Goal: Complete application form: Complete application form

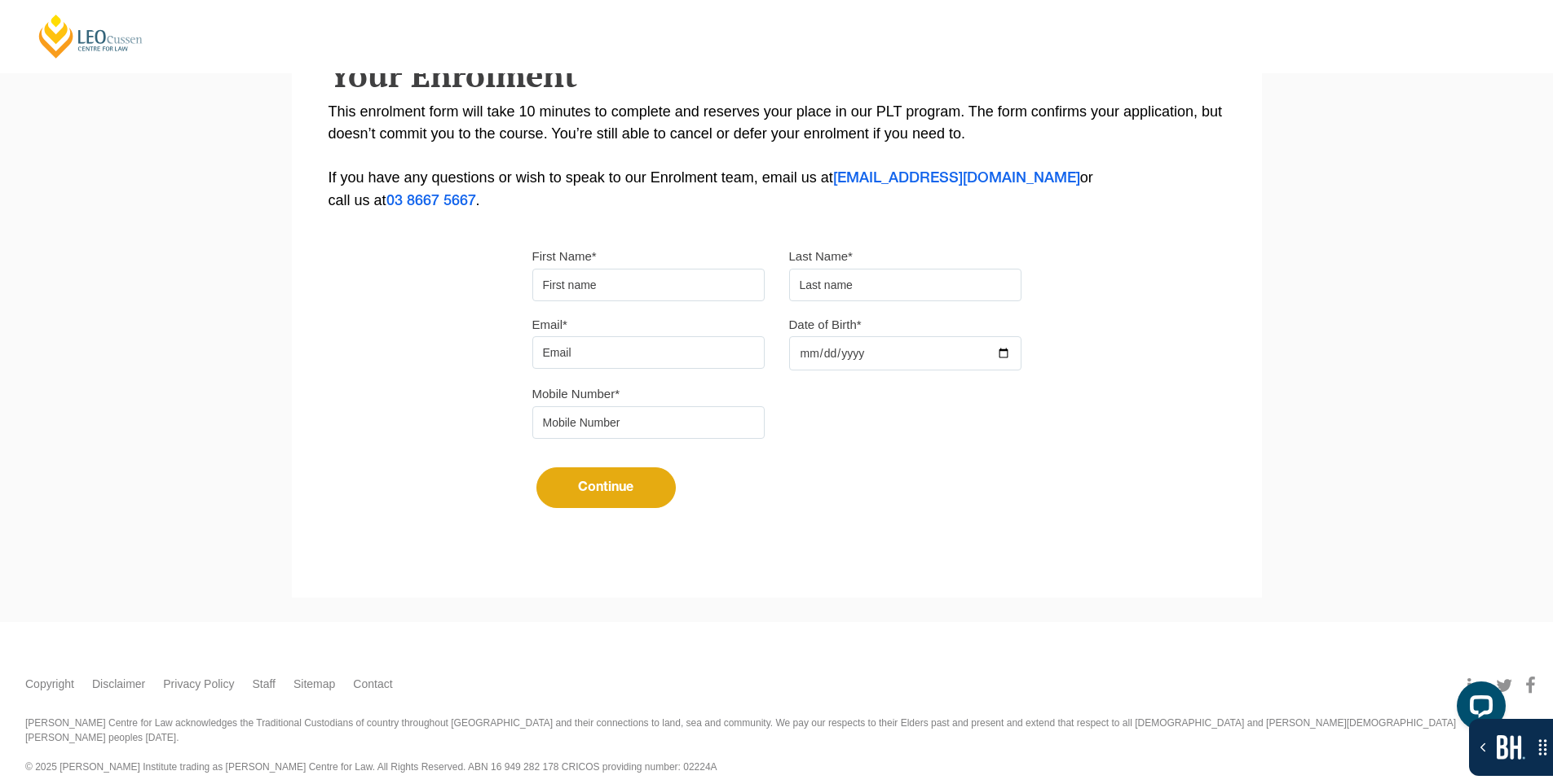
click at [597, 270] on input "First Name*" at bounding box center [649, 285] width 232 height 33
type input "Suresh"
type input "[PERSON_NAME]"
click at [619, 334] on div "Email*" at bounding box center [649, 342] width 257 height 56
click at [627, 347] on input "Email*" at bounding box center [649, 352] width 232 height 33
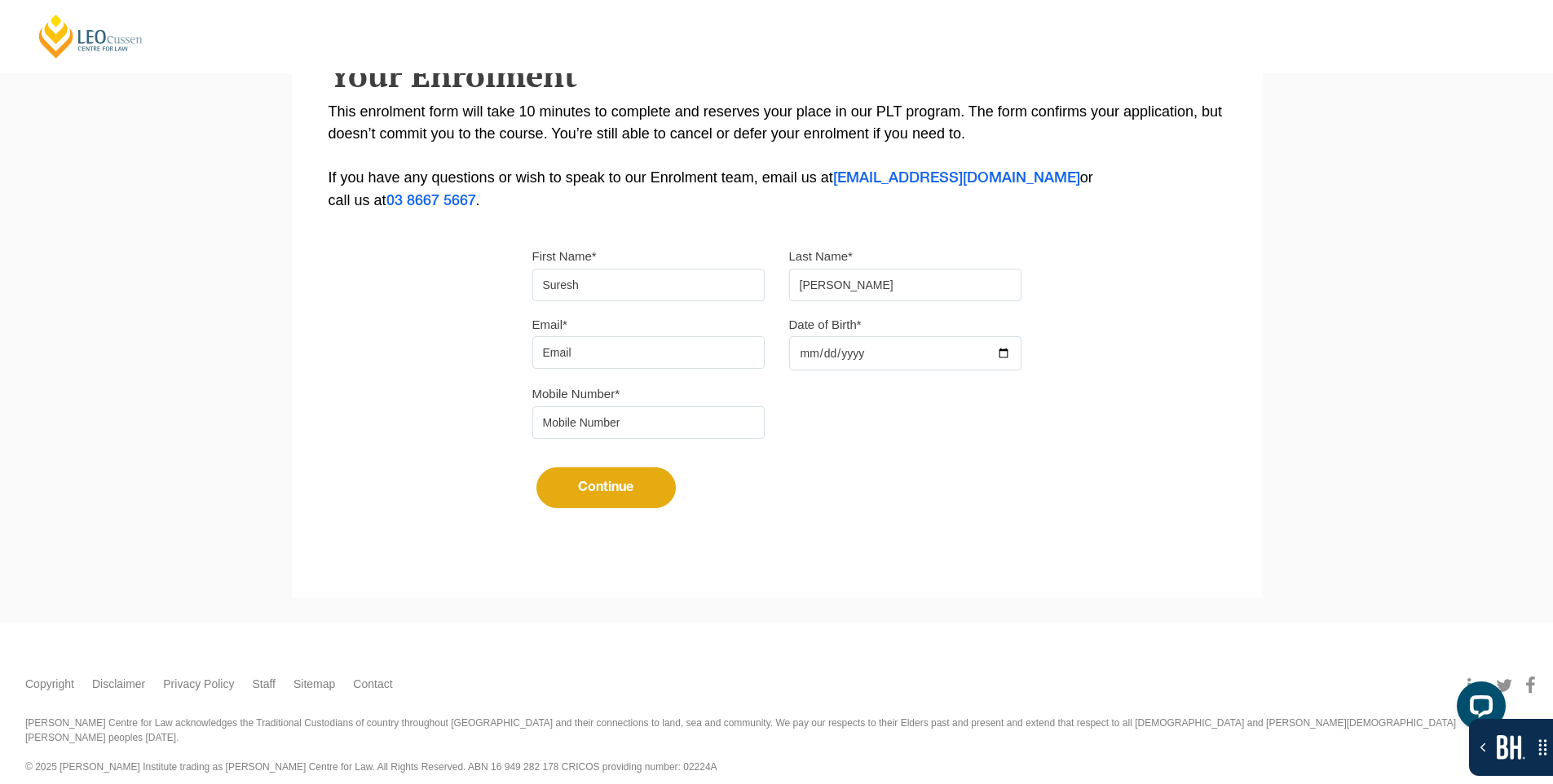
type input "[EMAIL_ADDRESS][DOMAIN_NAME]"
click at [1006, 354] on div at bounding box center [905, 353] width 232 height 35
click at [1009, 351] on input "Date of Birth*" at bounding box center [905, 353] width 232 height 35
type input "2025-10-15"
drag, startPoint x: 580, startPoint y: 419, endPoint x: 597, endPoint y: 423, distance: 17.5
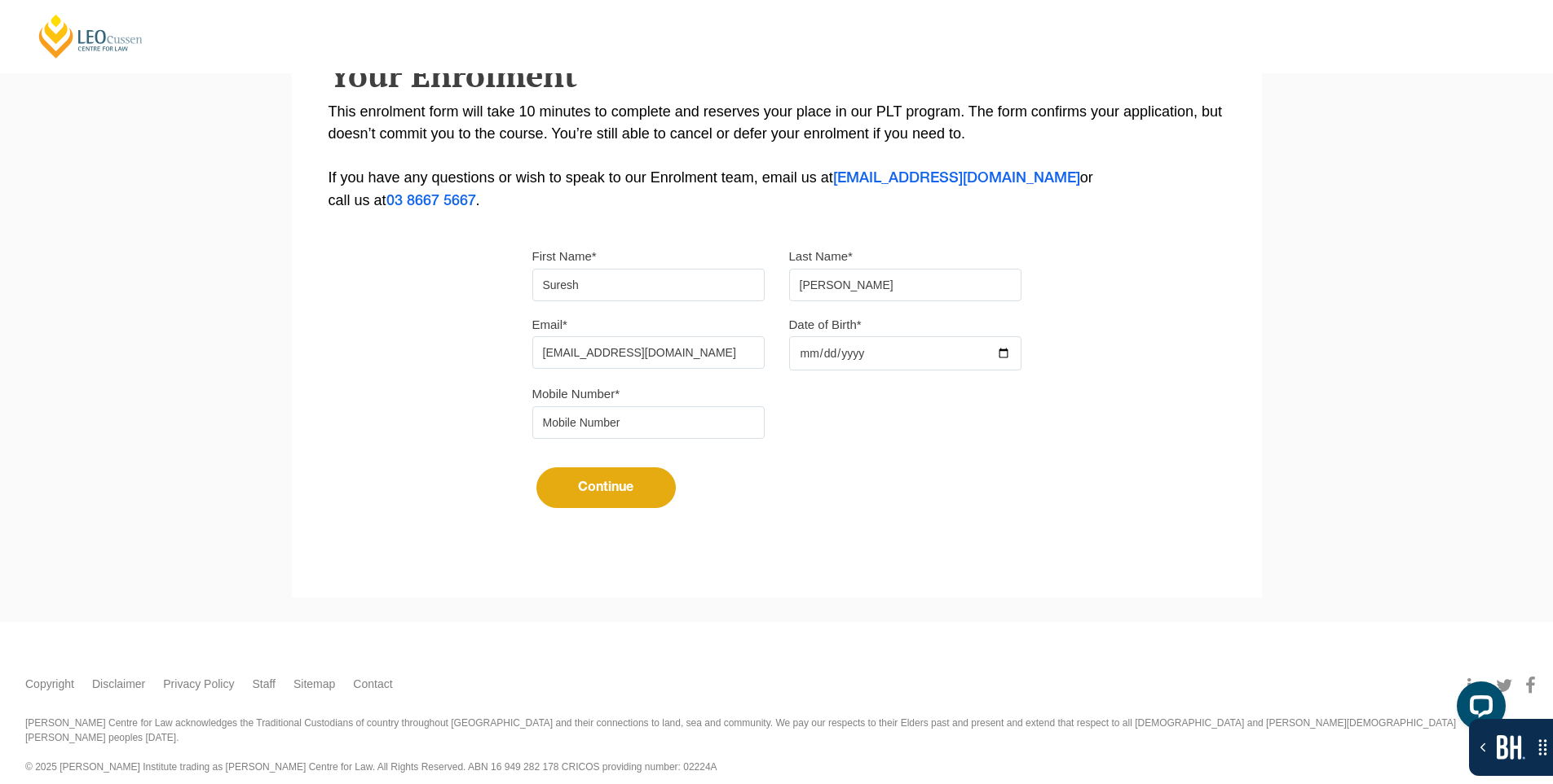
click at [580, 419] on input "tel" at bounding box center [649, 422] width 232 height 33
type input "9724790448"
click at [586, 488] on button "Continue" at bounding box center [605, 487] width 140 height 40
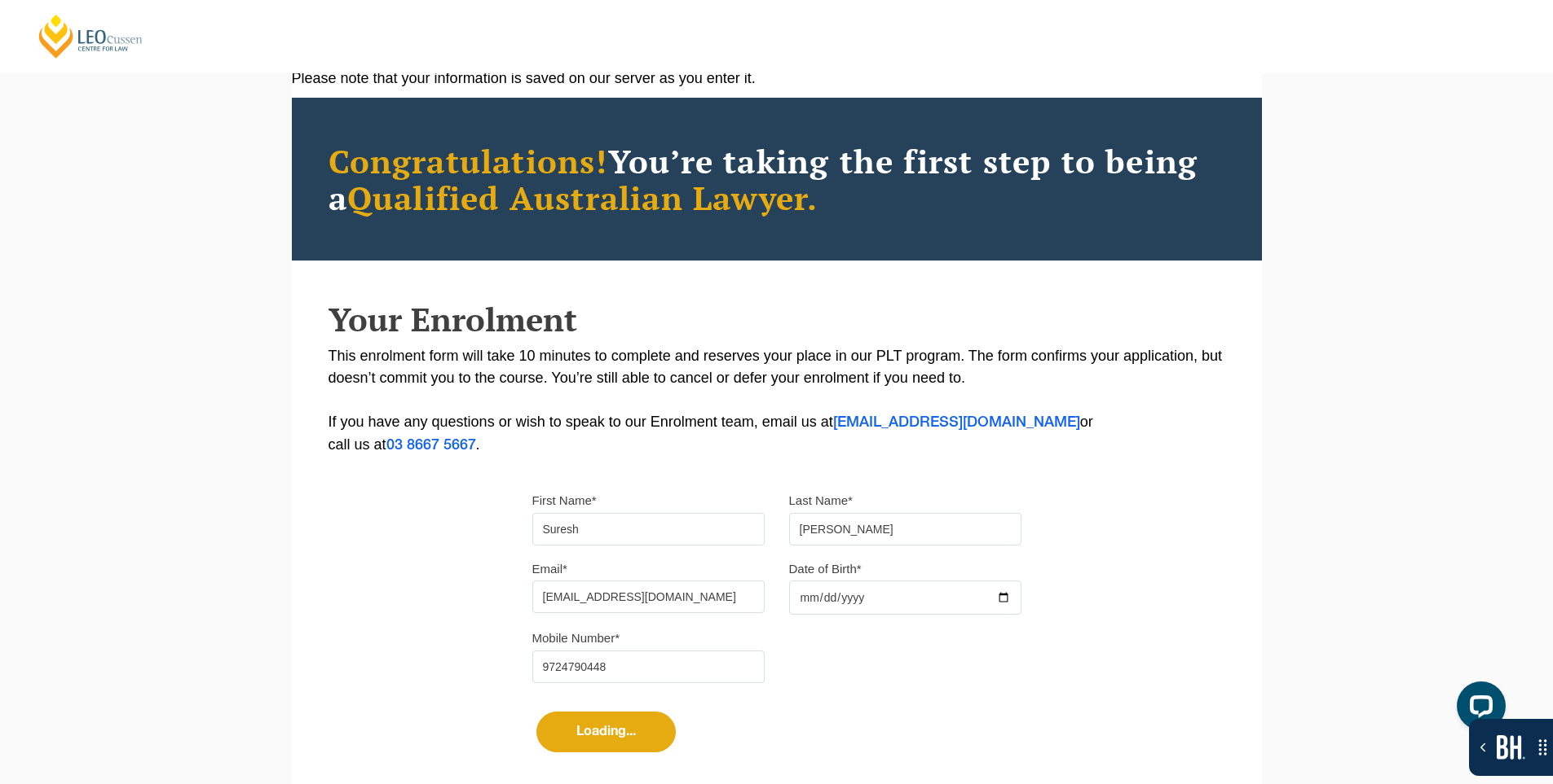
select select
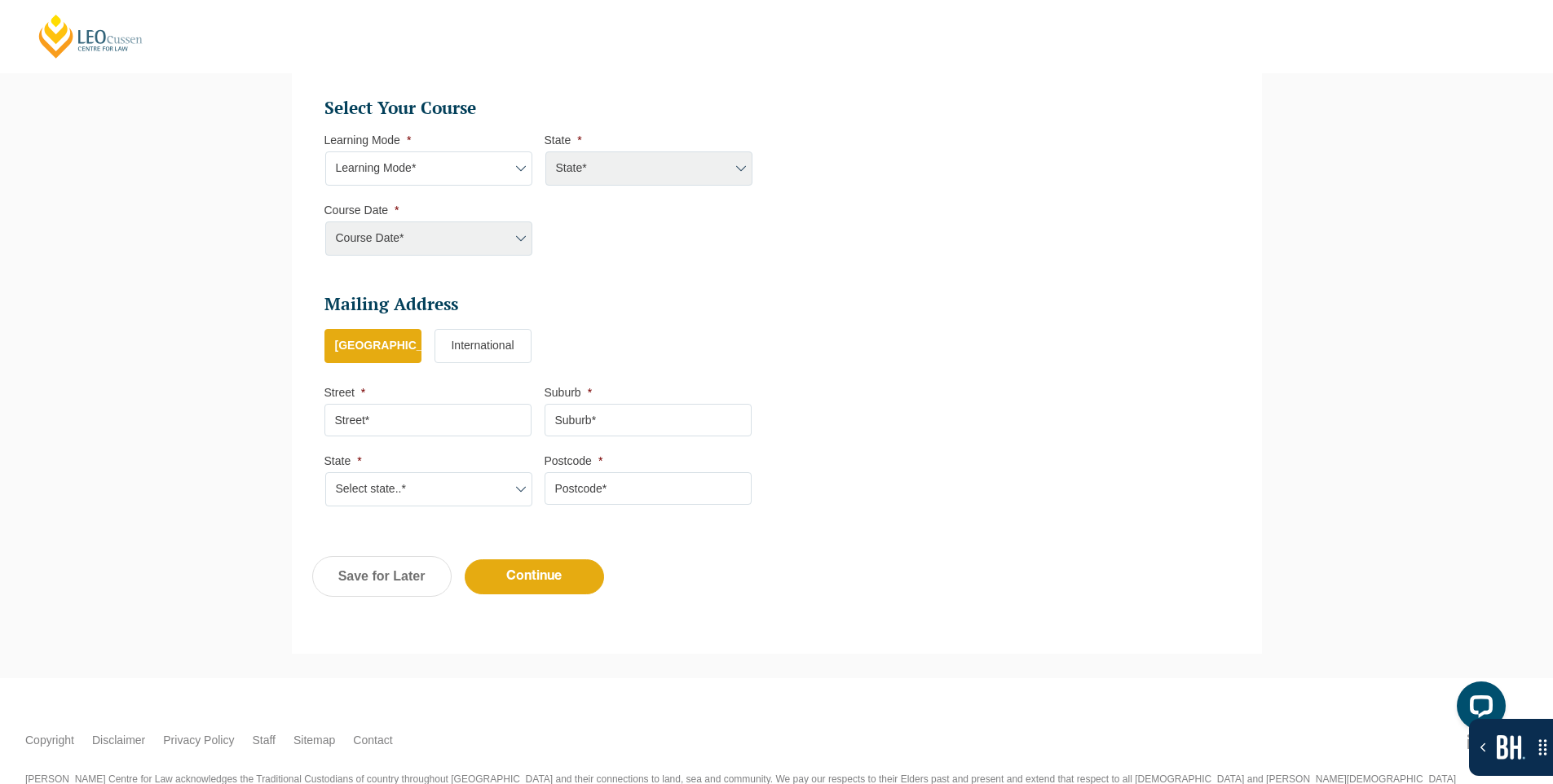
scroll to position [617, 0]
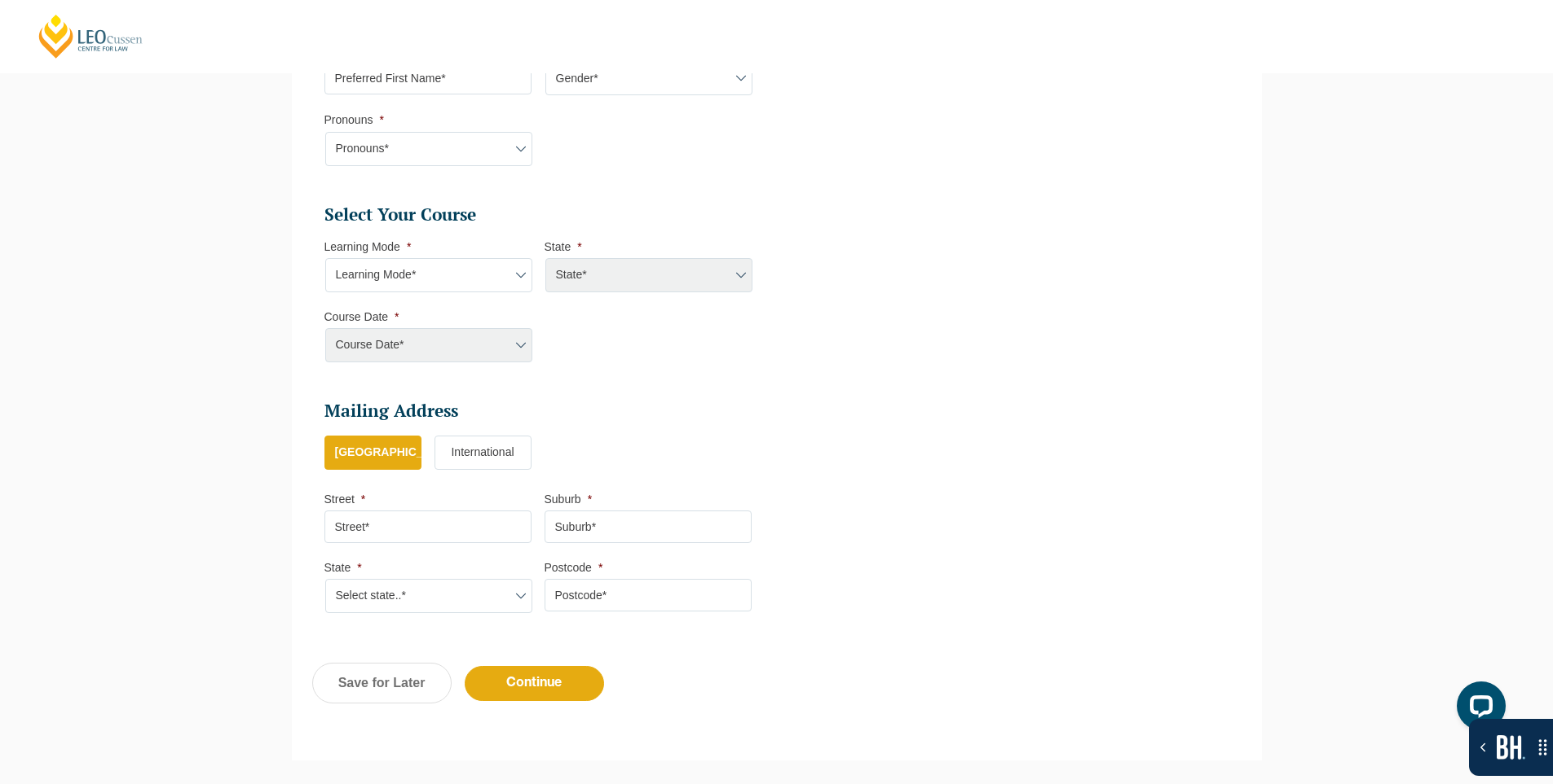
click at [439, 277] on select "Learning Mode* Online Full Time Learning Online Part Time Learning Blended Full…" at bounding box center [428, 275] width 207 height 35
select select "Online Full Time Learning"
click at [325, 259] on select "Learning Mode* Online Full Time Learning Online Part Time Learning Blended Full…" at bounding box center [428, 275] width 207 height 35
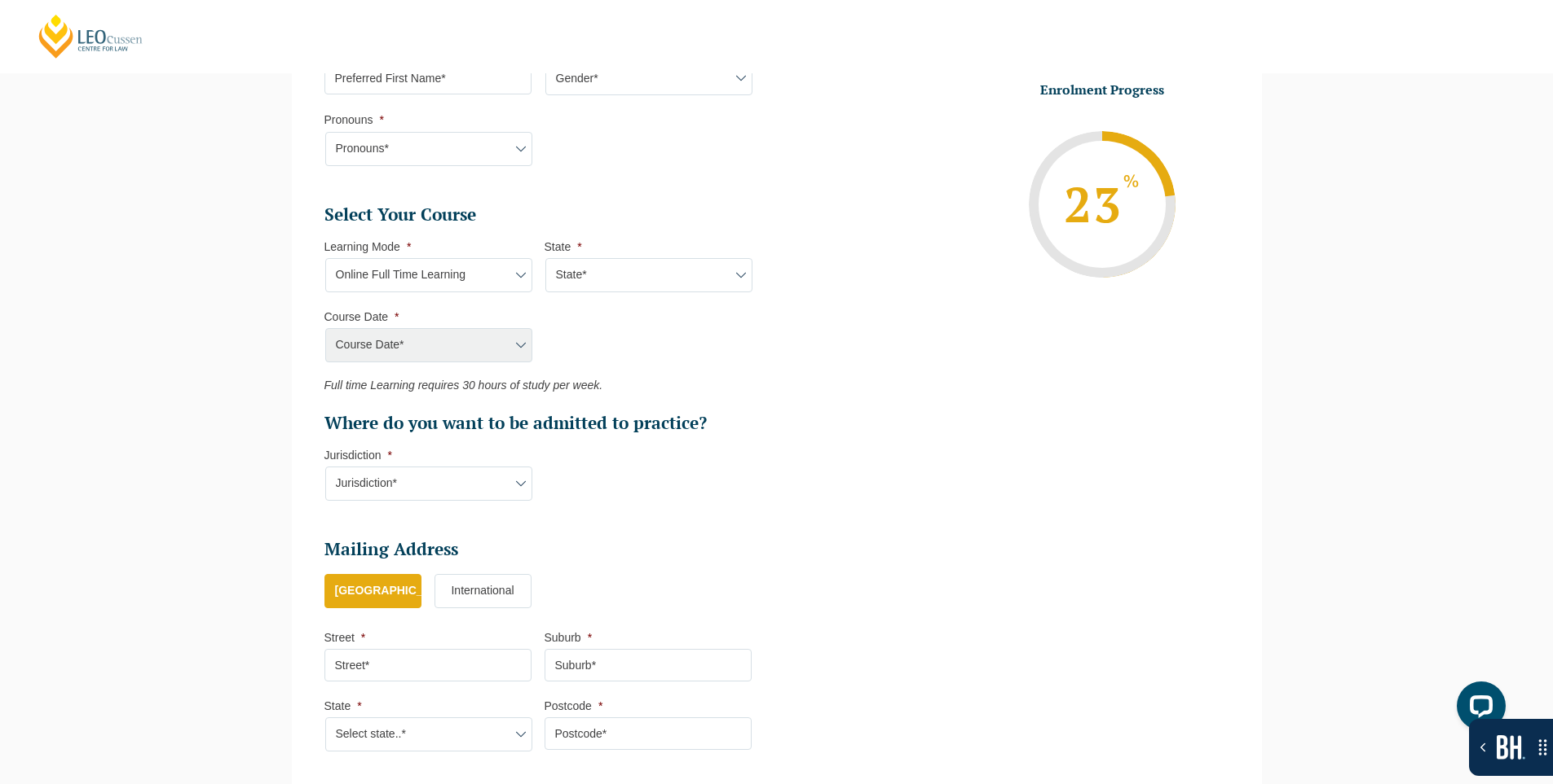
click at [578, 281] on select "State* National (ACT, NSW, VIC, QLD, SA, WA)" at bounding box center [649, 275] width 207 height 35
select select "National ([GEOGRAPHIC_DATA], [GEOGRAPHIC_DATA], [GEOGRAPHIC_DATA], [GEOGRAPHIC_…"
click at [545, 259] on select "State* National (ACT, NSW, VIC, QLD, SA, WA)" at bounding box center [649, 275] width 207 height 35
click at [499, 333] on select "Course Date* September 2025 (22-Sep-2025 to 20-Feb-2026) December 2025 (08-Dec-…" at bounding box center [428, 345] width 207 height 35
select select "[DATE] ([DATE] to [DATE])"
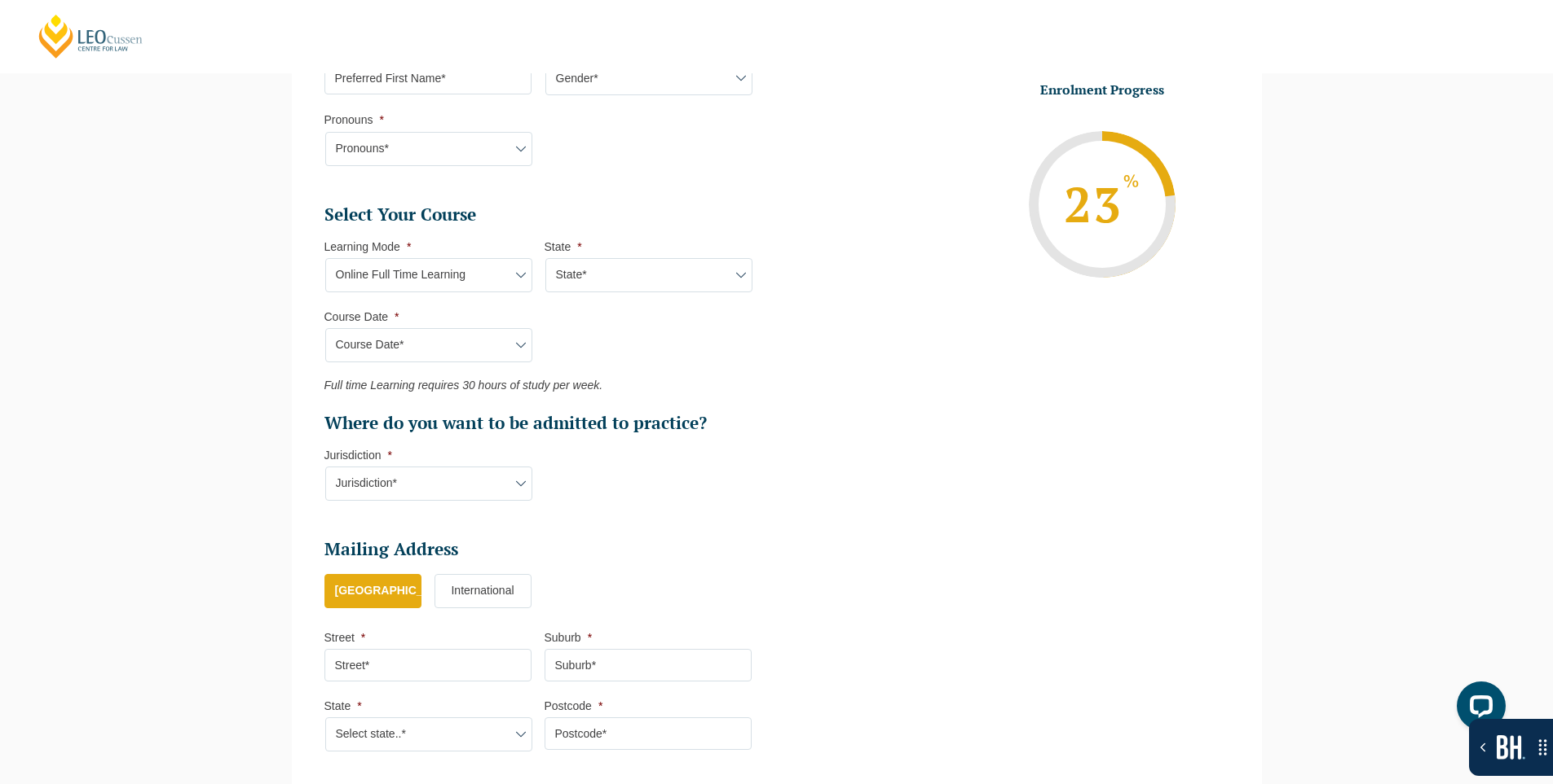
click at [325, 328] on select "Course Date* September 2025 (22-Sep-2025 to 20-Feb-2026) December 2025 (08-Dec-…" at bounding box center [428, 345] width 207 height 35
type input "Intake 10 September 2025 FT"
type input "Practical Legal Training (NAT)"
select select "NAT PLT (SEP) 2025 Full Time Online"
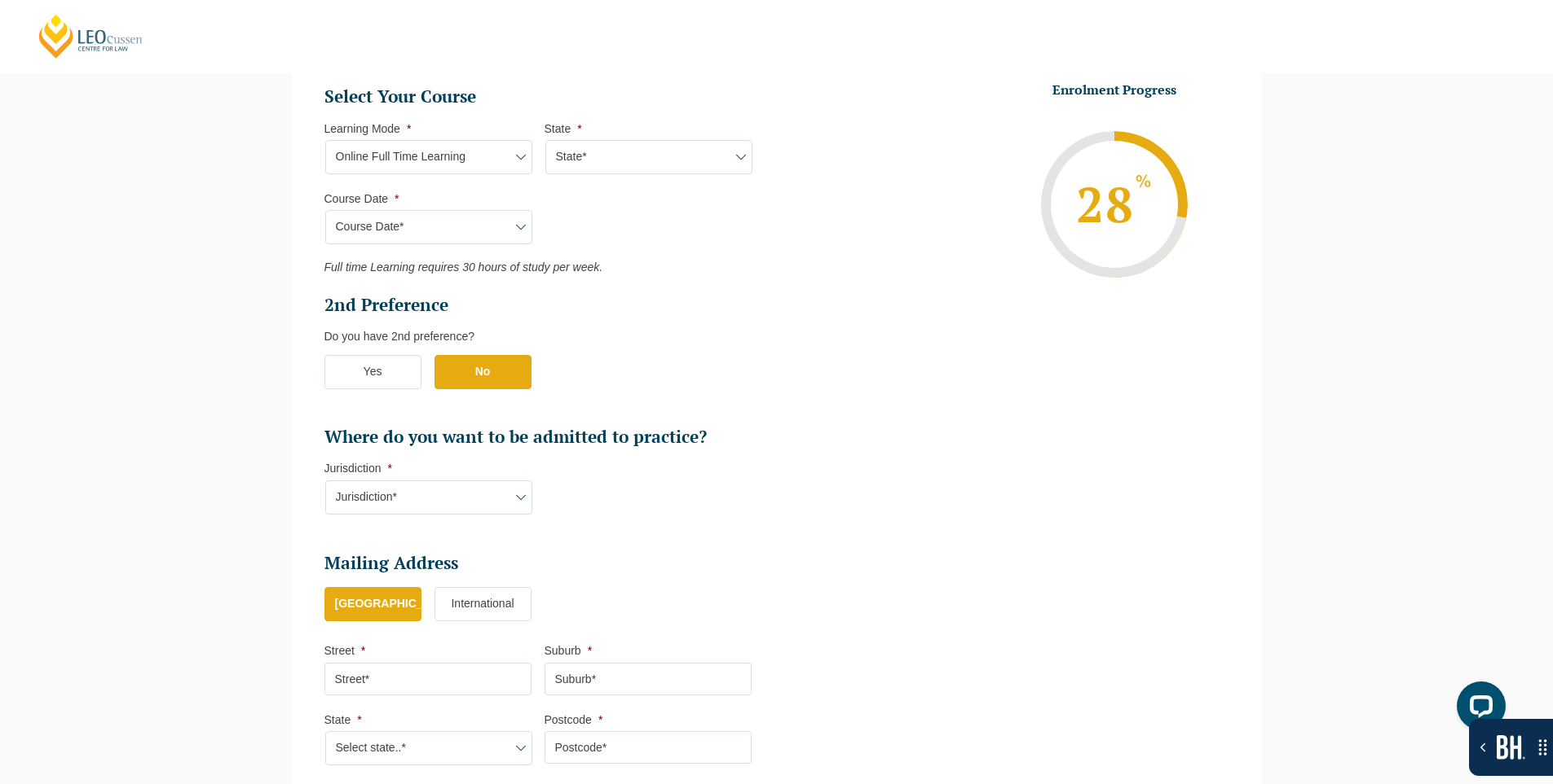
scroll to position [862, 0]
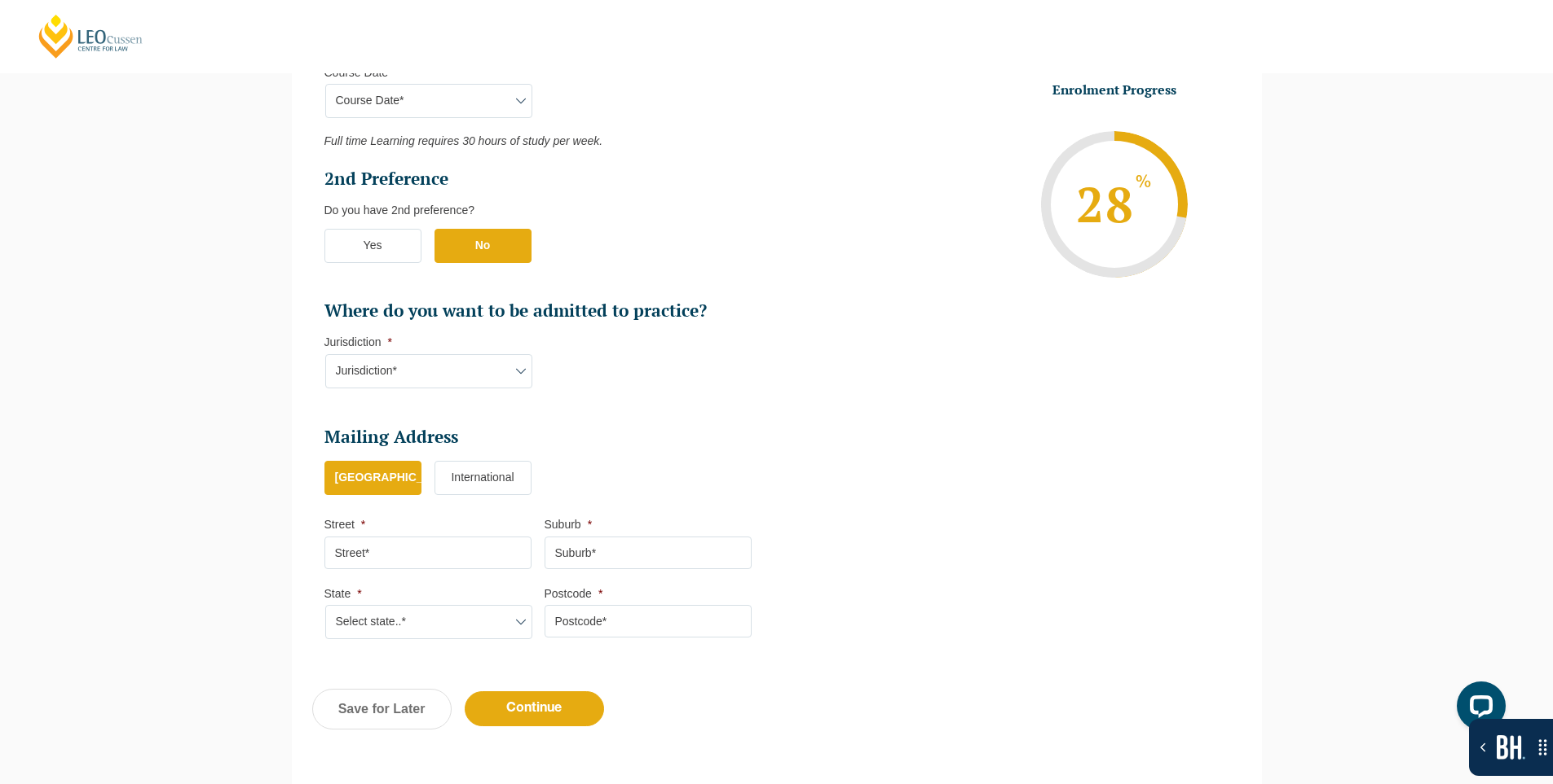
click at [484, 361] on select "Jurisdiction* VIC ACT NSW SA WA QLD" at bounding box center [428, 371] width 207 height 35
select select "[GEOGRAPHIC_DATA]"
click at [325, 354] on select "Jurisdiction* VIC ACT NSW SA WA QLD" at bounding box center [428, 371] width 207 height 35
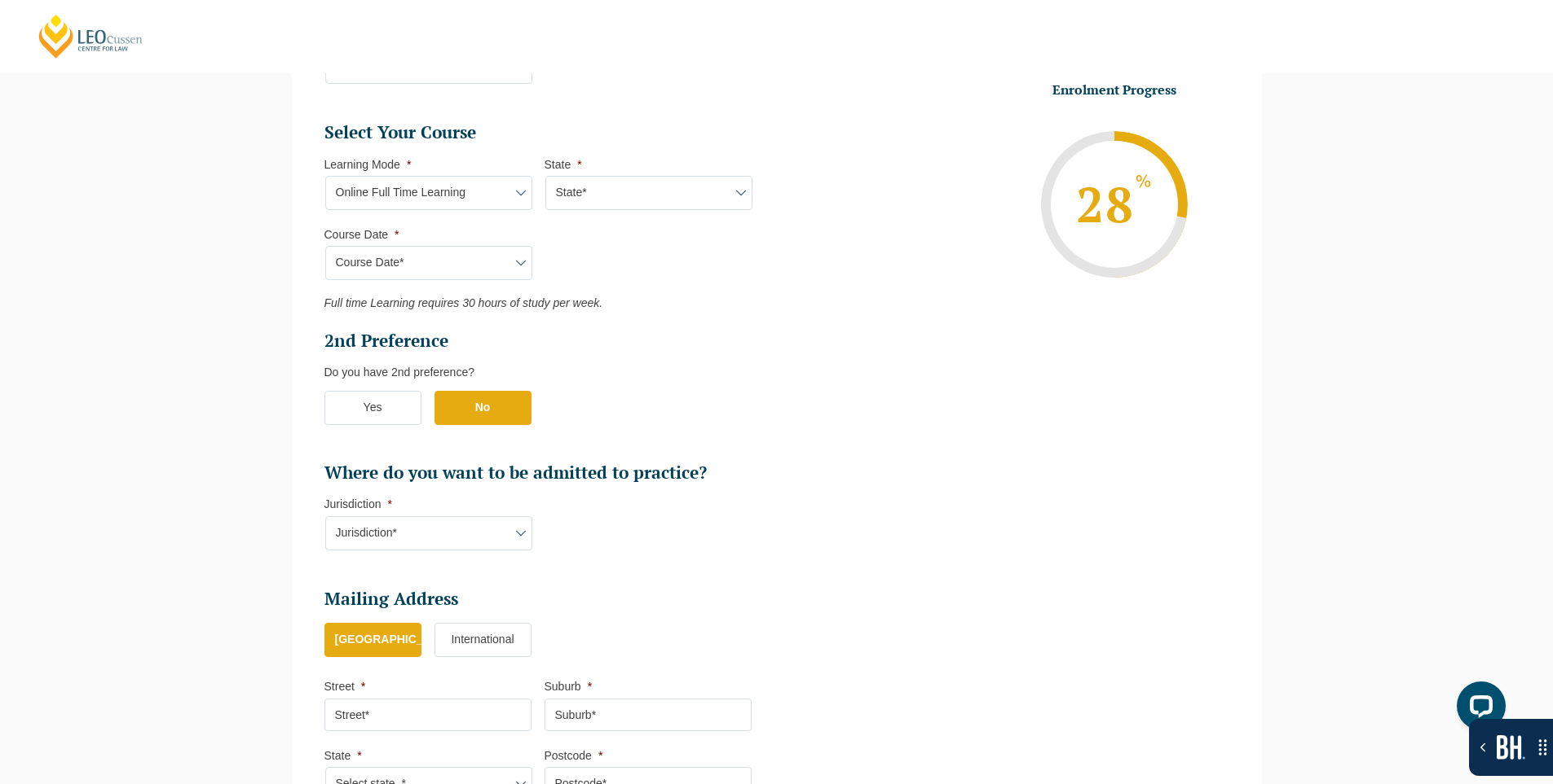
scroll to position [699, 0]
click at [595, 188] on select "State* National (ACT, NSW, VIC, QLD, SA, WA)" at bounding box center [649, 194] width 207 height 35
click at [489, 200] on select "Learning Mode* Online Full Time Learning Online Part Time Learning Blended Full…" at bounding box center [428, 194] width 207 height 35
click at [597, 186] on select "State* National (ACT, NSW, VIC, QLD, SA, WA)" at bounding box center [649, 194] width 207 height 35
click at [467, 172] on li "Learning Mode * Learning Mode* Online Full Time Learning Online Part Time Learn…" at bounding box center [434, 185] width 220 height 53
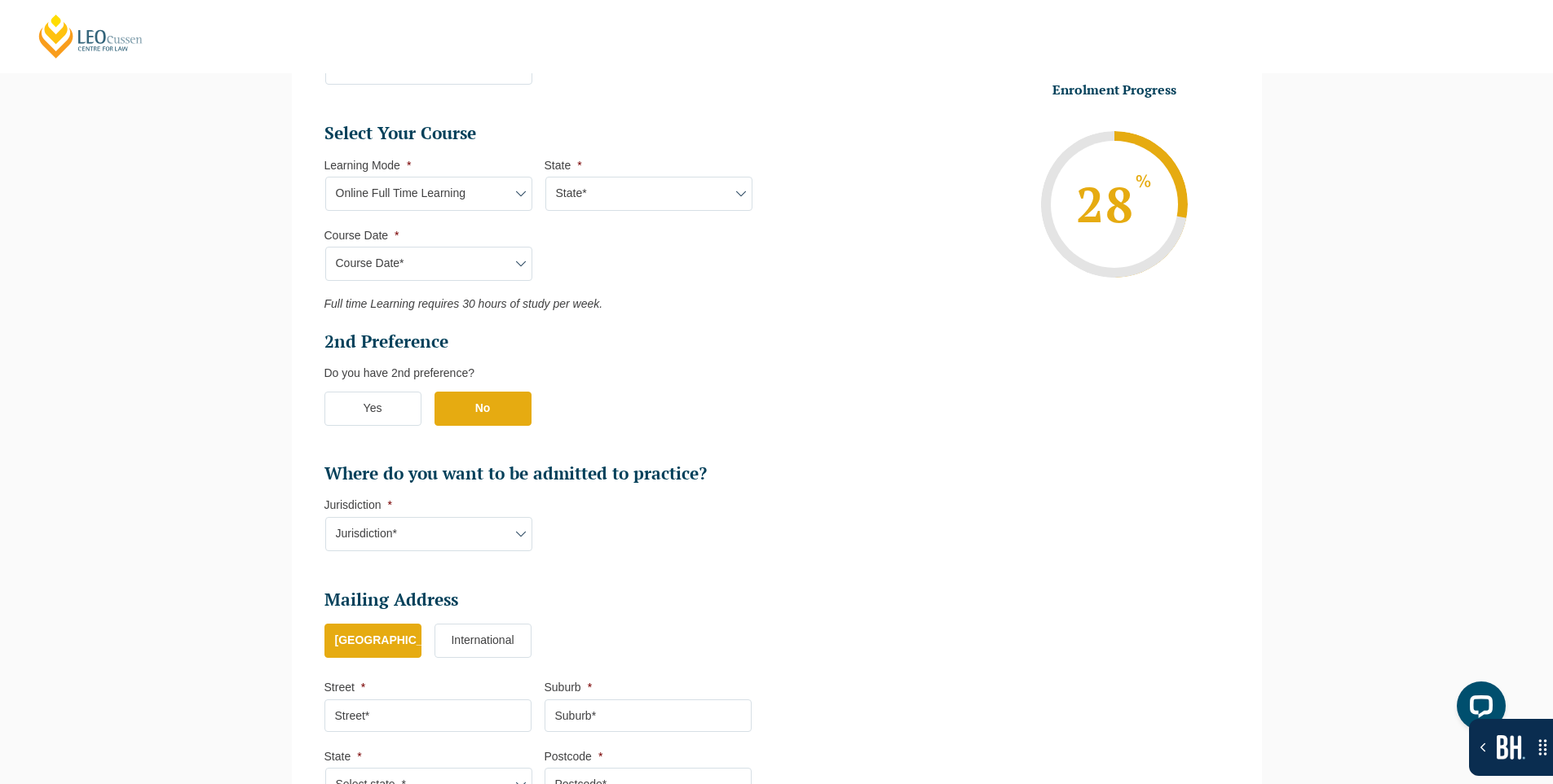
click at [468, 185] on select "Learning Mode* Online Full Time Learning Online Part Time Learning Blended Full…" at bounding box center [428, 194] width 207 height 35
select select "Online Part Time Learning"
click at [325, 177] on select "Learning Mode* Online Full Time Learning Online Part Time Learning Blended Full…" at bounding box center [428, 194] width 207 height 35
select select
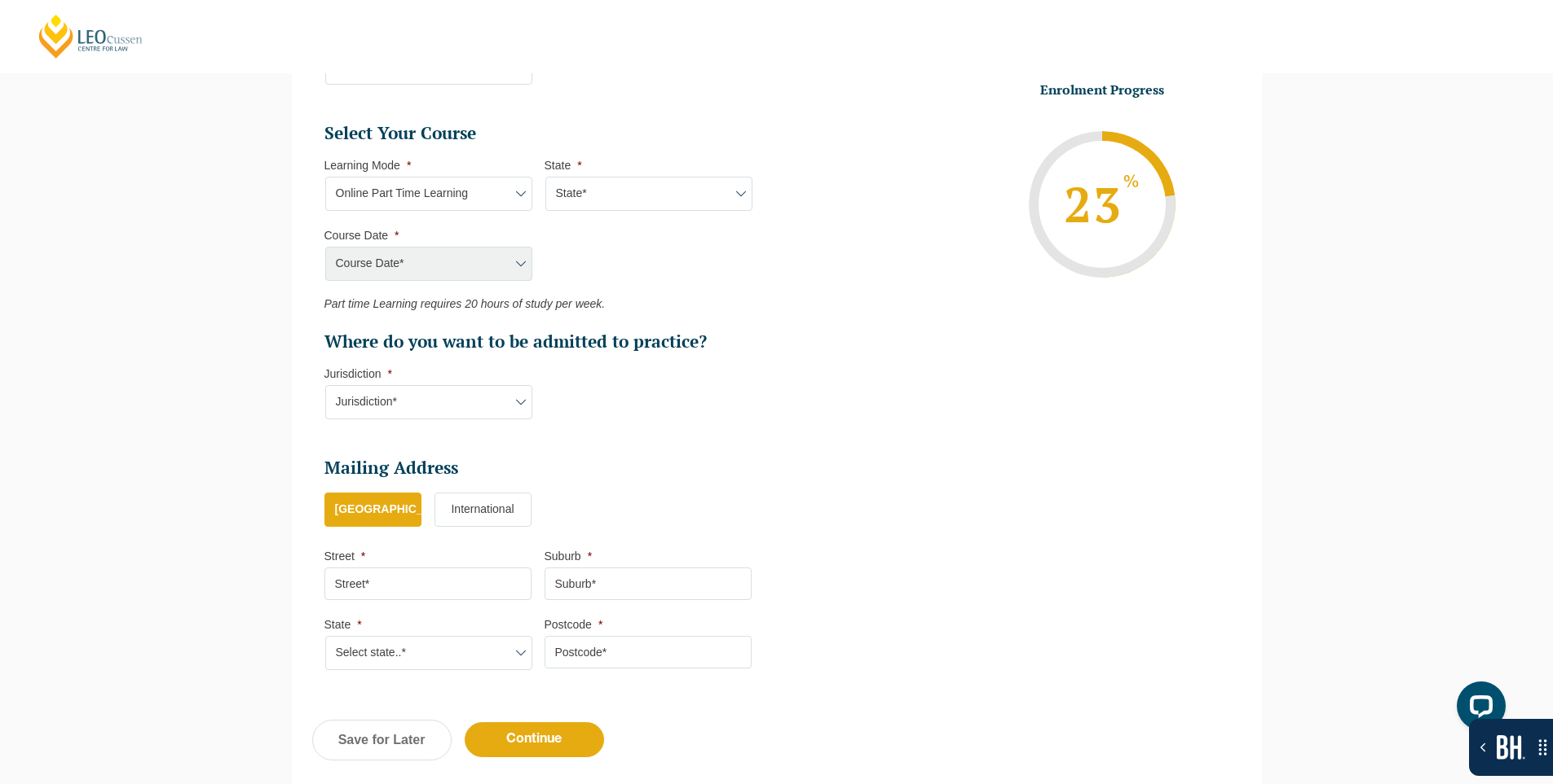
click at [616, 185] on select "State* National (ACT, NSW, VIC, QLD, SA, WA)" at bounding box center [649, 194] width 207 height 35
select select "National ([GEOGRAPHIC_DATA], [GEOGRAPHIC_DATA], [GEOGRAPHIC_DATA], [GEOGRAPHIC_…"
click at [545, 177] on select "State* National (ACT, NSW, VIC, QLD, SA, WA)" at bounding box center [649, 194] width 207 height 35
click at [456, 195] on select "Learning Mode* Online Full Time Learning Online Part Time Learning Blended Full…" at bounding box center [428, 194] width 207 height 35
select select "Blended Full Time Learning"
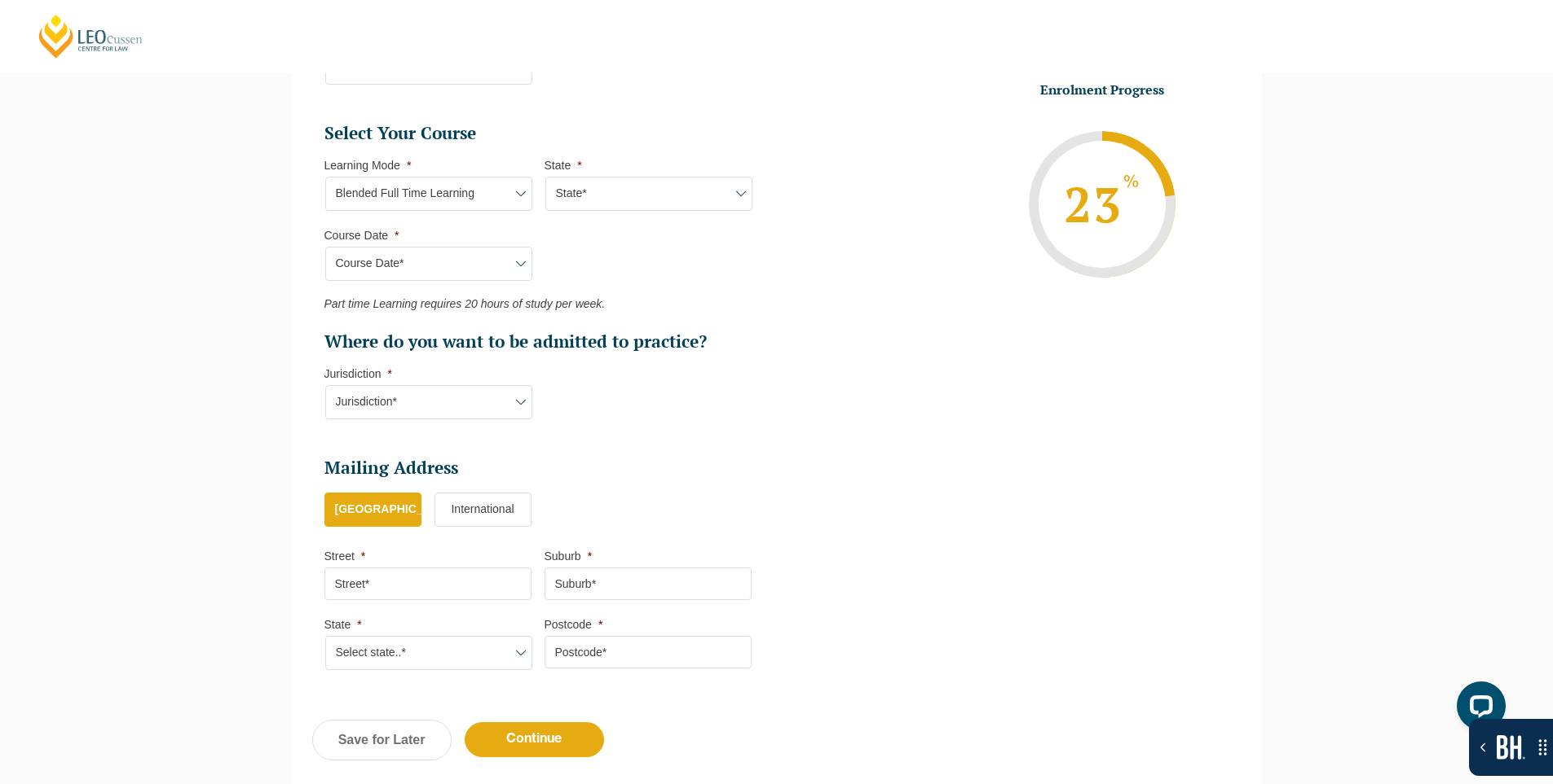
click at [325, 177] on select "Learning Mode* Online Full Time Learning Online Part Time Learning Blended Full…" at bounding box center [428, 194] width 207 height 35
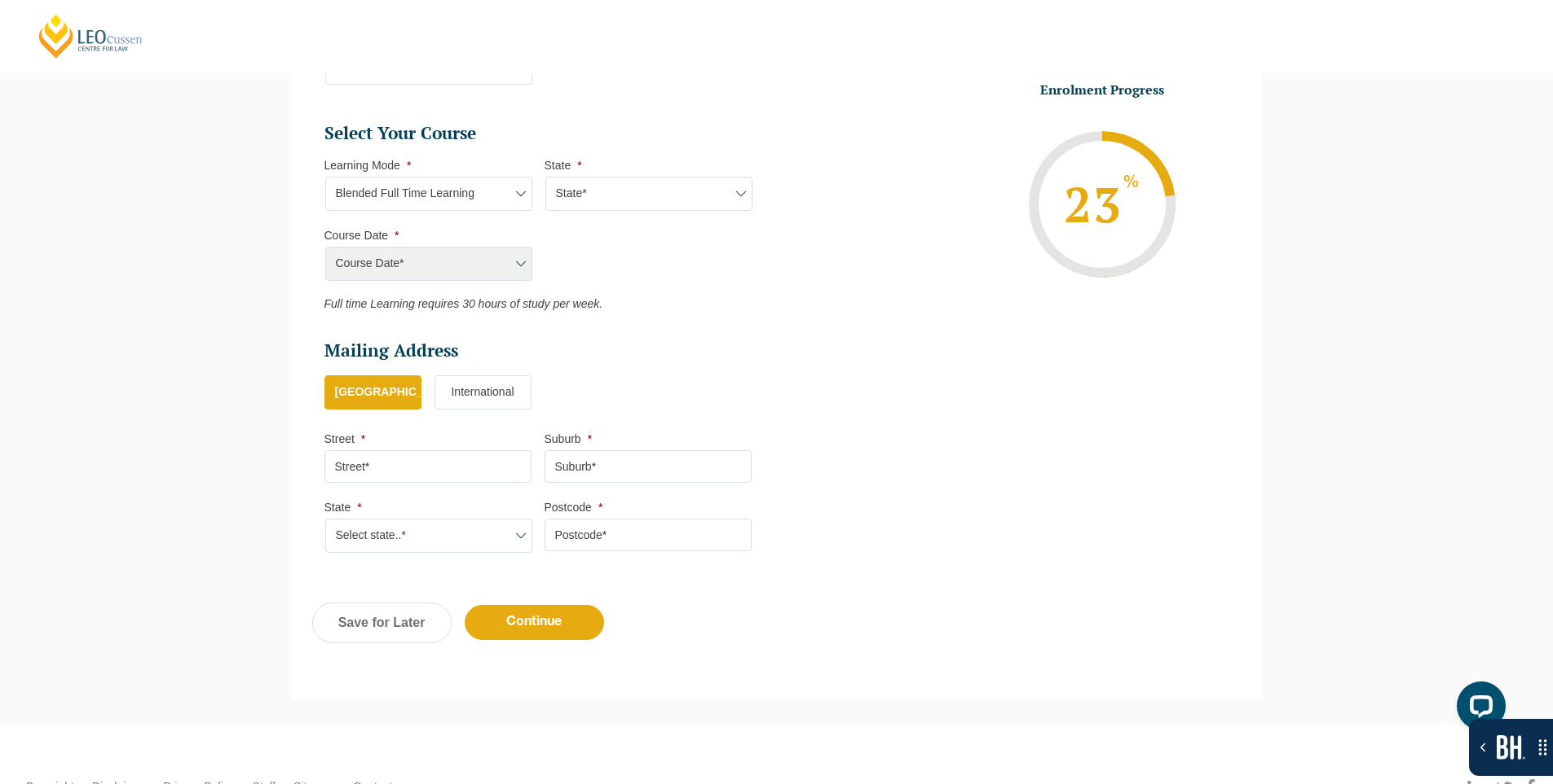
drag, startPoint x: 612, startPoint y: 193, endPoint x: 616, endPoint y: 209, distance: 16.5
click at [612, 193] on select "State* ACT NSW QLD SA VIC WA" at bounding box center [649, 194] width 207 height 35
select select "[GEOGRAPHIC_DATA]"
click at [545, 177] on select "State* ACT NSW QLD SA VIC WA" at bounding box center [649, 194] width 207 height 35
click at [465, 257] on select "Course Date* January 2026 (27-Jan-2026 to 12-Jun-2026) August 2026 (03-Aug-2026…" at bounding box center [428, 263] width 207 height 35
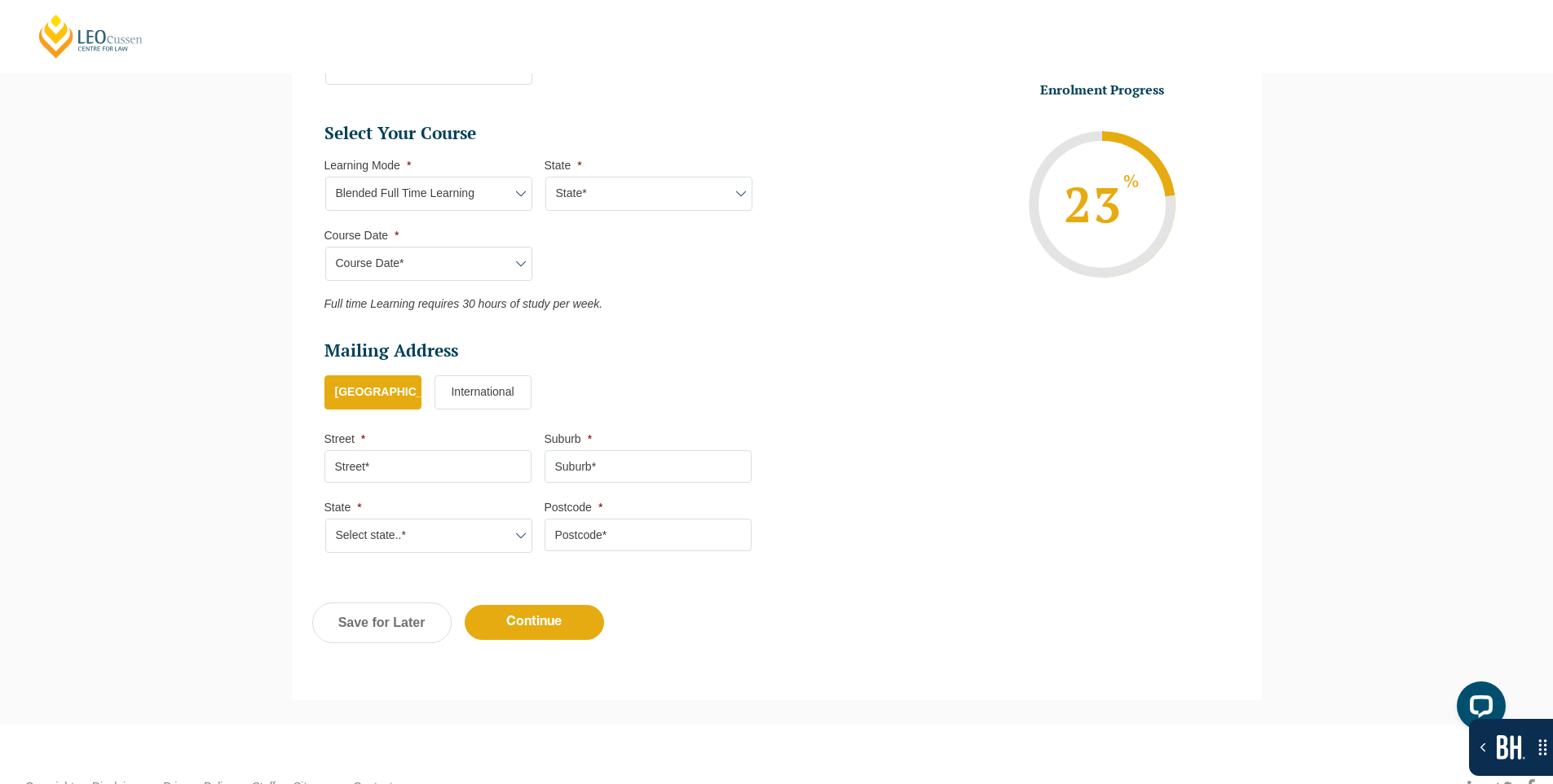
select select "[DATE] ([DATE] to [DATE])"
click at [325, 246] on select "Course Date* January 2026 (27-Jan-2026 to 12-Jun-2026) August 2026 (03-Aug-2026…" at bounding box center [428, 263] width 207 height 35
type input "Intake 01 January 2026 FT"
type input "Practical Legal Training (NSW)"
select select
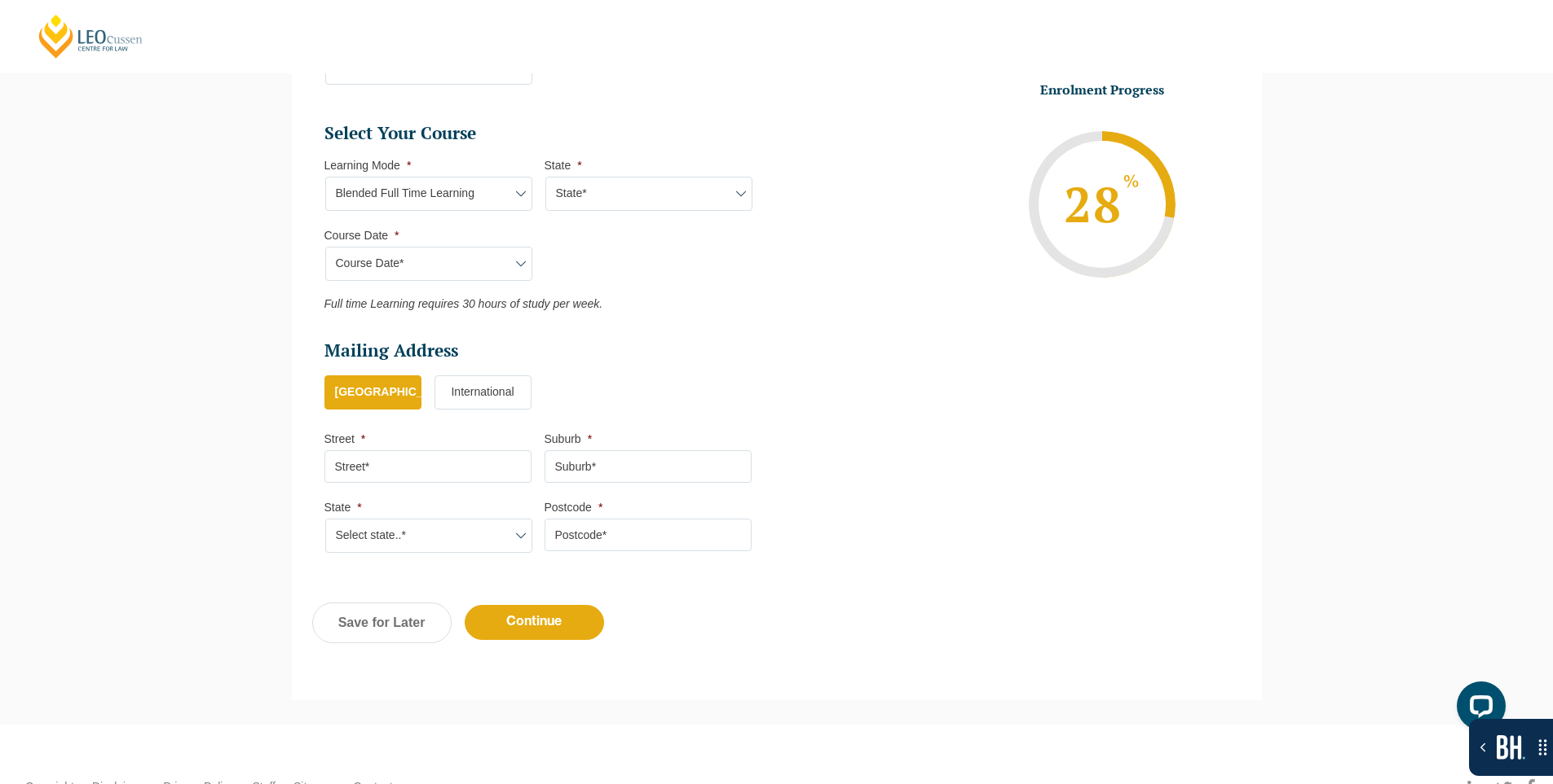
click at [403, 198] on select "Learning Mode* Online Full Time Learning Online Part Time Learning Blended Full…" at bounding box center [428, 194] width 207 height 35
select select "Online Full Time Learning"
click at [325, 177] on select "Learning Mode* Online Full Time Learning Online Part Time Learning Blended Full…" at bounding box center [428, 194] width 207 height 35
select select
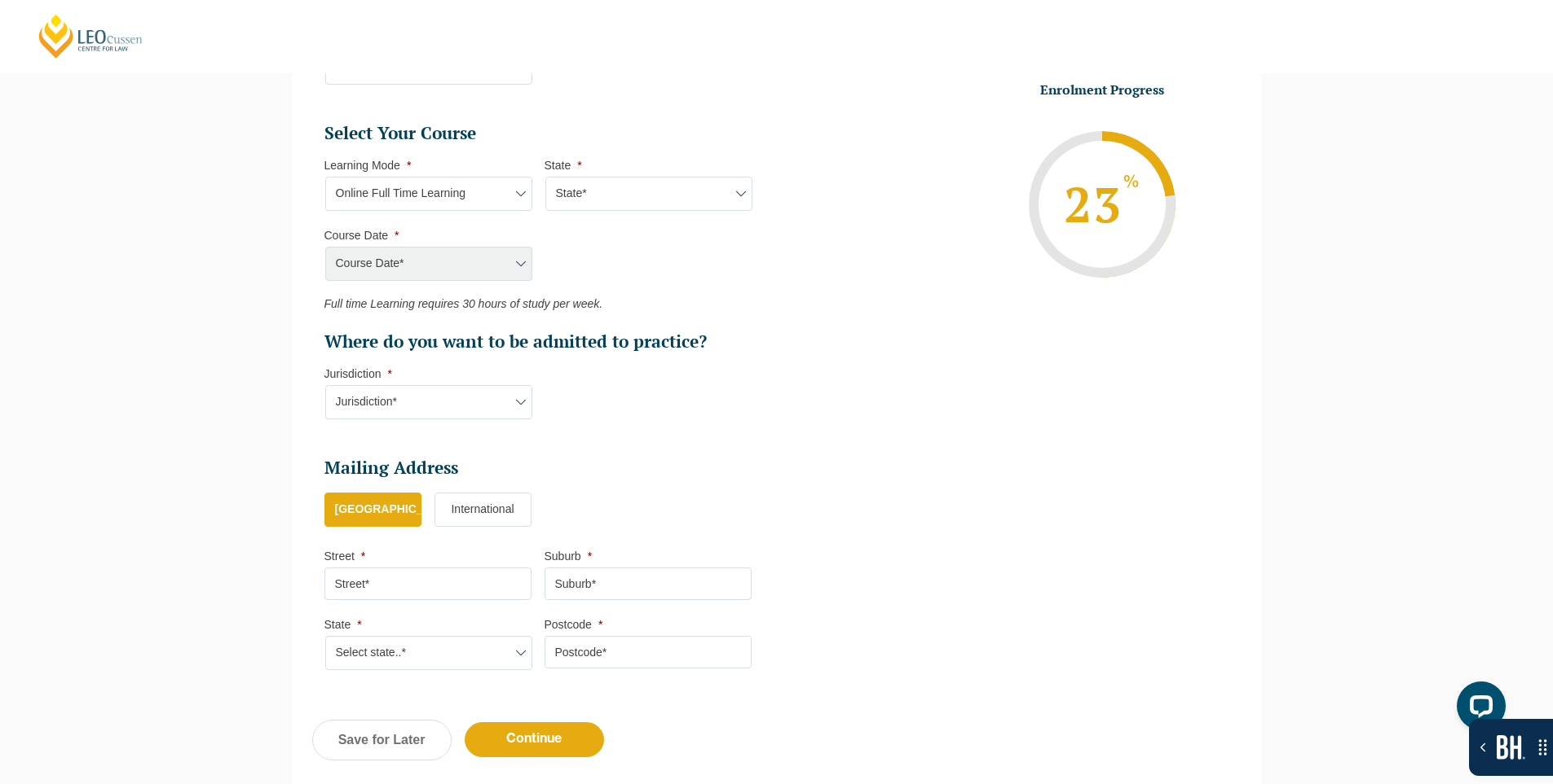
click at [593, 191] on select "State* National (ACT, NSW, VIC, QLD, SA, WA)" at bounding box center [649, 194] width 207 height 35
select select "National (ACT, NSW, VIC, QLD, SA, WA)"
click at [545, 177] on select "State* National (ACT, NSW, VIC, QLD, SA, WA)" at bounding box center [649, 194] width 207 height 35
click at [446, 250] on select "Course Date* September 2025 (22-Sep-2025 to 20-Feb-2026) December 2025 (08-Dec-…" at bounding box center [428, 263] width 207 height 35
select select "September 2025 (22-Sep-2025 to 20-Feb-2026)"
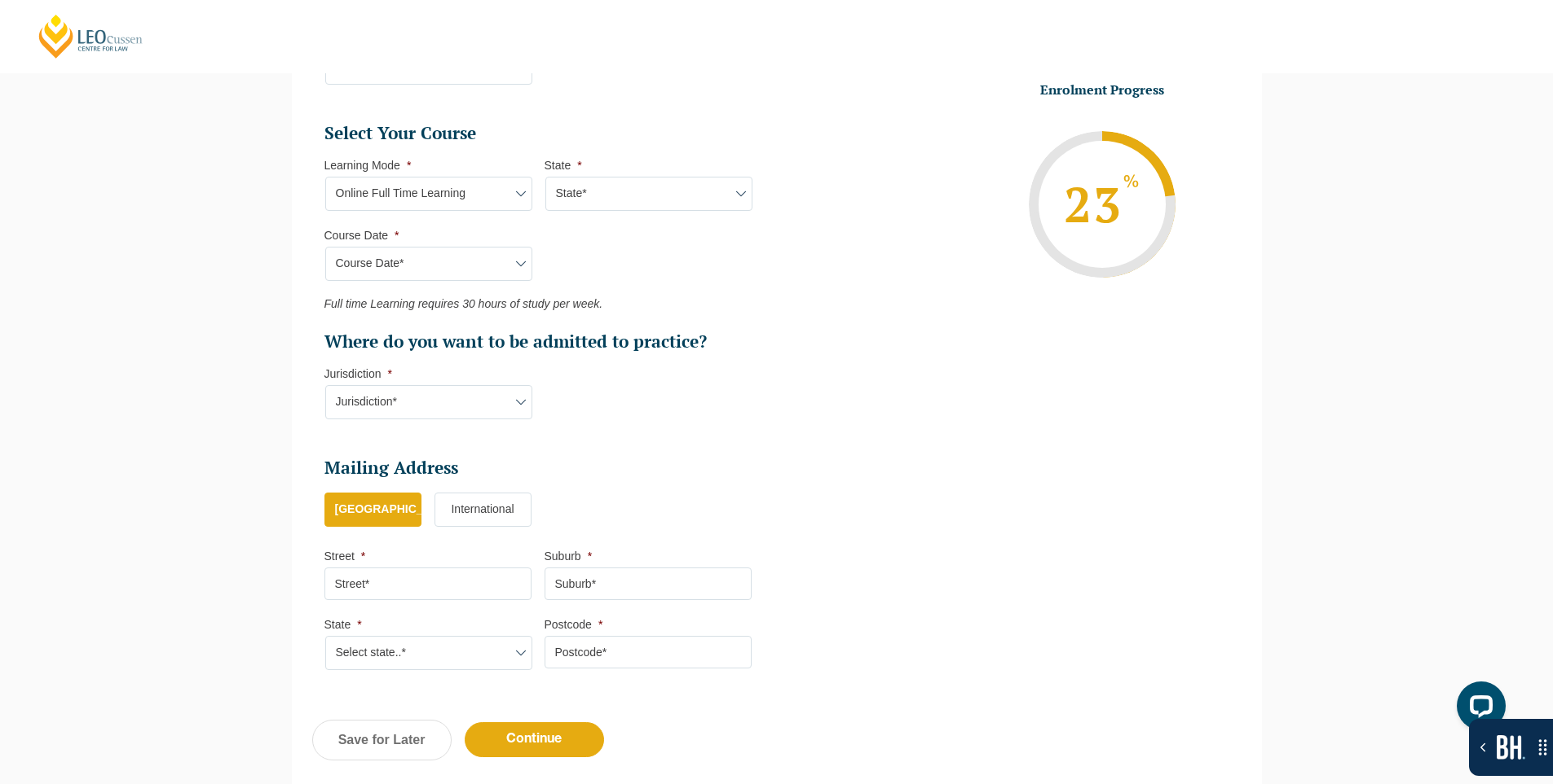
click at [325, 246] on select "Course Date* September 2025 (22-Sep-2025 to 20-Feb-2026) December 2025 (08-Dec-…" at bounding box center [428, 263] width 207 height 35
type input "Intake 10 September 2025 FT"
type input "Practical Legal Training (NAT)"
select select "NAT PLT (SEP) 2025 Full Time Online"
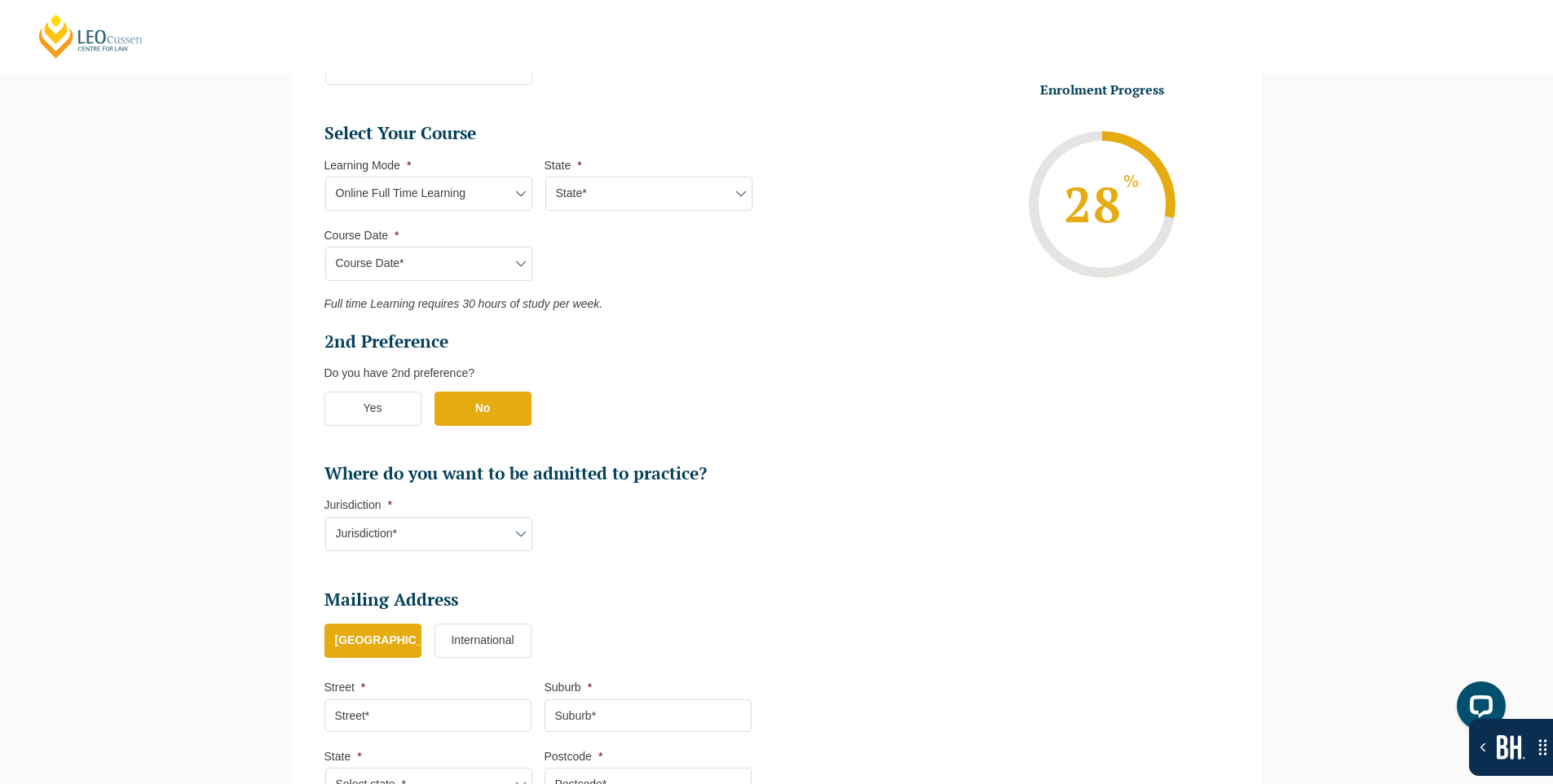
click at [414, 534] on select "Jurisdiction* VIC ACT NSW SA WA QLD" at bounding box center [428, 534] width 207 height 35
select select "NSW"
click at [325, 517] on select "Jurisdiction* VIC ACT NSW SA WA QLD" at bounding box center [428, 534] width 207 height 35
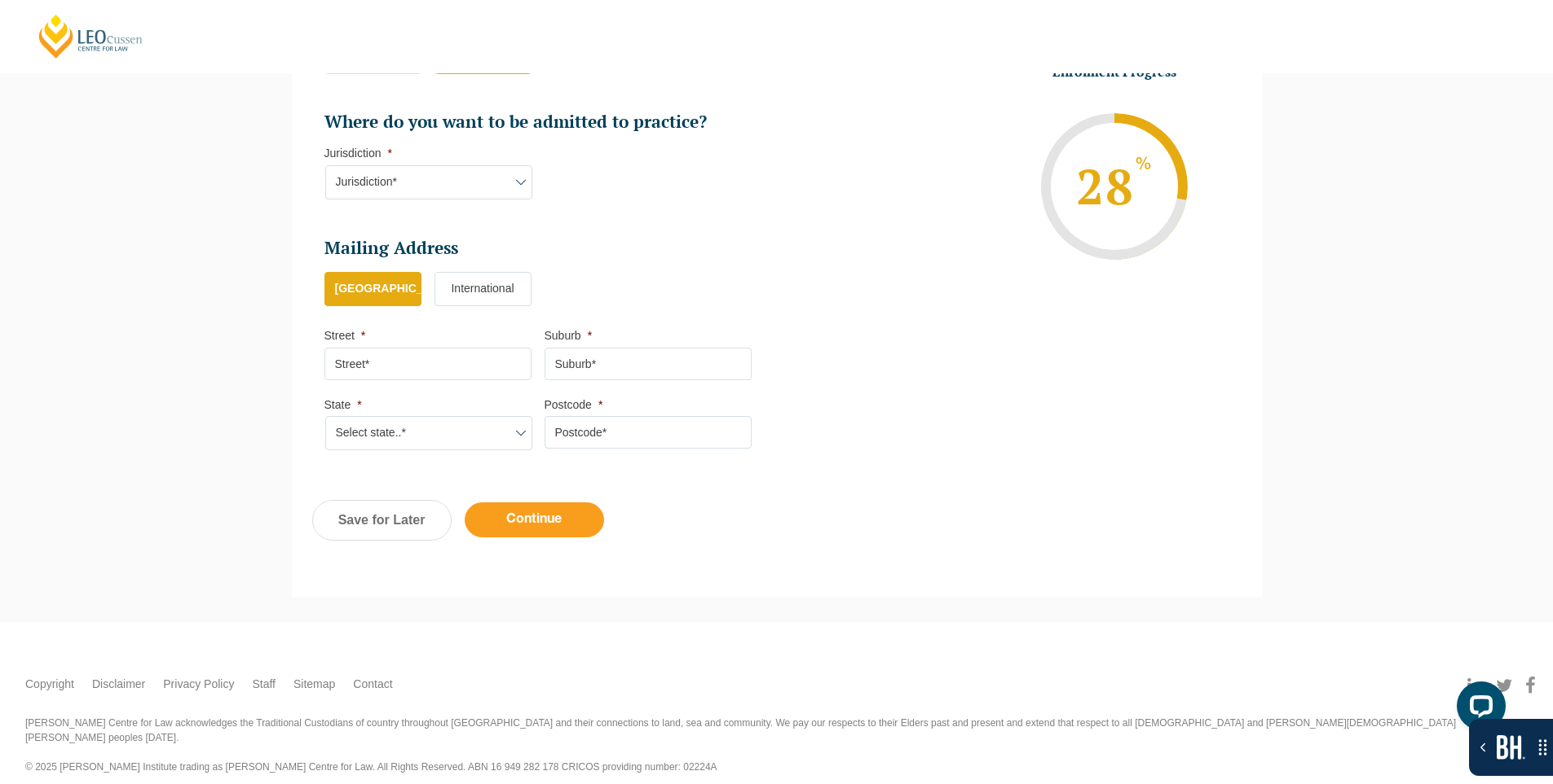
click at [547, 534] on input "Continue" at bounding box center [534, 520] width 140 height 35
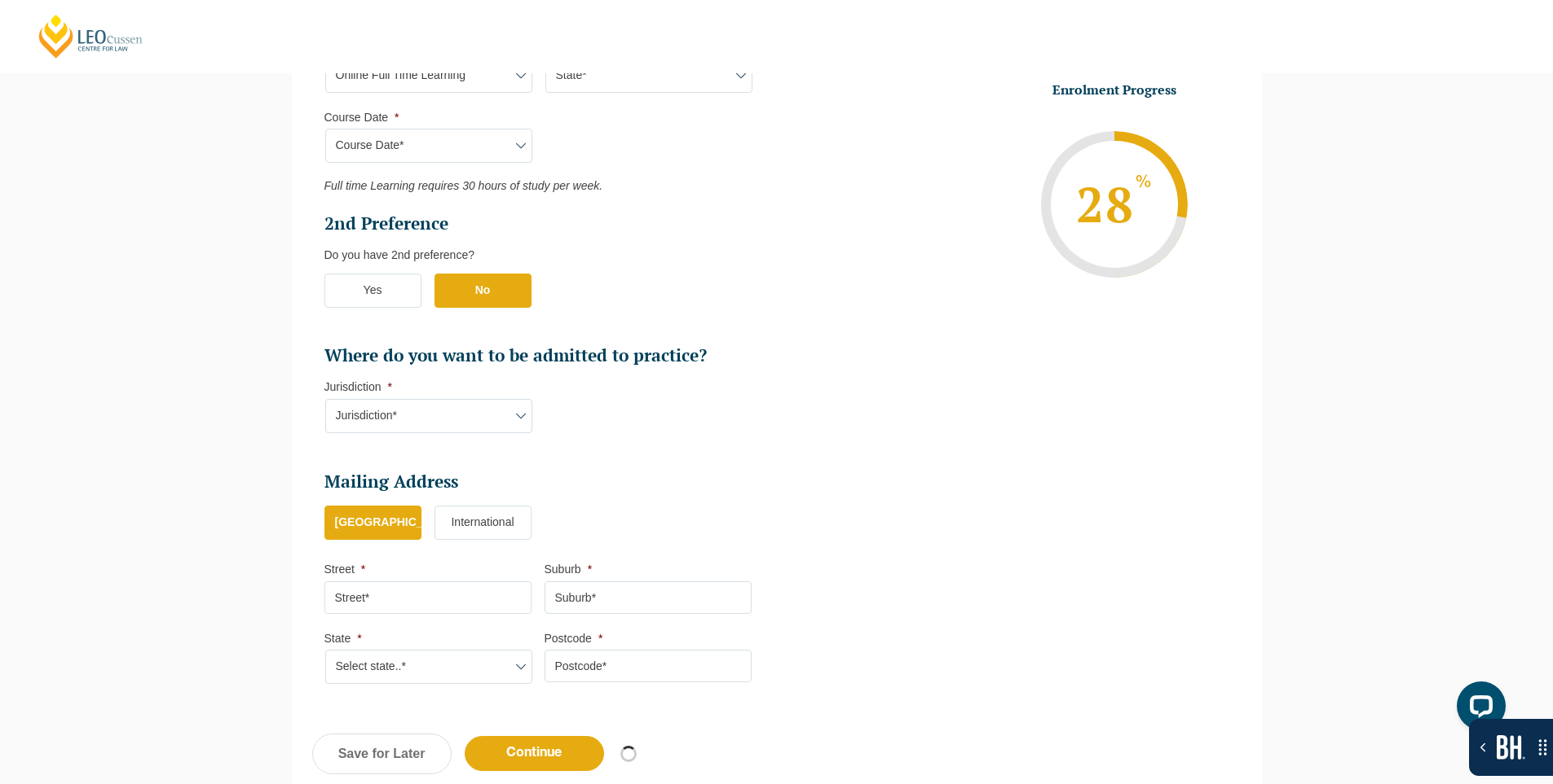
scroll to position [725, 0]
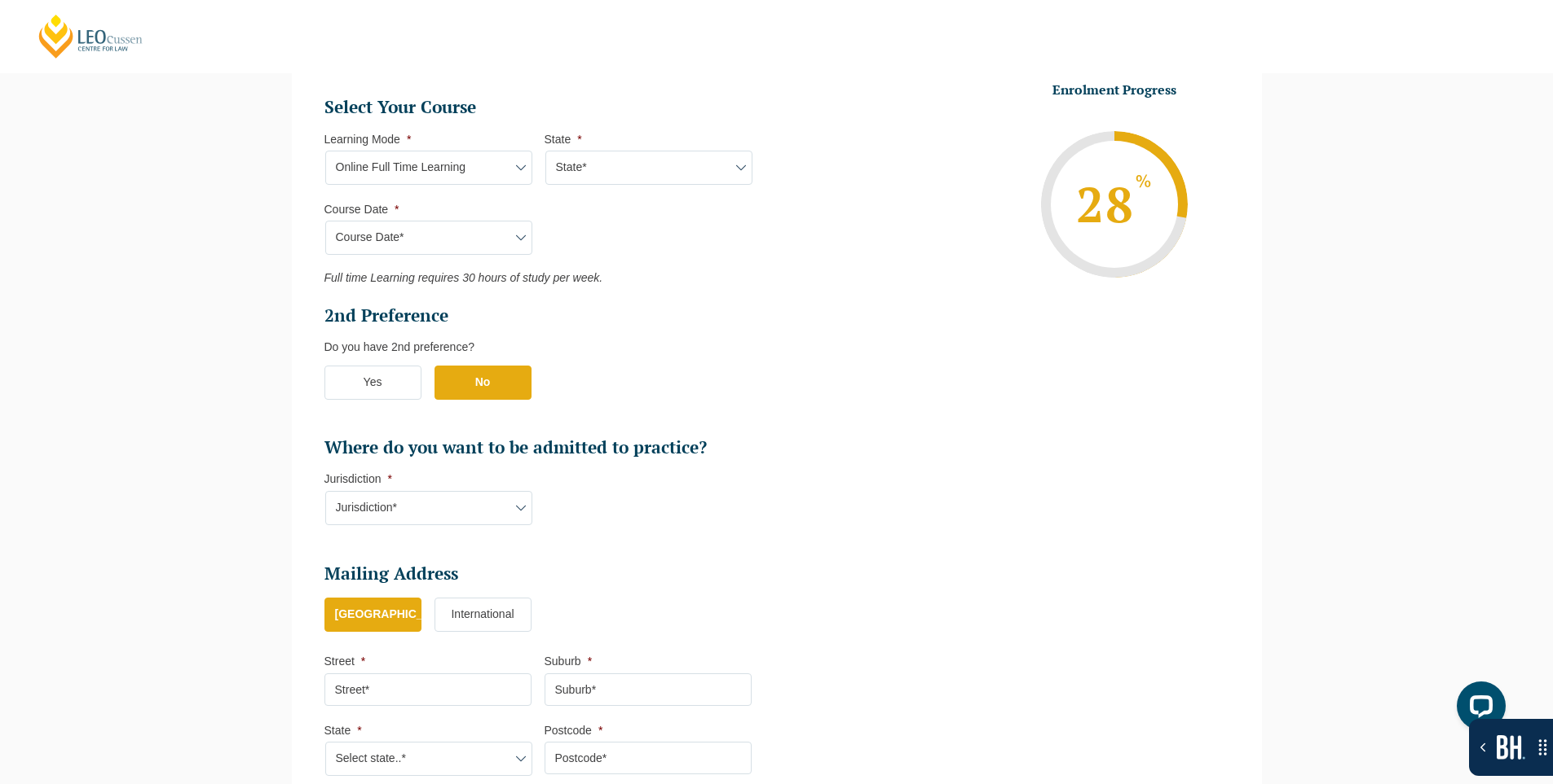
select select "Online Full Time Learning"
select select "National (ACT, NSW, VIC, QLD, SA, WA)"
select select
select select "September 2025 (22-Sep-2025 to 20-Feb-2026)"
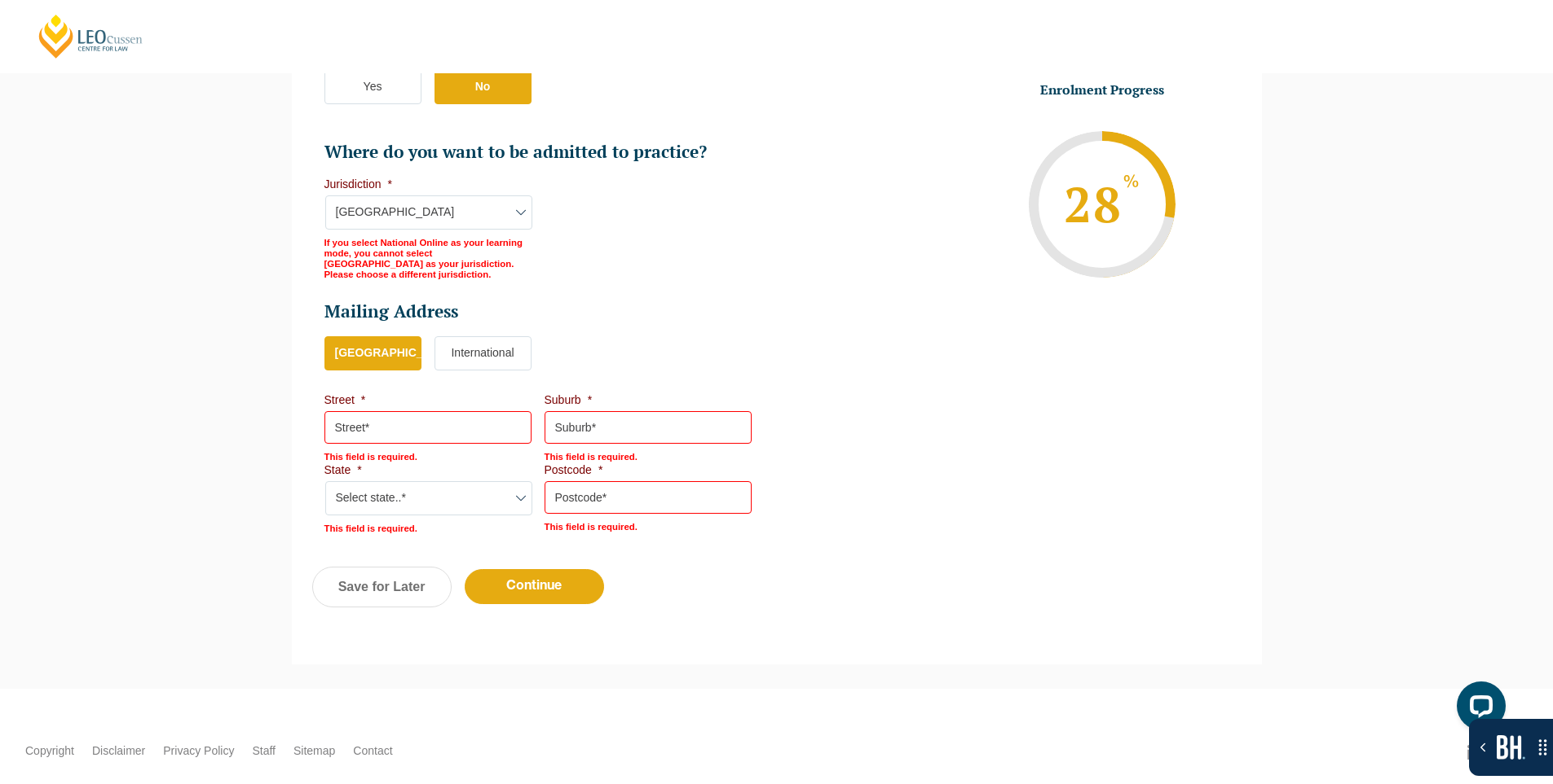
scroll to position [1044, 0]
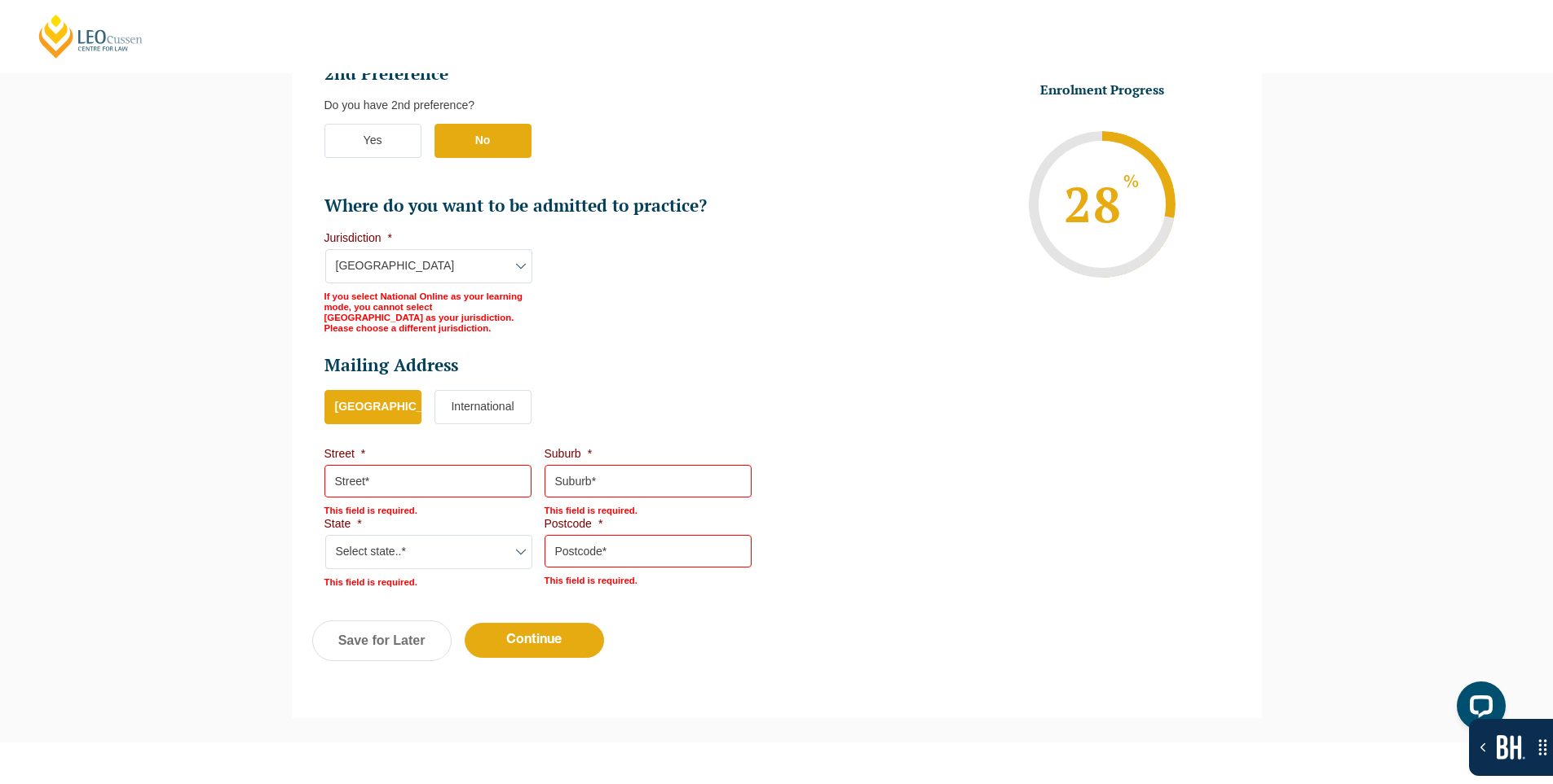
click at [492, 406] on label "International" at bounding box center [483, 407] width 97 height 35
click at [0, 0] on input "International" at bounding box center [0, 0] width 0 height 0
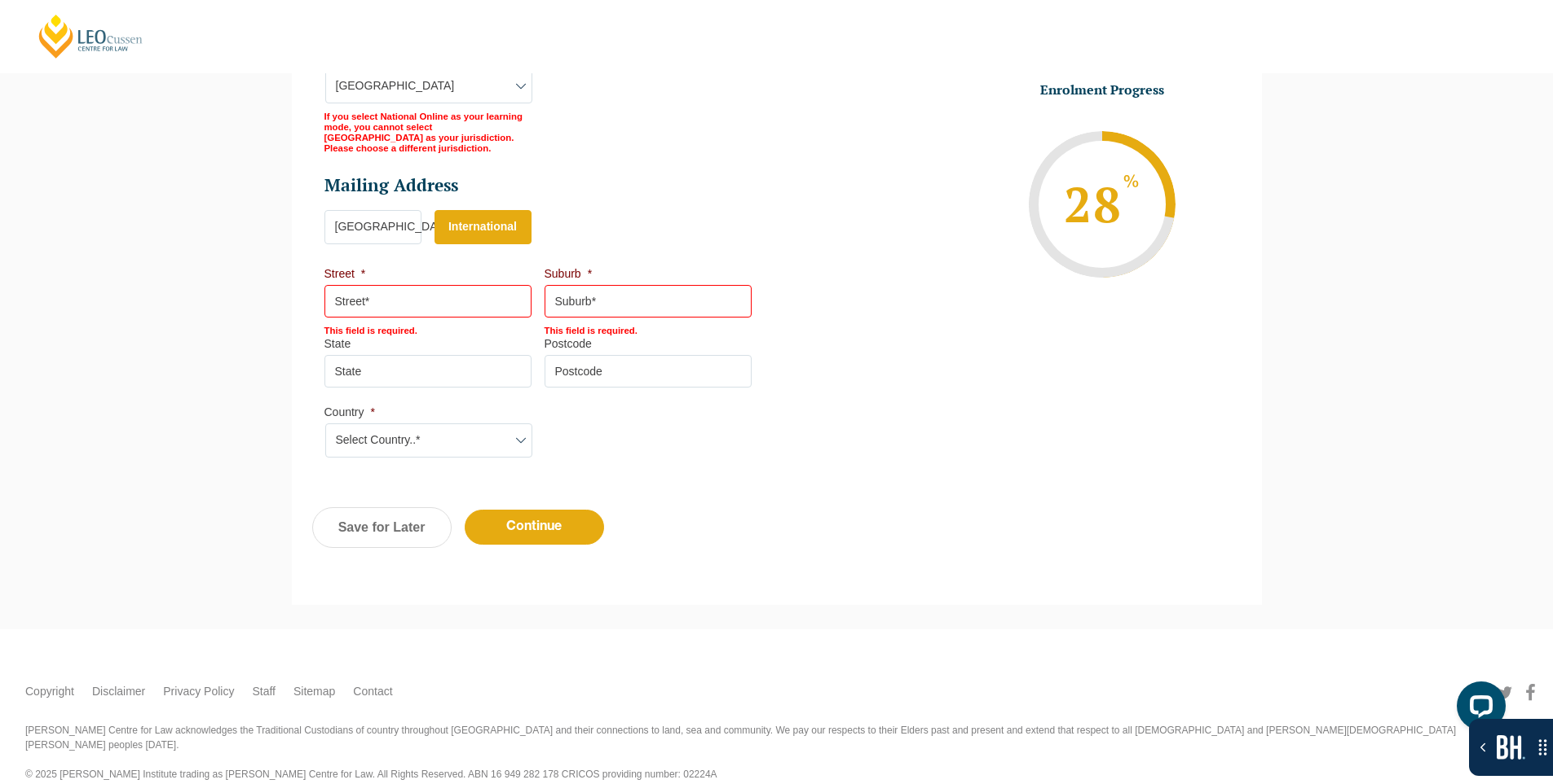
scroll to position [1232, 0]
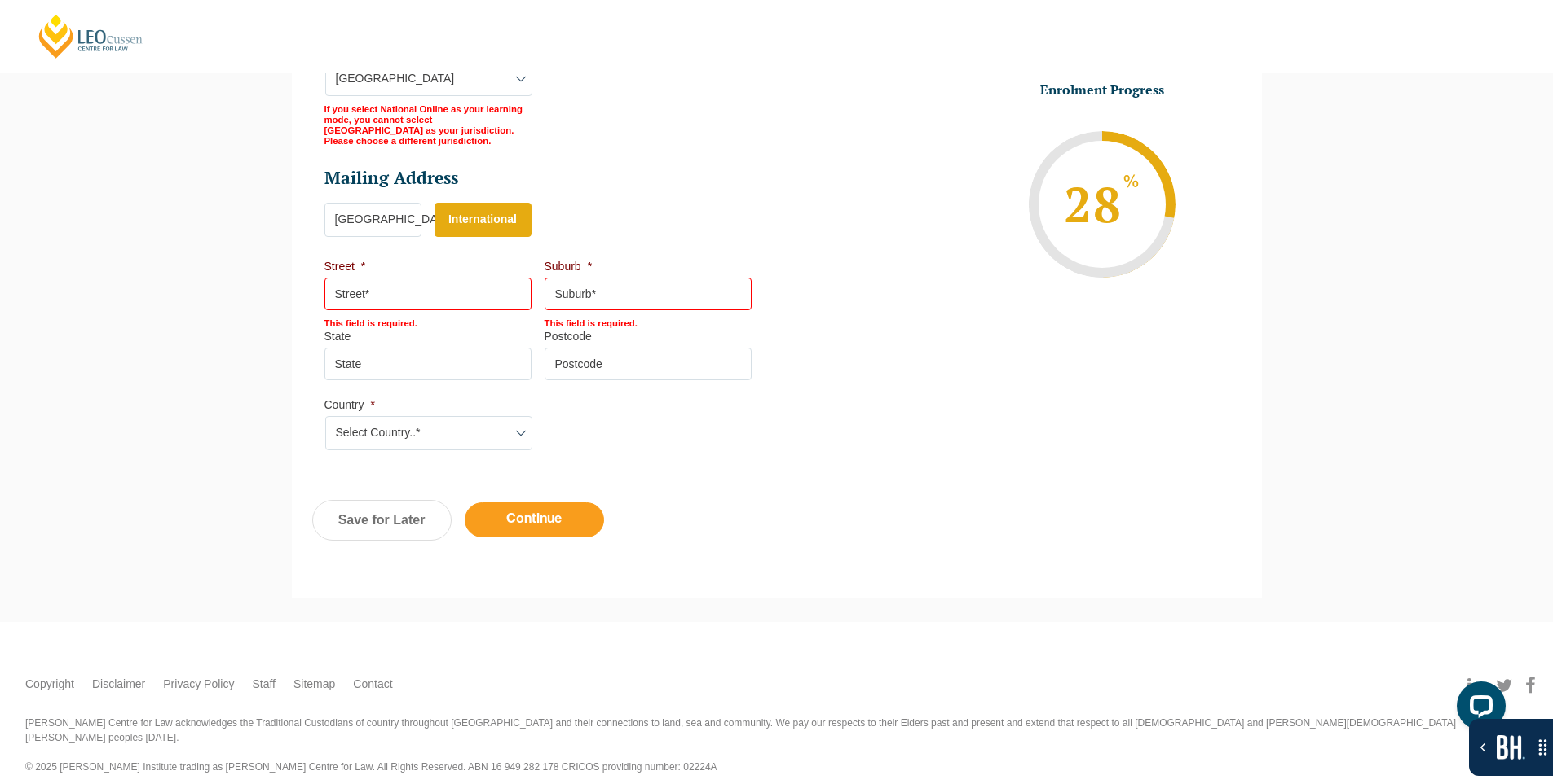
click at [555, 507] on input "Continue" at bounding box center [534, 520] width 140 height 35
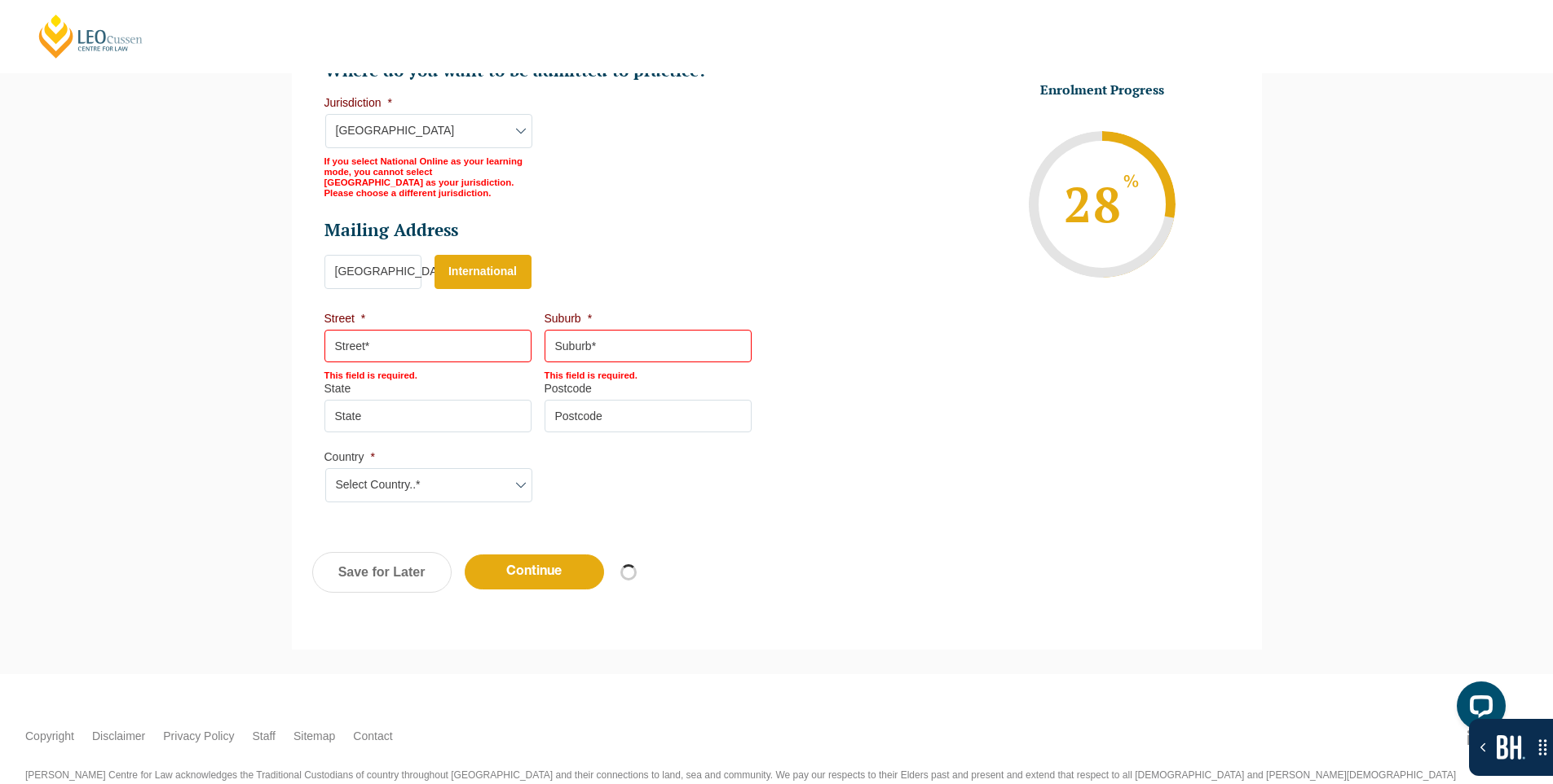
scroll to position [1150, 0]
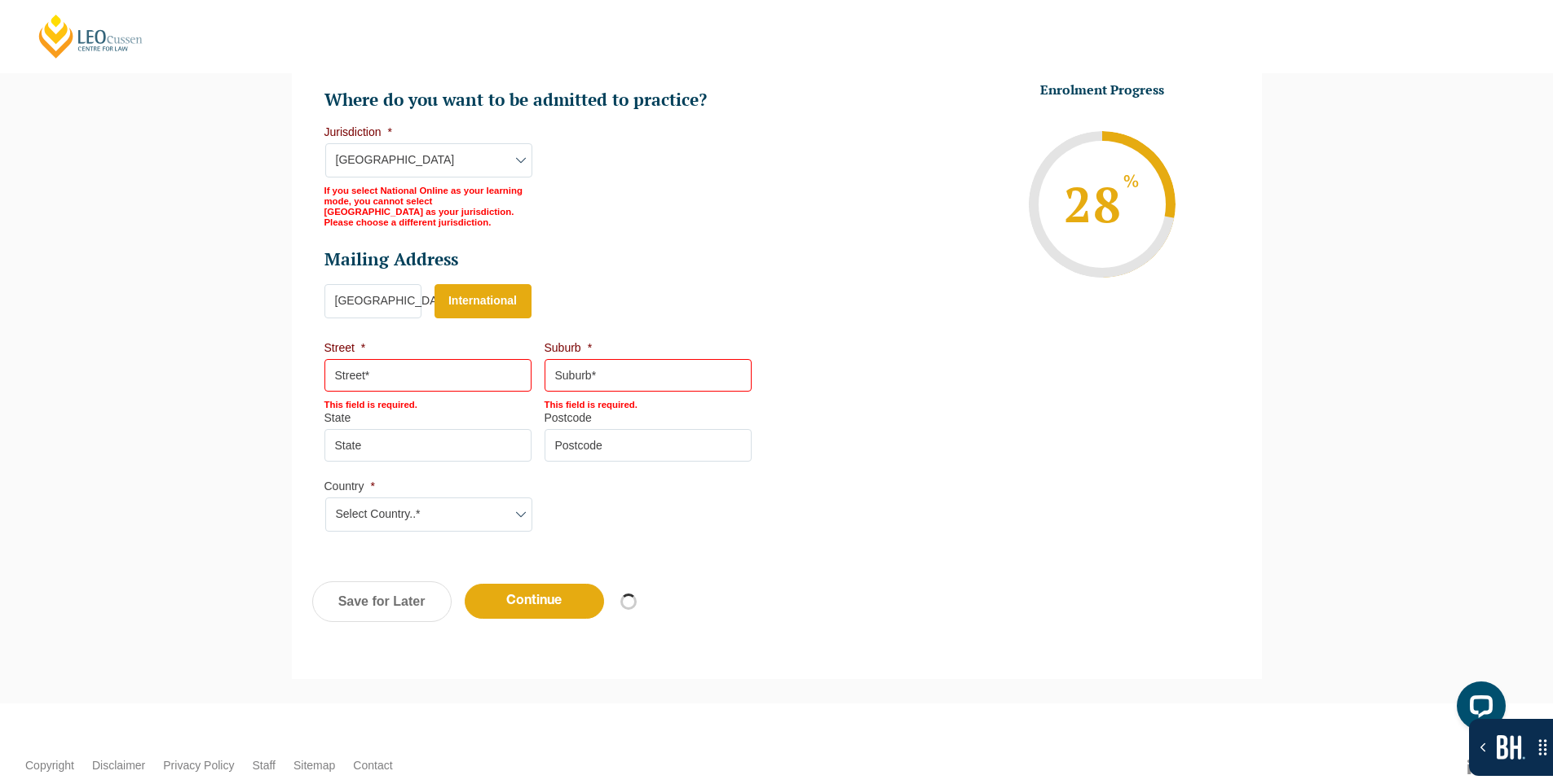
select select "Online Full Time Learning"
select select "National (ACT, NSW, VIC, QLD, SA, WA)"
select select
select select "September 2025 (22-Sep-2025 to 20-Feb-2026)"
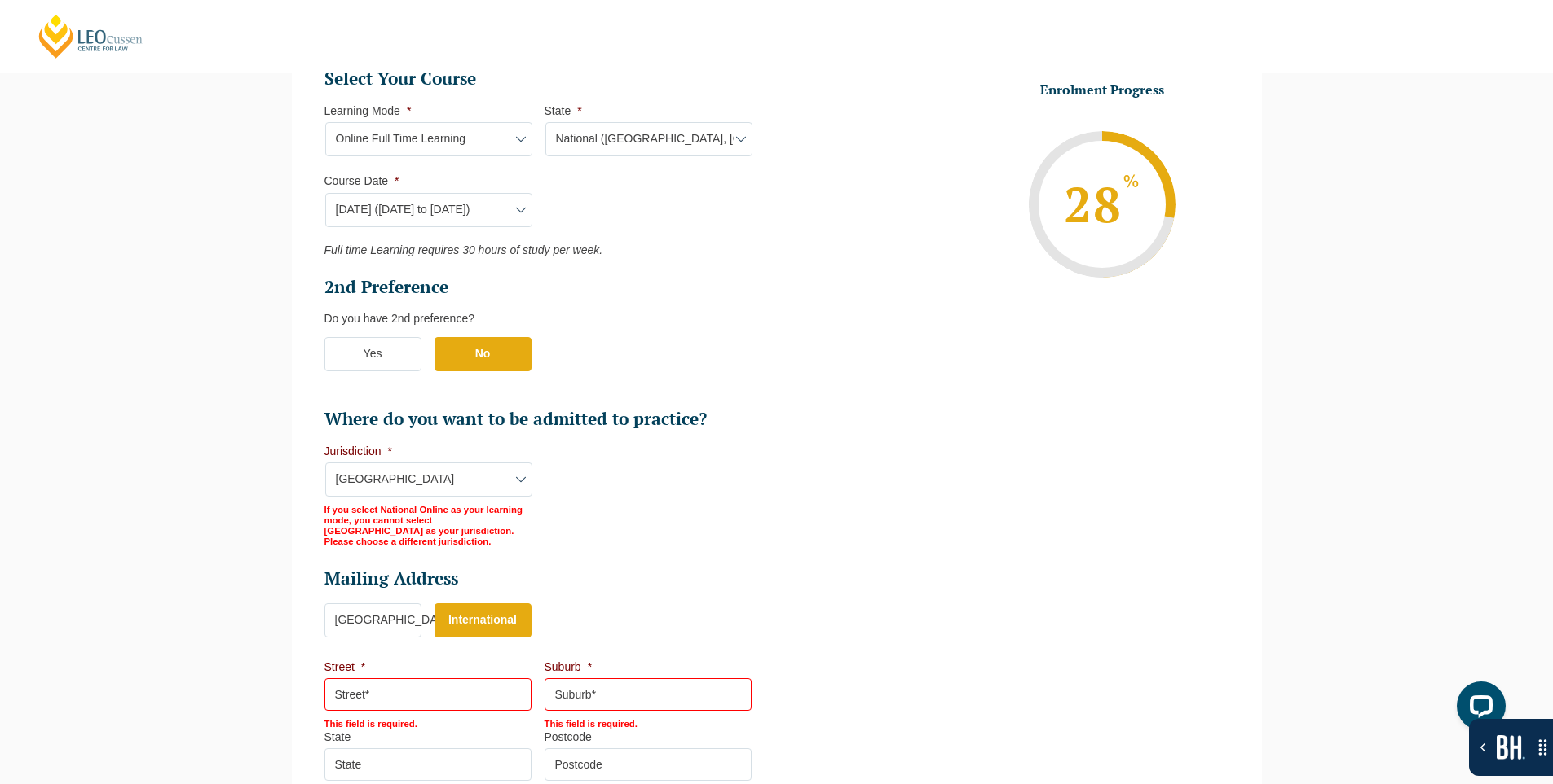
scroll to position [826, 0]
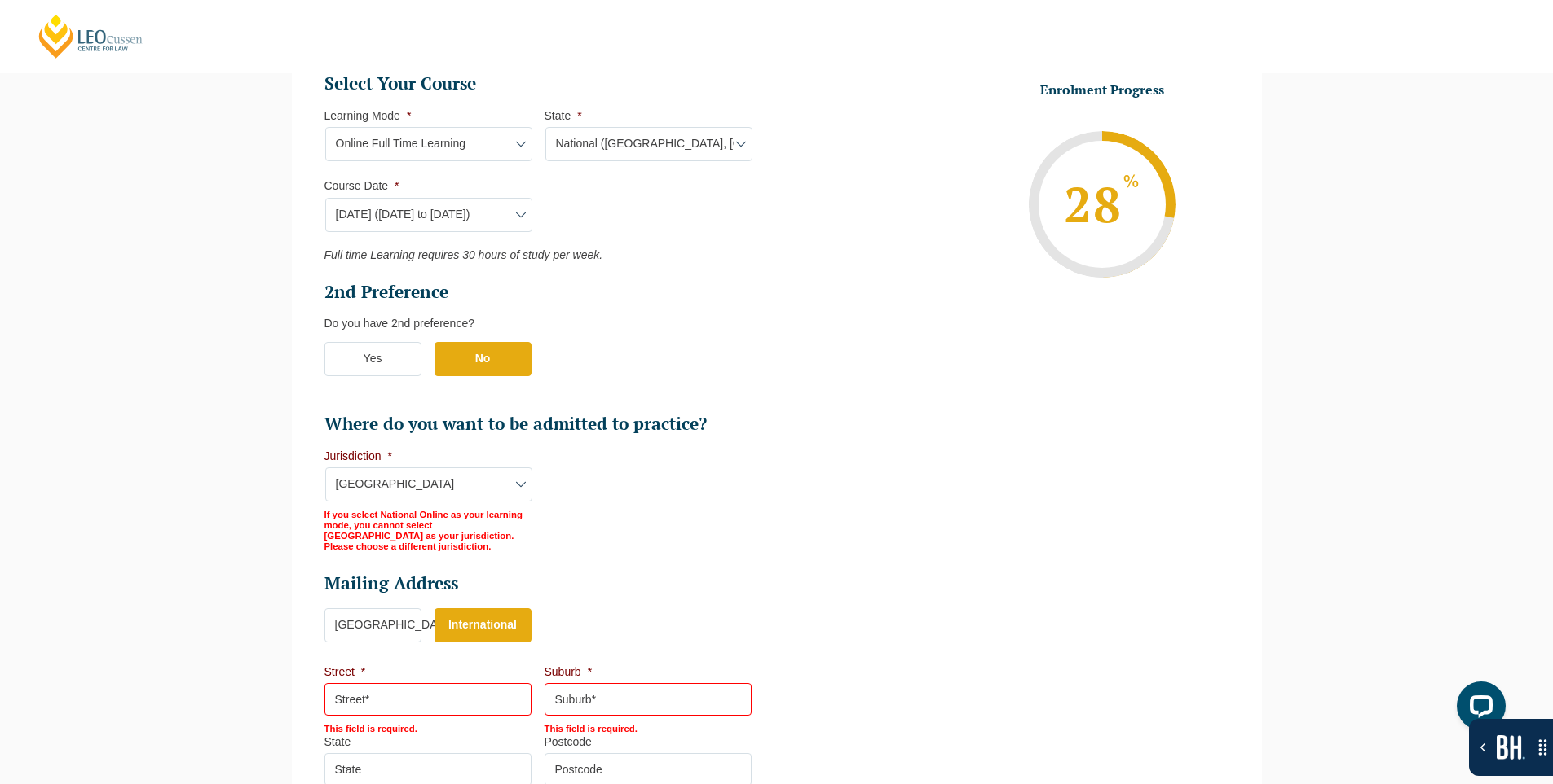
click at [399, 488] on select "Jurisdiction* VIC ACT NSW SA WA QLD" at bounding box center [428, 484] width 207 height 35
select select "VIC"
click at [325, 467] on select "Jurisdiction* VIC ACT NSW SA WA QLD" at bounding box center [428, 484] width 207 height 35
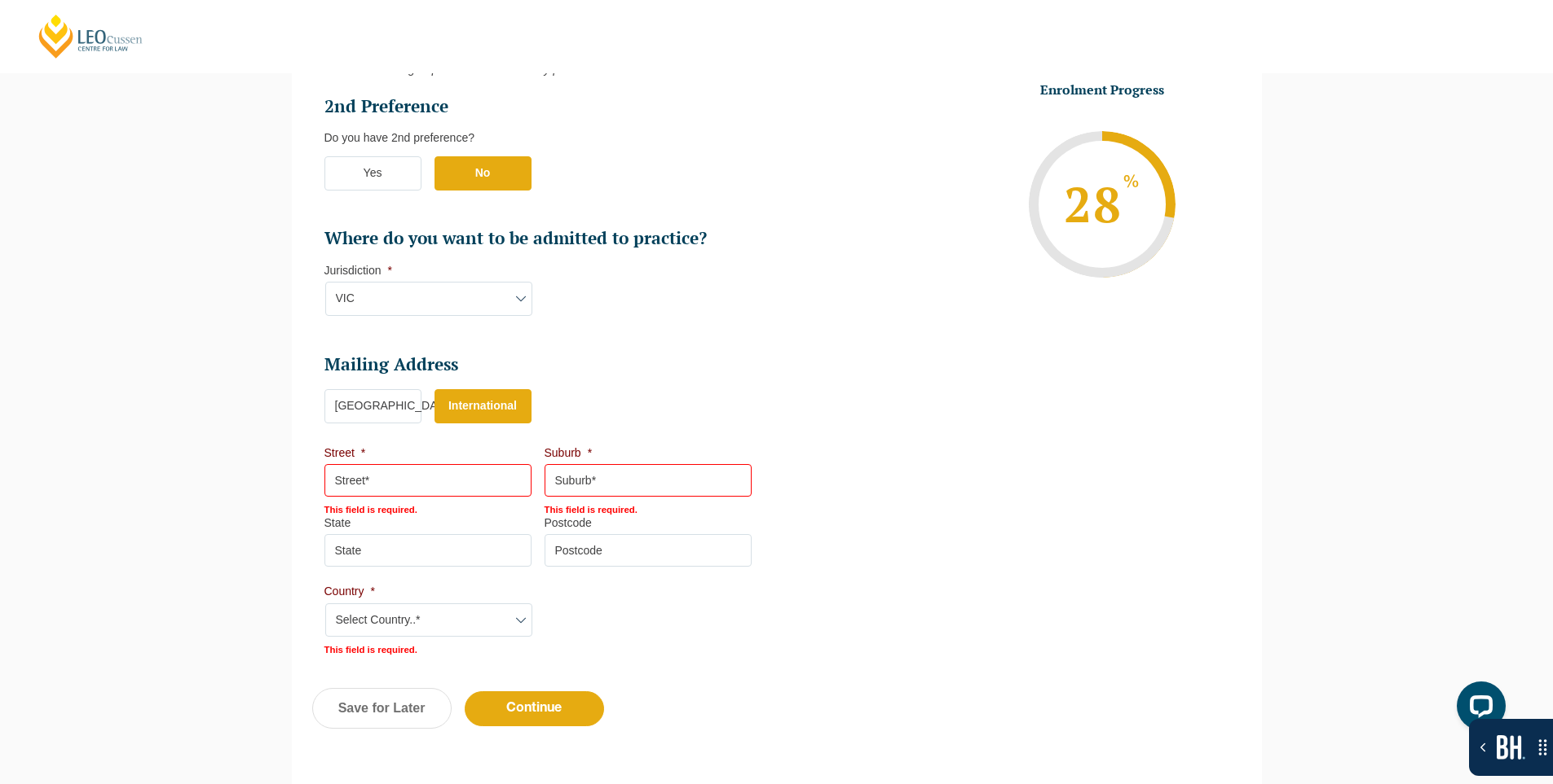
scroll to position [1200, 0]
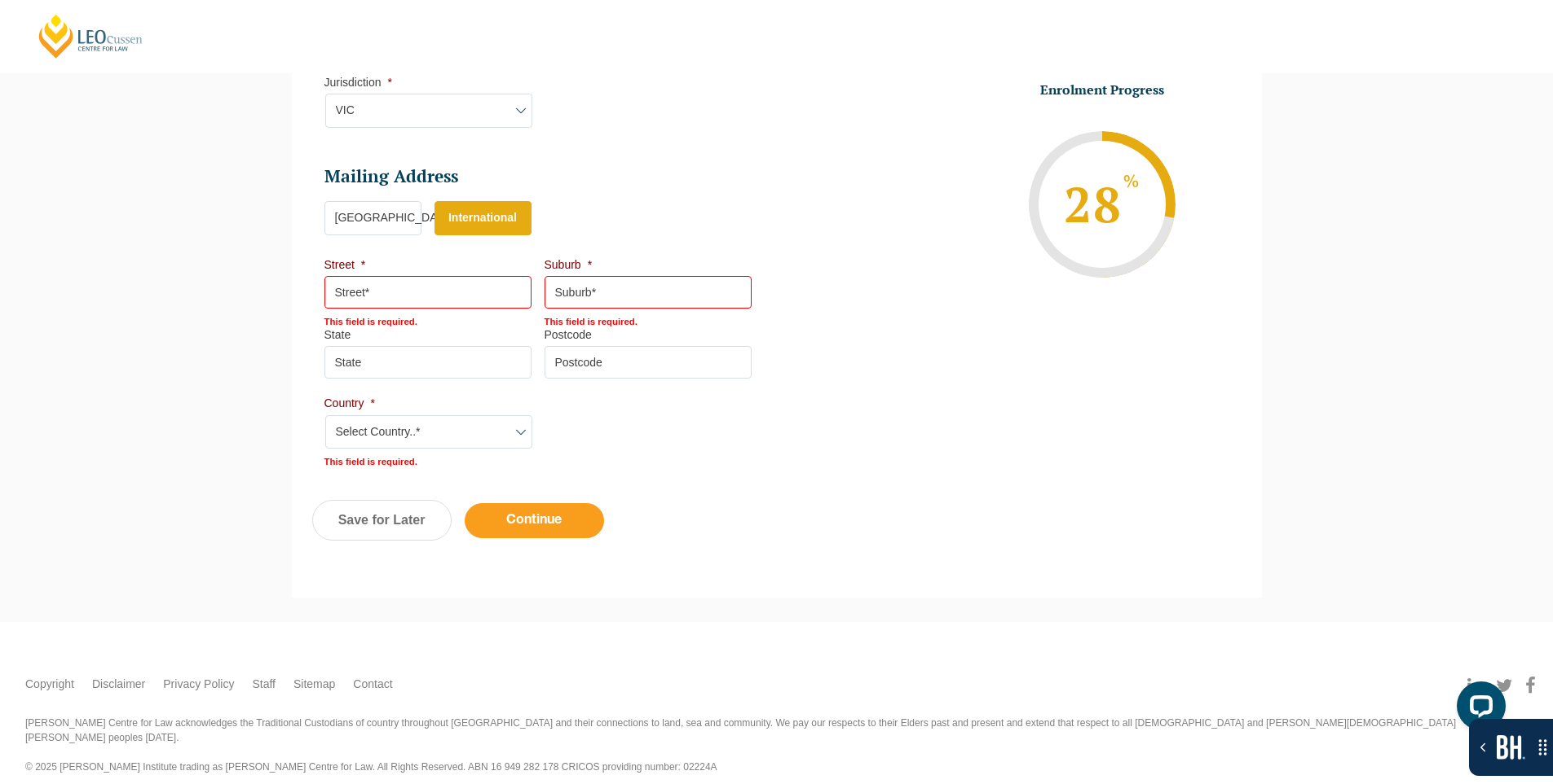
click at [532, 534] on input "Continue" at bounding box center [534, 520] width 140 height 35
select select "Online Full Time Learning"
select select "National (ACT, NSW, VIC, QLD, SA, WA)"
select select
select select "September 2025 (22-Sep-2025 to 20-Feb-2026)"
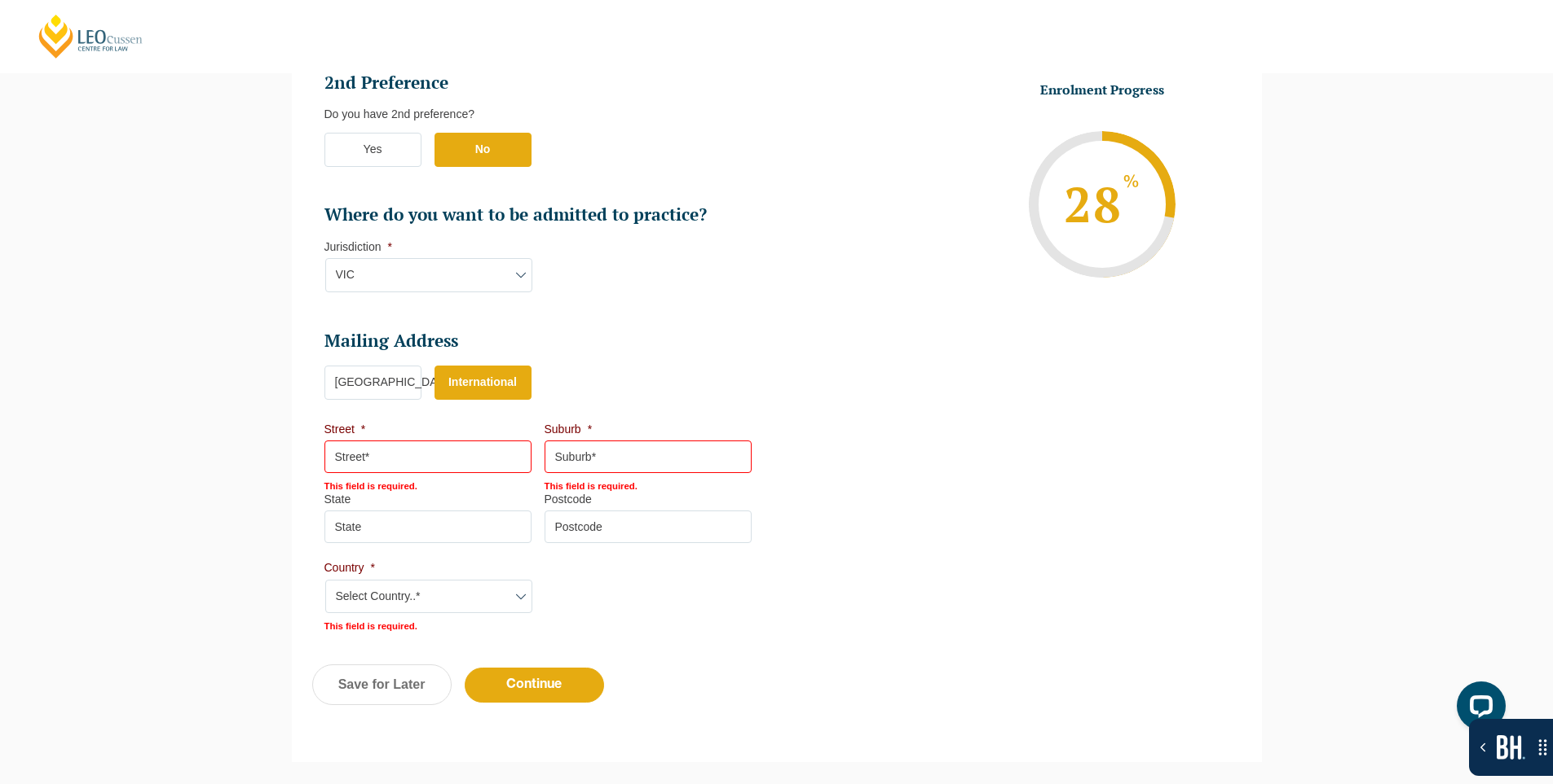
scroll to position [1037, 0]
click at [384, 378] on label "[GEOGRAPHIC_DATA]" at bounding box center [372, 381] width 97 height 35
click at [0, 0] on input "[GEOGRAPHIC_DATA]" at bounding box center [0, 0] width 0 height 0
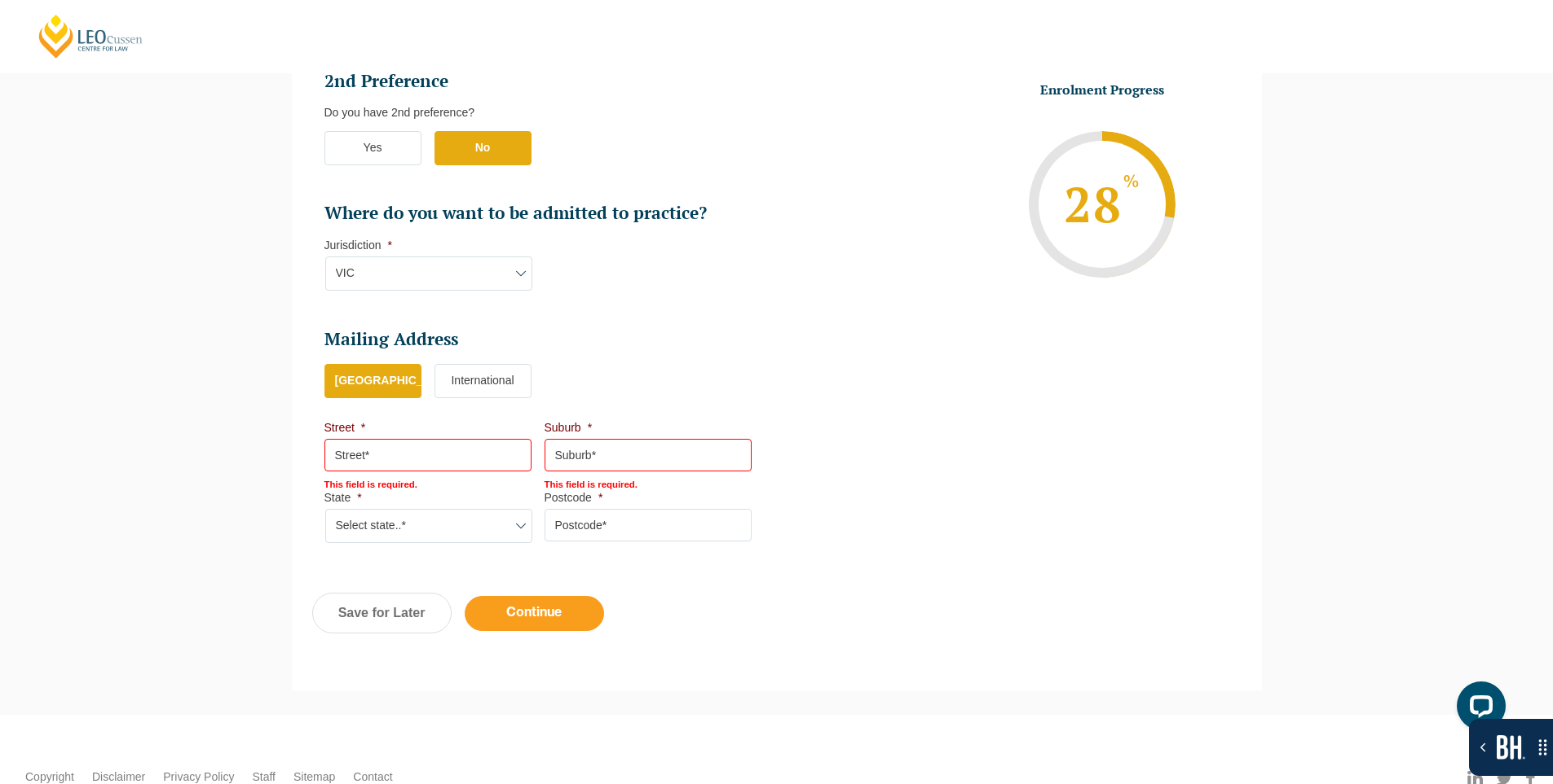
click at [522, 622] on input "Continue" at bounding box center [534, 614] width 140 height 35
select select "Online Full Time Learning"
select select "National ([GEOGRAPHIC_DATA], [GEOGRAPHIC_DATA], [GEOGRAPHIC_DATA], [GEOGRAPHIC_…"
select select
select select "[DATE] ([DATE] to [DATE])"
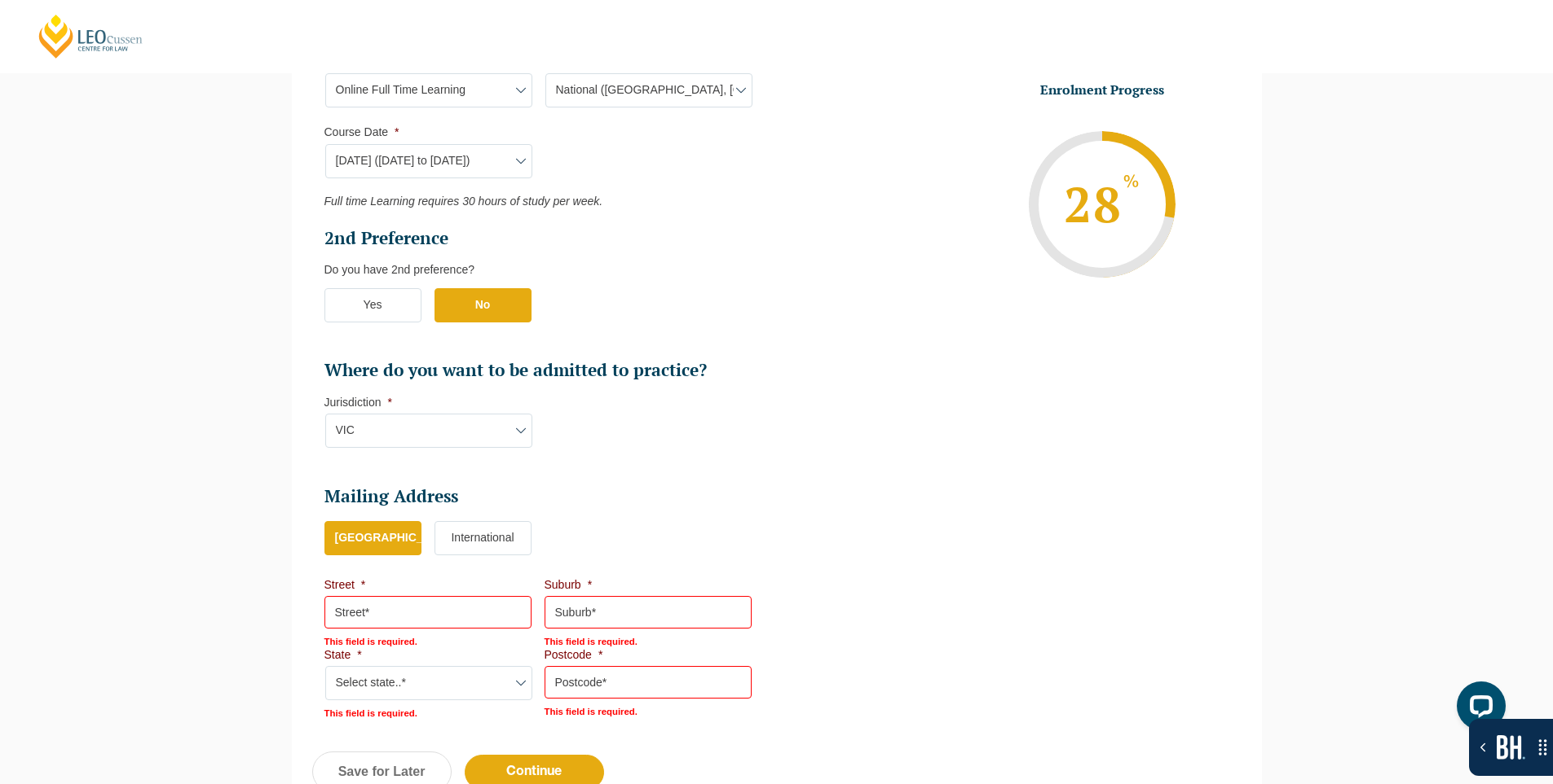
scroll to position [1126, 0]
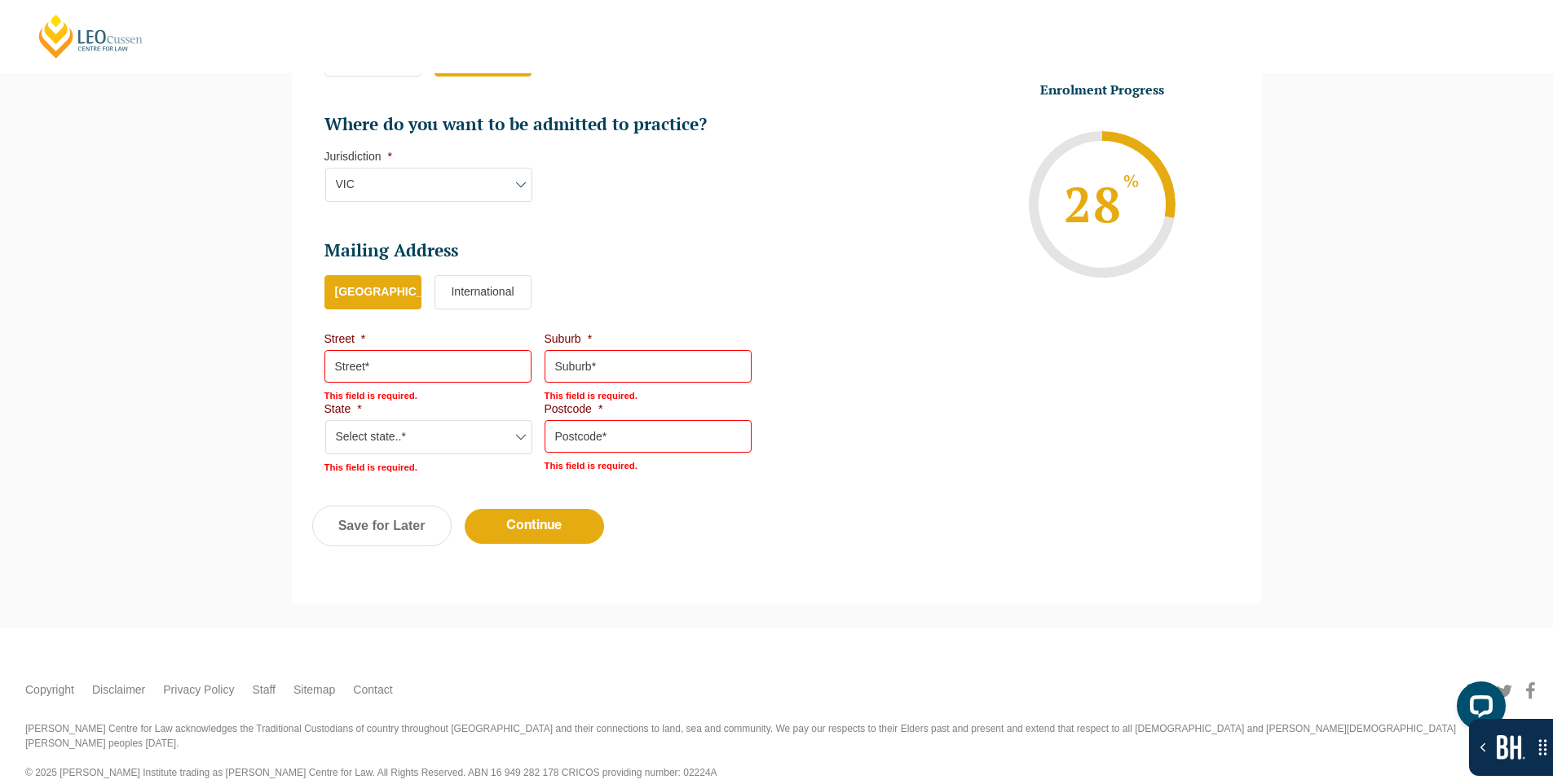
click at [452, 286] on label "International" at bounding box center [483, 292] width 97 height 35
click at [0, 0] on input "International" at bounding box center [0, 0] width 0 height 0
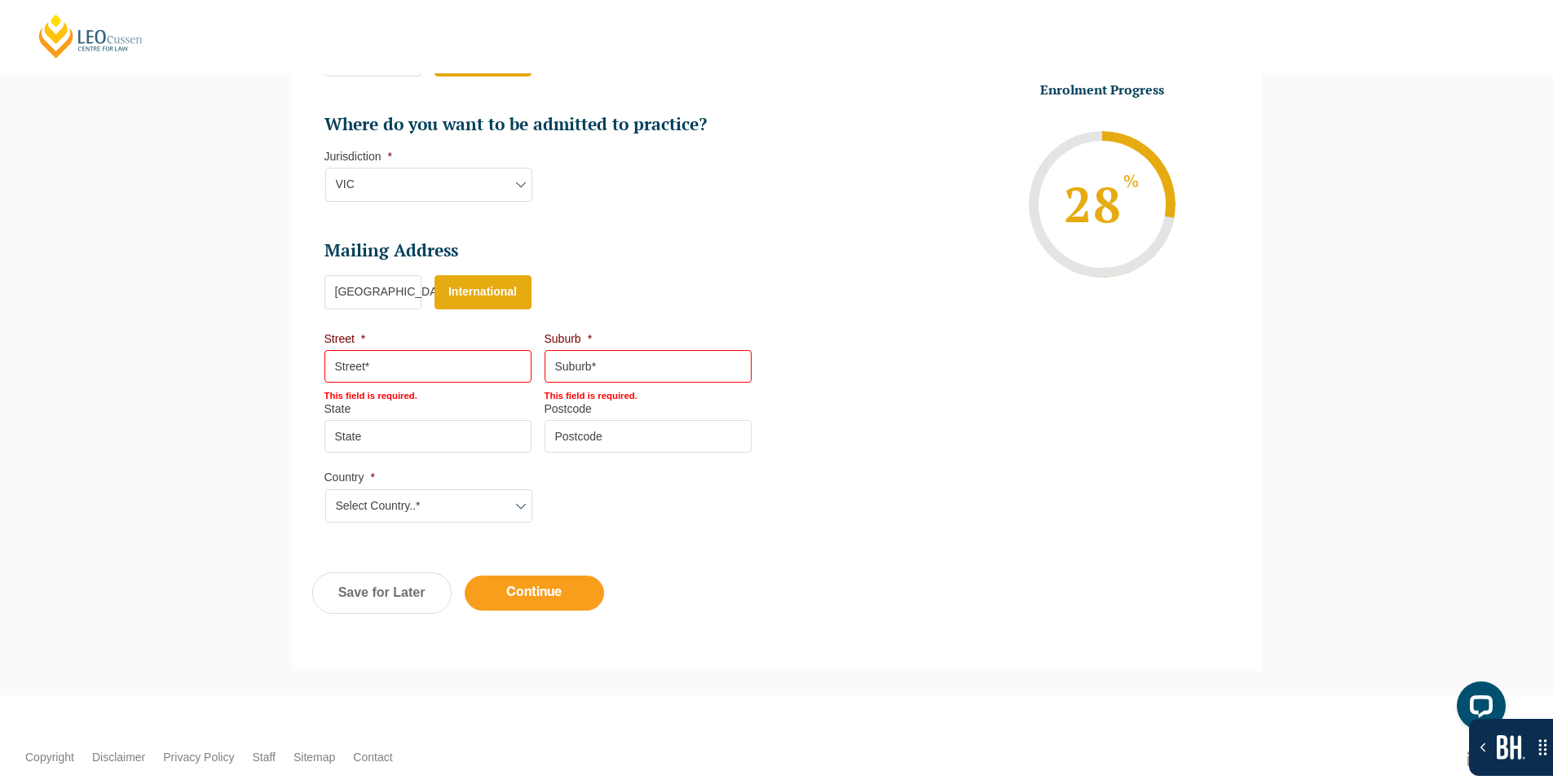
click at [532, 597] on input "Continue" at bounding box center [534, 593] width 140 height 35
select select "Online Full Time Learning"
select select "National ([GEOGRAPHIC_DATA], [GEOGRAPHIC_DATA], [GEOGRAPHIC_DATA], [GEOGRAPHIC_…"
select select
select select "[DATE] ([DATE] to [DATE])"
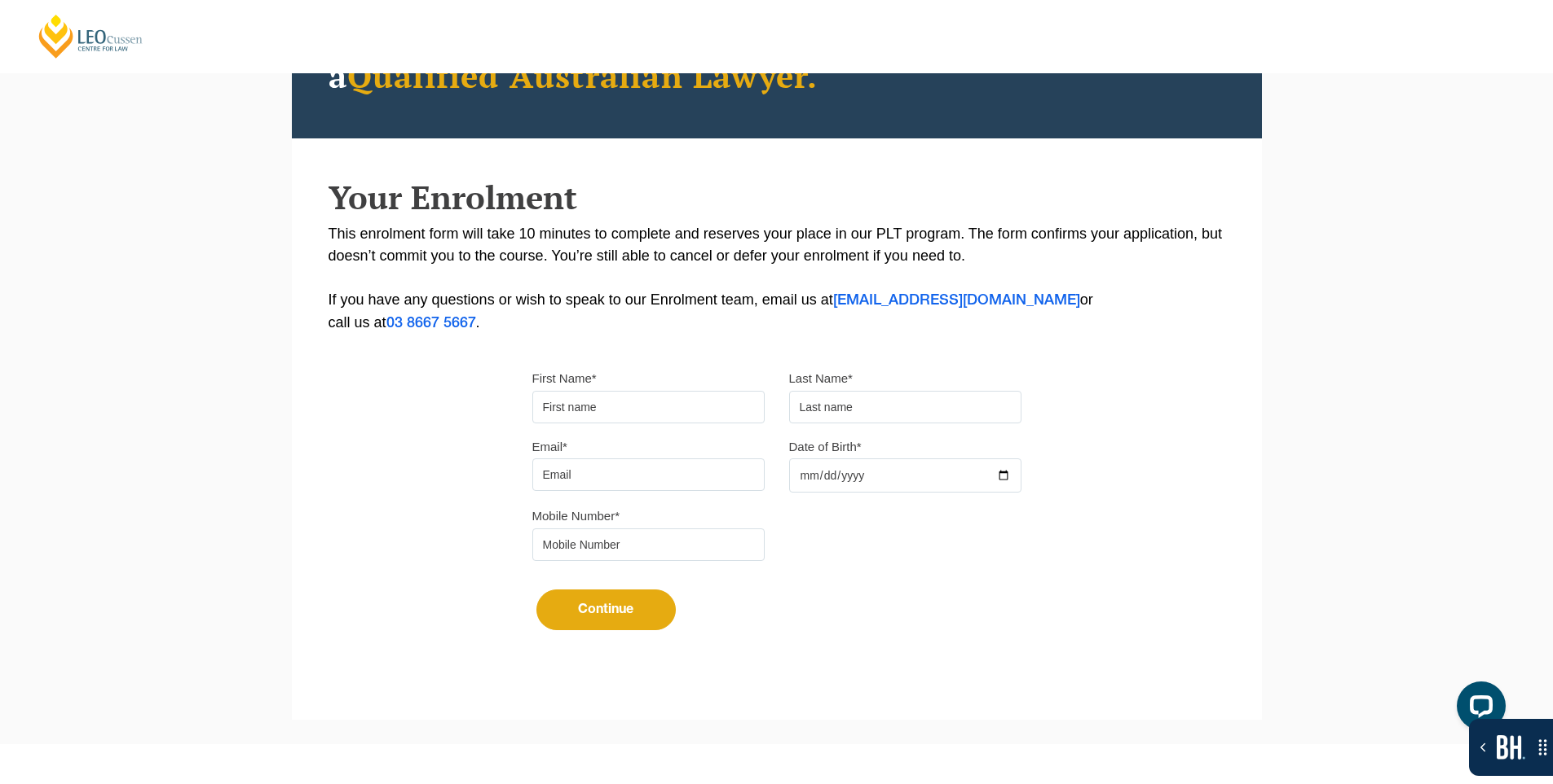
scroll to position [313, 0]
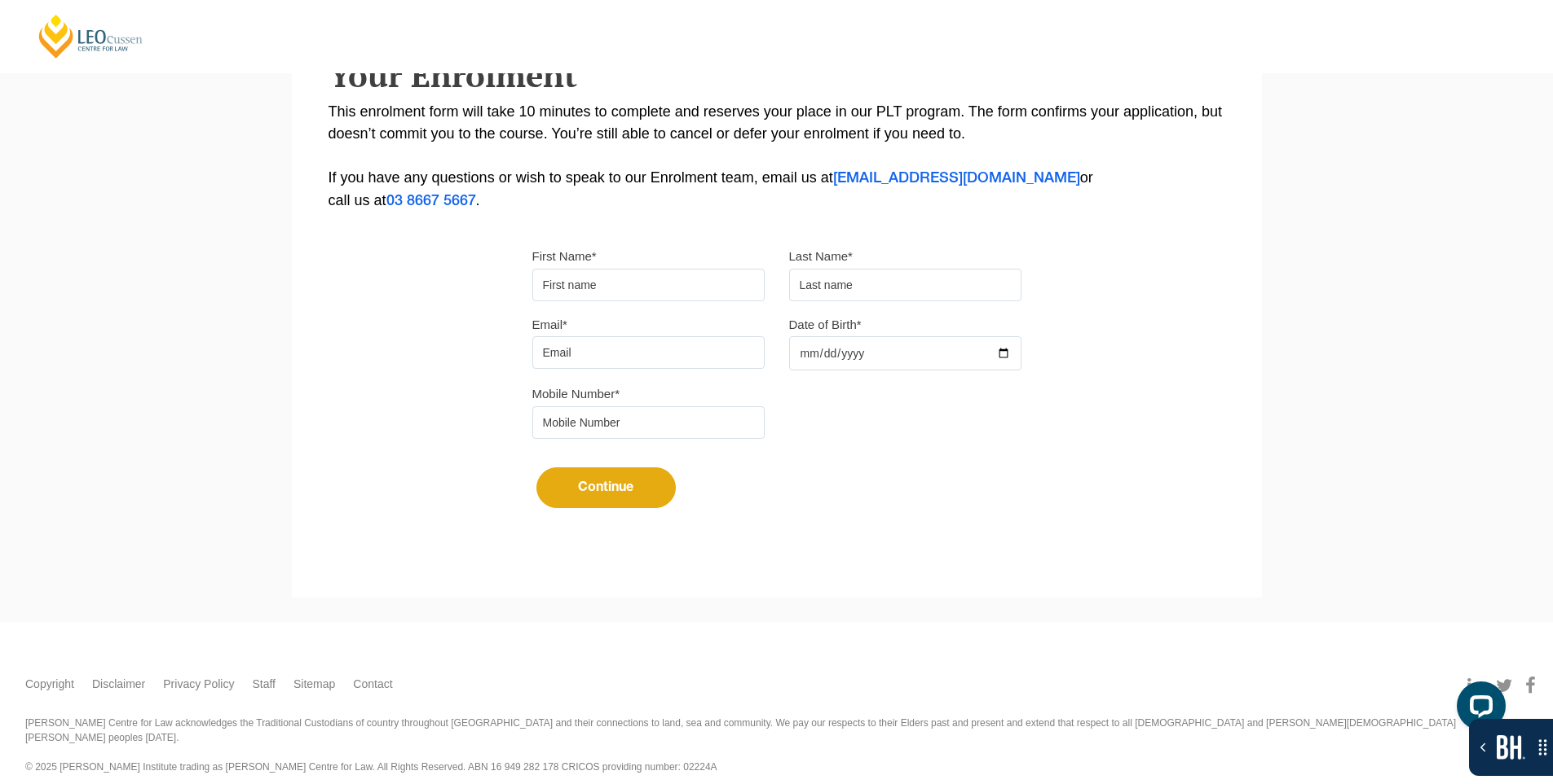
click at [593, 274] on input "First Name*" at bounding box center [649, 285] width 232 height 33
type input "Suresh"
type input "[PERSON_NAME]"
click at [613, 352] on input "Email*" at bounding box center [649, 352] width 232 height 33
type input "[EMAIL_ADDRESS][DOMAIN_NAME]"
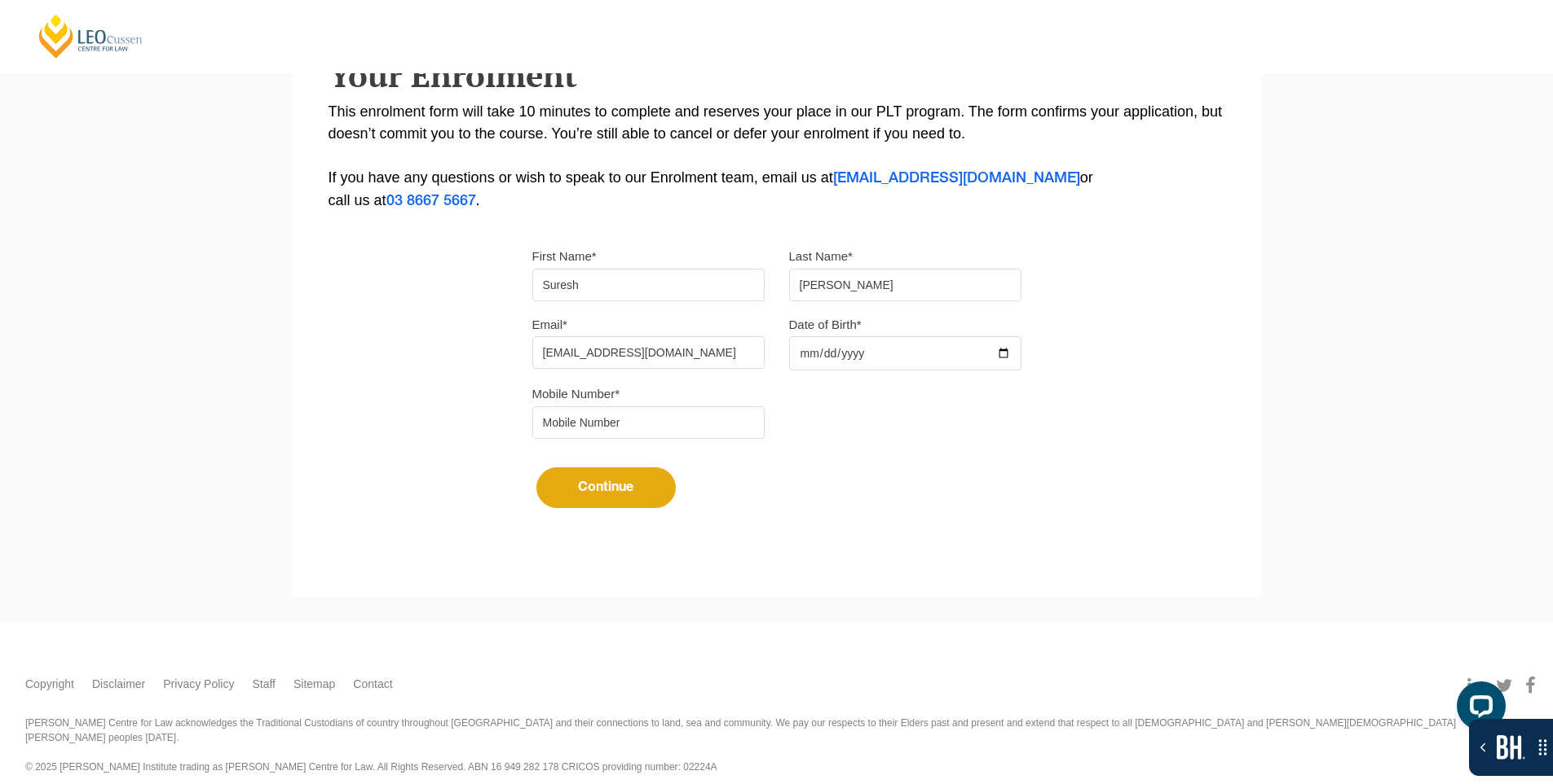
click at [1004, 354] on div at bounding box center [905, 353] width 232 height 35
click at [1008, 354] on input "Date of Birth*" at bounding box center [905, 353] width 232 height 35
type input "2025-10-14"
click at [735, 423] on div at bounding box center [649, 422] width 232 height 33
type input "9724790448"
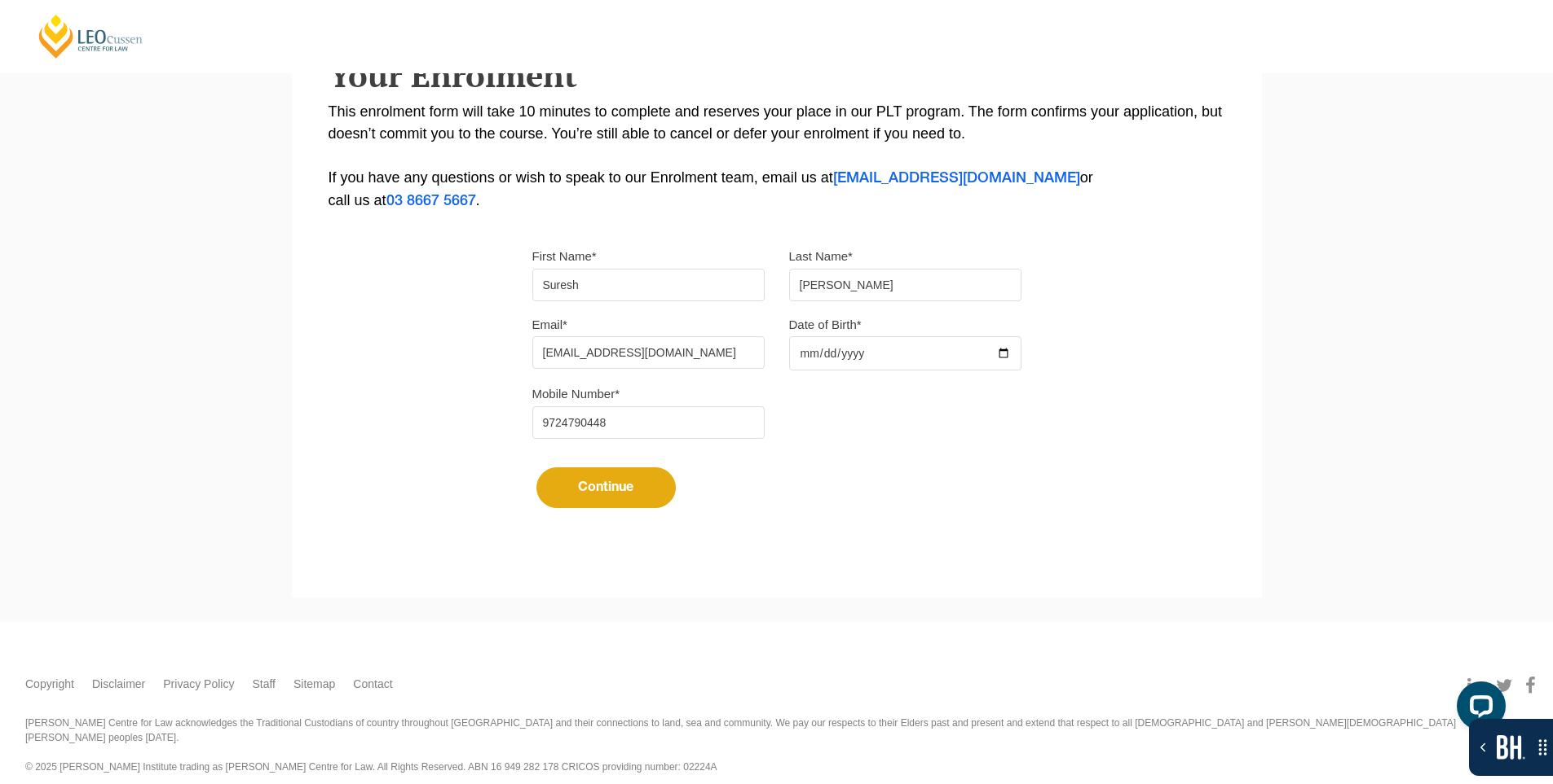
click at [654, 493] on button "Continue" at bounding box center [605, 487] width 140 height 40
select select
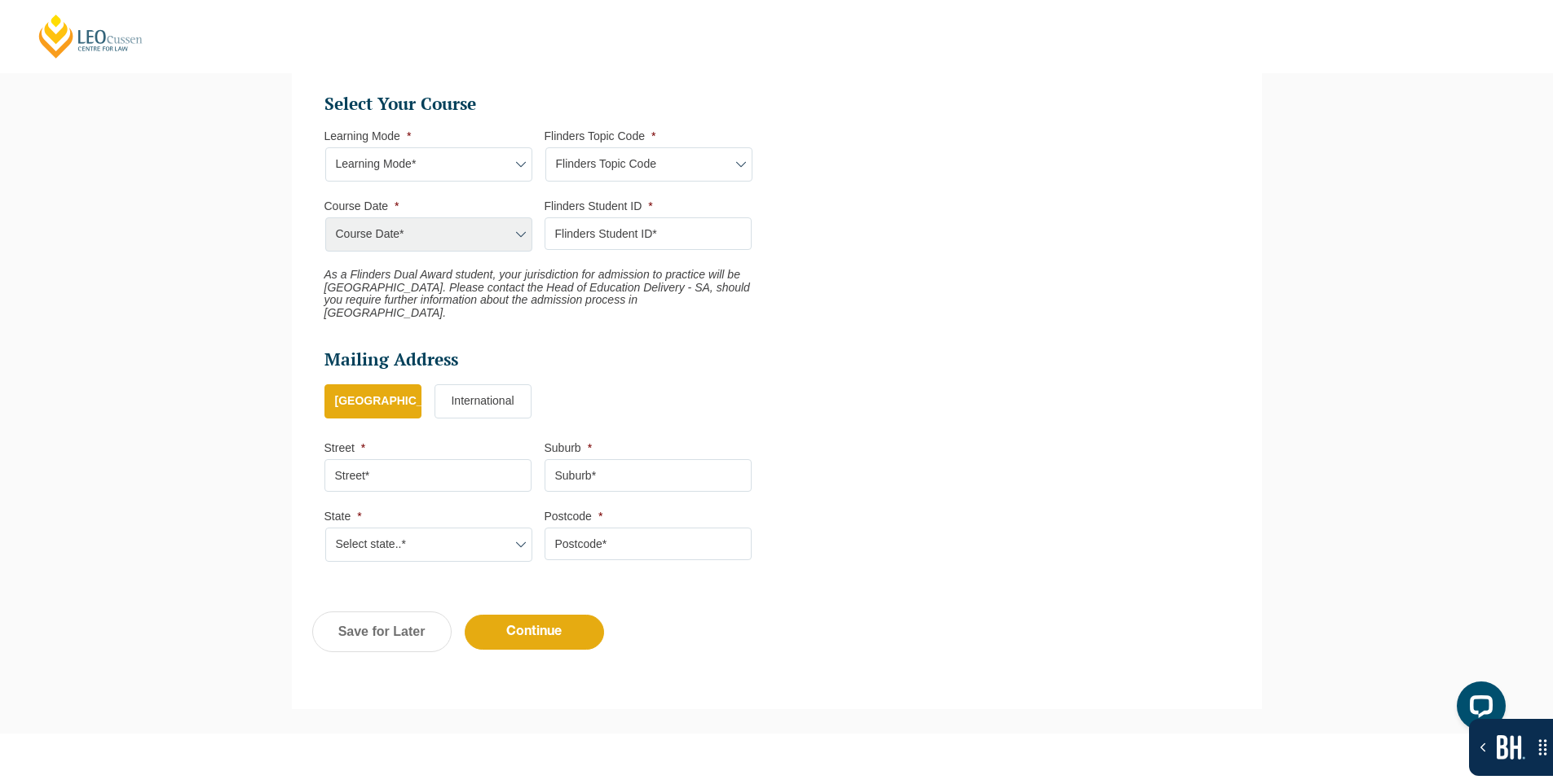
scroll to position [584, 0]
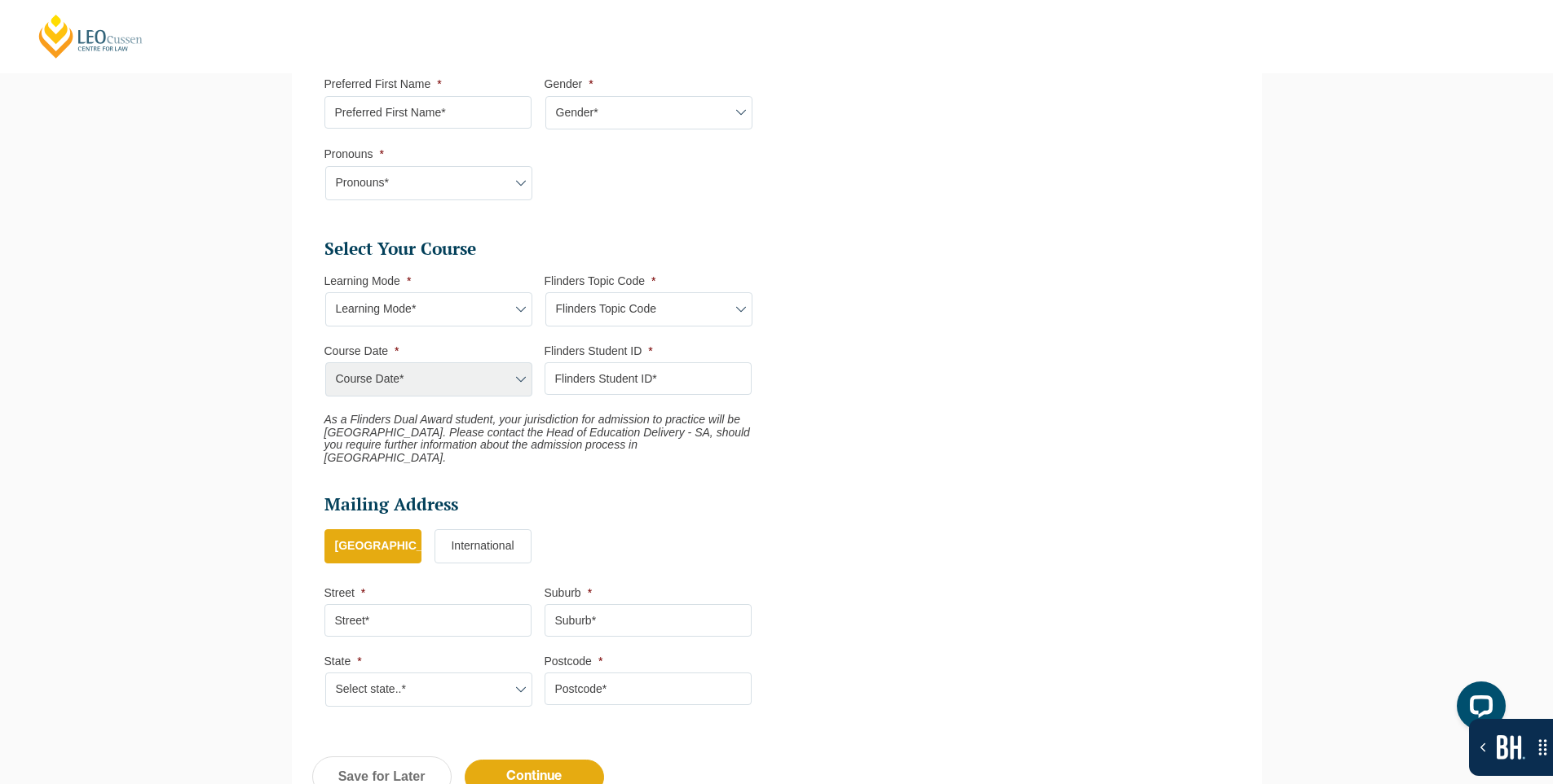
click at [473, 305] on select "Learning Mode* Blended Full Time Learning Online Full Time Learning Online Part…" at bounding box center [428, 309] width 207 height 35
select select "Blended Full Time Learning"
click at [325, 292] on select "Learning Mode* Blended Full Time Learning Online Full Time Learning Online Part…" at bounding box center [428, 309] width 207 height 35
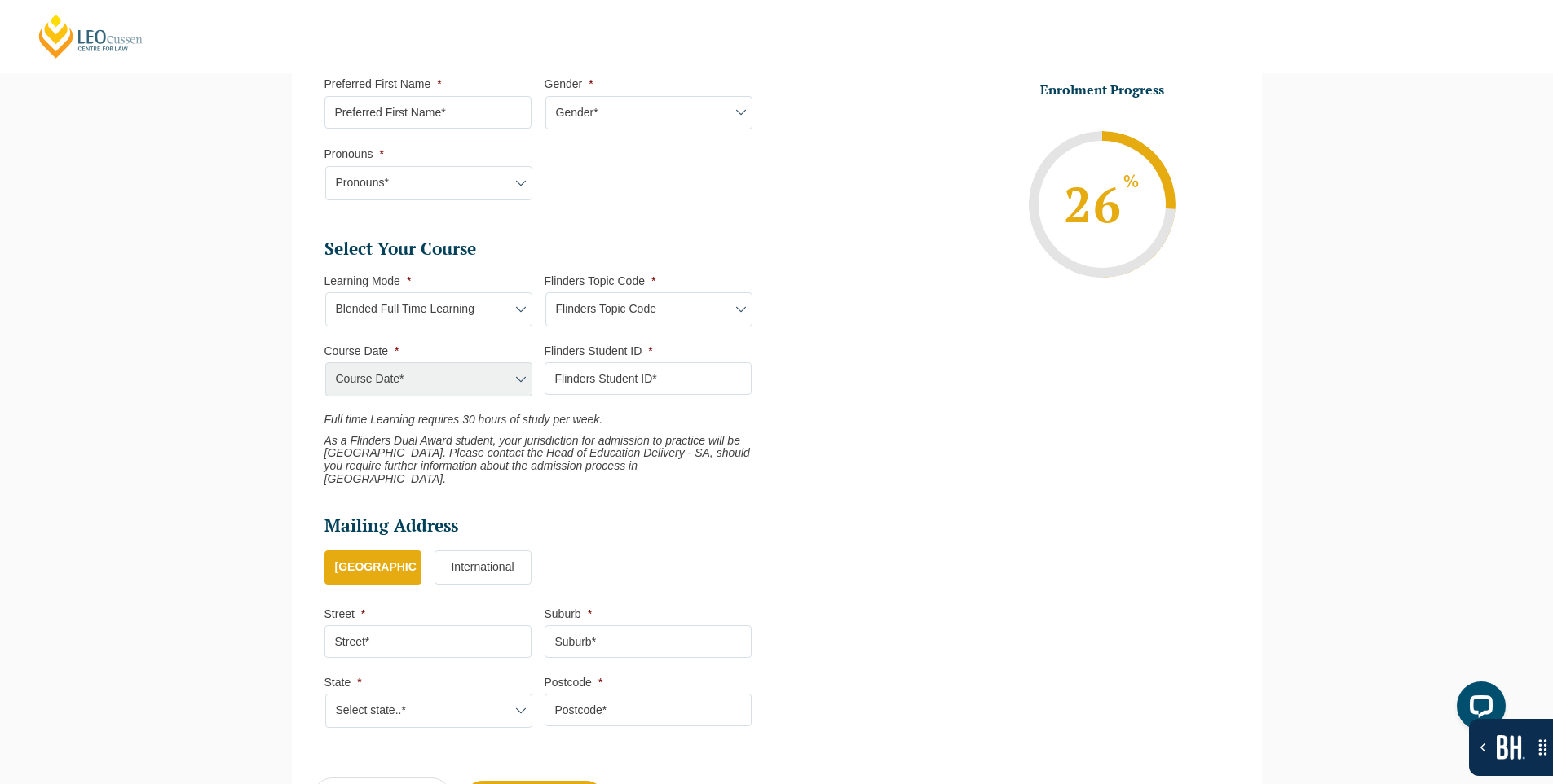
drag, startPoint x: 585, startPoint y: 308, endPoint x: 593, endPoint y: 321, distance: 15.3
click at [585, 308] on select "Flinders Topic Code LLAW7004 LLAW8306" at bounding box center [649, 309] width 207 height 35
select select "LLAW7004"
click at [545, 292] on select "Flinders Topic Code LLAW7004 LLAW8306" at bounding box center [649, 309] width 207 height 35
select select "LLAW7004"
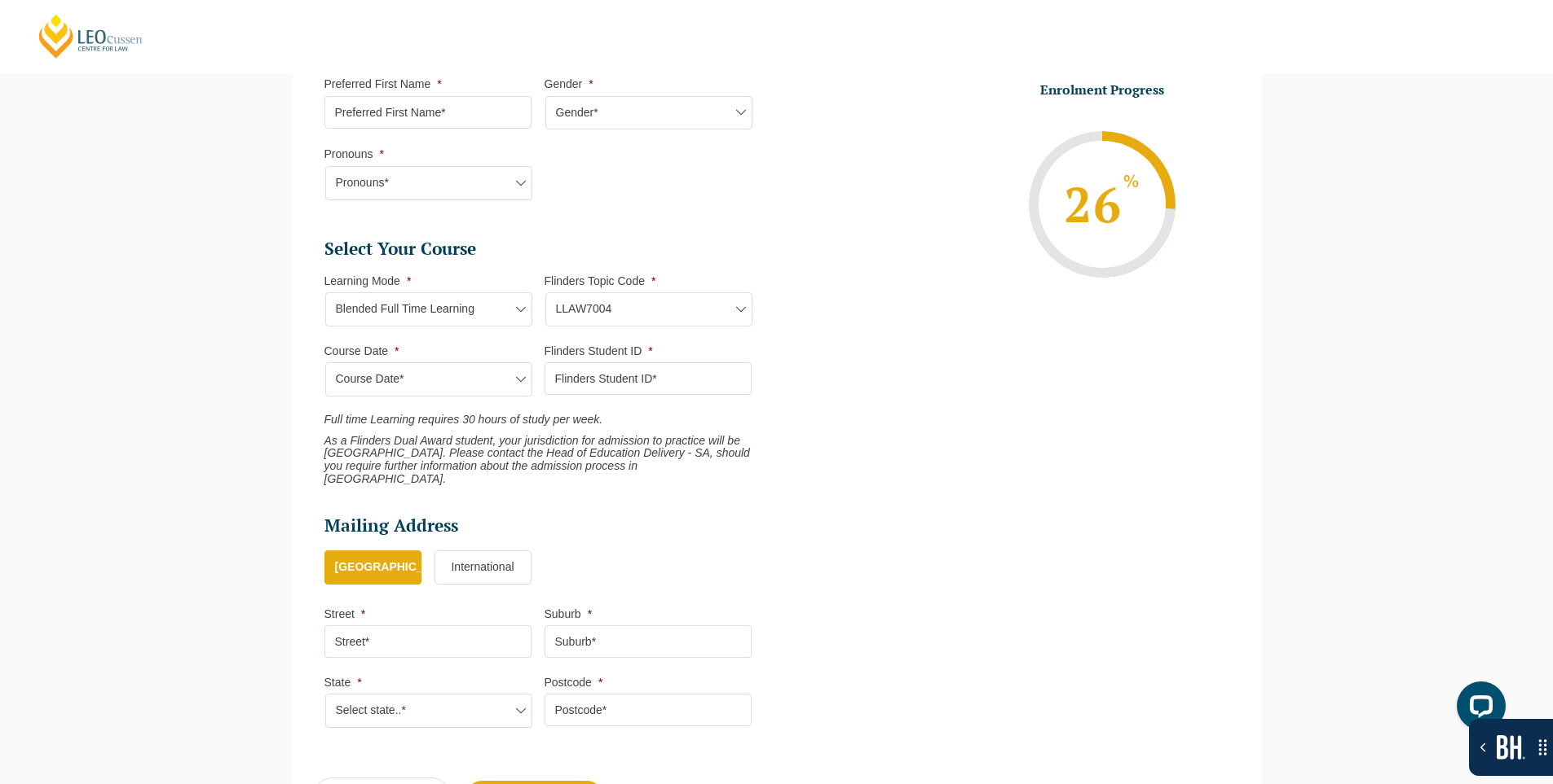
click at [469, 375] on select "Course Date*" at bounding box center [428, 379] width 207 height 35
drag, startPoint x: 608, startPoint y: 312, endPoint x: 606, endPoint y: 325, distance: 13.2
click at [608, 312] on select "Flinders Topic Code LLAW7004 LLAW8306" at bounding box center [649, 309] width 207 height 35
select select "LLAW8306"
click at [545, 292] on select "Flinders Topic Code LLAW7004 LLAW8306" at bounding box center [649, 309] width 207 height 35
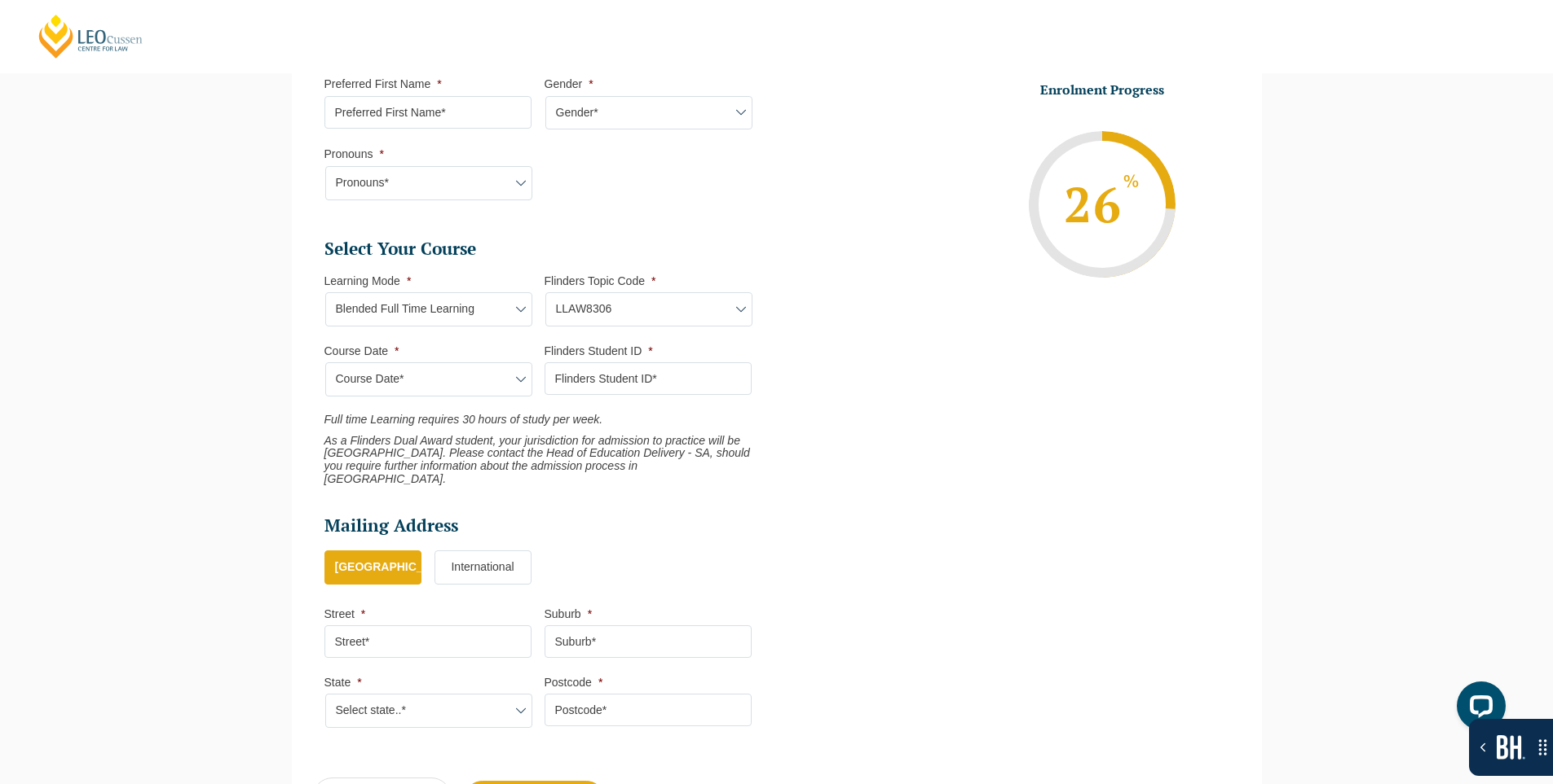
select select "LLAW8306"
click at [478, 378] on select "Course Date*" at bounding box center [428, 379] width 207 height 35
click at [470, 302] on select "Learning Mode* Blended Full Time Learning Online Full Time Learning Online Part…" at bounding box center [428, 309] width 207 height 35
select select "Online Full Time Learning"
click at [325, 292] on select "Learning Mode* Blended Full Time Learning Online Full Time Learning Online Part…" at bounding box center [428, 309] width 207 height 35
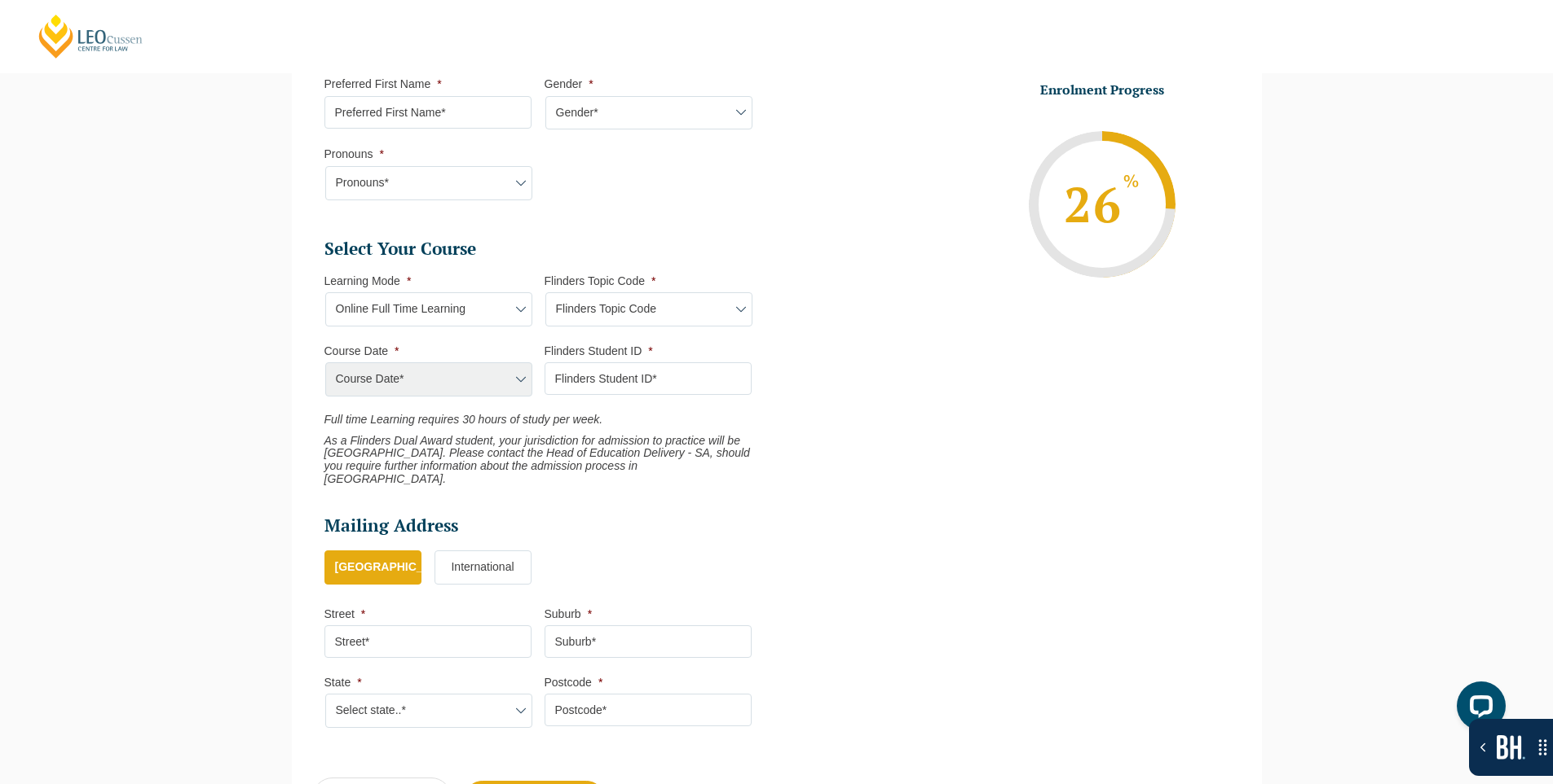
drag, startPoint x: 580, startPoint y: 309, endPoint x: 584, endPoint y: 326, distance: 17.5
click at [580, 309] on select "Flinders Topic Code LLAW7004 LLAW8306" at bounding box center [649, 309] width 207 height 35
select select "LLAW7004"
click at [545, 292] on select "Flinders Topic Code LLAW7004 LLAW8306" at bounding box center [649, 309] width 207 height 35
select select "LLAW7004"
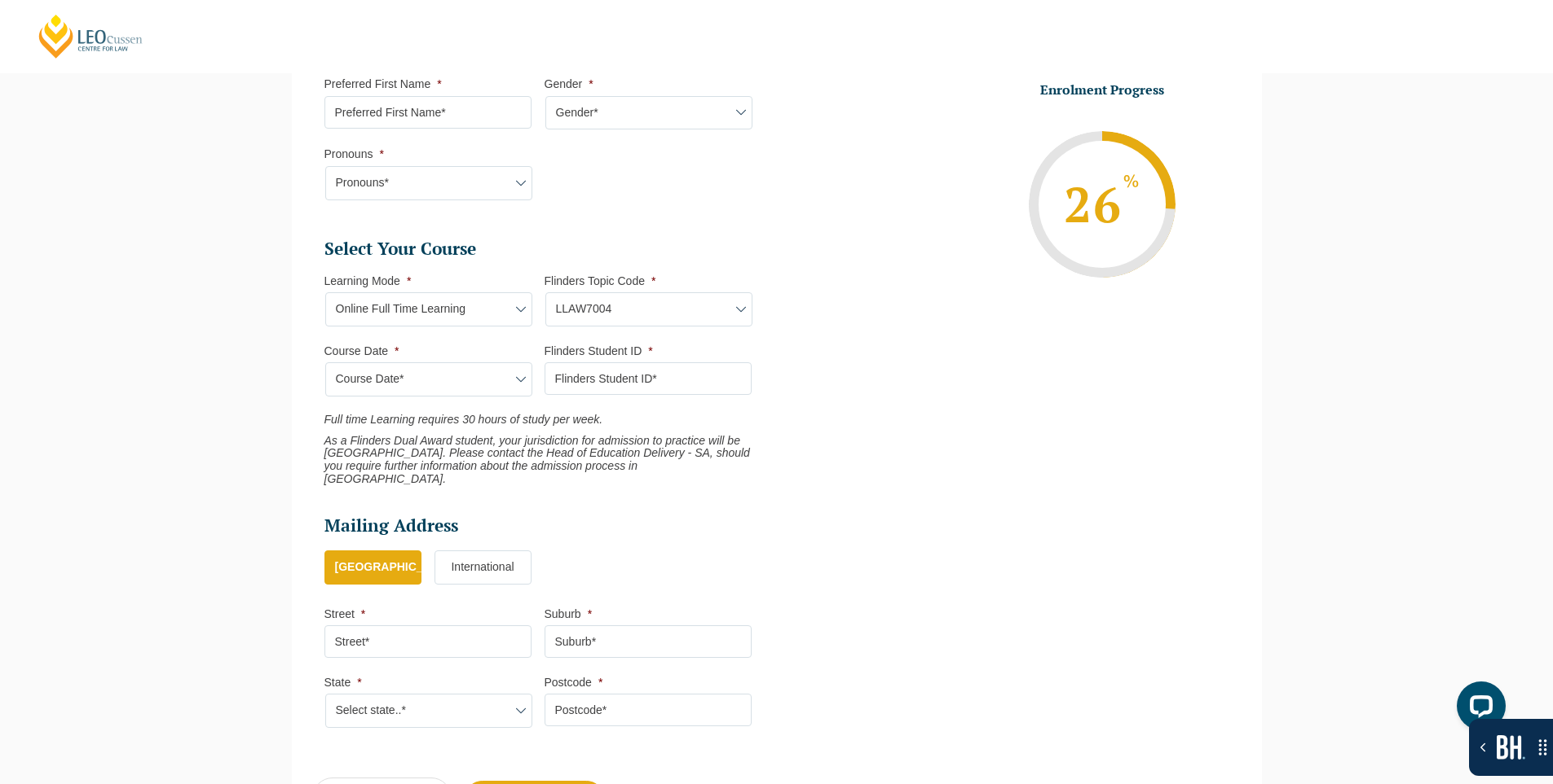
click at [465, 376] on select "Course Date* September 2025 (22-Sep-2025 to 20-Feb-2026) December 2025 (08-Dec-…" at bounding box center [428, 379] width 207 height 35
select select "[DATE] ([DATE] to [DATE])"
click at [325, 362] on select "Course Date* September 2025 (22-Sep-2025 to 20-Feb-2026) December 2025 (08-Dec-…" at bounding box center [428, 379] width 207 height 35
type input "Intake 10 September 2025 FT"
type input "Practical Legal Training (NAT)"
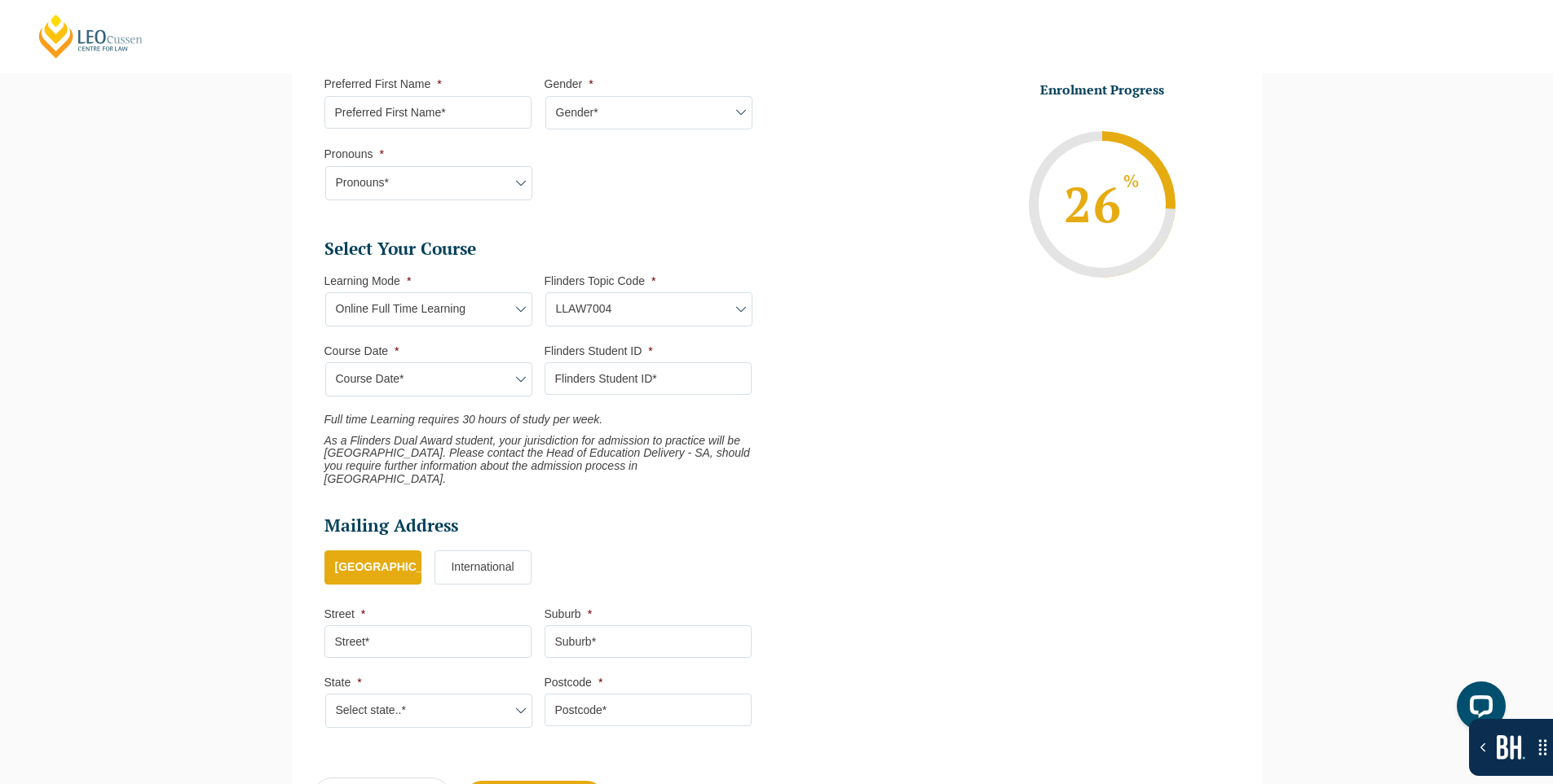
select select "NAT PLT (SEP) 2025 Full Time Online"
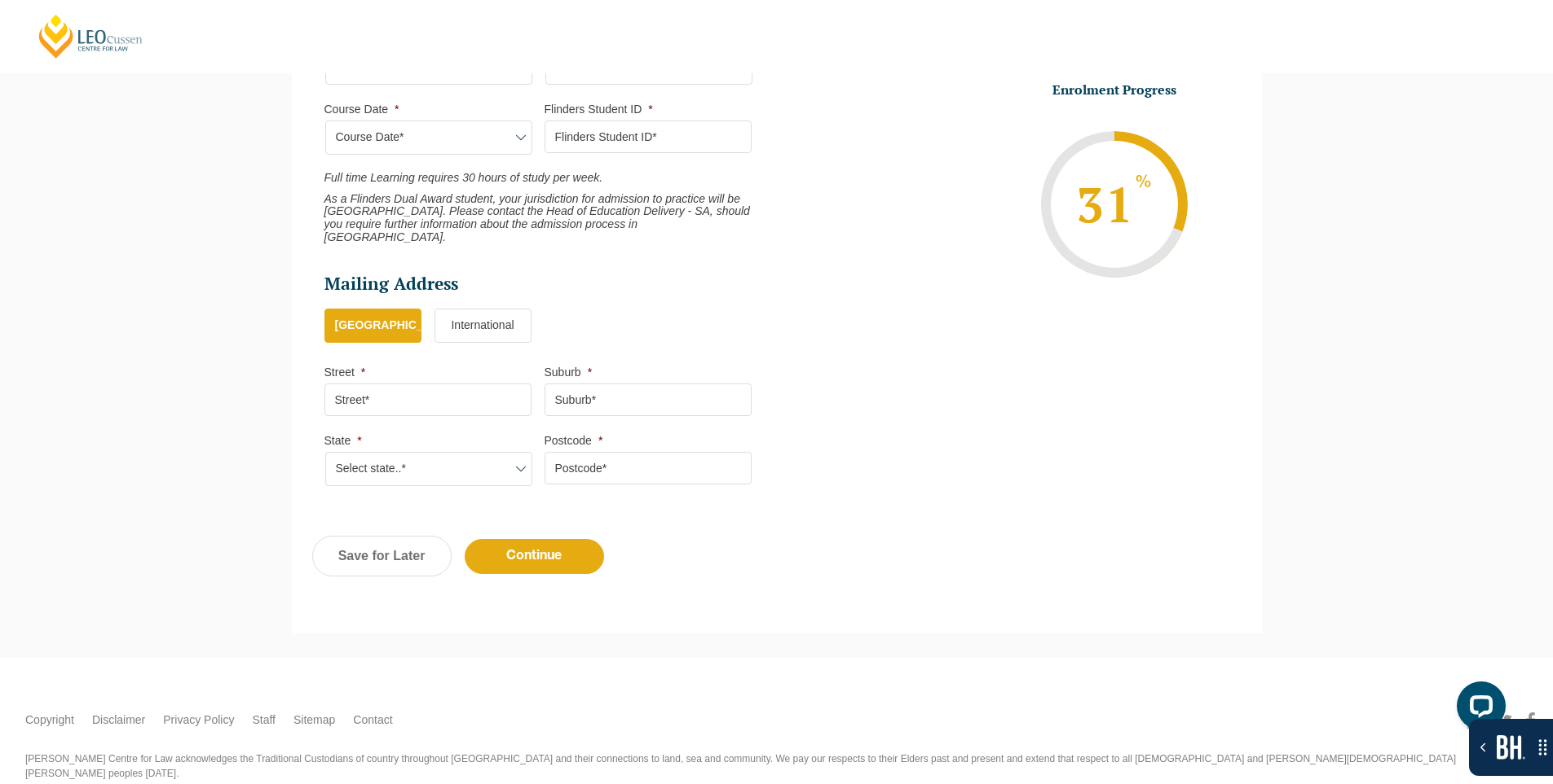
scroll to position [848, 0]
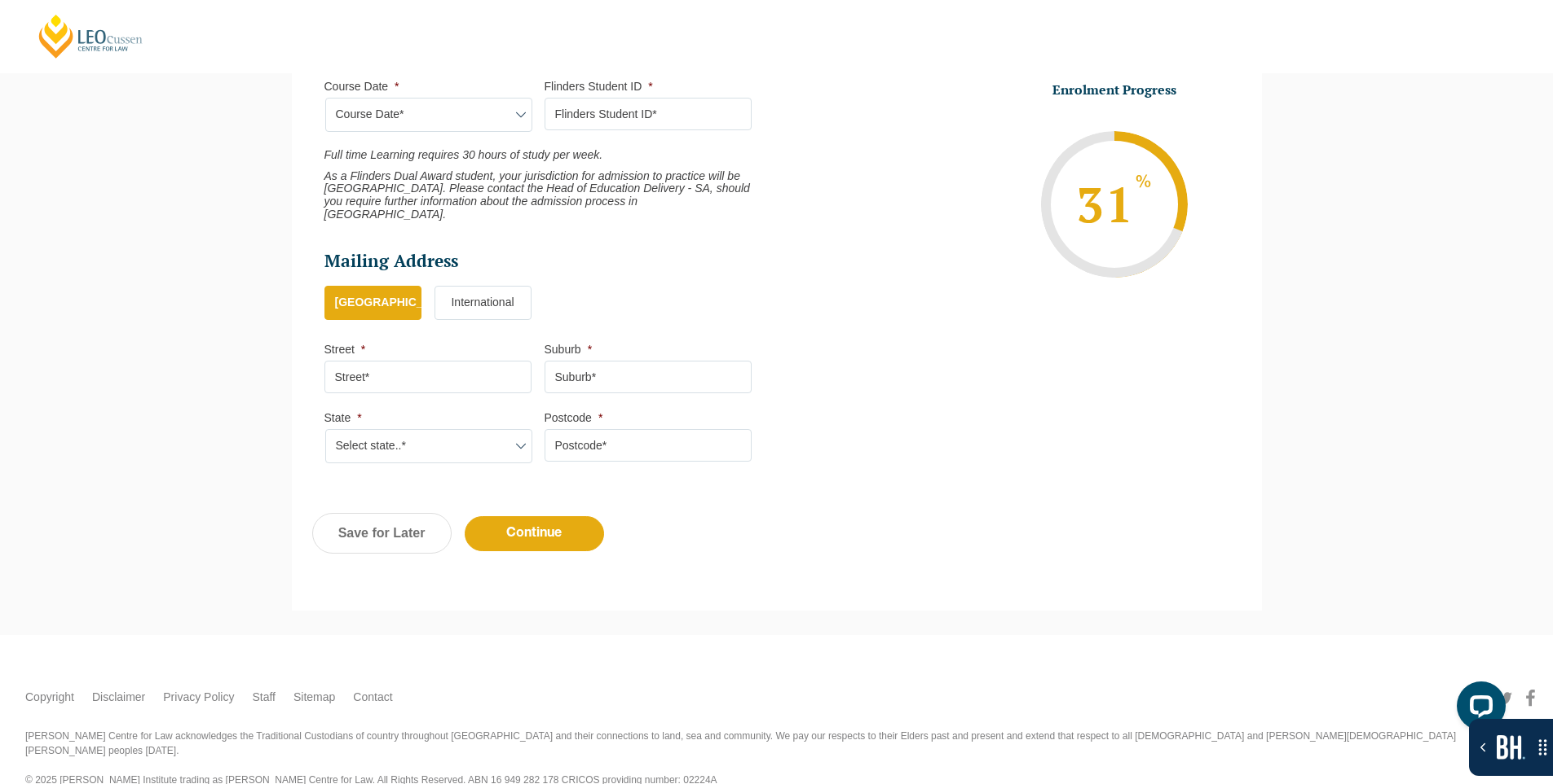
click at [483, 287] on label "International" at bounding box center [483, 303] width 97 height 35
click at [0, 0] on input "International" at bounding box center [0, 0] width 0 height 0
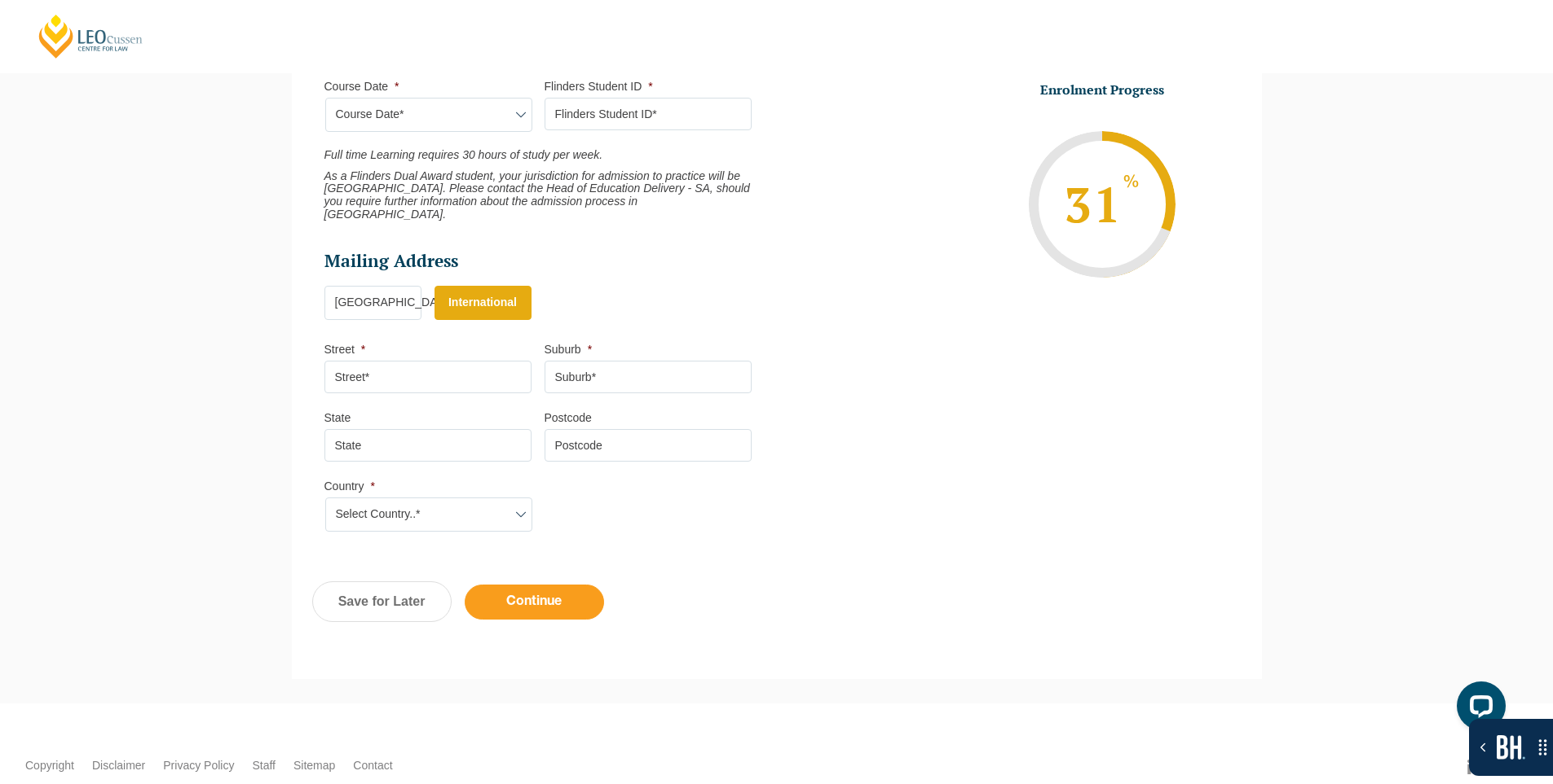
click at [535, 595] on input "Continue" at bounding box center [534, 601] width 140 height 35
select select "Online Full Time Learning"
select select "[DATE] ([DATE] to [DATE])"
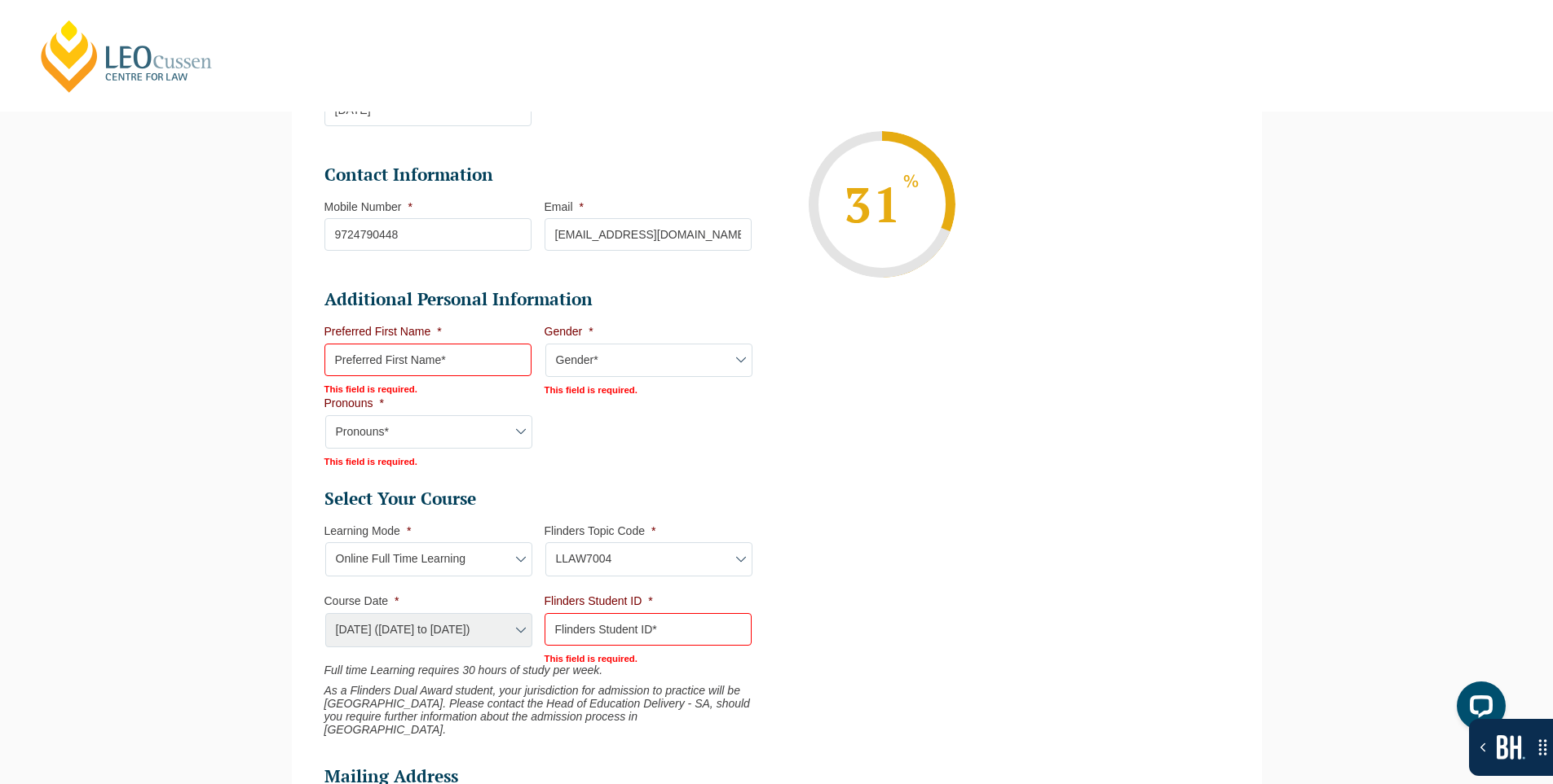
scroll to position [391, 0]
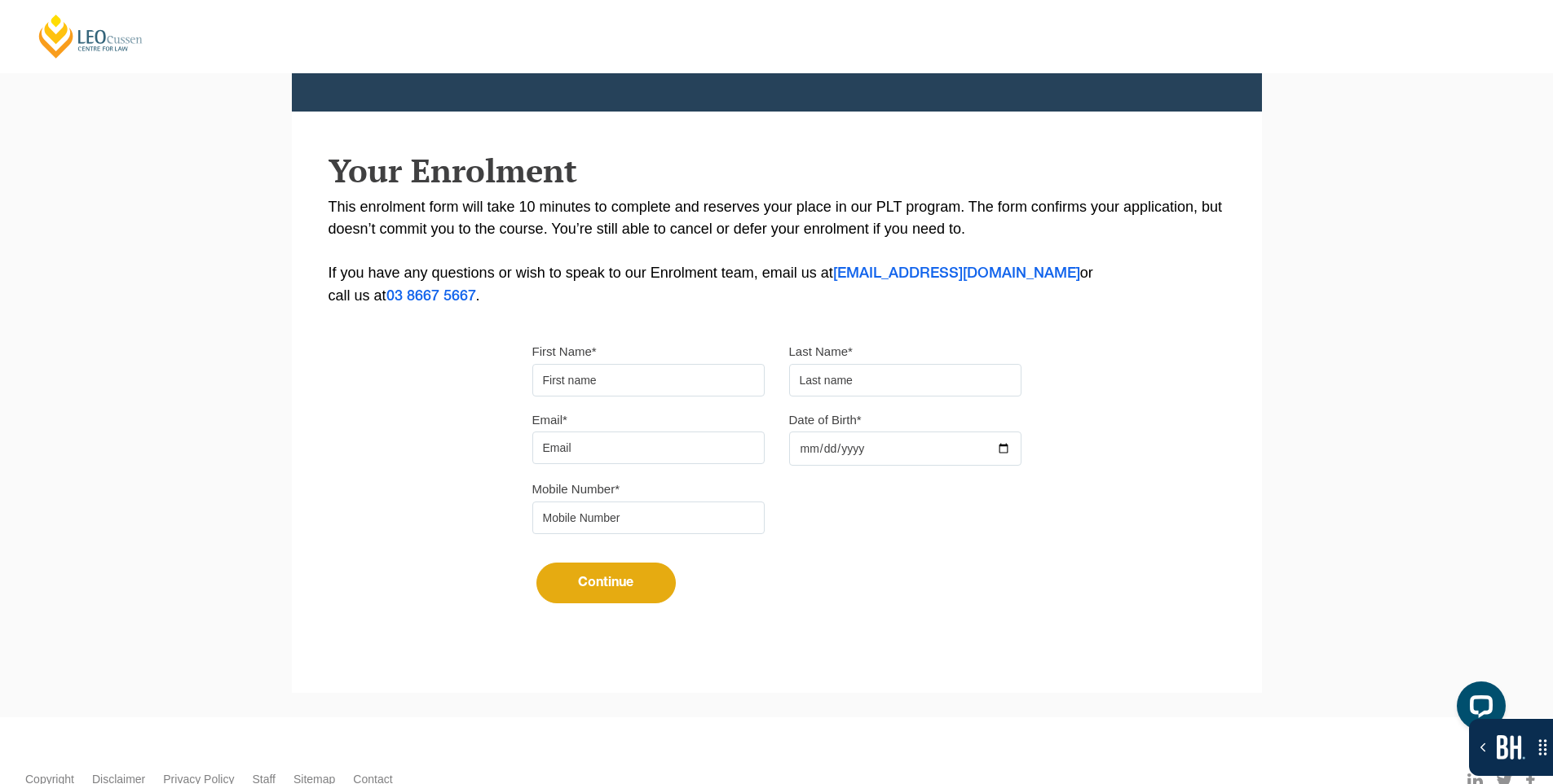
scroll to position [244, 0]
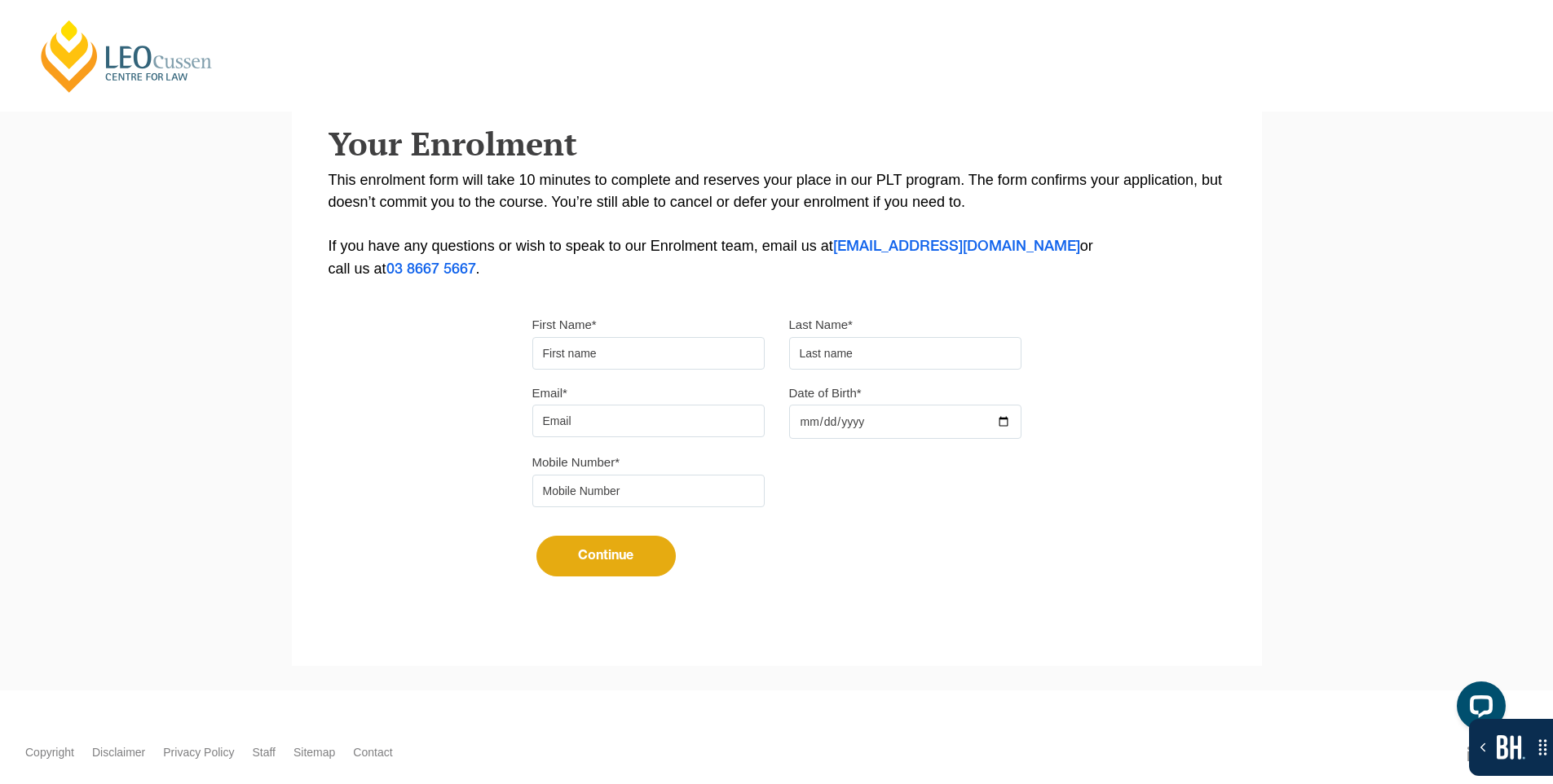
click at [590, 352] on input "First Name*" at bounding box center [649, 353] width 232 height 33
type input "Suresh"
type input "[PERSON_NAME]"
click at [631, 416] on input "Email*" at bounding box center [649, 421] width 232 height 33
type input "[EMAIL_ADDRESS][DOMAIN_NAME]"
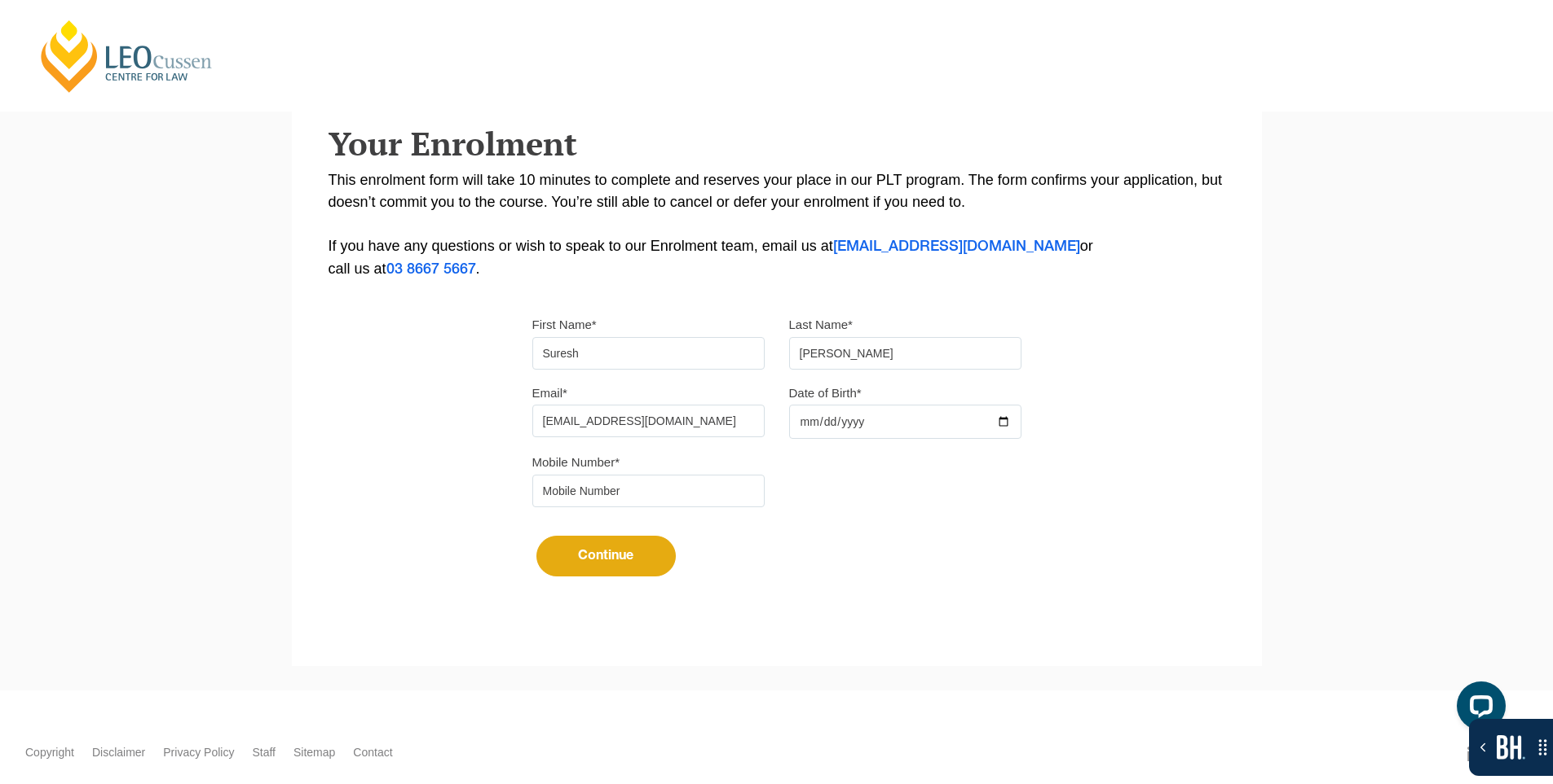
click at [1008, 419] on input "Date of Birth*" at bounding box center [905, 422] width 232 height 35
type input "2025-10-14"
click at [645, 478] on input "tel" at bounding box center [649, 491] width 232 height 33
type input "9724790448"
click at [620, 555] on button "Continue" at bounding box center [605, 555] width 140 height 40
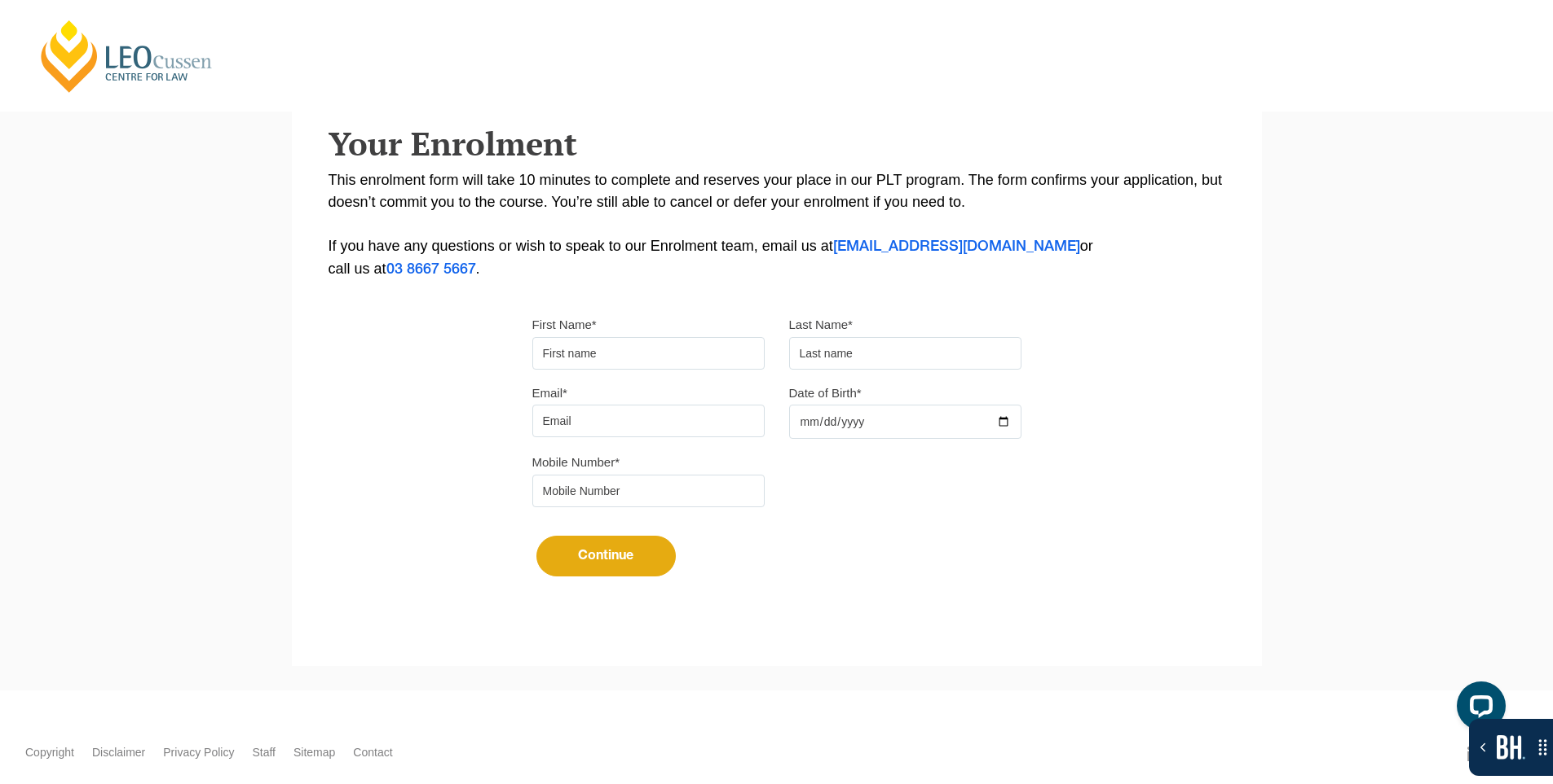
click at [648, 350] on input "First Name*" at bounding box center [649, 353] width 232 height 33
type input "Suresh"
type input "[PERSON_NAME]"
click at [671, 418] on input "Email*" at bounding box center [649, 421] width 232 height 33
type input "[EMAIL_ADDRESS][DOMAIN_NAME]"
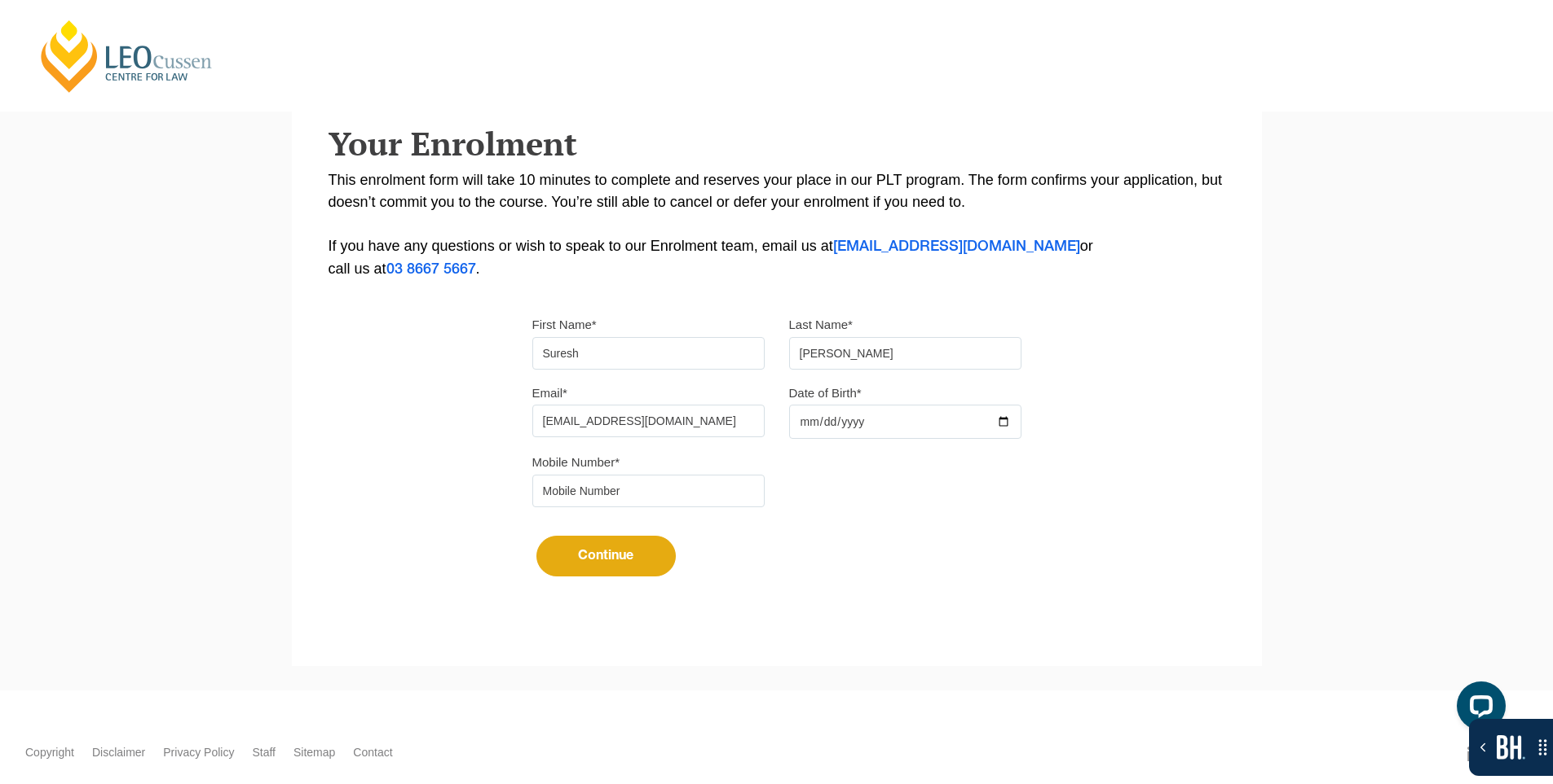
click at [1003, 417] on div at bounding box center [905, 422] width 232 height 35
click at [1008, 422] on input "Date of Birth*" at bounding box center [905, 422] width 232 height 35
type input "2025-10-13"
click at [647, 485] on input "tel" at bounding box center [649, 491] width 232 height 33
type input "9724790448"
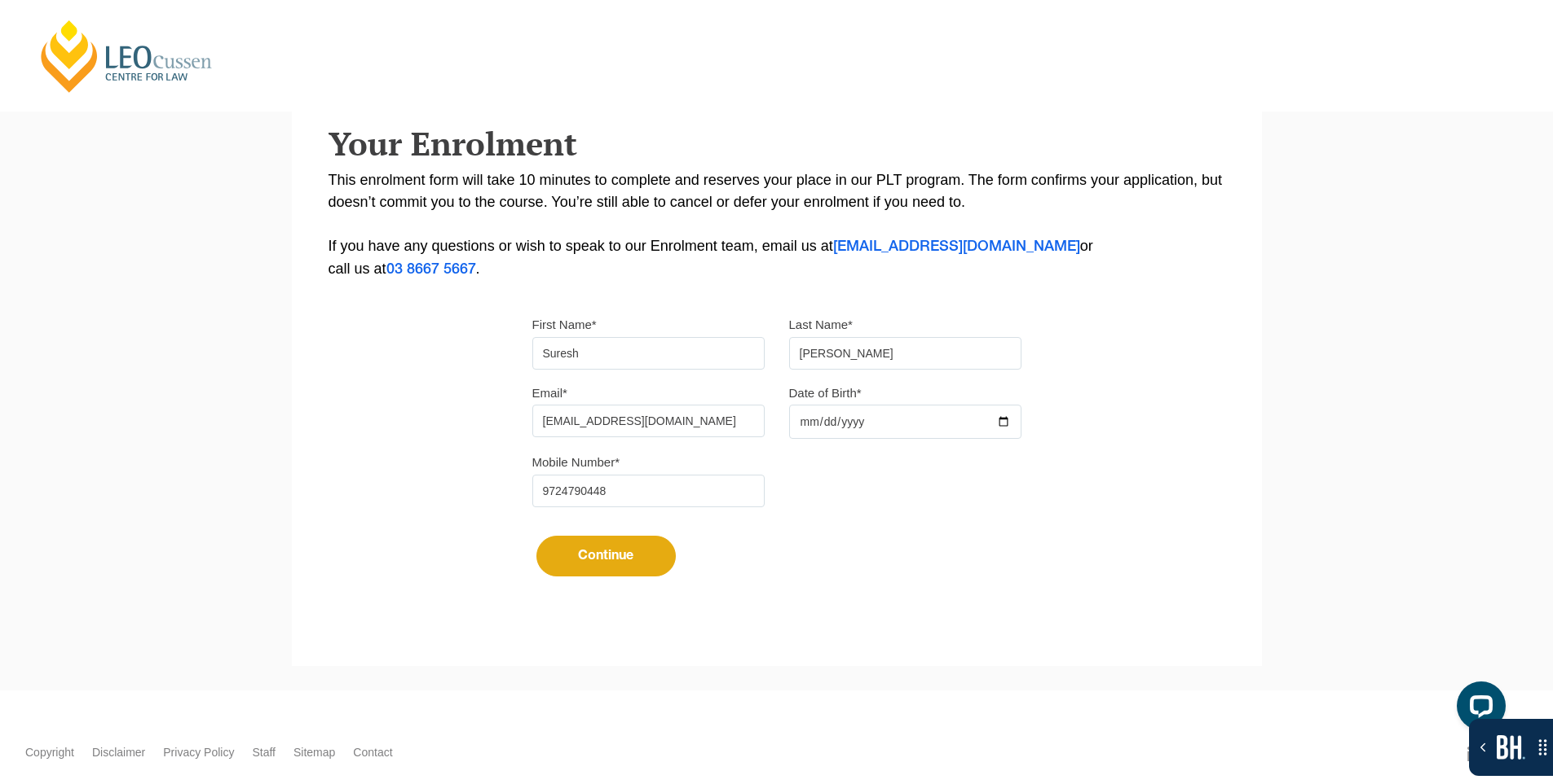
click at [597, 569] on button "Continue" at bounding box center [605, 555] width 140 height 40
select select
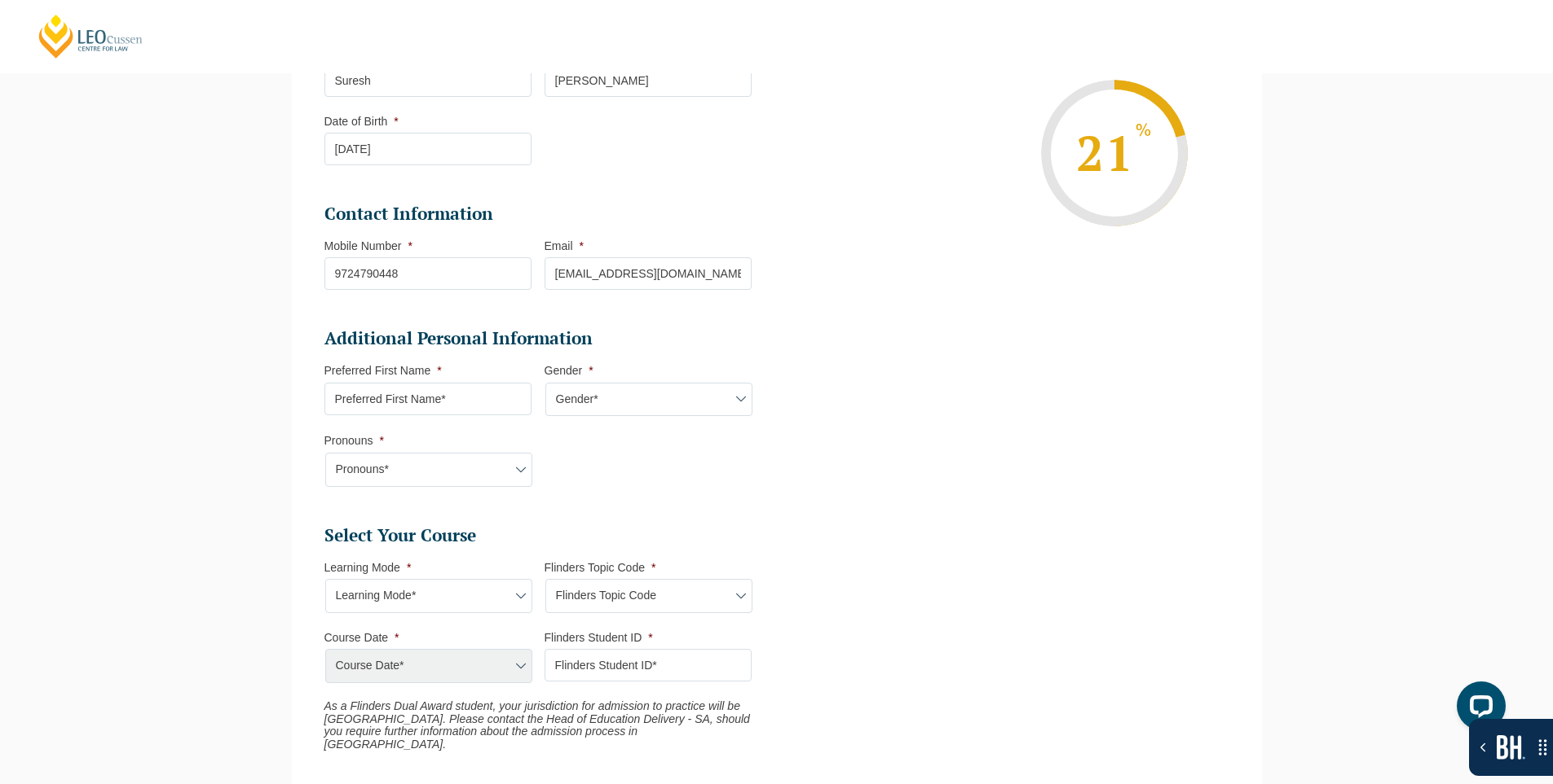
scroll to position [303, 0]
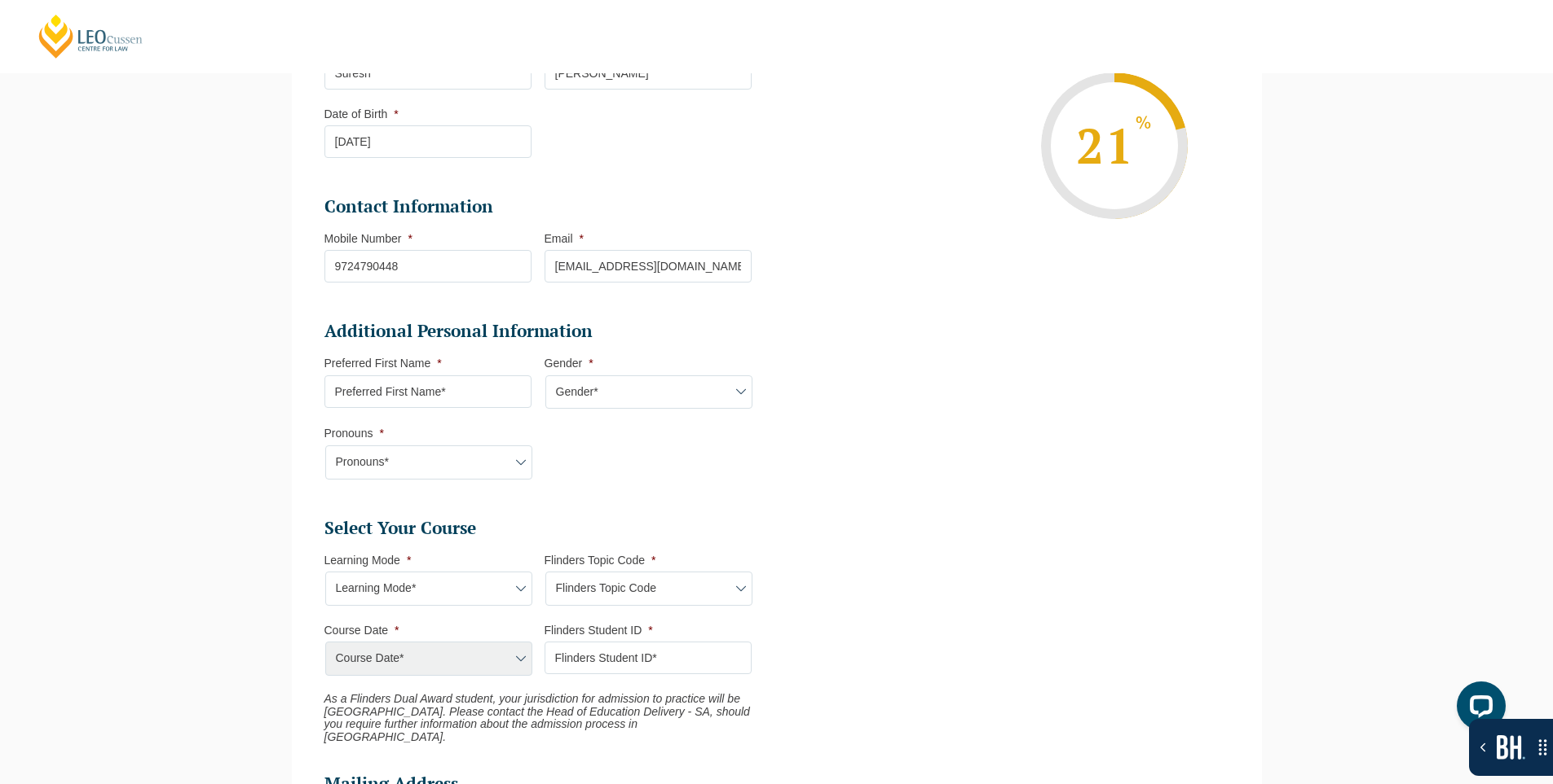
click at [441, 392] on input "Preferred First Name *" at bounding box center [427, 392] width 207 height 33
type input "test"
click at [615, 400] on select "Gender* Male Female Nonbinary Intersex Prefer not to disclose Other" at bounding box center [649, 392] width 207 height 35
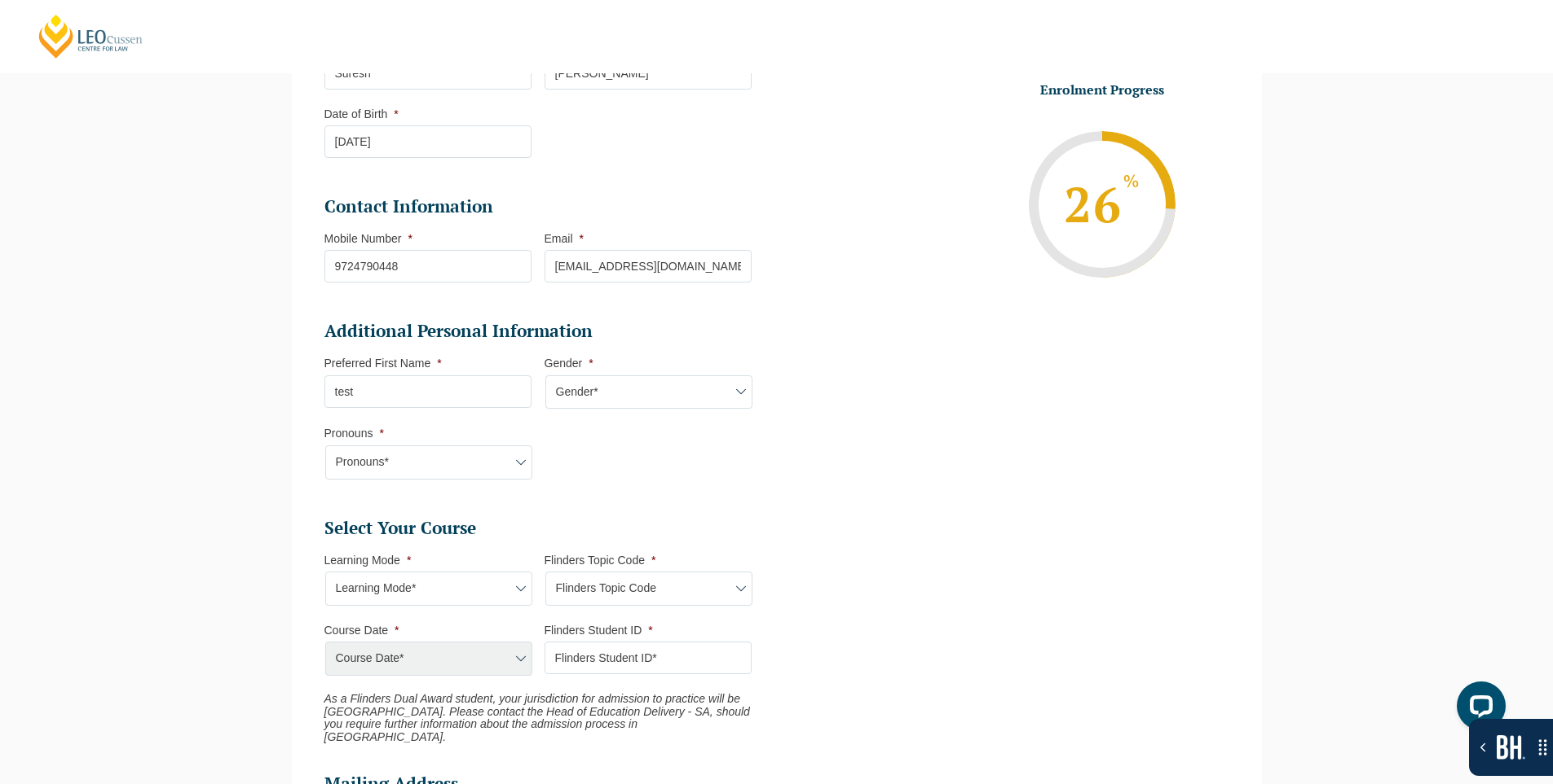
select select "[DEMOGRAPHIC_DATA]"
click at [545, 376] on select "Gender* Male Female Nonbinary Intersex Prefer not to disclose Other" at bounding box center [649, 392] width 207 height 35
drag, startPoint x: 417, startPoint y: 459, endPoint x: 434, endPoint y: 475, distance: 23.3
click at [417, 459] on select "Pronouns* She/Her/Hers He/Him/His They/Them/Theirs Other Prefer not to disclose" at bounding box center [428, 463] width 207 height 35
select select "She/Her/Hers"
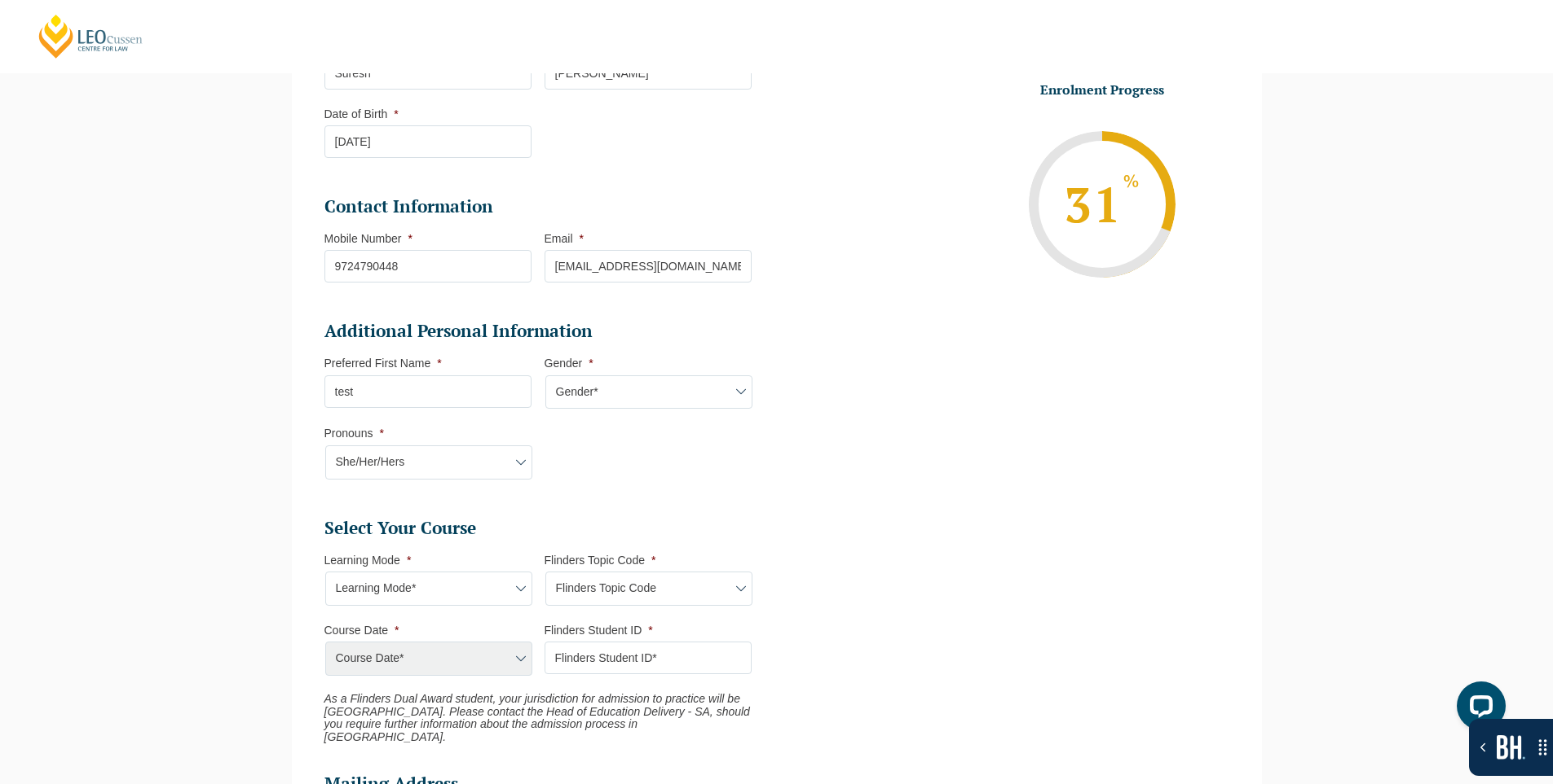
click at [325, 446] on select "Pronouns* She/Her/Hers He/Him/His They/Them/Theirs Other Prefer not to disclose" at bounding box center [428, 463] width 207 height 35
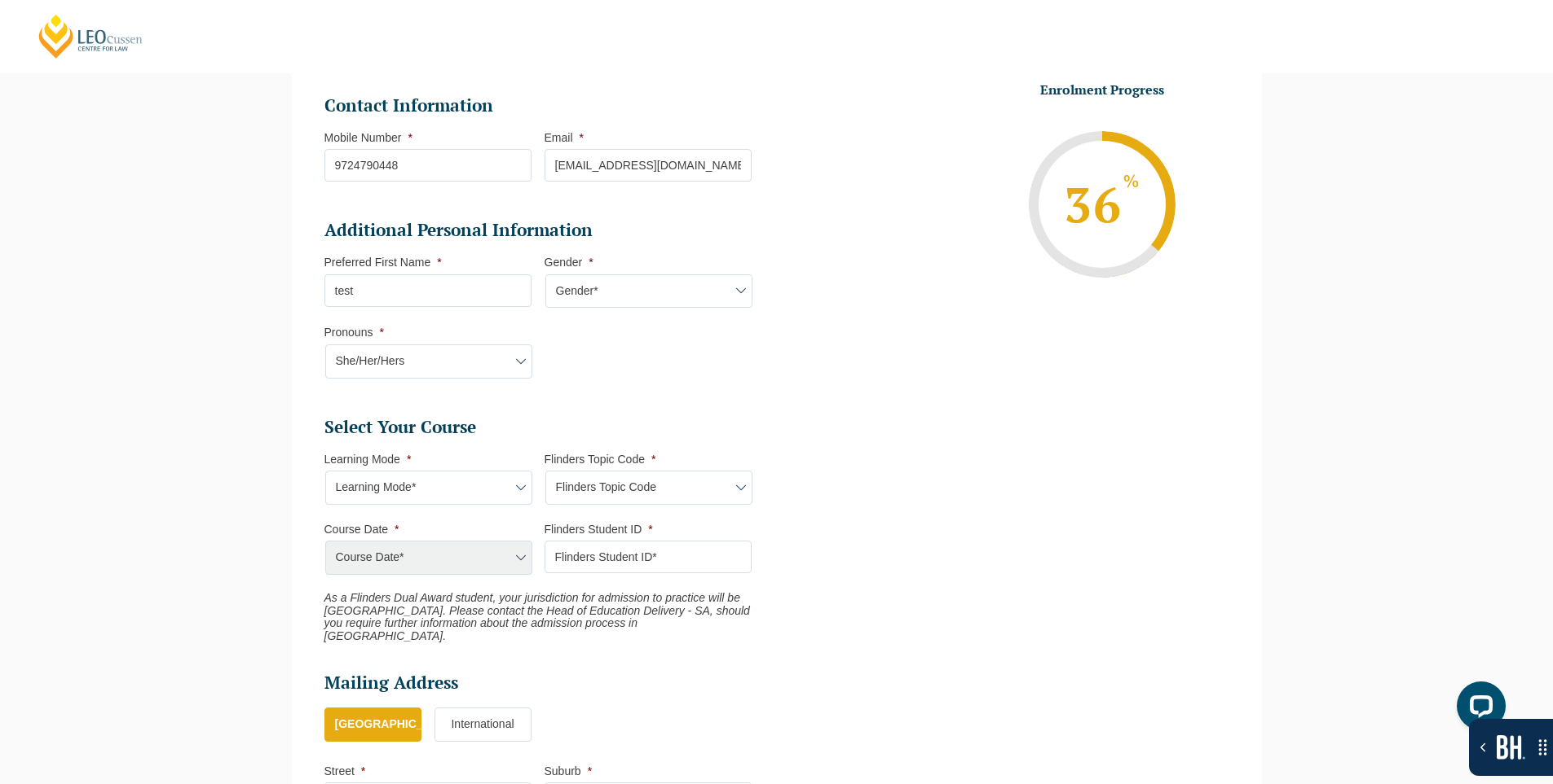
scroll to position [548, 0]
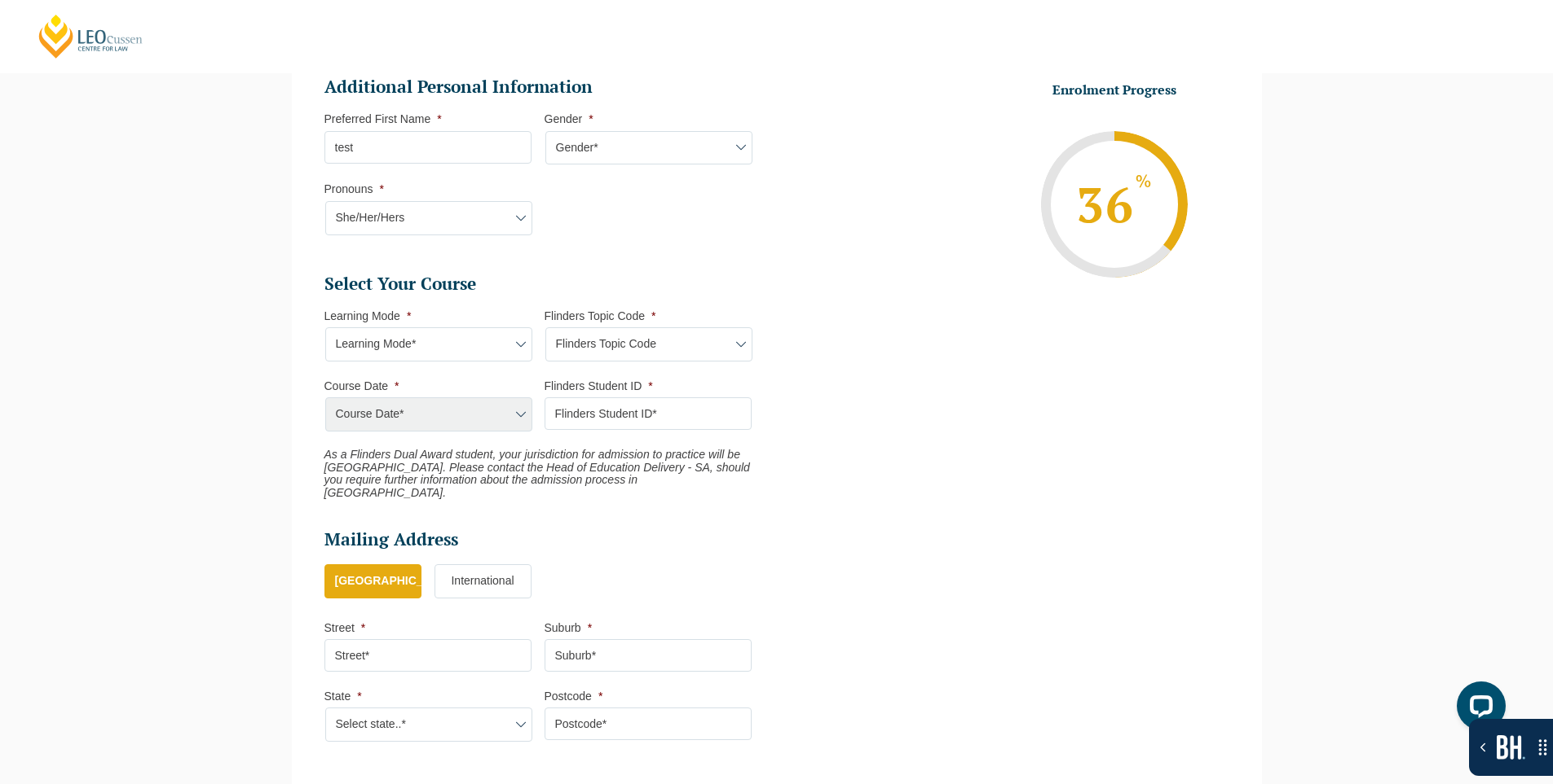
click at [402, 336] on select "Learning Mode* Blended Full Time Learning Online Full Time Learning Online Part…" at bounding box center [428, 345] width 207 height 35
select select "Blended Full Time Learning"
click at [325, 328] on select "Learning Mode* Blended Full Time Learning Online Full Time Learning Online Part…" at bounding box center [428, 345] width 207 height 35
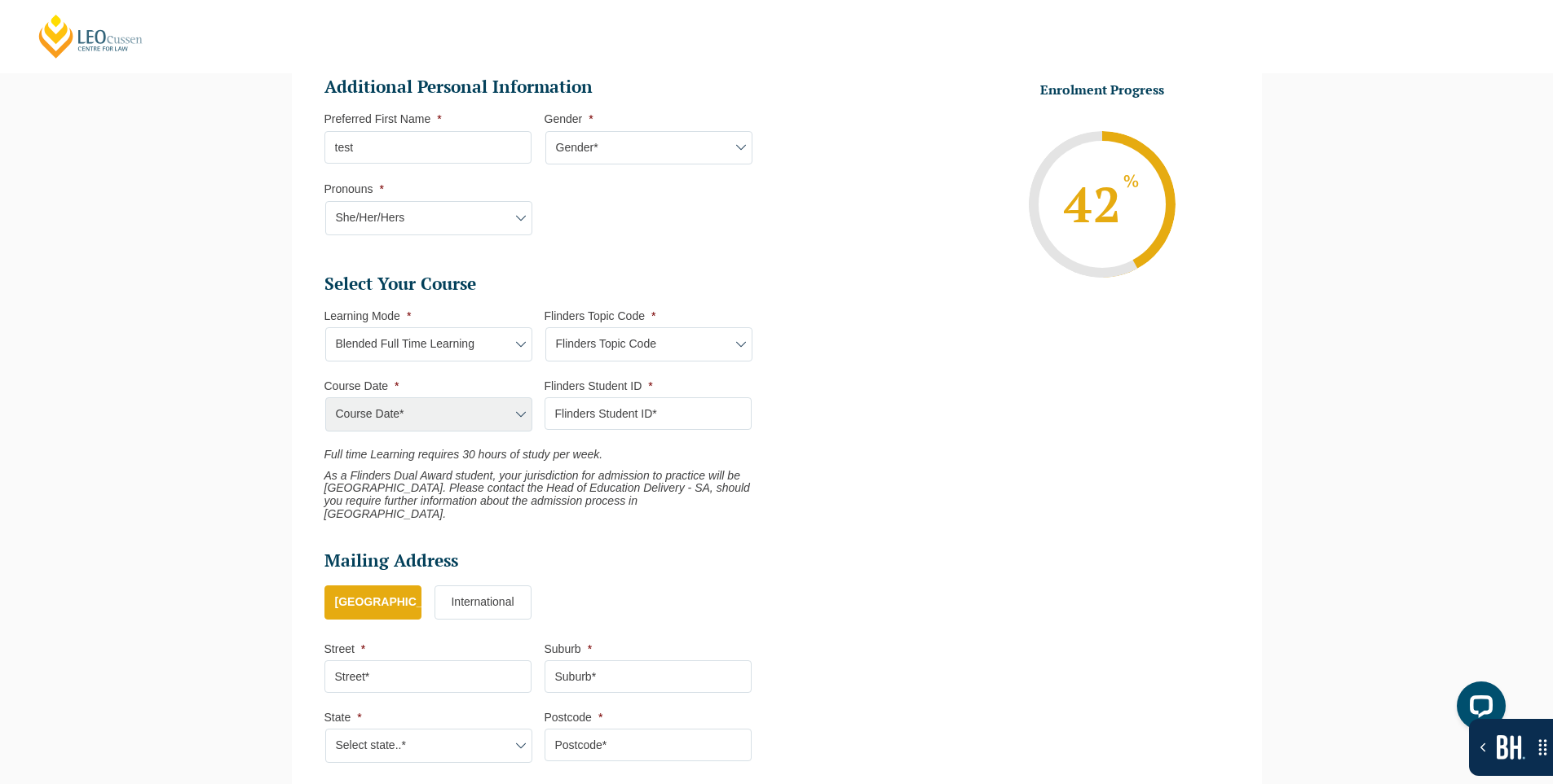
click at [630, 344] on select "Flinders Topic Code LLAW7004 LLAW8306" at bounding box center [649, 345] width 207 height 35
select select "LLAW7004"
click at [545, 328] on select "Flinders Topic Code LLAW7004 LLAW8306" at bounding box center [649, 345] width 207 height 35
select select "LLAW7004"
drag, startPoint x: 499, startPoint y: 411, endPoint x: 488, endPoint y: 428, distance: 20.2
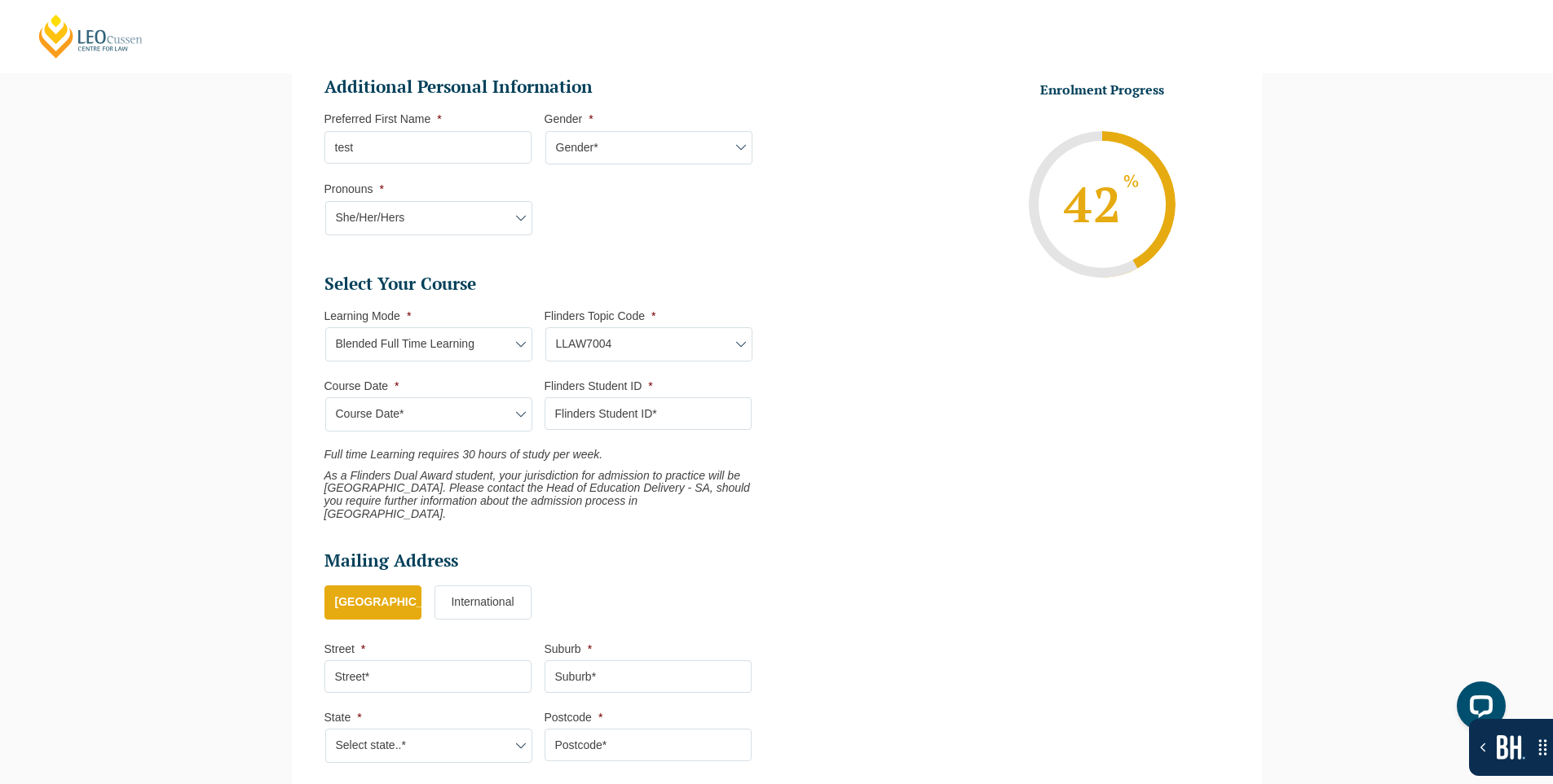
click at [499, 411] on select "Course Date*" at bounding box center [428, 414] width 207 height 35
click at [573, 348] on select "Flinders Topic Code LLAW7004 LLAW8306" at bounding box center [649, 345] width 207 height 35
select select "LLAW8306"
click at [545, 328] on select "Flinders Topic Code LLAW7004 LLAW8306" at bounding box center [649, 345] width 207 height 35
select select "LLAW8306"
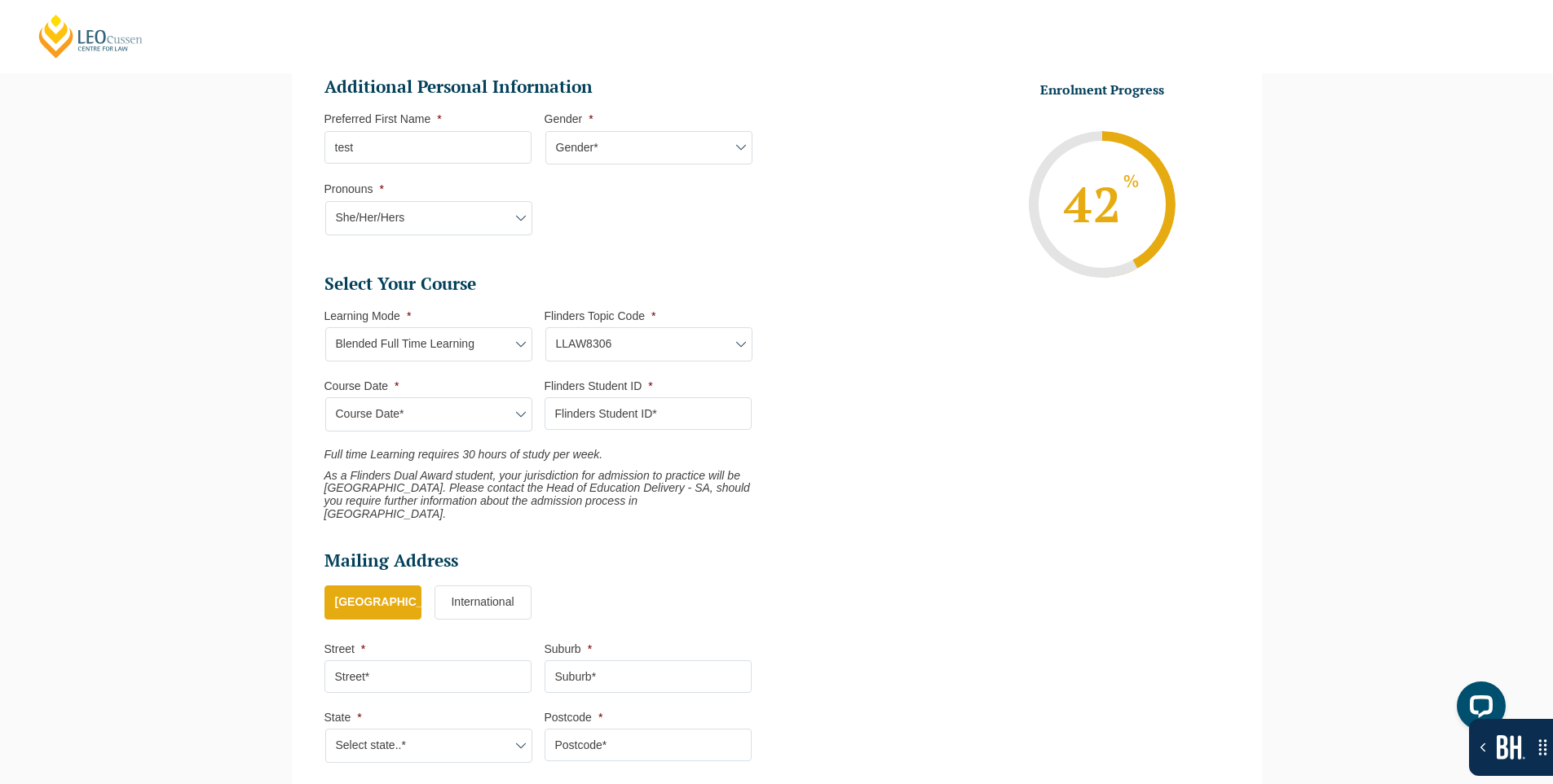
click at [477, 418] on select "Course Date*" at bounding box center [428, 414] width 207 height 35
click at [496, 330] on select "Learning Mode* Blended Full Time Learning Online Full Time Learning Online Part…" at bounding box center [428, 345] width 207 height 35
select select "Online Full Time Learning"
click at [325, 328] on select "Learning Mode* Blended Full Time Learning Online Full Time Learning Online Part…" at bounding box center [428, 345] width 207 height 35
click at [687, 345] on select "Flinders Topic Code LLAW7004 LLAW8306" at bounding box center [649, 345] width 207 height 35
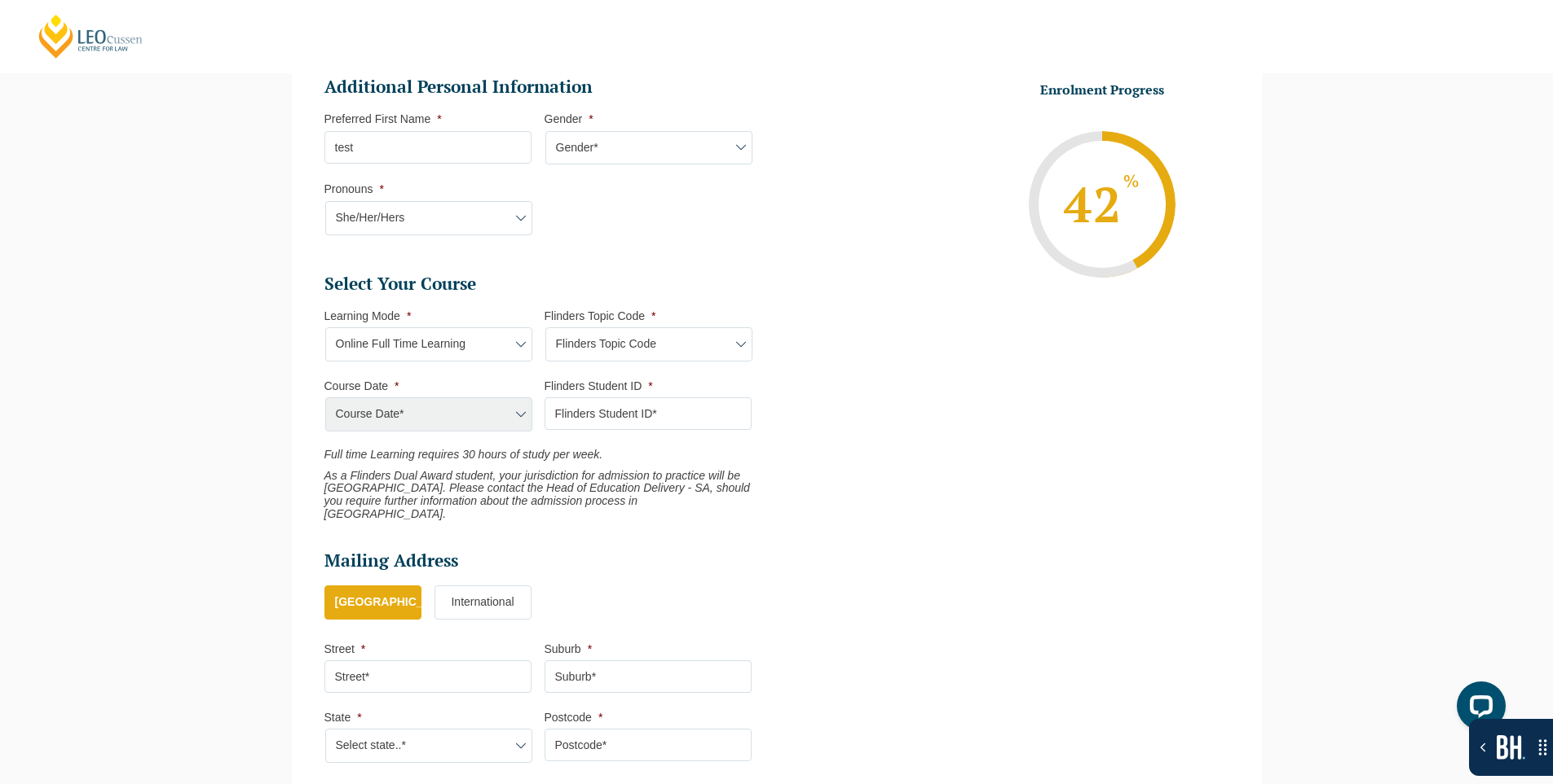
select select "LLAW7004"
click at [545, 328] on select "Flinders Topic Code LLAW7004 LLAW8306" at bounding box center [649, 345] width 207 height 35
select select "LLAW7004"
drag, startPoint x: 517, startPoint y: 407, endPoint x: 498, endPoint y: 428, distance: 28.3
click at [517, 407] on select "Course Date* September 2025 (22-Sep-2025 to 20-Feb-2026) December 2025 (08-Dec-…" at bounding box center [428, 414] width 207 height 35
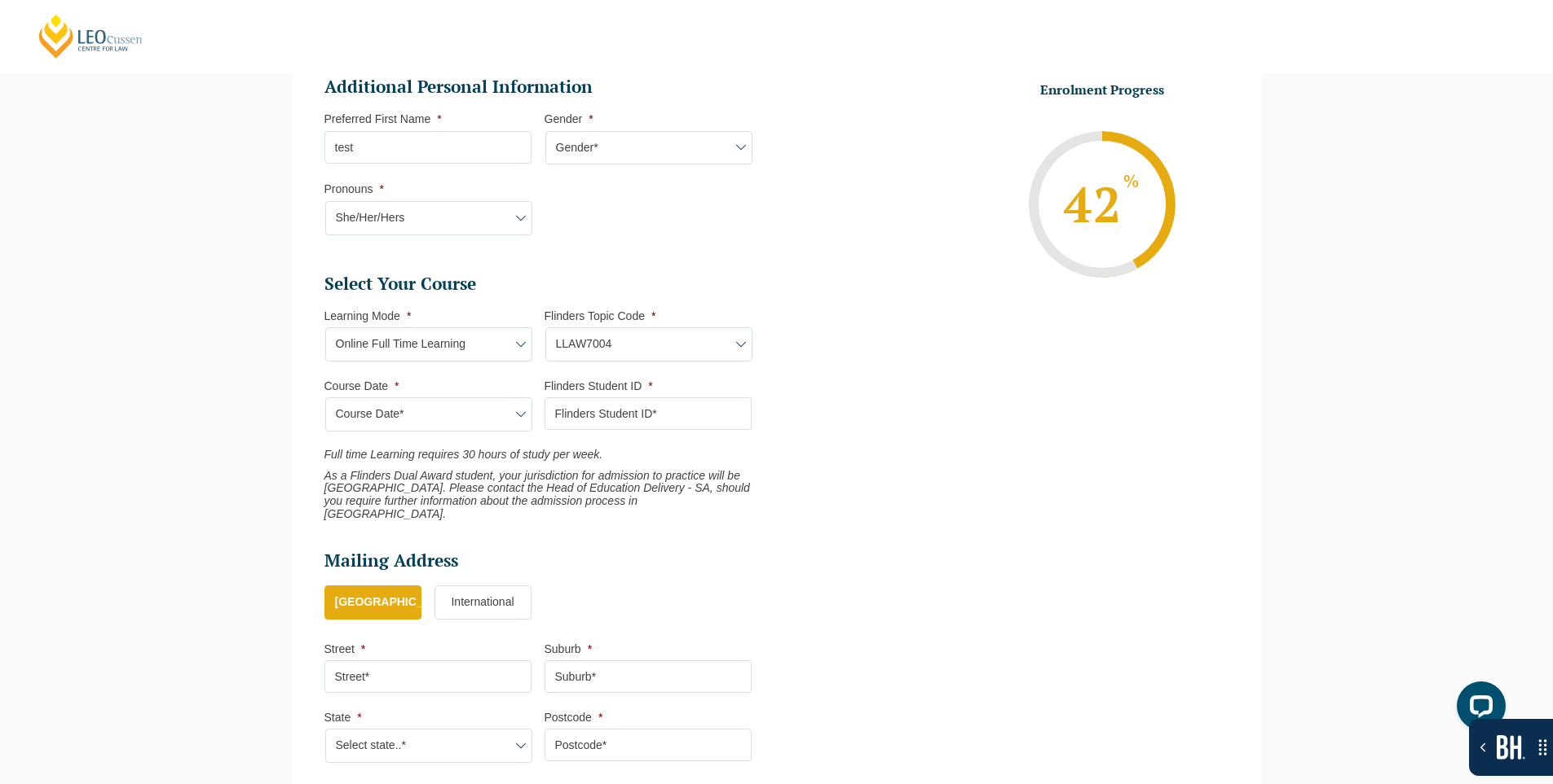
select select "[DATE] ([DATE] to [DATE])"
click at [325, 397] on select "Course Date* September 2025 (22-Sep-2025 to 20-Feb-2026) December 2025 (08-Dec-…" at bounding box center [428, 414] width 207 height 35
type input "Intake 10 September 2025 FT"
type input "Practical Legal Training (NAT)"
select select "NAT PLT (SEP) 2025 Full Time Online"
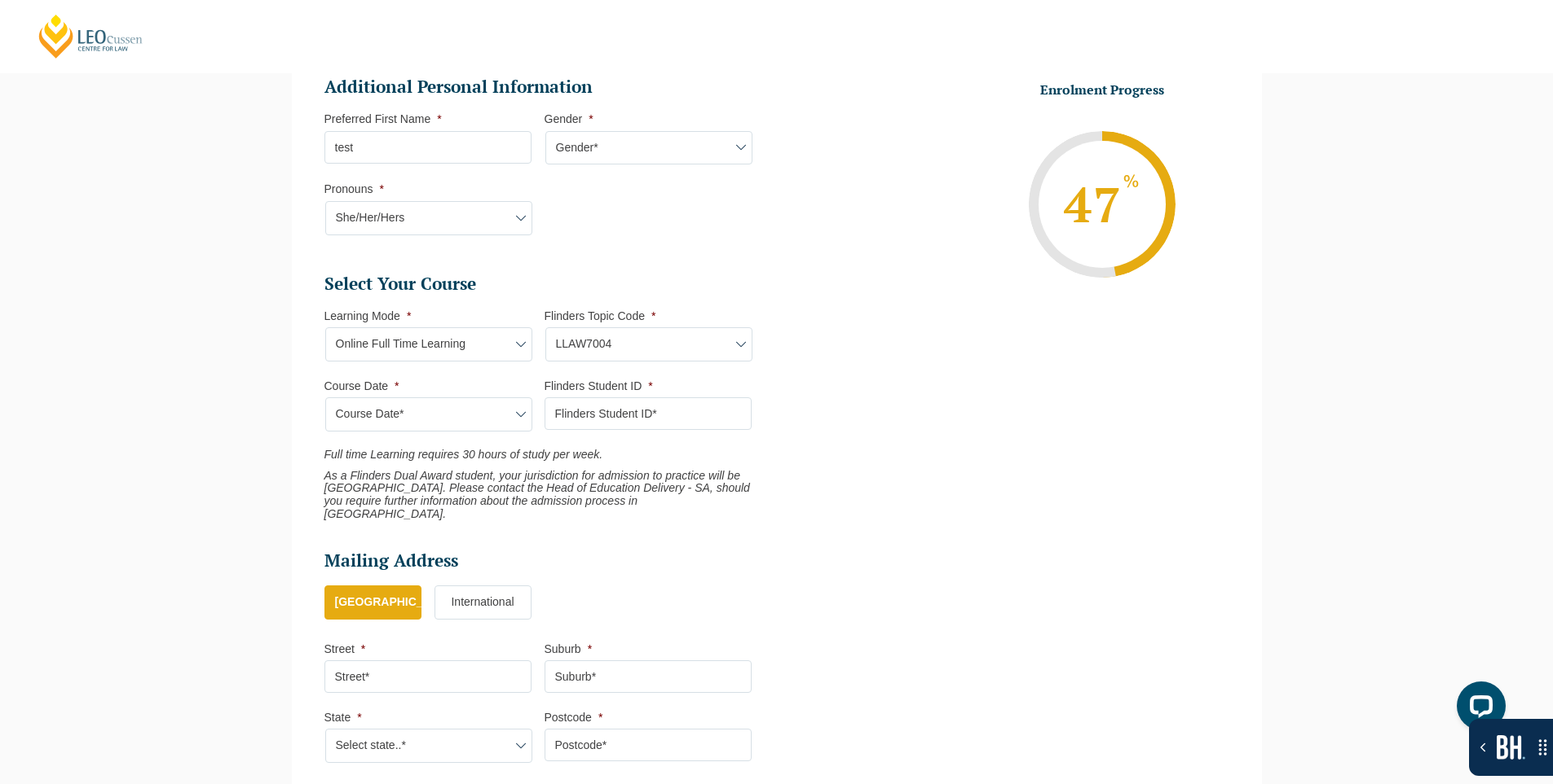
click at [651, 404] on input "Flinders Student ID *" at bounding box center [648, 413] width 207 height 33
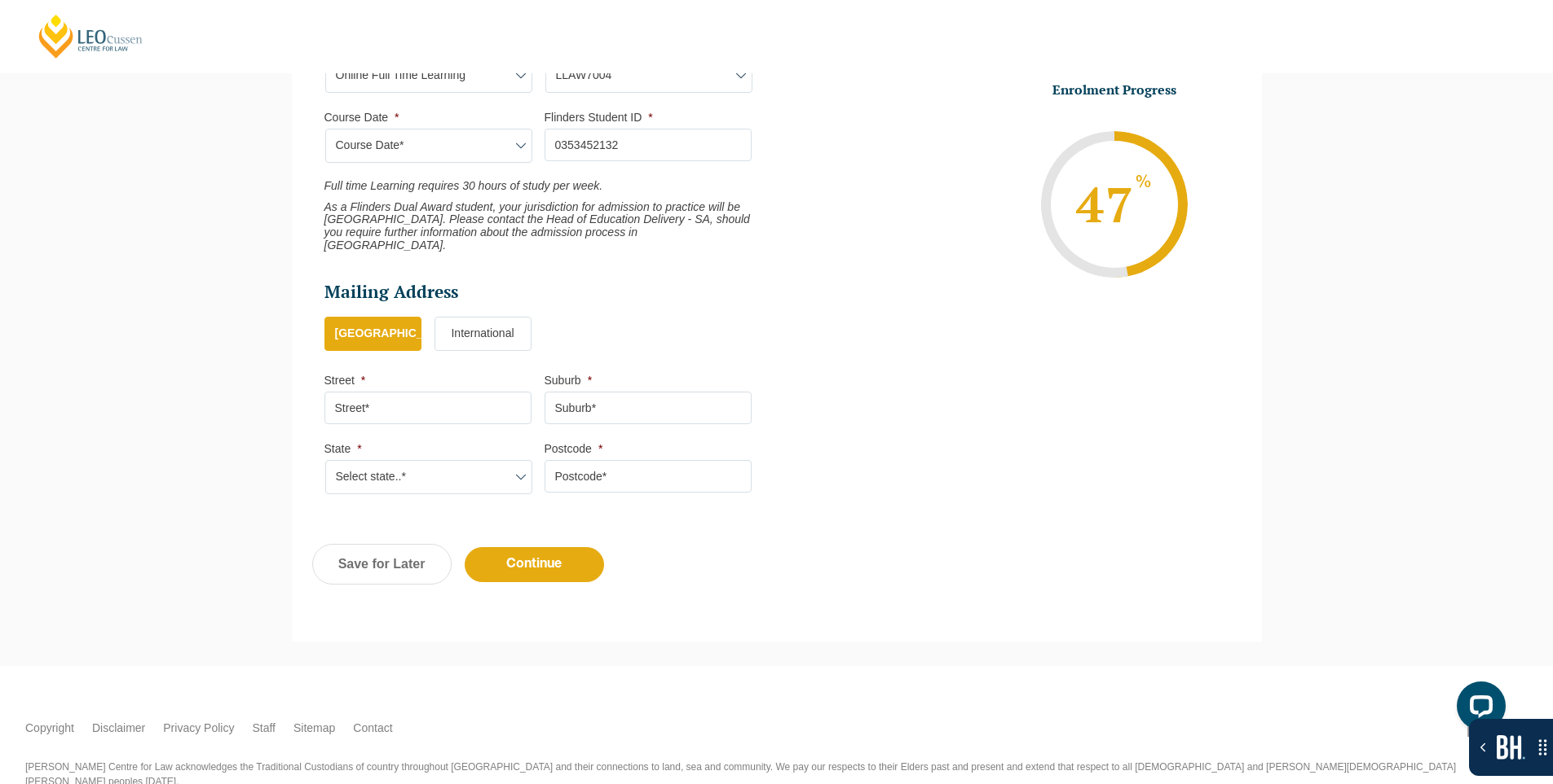
scroll to position [848, 0]
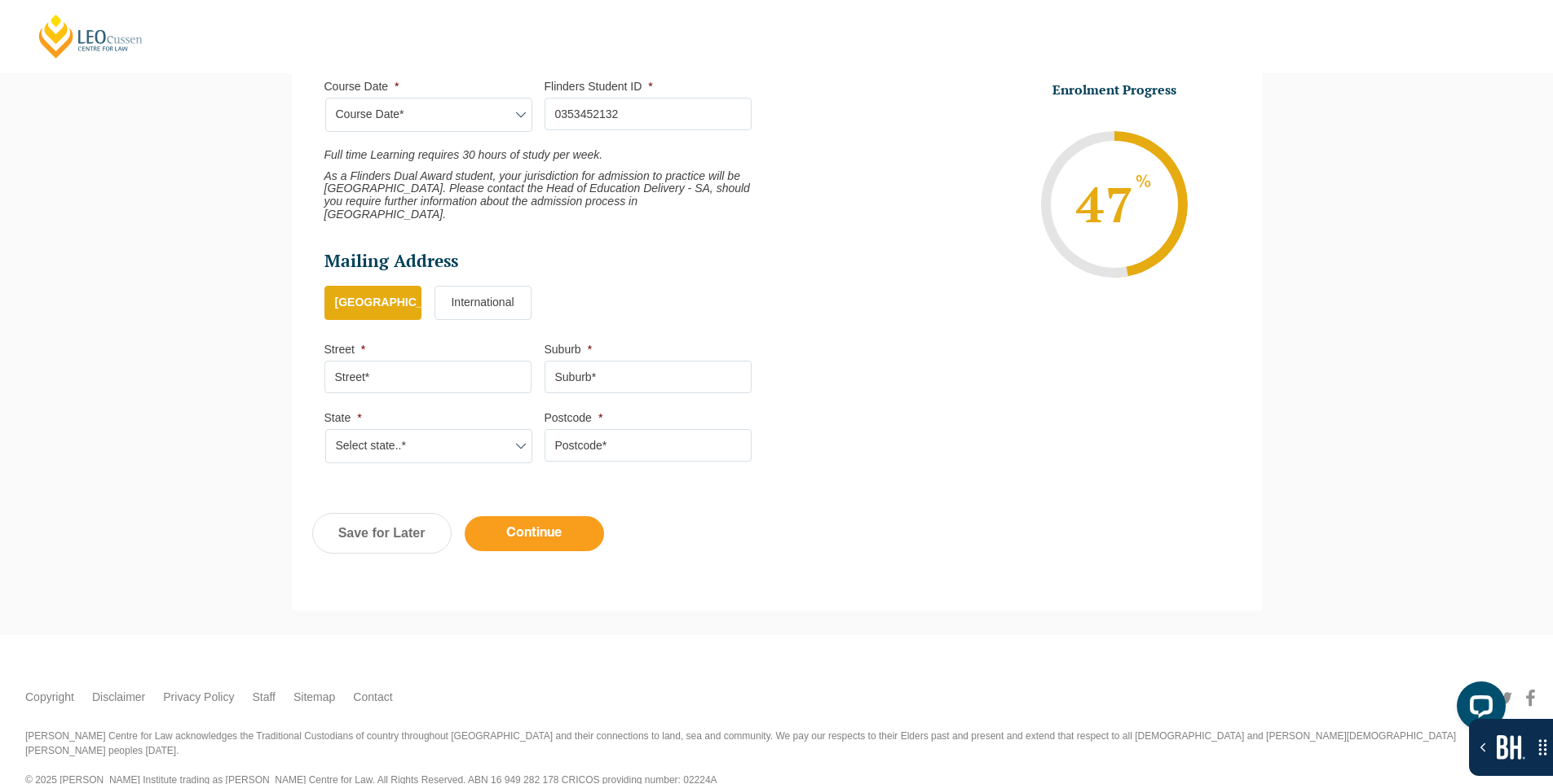
type input "0353452132"
click at [575, 516] on input "Continue" at bounding box center [534, 533] width 140 height 35
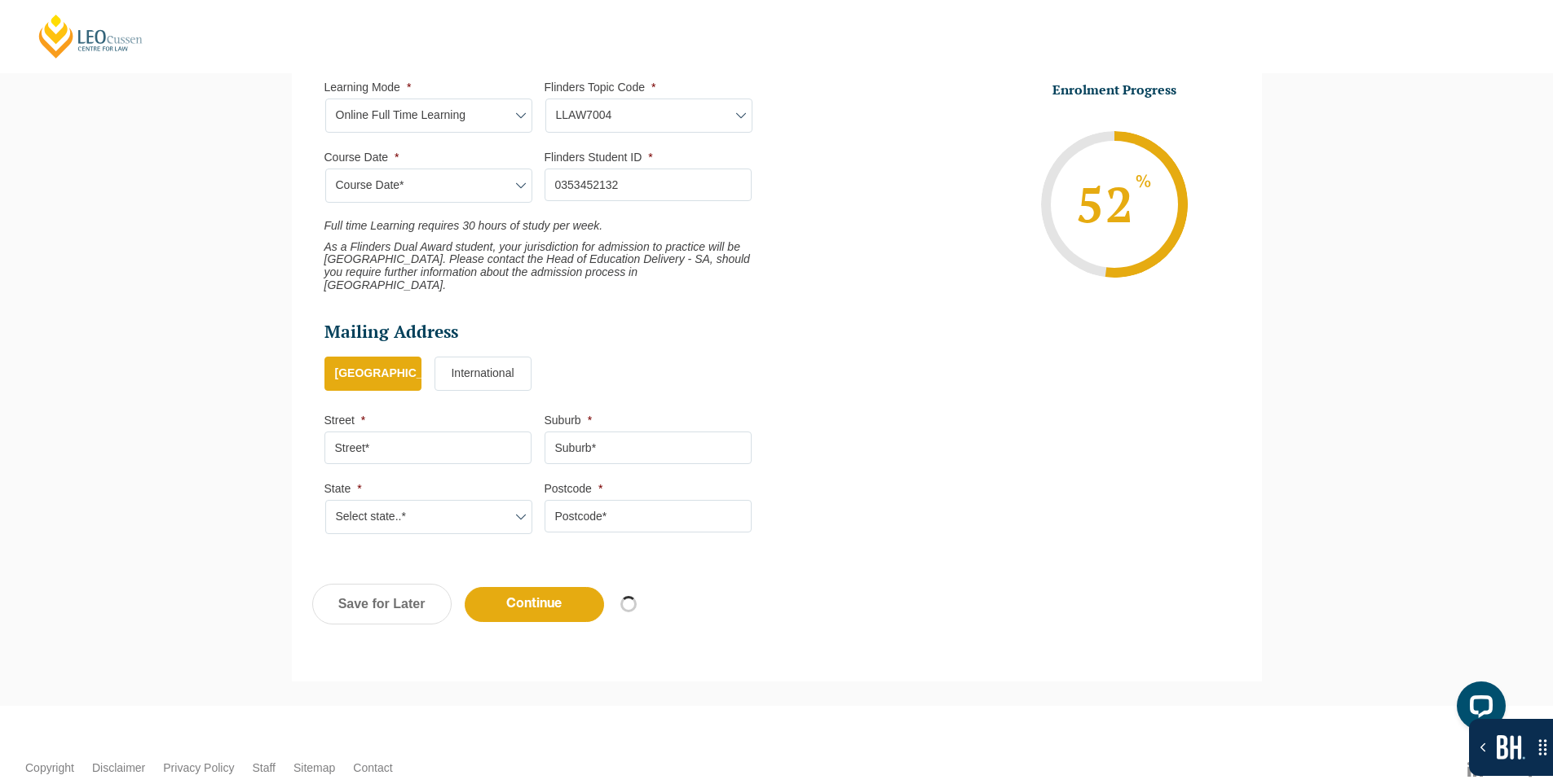
scroll to position [766, 0]
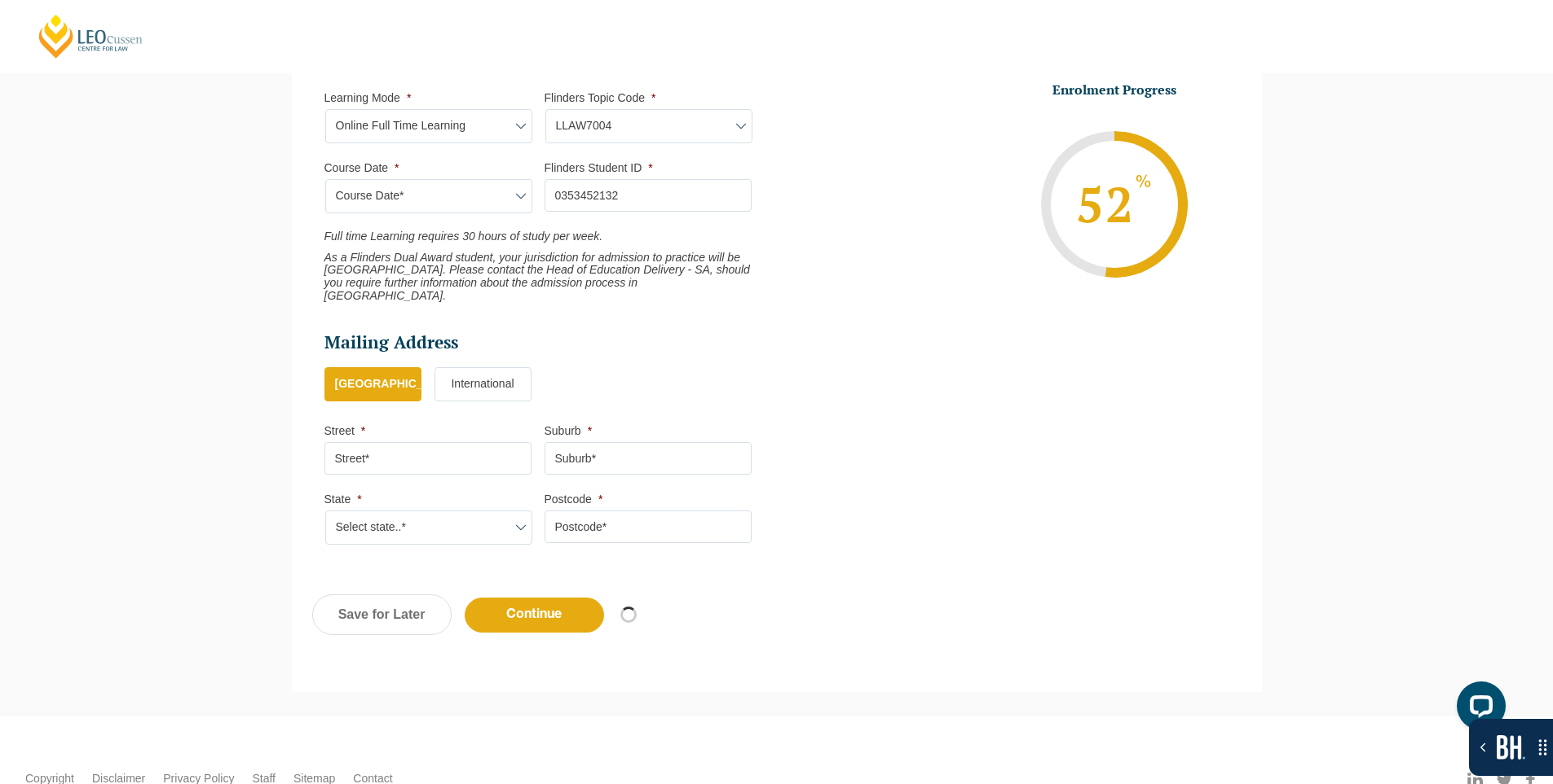
select select "Online Full Time Learning"
select select "[DATE] ([DATE] to [DATE])"
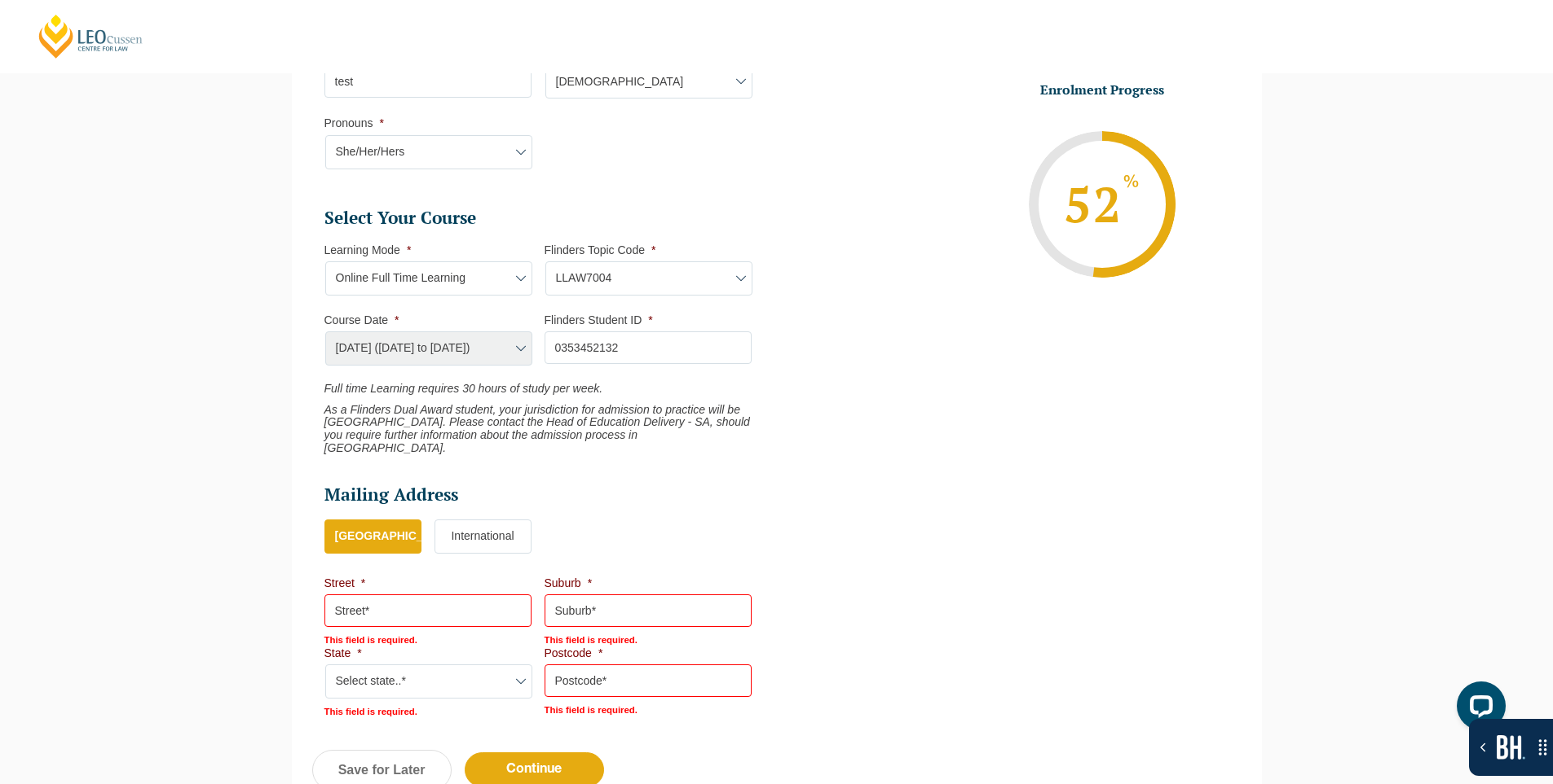
scroll to position [600, 0]
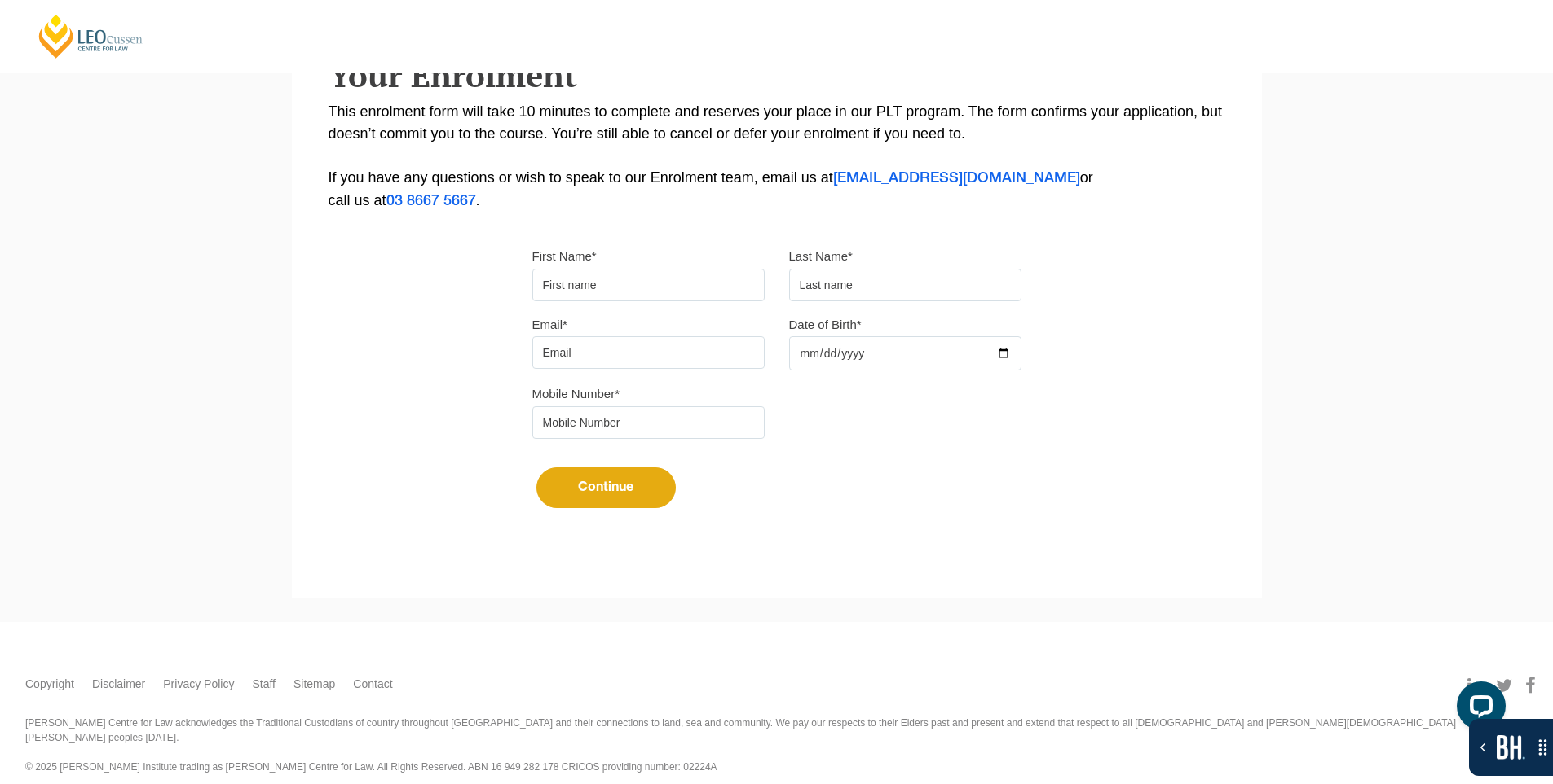
click at [636, 289] on input "First Name*" at bounding box center [649, 285] width 232 height 33
type input "Suresh"
type input "[PERSON_NAME]"
click at [653, 348] on input "Email*" at bounding box center [649, 352] width 232 height 33
type input "[EMAIL_ADDRESS][DOMAIN_NAME]"
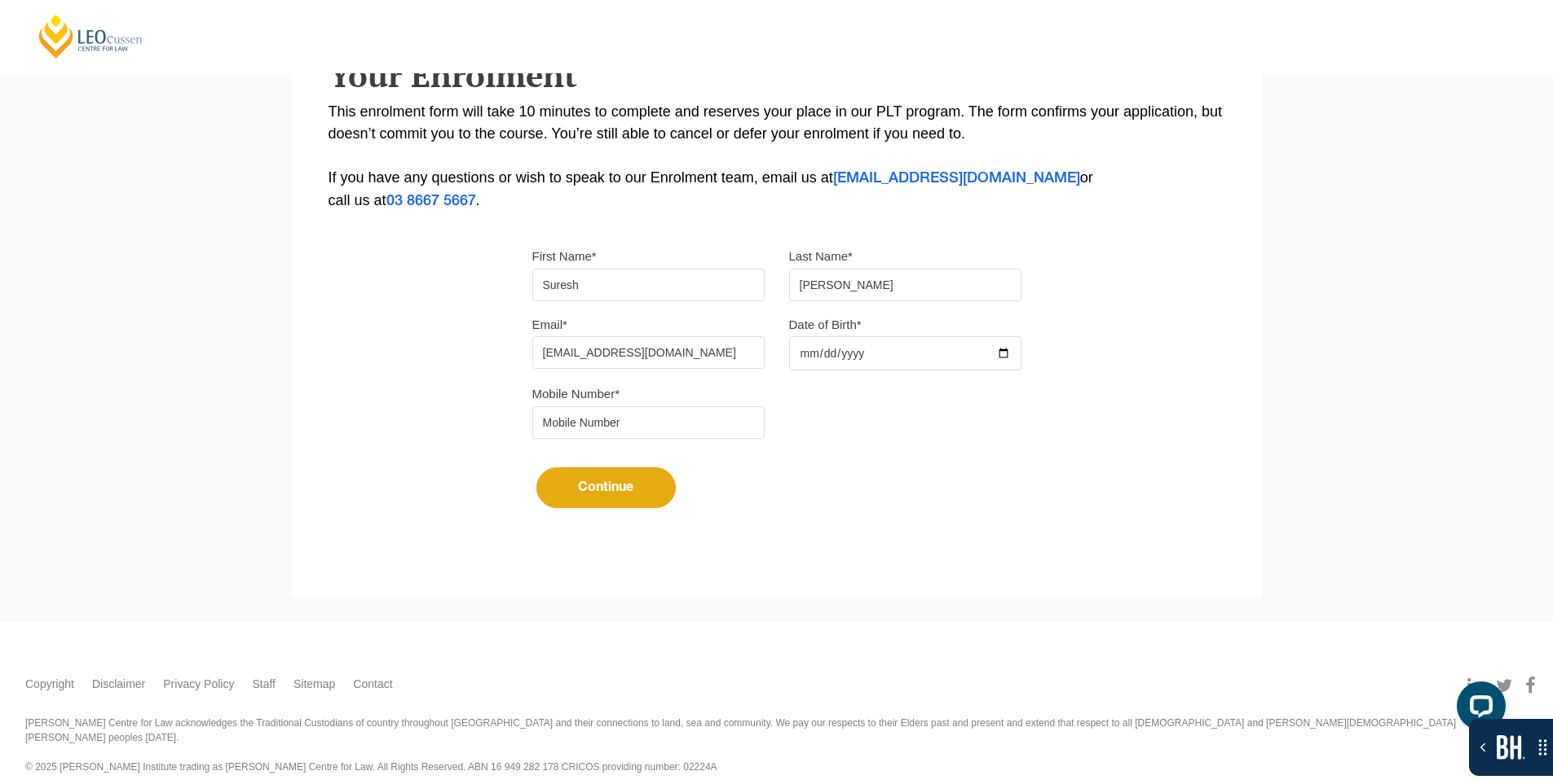
click at [1003, 348] on div at bounding box center [905, 353] width 232 height 35
click at [1009, 351] on input "Date of Birth*" at bounding box center [905, 353] width 232 height 35
type input "[DATE]"
click at [673, 408] on input "tel" at bounding box center [649, 422] width 232 height 33
type input "9724790448"
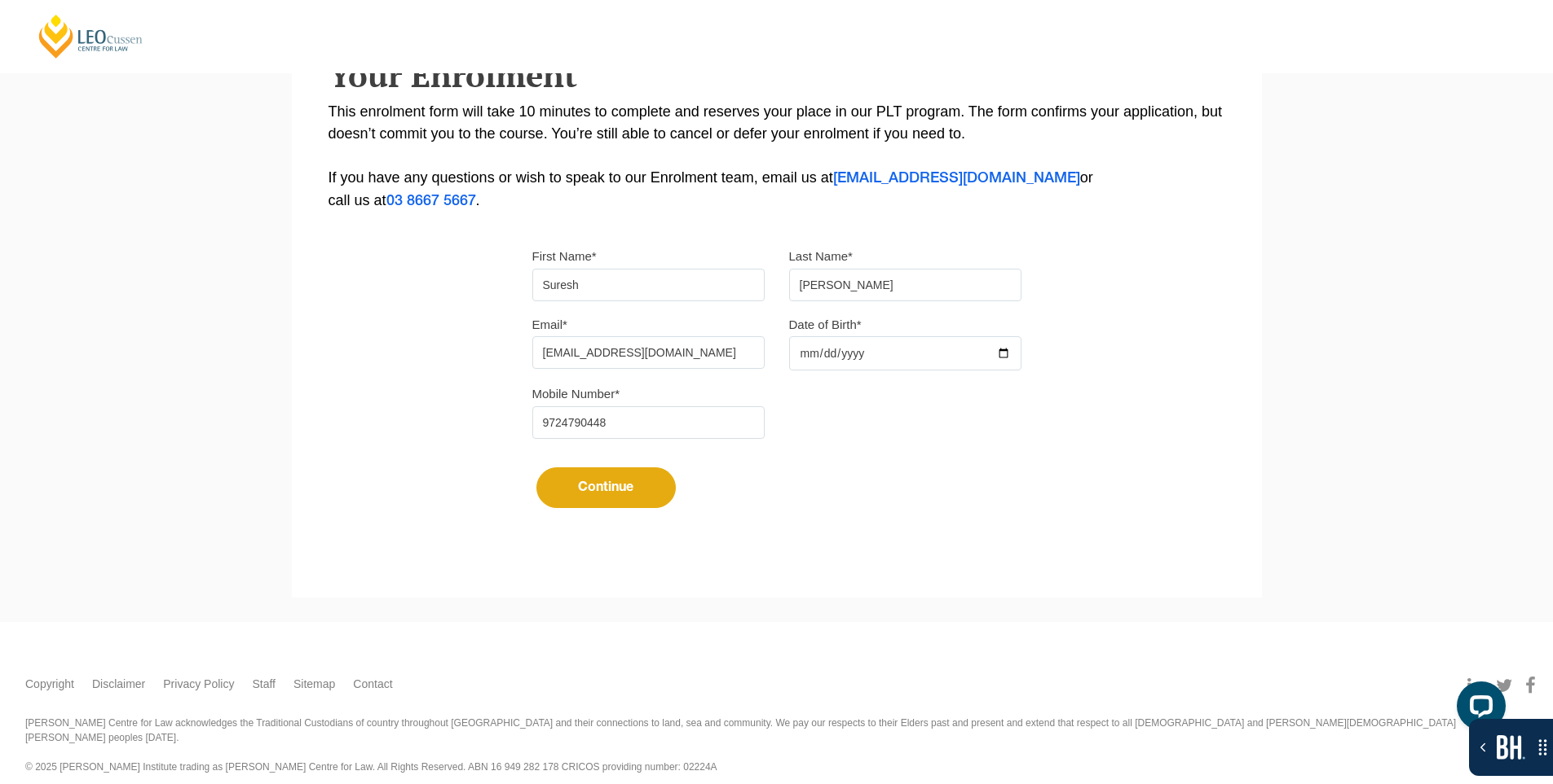
click at [604, 506] on button "Continue" at bounding box center [605, 487] width 140 height 40
select select
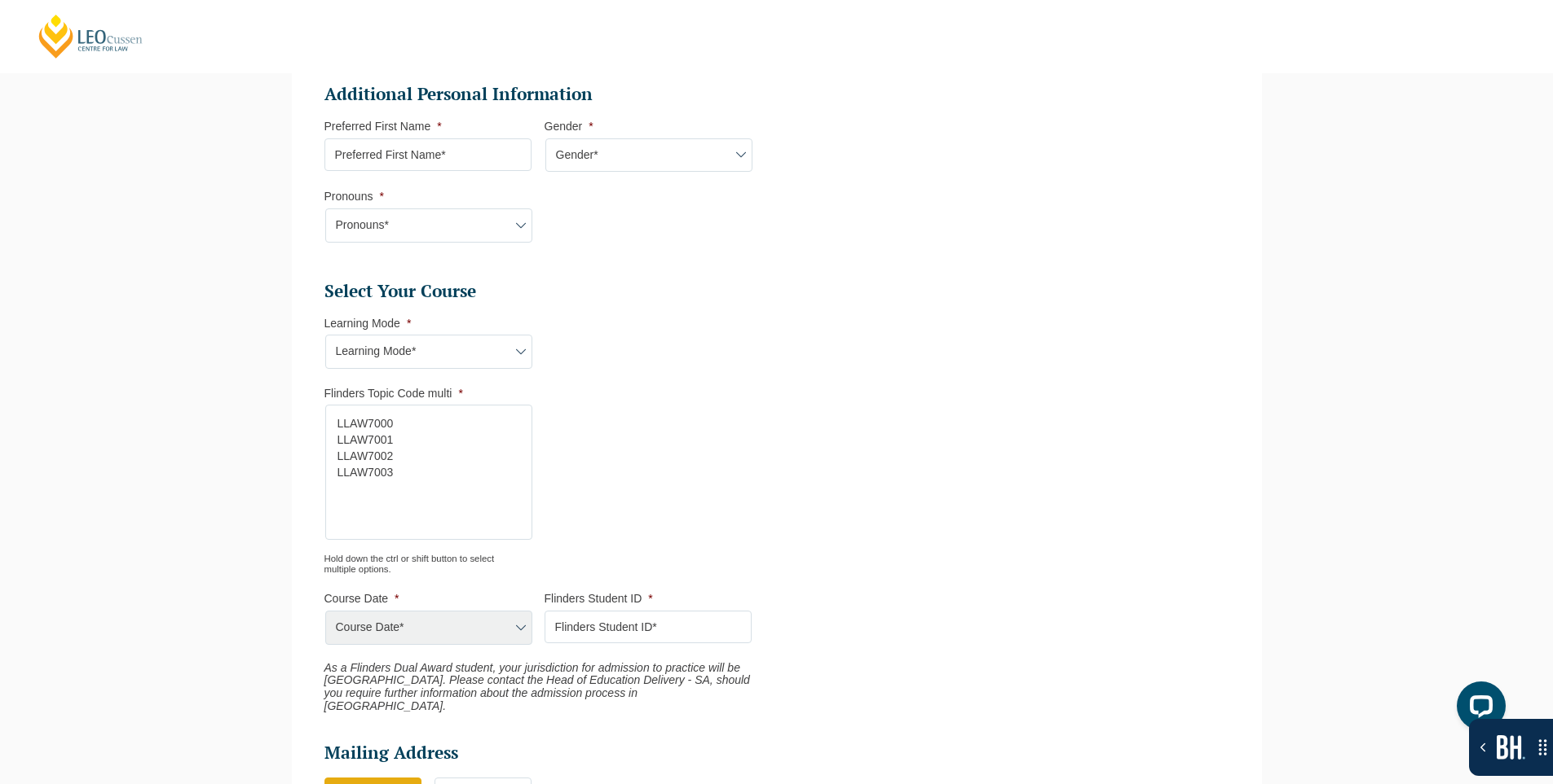
scroll to position [459, 0]
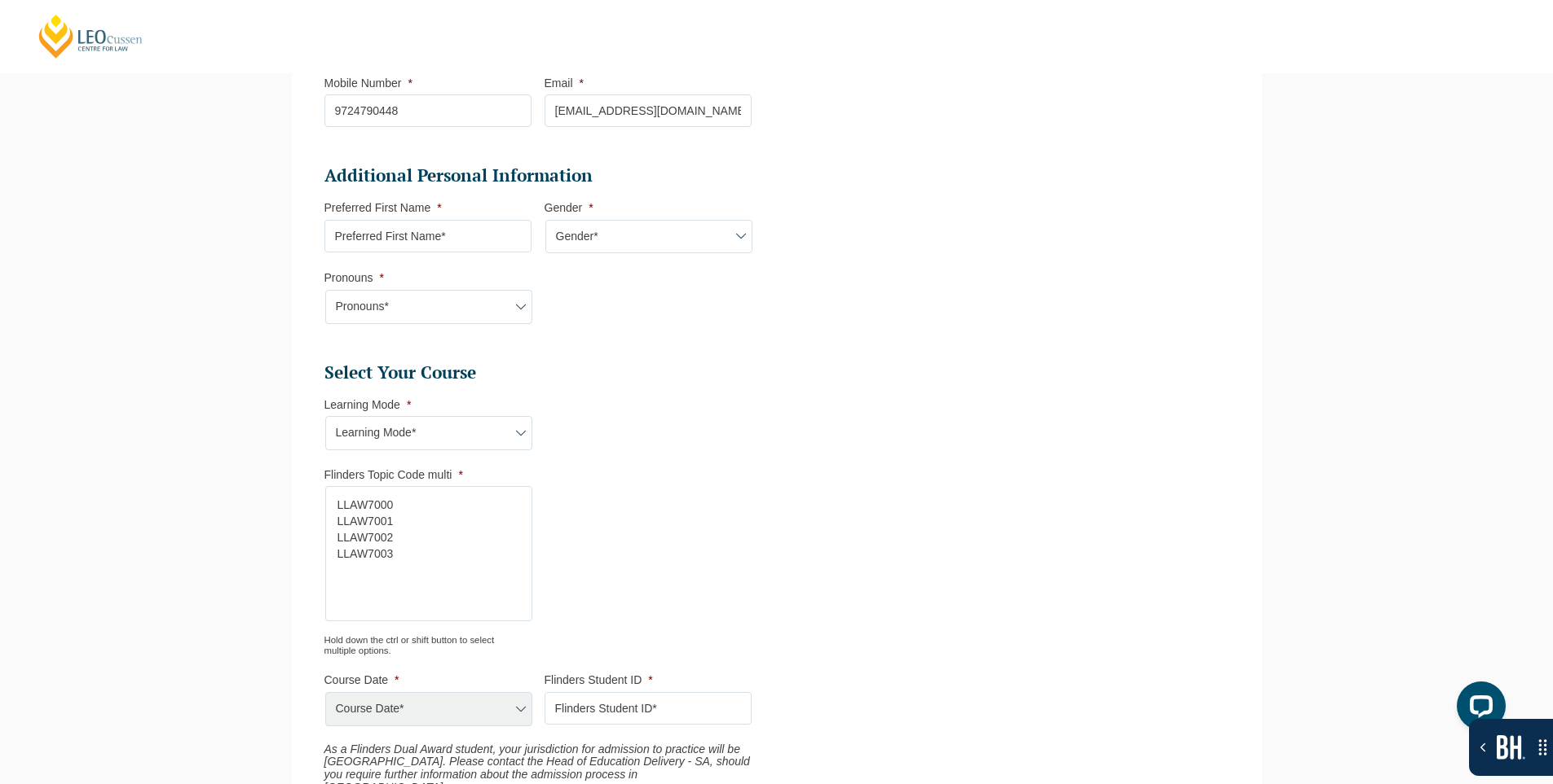
click at [459, 440] on select "Learning Mode* Transitioning" at bounding box center [428, 433] width 207 height 35
select select "Transitioning"
click at [325, 416] on select "Learning Mode* Transitioning" at bounding box center [428, 433] width 207 height 35
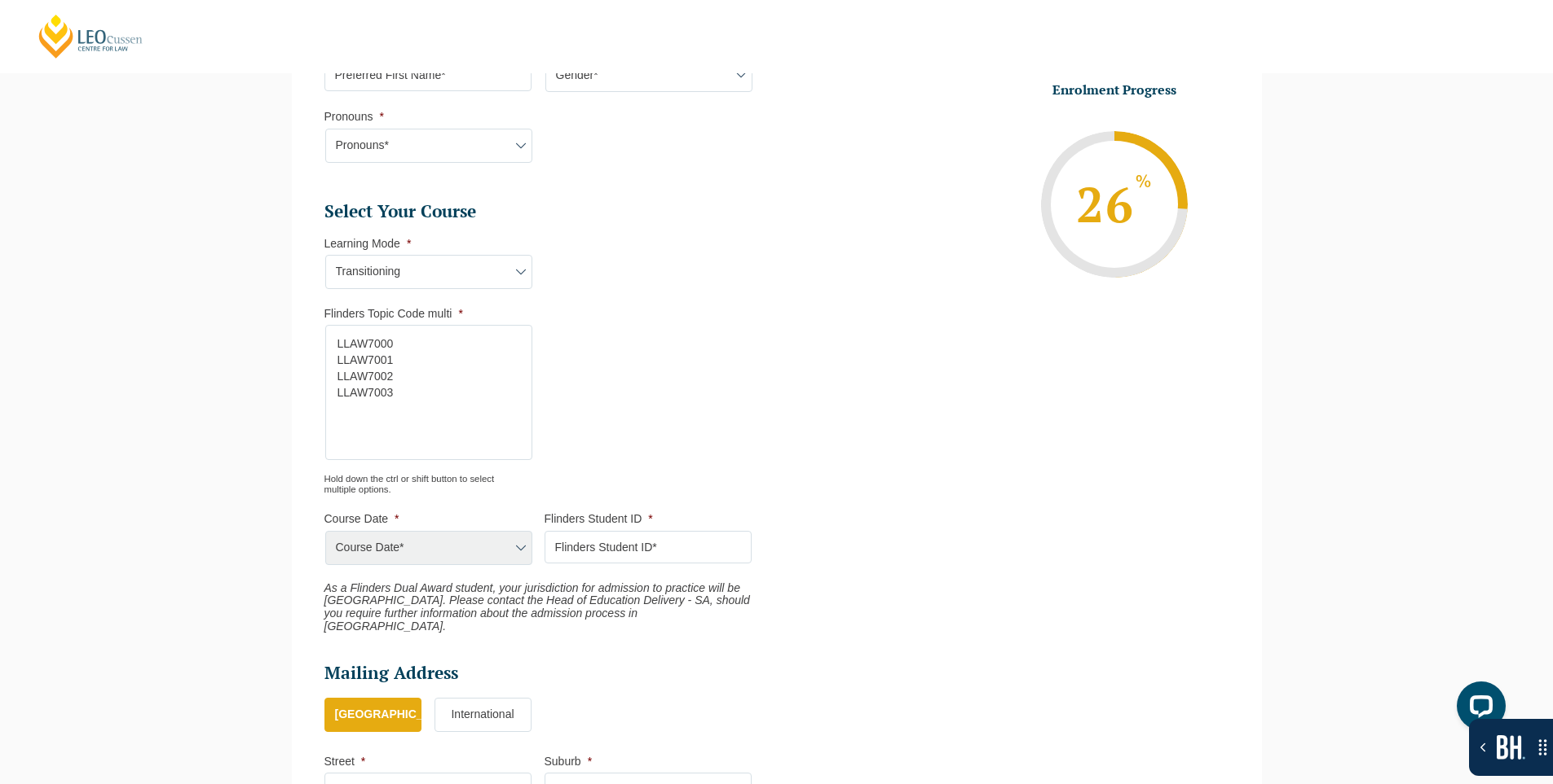
scroll to position [622, 0]
select select "LLAW7000"
click at [395, 343] on option "LLAW7000" at bounding box center [425, 342] width 178 height 16
select select "LLAW7000"
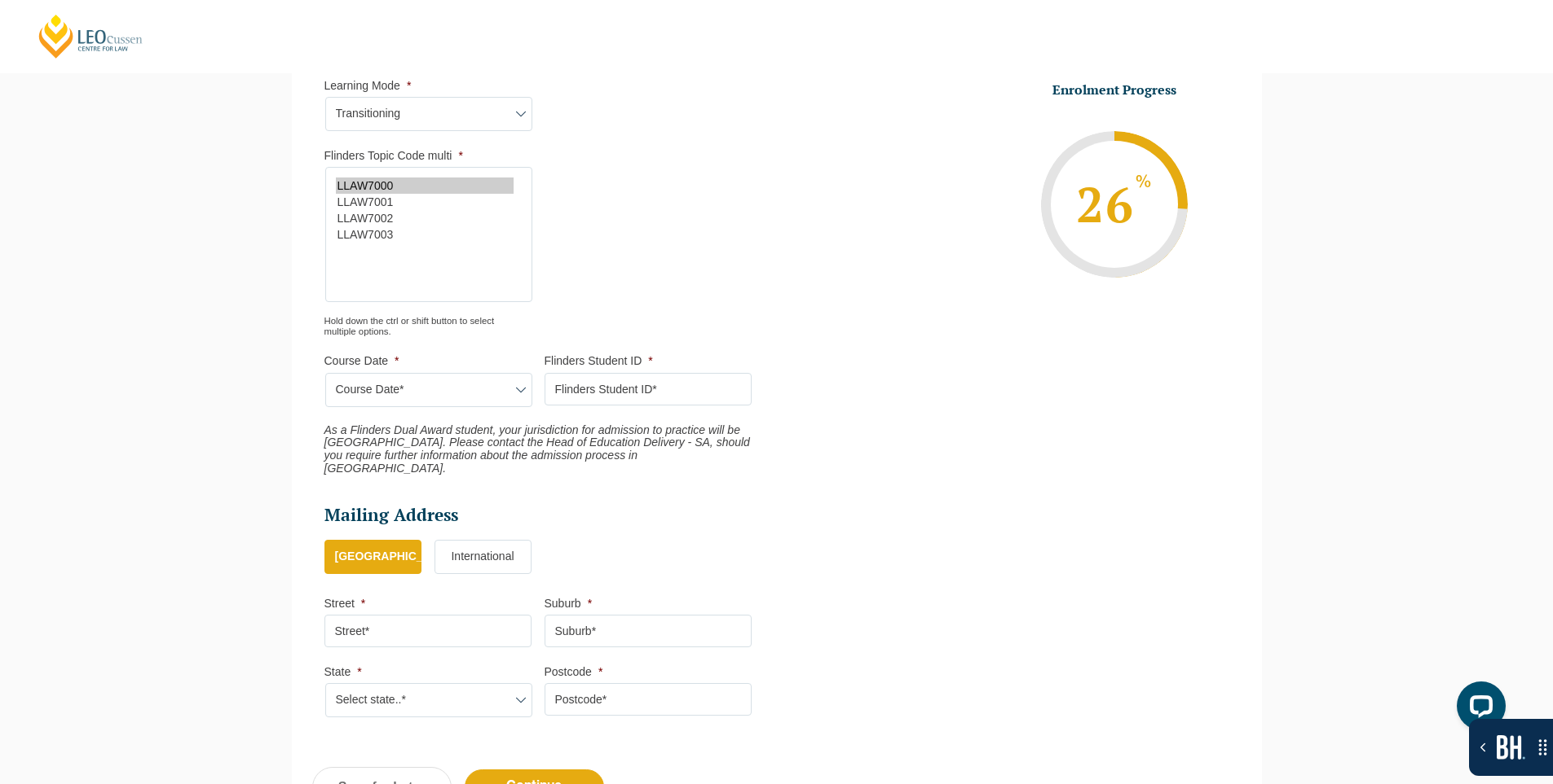
scroll to position [785, 0]
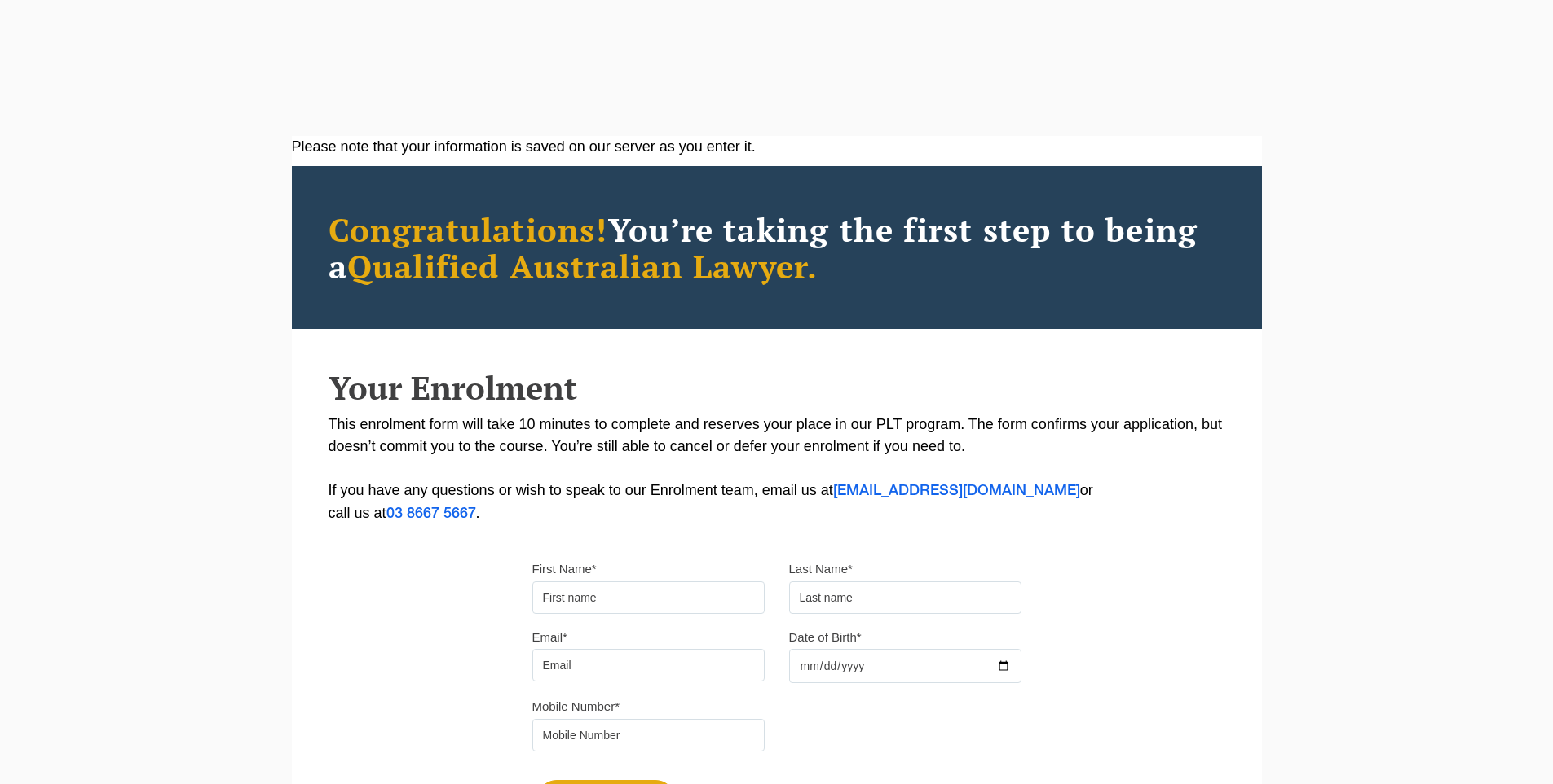
scroll to position [163, 0]
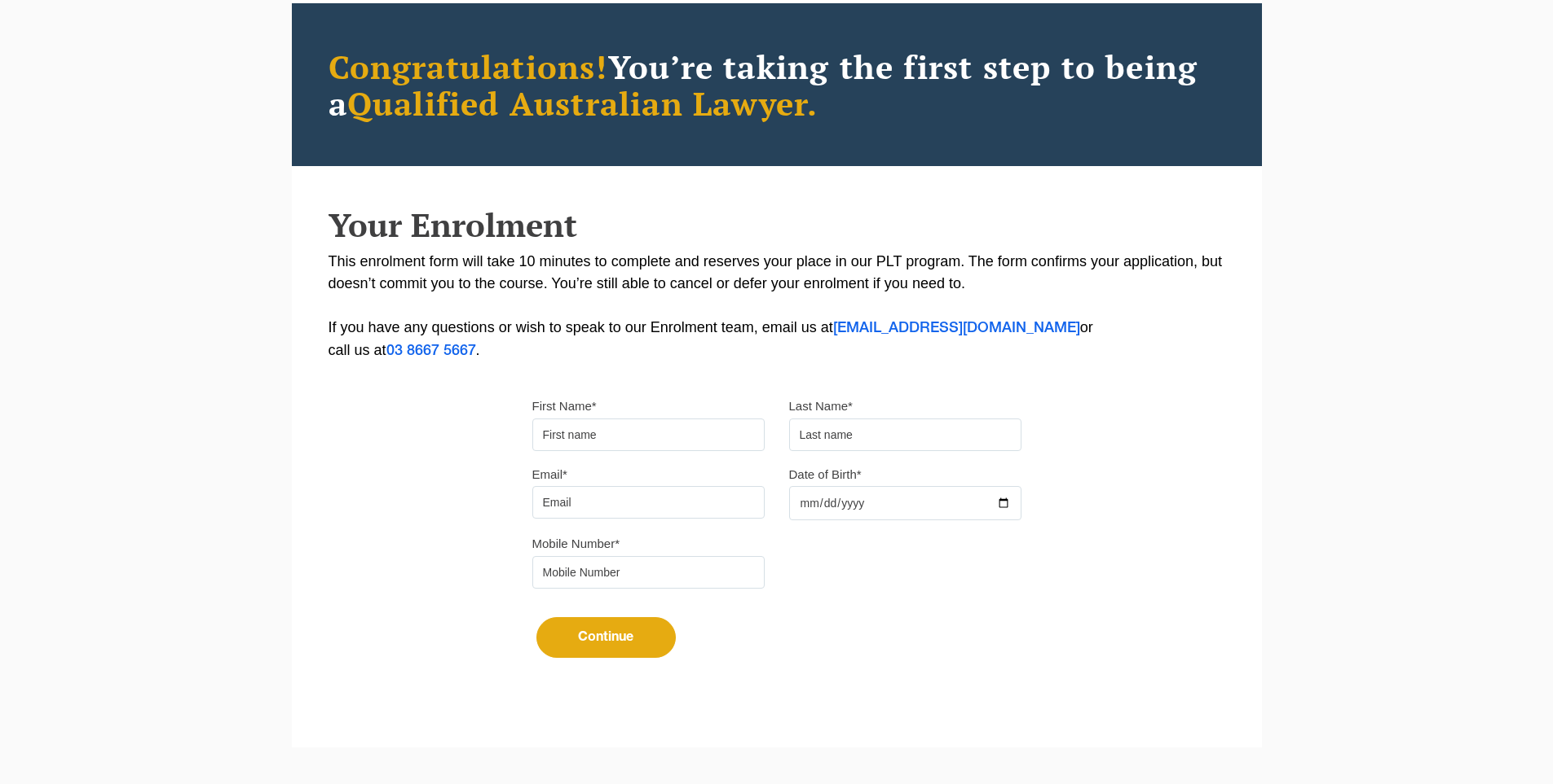
click at [575, 448] on input "First Name*" at bounding box center [649, 435] width 232 height 33
type input "Suresh"
type input "[PERSON_NAME]"
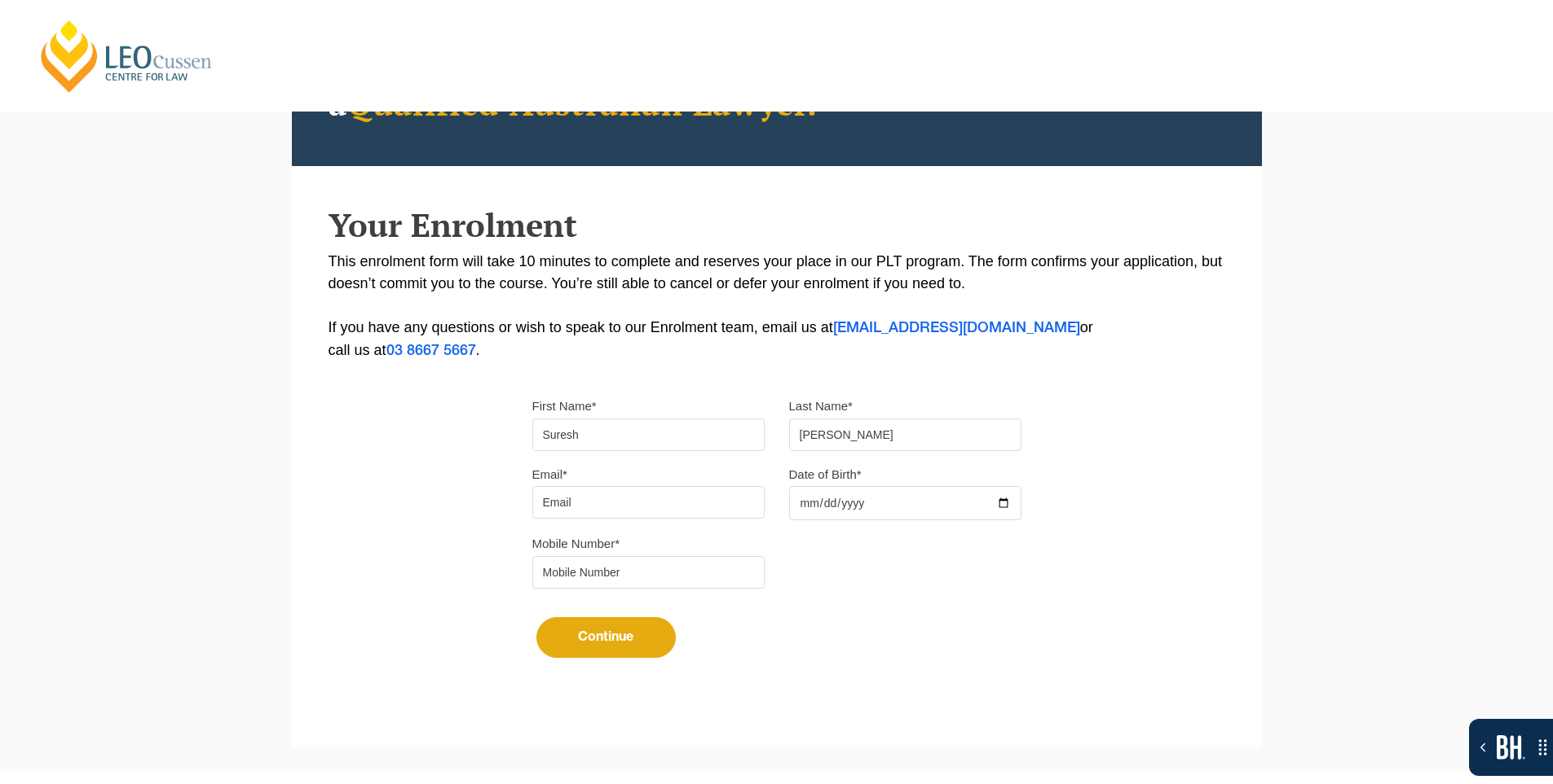
click at [609, 510] on input "Email*" at bounding box center [649, 502] width 232 height 33
type input "sureshsuthar2011@gmail.com"
click at [1003, 501] on div at bounding box center [905, 503] width 232 height 35
click at [789, 521] on div at bounding box center [789, 521] width 0 height 0
click at [1079, 511] on div "Please note that your information is saved on our server as you enter it. Congr…" at bounding box center [776, 335] width 970 height 726
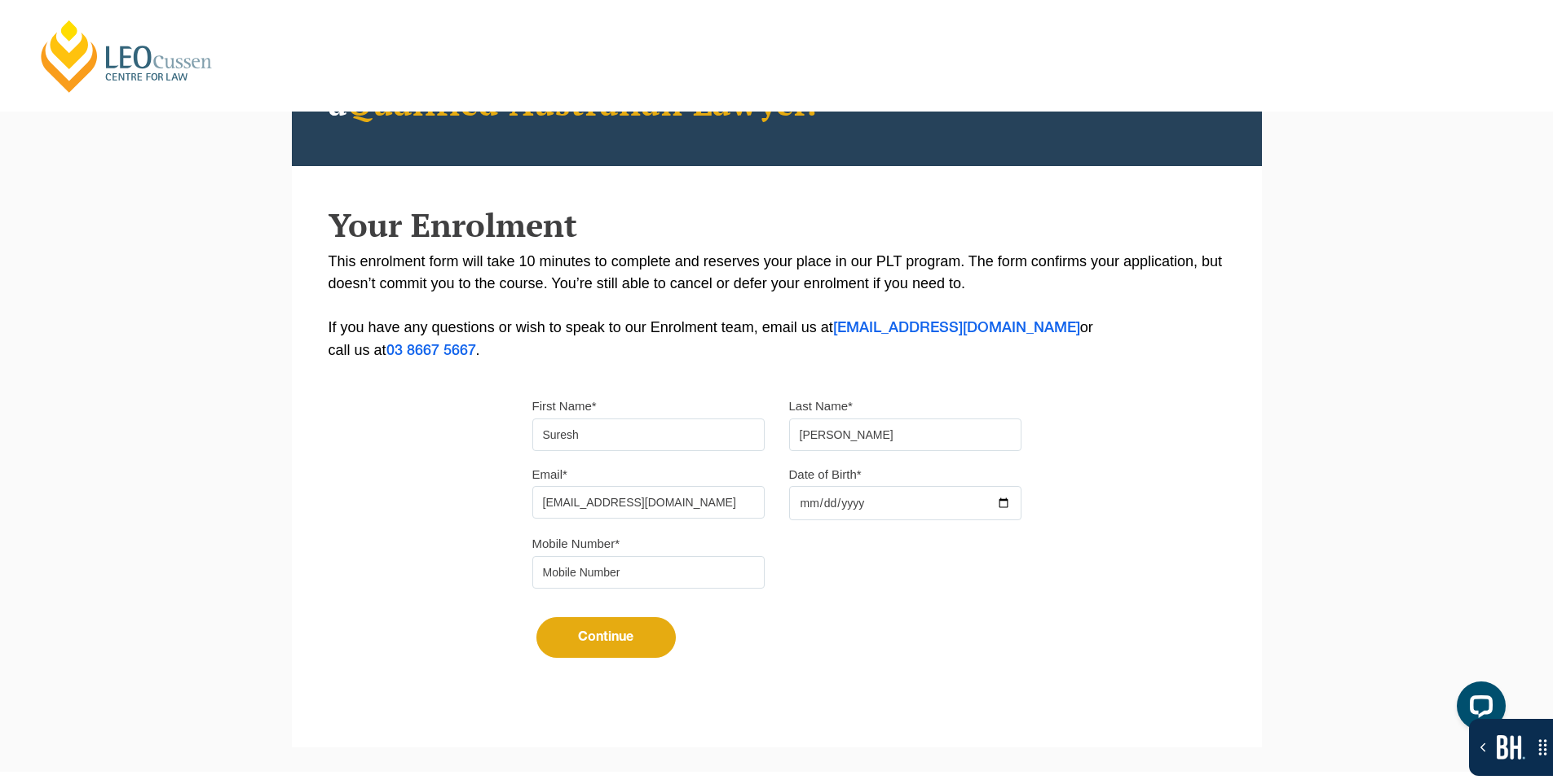
click at [1008, 500] on input "Date of Birth*" at bounding box center [905, 503] width 232 height 35
type input "2025-10-14"
click at [711, 584] on input "tel" at bounding box center [649, 572] width 232 height 33
type input "9724790448"
click at [596, 623] on button "Continue" at bounding box center [605, 637] width 140 height 40
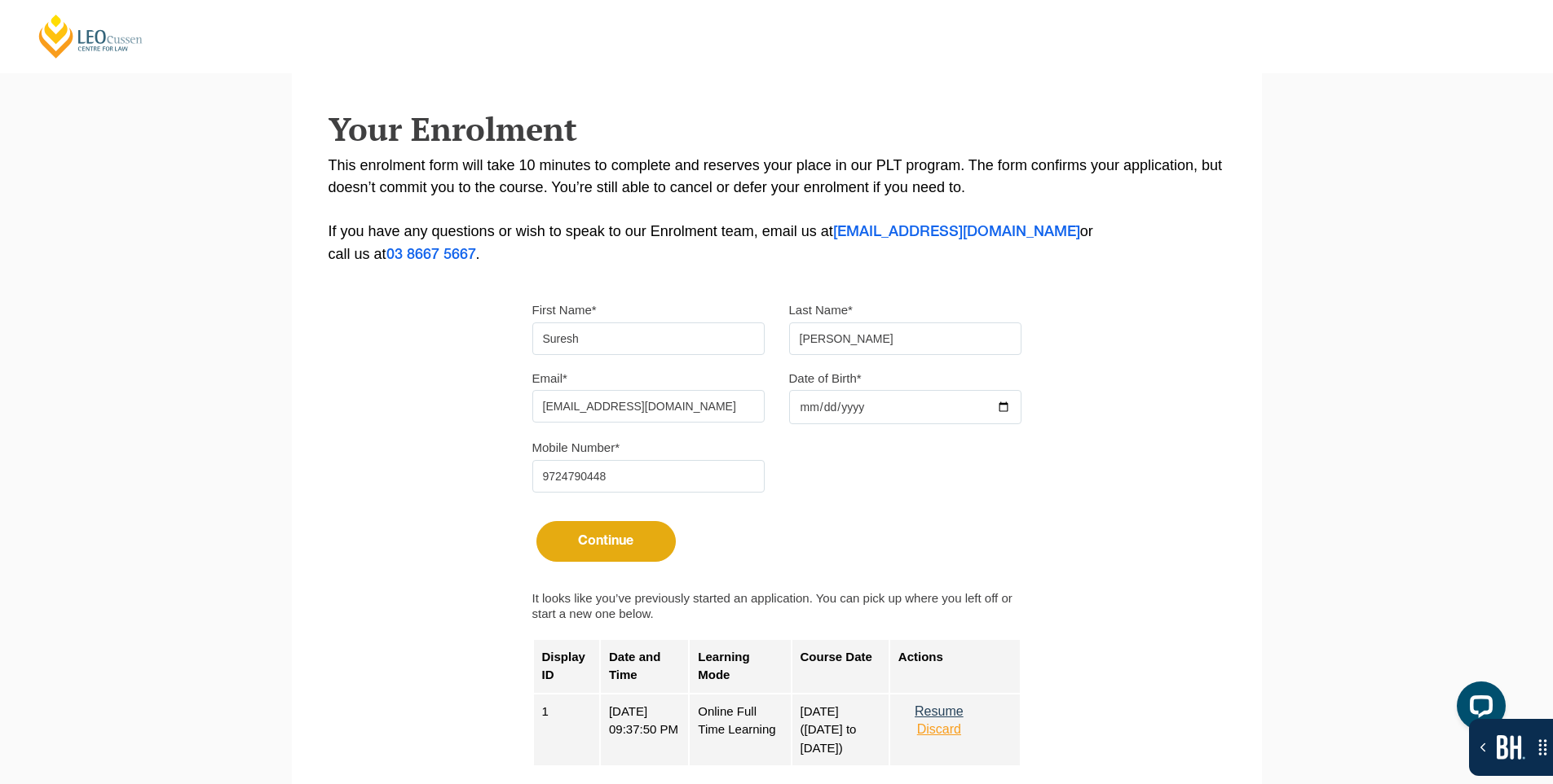
scroll to position [489, 0]
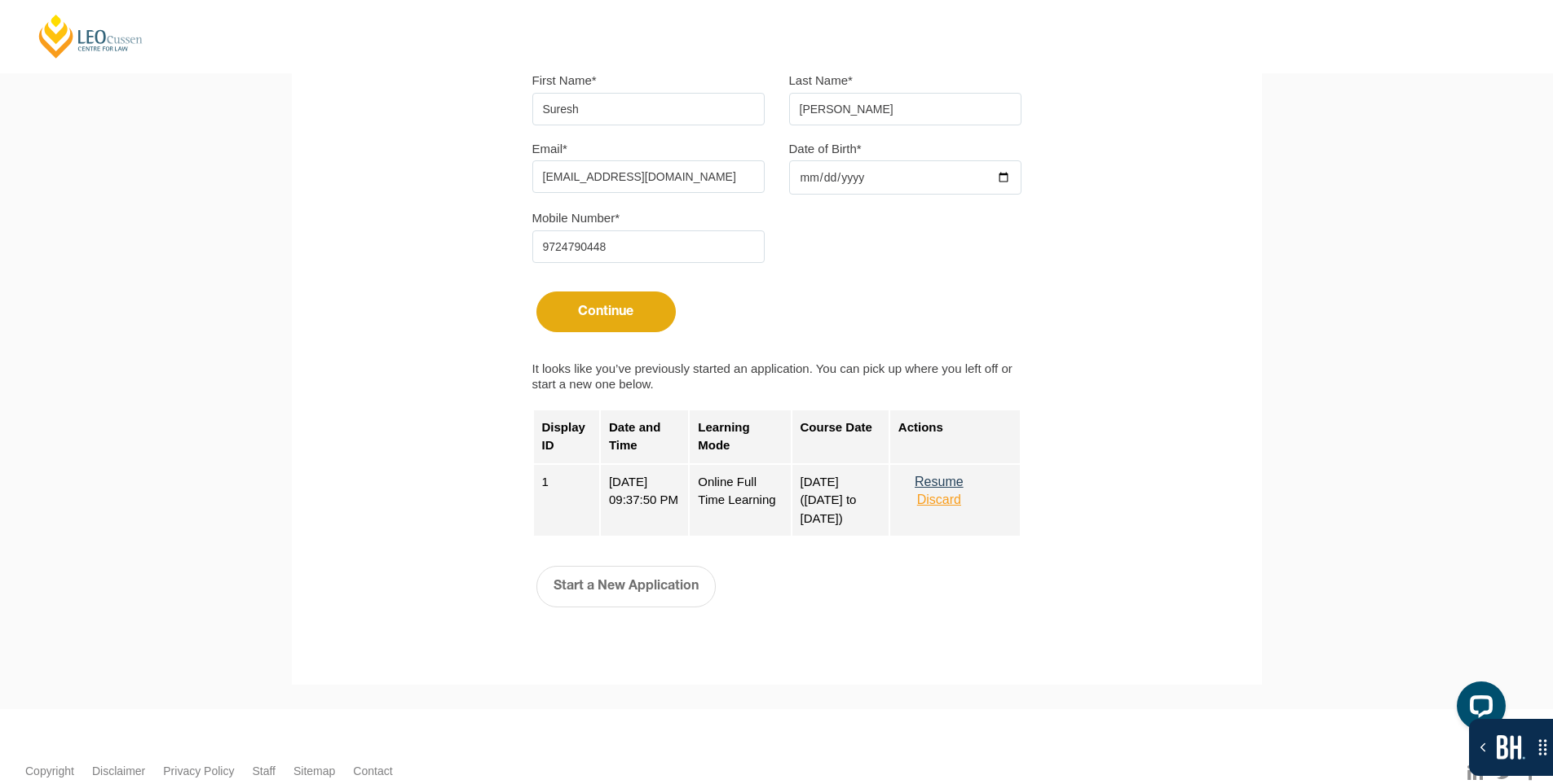
click at [947, 479] on button "Resume" at bounding box center [938, 482] width 82 height 15
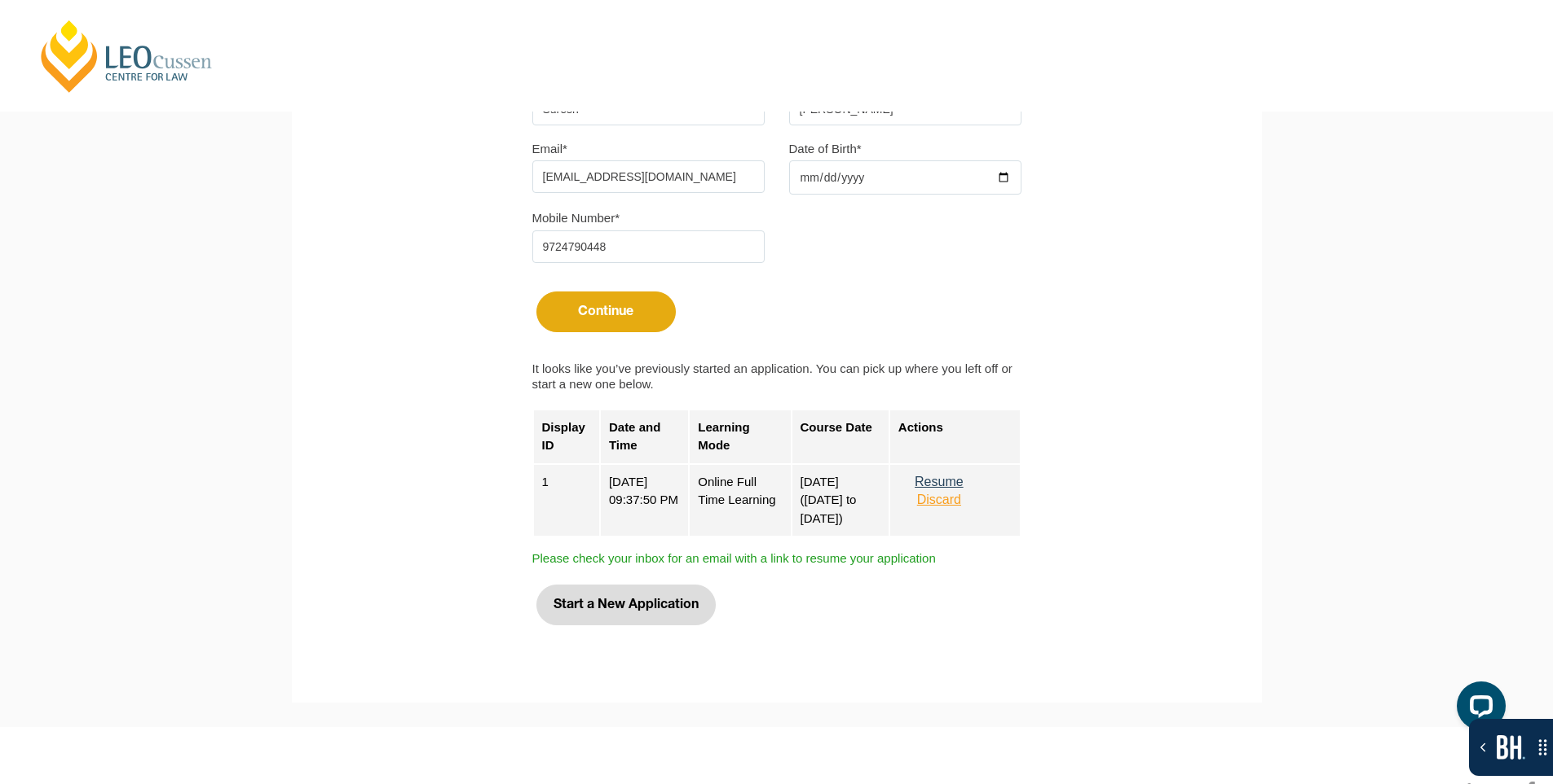
click at [647, 613] on button "Start a New Application" at bounding box center [625, 604] width 179 height 40
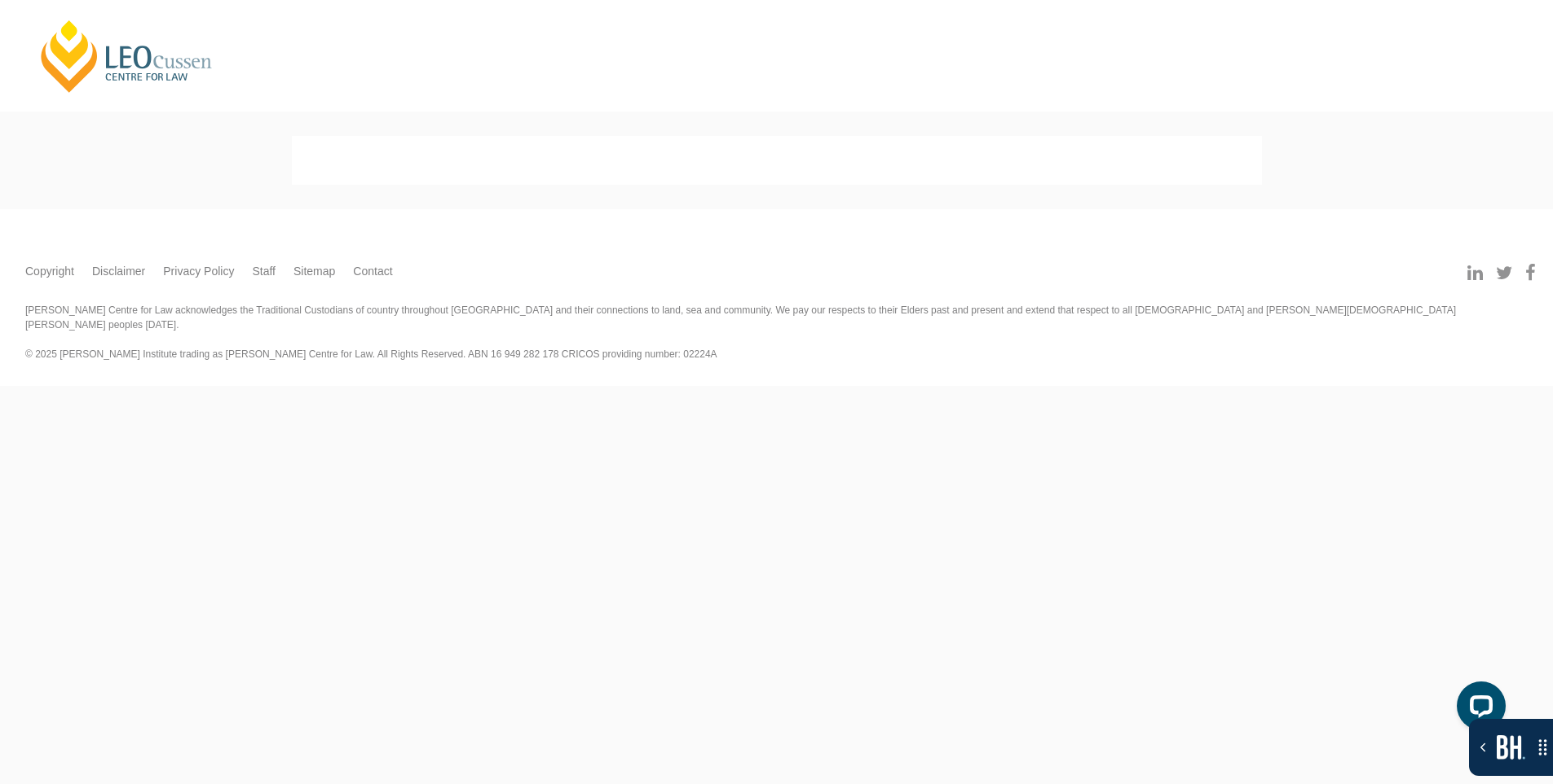
select select
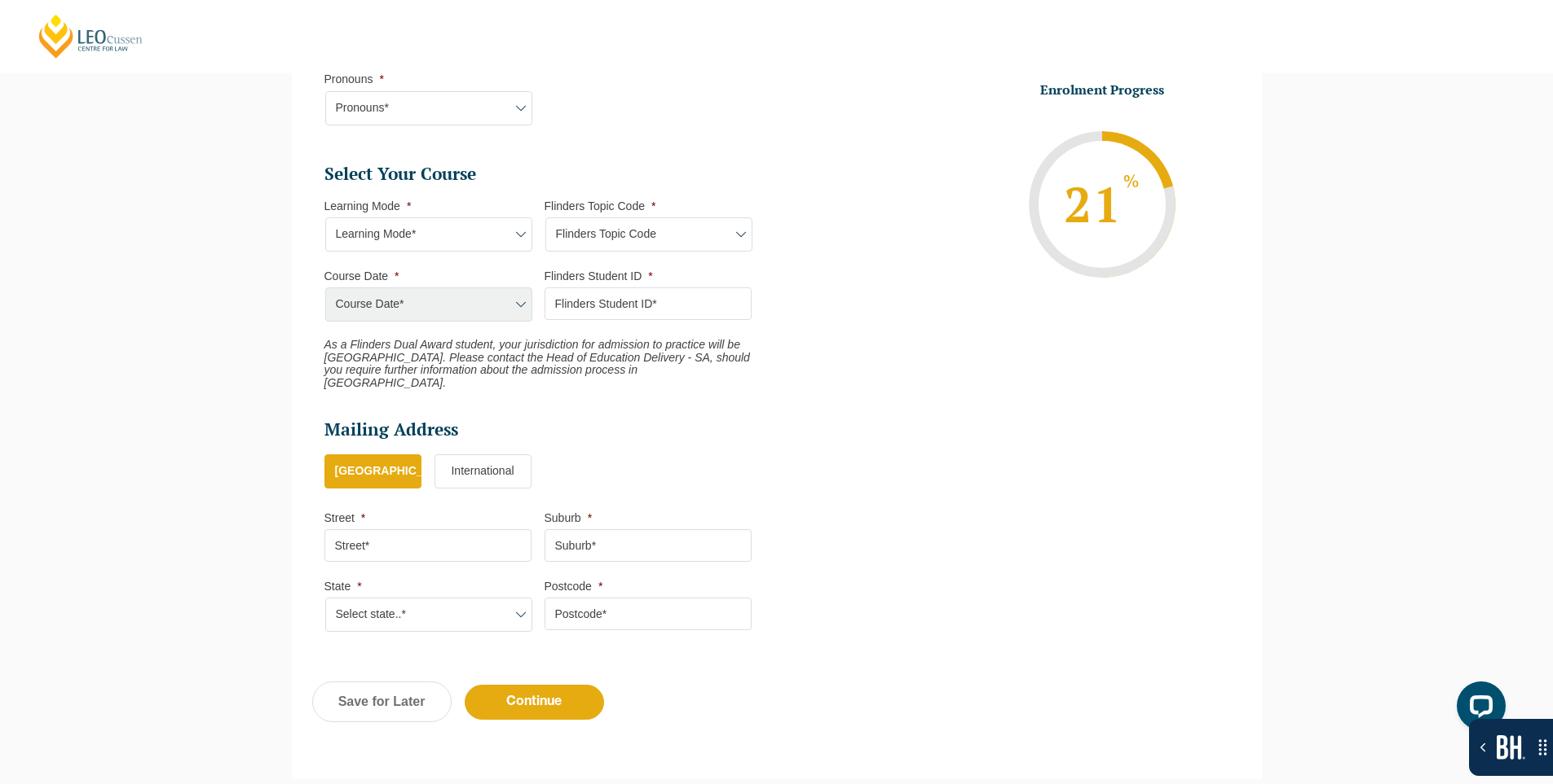
scroll to position [629, 0]
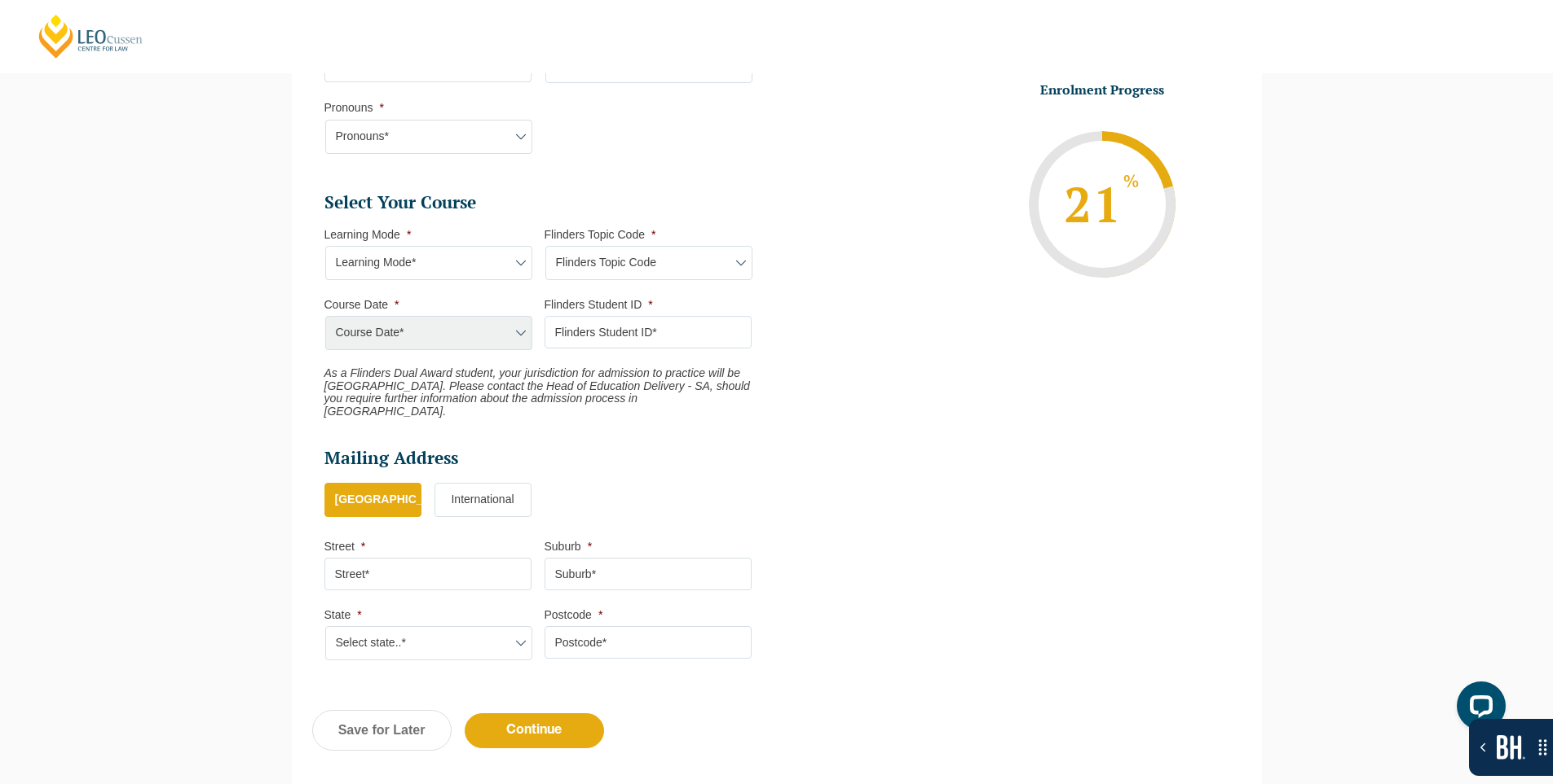
click at [462, 263] on select "Learning Mode* Blended Full Time Learning Online Full Time Learning Online Part…" at bounding box center [428, 263] width 207 height 35
click at [325, 246] on select "Learning Mode* Blended Full Time Learning Online Full Time Learning Online Part…" at bounding box center [428, 263] width 207 height 35
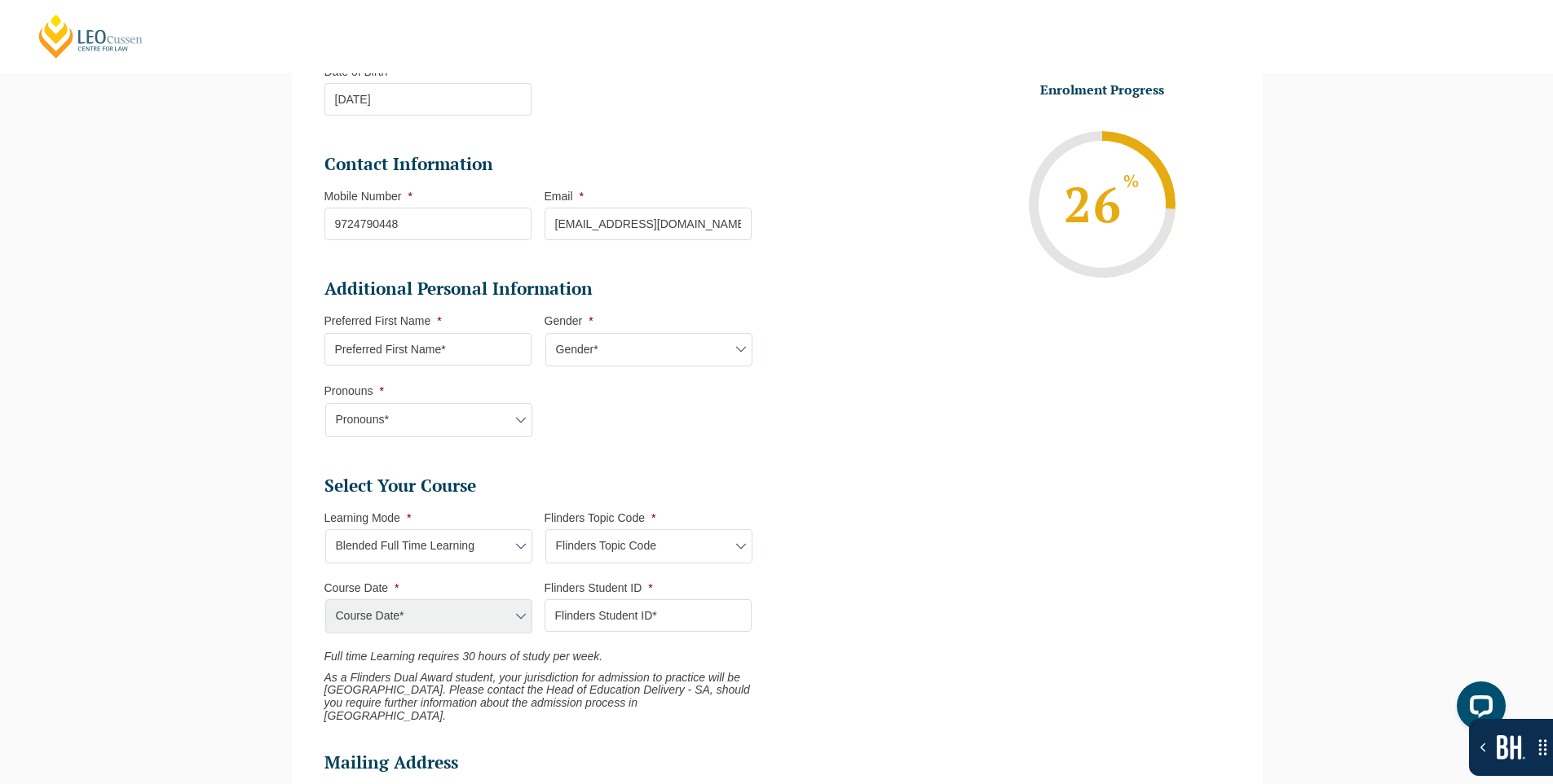
scroll to position [385, 0]
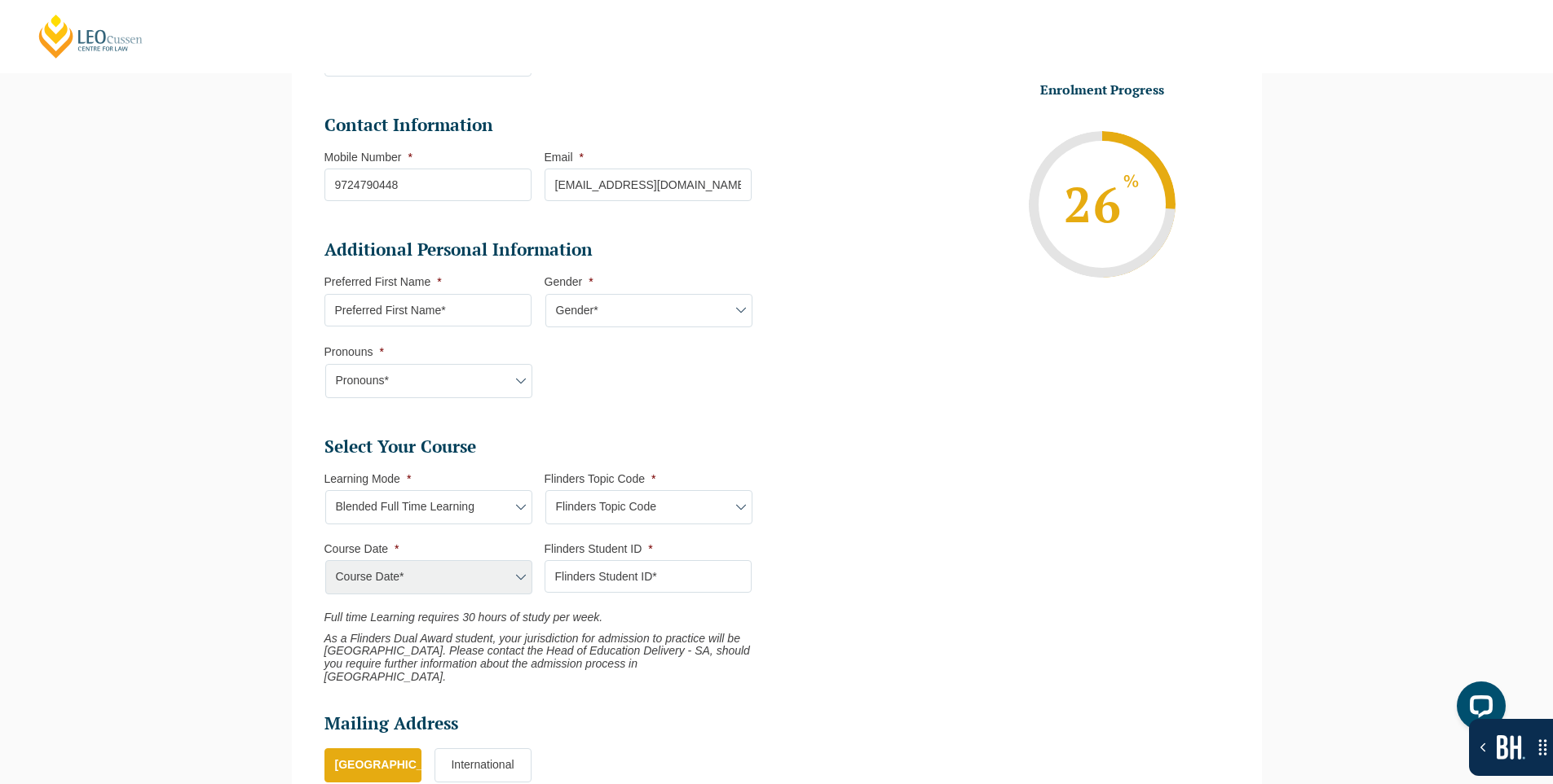
click at [506, 510] on select "Learning Mode* Blended Full Time Learning Online Full Time Learning Online Part…" at bounding box center [428, 508] width 207 height 35
select select "Online Full Time Learning"
click at [325, 491] on select "Learning Mode* Blended Full Time Learning Online Full Time Learning Online Part…" at bounding box center [428, 508] width 207 height 35
click at [622, 510] on select "Flinders Topic Code LLAW7004 LLAW8306" at bounding box center [649, 508] width 207 height 35
select select "LLAW7004"
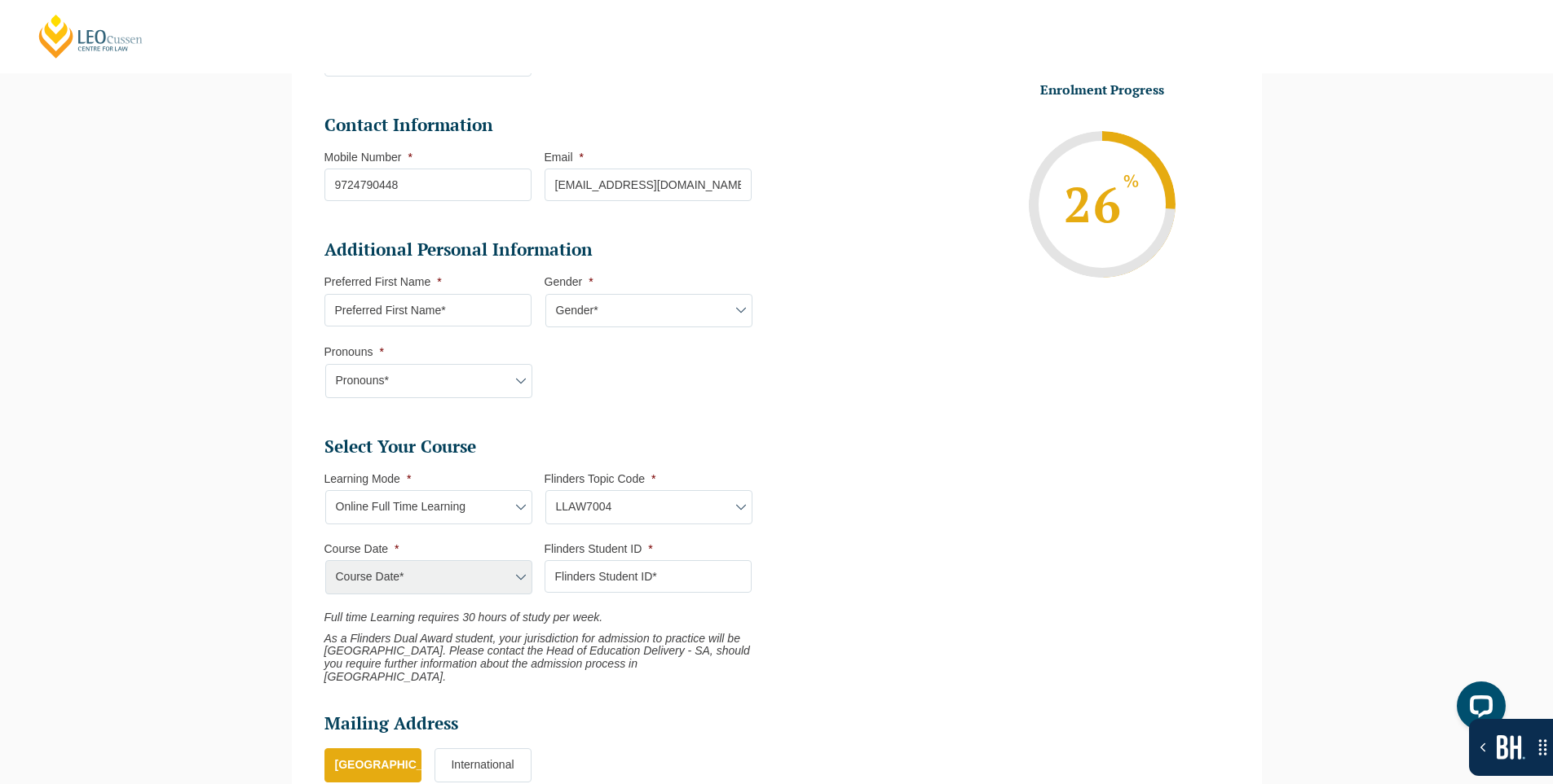
click at [545, 491] on select "Flinders Topic Code LLAW7004 LLAW8306" at bounding box center [649, 508] width 207 height 35
select select "LLAW7004"
click at [443, 591] on select "Course Date* September 2025 (22-Sep-2025 to 20-Feb-2026) December 2025 (08-Dec-…" at bounding box center [428, 577] width 207 height 35
select select "[DATE] ([DATE] to [DATE])"
click at [325, 560] on select "Course Date* September 2025 (22-Sep-2025 to 20-Feb-2026) December 2025 (08-Dec-…" at bounding box center [428, 577] width 207 height 35
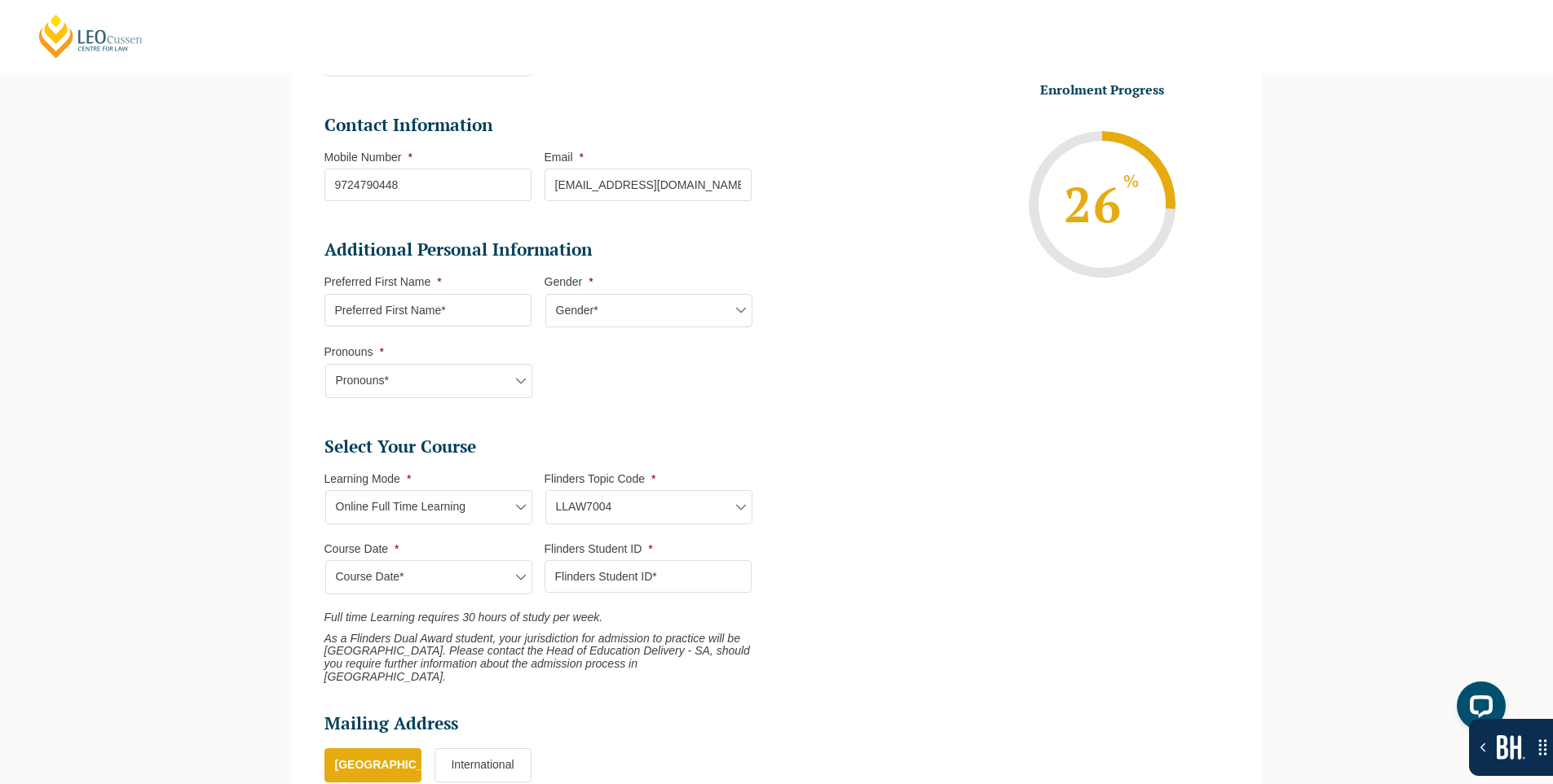
type input "Intake 10 September 2025 FT"
type input "Practical Legal Training (NAT)"
select select "NAT PLT (SEP) 2025 Full Time Online"
click at [662, 577] on input "Flinders Student ID *" at bounding box center [648, 576] width 207 height 33
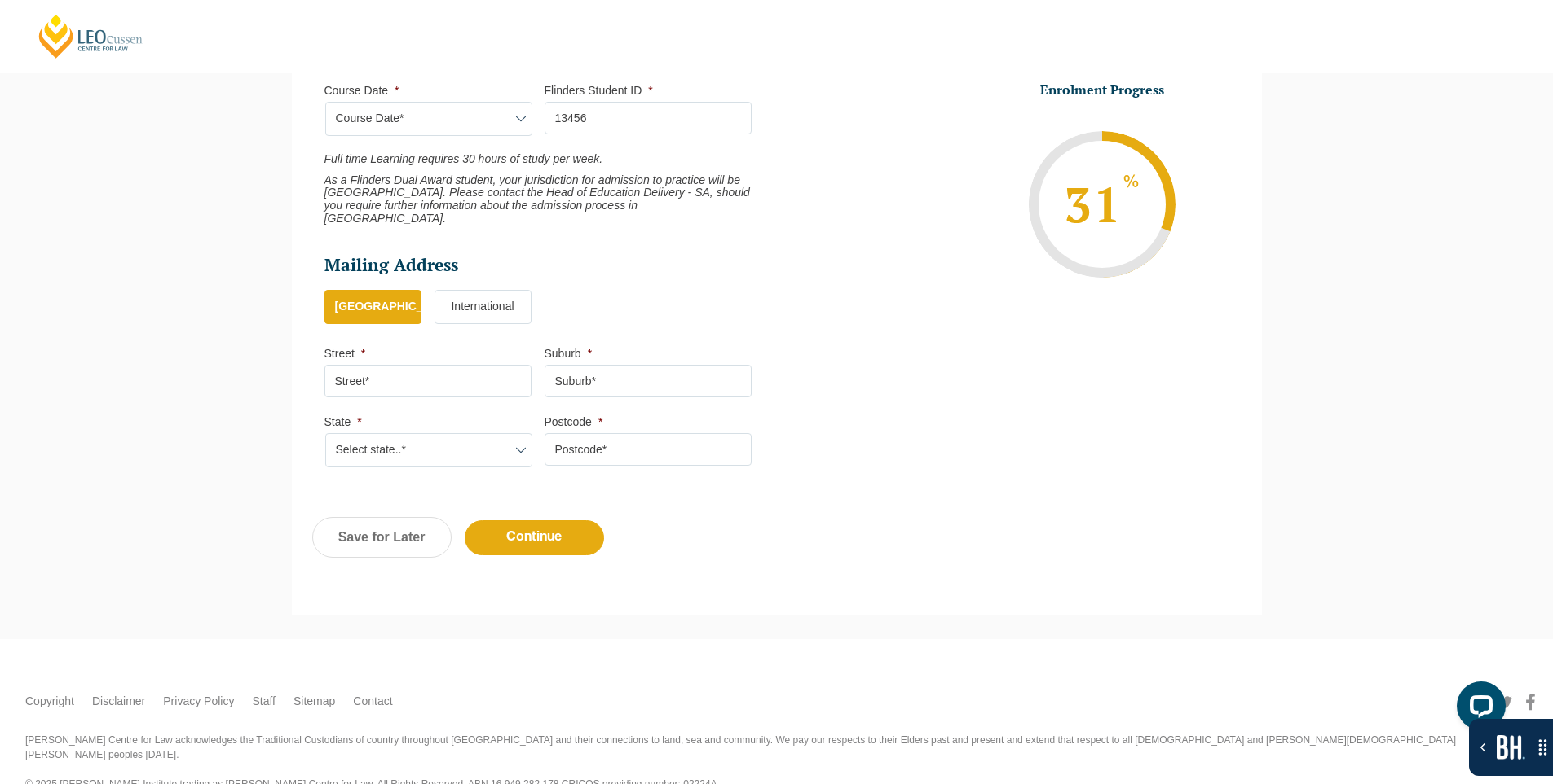
scroll to position [848, 0]
type input "13456"
click at [438, 381] on li "Mailing Address Mailing Country * Australia International Street * Suburb * Sta…" at bounding box center [545, 365] width 441 height 230
click at [422, 367] on input "Street *" at bounding box center [427, 377] width 207 height 33
type input "301, Mangla Marvel"
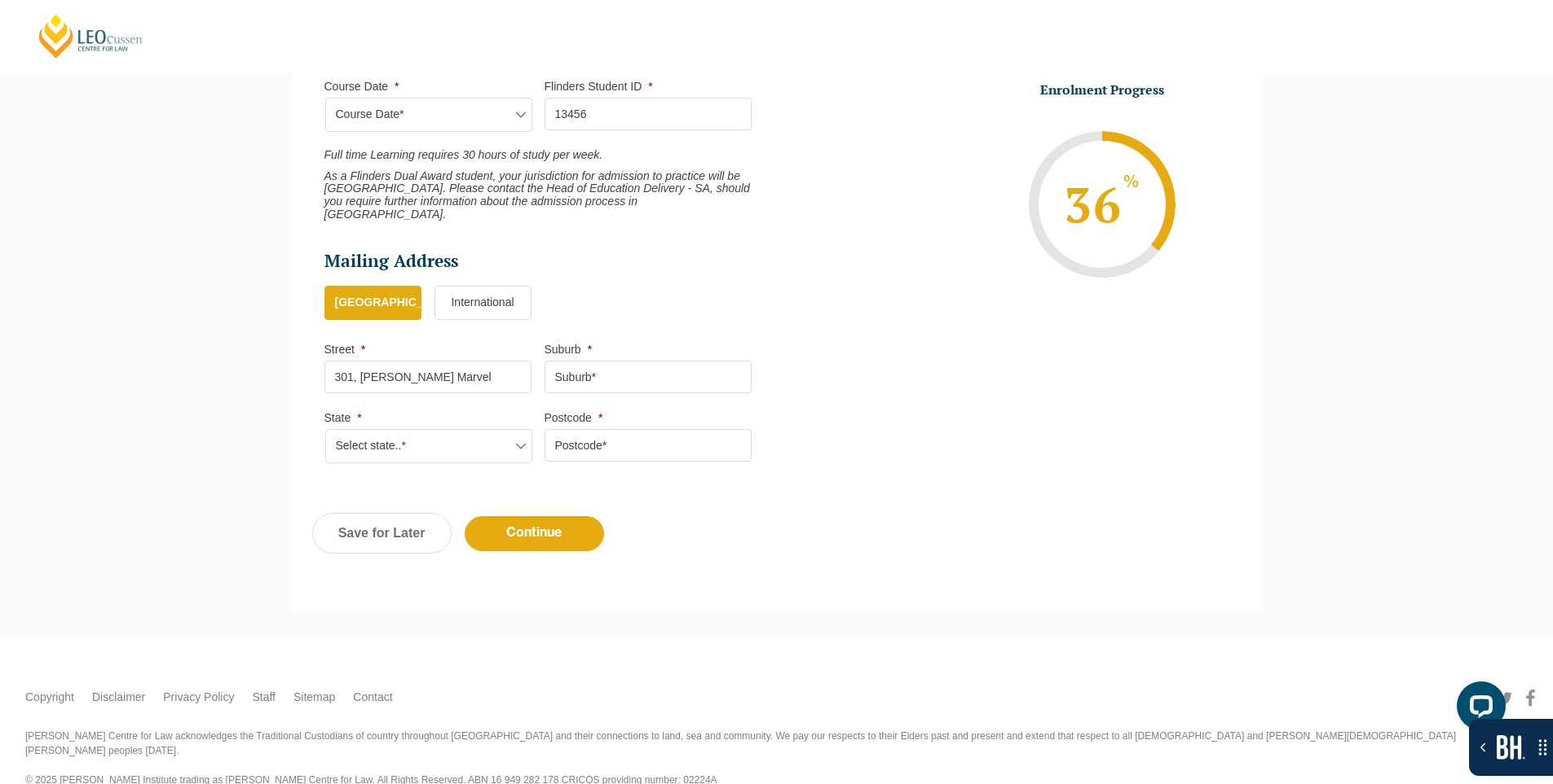
type input "Vadodara"
type input "390009"
click at [424, 416] on li "State * Select state..* VIC WA QLD SA NSW NT ACT TAS" at bounding box center [434, 436] width 220 height 53
click at [426, 430] on select "Select state..* VIC WA QLD SA NSW NT ACT TAS" at bounding box center [428, 446] width 207 height 35
select select "VIC"
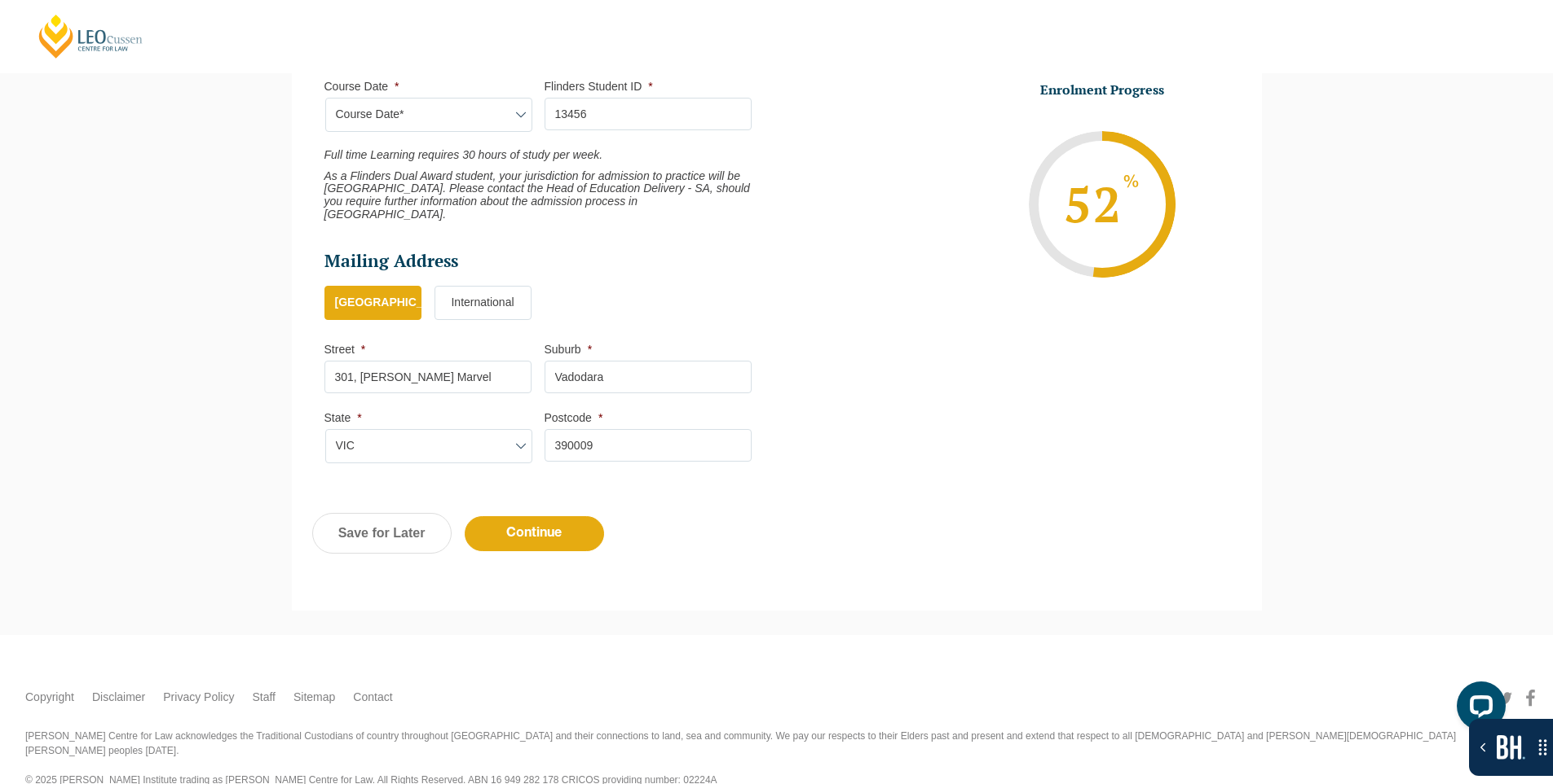
click at [325, 429] on select "Select state..* VIC WA QLD SA NSW NT ACT TAS" at bounding box center [428, 446] width 207 height 35
click at [547, 523] on input "Continue" at bounding box center [534, 533] width 140 height 35
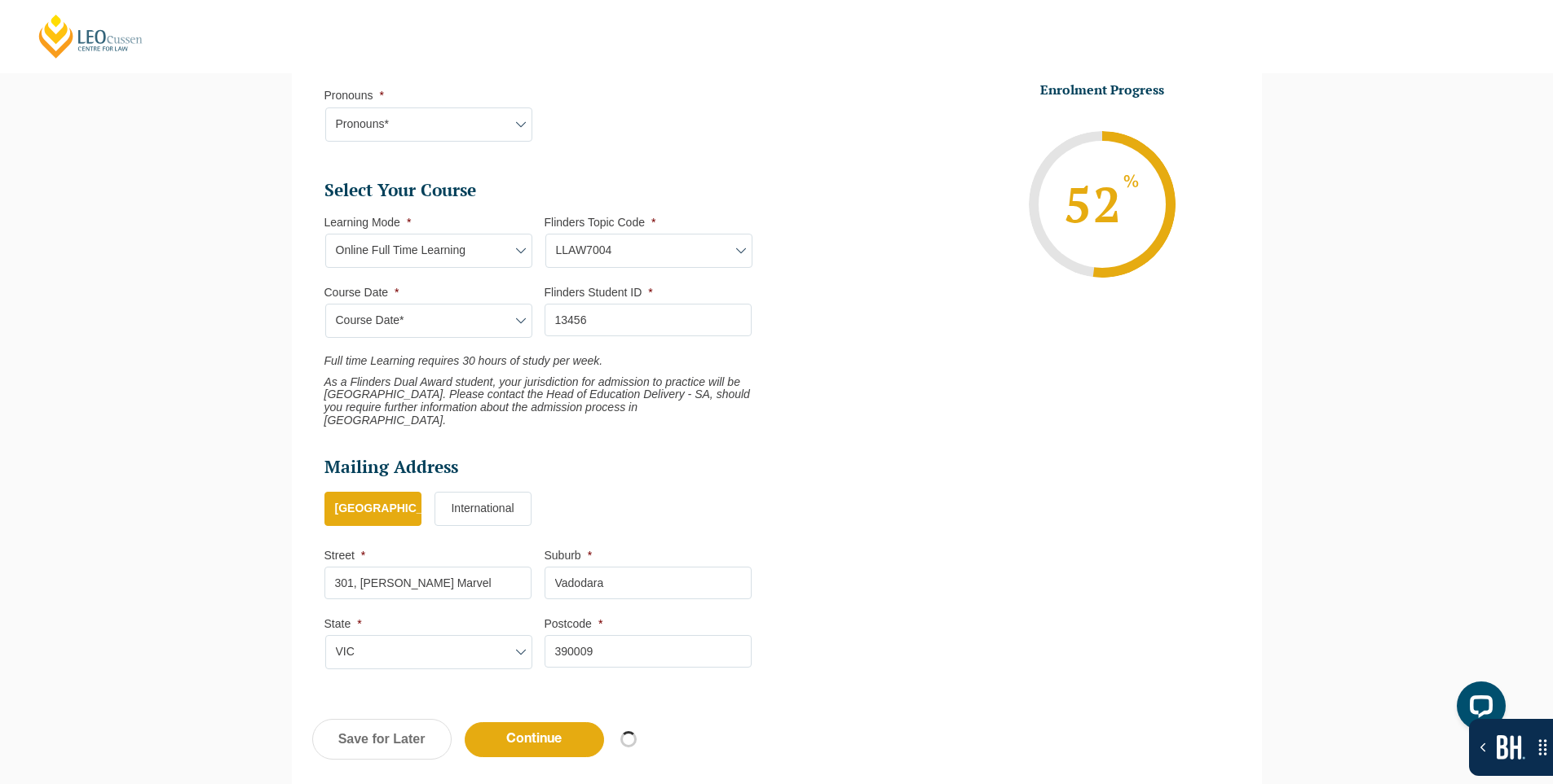
scroll to position [603, 0]
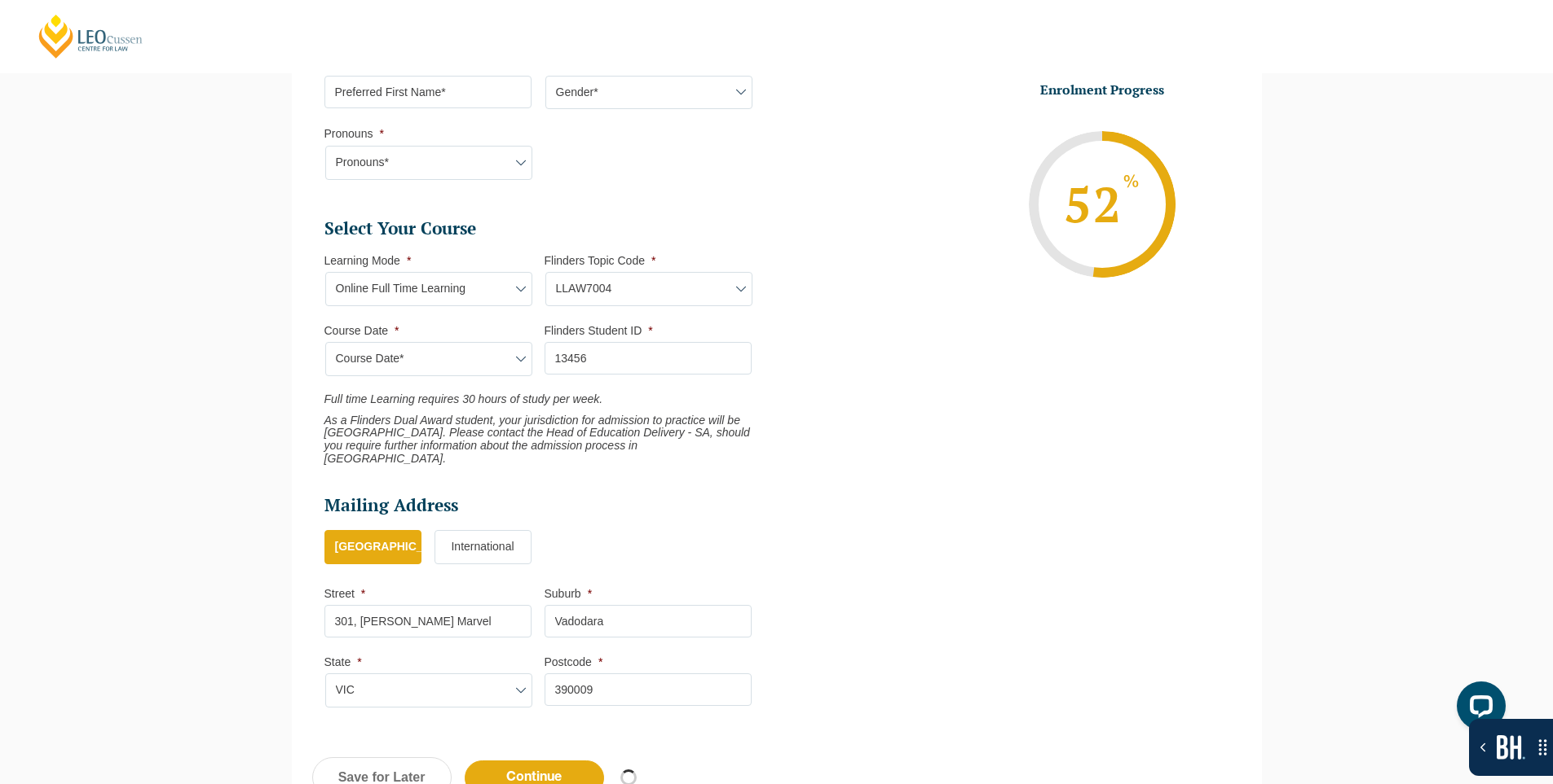
select select "Online Full Time Learning"
select select "[DATE] ([DATE] to [DATE])"
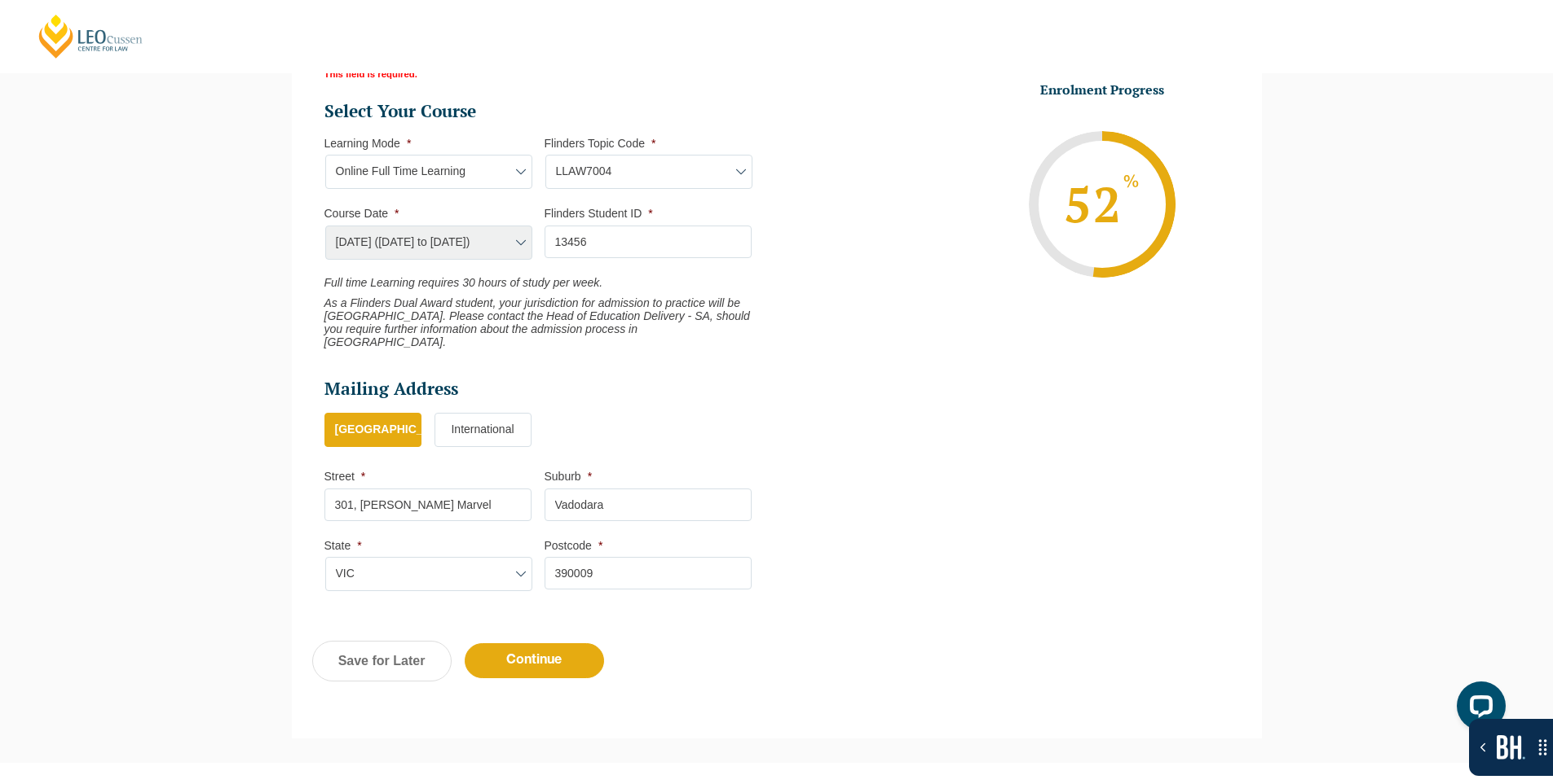
scroll to position [800, 0]
click at [403, 654] on link "Save for Later" at bounding box center [381, 659] width 140 height 40
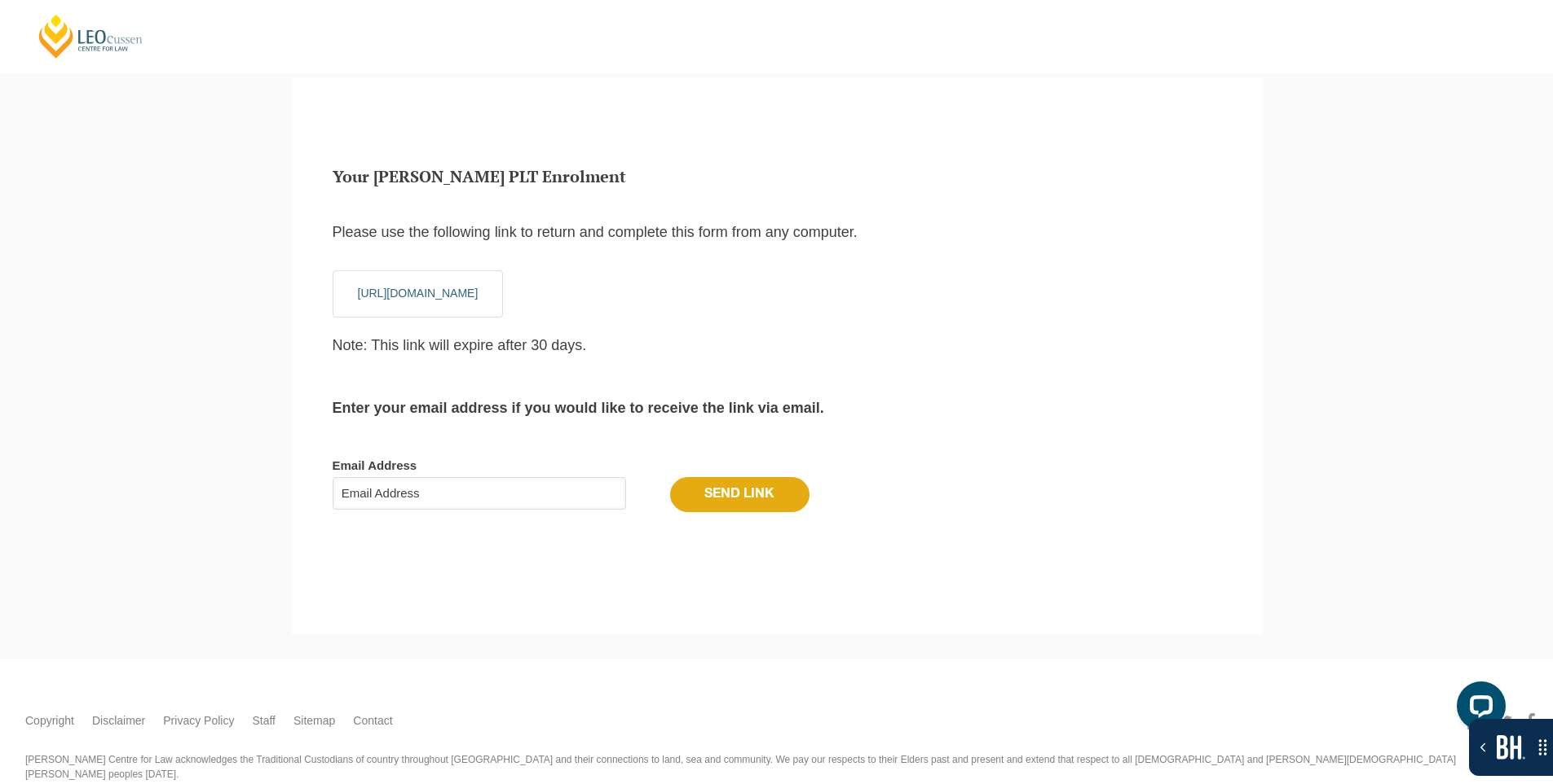
scroll to position [54, 0]
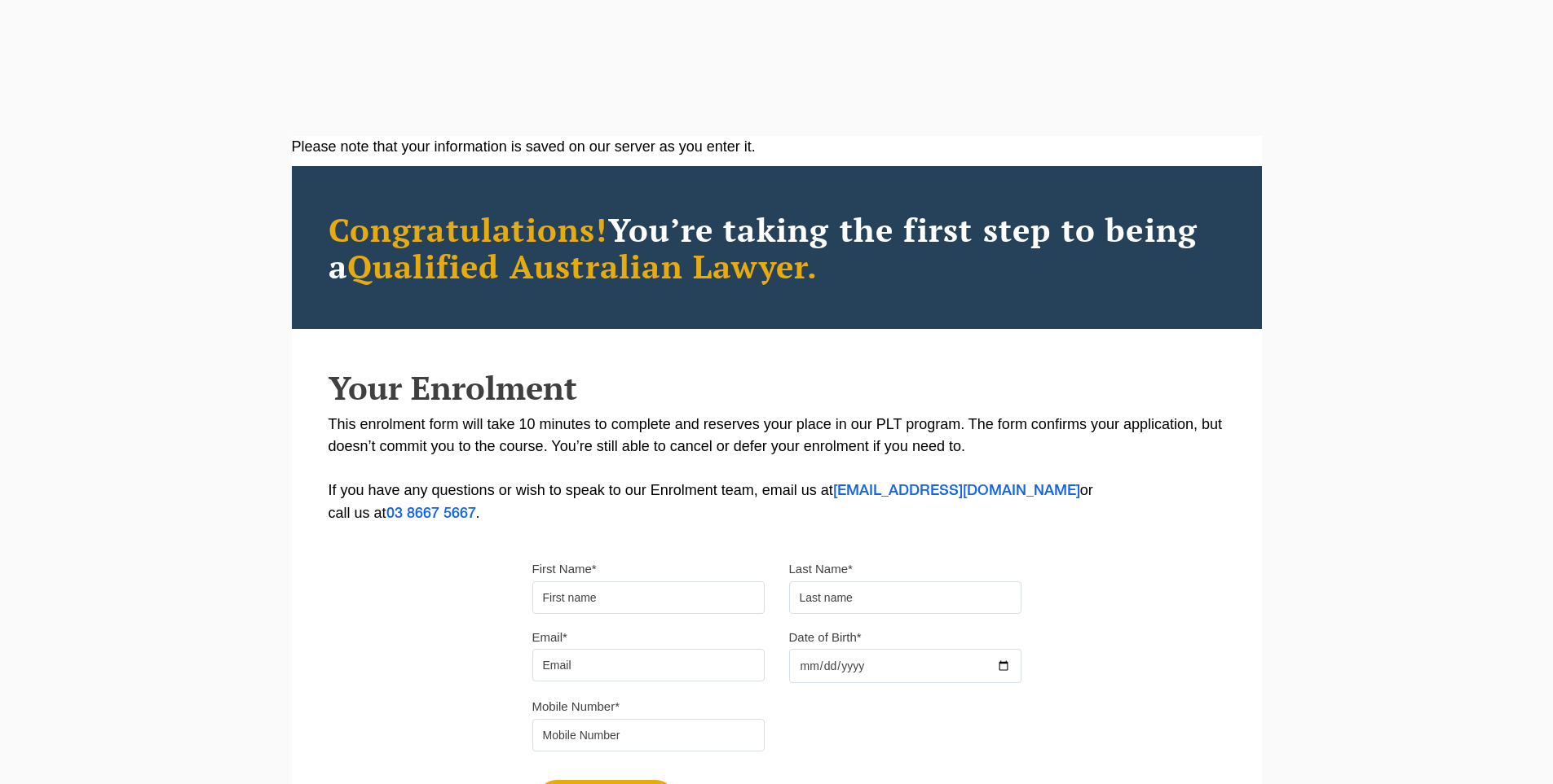
scroll to position [54, 0]
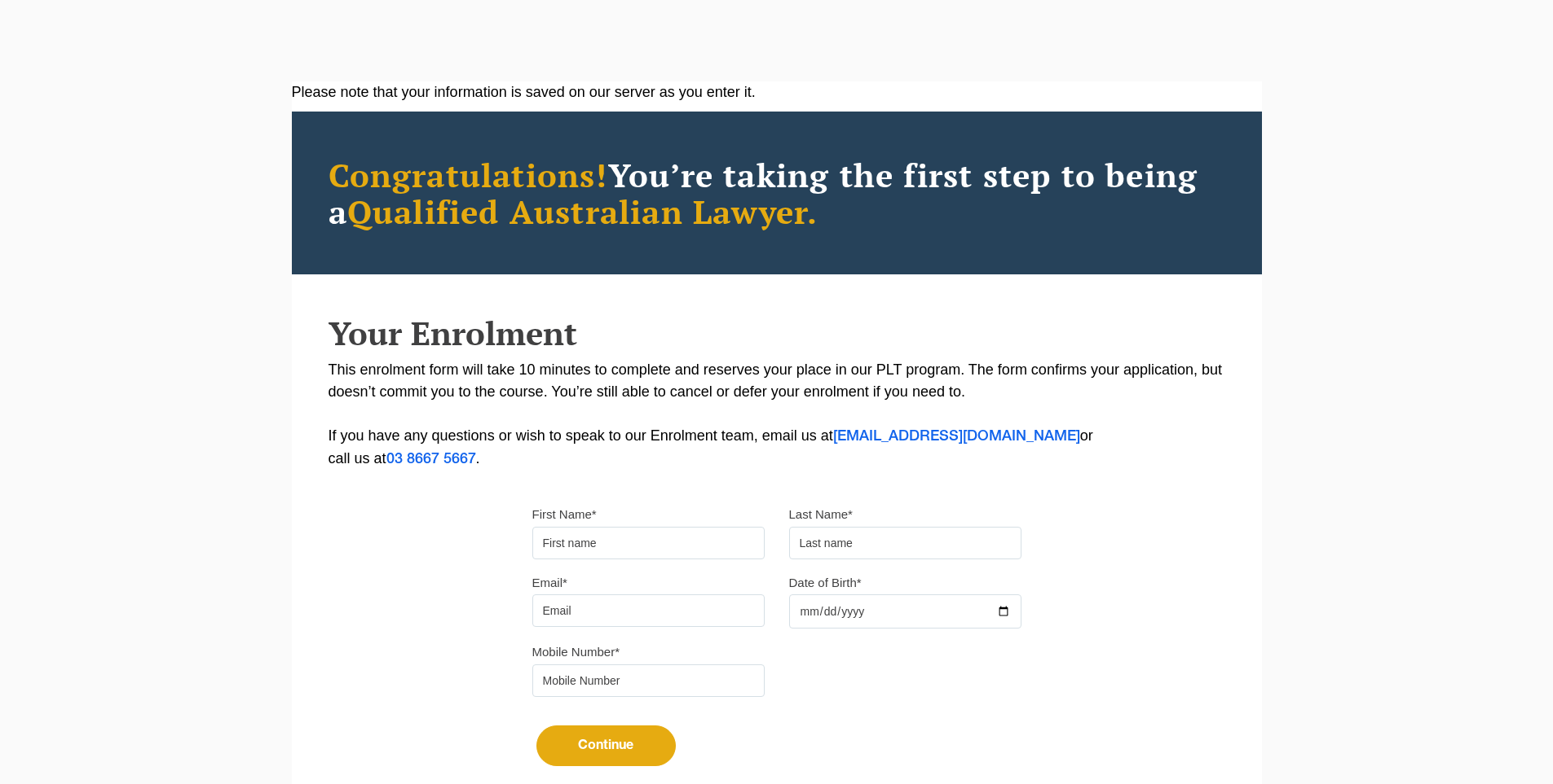
click at [605, 527] on input "First Name*" at bounding box center [649, 543] width 232 height 33
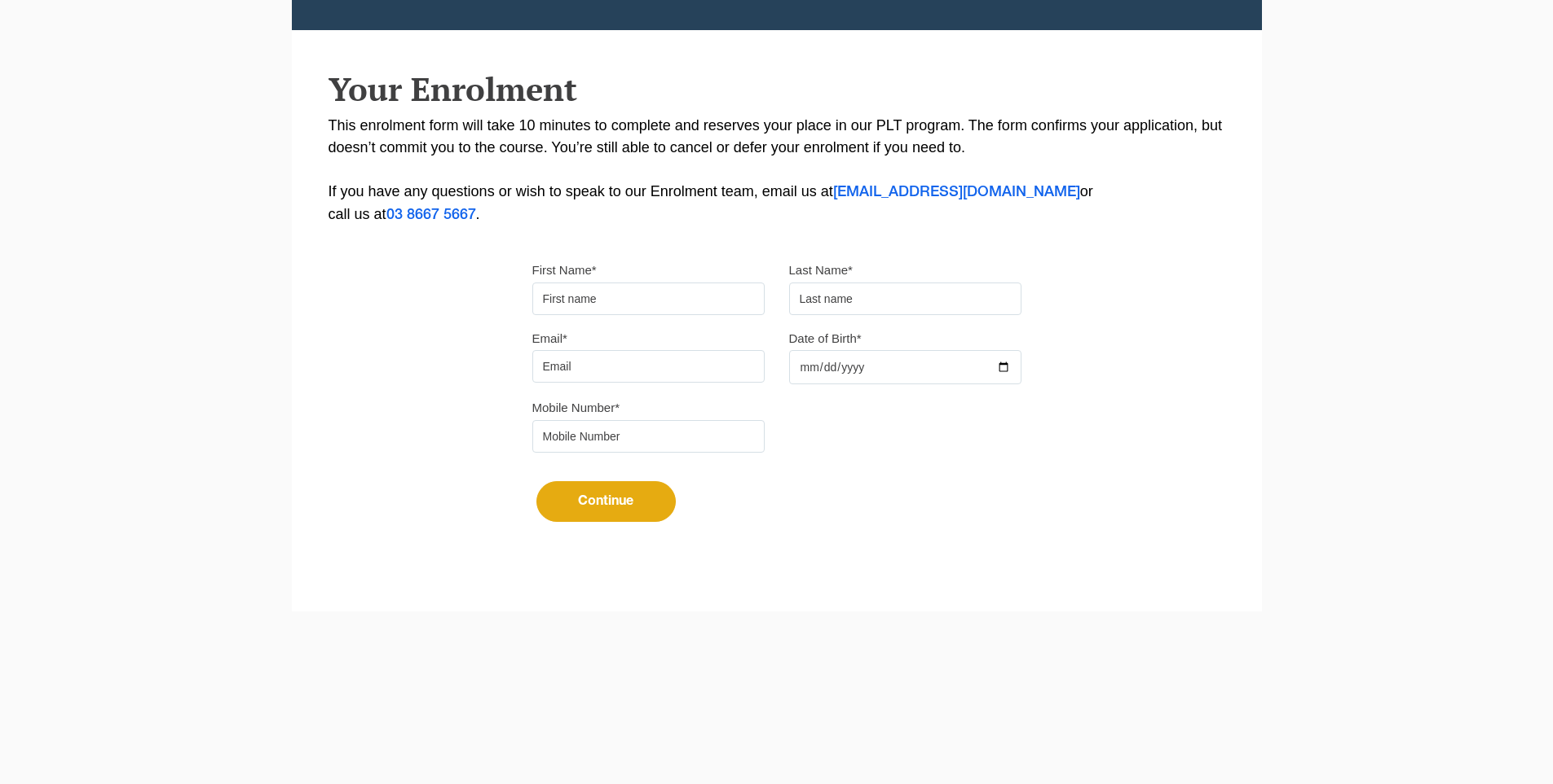
type input "Suresh"
type input "[PERSON_NAME]"
click at [613, 365] on input "Email*" at bounding box center [649, 366] width 232 height 33
type input "[EMAIL_ADDRESS][DOMAIN_NAME]"
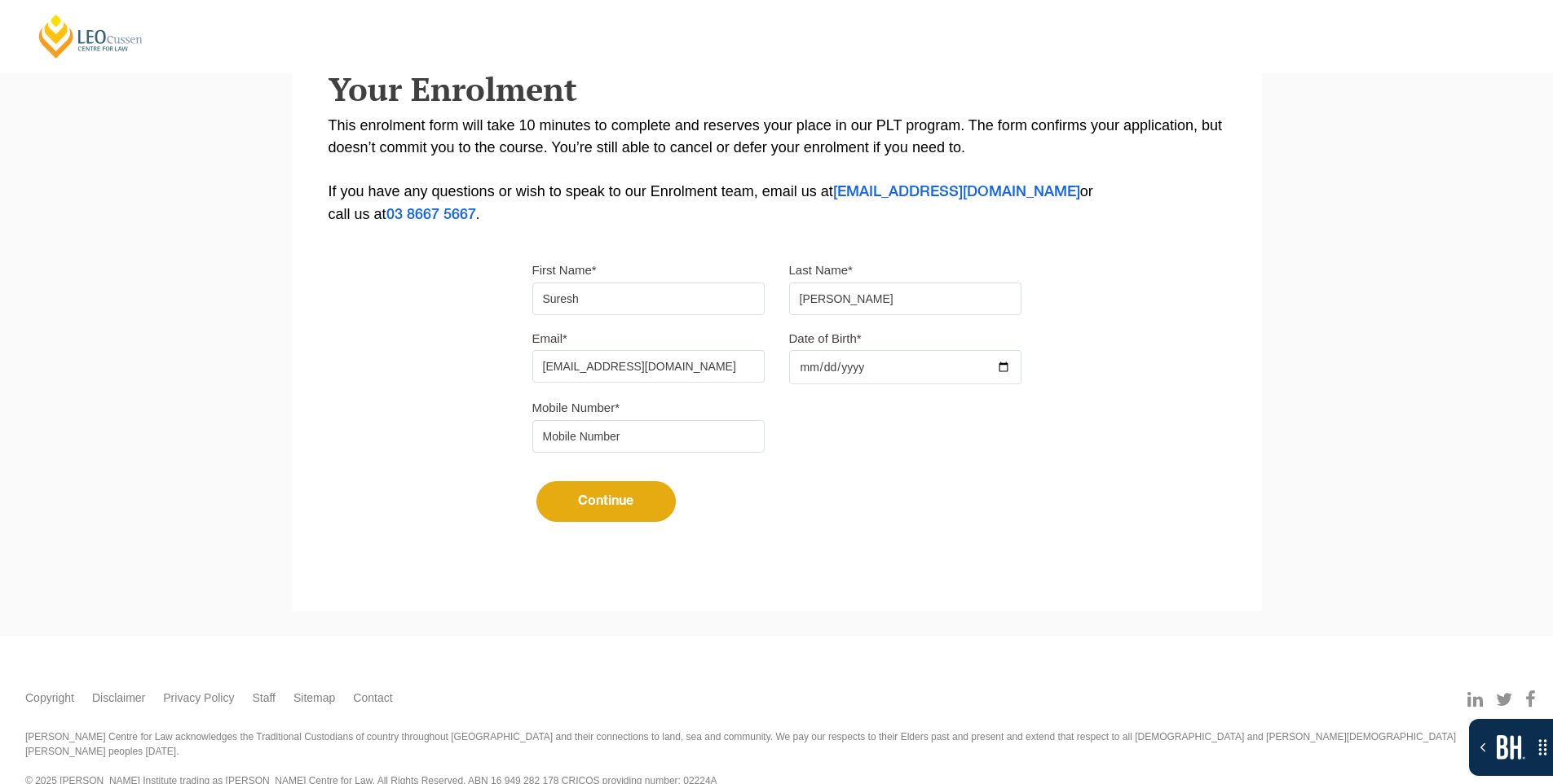
click at [1004, 365] on input "Date of Birth*" at bounding box center [905, 367] width 232 height 35
type input "[DATE]"
drag, startPoint x: 568, startPoint y: 438, endPoint x: 580, endPoint y: 454, distance: 20.0
click at [568, 438] on input "tel" at bounding box center [649, 436] width 232 height 33
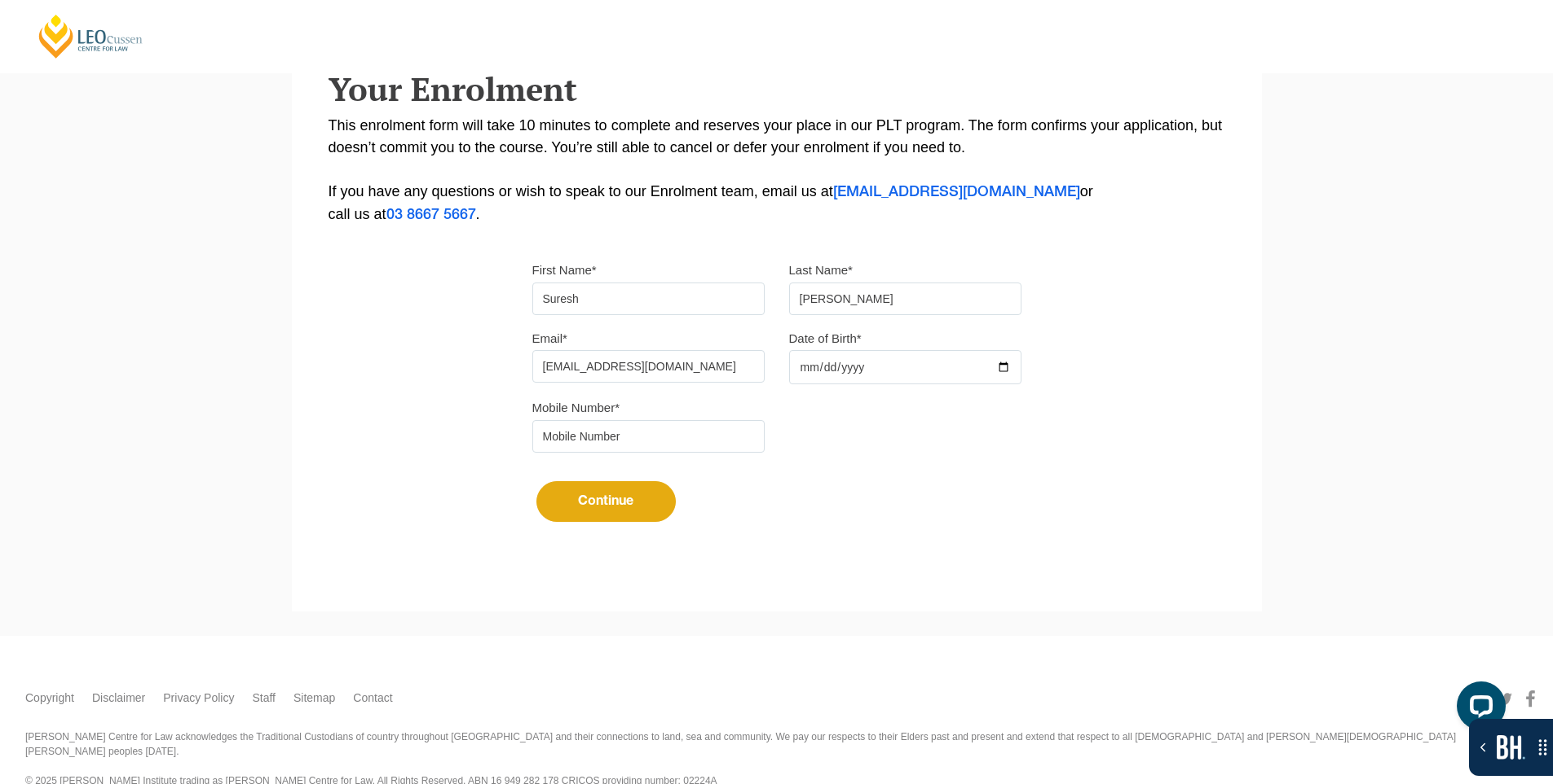
type input "9724790448"
click at [609, 505] on button "Continue" at bounding box center [605, 501] width 140 height 40
select select
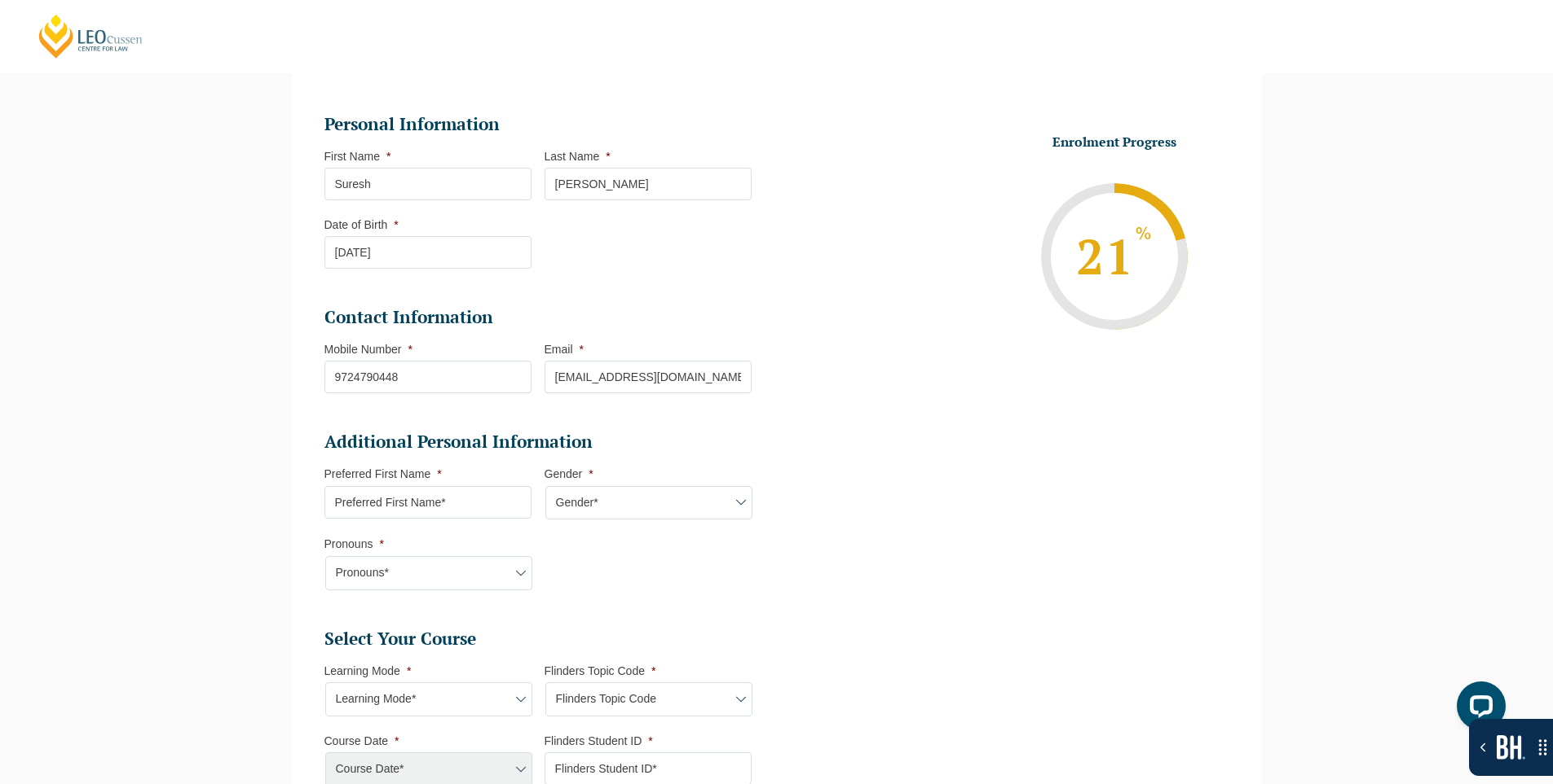
scroll to position [176, 0]
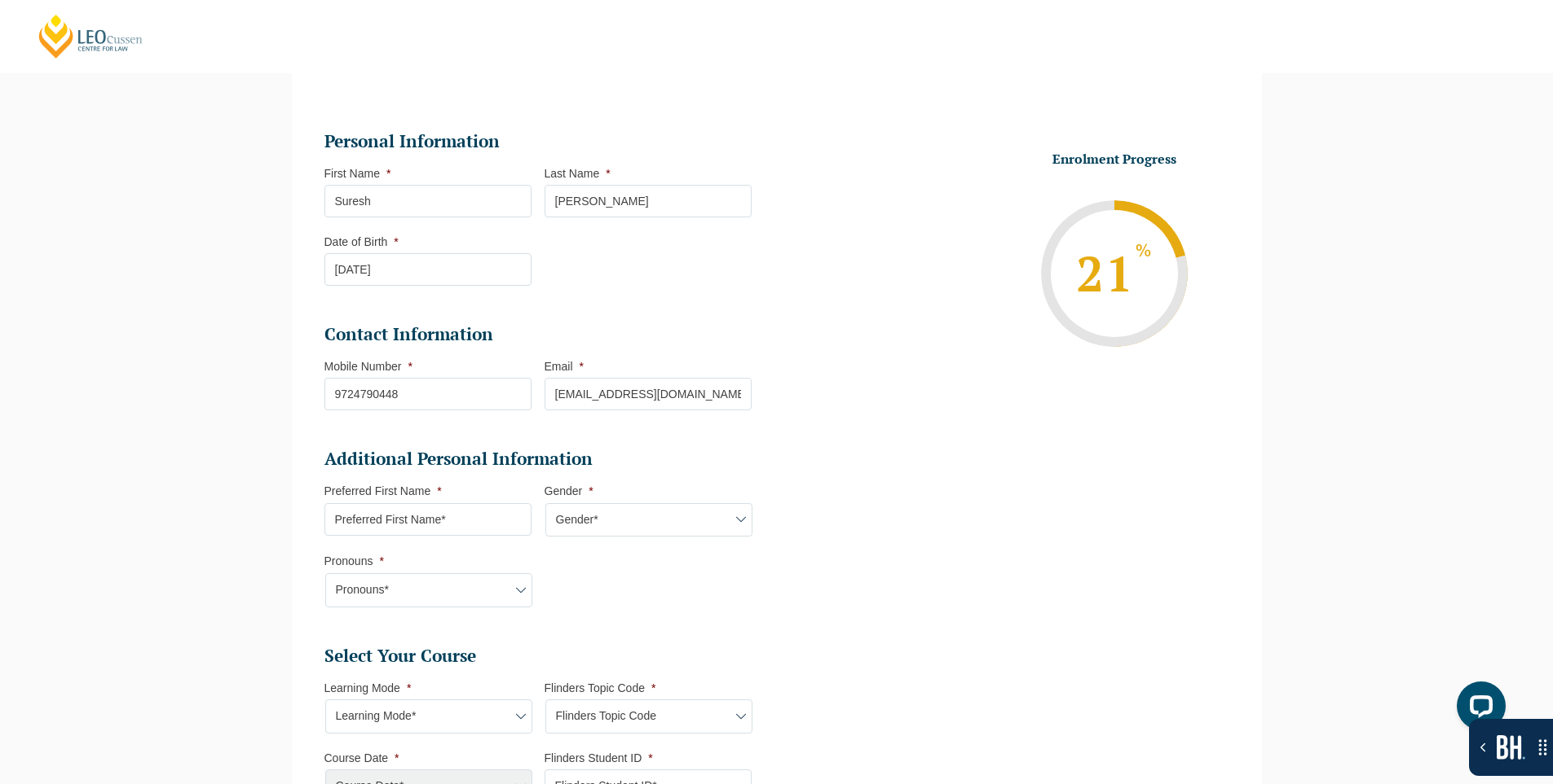
click at [419, 523] on input "Preferred First Name *" at bounding box center [427, 519] width 207 height 33
type input "dsfs"
click at [614, 519] on select "Gender* [DEMOGRAPHIC_DATA] [DEMOGRAPHIC_DATA] [DEMOGRAPHIC_DATA] [DEMOGRAPHIC_D…" at bounding box center [649, 520] width 207 height 35
select select "[DEMOGRAPHIC_DATA]"
click at [545, 503] on select "Gender* [DEMOGRAPHIC_DATA] [DEMOGRAPHIC_DATA] [DEMOGRAPHIC_DATA] [DEMOGRAPHIC_D…" at bounding box center [649, 520] width 207 height 35
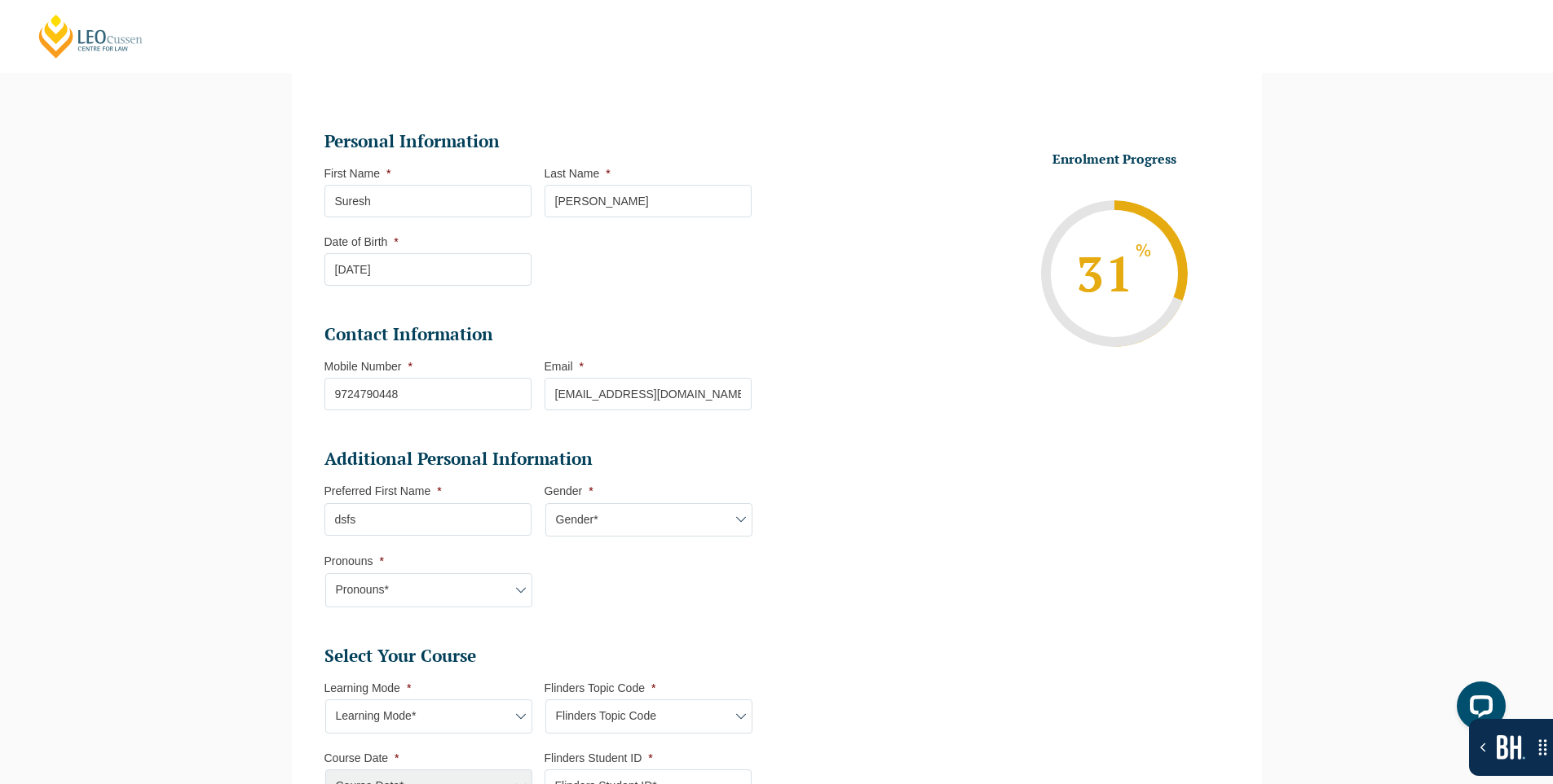
click at [395, 606] on select "Pronouns* She/Her/Hers He/Him/His They/Them/Theirs Other Prefer not to disclose" at bounding box center [428, 590] width 207 height 35
select select "She/Her/Hers"
click at [325, 573] on select "Pronouns* She/Her/Hers He/Him/His They/Them/Theirs Other Prefer not to disclose" at bounding box center [428, 590] width 207 height 35
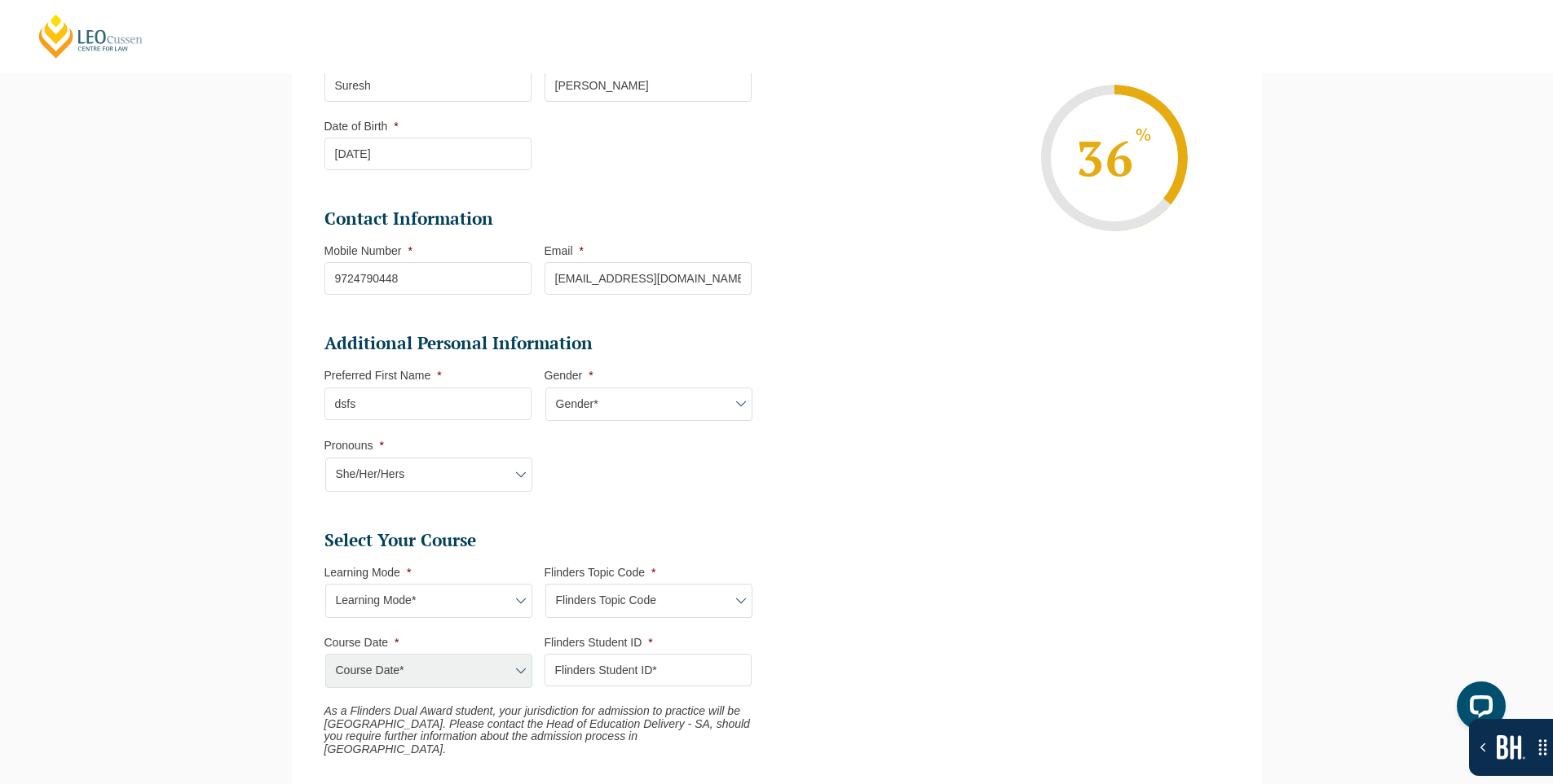
scroll to position [502, 0]
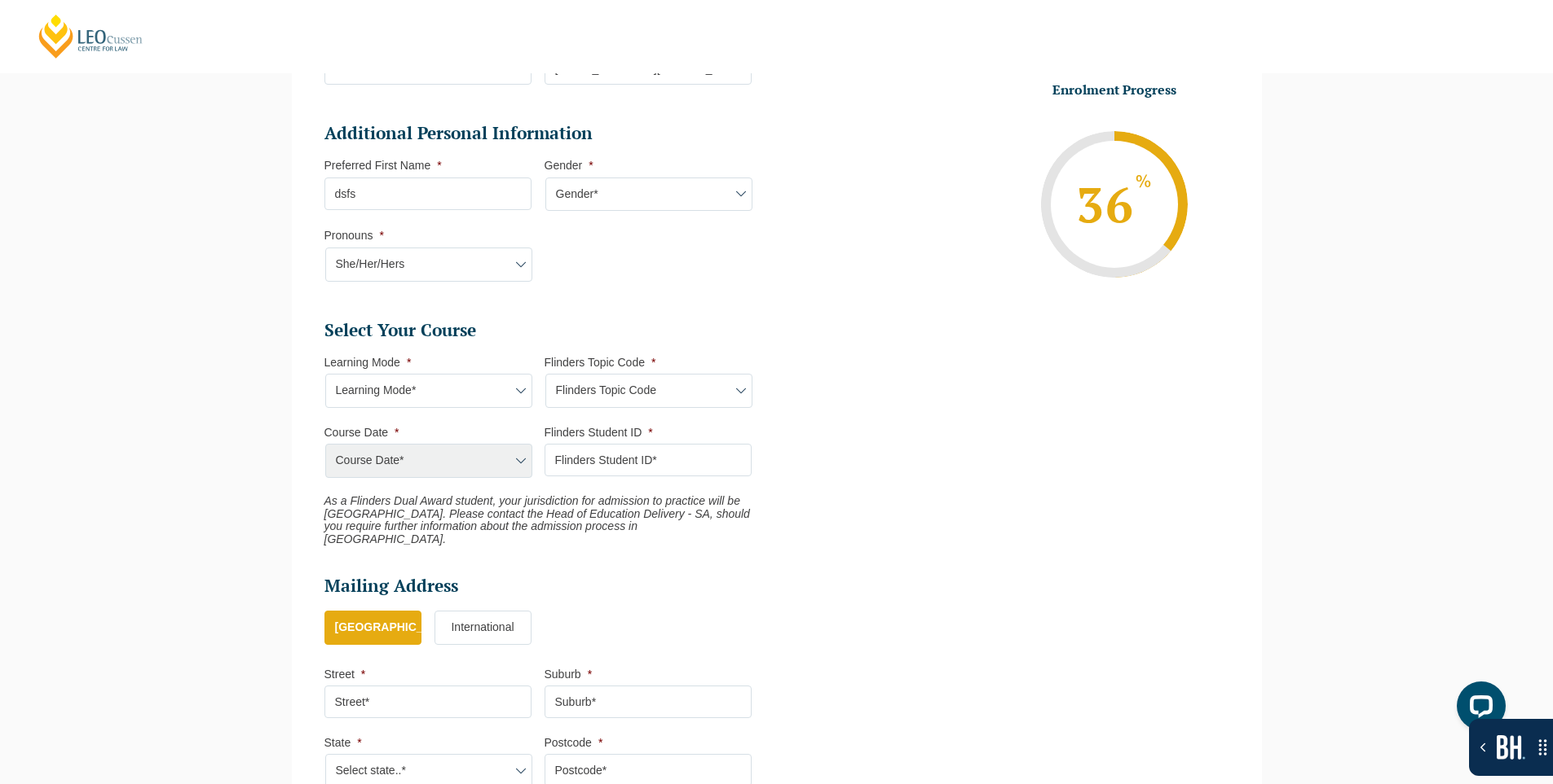
click at [384, 400] on select "Learning Mode* Blended Full Time Learning Online Full Time Learning Online Part…" at bounding box center [428, 391] width 207 height 35
select select "Online Part Time Learning"
click at [325, 374] on select "Learning Mode* Blended Full Time Learning Online Full Time Learning Online Part…" at bounding box center [428, 391] width 207 height 35
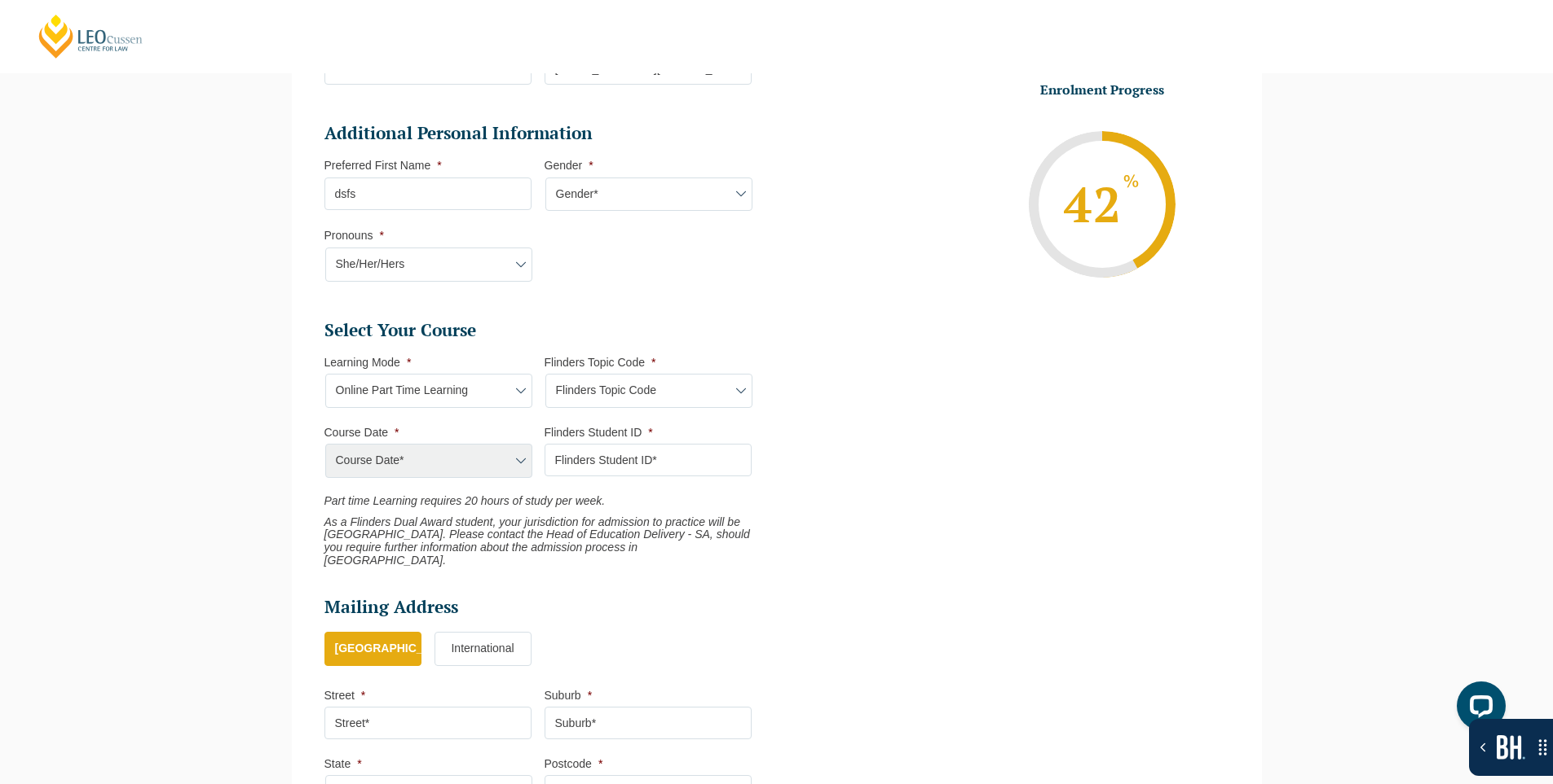
drag, startPoint x: 590, startPoint y: 386, endPoint x: 597, endPoint y: 407, distance: 22.1
click at [590, 386] on select "Flinders Topic Code LLAW7004 LLAW8306" at bounding box center [649, 391] width 207 height 35
select select "LLAW7004"
click at [545, 374] on select "Flinders Topic Code LLAW7004 LLAW8306" at bounding box center [649, 391] width 207 height 35
select select "LLAW7004"
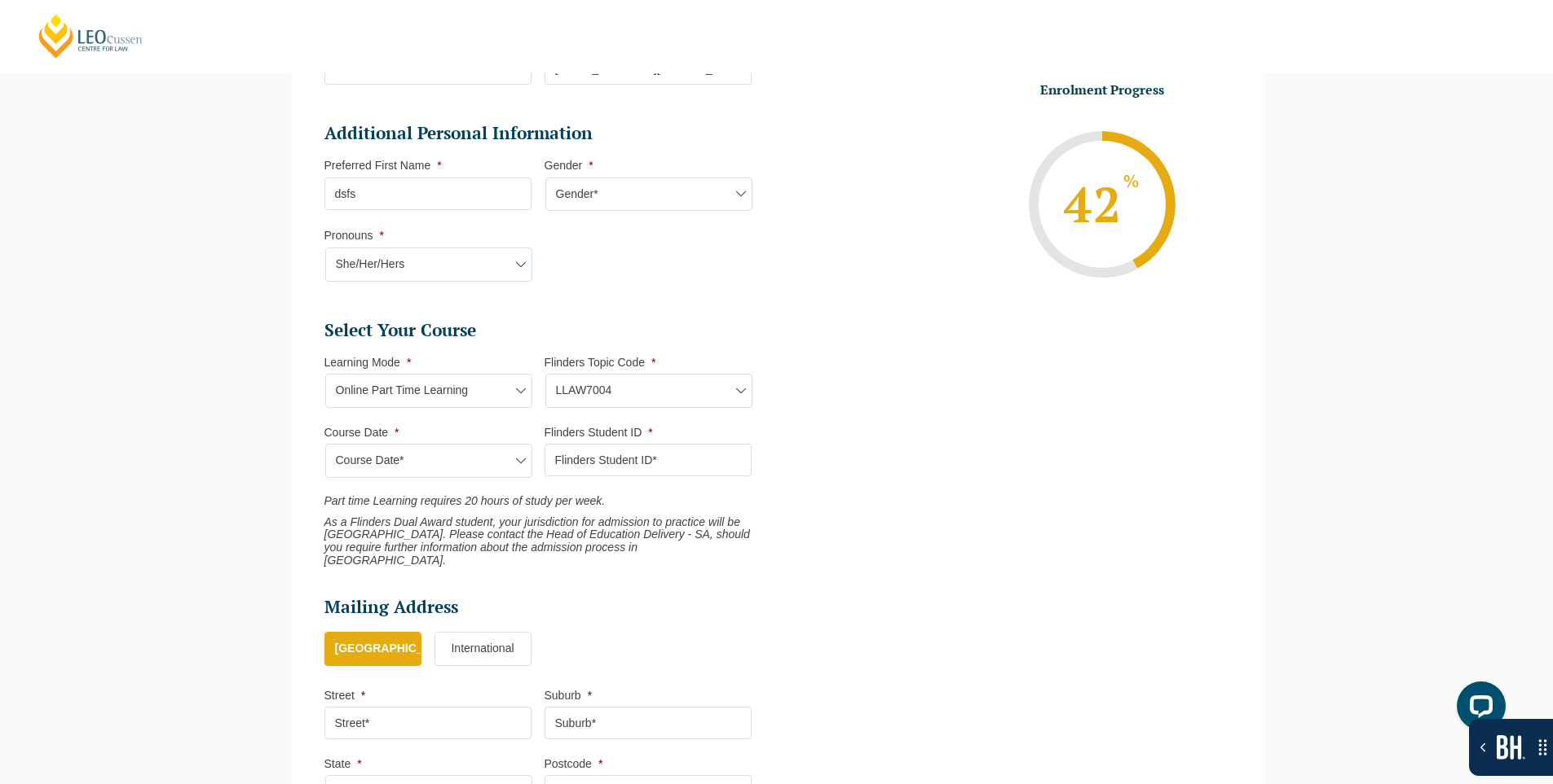
click at [426, 463] on select "Course Date* September 2025 (08-Sep-2025 to 17-Apr-2026)" at bounding box center [428, 461] width 207 height 35
select select "September 2025 (08-Sep-2025 to 17-Apr-2026)"
click at [325, 444] on select "Course Date* September 2025 (08-Sep-2025 to 17-Apr-2026)" at bounding box center [428, 461] width 207 height 35
type input "Intake 09 September 2025 PT"
type input "Practical Legal Training (NAT)"
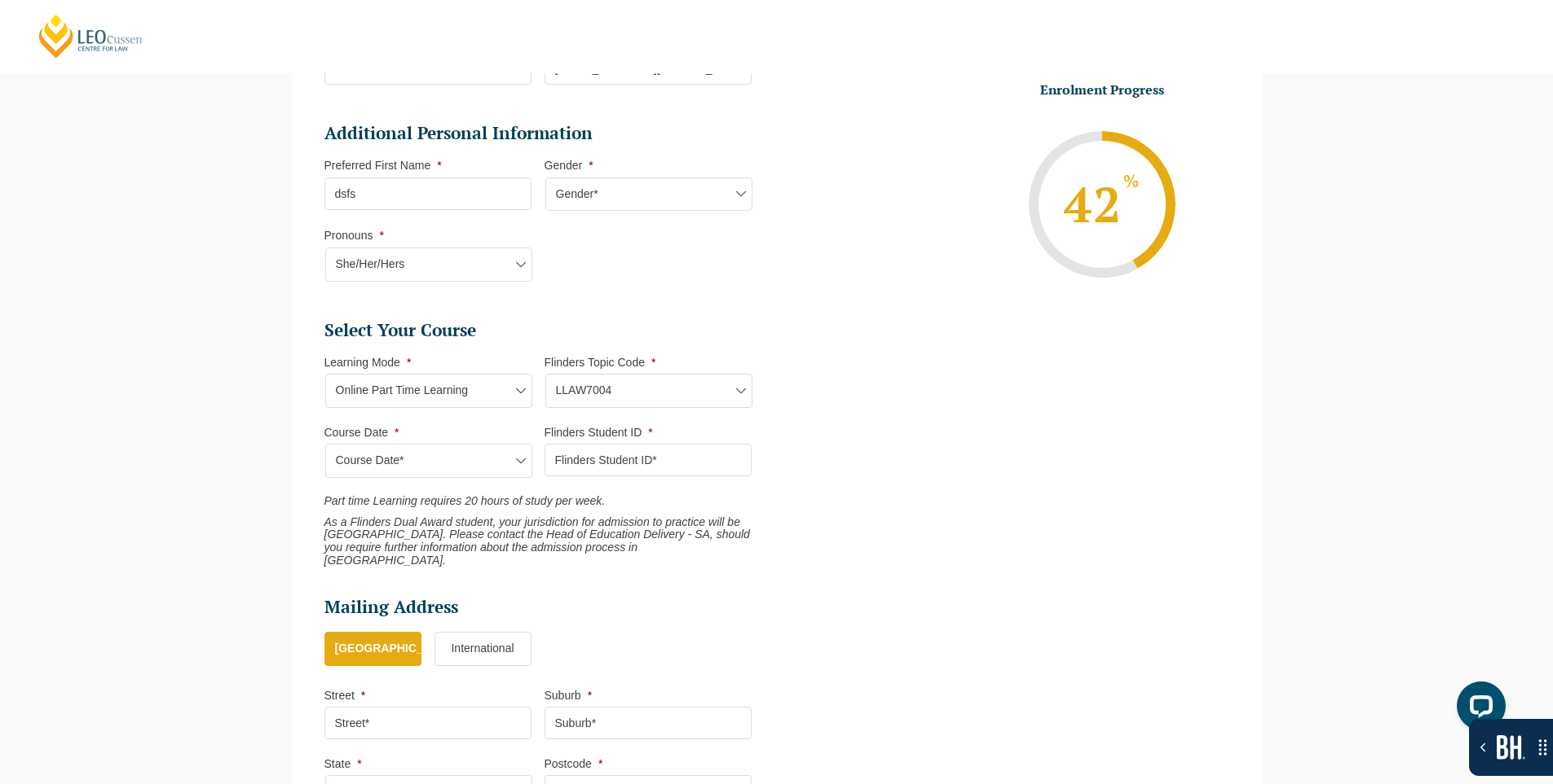
select select "NAT PLT (SEP) 2025 Part Time Online"
click at [621, 467] on input "Flinders Student ID *" at bounding box center [648, 460] width 207 height 33
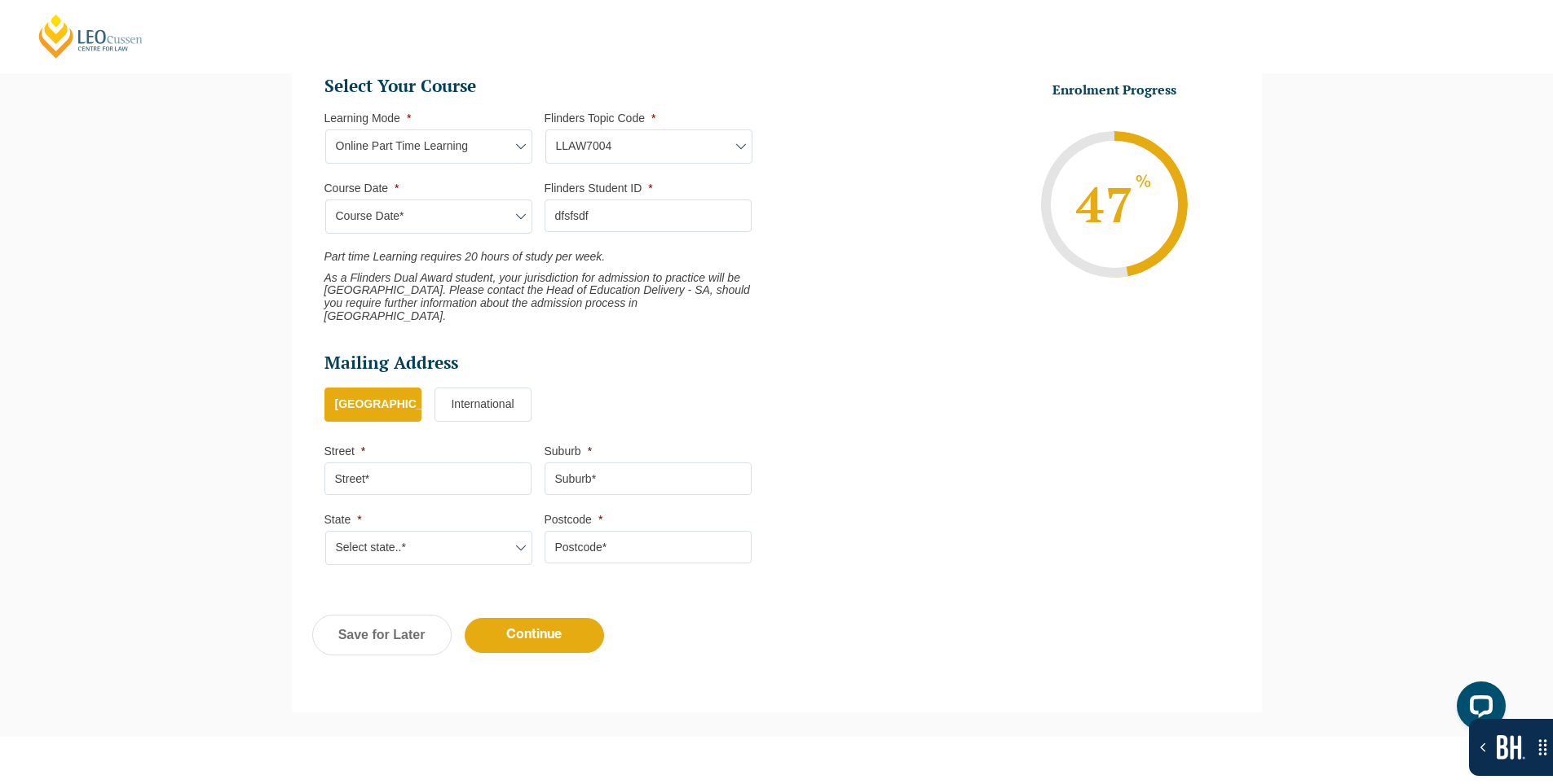
type input "dfsfsdf"
click at [395, 473] on input "Street *" at bounding box center [427, 479] width 207 height 33
type input "301, Mangla Marvel"
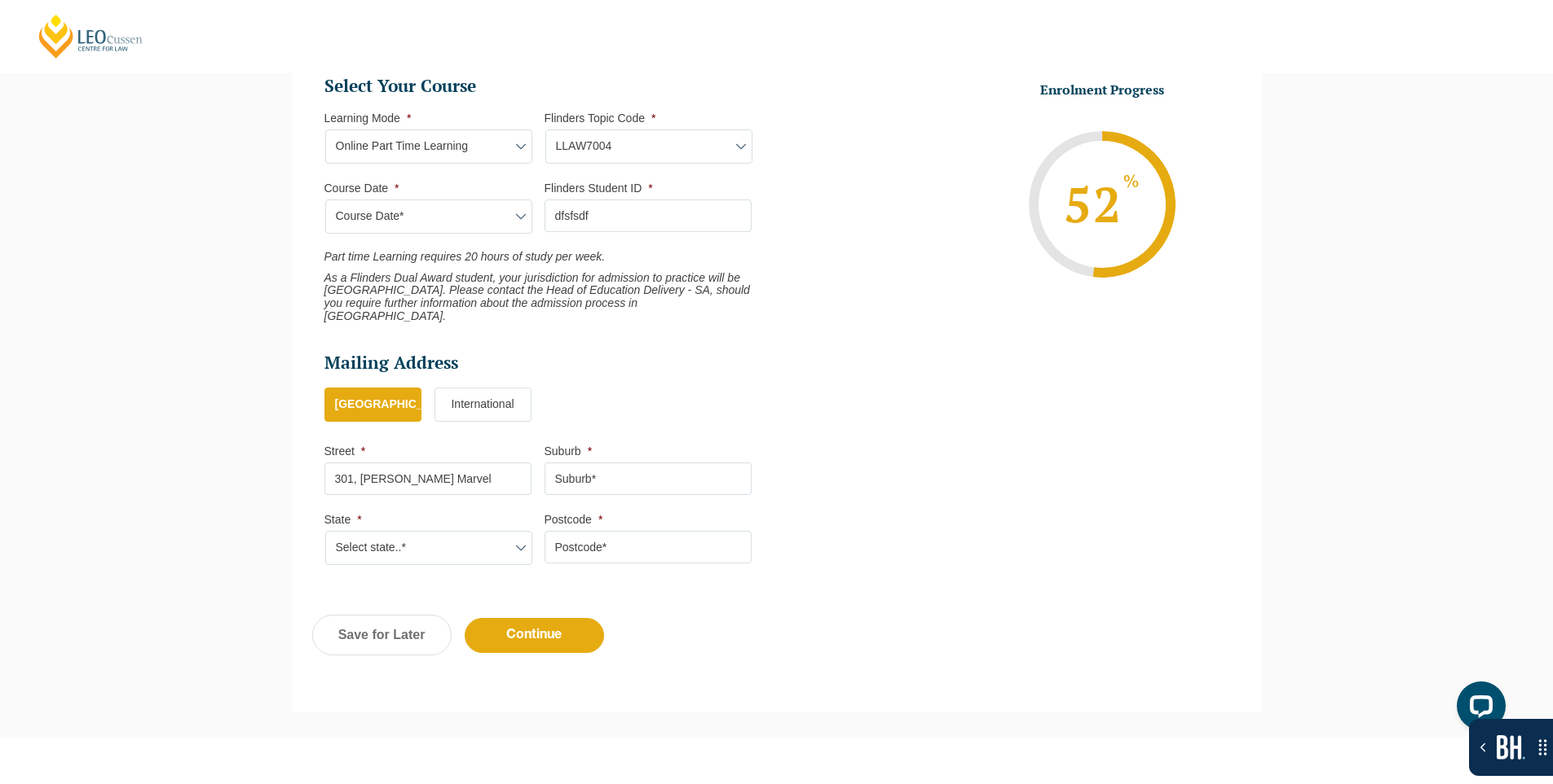
type input "Vadodara"
type input "390009"
click at [405, 540] on select "Select state..* VIC WA QLD SA NSW NT ACT TAS" at bounding box center [428, 548] width 207 height 35
select select "VIC"
click at [325, 531] on select "Select state..* VIC WA QLD SA NSW NT ACT TAS" at bounding box center [428, 548] width 207 height 35
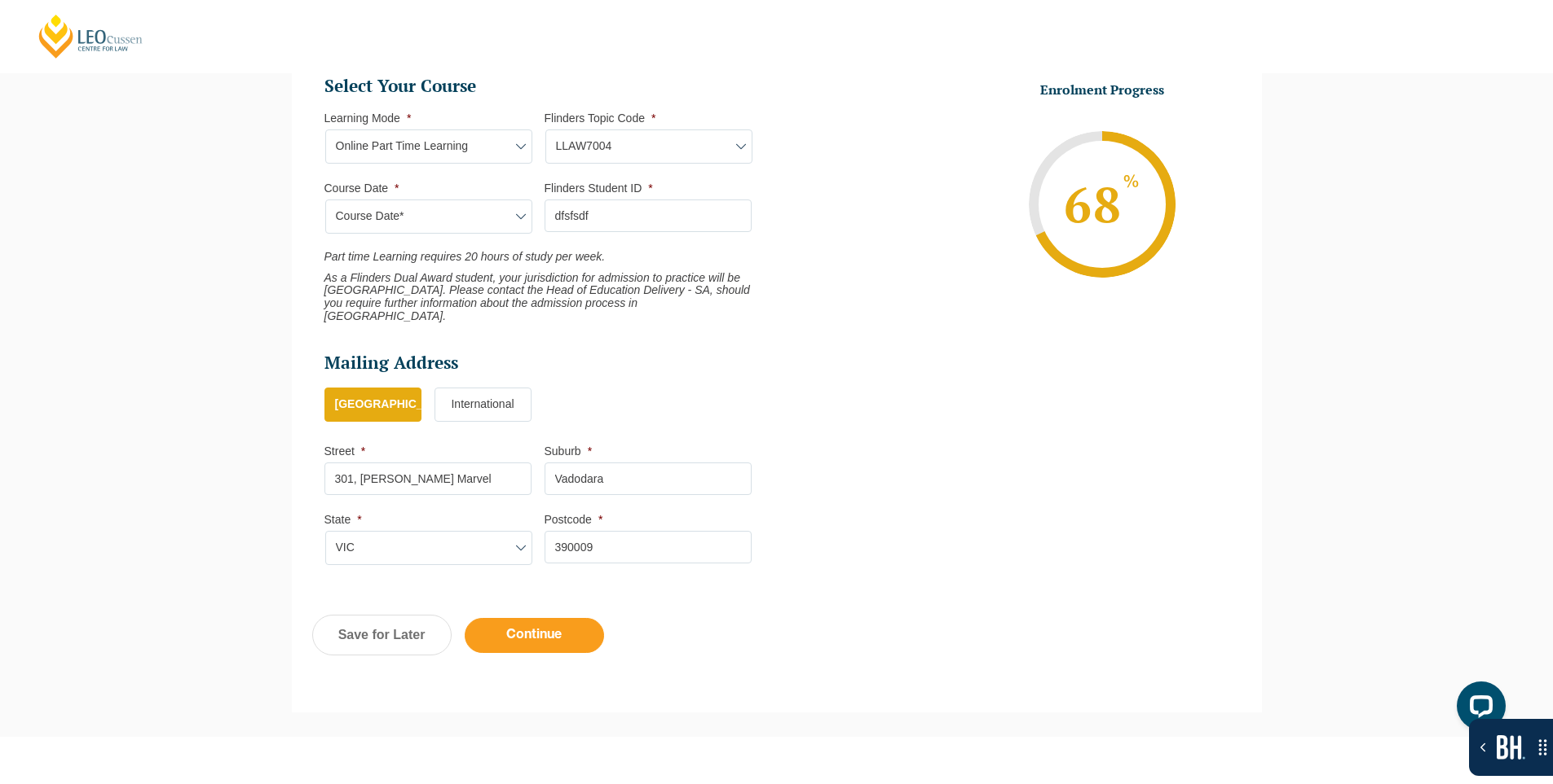
click at [507, 629] on input "Continue" at bounding box center [534, 635] width 140 height 35
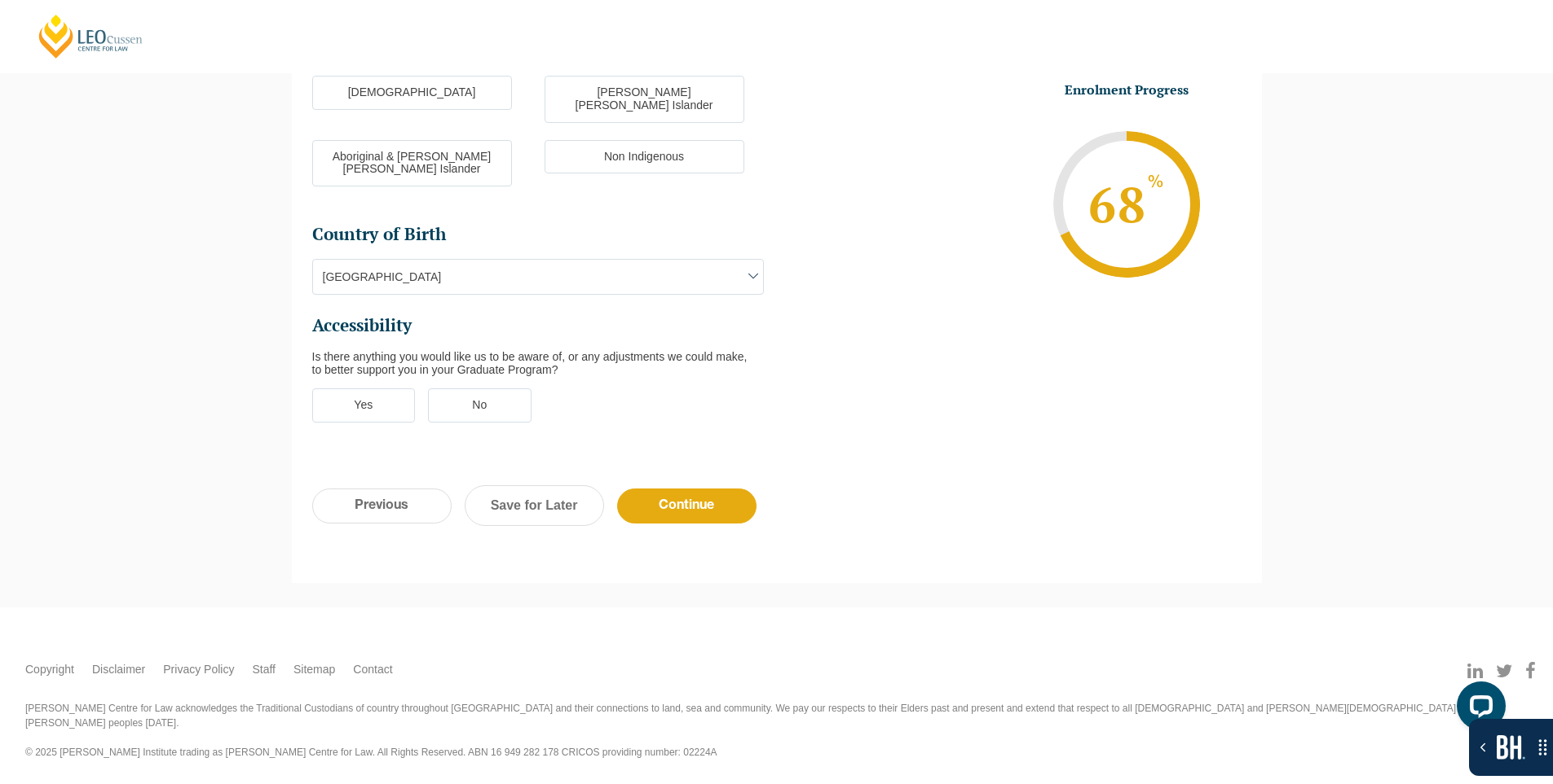
scroll to position [534, 0]
click at [403, 489] on input "Previous" at bounding box center [381, 506] width 140 height 35
select select "Online Part Time Learning"
select select "September 2025 (08-Sep-2025 to 17-Apr-2026)"
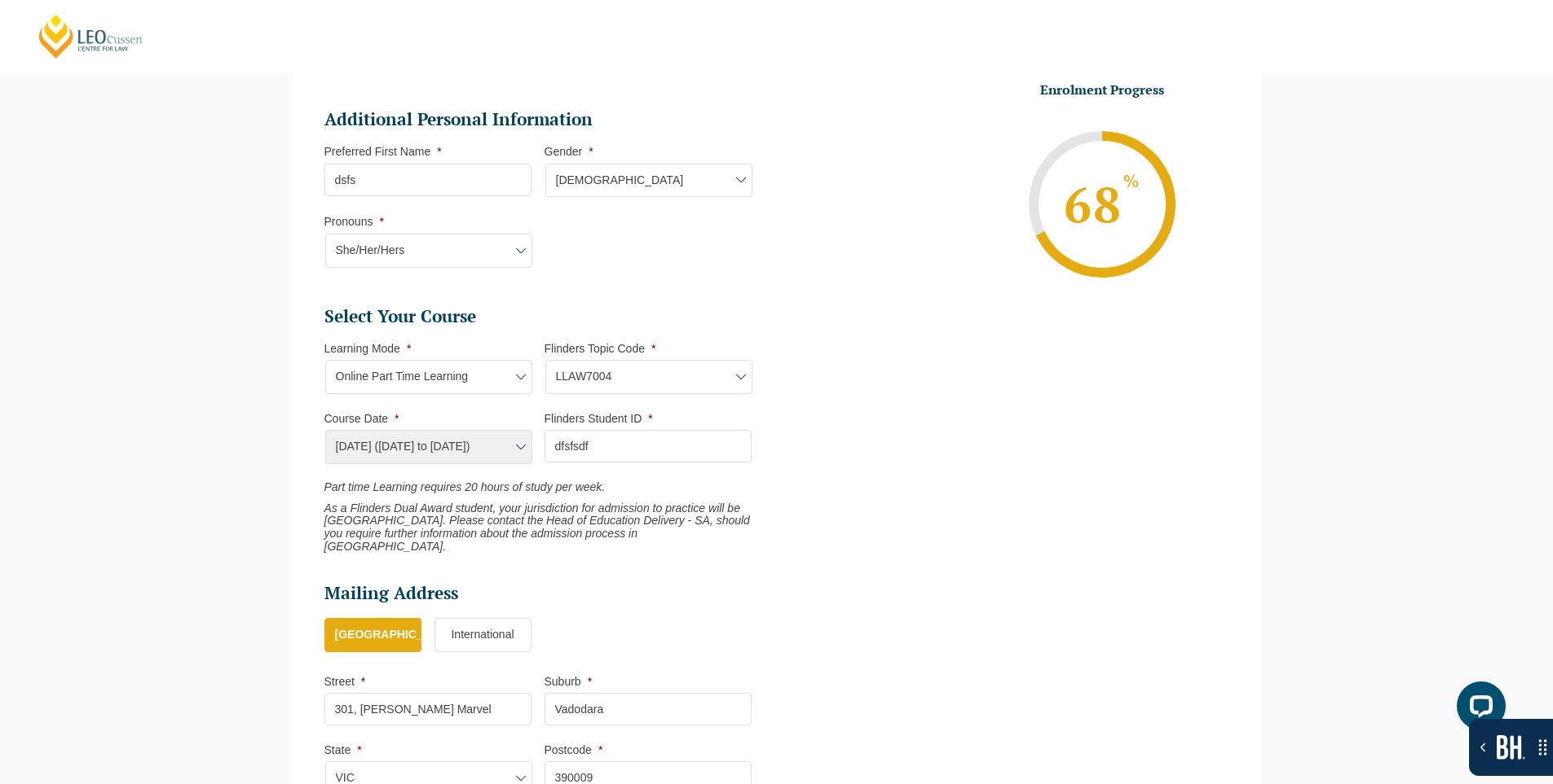
scroll to position [711, 0]
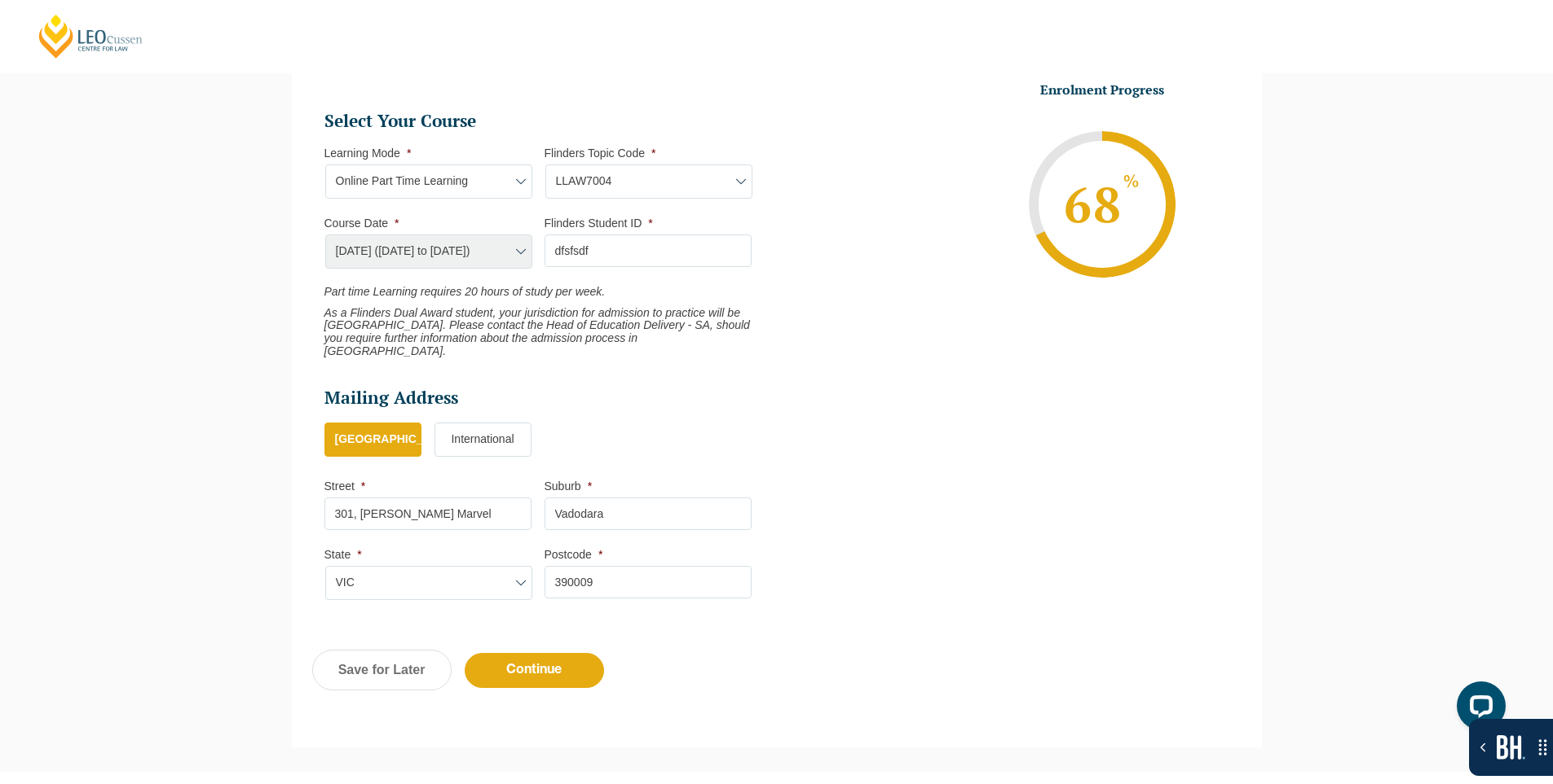
click at [499, 422] on label "International" at bounding box center [483, 439] width 97 height 35
click at [0, 0] on input "International" at bounding box center [0, 0] width 0 height 0
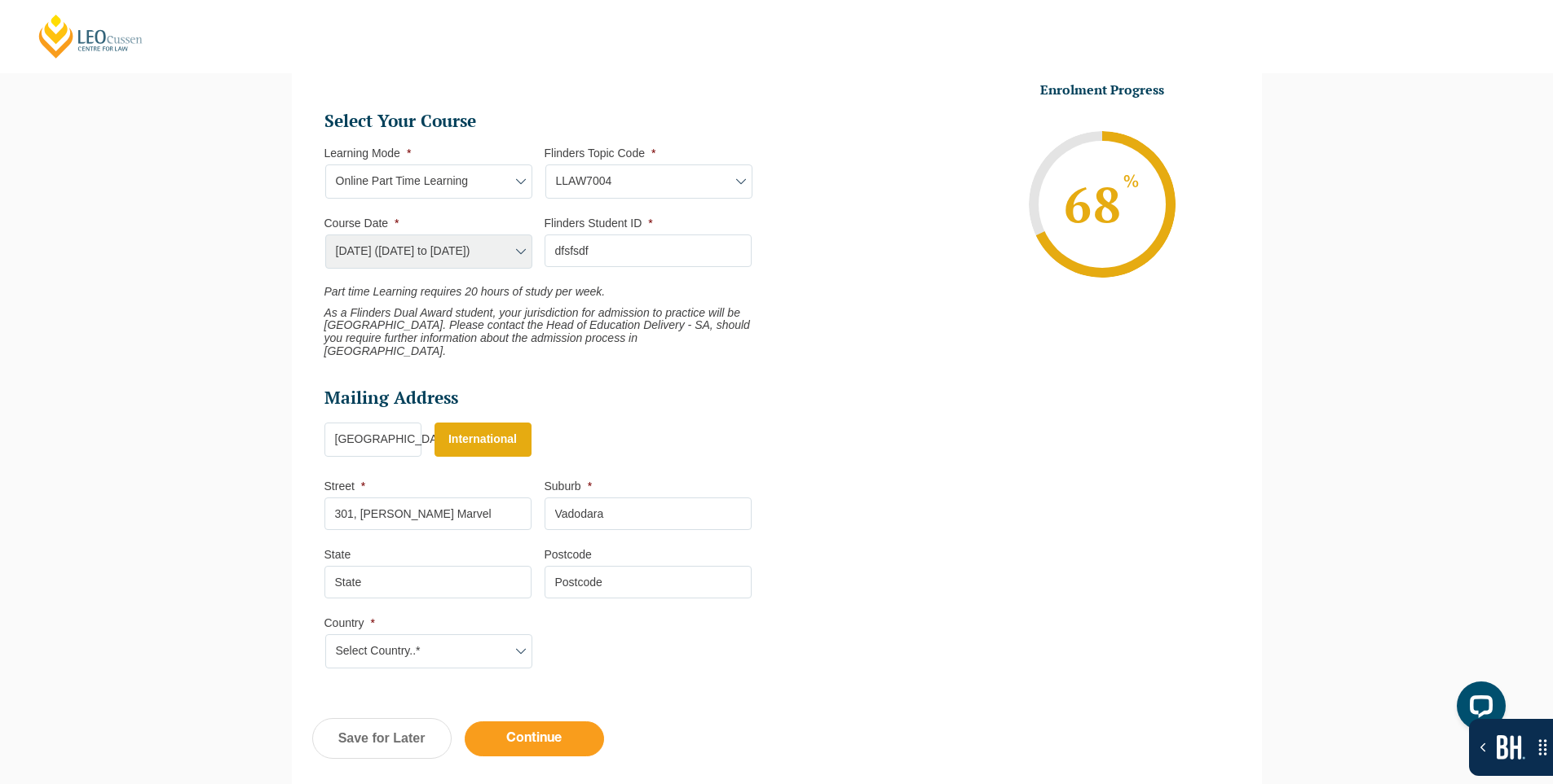
click at [545, 724] on input "Continue" at bounding box center [534, 738] width 140 height 35
select select "Online Part Time Learning"
select select "September 2025 (08-Sep-2025 to 17-Apr-2026)"
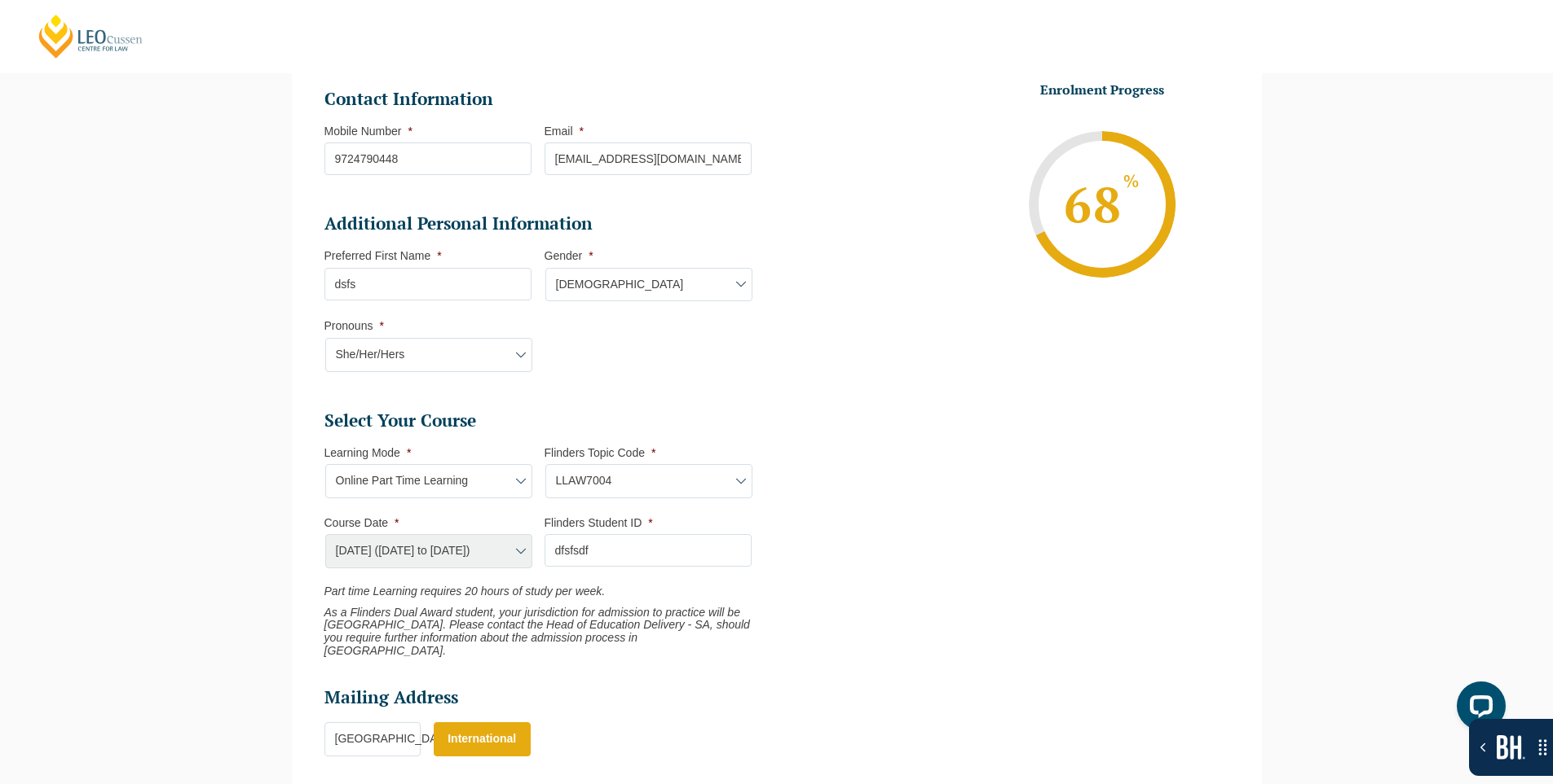
scroll to position [881, 0]
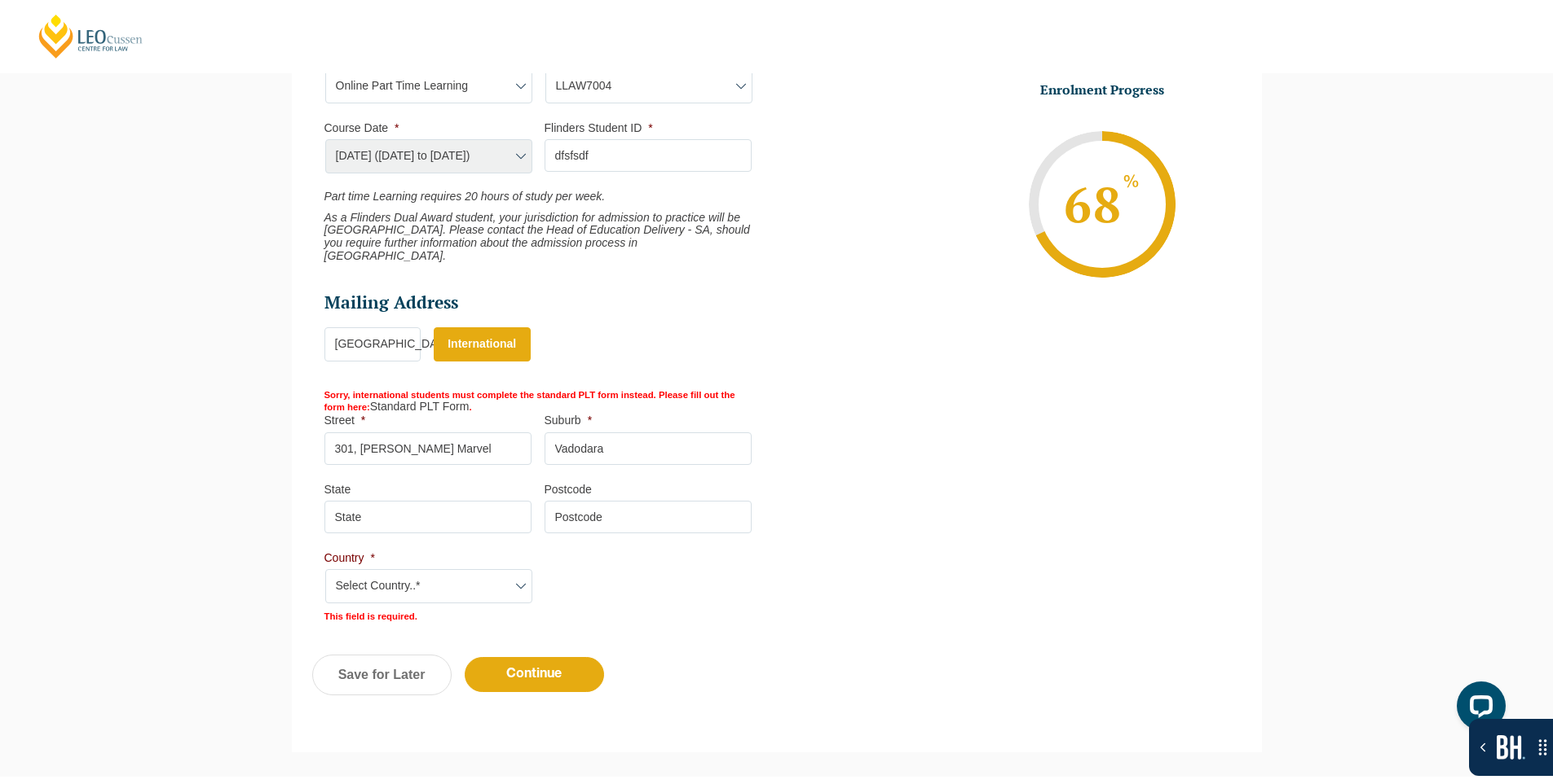
click at [368, 333] on label "Australia" at bounding box center [372, 345] width 97 height 35
click at [0, 0] on input "Australia" at bounding box center [0, 0] width 0 height 0
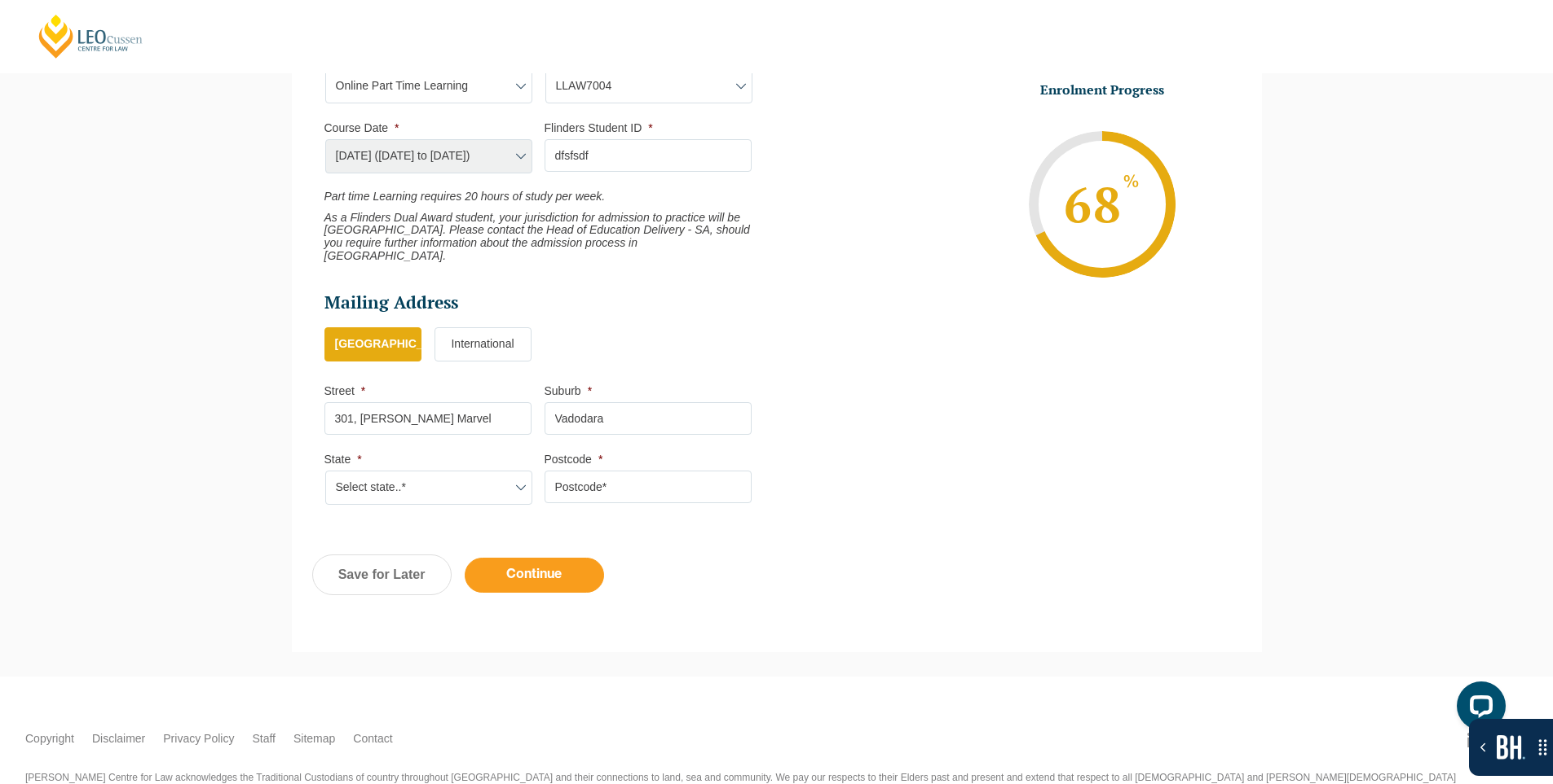
click at [542, 558] on input "Continue" at bounding box center [534, 575] width 140 height 35
select select "Online Part Time Learning"
select select "September 2025 (08-Sep-2025 to 17-Apr-2026)"
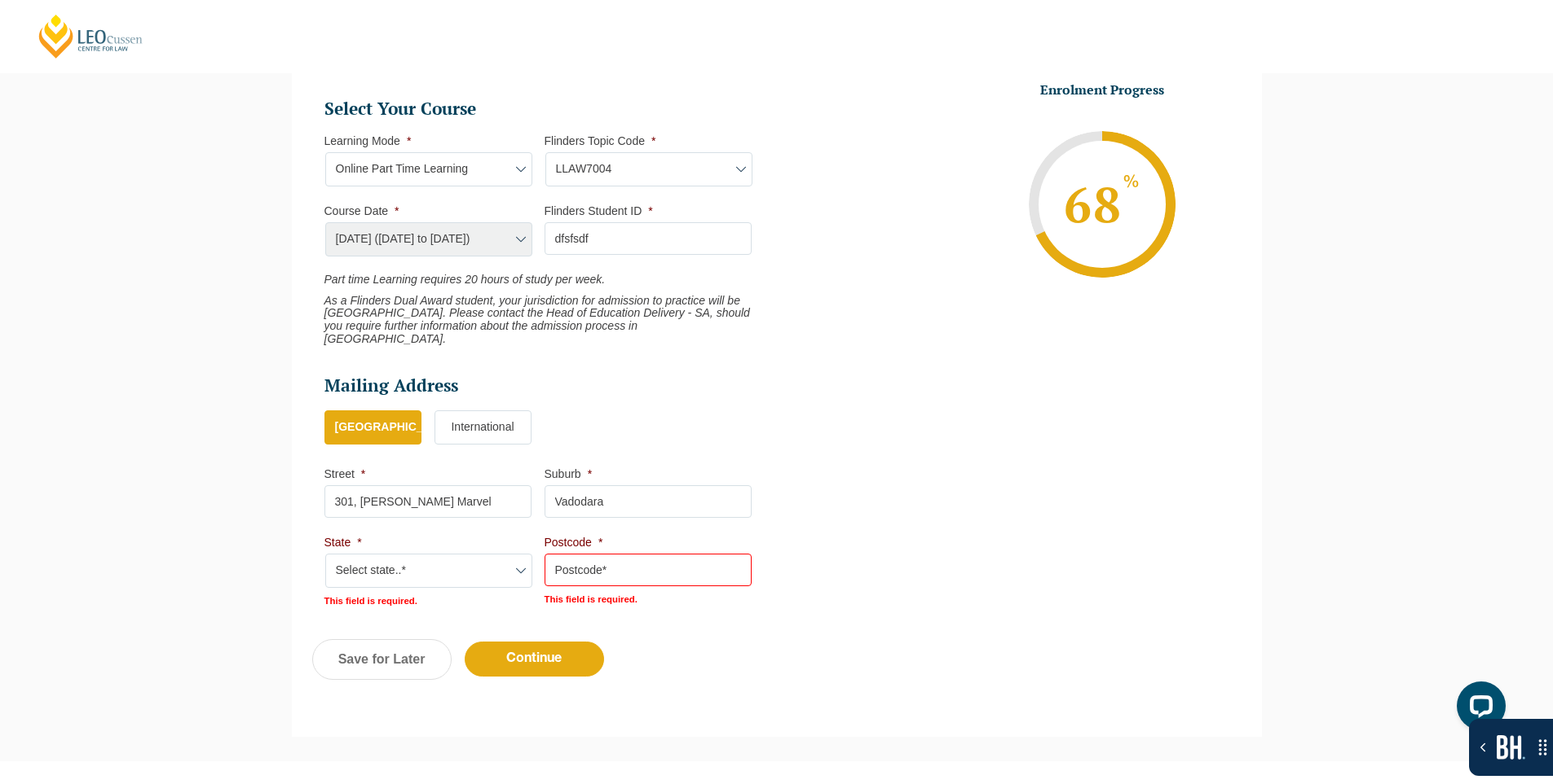
scroll to position [800, 0]
click at [452, 563] on select "Select state..* VIC WA QLD SA NSW NT ACT TAS" at bounding box center [428, 570] width 207 height 35
select select "VIC"
click at [325, 553] on select "Select state..* VIC WA QLD SA NSW NT ACT TAS" at bounding box center [428, 570] width 207 height 35
drag, startPoint x: 585, startPoint y: 556, endPoint x: 601, endPoint y: 570, distance: 21.3
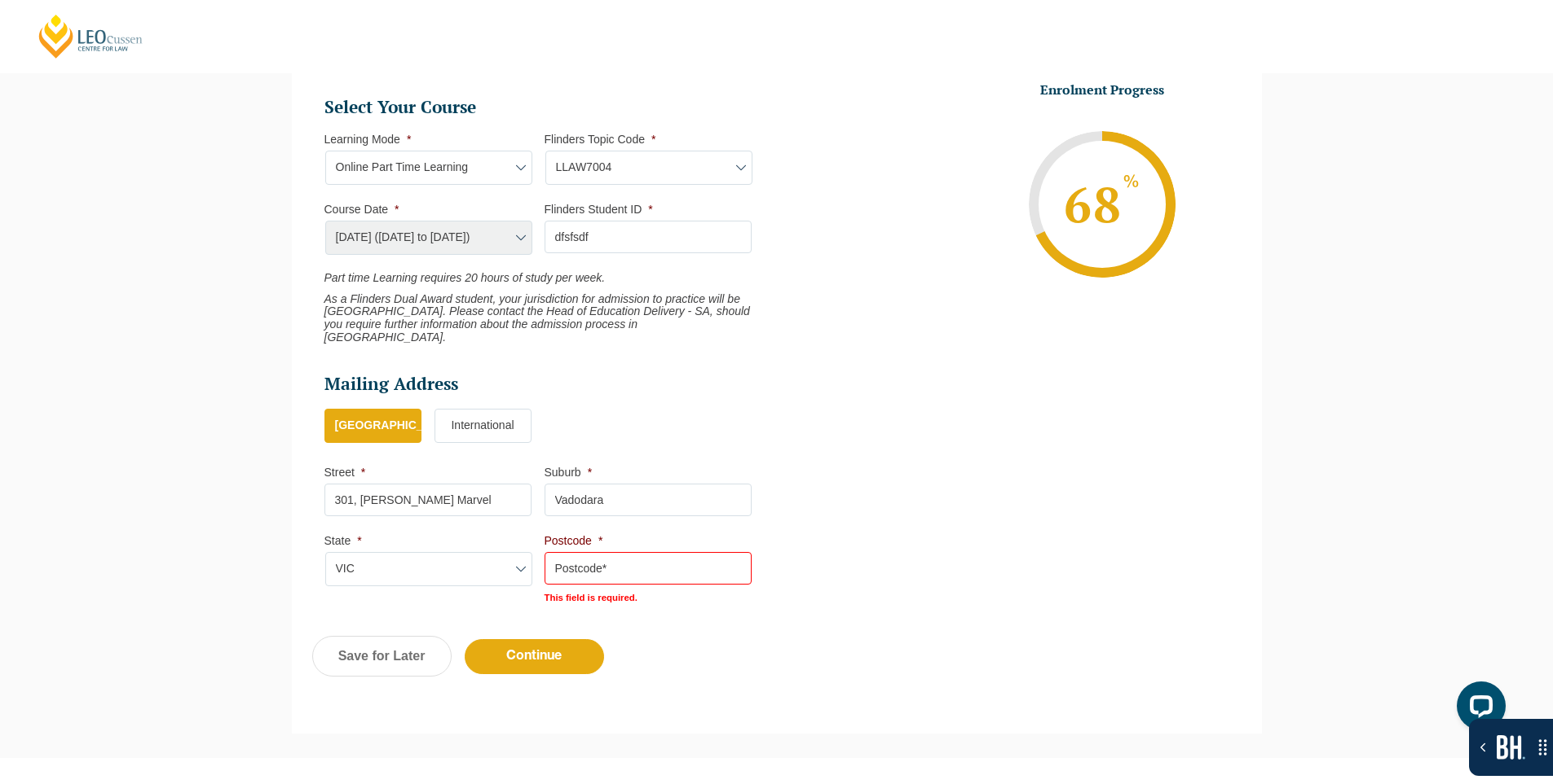
click at [585, 556] on input "Postcode *" at bounding box center [648, 569] width 207 height 33
type input "390009"
click at [530, 640] on input "Continue" at bounding box center [534, 657] width 140 height 35
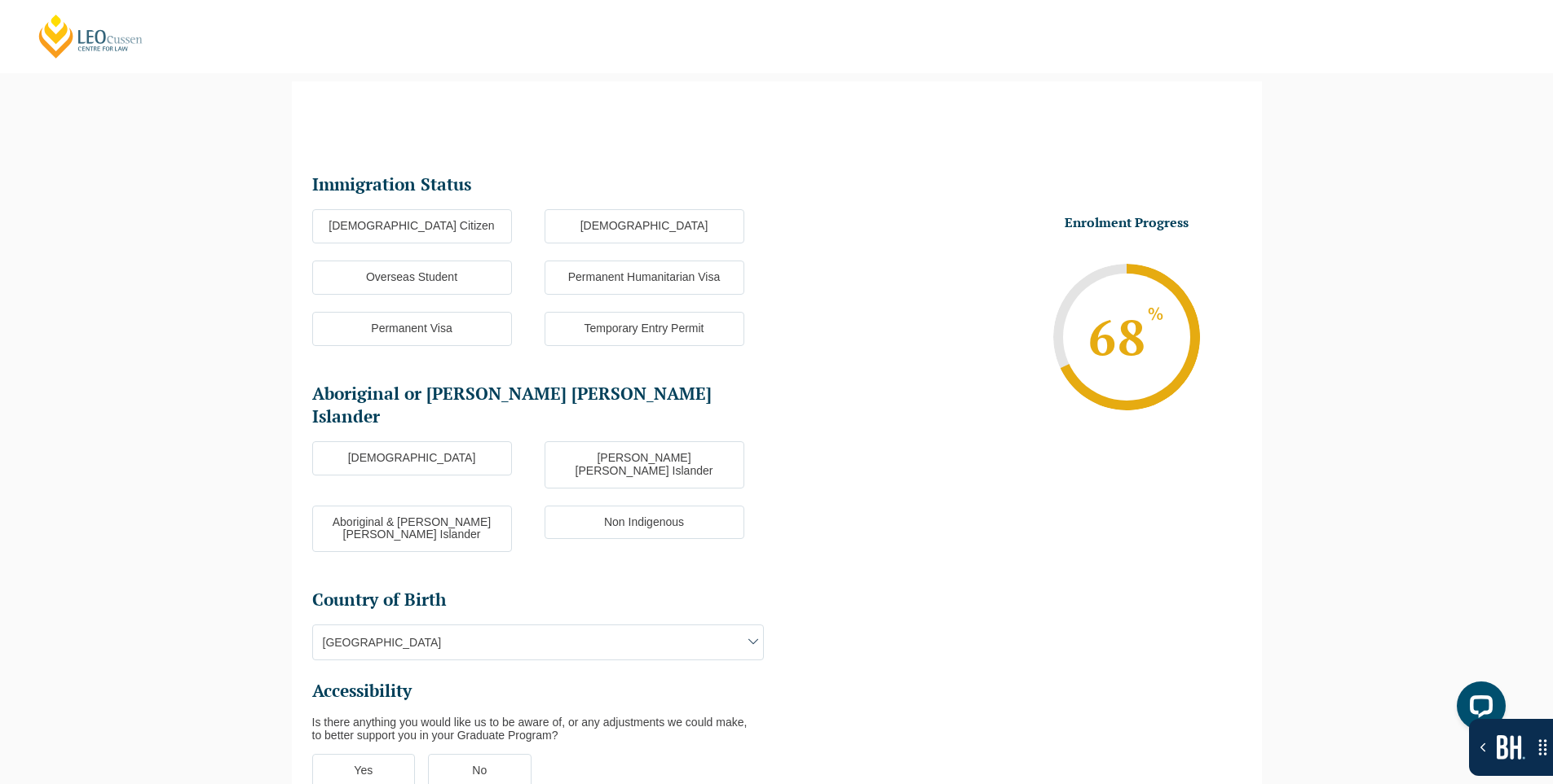
scroll to position [0, 0]
click at [469, 238] on label "Australian Citizen" at bounding box center [411, 226] width 200 height 35
click at [0, 0] on input "Australian Citizen" at bounding box center [0, 0] width 0 height 0
click at [466, 441] on label "Aboriginal" at bounding box center [411, 458] width 200 height 35
click at [0, 0] on input "Aboriginal" at bounding box center [0, 0] width 0 height 0
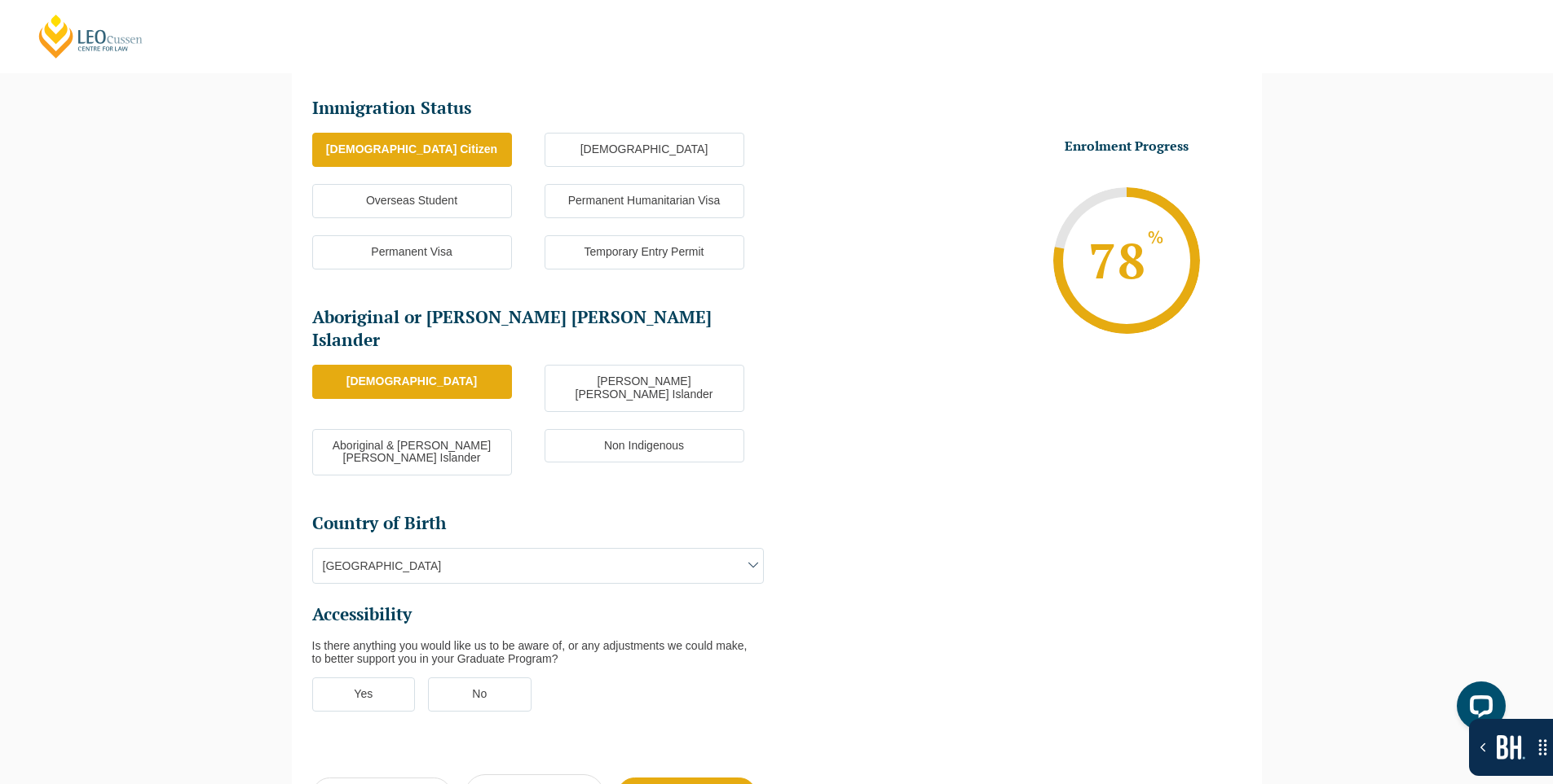
scroll to position [222, 0]
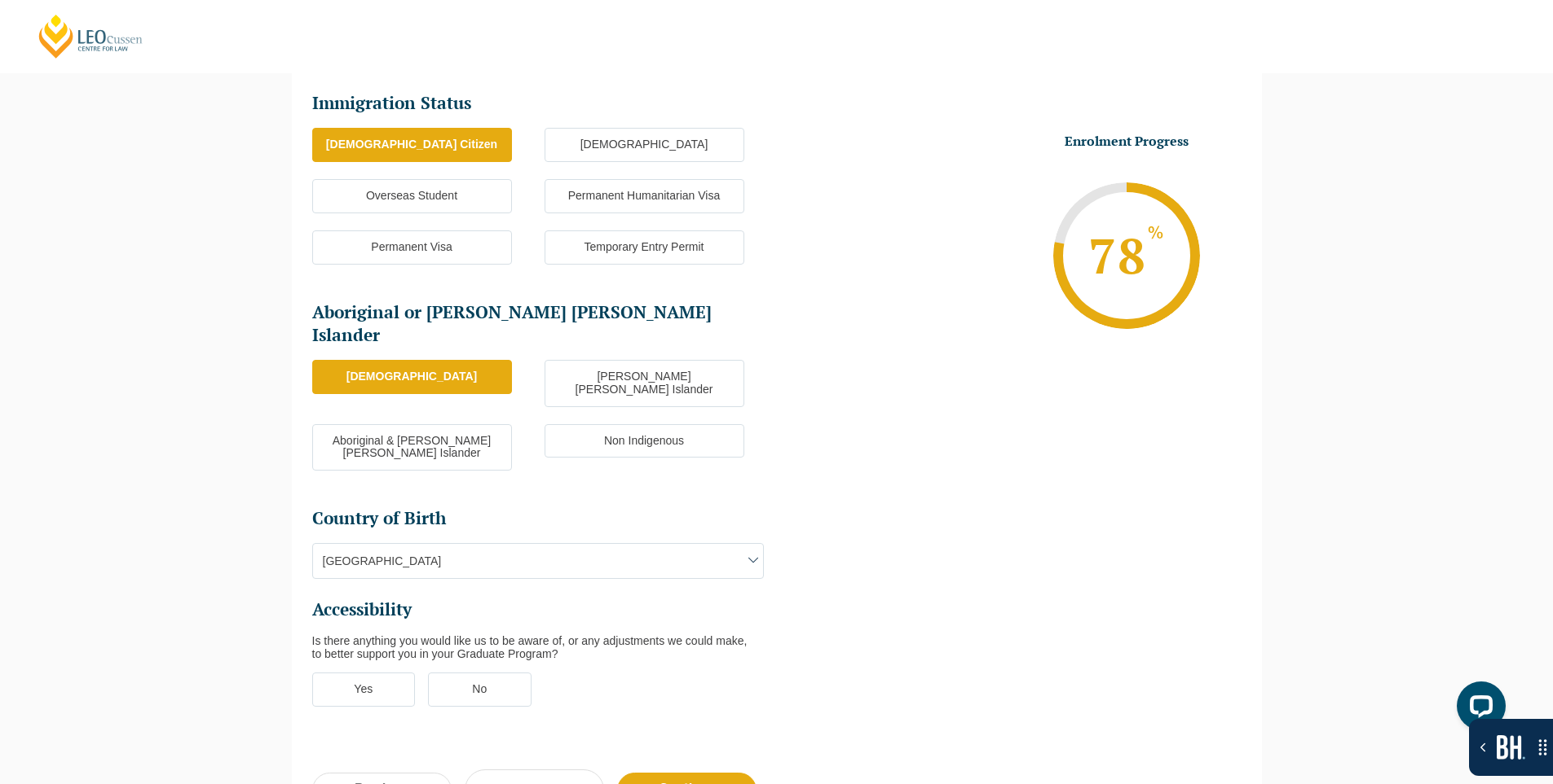
drag, startPoint x: 478, startPoint y: 638, endPoint x: 514, endPoint y: 640, distance: 36.1
click at [478, 673] on label "No" at bounding box center [480, 689] width 103 height 35
click at [0, 0] on input "No" at bounding box center [0, 0] width 0 height 0
drag, startPoint x: 631, startPoint y: 740, endPoint x: 661, endPoint y: 713, distance: 40.4
click at [633, 773] on input "Continue" at bounding box center [686, 790] width 140 height 35
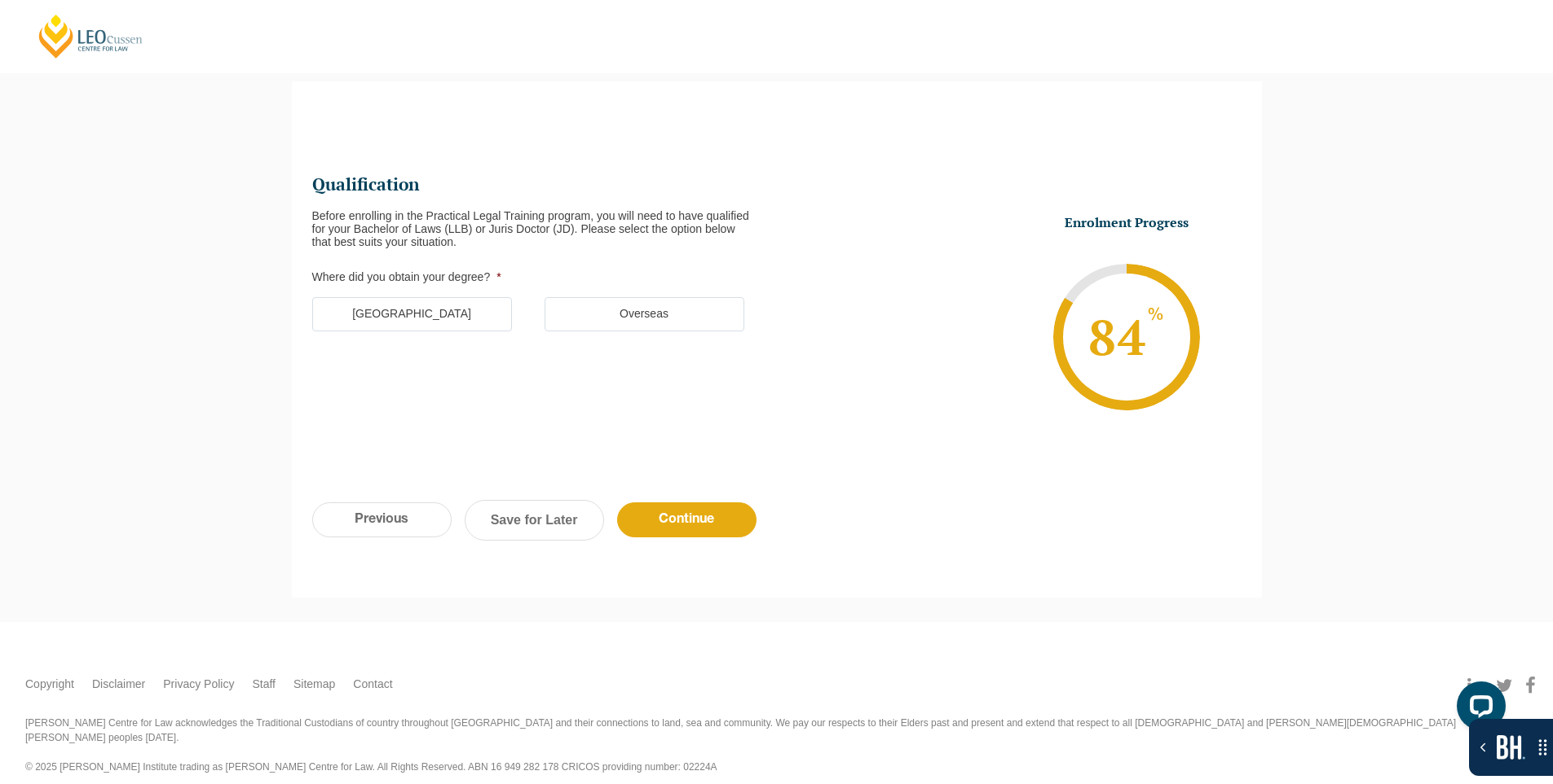
scroll to position [0, 0]
click at [633, 328] on label "Overseas" at bounding box center [644, 314] width 200 height 35
click at [0, 0] on input "Overseas" at bounding box center [0, 0] width 0 height 0
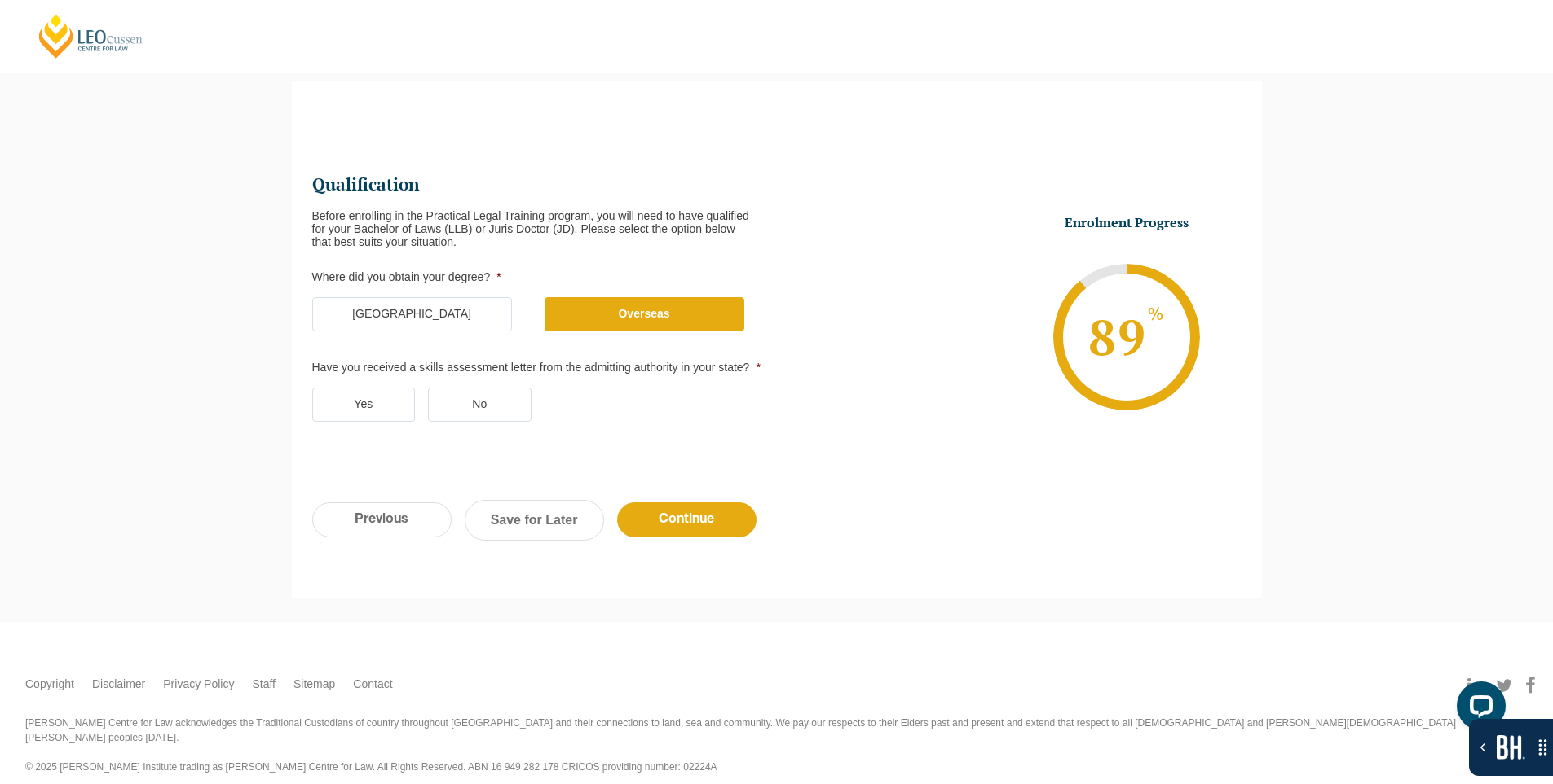
click at [420, 317] on label "[GEOGRAPHIC_DATA]" at bounding box center [411, 314] width 200 height 35
click at [0, 0] on input "[GEOGRAPHIC_DATA]" at bounding box center [0, 0] width 0 height 0
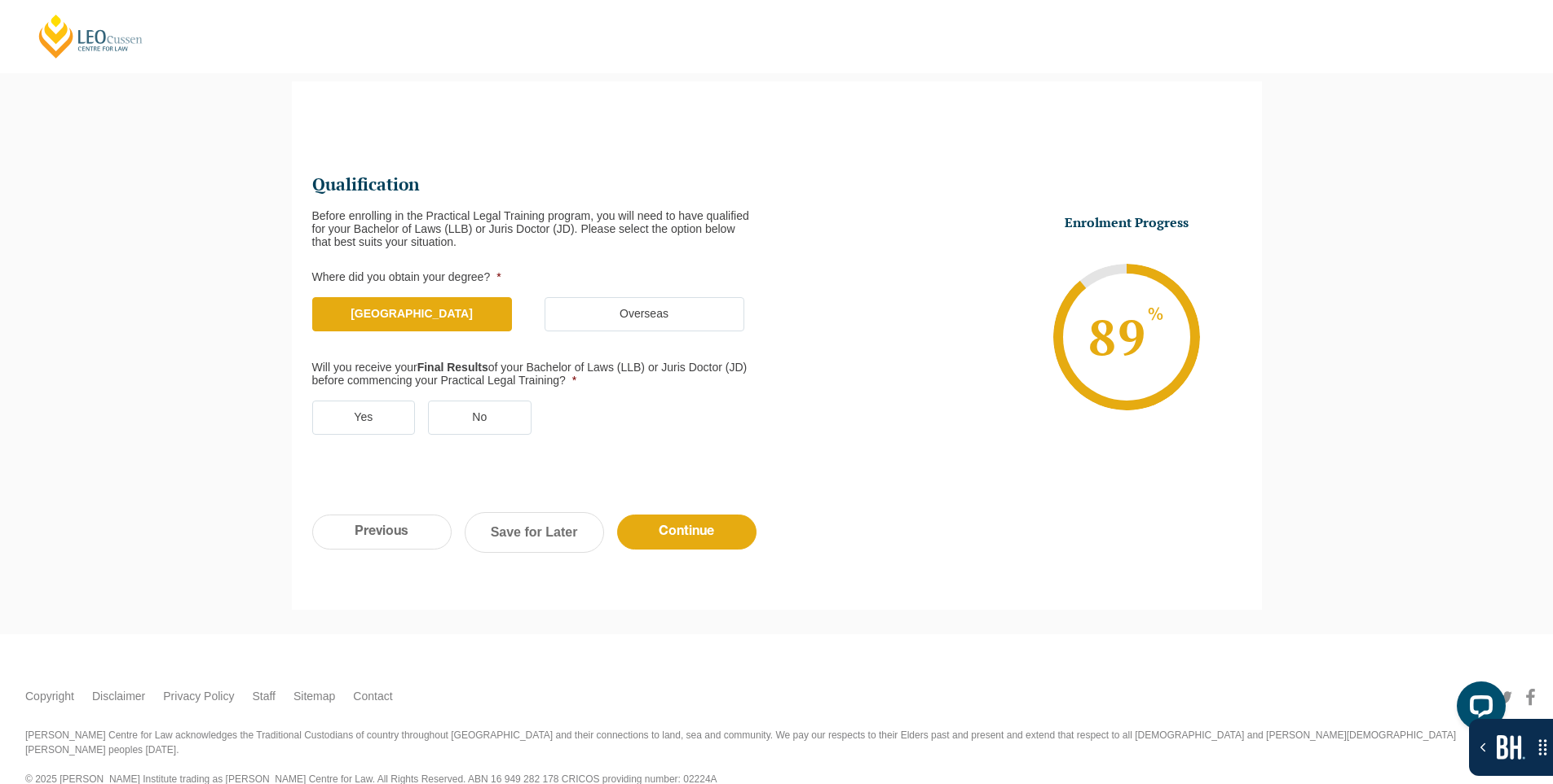
click at [391, 408] on label "Yes" at bounding box center [364, 418] width 103 height 35
click at [0, 0] on input "Yes" at bounding box center [0, 0] width 0 height 0
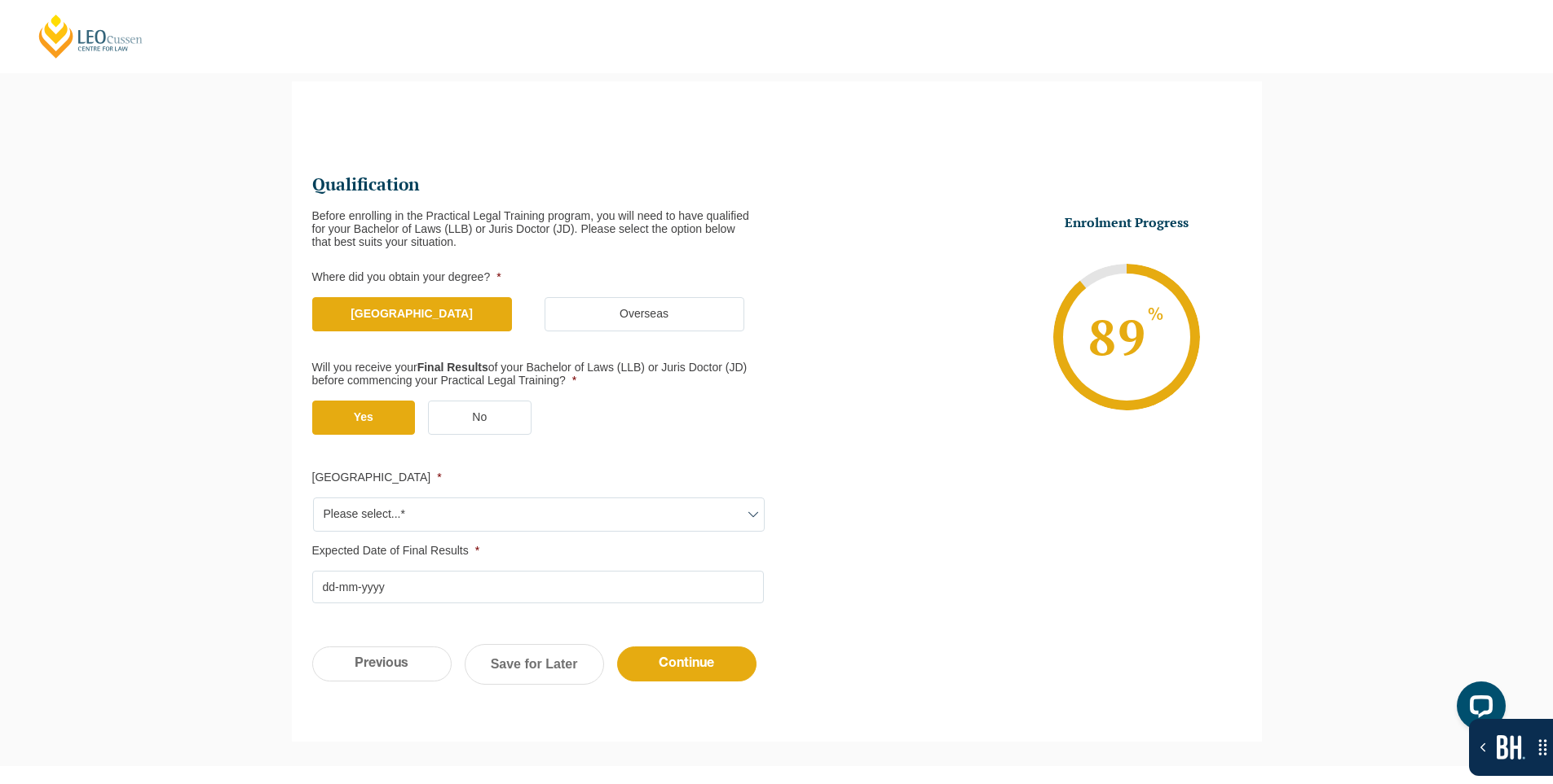
click at [373, 510] on select "Please select...* Flinders University" at bounding box center [539, 514] width 452 height 35
select select "[GEOGRAPHIC_DATA]"
click at [313, 497] on select "Please select...* Flinders University" at bounding box center [539, 514] width 452 height 35
click at [382, 593] on input "Expected Date of Final Results *" at bounding box center [538, 587] width 452 height 33
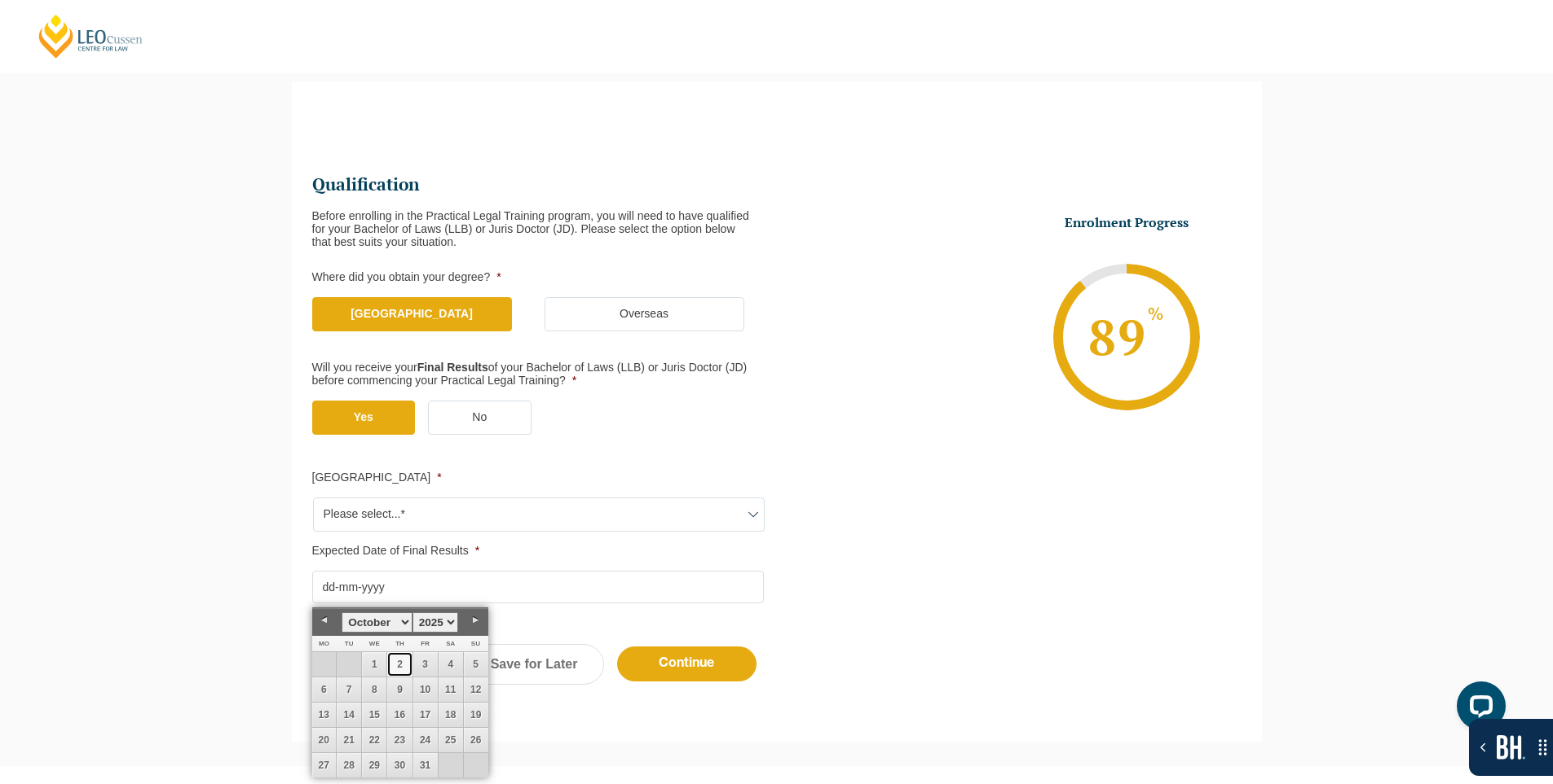
drag, startPoint x: 391, startPoint y: 658, endPoint x: 455, endPoint y: 646, distance: 65.1
click at [391, 658] on link "2" at bounding box center [399, 665] width 24 height 24
type input "02-10-2025"
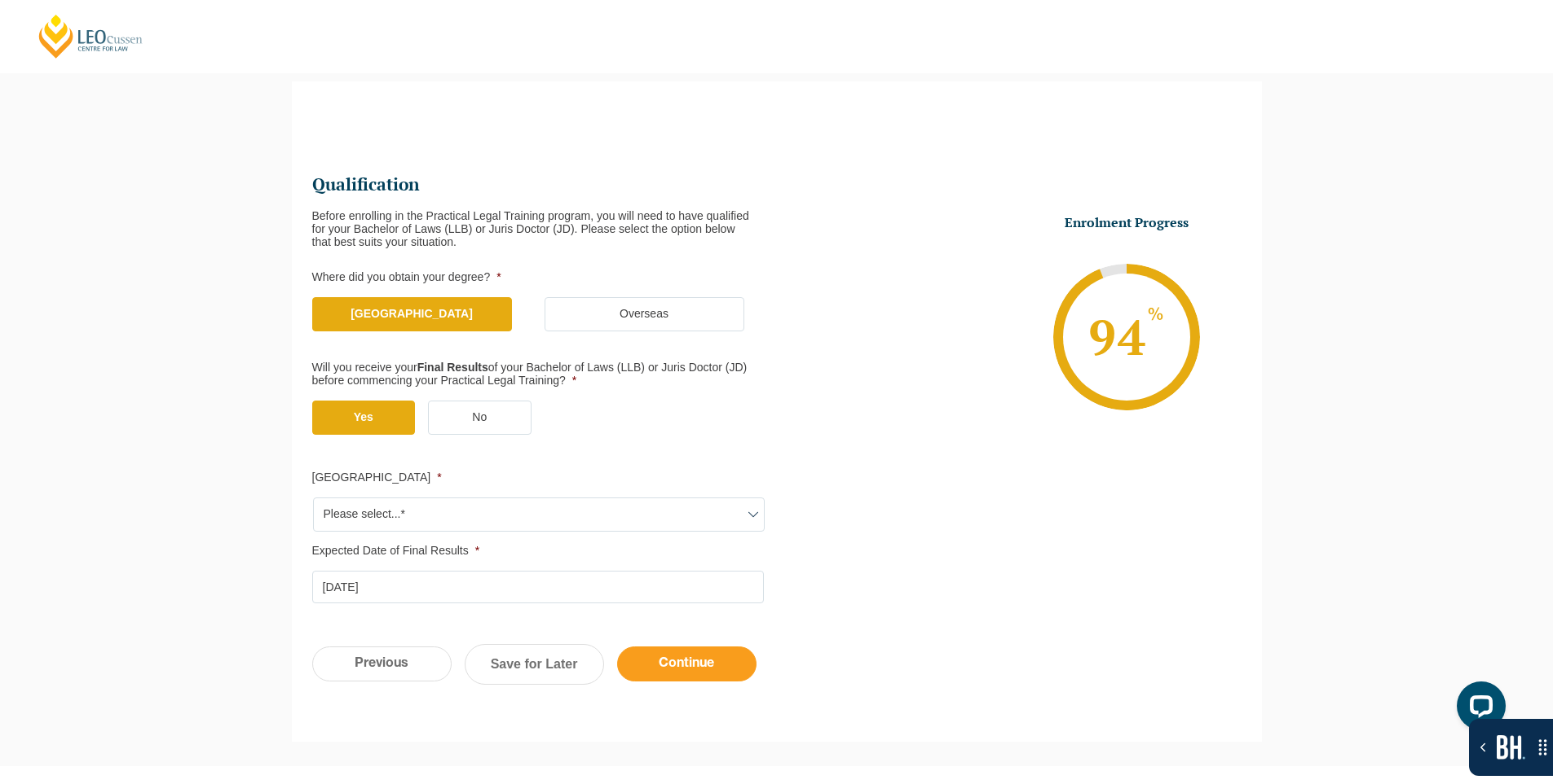
drag, startPoint x: 647, startPoint y: 663, endPoint x: 716, endPoint y: 590, distance: 100.4
click at [647, 660] on input "Continue" at bounding box center [686, 663] width 140 height 35
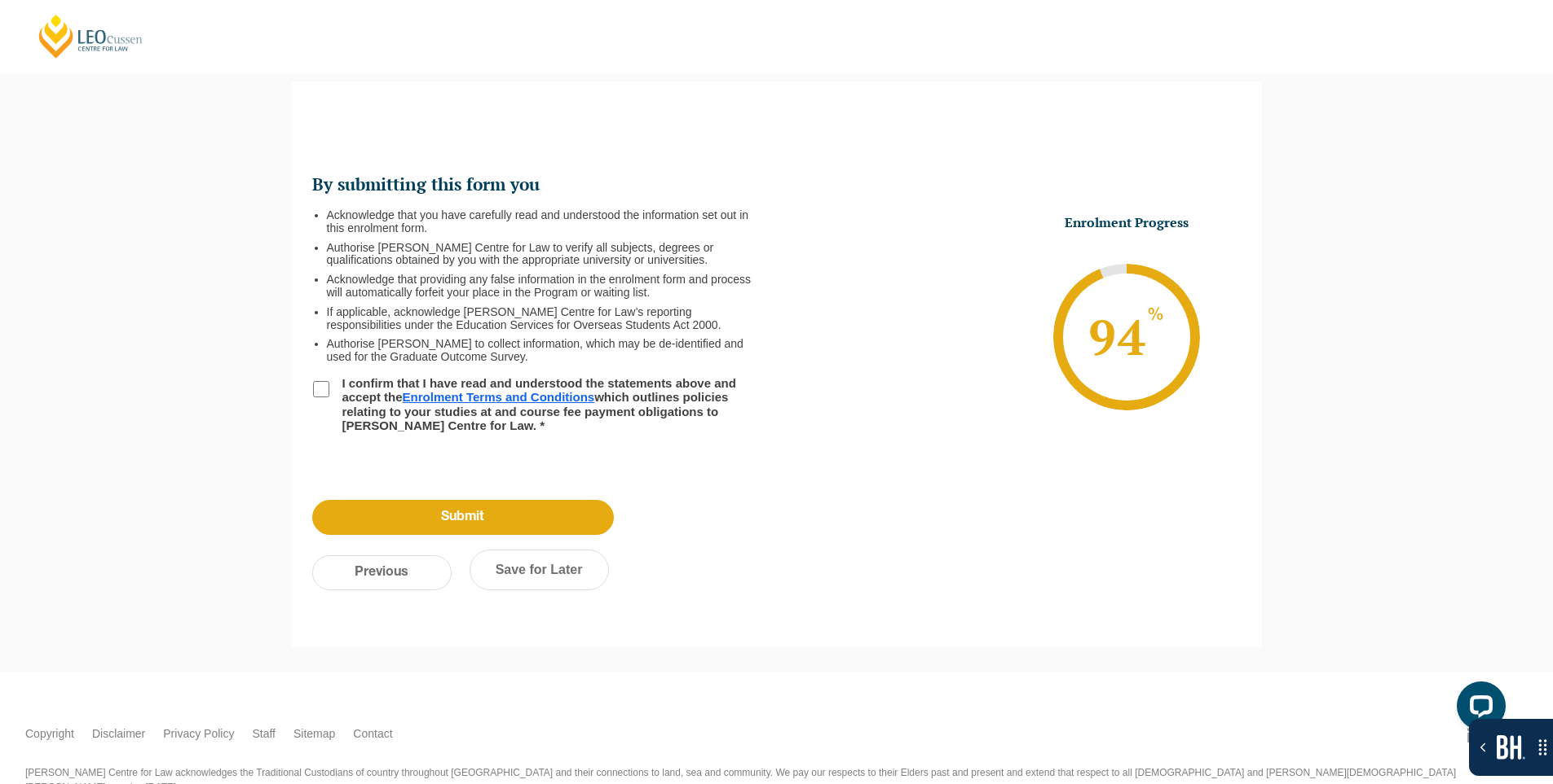
click at [322, 390] on input "I confirm that I have read and understood the statements above and accept the E…" at bounding box center [321, 389] width 16 height 16
checkbox input "true"
click at [542, 512] on input "Submit" at bounding box center [463, 517] width 302 height 35
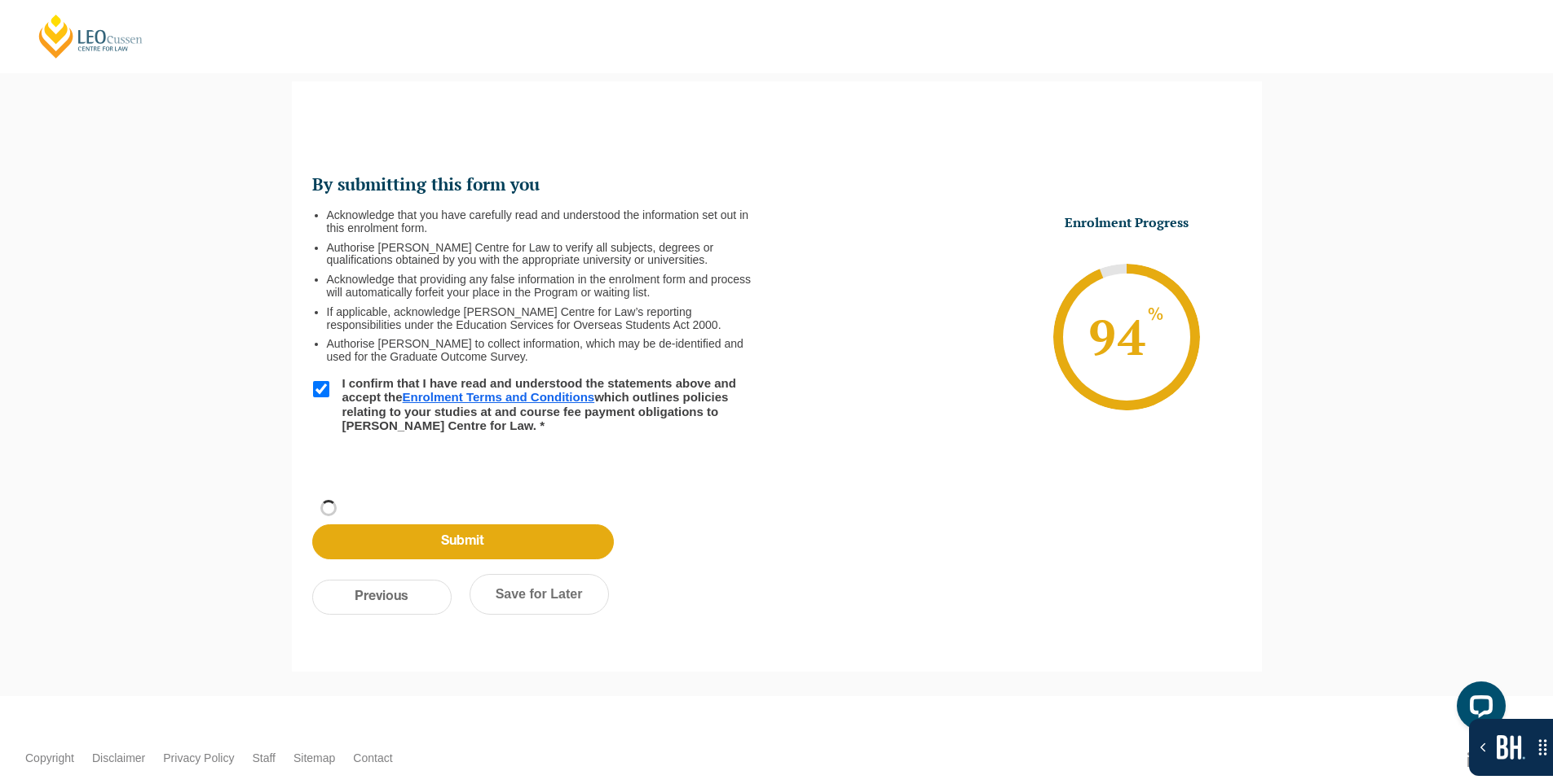
drag, startPoint x: 631, startPoint y: 555, endPoint x: 640, endPoint y: 543, distance: 15.0
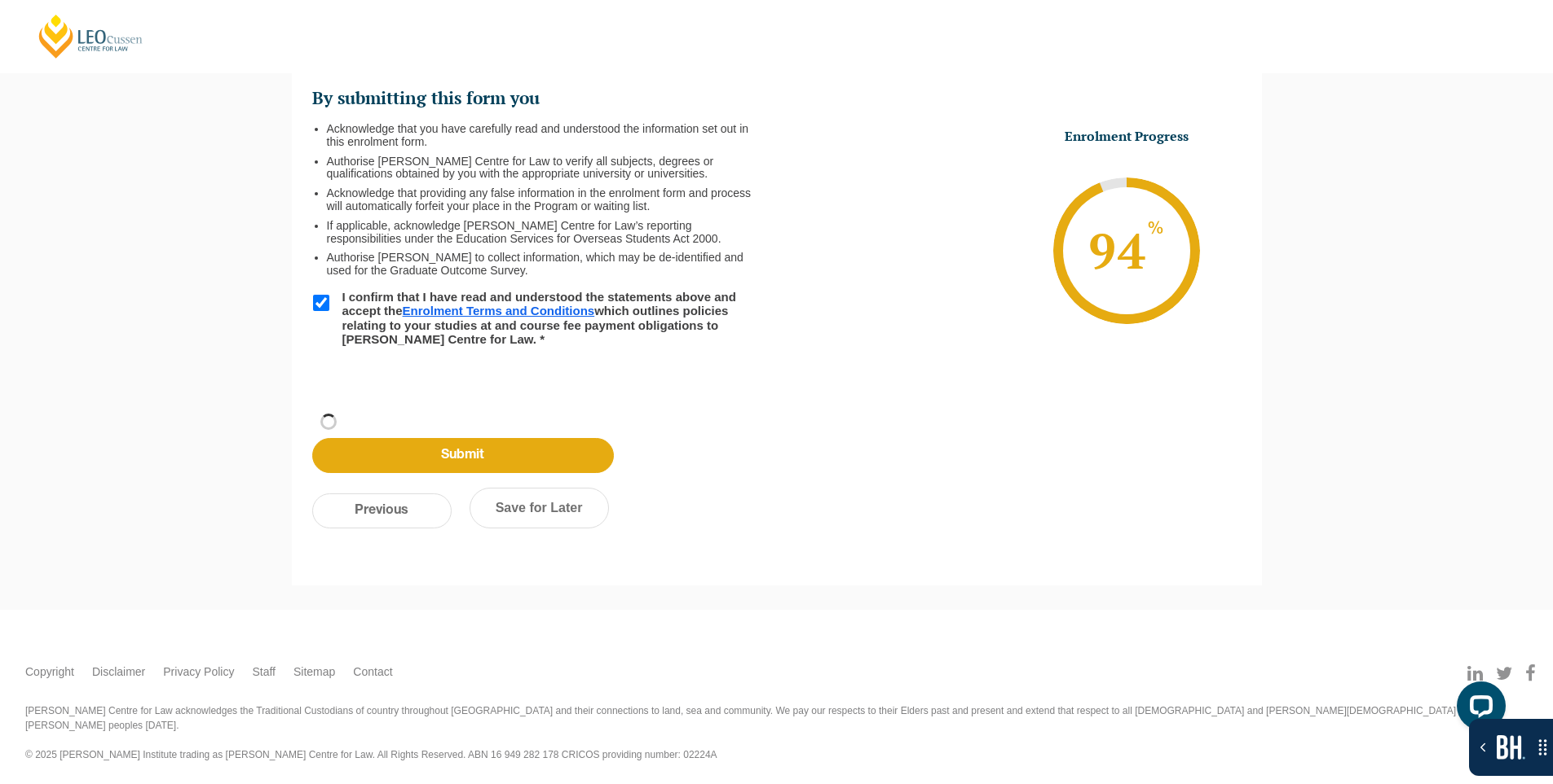
scroll to position [54, 0]
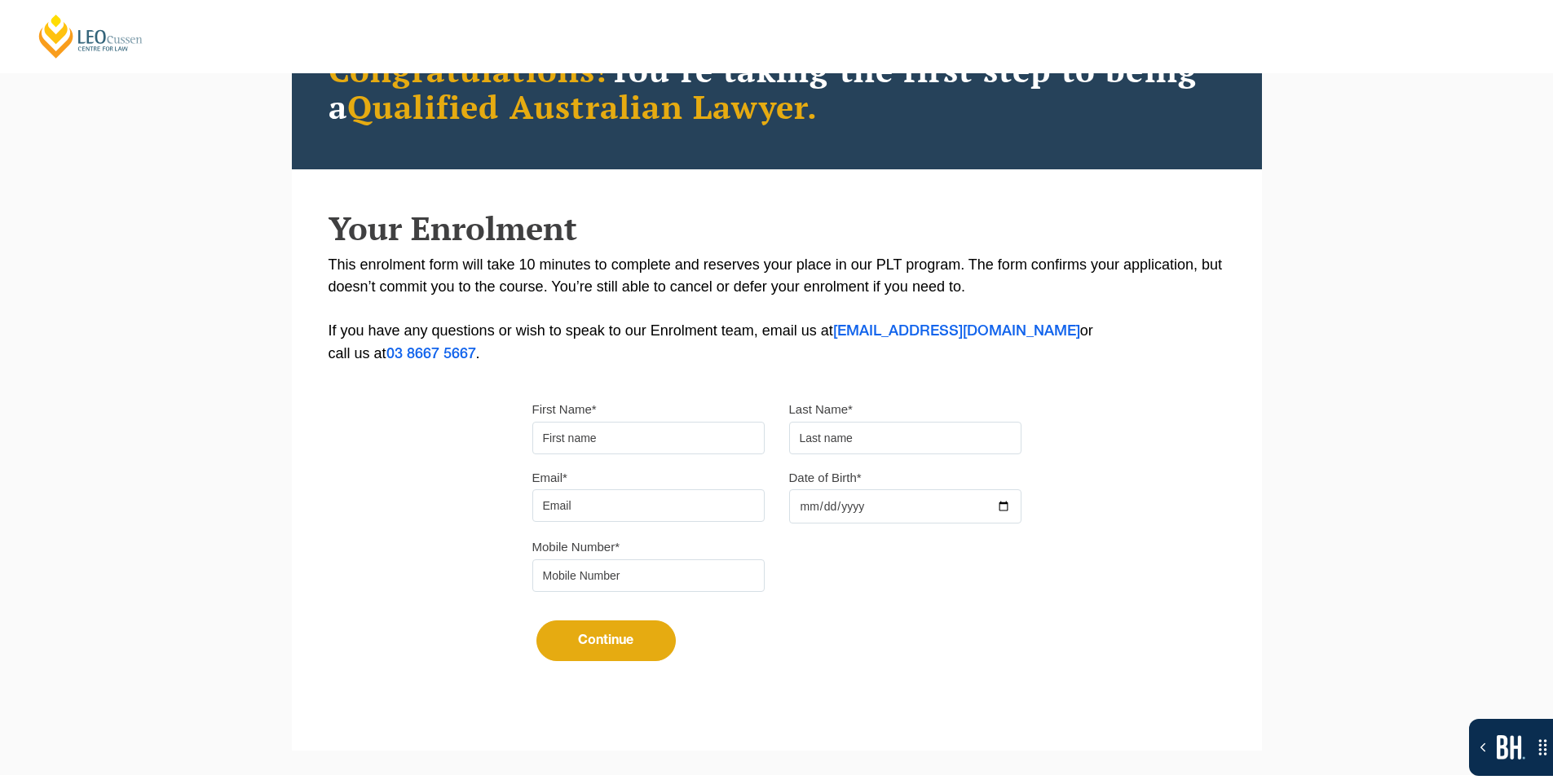
scroll to position [244, 0]
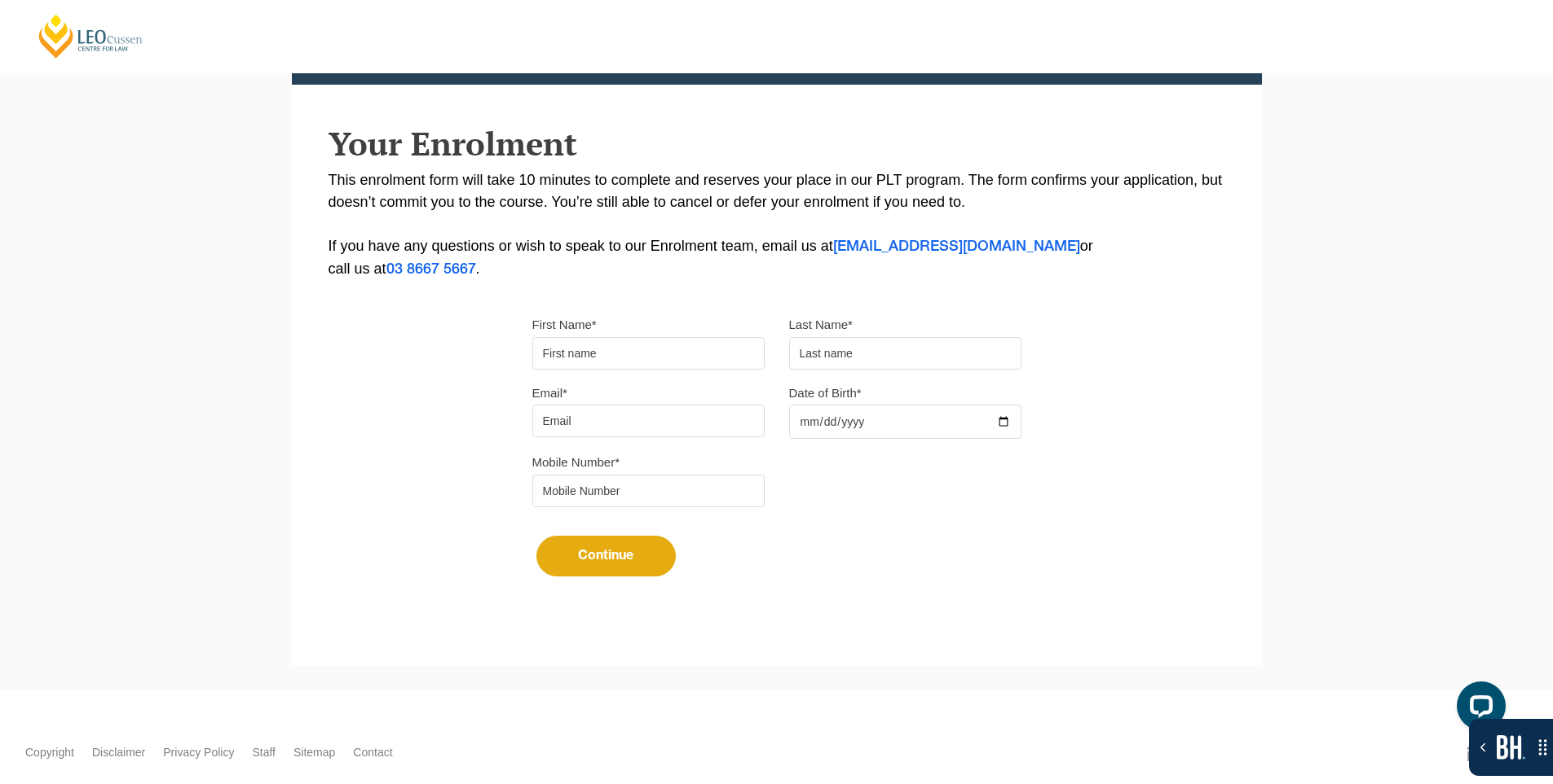
click at [616, 348] on input "First Name*" at bounding box center [649, 353] width 232 height 33
type input "Suresh"
type input "[PERSON_NAME]"
click at [556, 410] on input "Email*" at bounding box center [649, 421] width 232 height 33
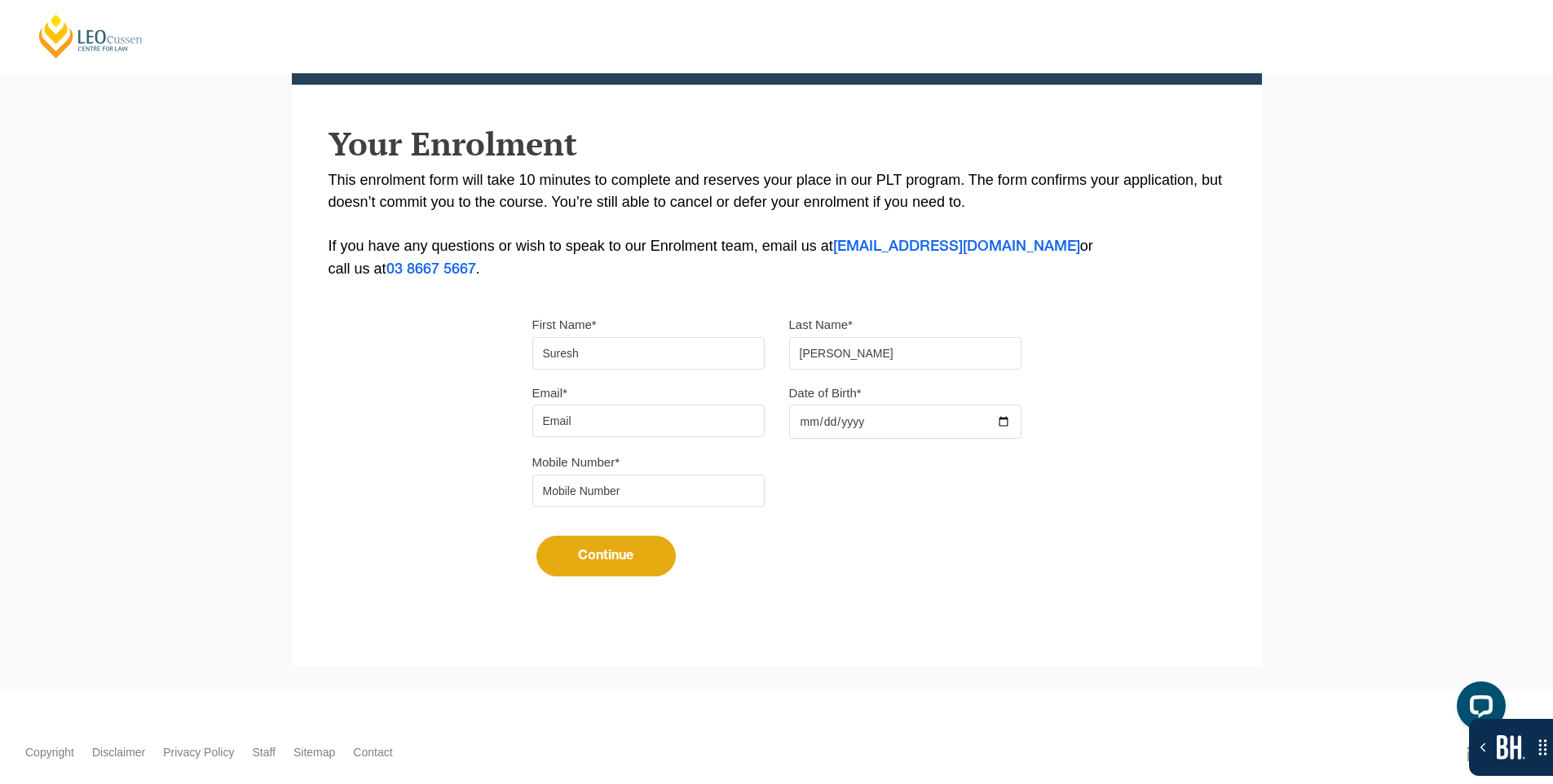
type input "[EMAIL_ADDRESS][DOMAIN_NAME]"
click at [1003, 417] on div at bounding box center [905, 422] width 232 height 35
click at [1008, 422] on input "Date of Birth*" at bounding box center [905, 422] width 232 height 35
type input "[DATE]"
click at [636, 488] on input "tel" at bounding box center [649, 491] width 232 height 33
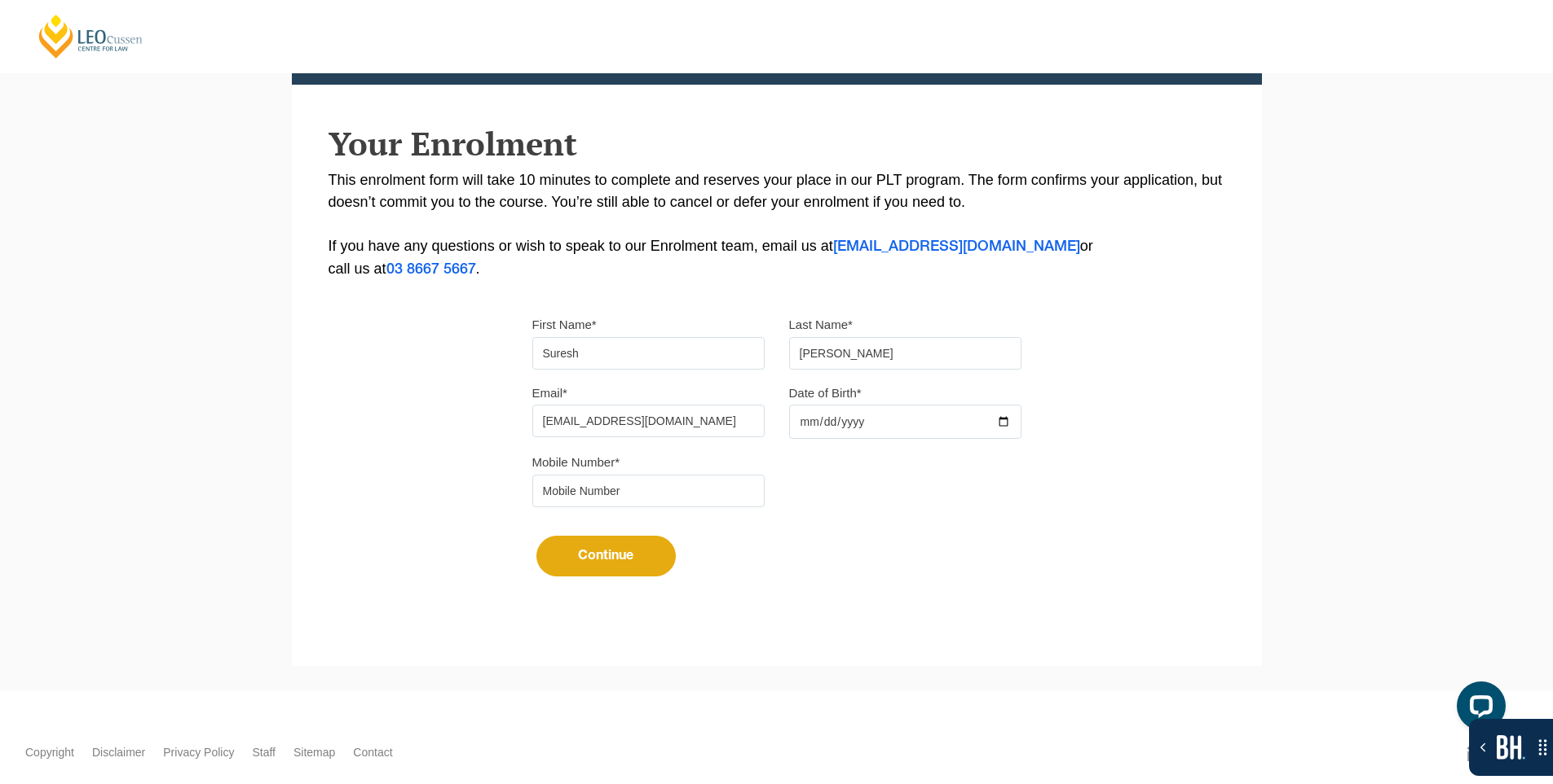
type input "9724790448"
click at [605, 569] on button "Continue" at bounding box center [605, 555] width 140 height 40
select select
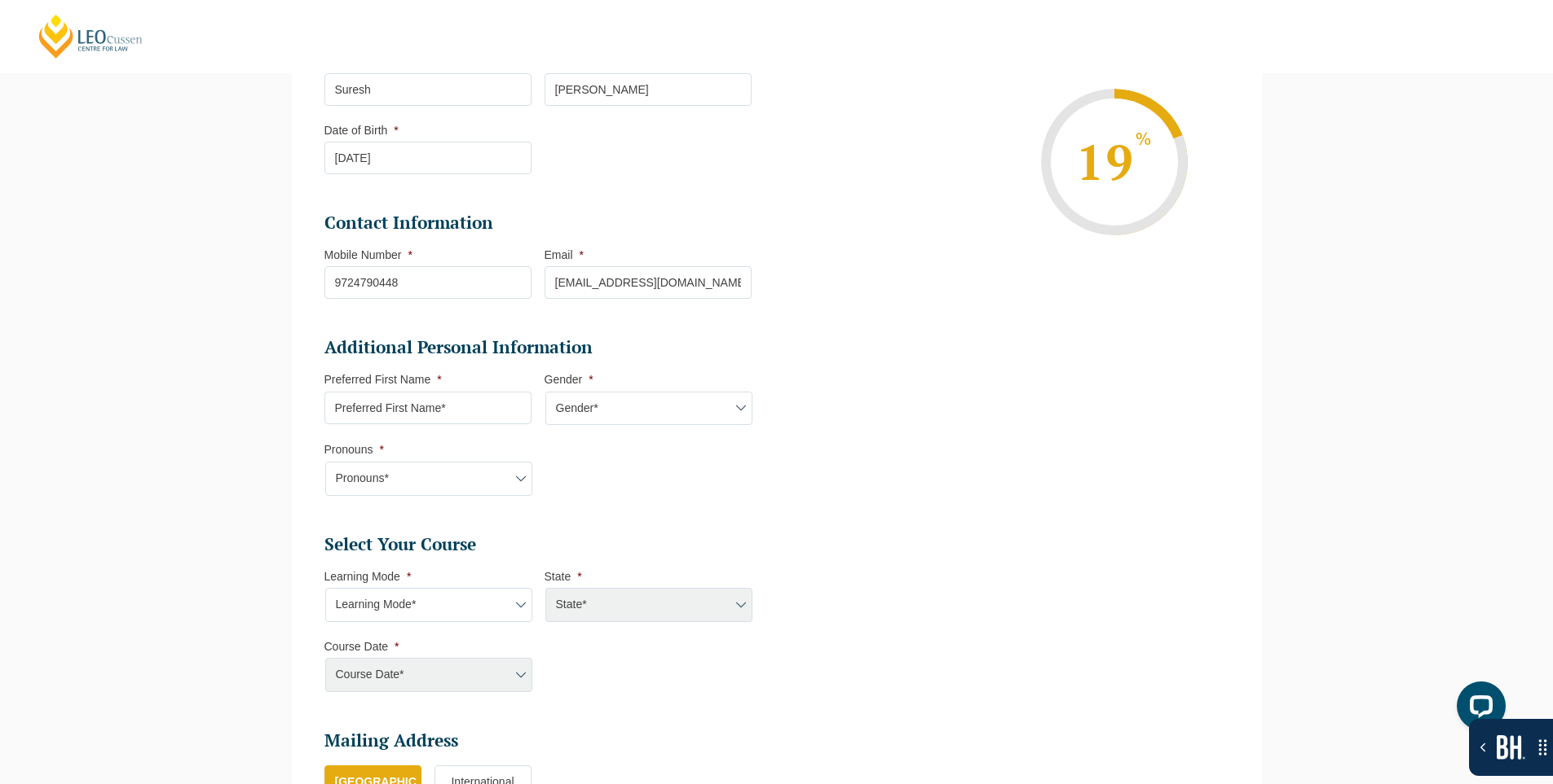
scroll to position [291, 0]
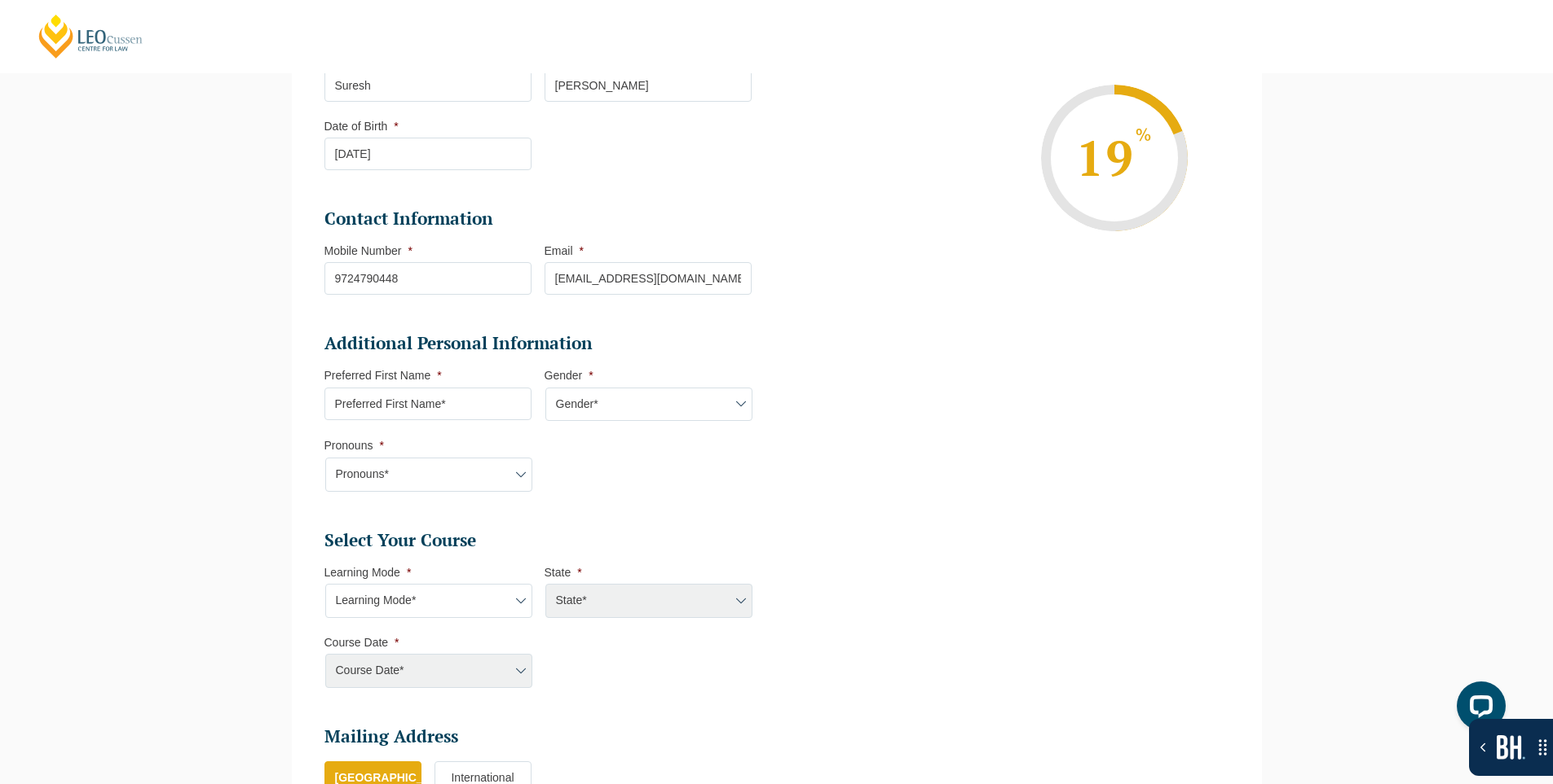
click at [468, 409] on input "Preferred First Name *" at bounding box center [427, 404] width 207 height 33
type input "dsfds"
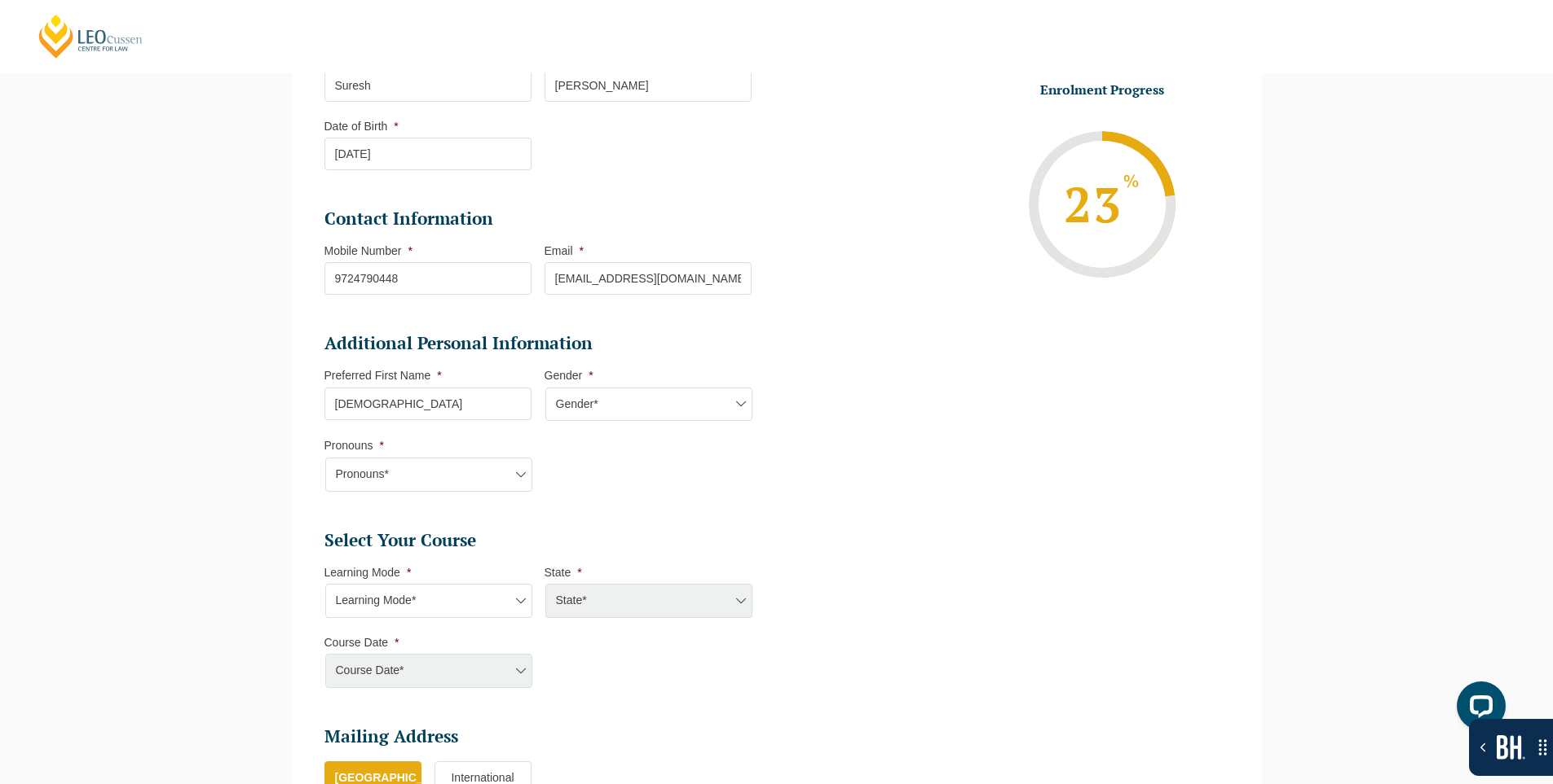
click at [577, 401] on select "Gender* Male Female Nonbinary Intersex Prefer not to disclose Other" at bounding box center [649, 405] width 207 height 35
select select "[DEMOGRAPHIC_DATA]"
click at [545, 388] on select "Gender* Male Female Nonbinary Intersex Prefer not to disclose Other" at bounding box center [649, 405] width 207 height 35
click at [472, 461] on select "Pronouns* She/Her/Hers He/Him/His They/Them/Theirs Other Prefer not to disclose" at bounding box center [428, 475] width 207 height 35
select select "She/Her/Hers"
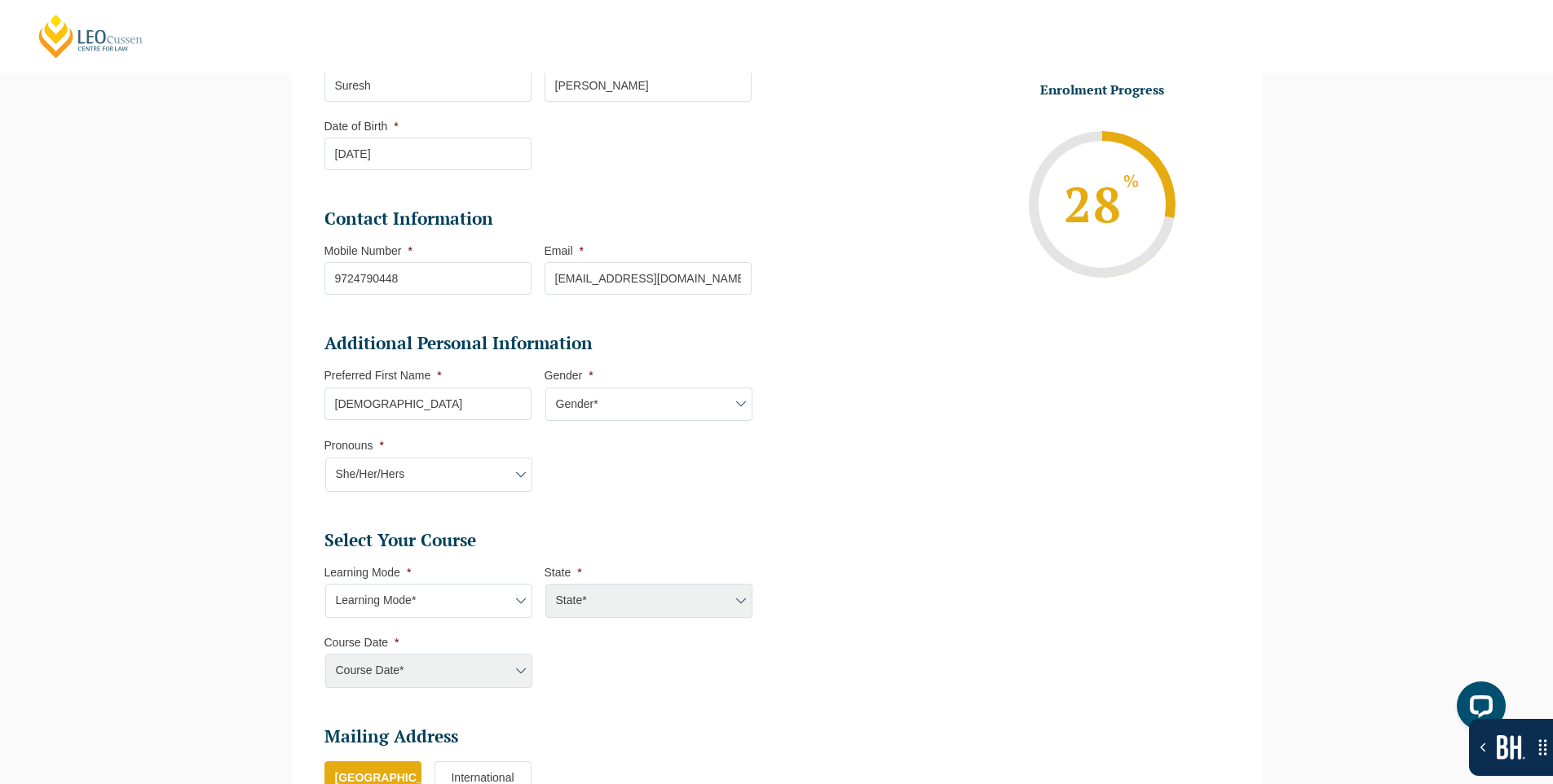
click at [325, 458] on select "Pronouns* She/Her/Hers He/Him/His They/Them/Theirs Other Prefer not to disclose" at bounding box center [428, 475] width 207 height 35
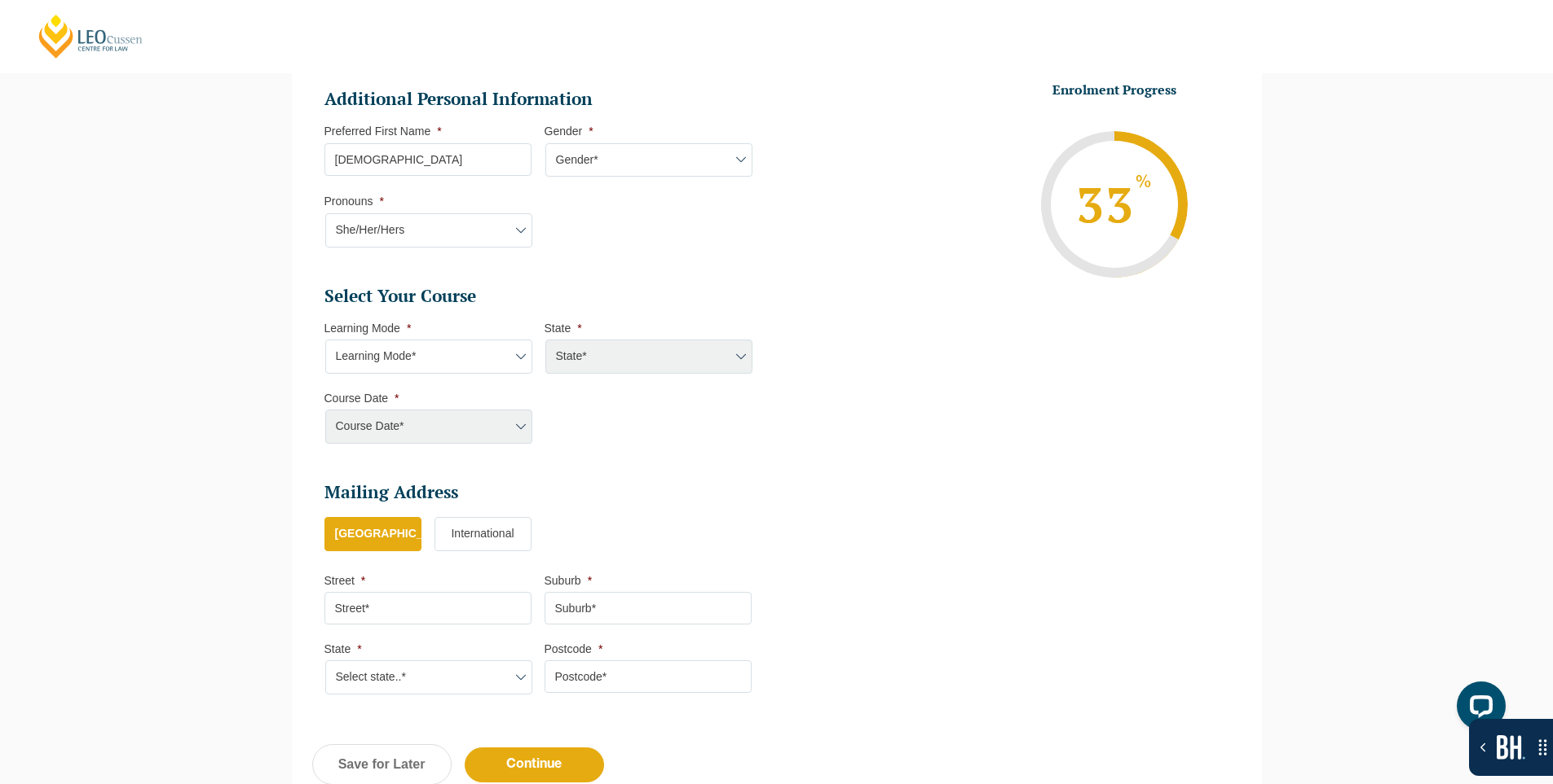
click at [448, 365] on select "Learning Mode* Online Full Time Learning Online Part Time Learning Blended Full…" at bounding box center [428, 357] width 207 height 35
select select "Online Full Time Learning"
click at [325, 340] on select "Learning Mode* Online Full Time Learning Online Part Time Learning Blended Full…" at bounding box center [428, 357] width 207 height 35
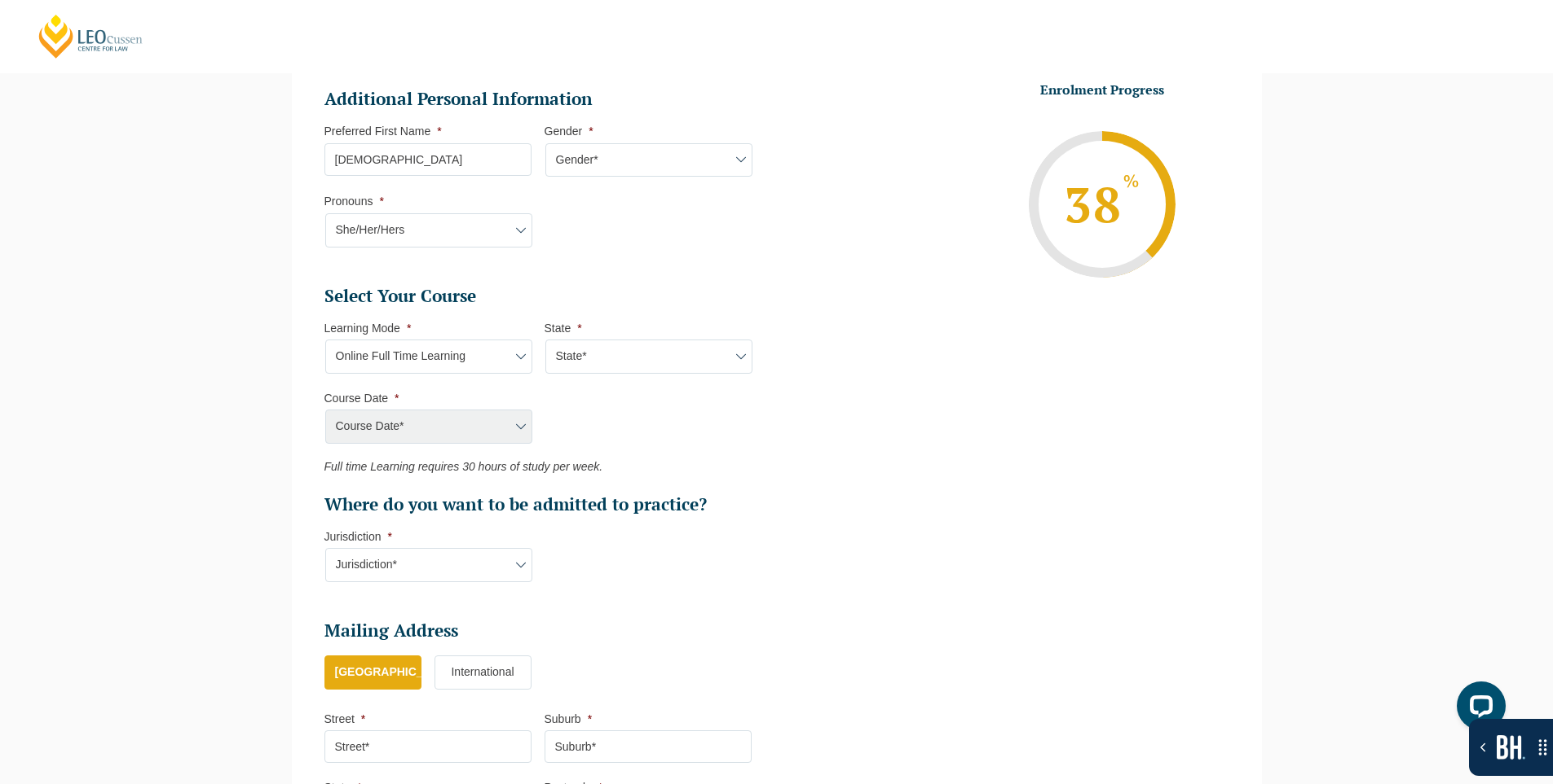
click at [716, 356] on select "State* National (ACT, NSW, VIC, QLD, SA, WA)" at bounding box center [649, 357] width 207 height 35
select select "National (ACT, NSW, VIC, QLD, SA, WA)"
click at [545, 340] on select "State* National (ACT, NSW, VIC, QLD, SA, WA)" at bounding box center [649, 357] width 207 height 35
click at [477, 359] on select "Learning Mode* Online Full Time Learning Online Part Time Learning Blended Full…" at bounding box center [428, 357] width 207 height 35
select select "Blended Full Time Learning"
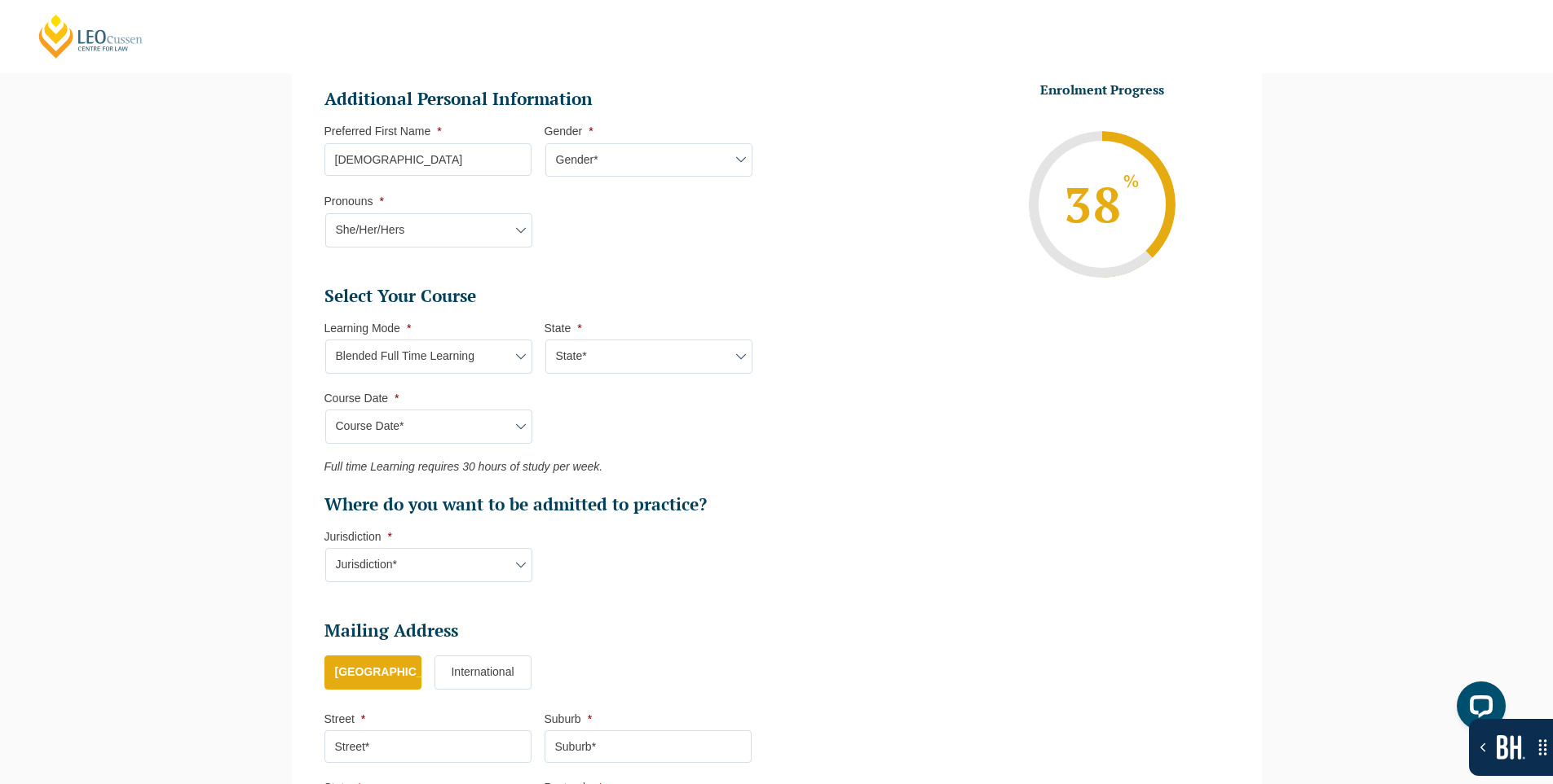
click at [325, 340] on select "Learning Mode* Online Full Time Learning Online Part Time Learning Blended Full…" at bounding box center [428, 357] width 207 height 35
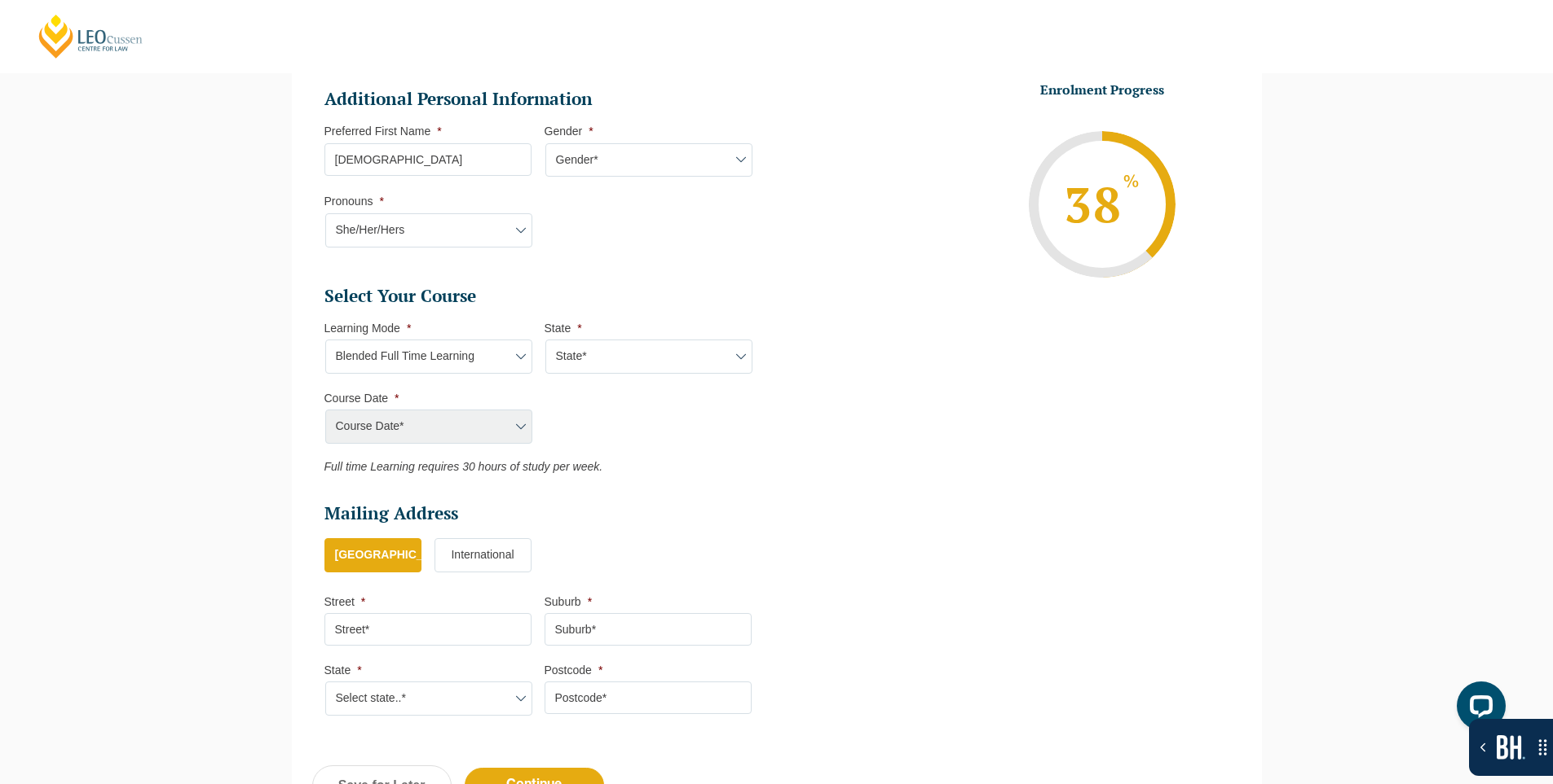
click at [629, 341] on select "State* ACT NSW QLD SA VIC WA" at bounding box center [649, 357] width 207 height 35
select select "ACT"
click at [545, 340] on select "State* ACT NSW QLD SA VIC WA" at bounding box center [649, 357] width 207 height 35
click at [438, 434] on select "Course Date* January 2026 (27-Jan-2026 to 12-Jun-2026) August 2026 (03-Aug-2026…" at bounding box center [428, 426] width 207 height 35
select select "[DATE] ([DATE] to [DATE])"
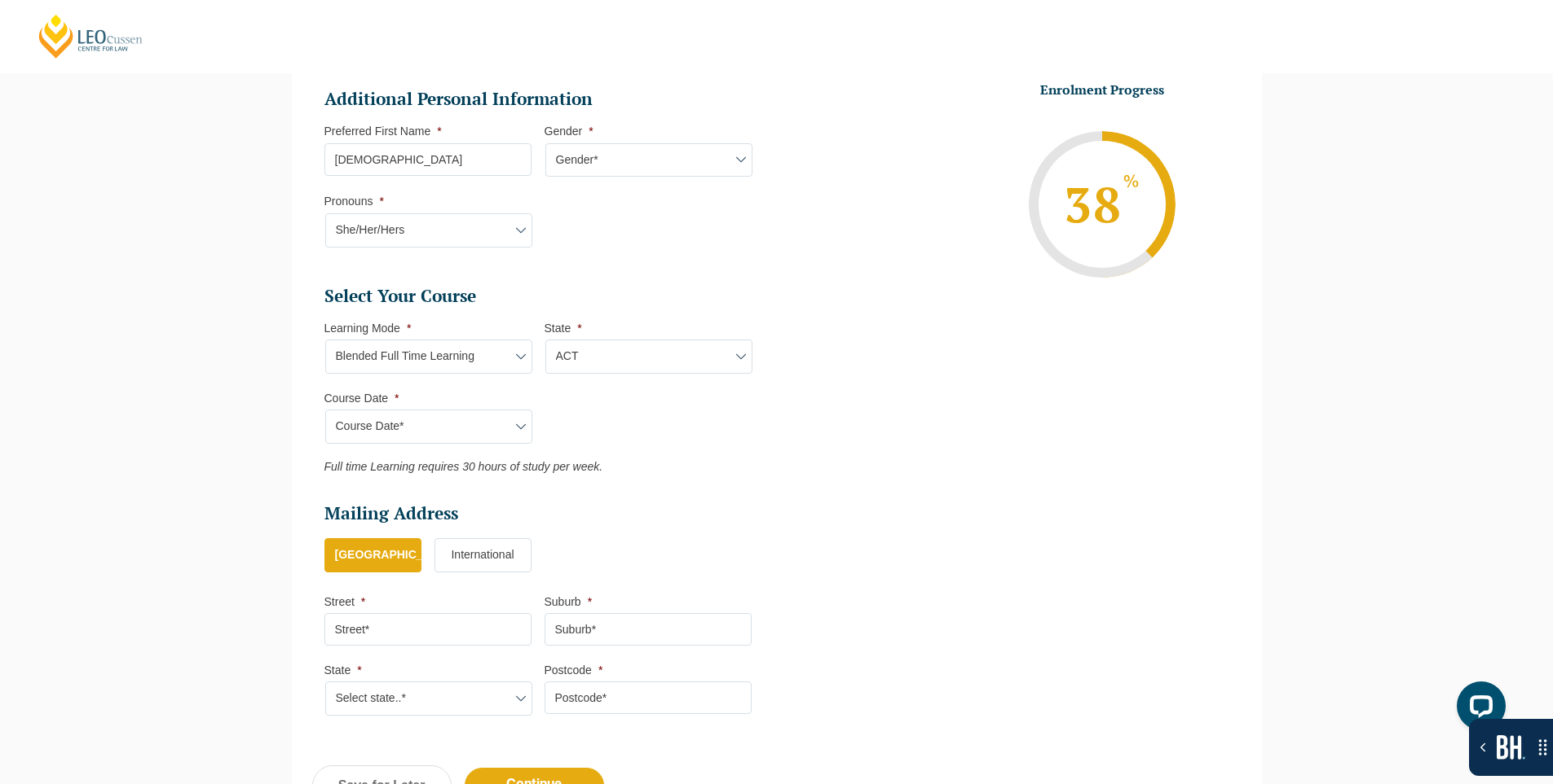
click at [325, 409] on select "Course Date* January 2026 (27-Jan-2026 to 12-Jun-2026) August 2026 (03-Aug-2026…" at bounding box center [428, 426] width 207 height 35
type input "Intake 01 January 2026 FT"
type input "Practical Legal Training (ACT)"
select select
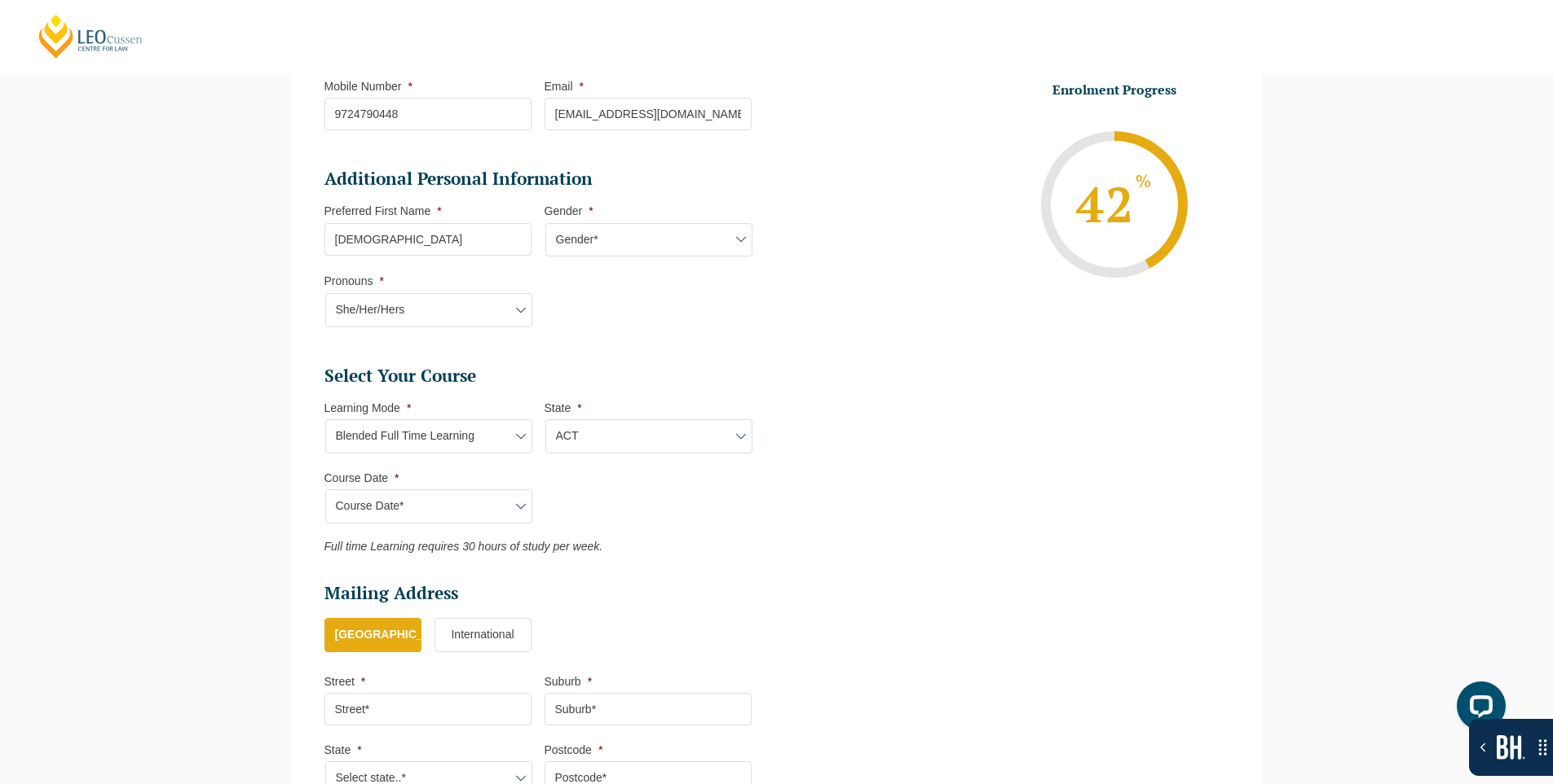
scroll to position [454, 0]
click at [450, 448] on select "Learning Mode* Online Full Time Learning Online Part Time Learning Blended Full…" at bounding box center [428, 438] width 207 height 35
select select "Online Part Time Learning"
click at [325, 422] on select "Learning Mode* Online Full Time Learning Online Part Time Learning Blended Full…" at bounding box center [428, 438] width 207 height 35
select select
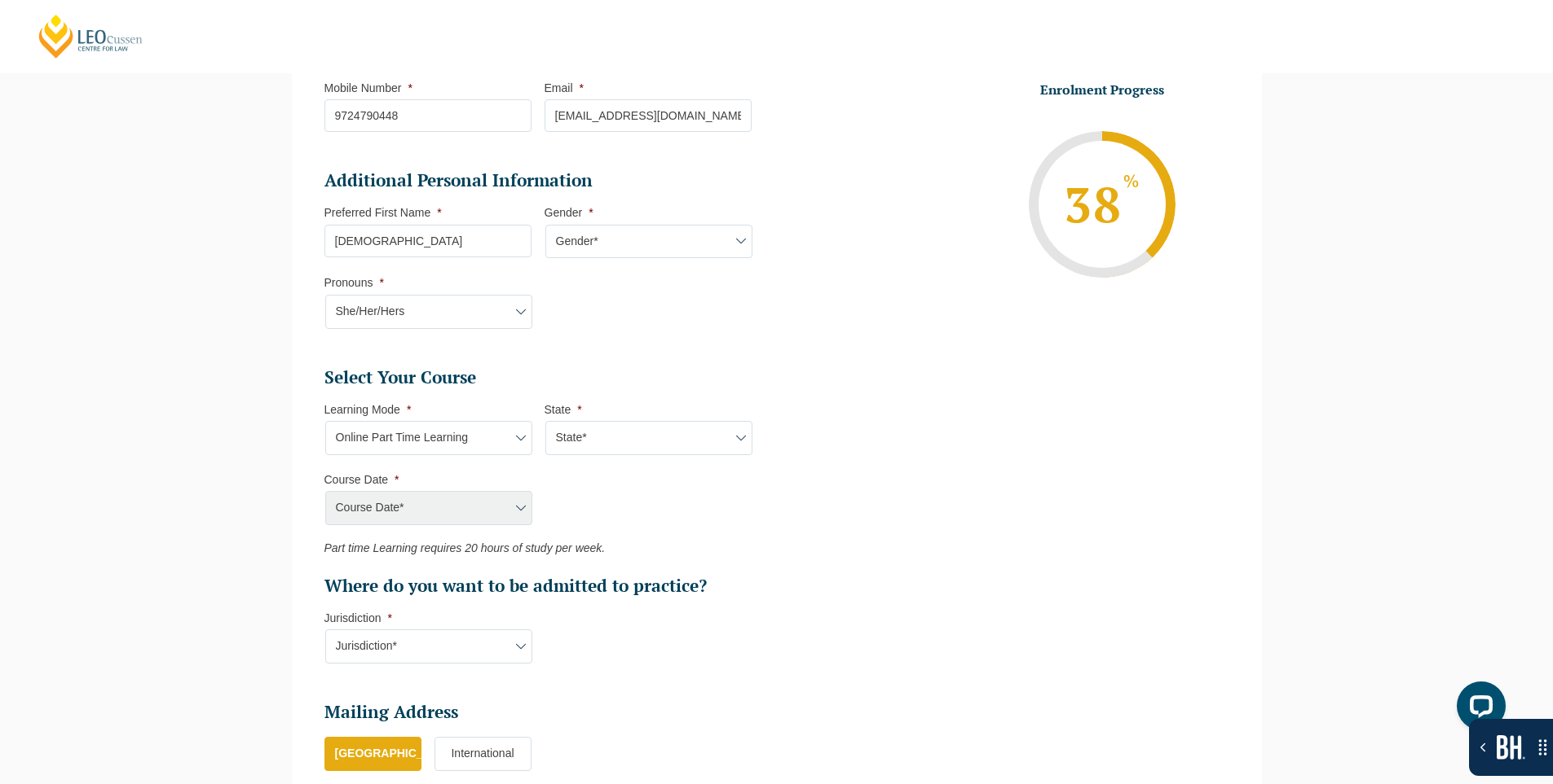
click at [664, 428] on select "State* National (ACT, NSW, VIC, QLD, SA, WA)" at bounding box center [649, 438] width 207 height 35
select select "National ([GEOGRAPHIC_DATA], [GEOGRAPHIC_DATA], [GEOGRAPHIC_DATA], [GEOGRAPHIC_…"
click at [545, 422] on select "State* National (ACT, NSW, VIC, QLD, SA, WA)" at bounding box center [649, 438] width 207 height 35
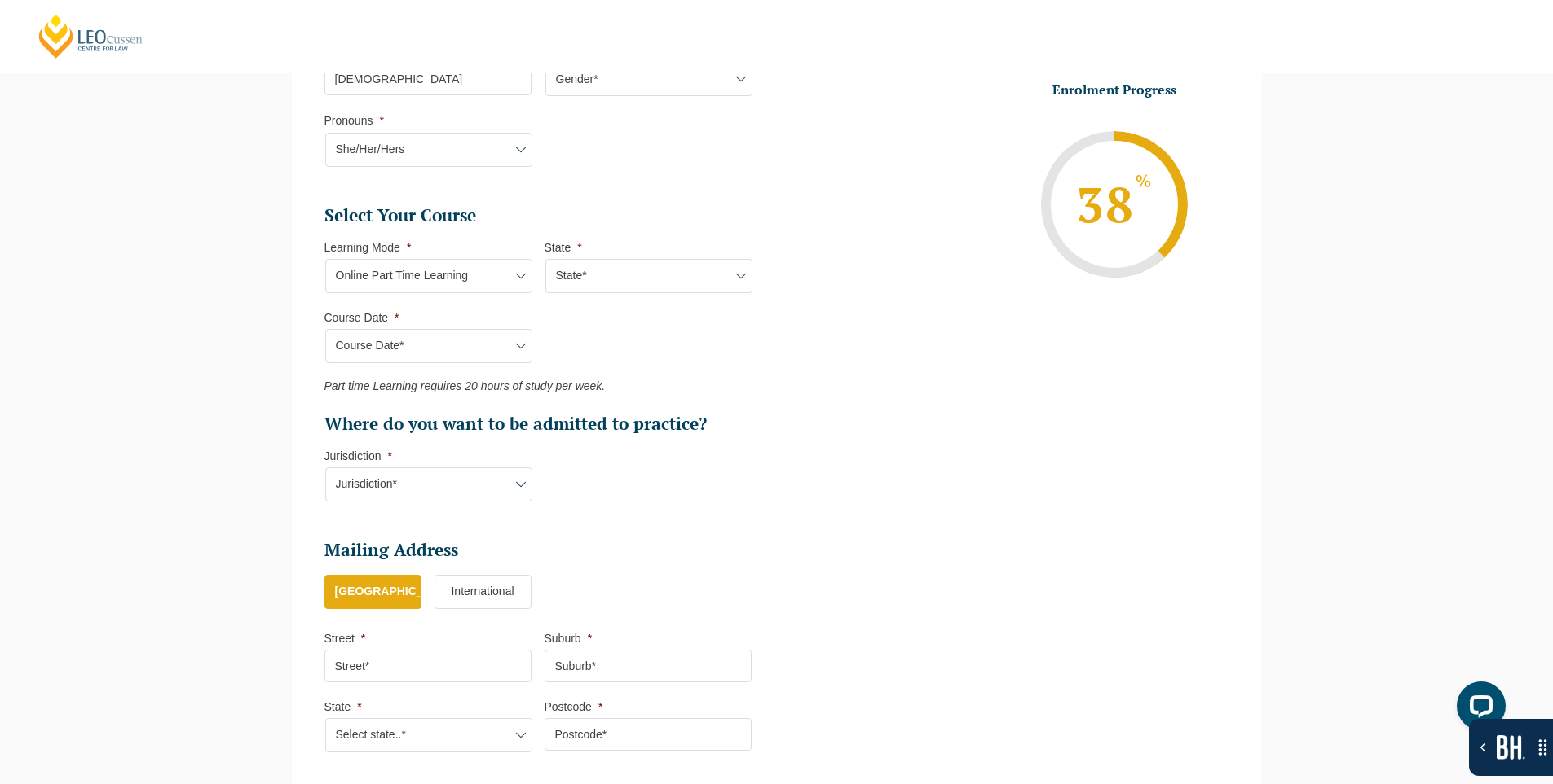
scroll to position [617, 0]
click at [447, 259] on select "Learning Mode* Online Full Time Learning Online Part Time Learning Blended Full…" at bounding box center [428, 275] width 207 height 35
select select "Blended Full Time Learning"
click at [325, 259] on select "Learning Mode* Online Full Time Learning Online Part Time Learning Blended Full…" at bounding box center [428, 275] width 207 height 35
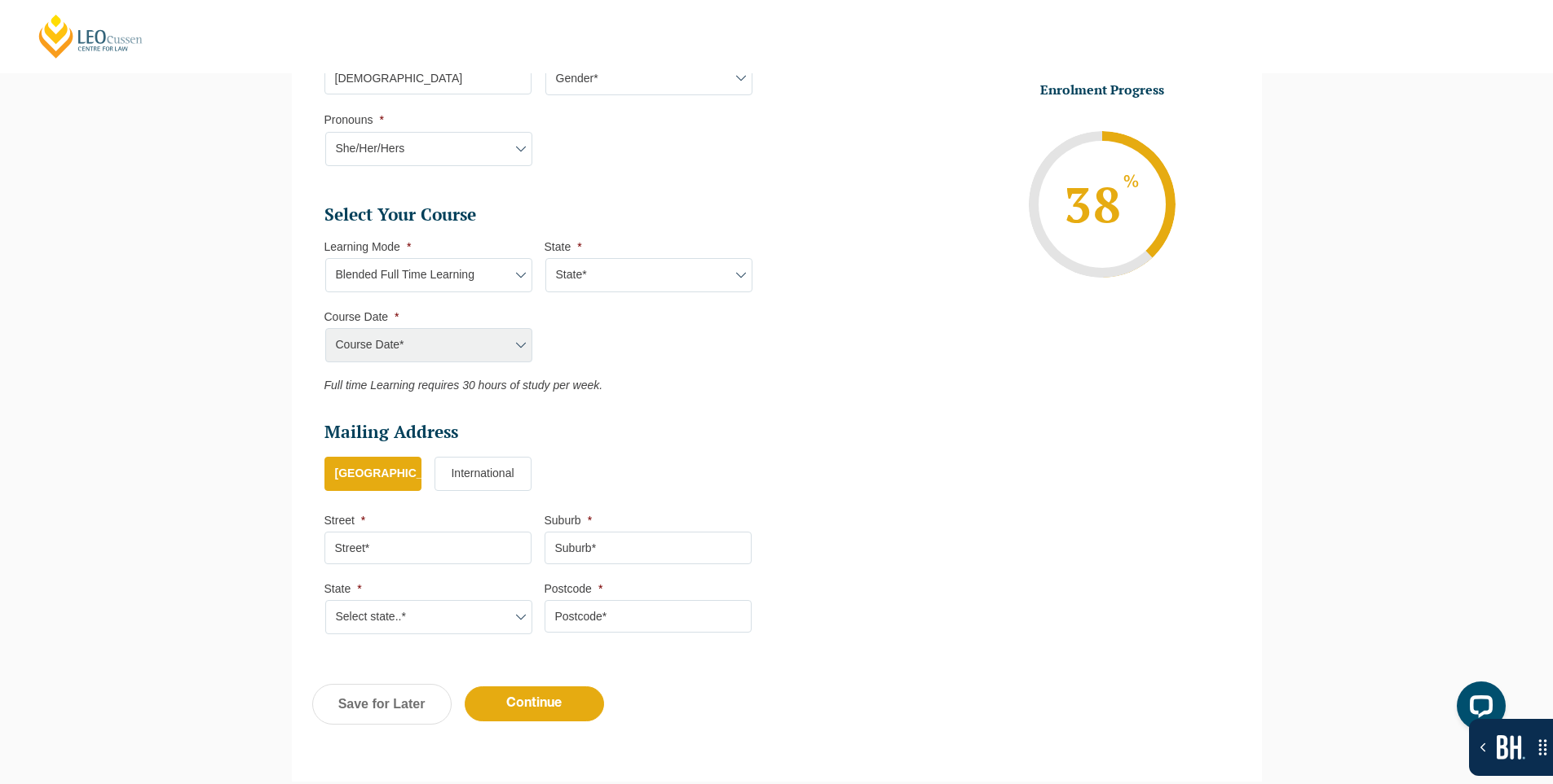
click at [638, 276] on select "State* ACT NSW QLD SA VIC WA" at bounding box center [649, 275] width 207 height 35
select select "ACT"
click at [545, 259] on select "State* ACT NSW QLD SA VIC WA" at bounding box center [649, 275] width 207 height 35
click at [428, 338] on select "Course Date* January 2026 (27-Jan-2026 to 12-Jun-2026) August 2026 (03-Aug-2026…" at bounding box center [428, 345] width 207 height 35
select select "[DATE] ([DATE] to [DATE])"
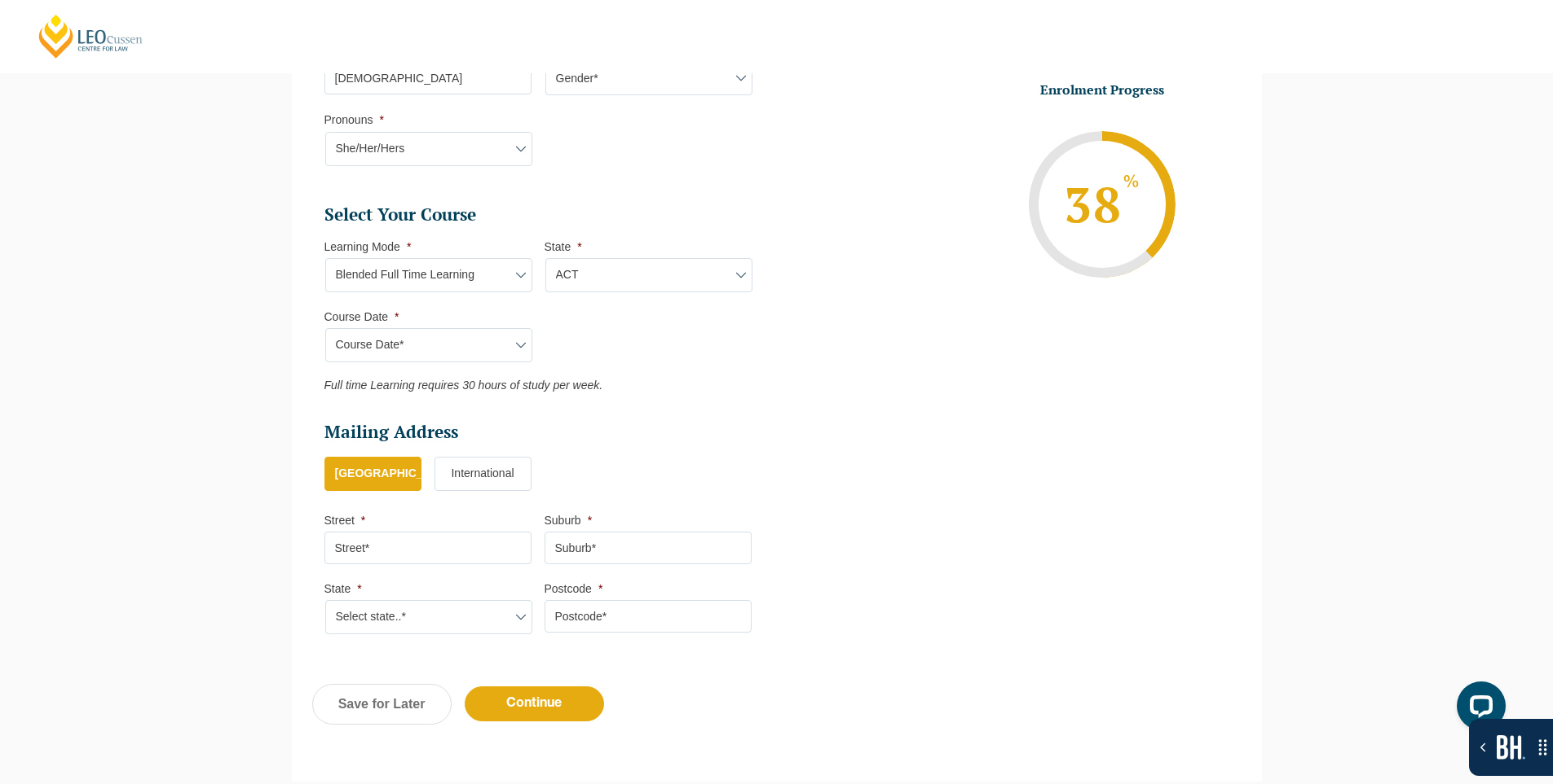
click at [325, 328] on select "Course Date* January 2026 (27-Jan-2026 to 12-Jun-2026) August 2026 (03-Aug-2026…" at bounding box center [428, 345] width 207 height 35
type input "Intake 01 January 2026 FT"
type input "Practical Legal Training (ACT)"
select select
click at [444, 540] on input "Street *" at bounding box center [427, 548] width 207 height 33
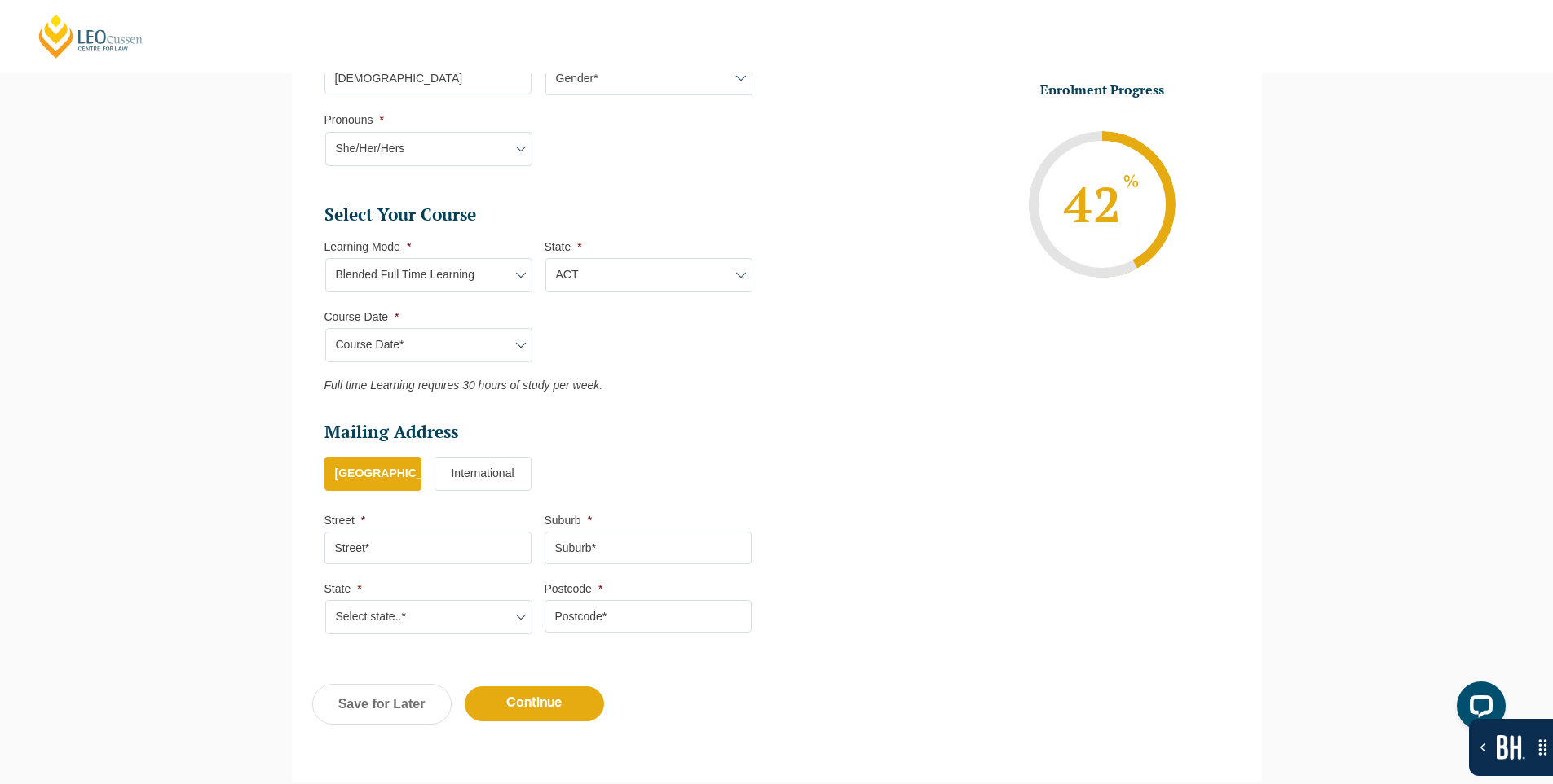
type input "301, Mangla Marvel"
type input "Vadodara"
type input "390009"
click at [411, 616] on select "Select state..* VIC WA QLD SA NSW NT ACT TAS" at bounding box center [428, 617] width 207 height 35
select select "VIC"
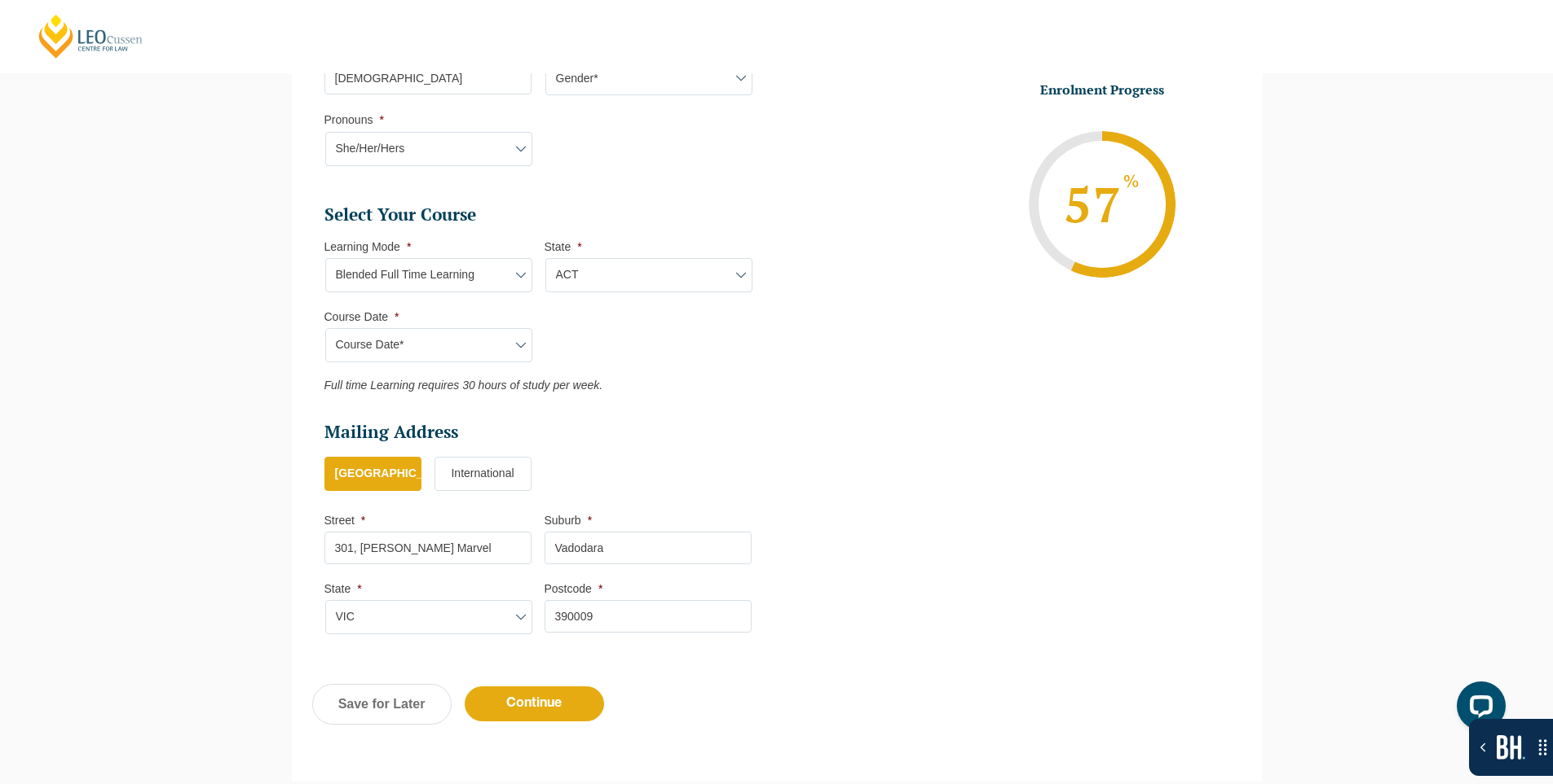
click at [325, 600] on select "Select state..* VIC WA QLD SA NSW NT ACT TAS" at bounding box center [428, 617] width 207 height 35
click at [548, 710] on input "Continue" at bounding box center [534, 703] width 140 height 35
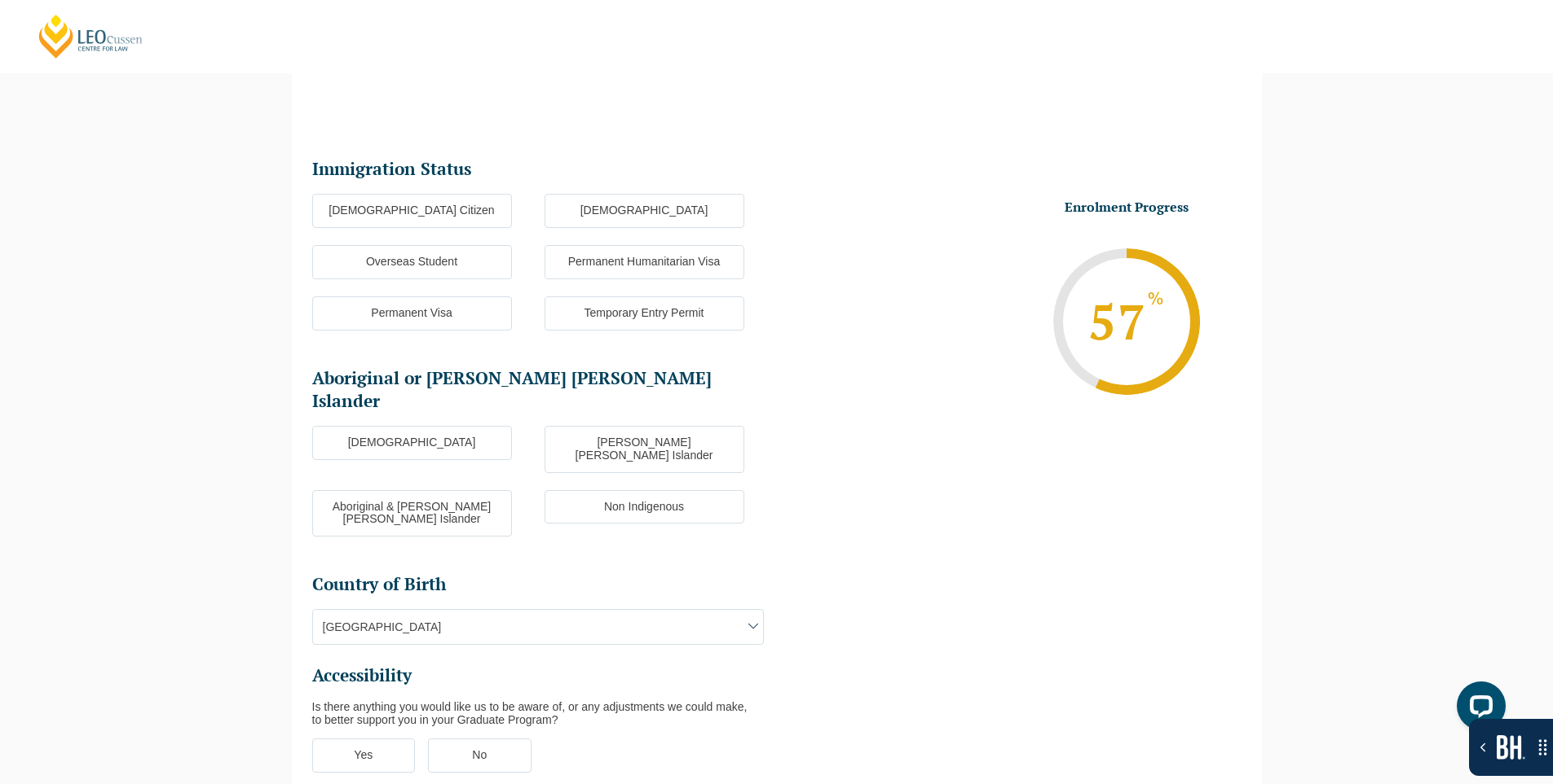
scroll to position [141, 0]
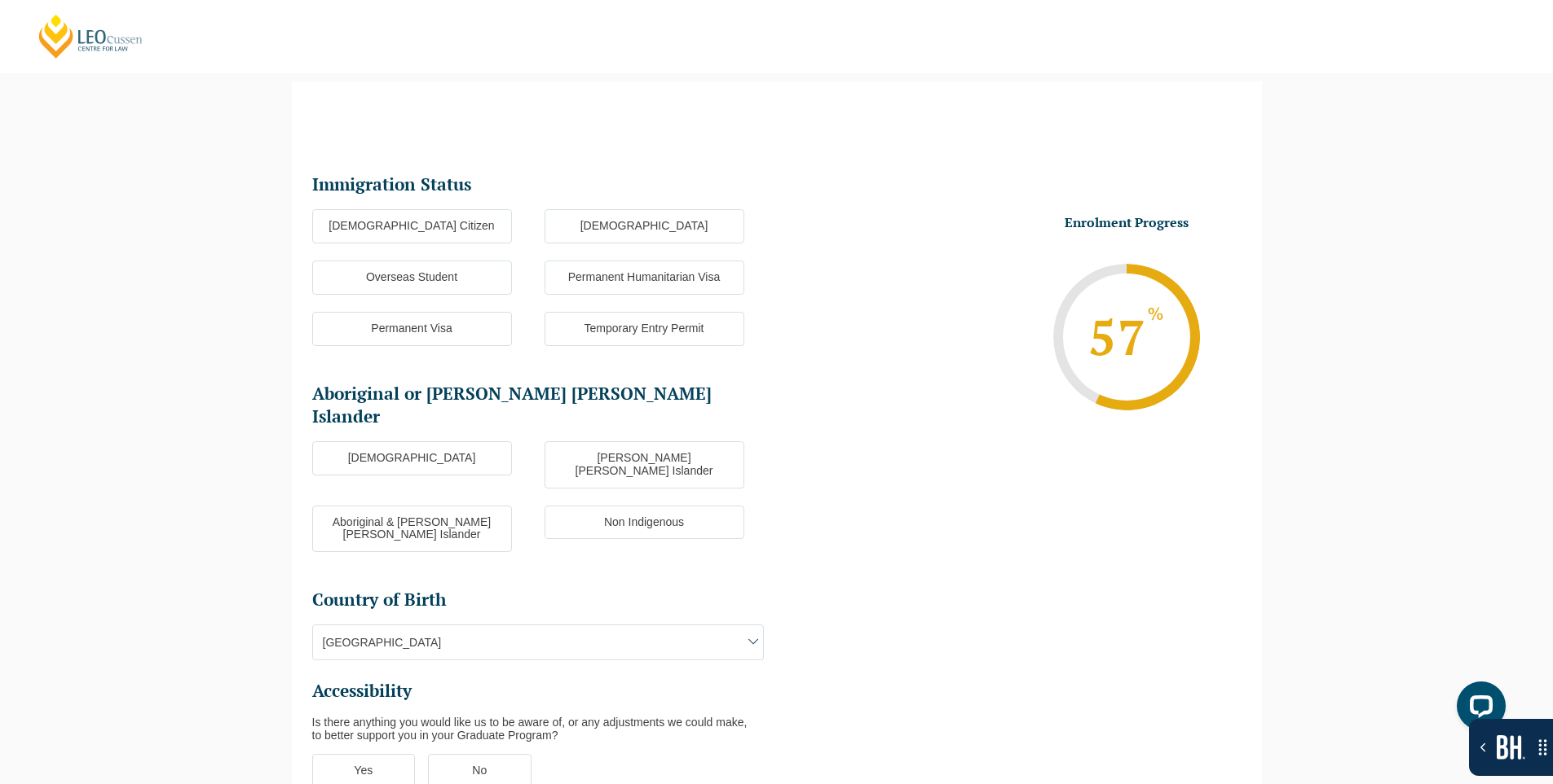
click at [430, 223] on label "[DEMOGRAPHIC_DATA] Citizen" at bounding box center [411, 226] width 200 height 35
click at [0, 0] on input "[DEMOGRAPHIC_DATA] Citizen" at bounding box center [0, 0] width 0 height 0
click at [444, 441] on label "[DEMOGRAPHIC_DATA]" at bounding box center [411, 458] width 200 height 35
click at [0, 0] on input "[DEMOGRAPHIC_DATA]" at bounding box center [0, 0] width 0 height 0
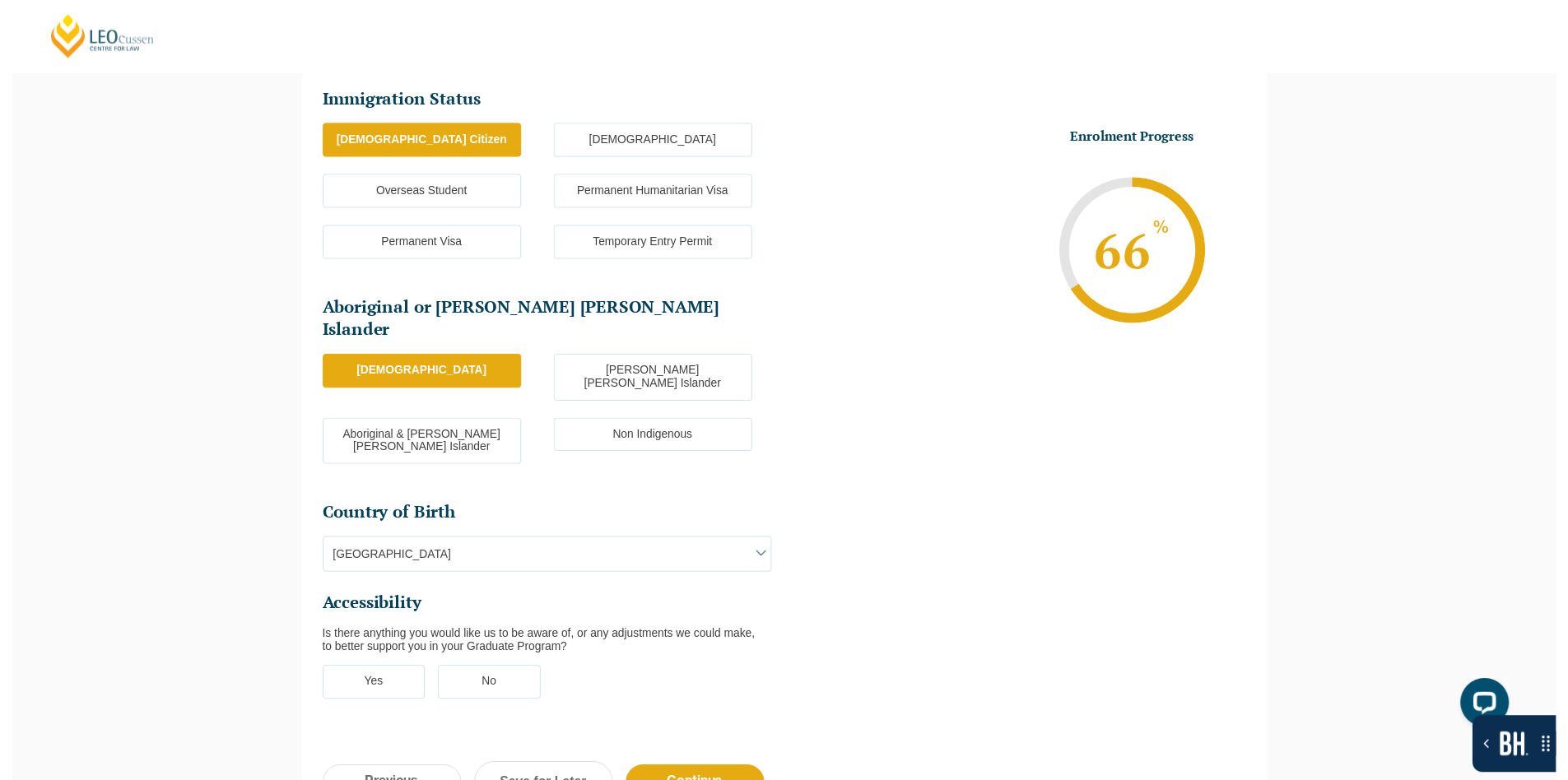
scroll to position [307, 0]
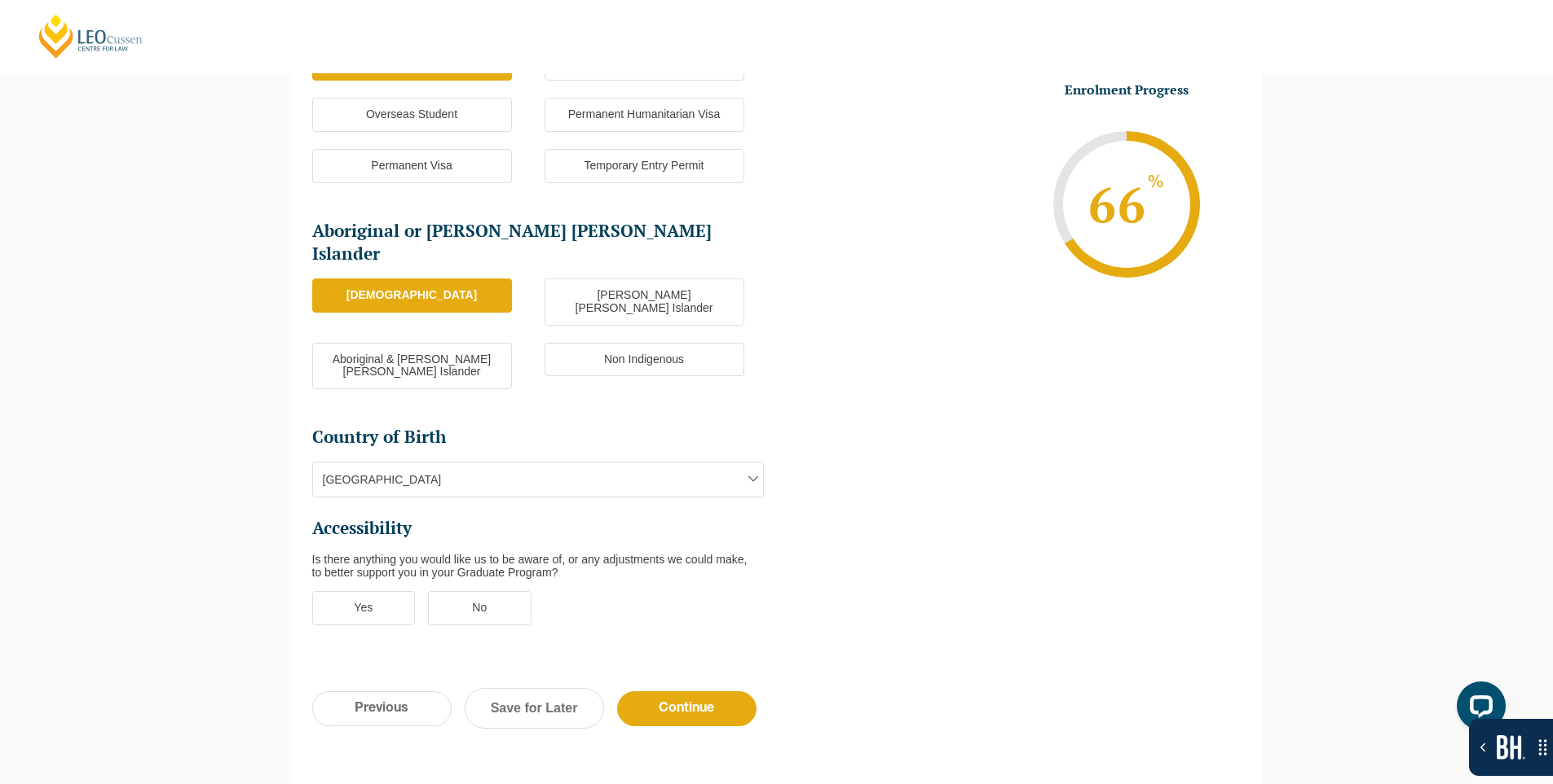
click at [495, 463] on span "[GEOGRAPHIC_DATA]" at bounding box center [538, 480] width 450 height 35
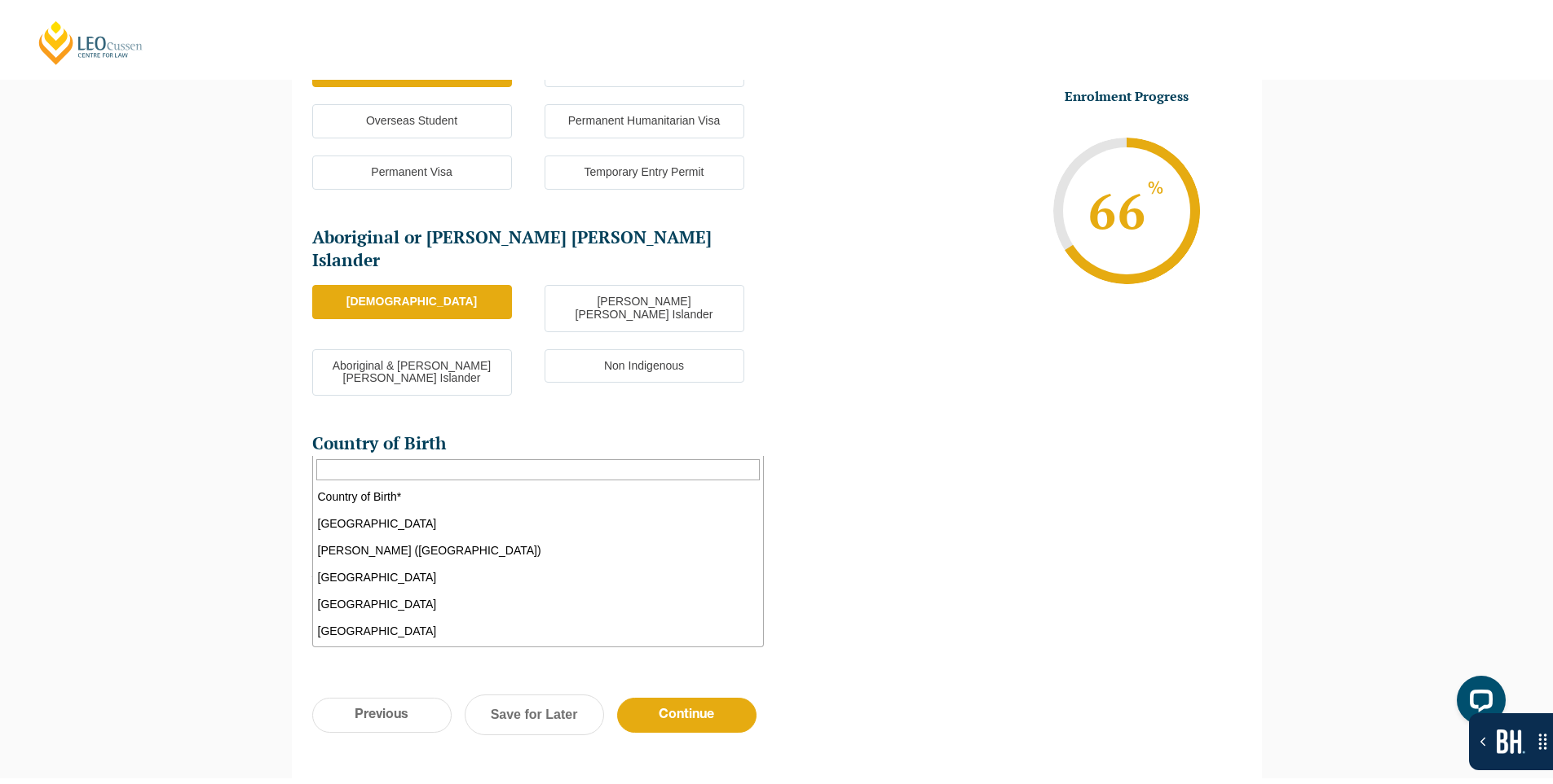
scroll to position [2742, 0]
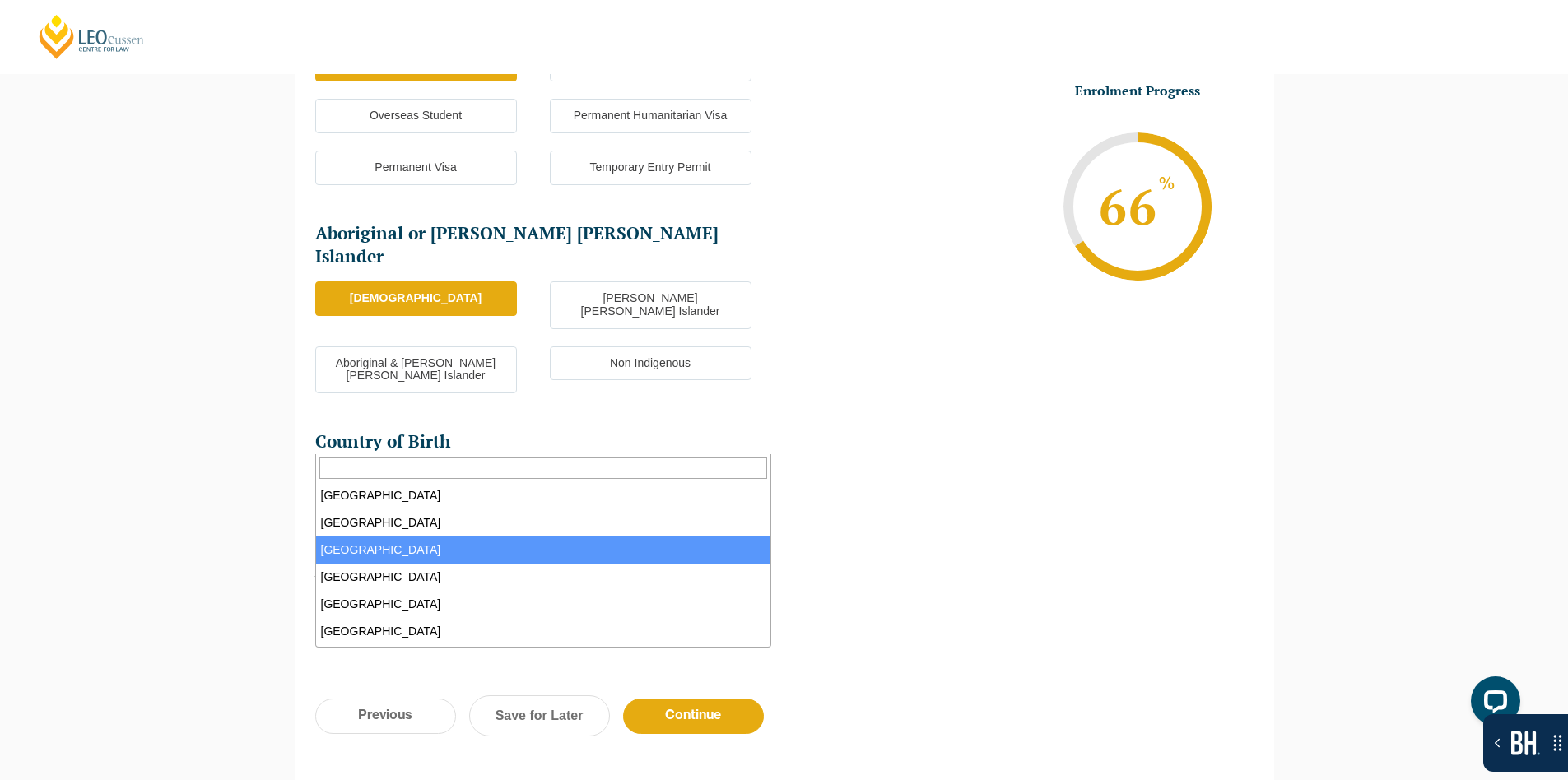
click at [500, 468] on span "[GEOGRAPHIC_DATA]" at bounding box center [543, 485] width 454 height 35
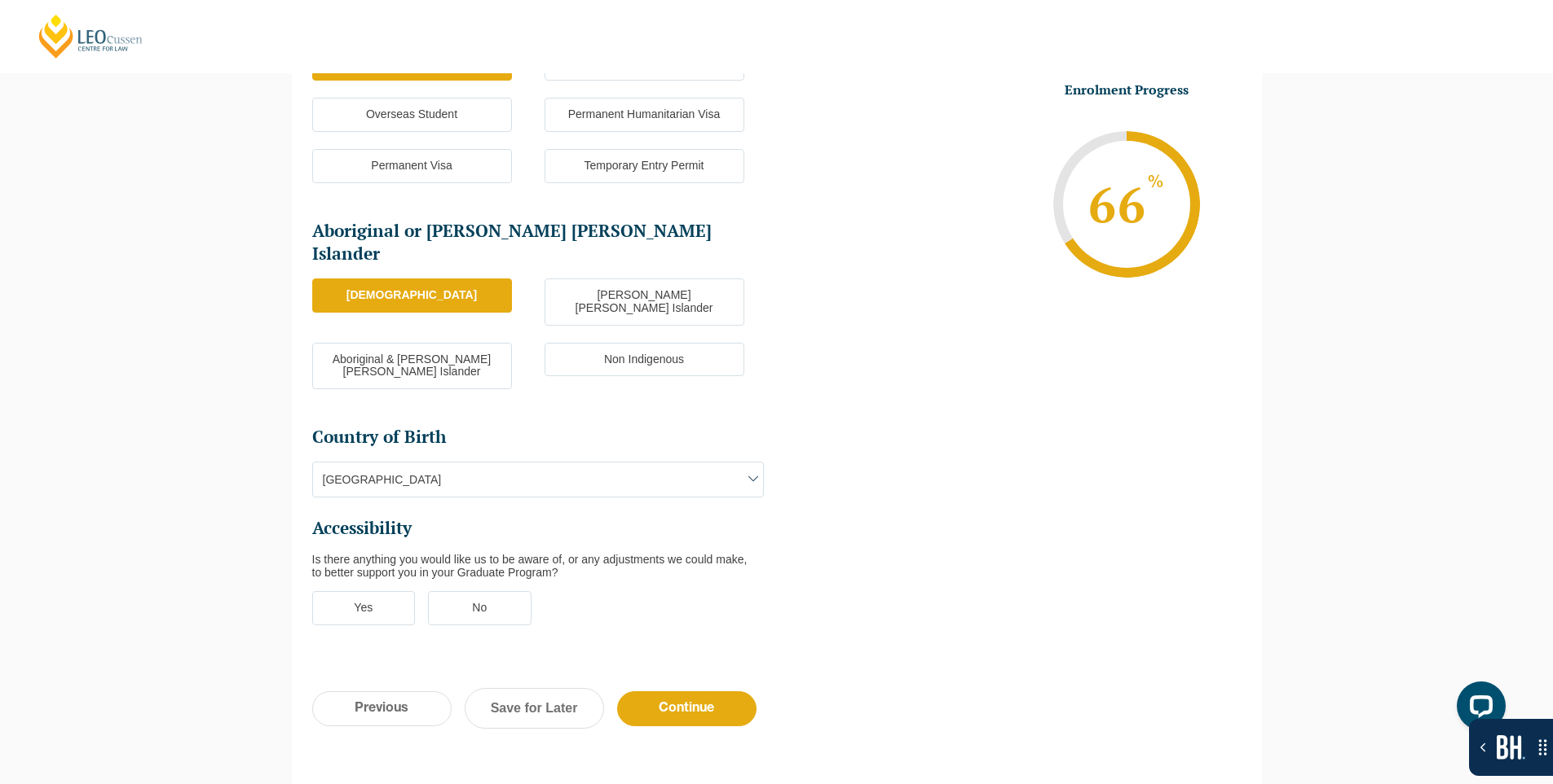
click at [490, 591] on label "No" at bounding box center [480, 608] width 103 height 35
click at [0, 0] on input "No" at bounding box center [0, 0] width 0 height 0
click at [705, 691] on input "Continue" at bounding box center [686, 708] width 140 height 35
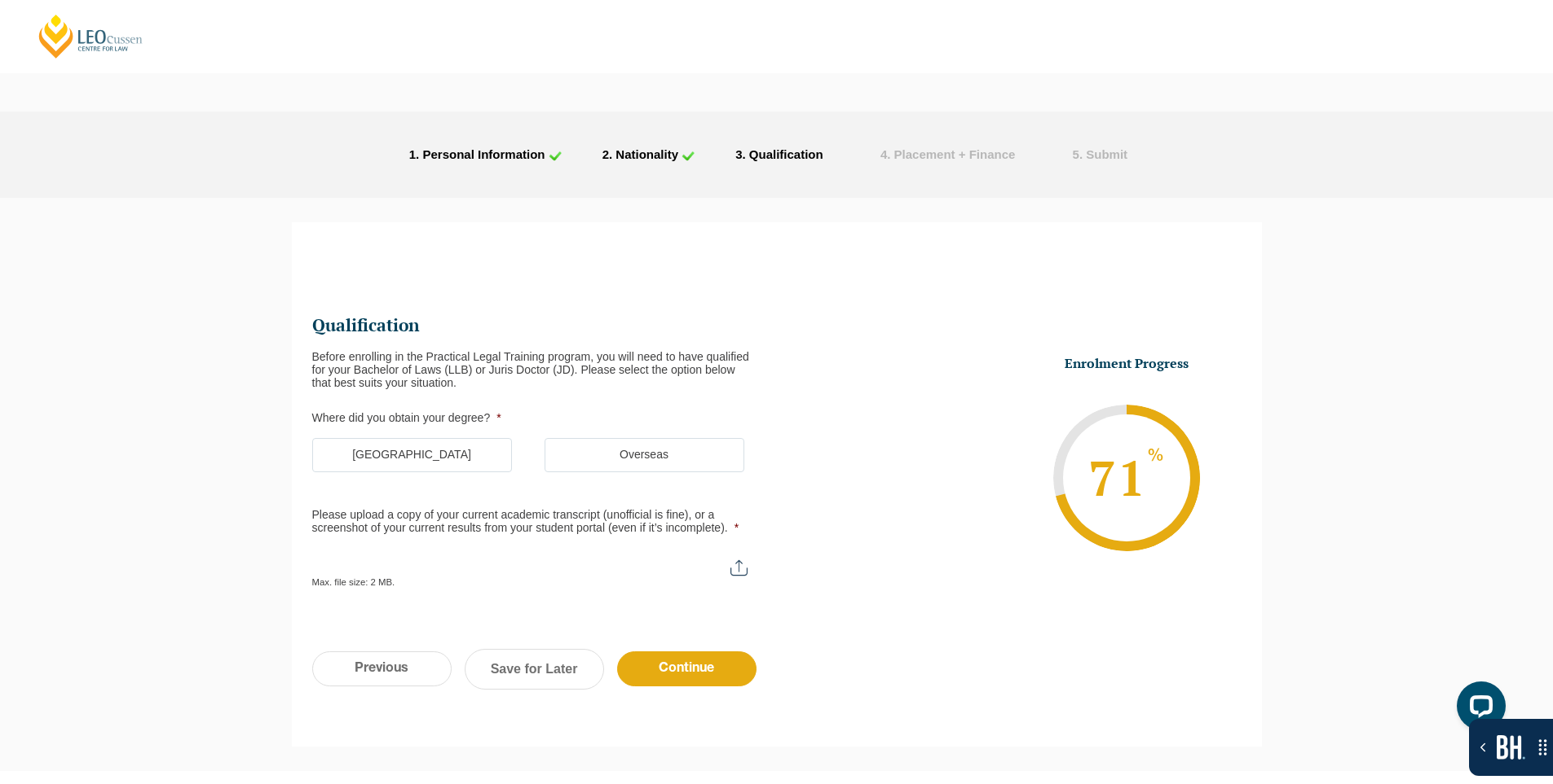
scroll to position [141, 0]
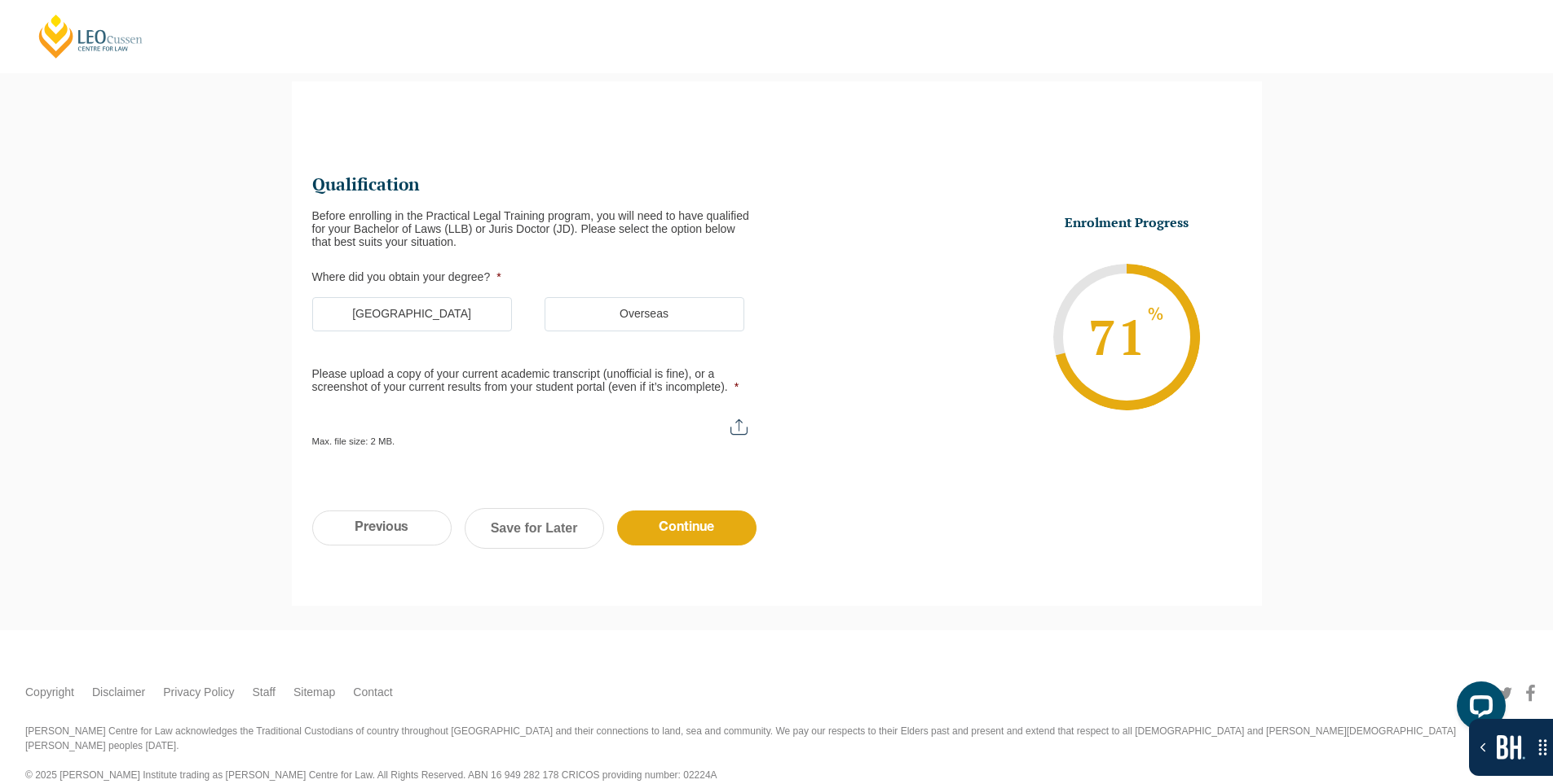
click at [443, 318] on label "[GEOGRAPHIC_DATA]" at bounding box center [411, 314] width 200 height 35
click at [0, 0] on input "[GEOGRAPHIC_DATA]" at bounding box center [0, 0] width 0 height 0
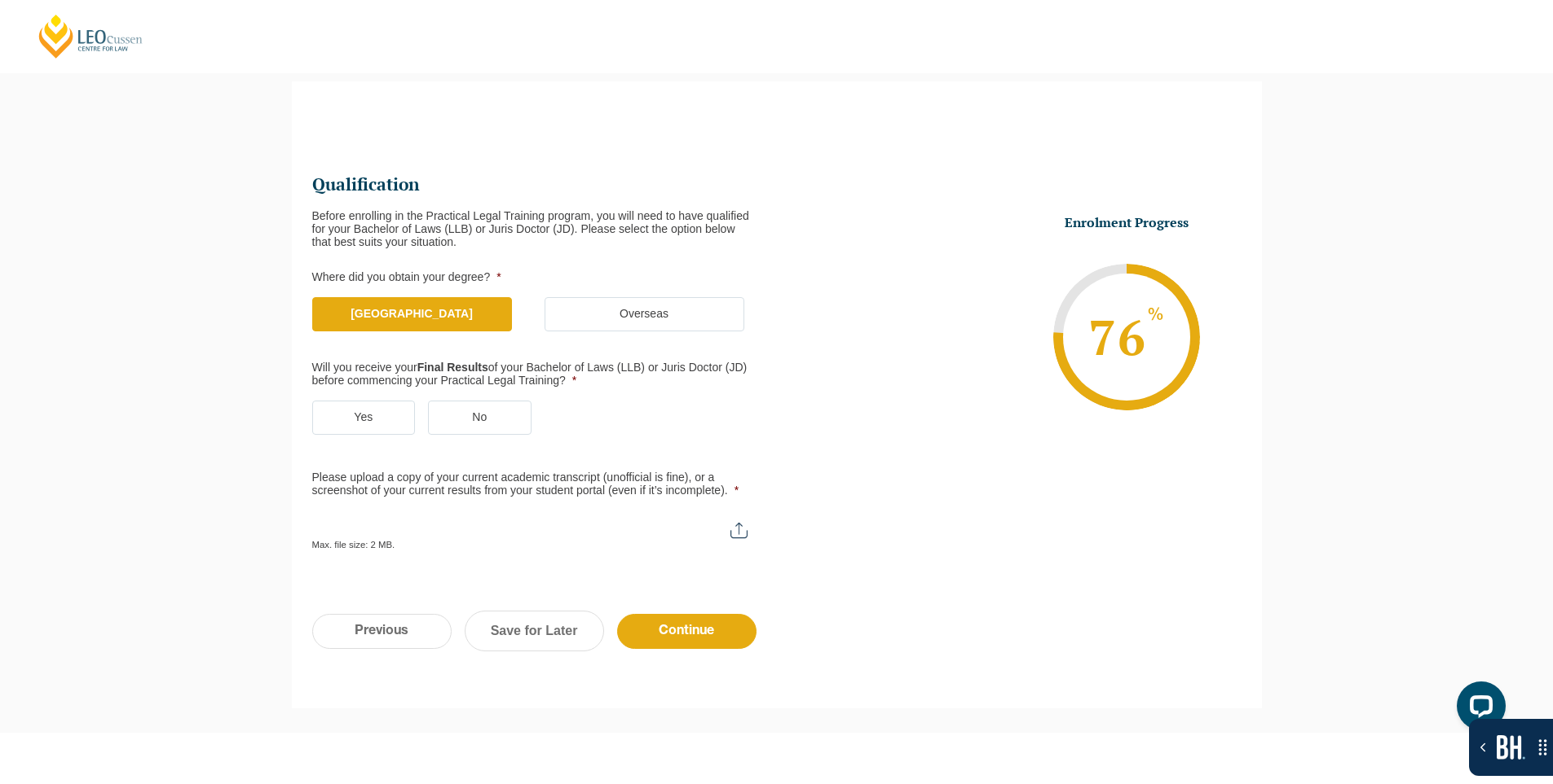
click at [379, 413] on label "Yes" at bounding box center [364, 418] width 103 height 35
click at [0, 0] on input "Yes" at bounding box center [0, 0] width 0 height 0
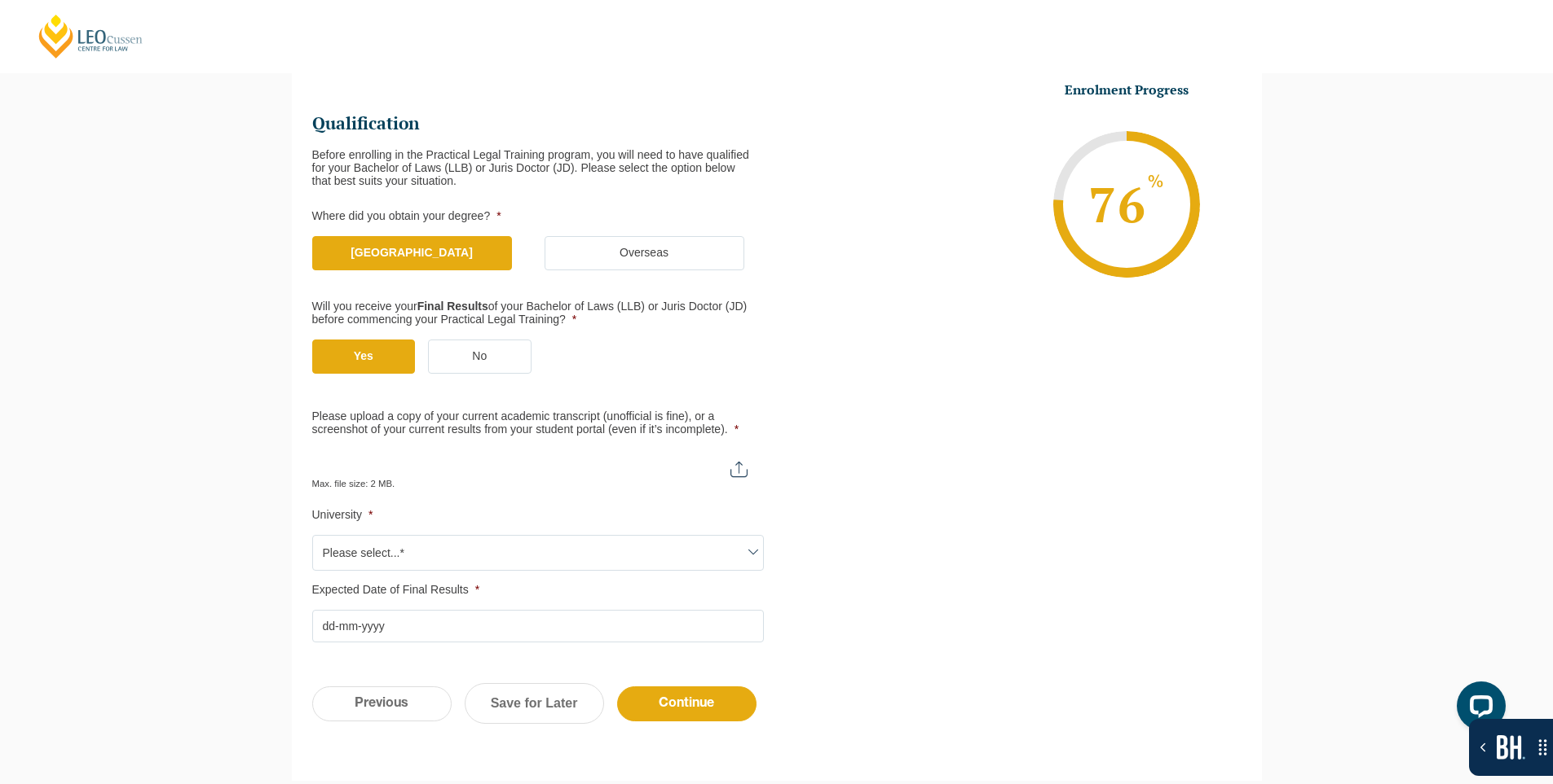
scroll to position [303, 0]
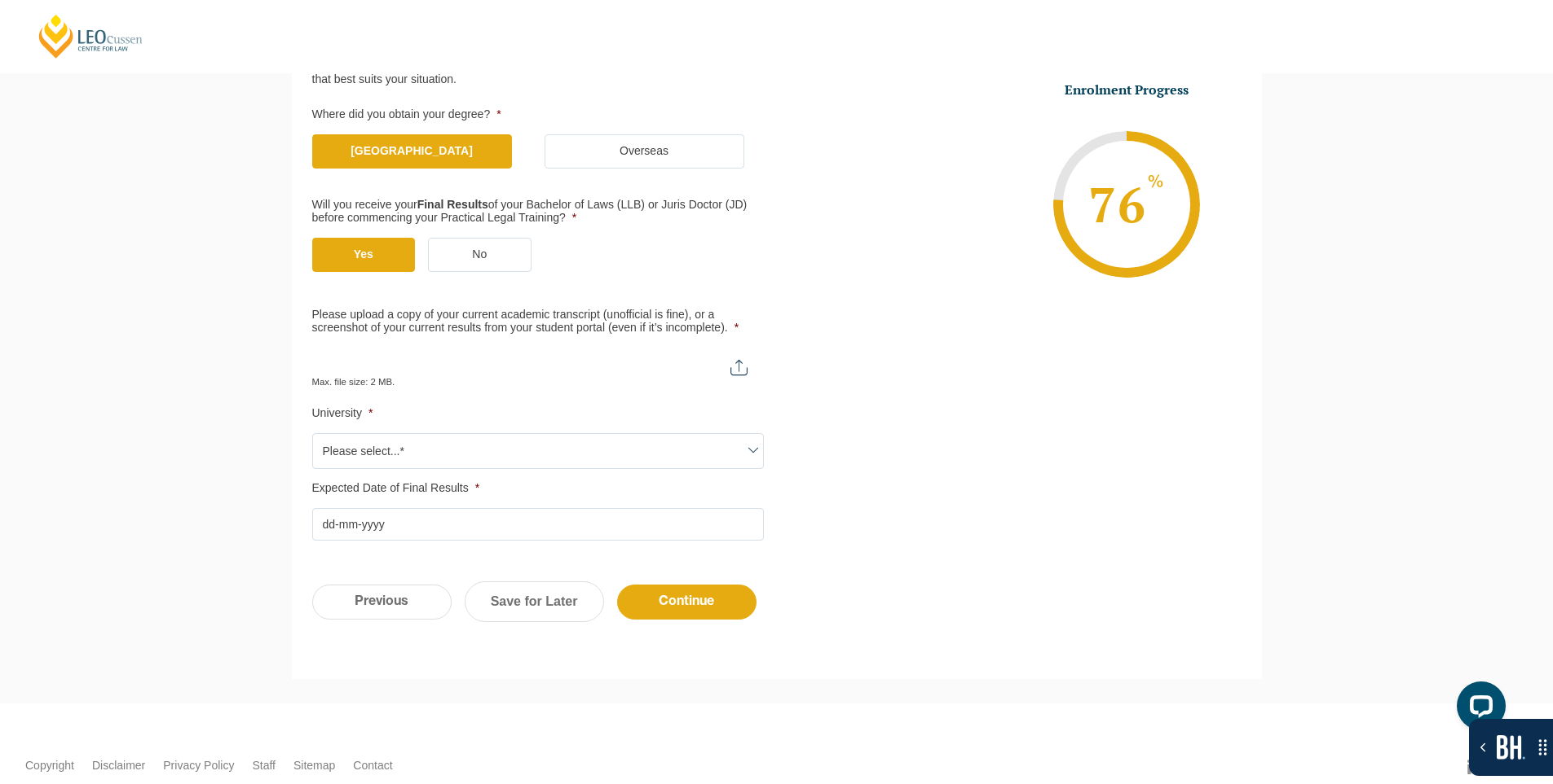
click at [441, 362] on input "Please upload a copy of your current academic transcript (unofficial is fine), …" at bounding box center [538, 362] width 452 height 28
click at [527, 352] on input "Please upload a copy of your current academic transcript (unofficial is fine), …" at bounding box center [538, 362] width 452 height 28
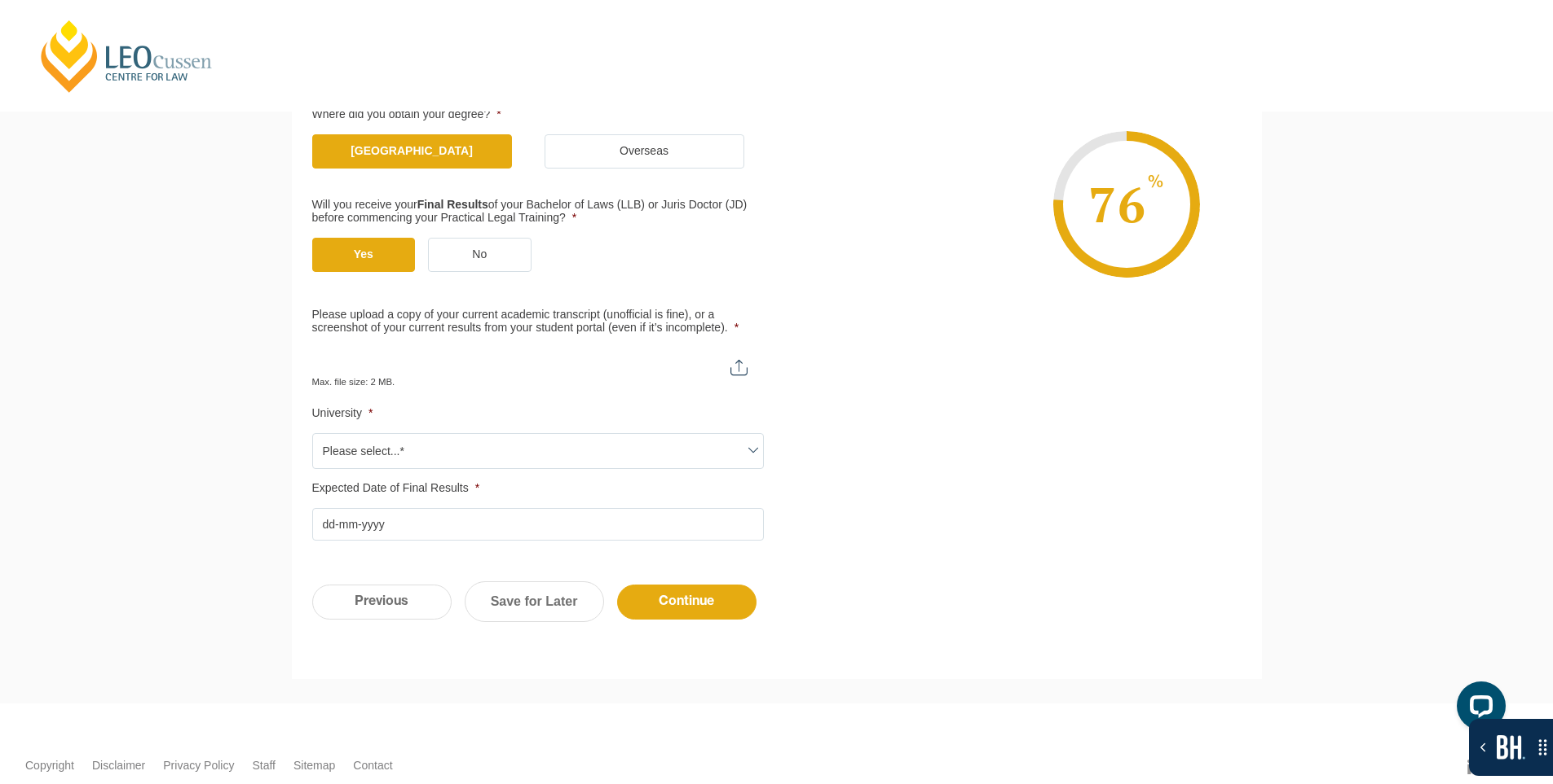
click at [530, 356] on input "Please upload a copy of your current academic transcript (unofficial is fine), …" at bounding box center [538, 362] width 452 height 28
type input "C:\fakepath\sample-local-pdf.pdf"
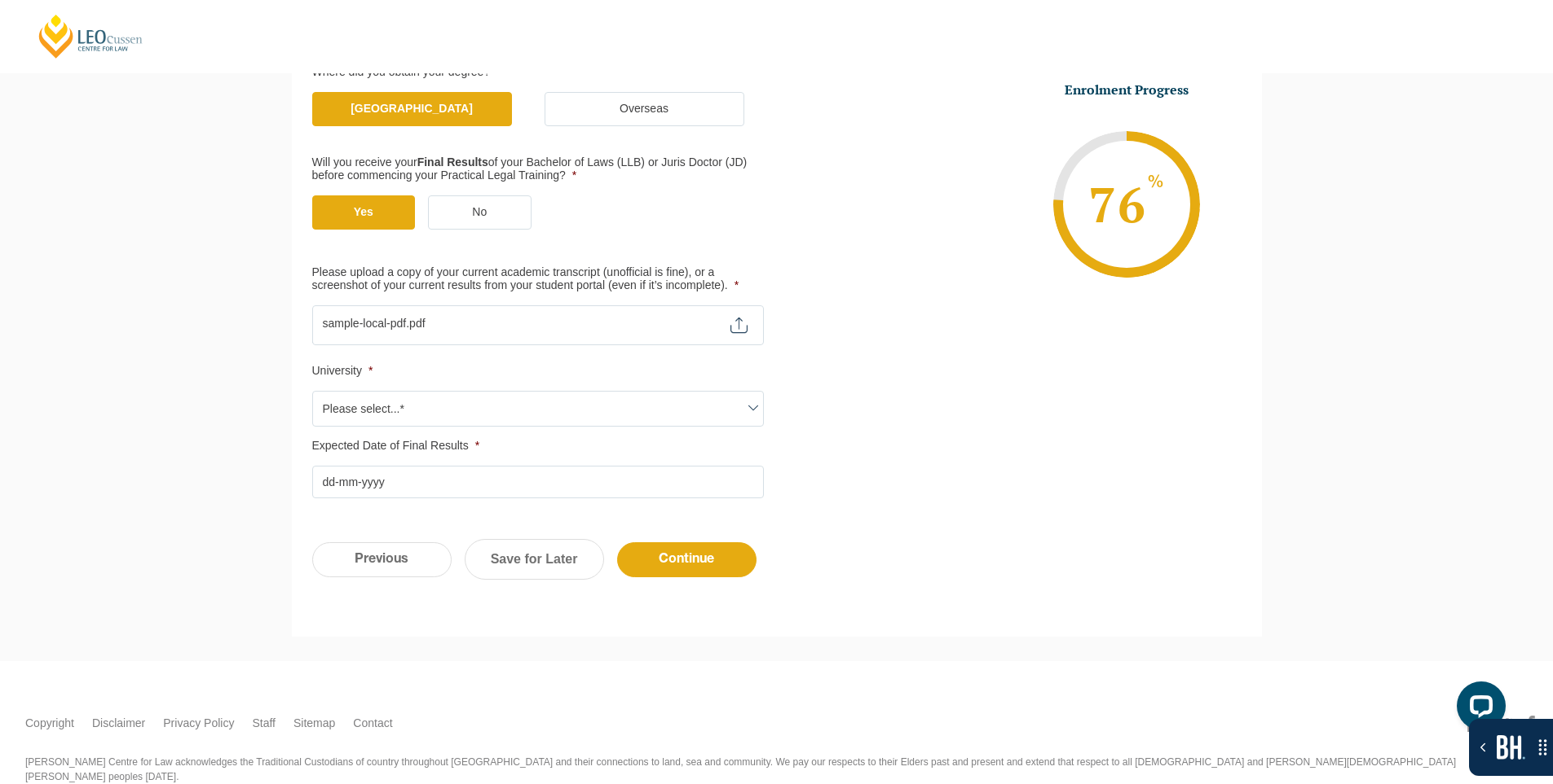
scroll to position [385, 0]
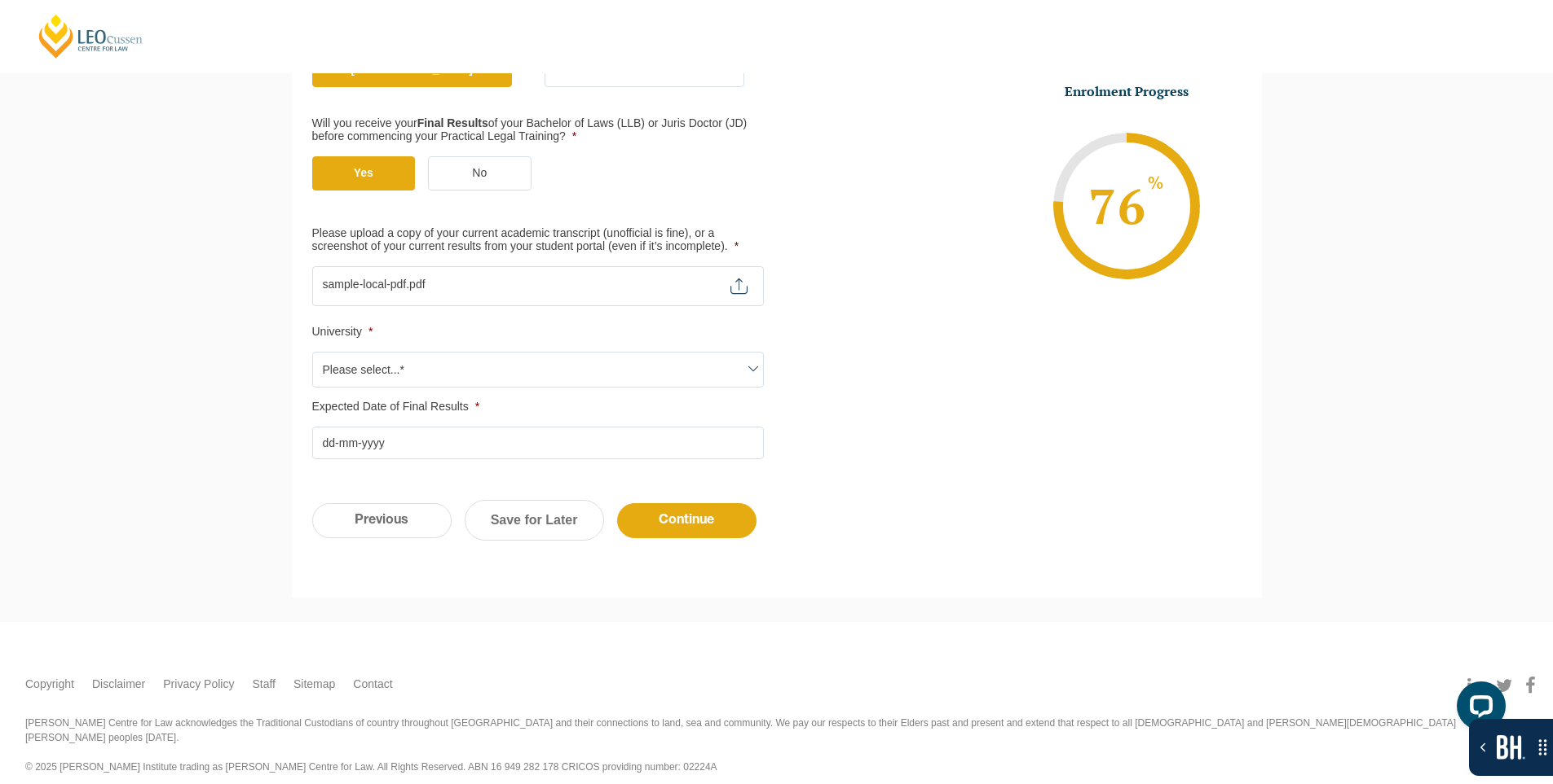
click at [432, 369] on span "Please select...*" at bounding box center [538, 370] width 450 height 35
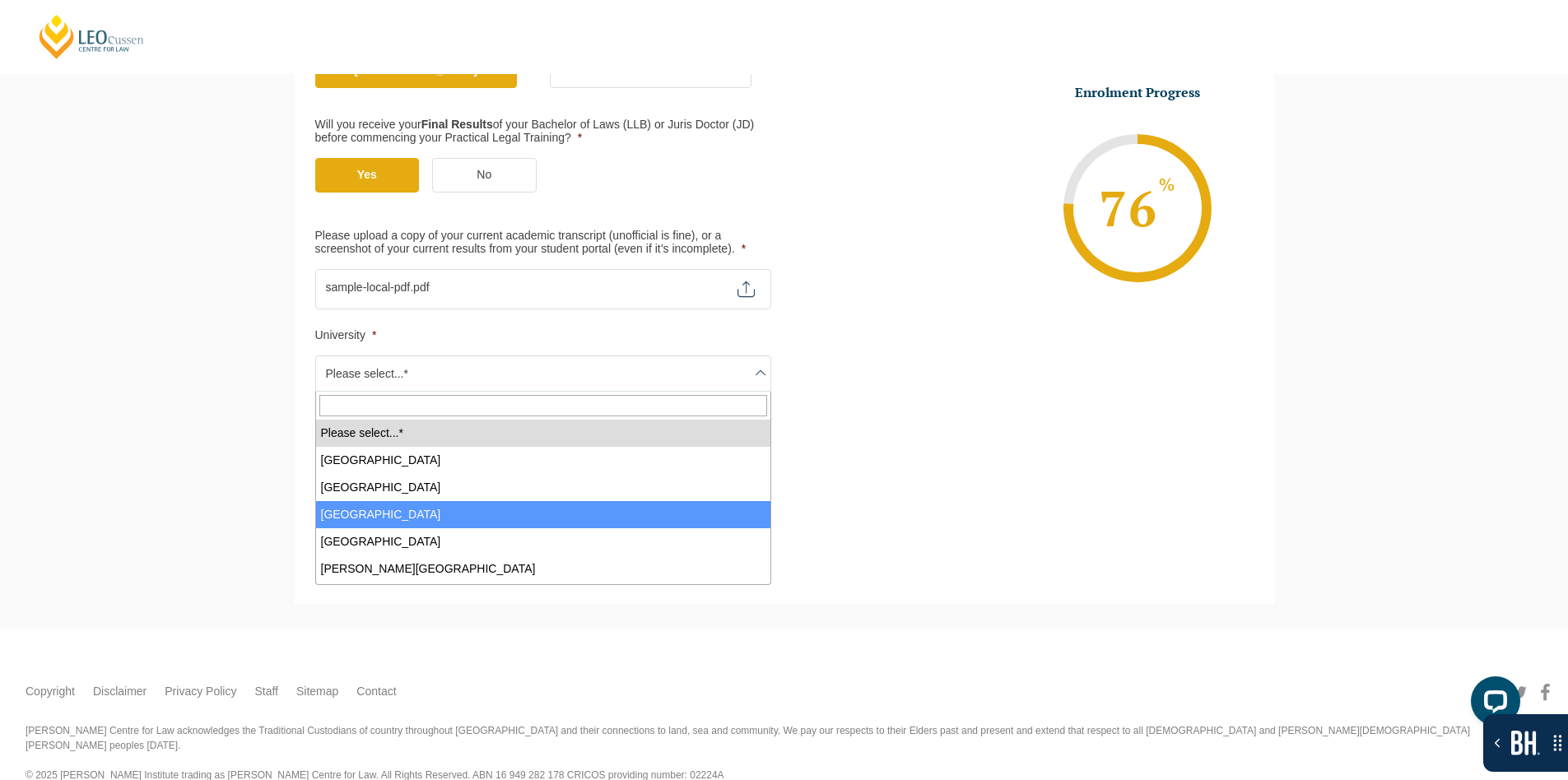
select select "[GEOGRAPHIC_DATA]"
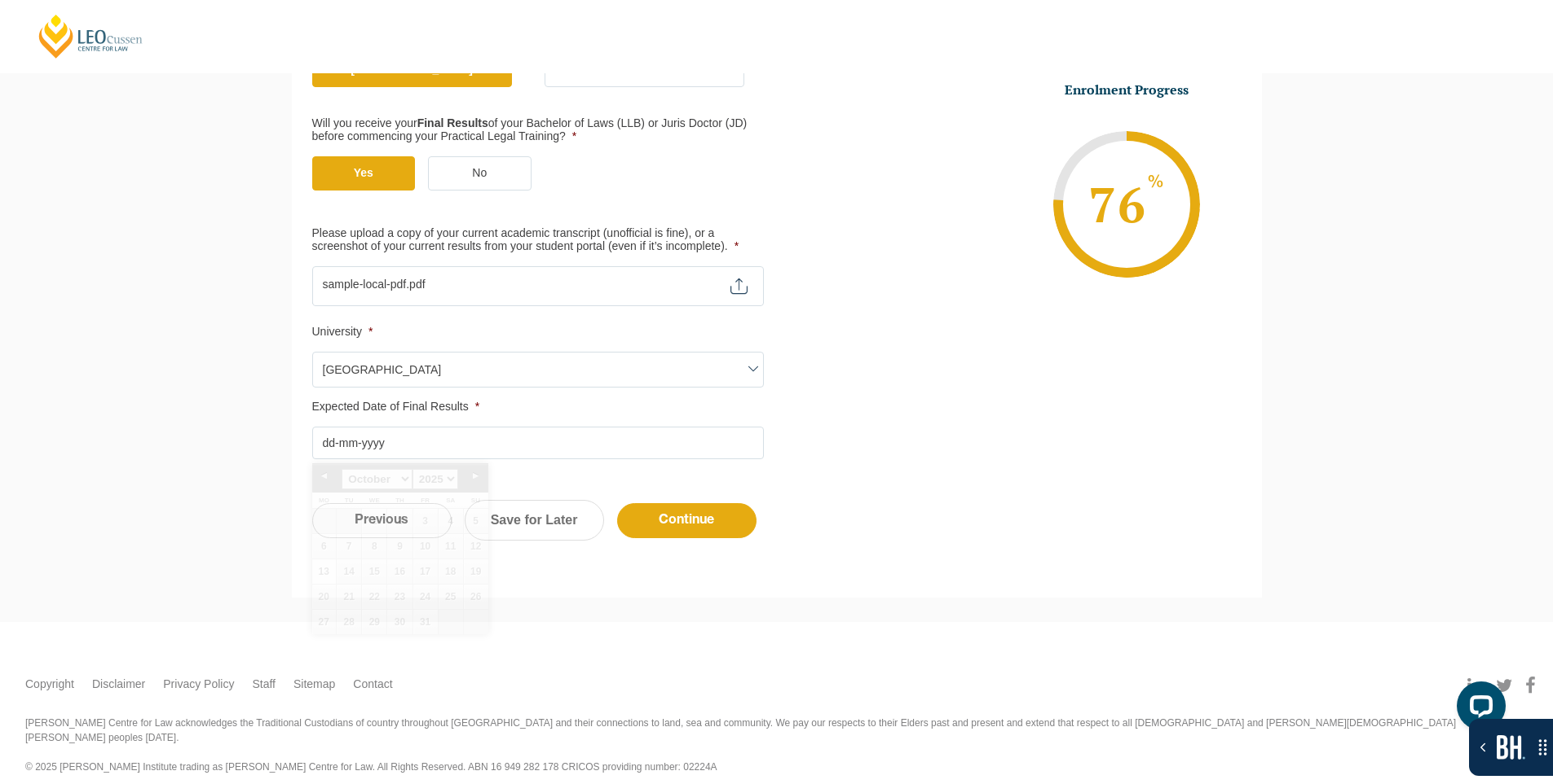
click at [497, 442] on input "Expected Date of Final Results *" at bounding box center [538, 443] width 452 height 33
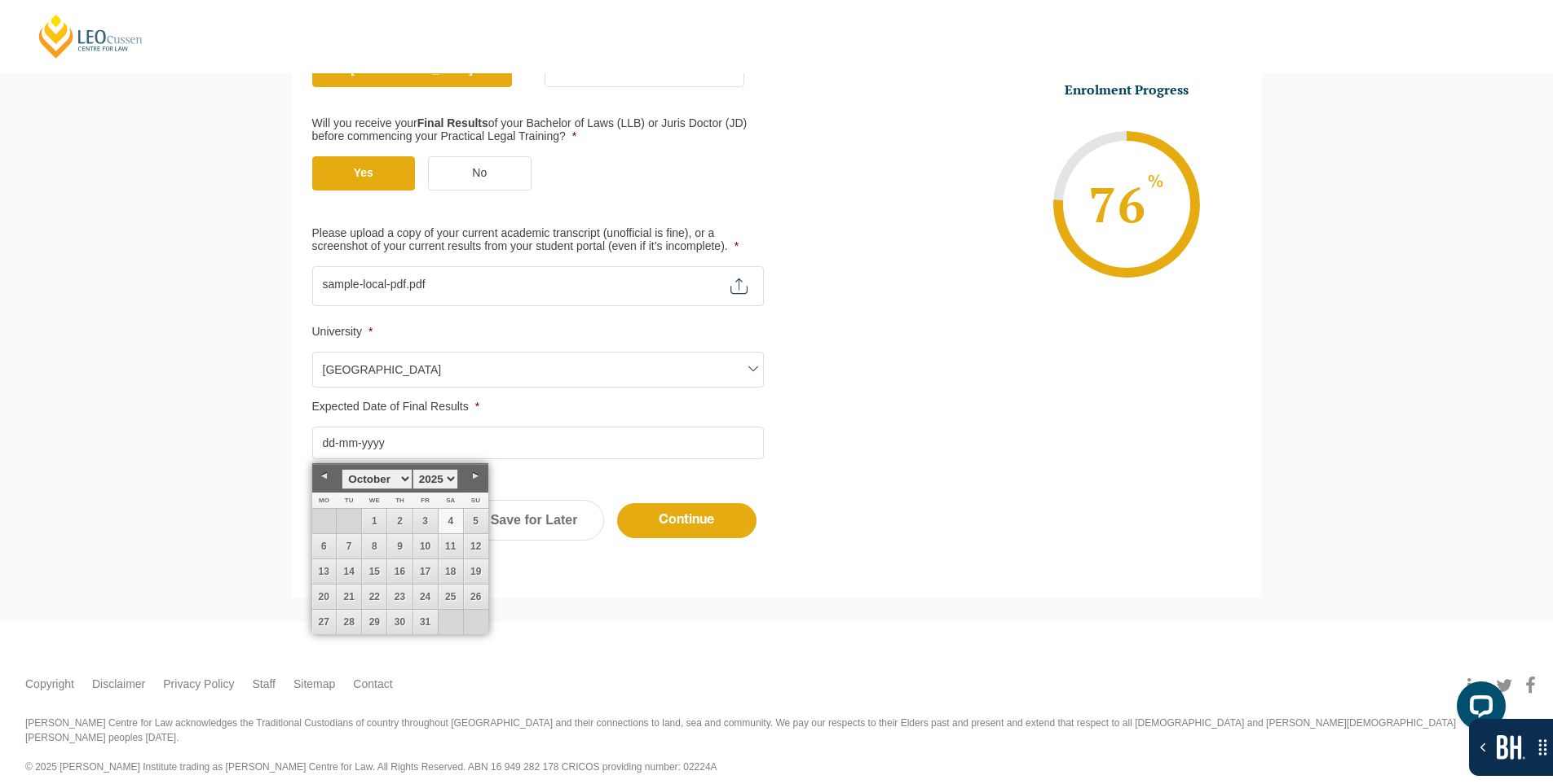
click at [434, 521] on link "3" at bounding box center [426, 522] width 24 height 24
type input "03-10-2025"
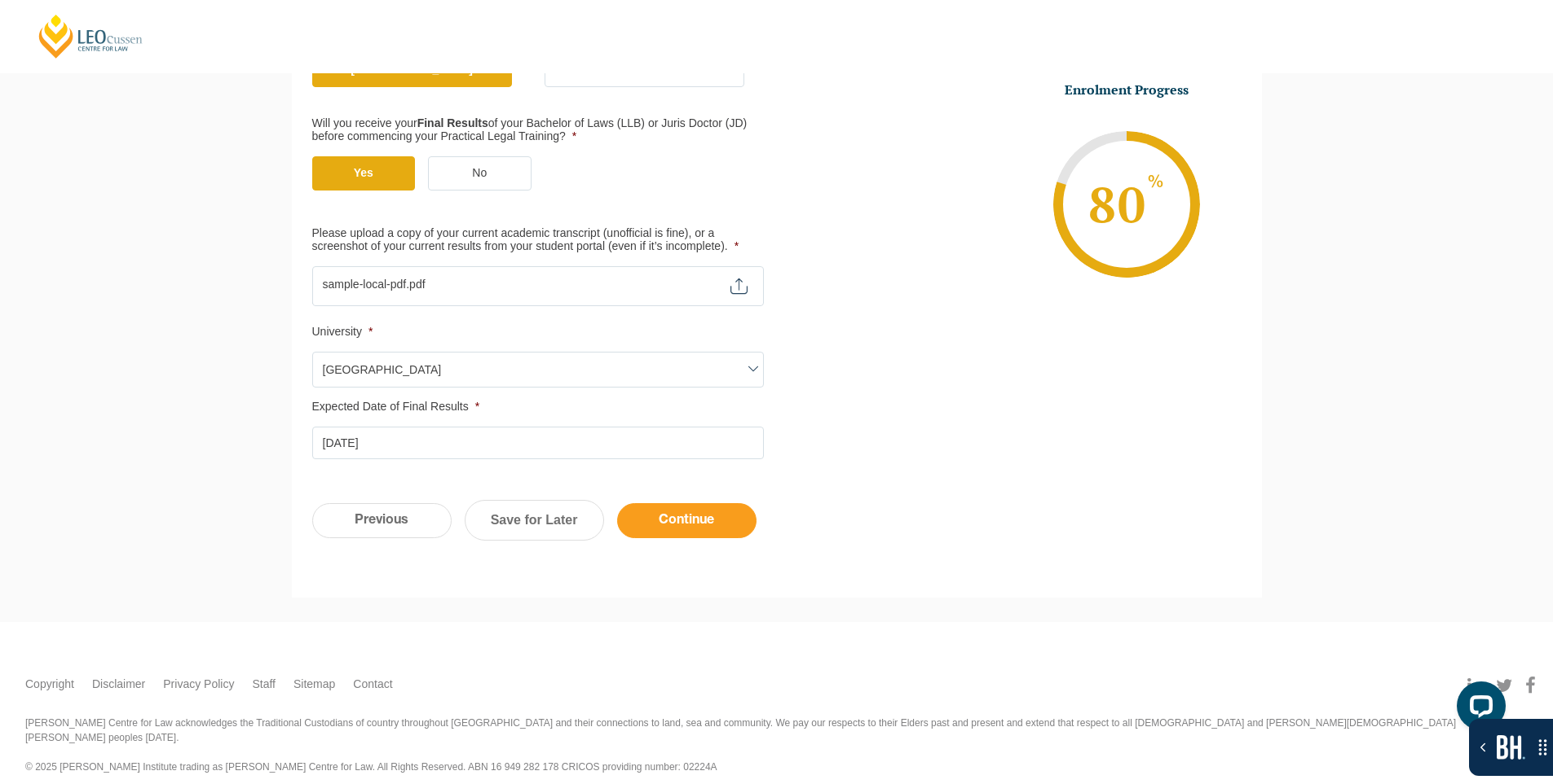
click at [650, 521] on input "Continue" at bounding box center [686, 520] width 140 height 35
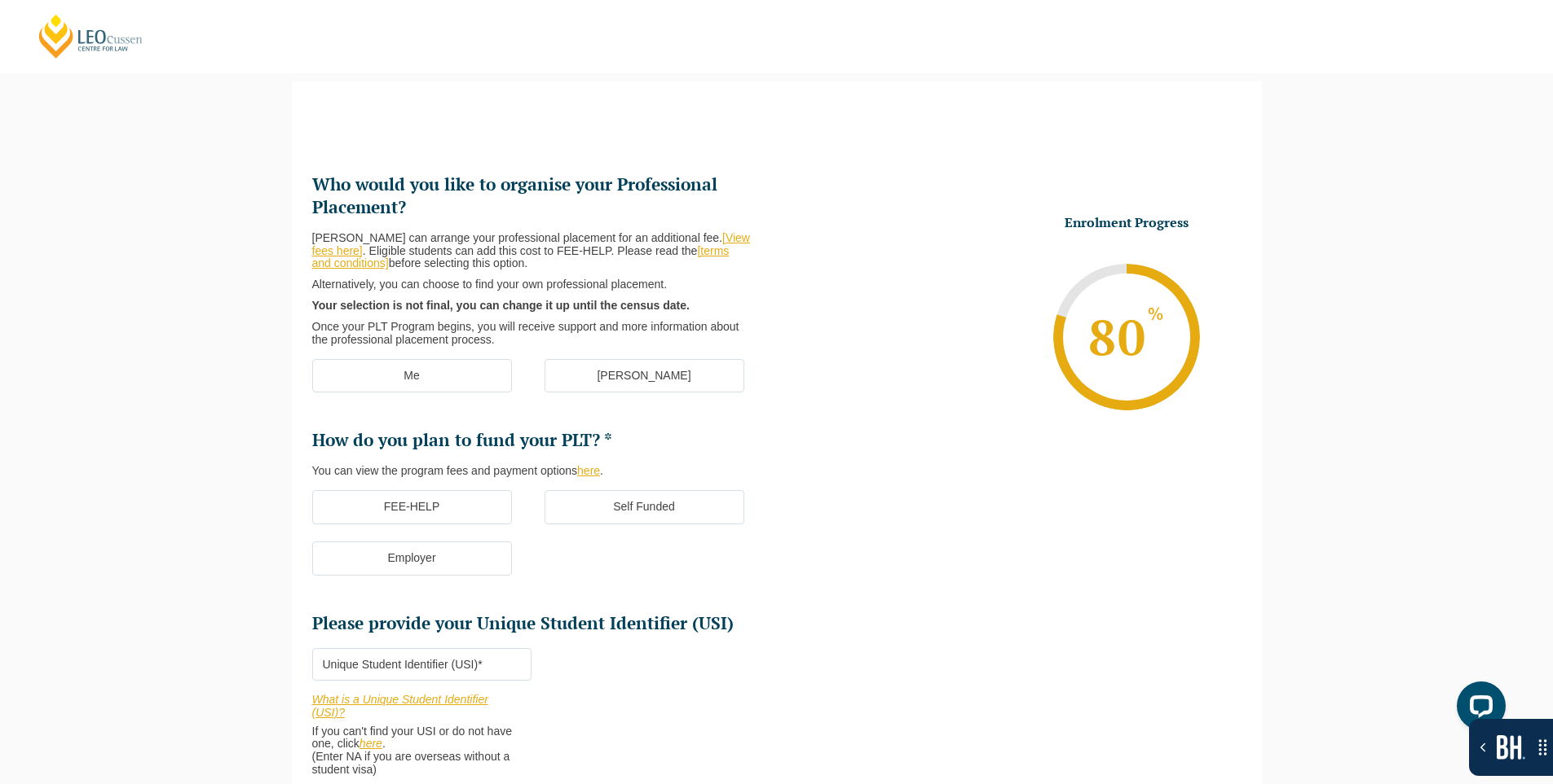
scroll to position [0, 0]
click at [468, 368] on label "Me" at bounding box center [411, 376] width 200 height 35
click at [0, 0] on input "Me" at bounding box center [0, 0] width 0 height 0
click at [450, 507] on label "FEE-HELP" at bounding box center [411, 508] width 200 height 35
click at [0, 0] on input "FEE-HELP" at bounding box center [0, 0] width 0 height 0
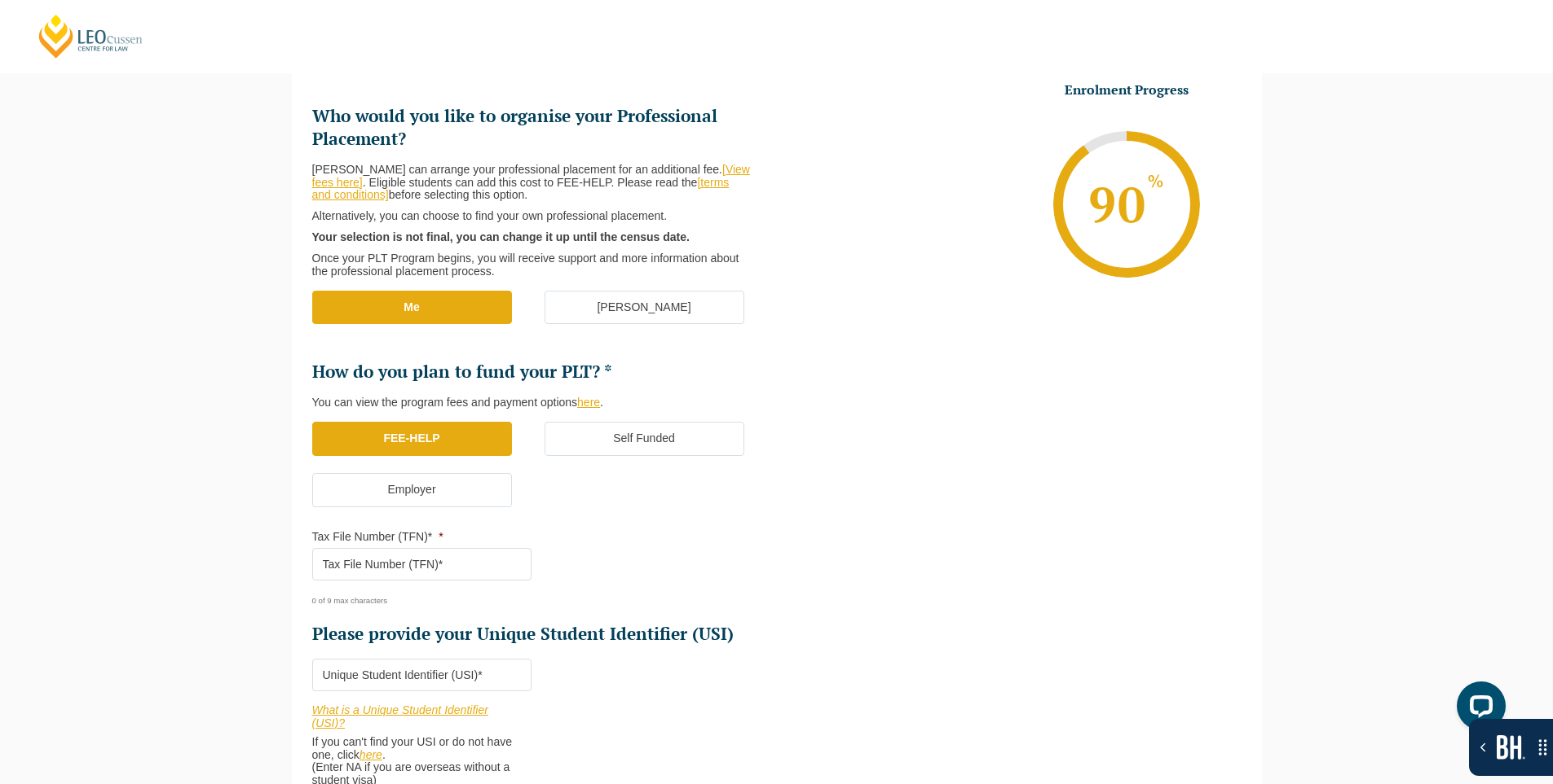
scroll to position [303, 0]
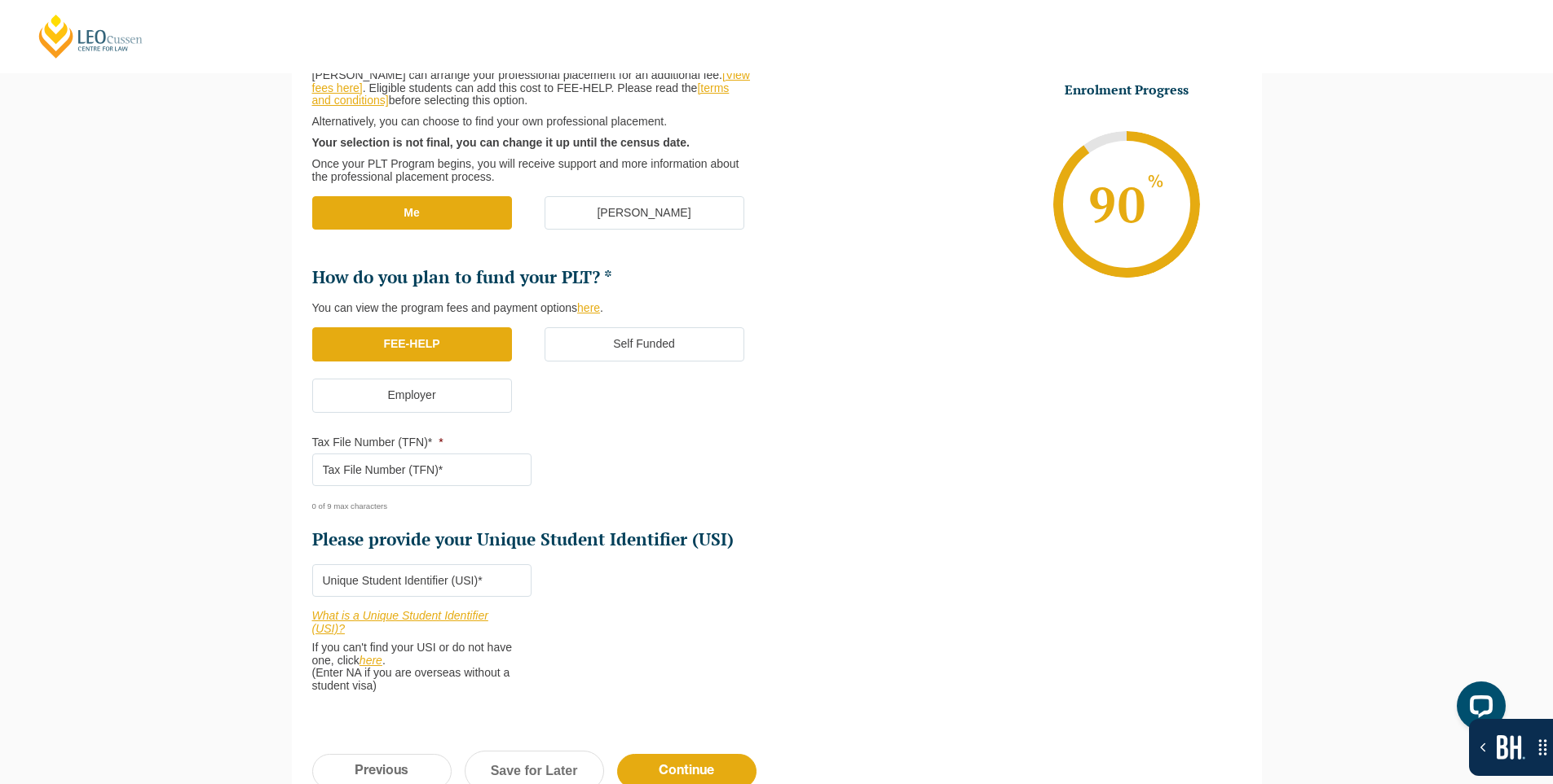
click at [653, 346] on label "Self Funded" at bounding box center [644, 345] width 200 height 35
click at [0, 0] on input "Self Funded" at bounding box center [0, 0] width 0 height 0
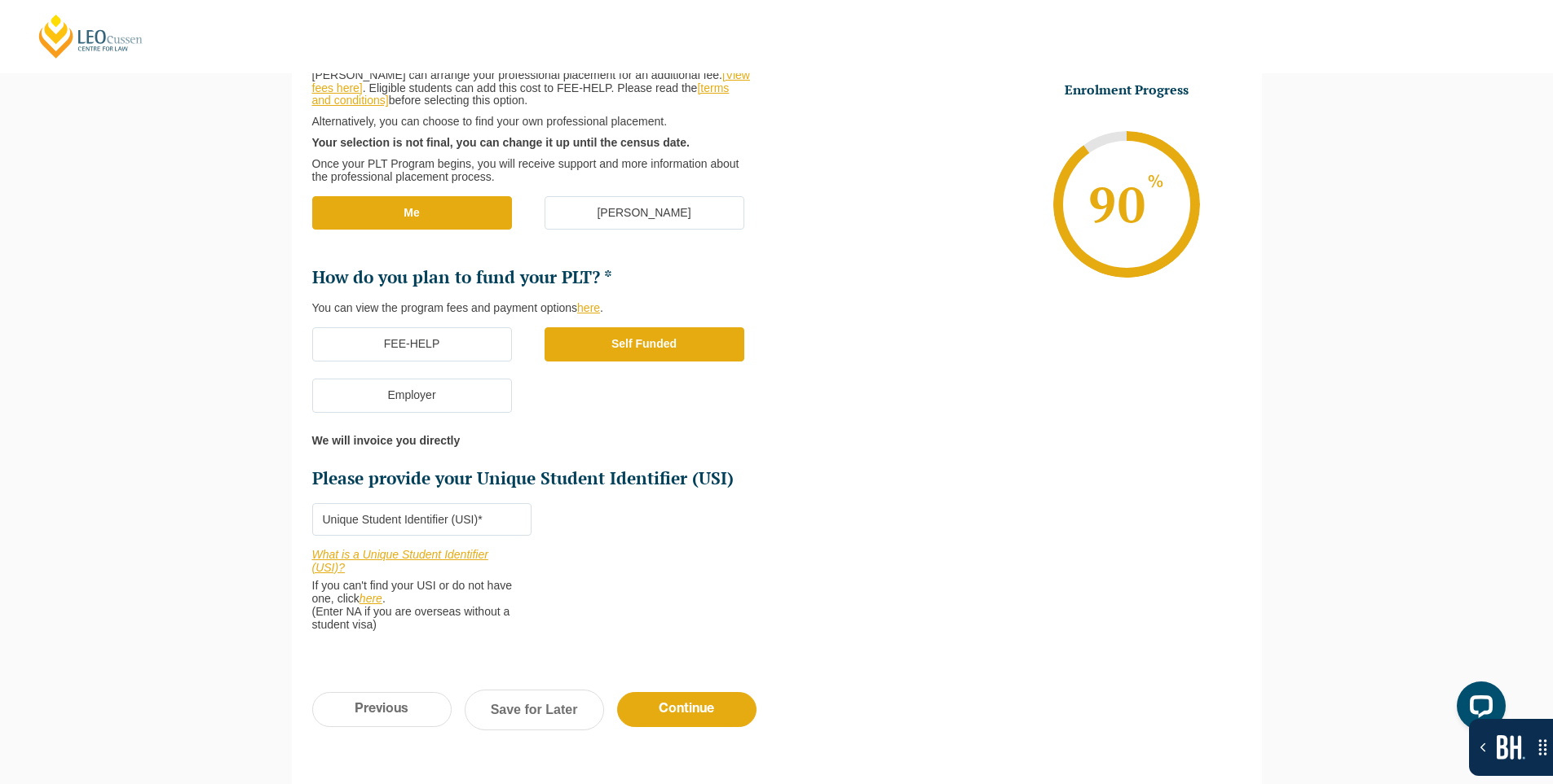
click at [482, 515] on input "Please provide your Unique Student Identifier (USI) *" at bounding box center [422, 519] width 219 height 33
type input "B"
type input "NA"
click at [643, 712] on input "Continue" at bounding box center [686, 709] width 140 height 35
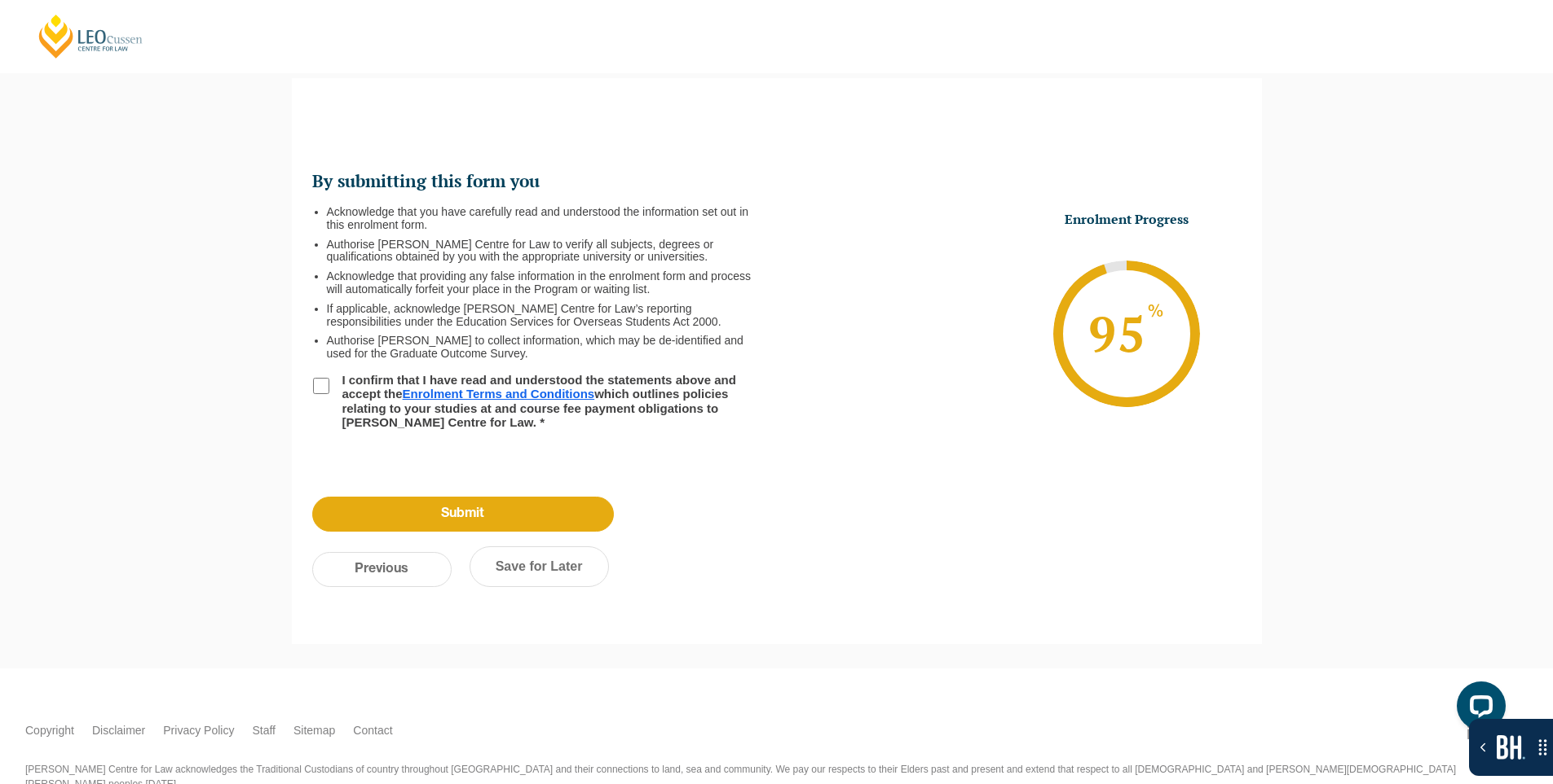
scroll to position [0, 0]
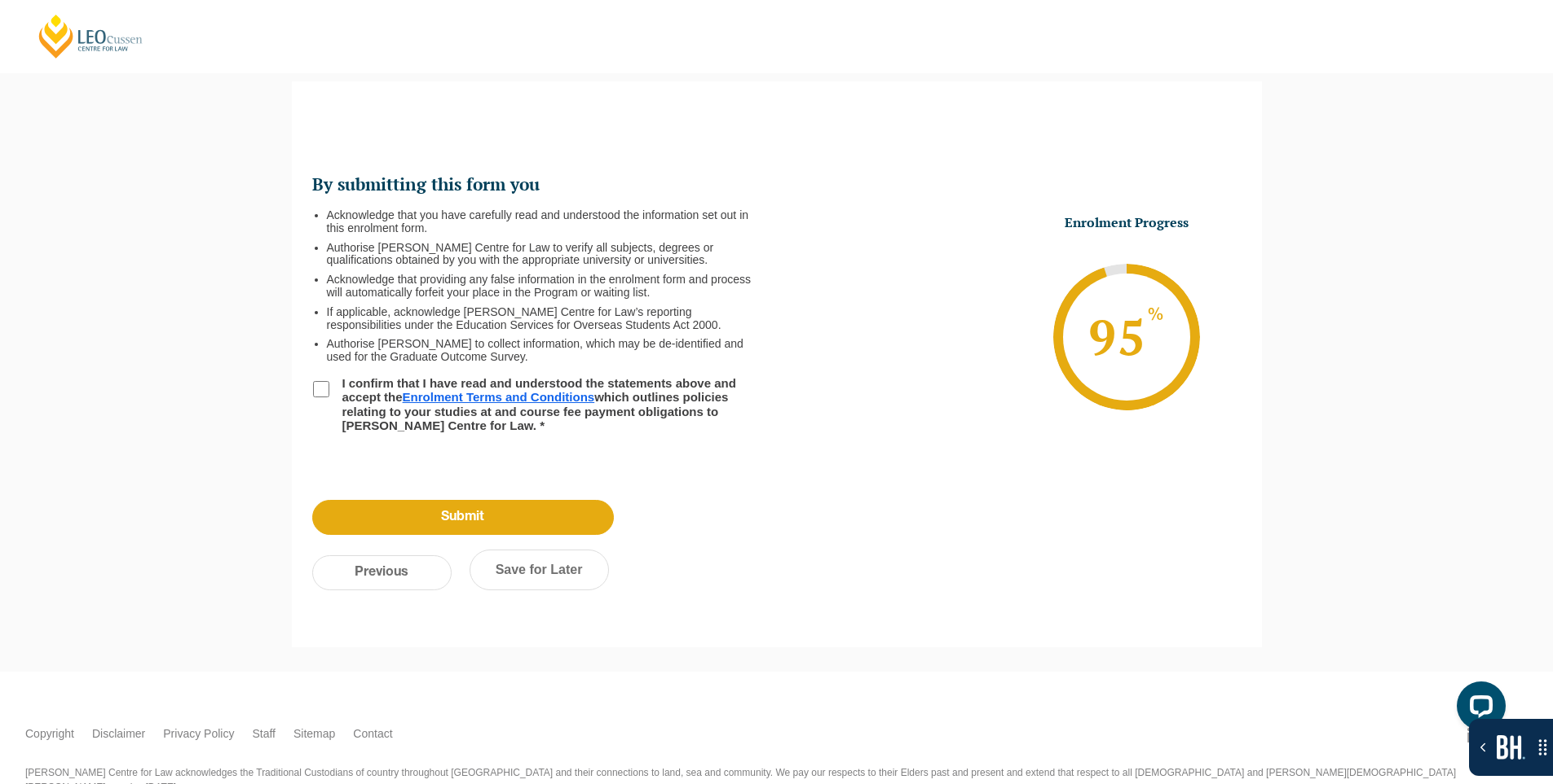
click at [326, 391] on input "I confirm that I have read and understood the statements above and accept the E…" at bounding box center [321, 389] width 16 height 16
checkbox input "true"
drag, startPoint x: 439, startPoint y: 465, endPoint x: 480, endPoint y: 513, distance: 63.1
click at [480, 513] on input "Submit" at bounding box center [463, 517] width 302 height 35
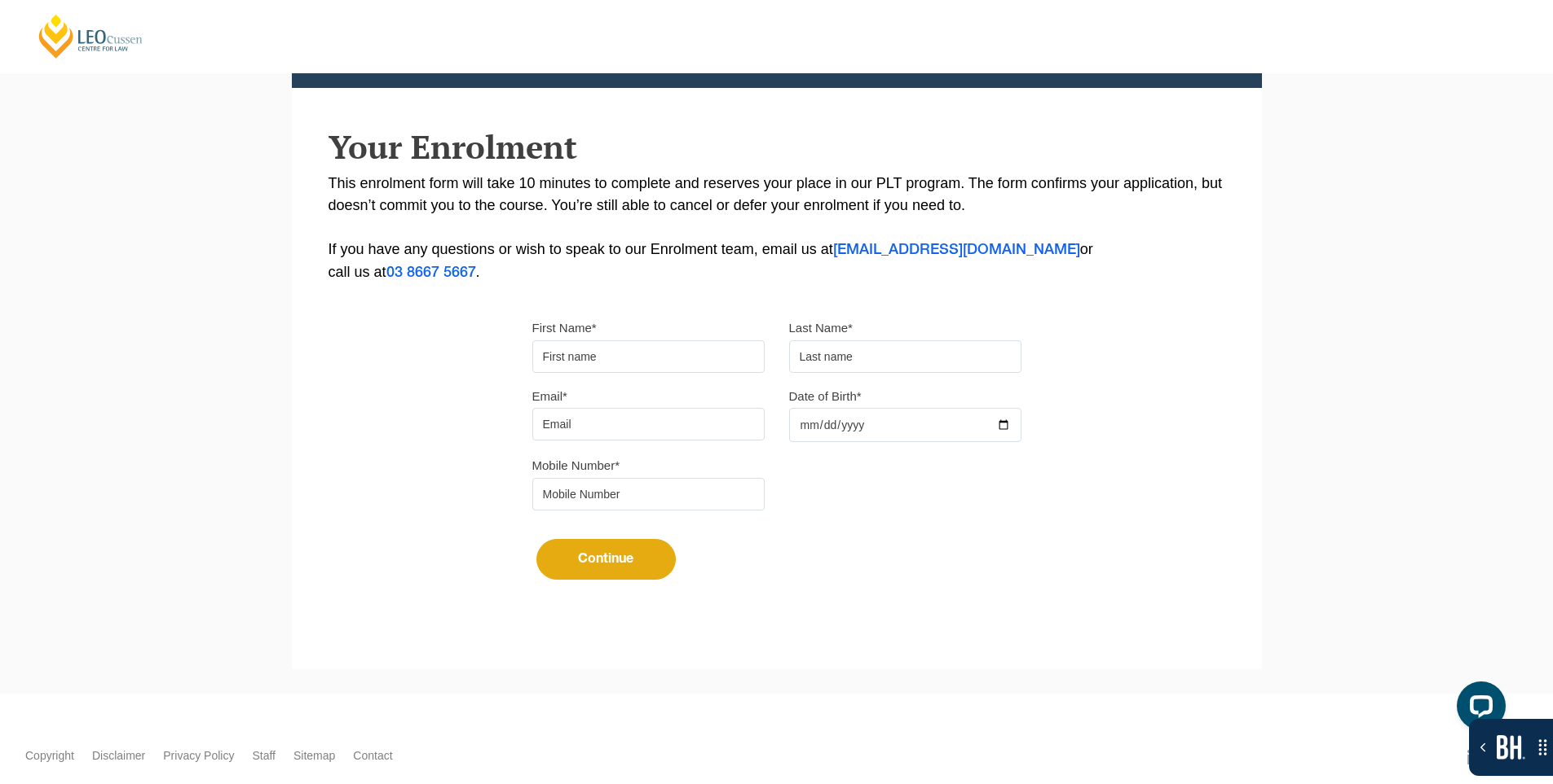
click at [306, 373] on div "Please note that your information is saved on our server as you enter it. Congr…" at bounding box center [776, 258] width 970 height 726
click at [588, 355] on input "First Name*" at bounding box center [649, 356] width 232 height 33
type input "Suresh"
type input "[PERSON_NAME]"
click at [592, 424] on input "Email*" at bounding box center [649, 424] width 232 height 33
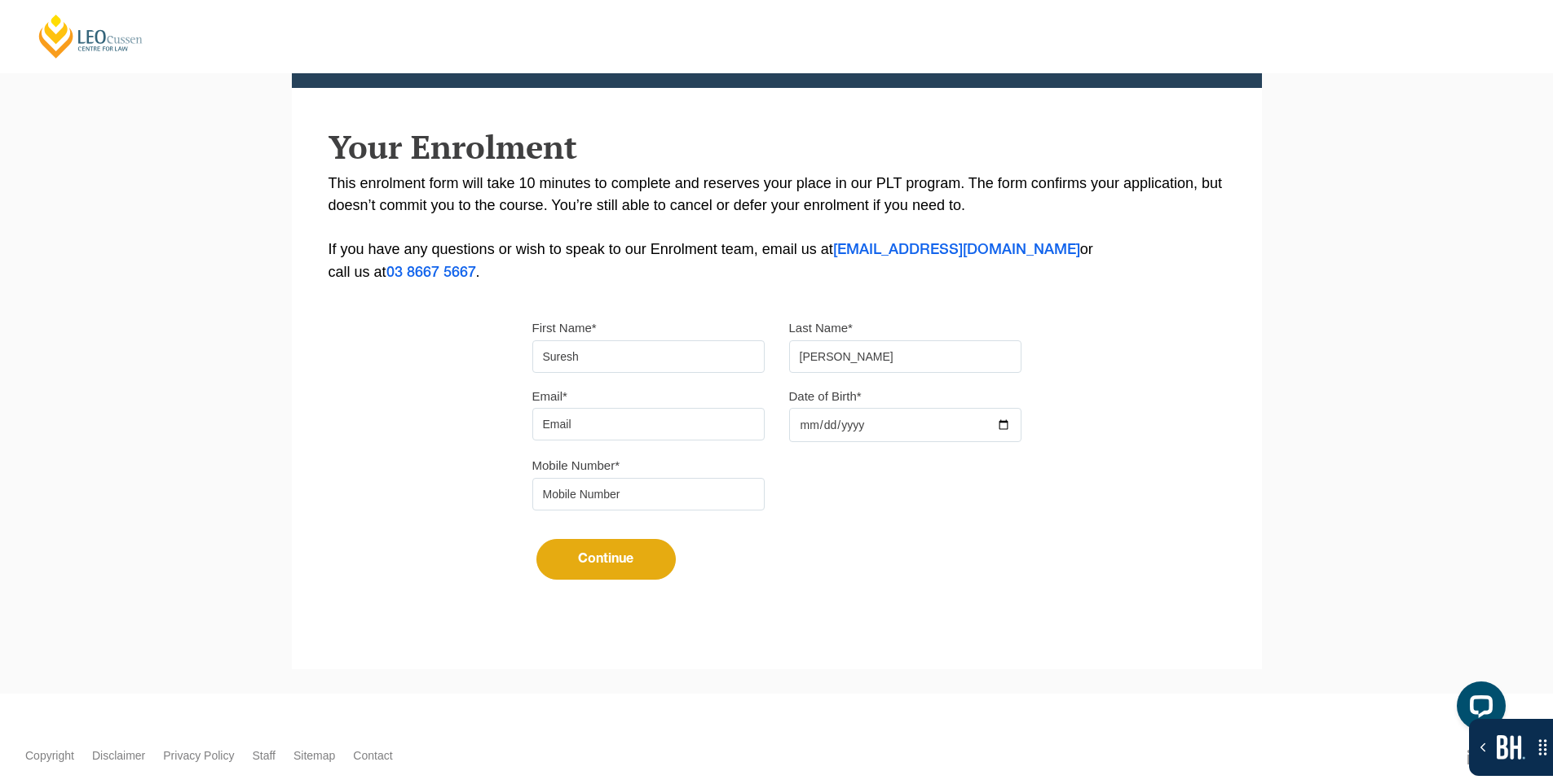
type input "[EMAIL_ADDRESS][DOMAIN_NAME]"
click at [1007, 424] on div at bounding box center [905, 425] width 232 height 35
click at [1010, 427] on input "Date of Birth*" at bounding box center [905, 425] width 232 height 35
click at [789, 442] on div at bounding box center [789, 442] width 0 height 0
click at [1071, 409] on div "Please note that your information is saved on our server as you enter it. Congr…" at bounding box center [776, 258] width 970 height 726
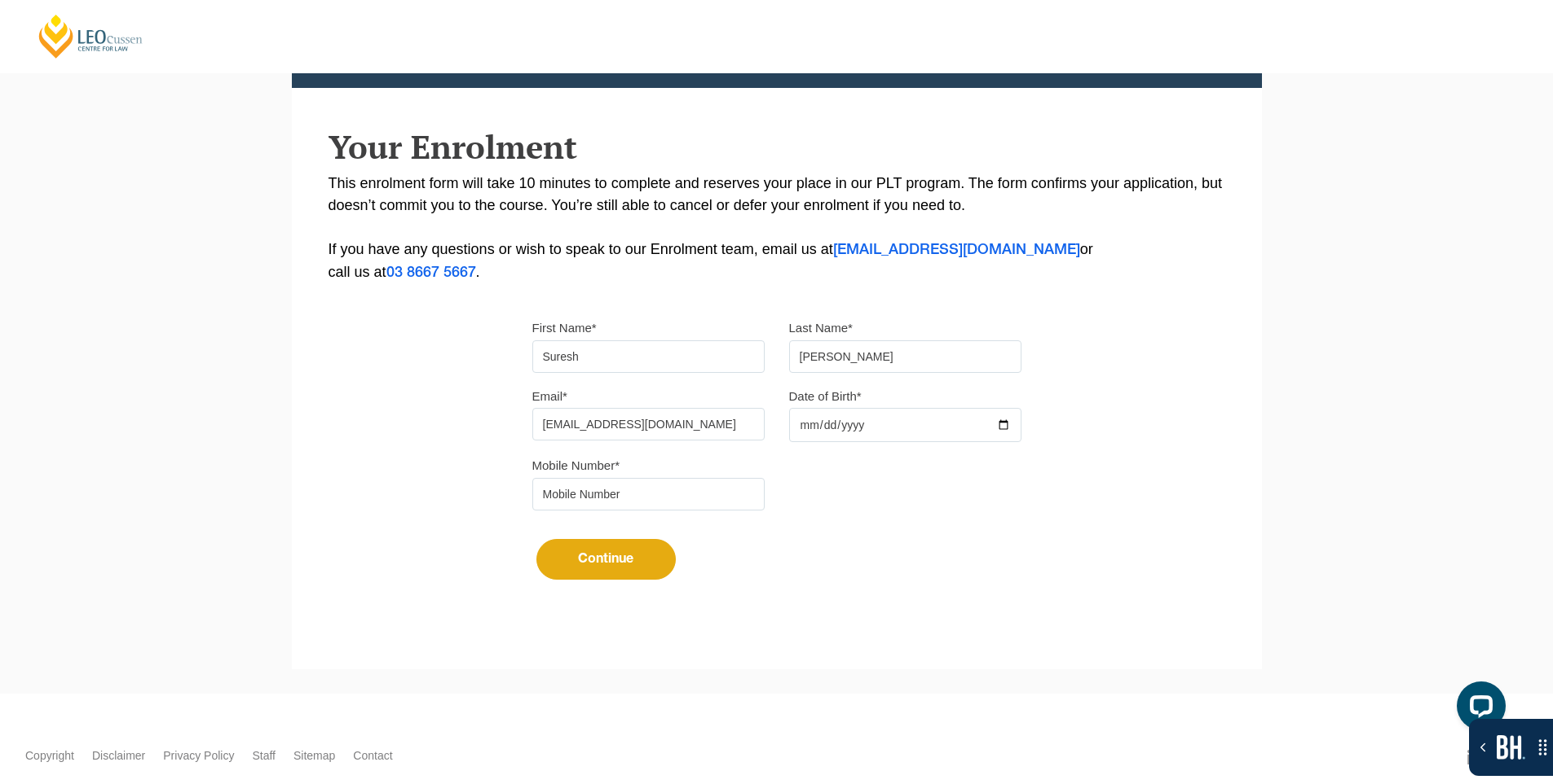
click at [1008, 425] on input "Date of Birth*" at bounding box center [905, 425] width 232 height 35
type input "2025-10-04"
click at [636, 497] on input "tel" at bounding box center [649, 494] width 232 height 33
type input "9724790448"
click at [603, 555] on button "Continue" at bounding box center [605, 559] width 140 height 40
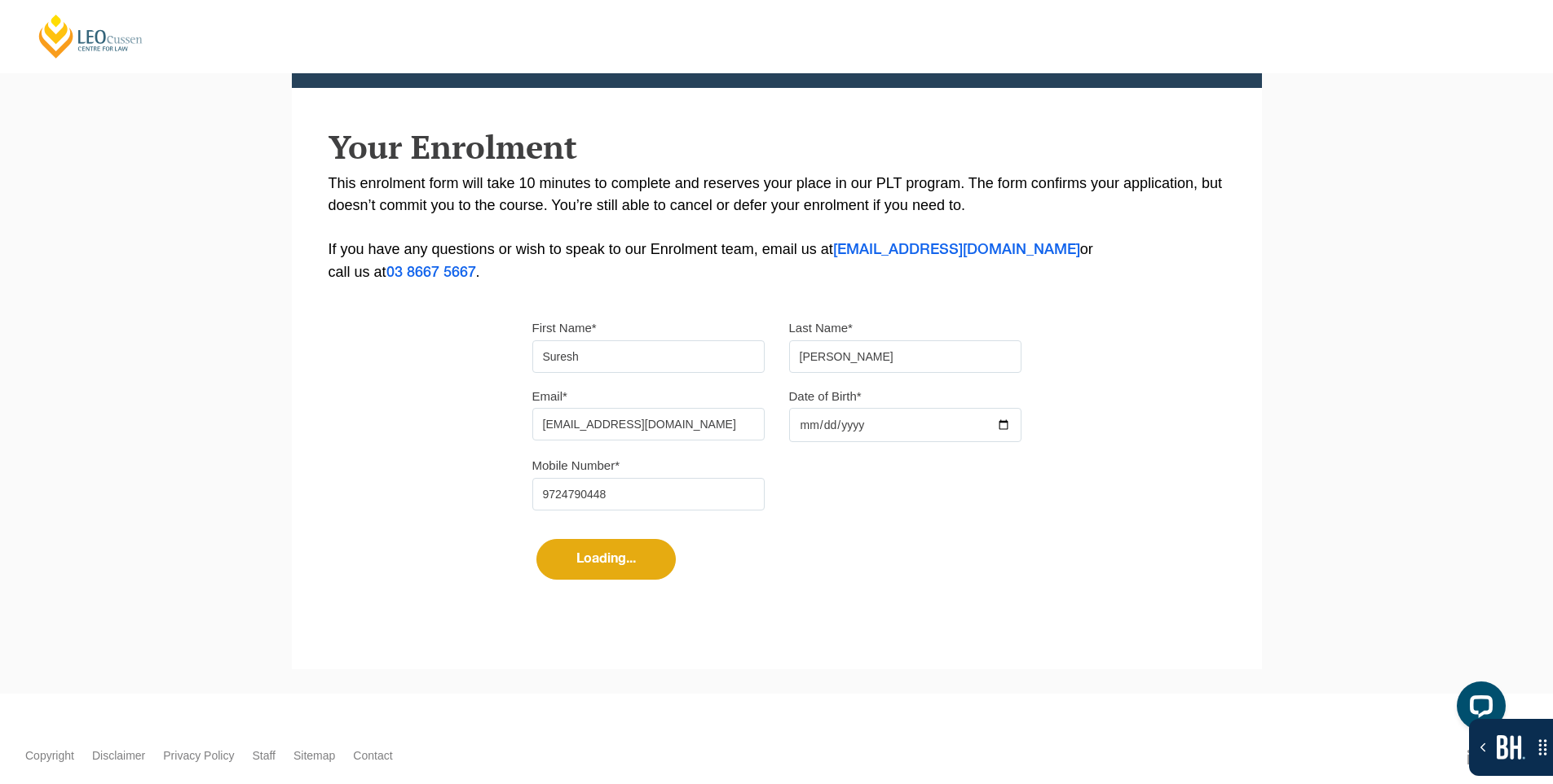
select select "Blended Part Time Learning"
select select "ABL"
select select
select select "ABL 2025"
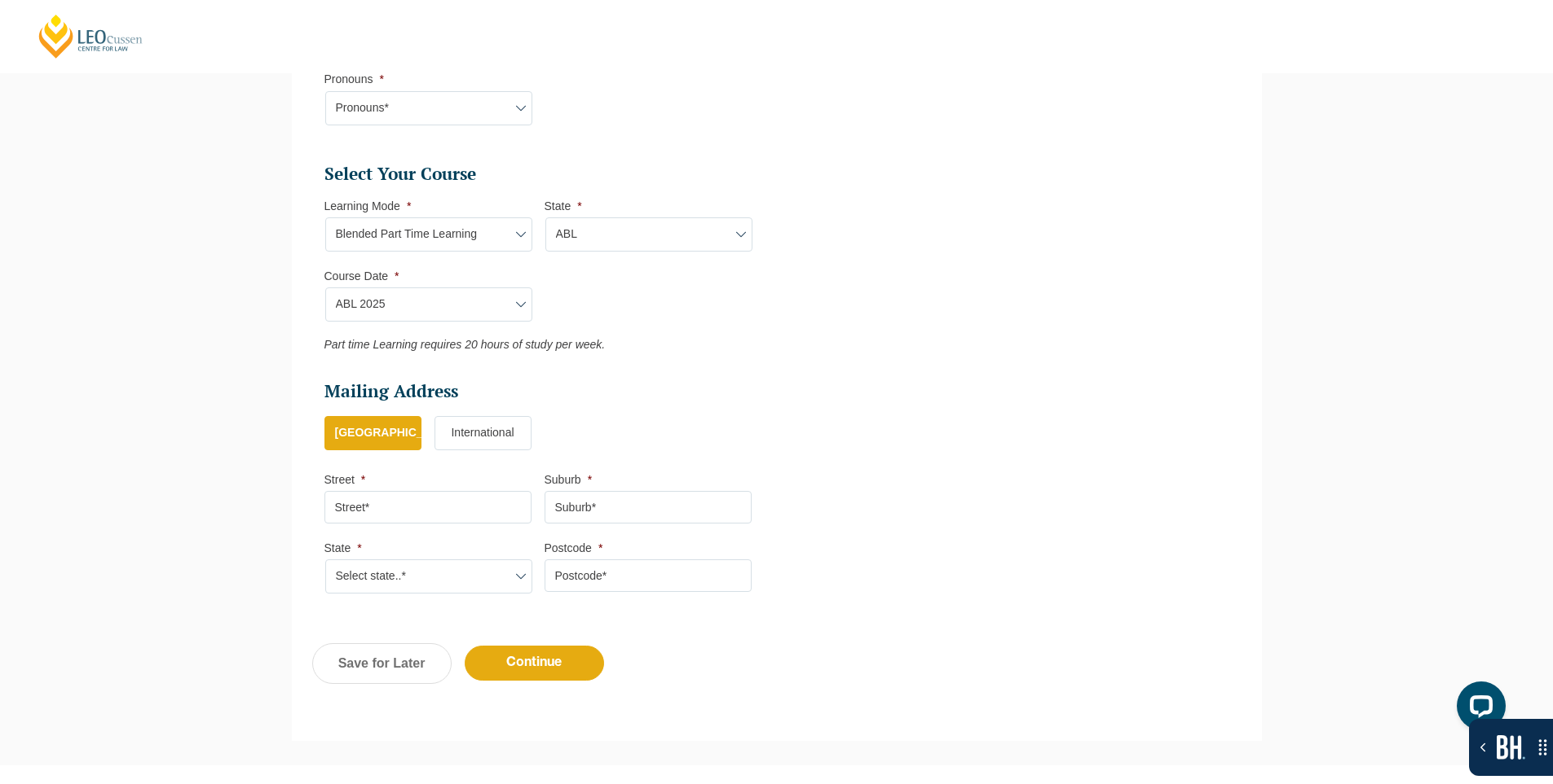
scroll to position [777, 0]
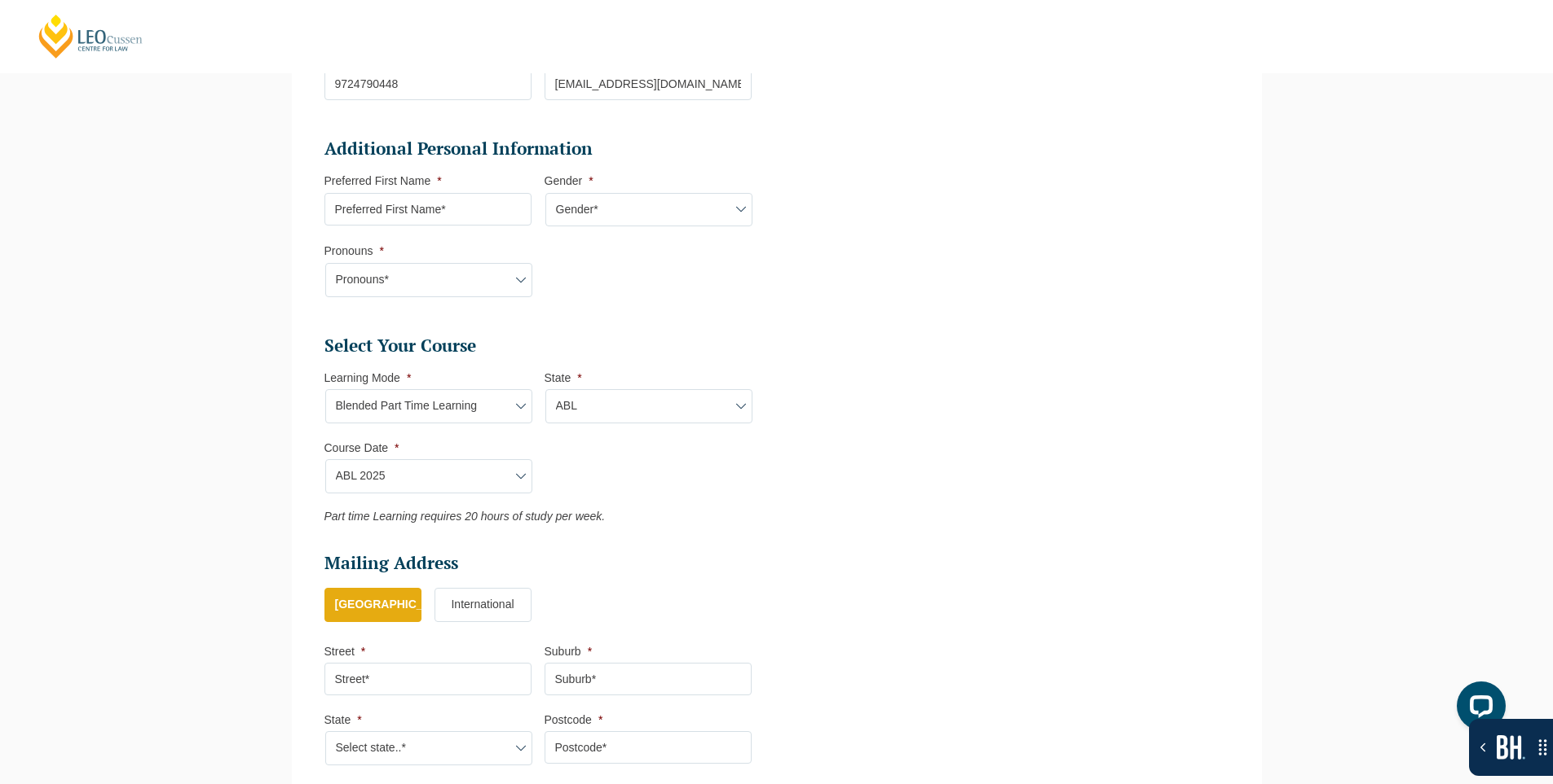
type input "ABL 2025"
type input "Practical Legal Training (ABL)"
select select "ABL PLT (ABL) 2025 Part Time Blended"
select select "ABL"
select select "ABL 2025"
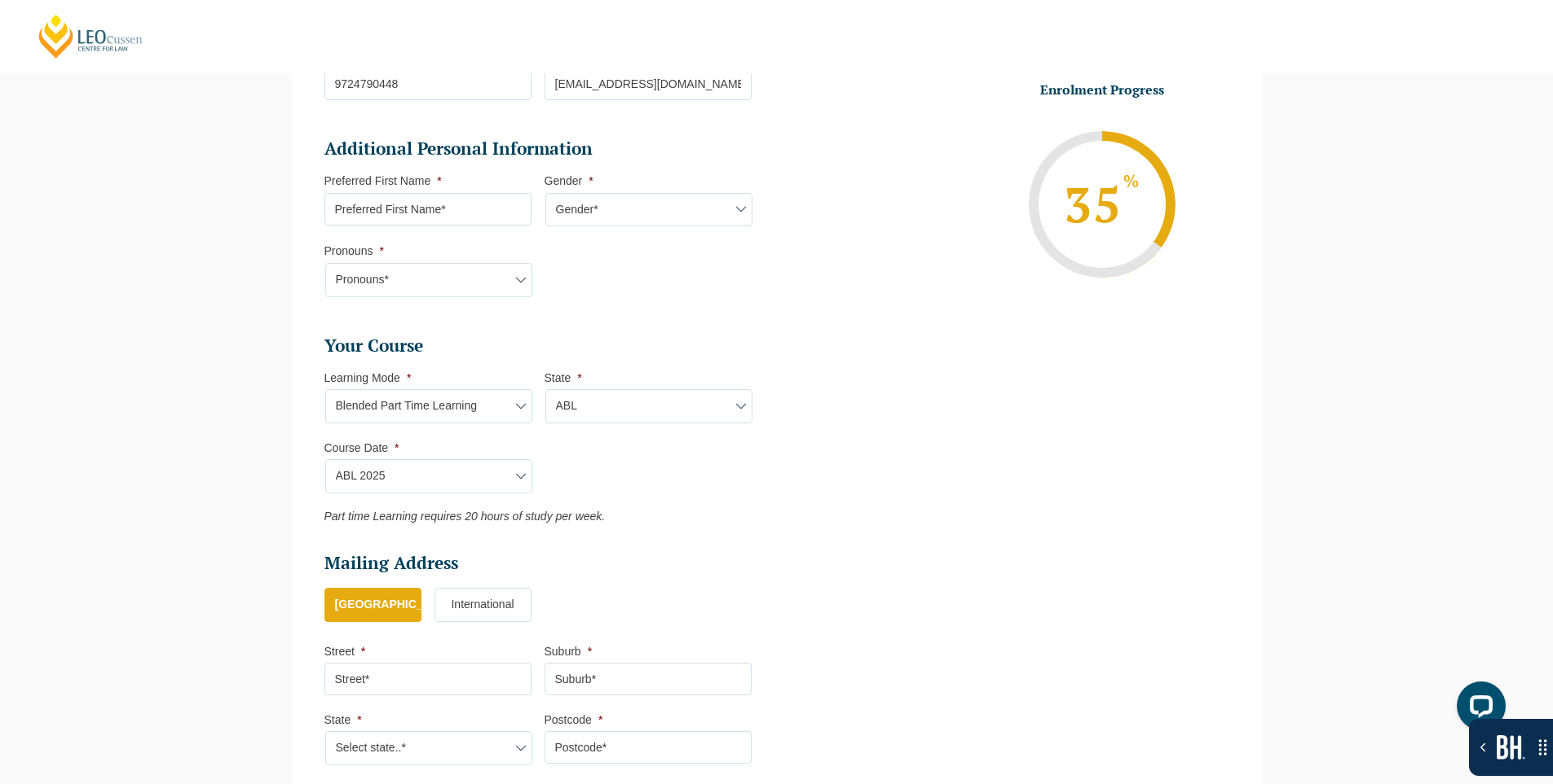
type input "ABL 2025"
type input "Practical Legal Training (ABL)"
select select "ABL PLT (ABL) 2025 Part Time Blended"
select select "ABL"
select select "ABL 2025"
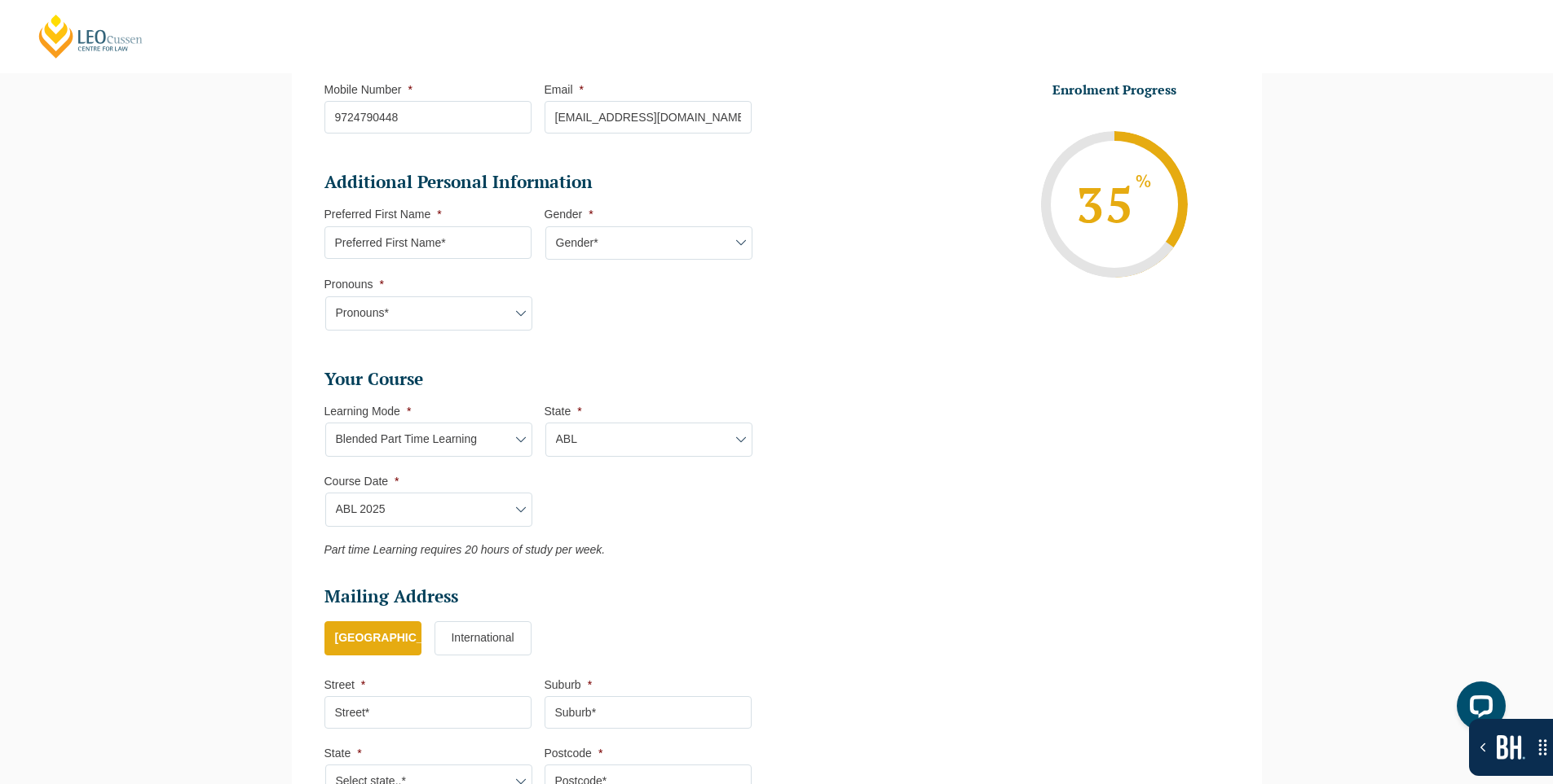
scroll to position [476, 0]
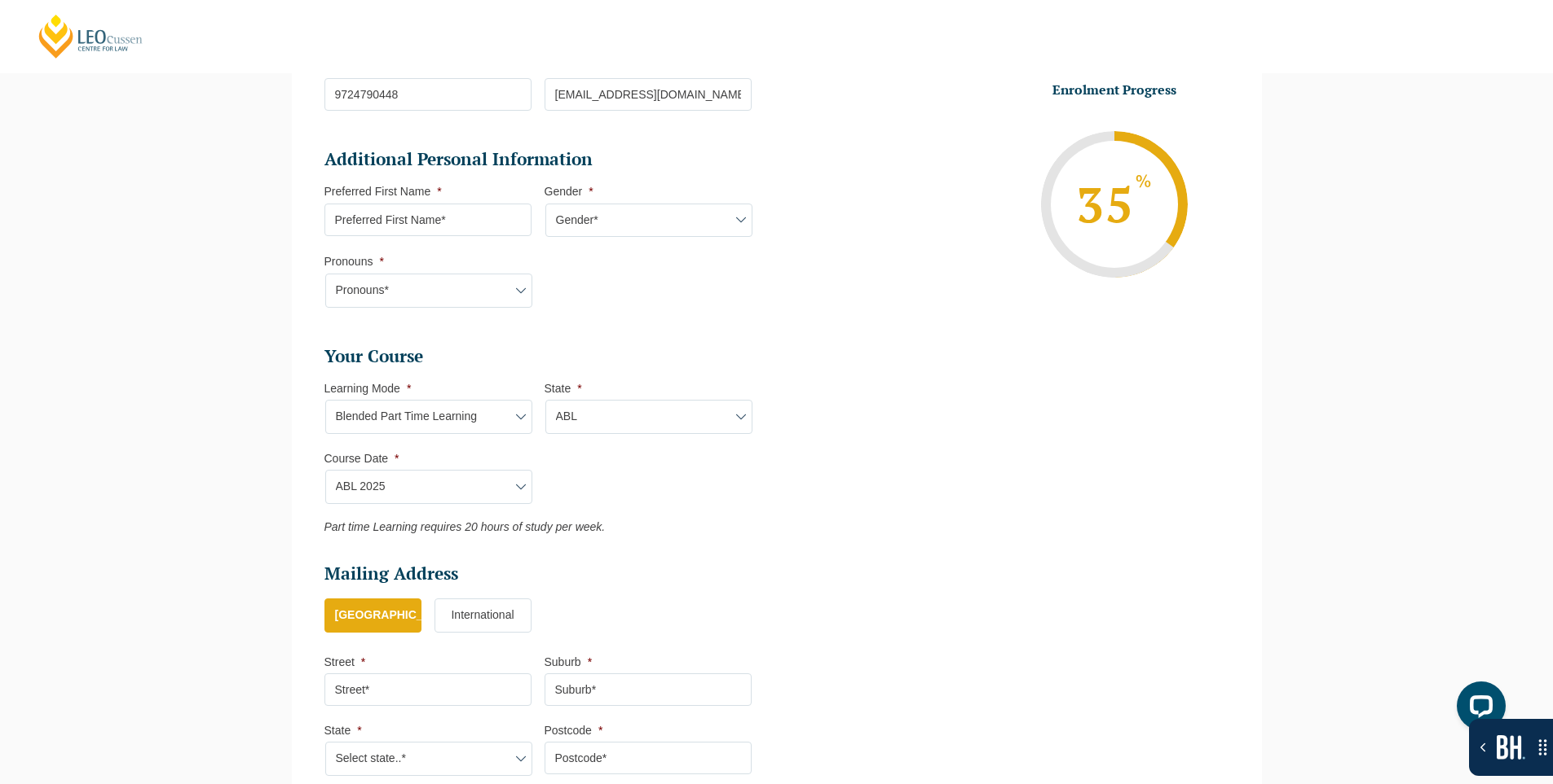
click at [493, 407] on select "Learning Mode* Blended Part Time Learning" at bounding box center [428, 417] width 207 height 35
click at [887, 422] on ul "Personal Information First Name * Suresh Last Name * Suthar Date of Birth * 04-…" at bounding box center [776, 291] width 929 height 1003
click at [482, 410] on select "Learning Mode* Blended Part Time Learning" at bounding box center [428, 417] width 207 height 35
click at [325, 400] on select "Learning Mode* Blended Part Time Learning" at bounding box center [428, 417] width 207 height 35
click at [635, 422] on select "State* ABL" at bounding box center [649, 417] width 207 height 35
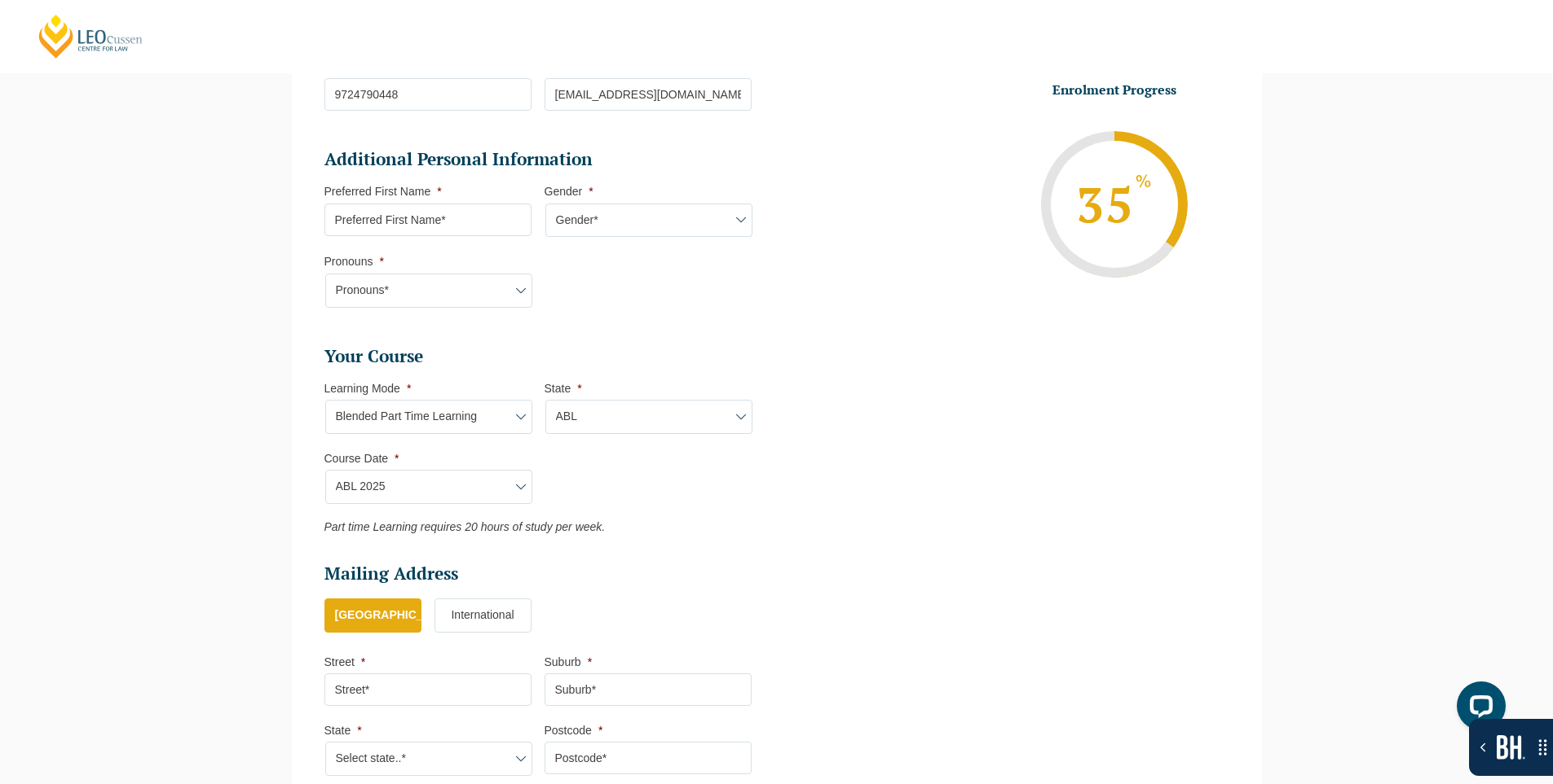
click at [635, 422] on select "State* ABL" at bounding box center [649, 417] width 207 height 35
click at [449, 478] on select "Course Date* ABL 2025" at bounding box center [428, 487] width 207 height 35
drag, startPoint x: 631, startPoint y: 416, endPoint x: 640, endPoint y: 411, distance: 10.3
click at [631, 416] on select "State* ABL" at bounding box center [649, 417] width 207 height 35
click at [918, 392] on ul "Personal Information First Name * Suresh Last Name * Suthar Date of Birth * 04-…" at bounding box center [776, 291] width 929 height 1003
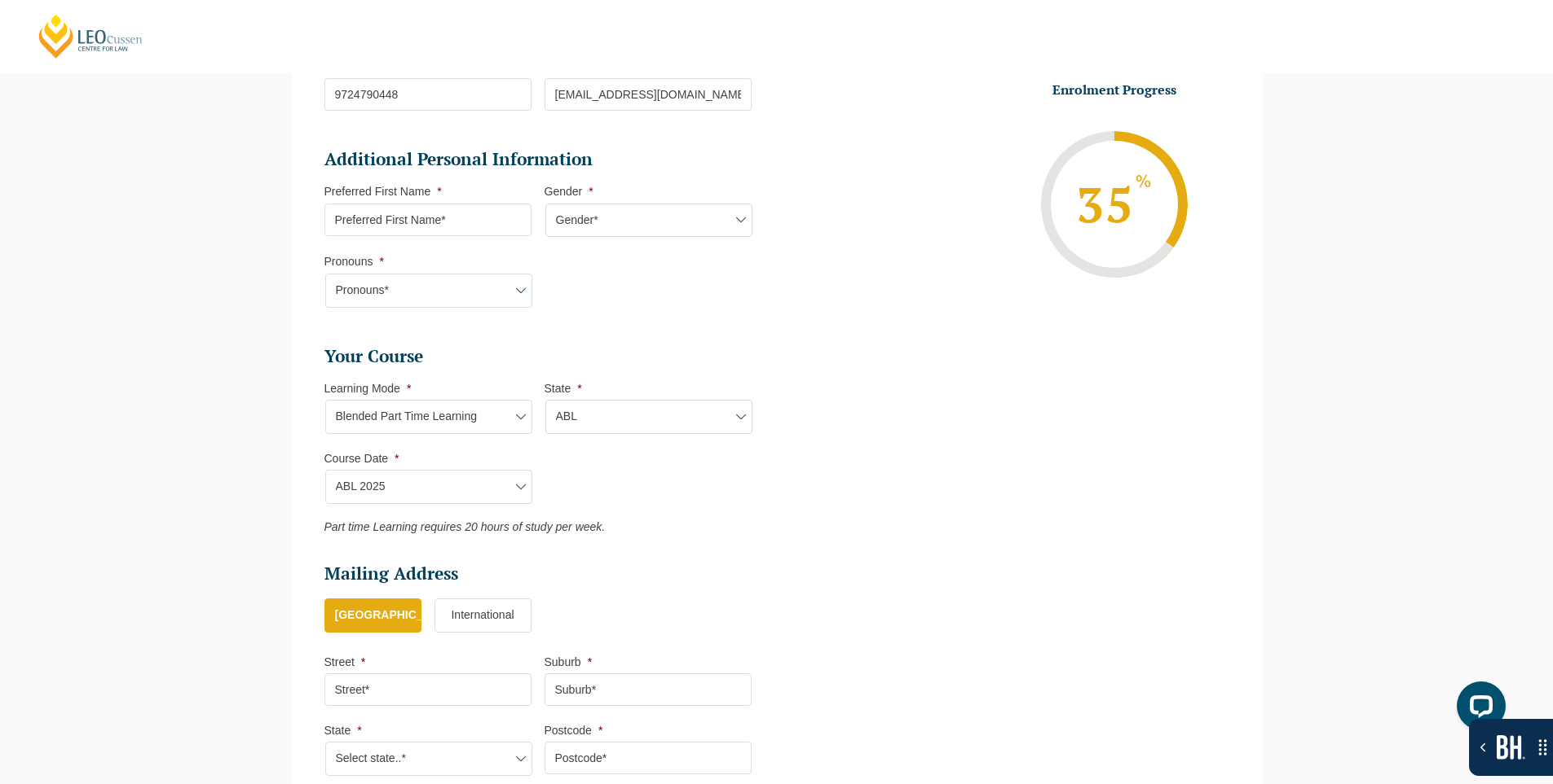
drag, startPoint x: 503, startPoint y: 404, endPoint x: 819, endPoint y: 374, distance: 317.4
click at [503, 404] on select "Learning Mode* Blended Part Time Learning" at bounding box center [428, 417] width 207 height 35
click at [848, 357] on ul "Personal Information First Name * Suresh Last Name * Suthar Date of Birth * 04-…" at bounding box center [776, 291] width 929 height 1003
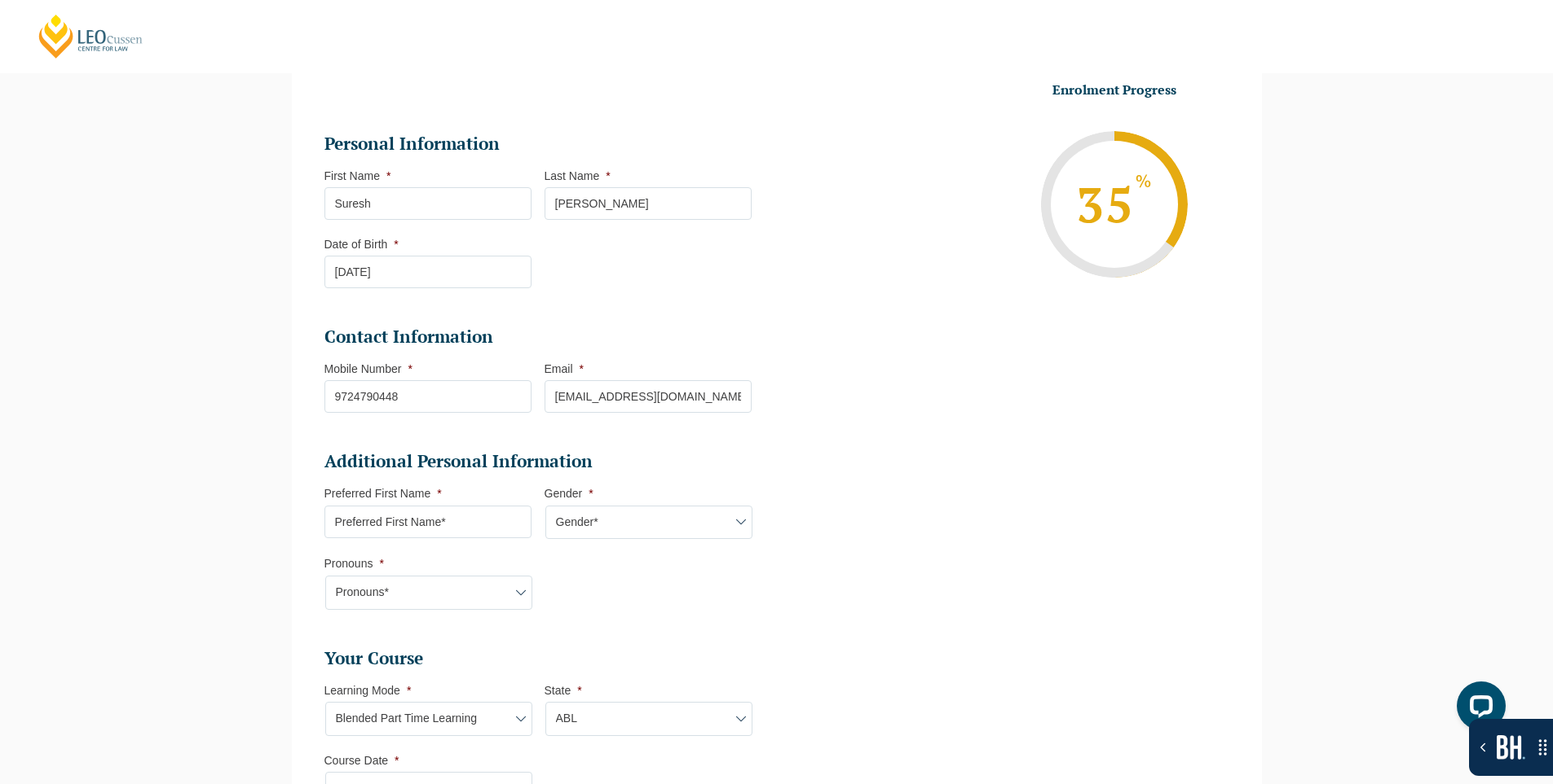
scroll to position [570, 0]
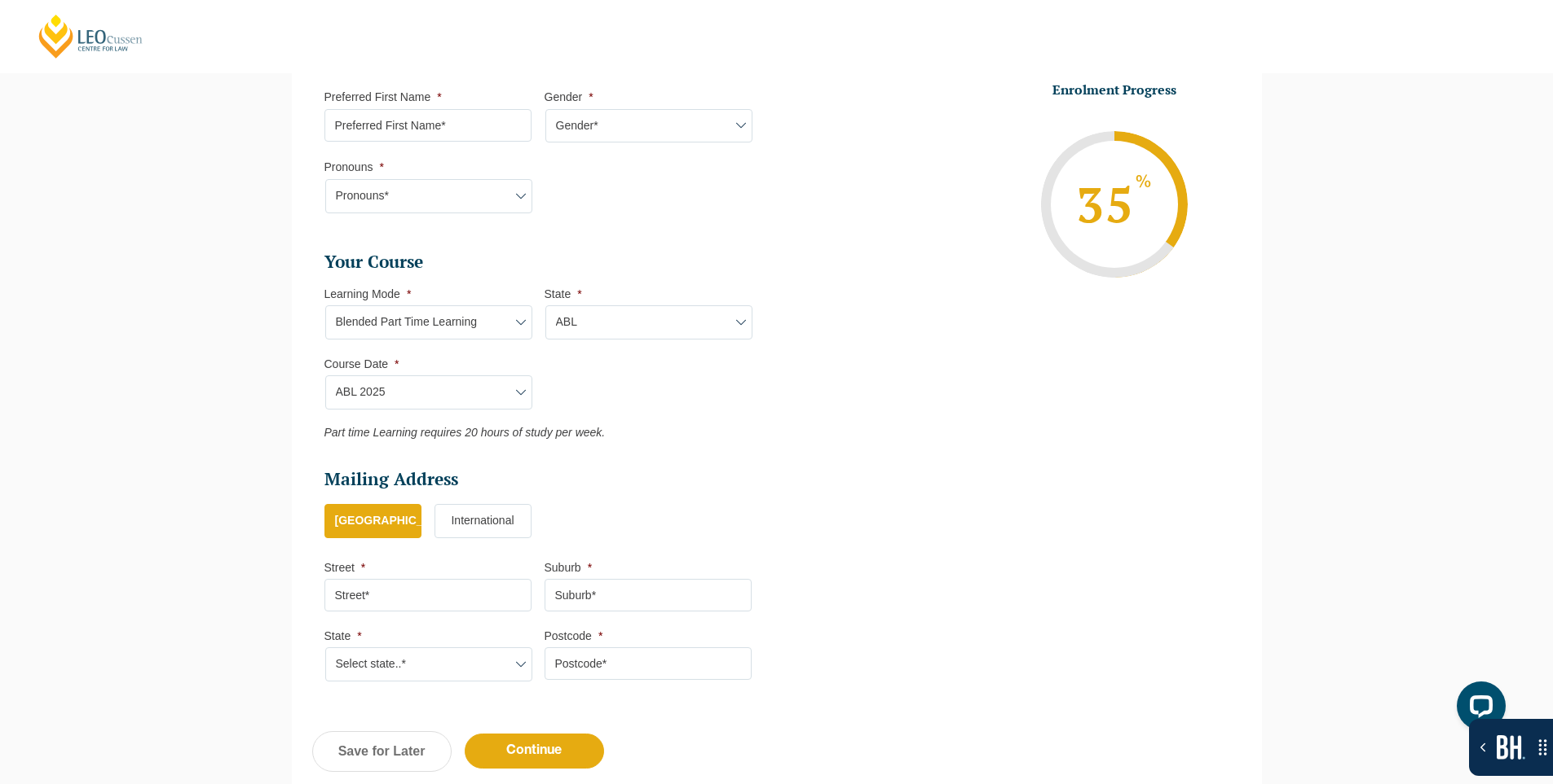
click at [472, 328] on select "Learning Mode* Blended Part Time Learning" at bounding box center [428, 322] width 207 height 35
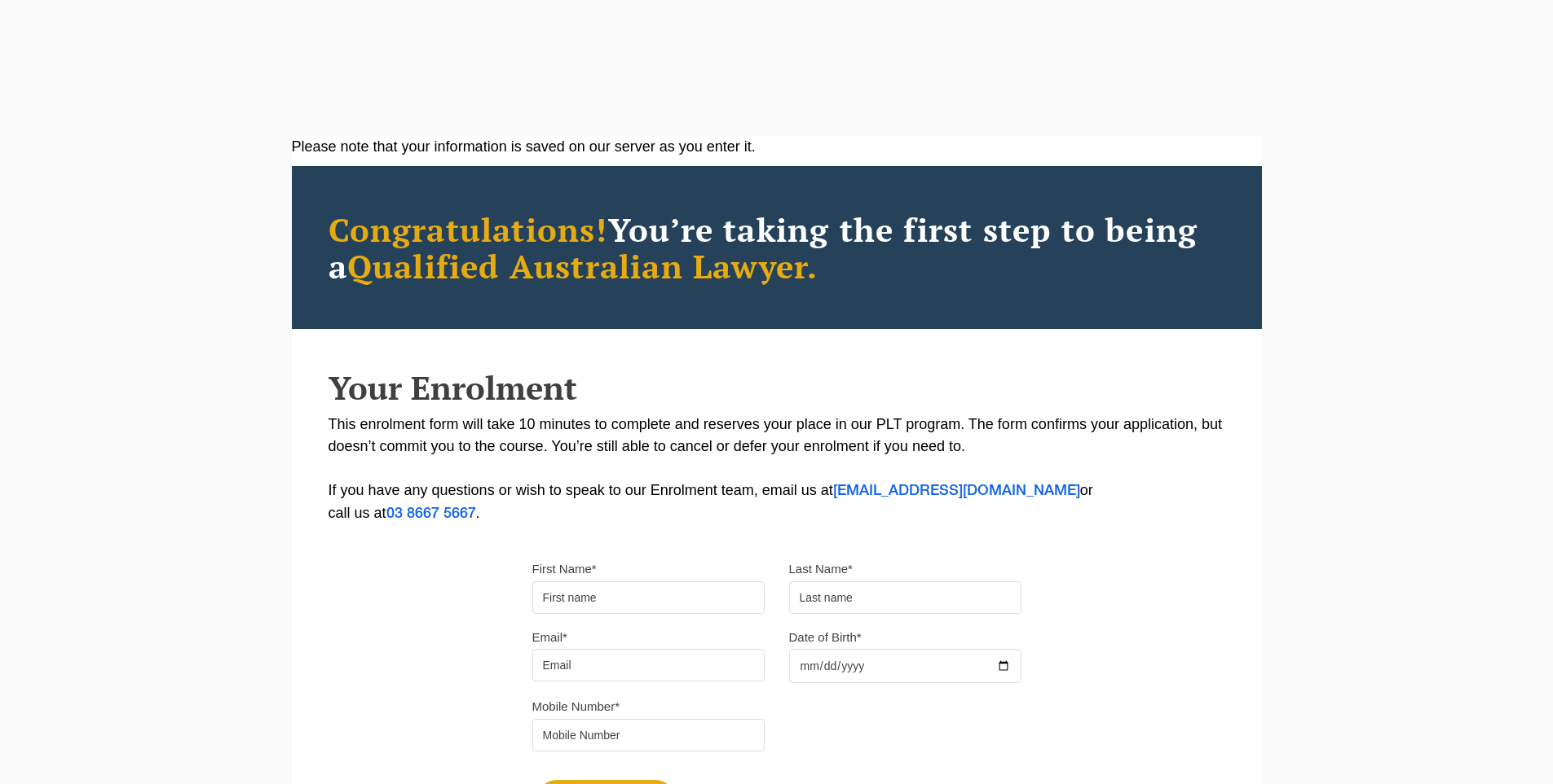
type input "Suresh"
type input "[PERSON_NAME]"
click at [661, 649] on input "Email*" at bounding box center [649, 665] width 232 height 33
click at [665, 649] on input "Email*" at bounding box center [649, 665] width 232 height 33
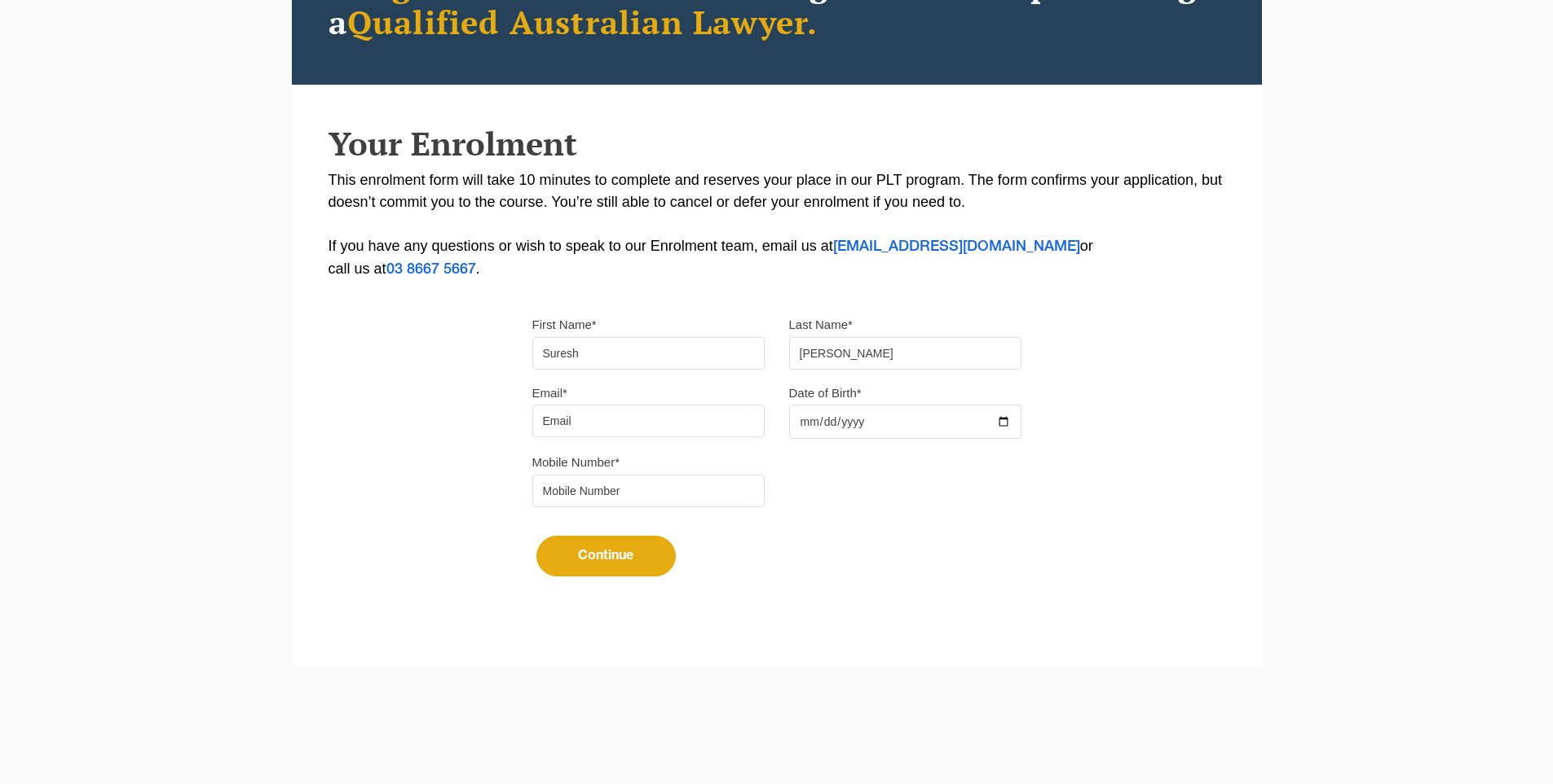
type input "[EMAIL_ADDRESS][DOMAIN_NAME]"
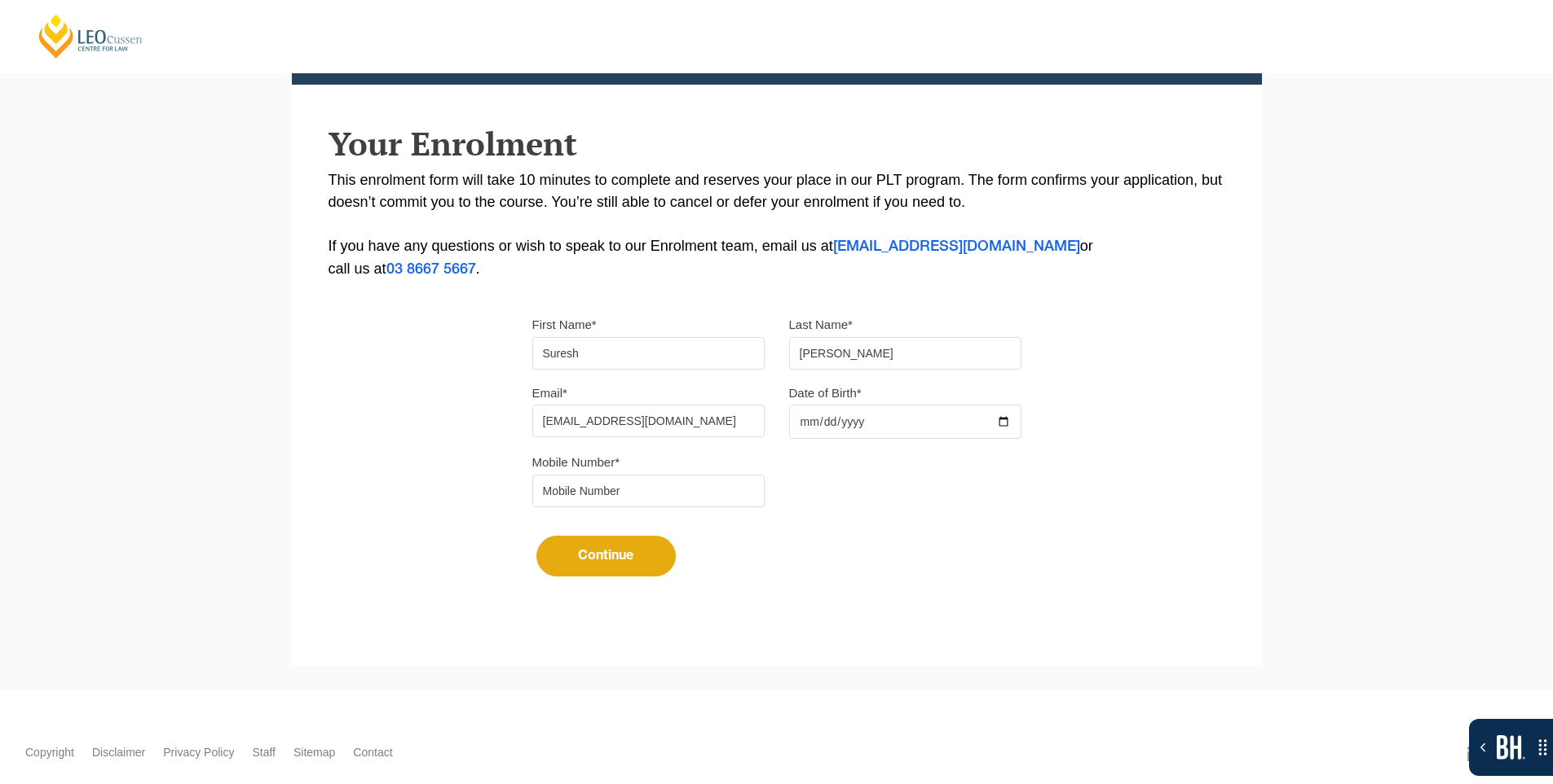
click at [1004, 422] on input "Date of Birth*" at bounding box center [905, 422] width 232 height 35
type input "[DATE]"
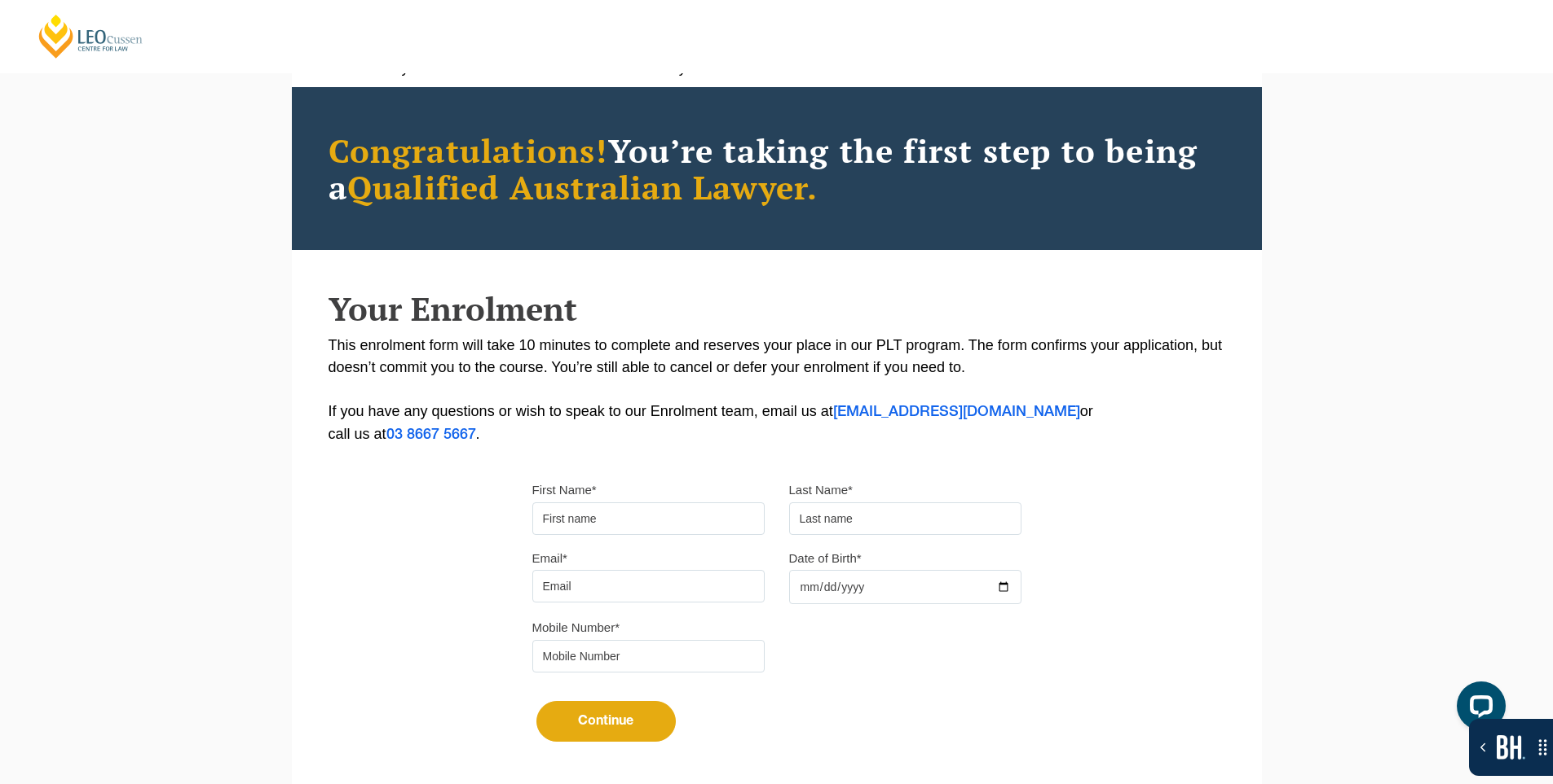
scroll to position [163, 0]
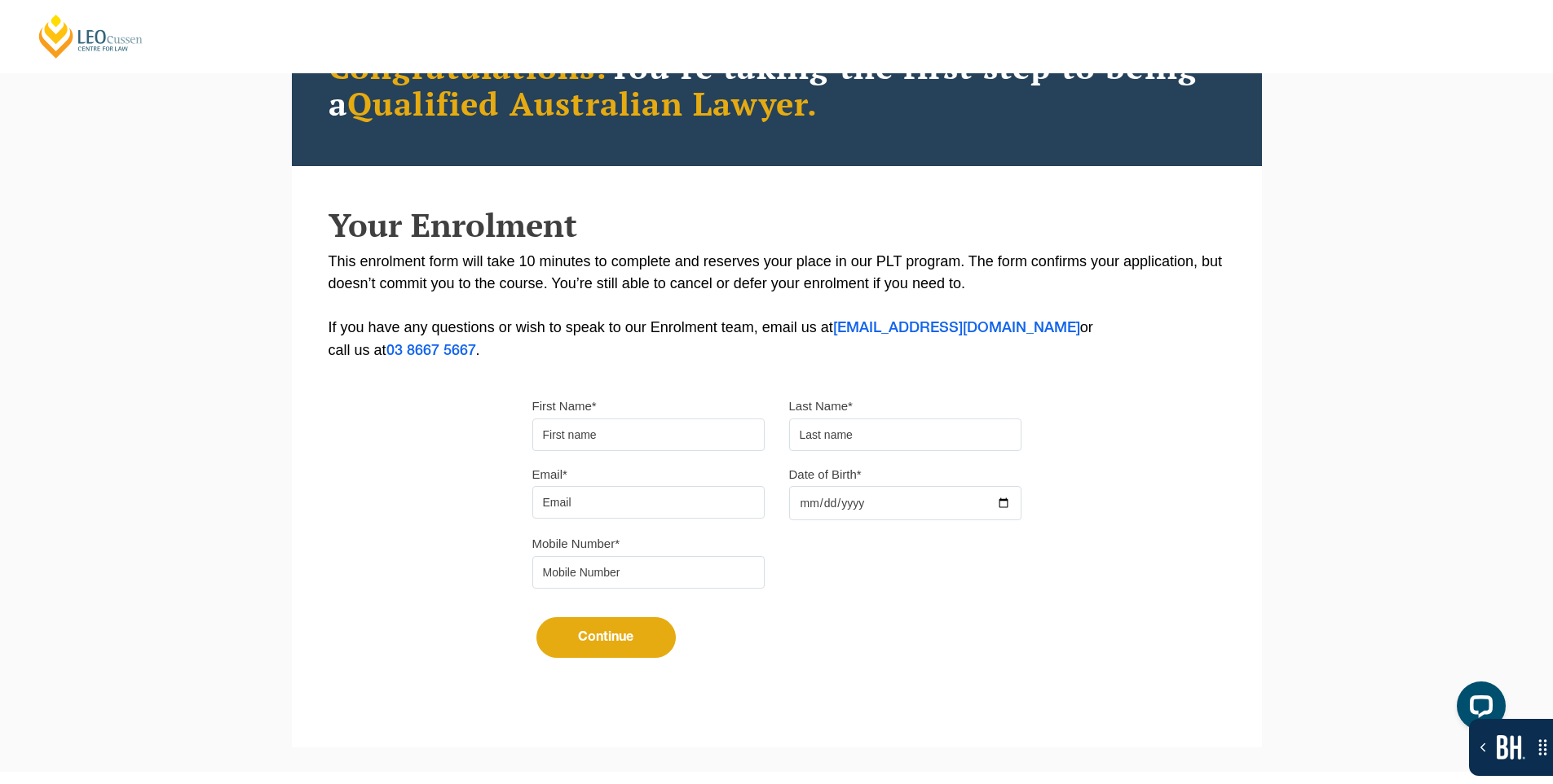
click at [567, 437] on input "First Name*" at bounding box center [649, 435] width 232 height 33
type input "Suresh"
type input "[PERSON_NAME]"
click at [614, 495] on input "Email*" at bounding box center [649, 502] width 232 height 33
type input "[EMAIL_ADDRESS][DOMAIN_NAME]"
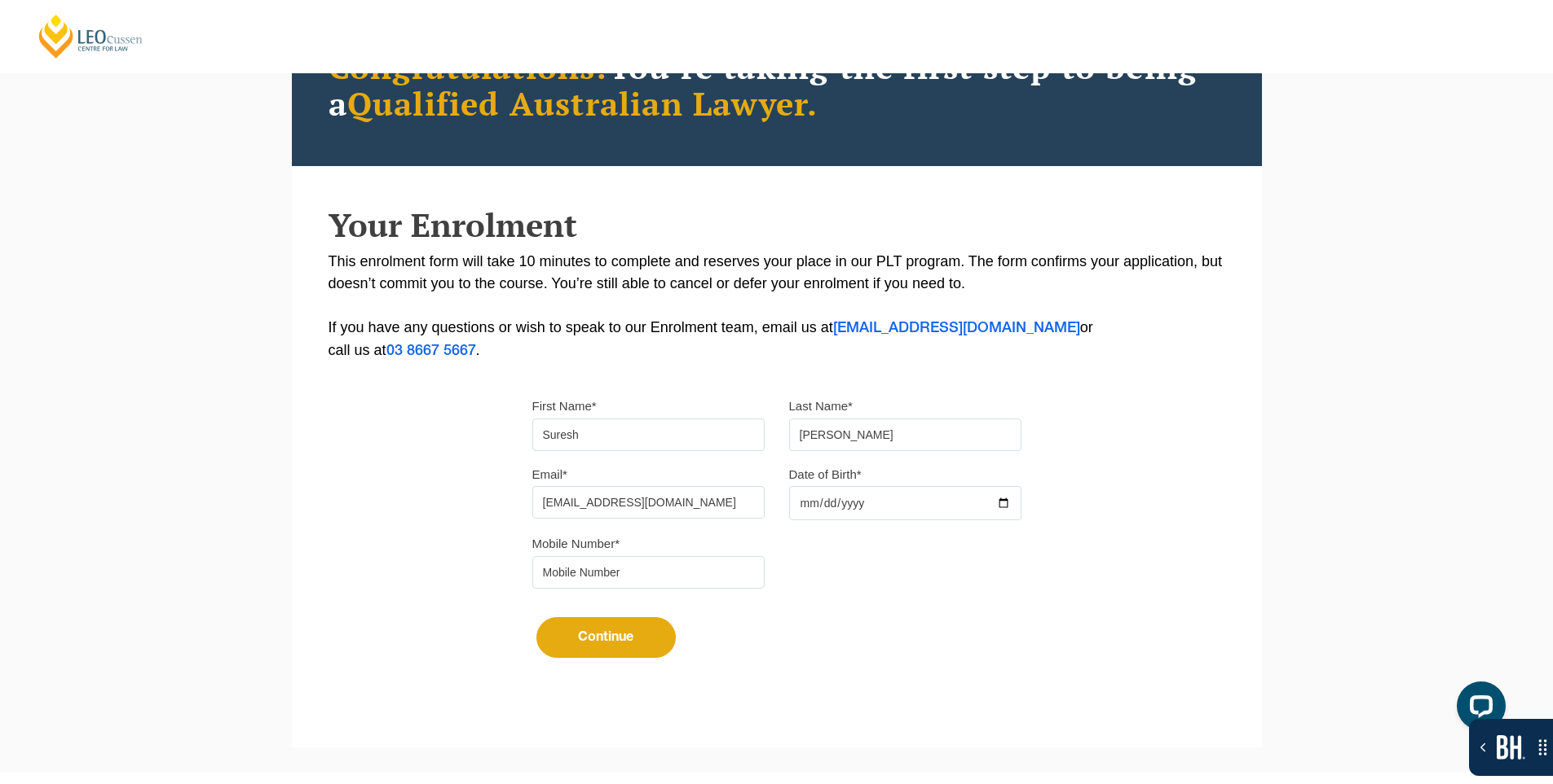
click at [997, 500] on div at bounding box center [905, 503] width 232 height 35
click at [1009, 505] on input "Date of Birth*" at bounding box center [905, 503] width 232 height 35
type input "[DATE]"
click at [641, 579] on input "tel" at bounding box center [649, 572] width 232 height 33
type input "9724790448"
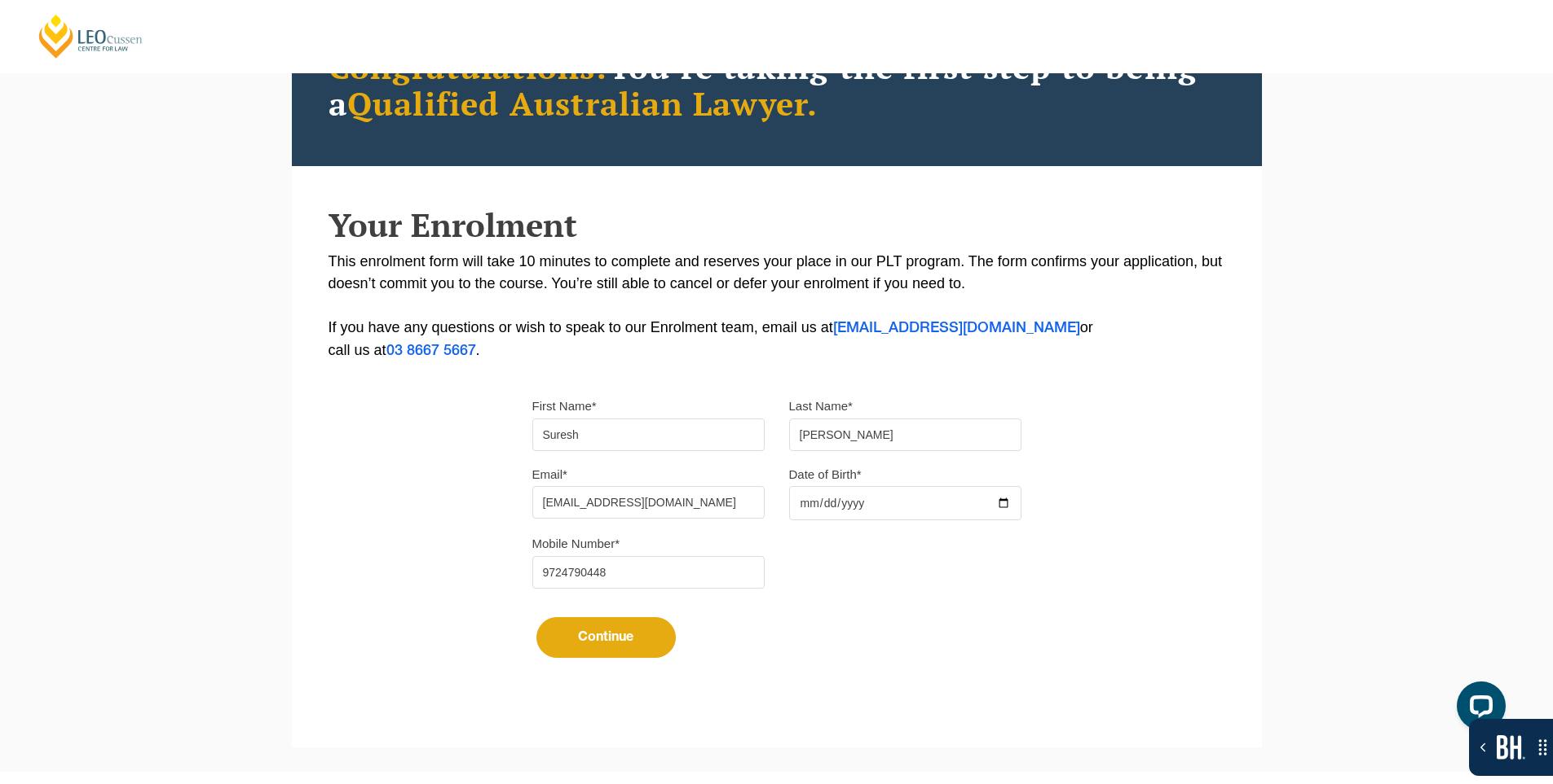
click at [597, 628] on button "Continue" at bounding box center [605, 637] width 140 height 40
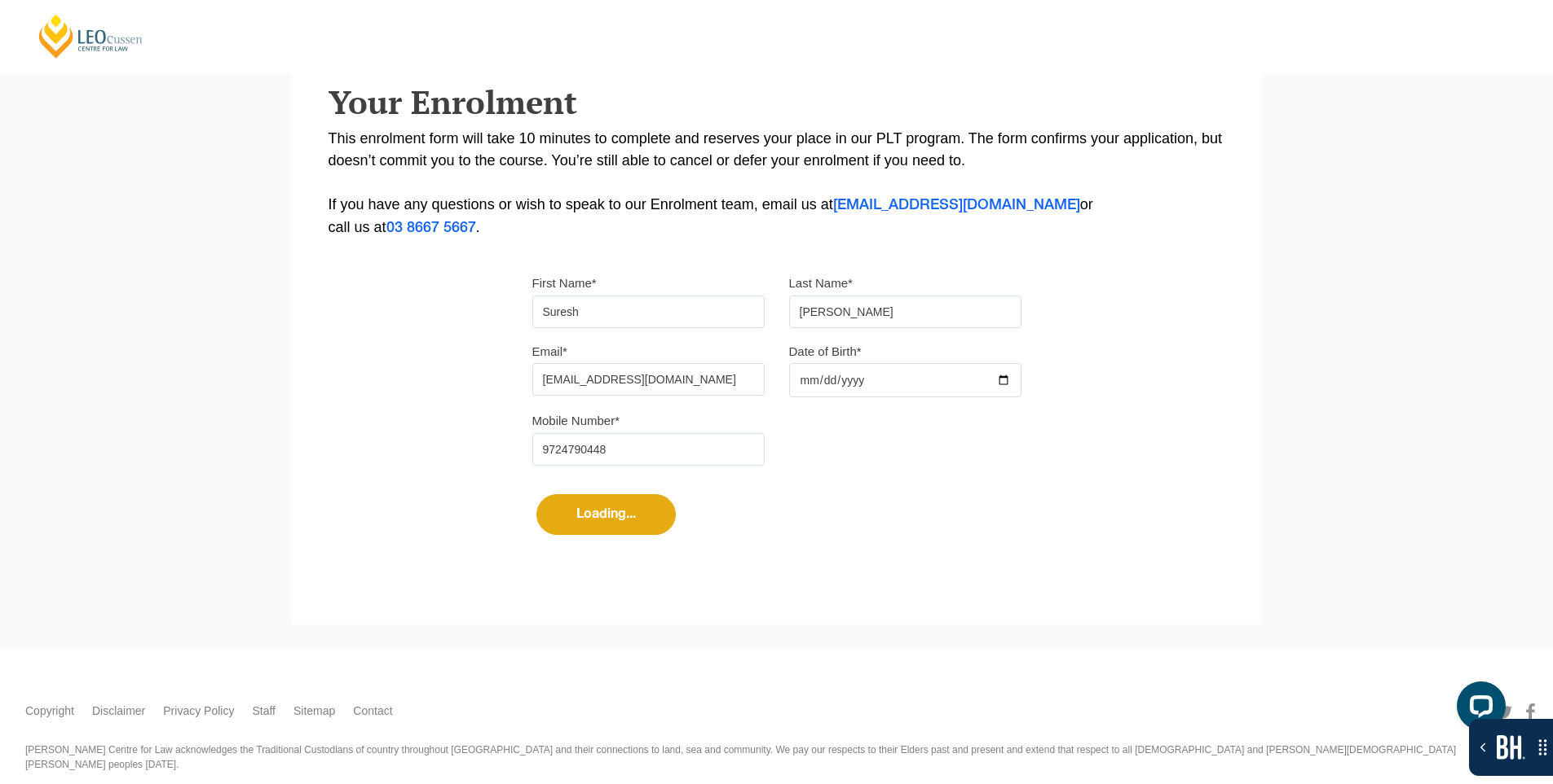
scroll to position [313, 0]
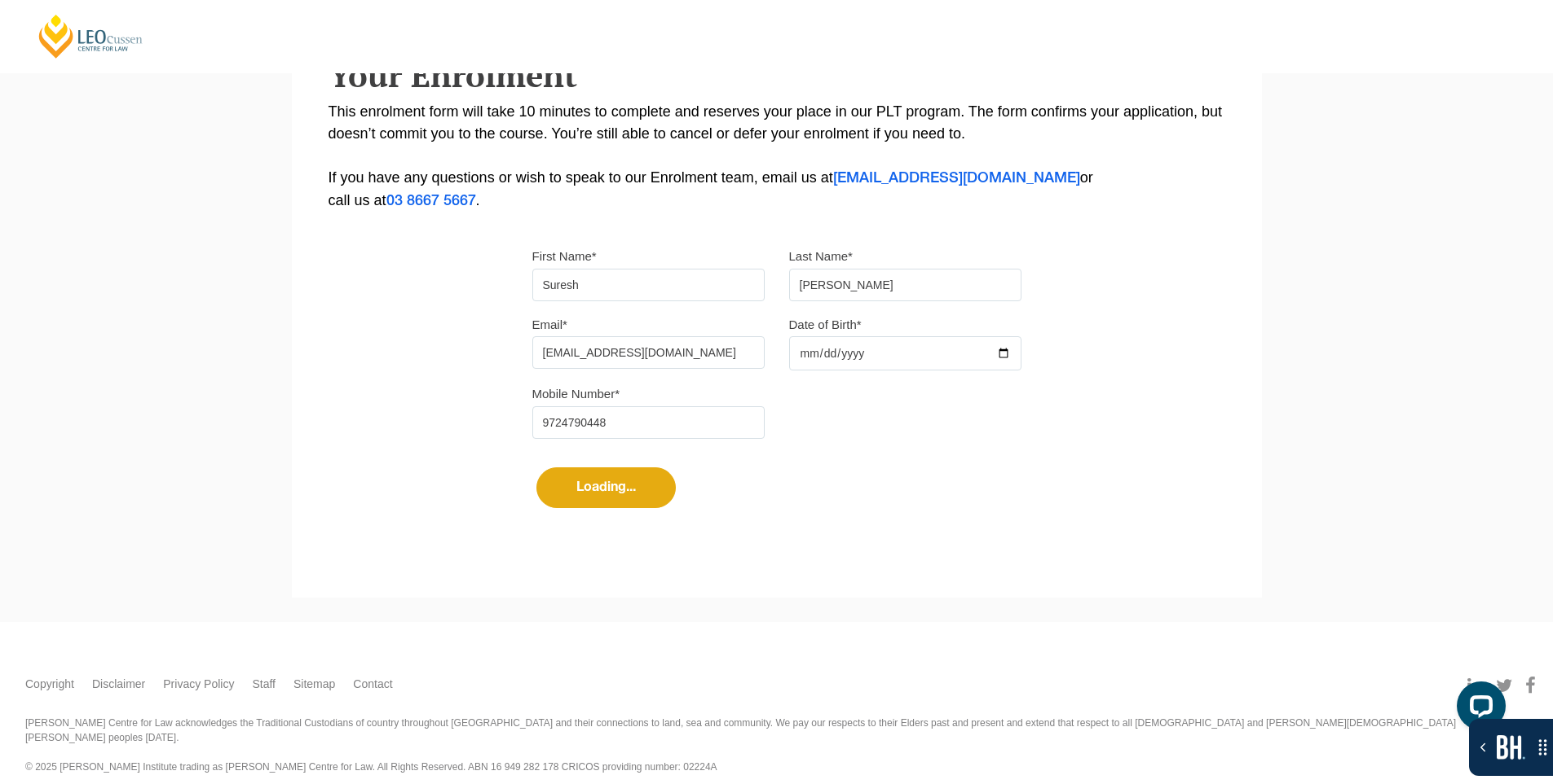
select select
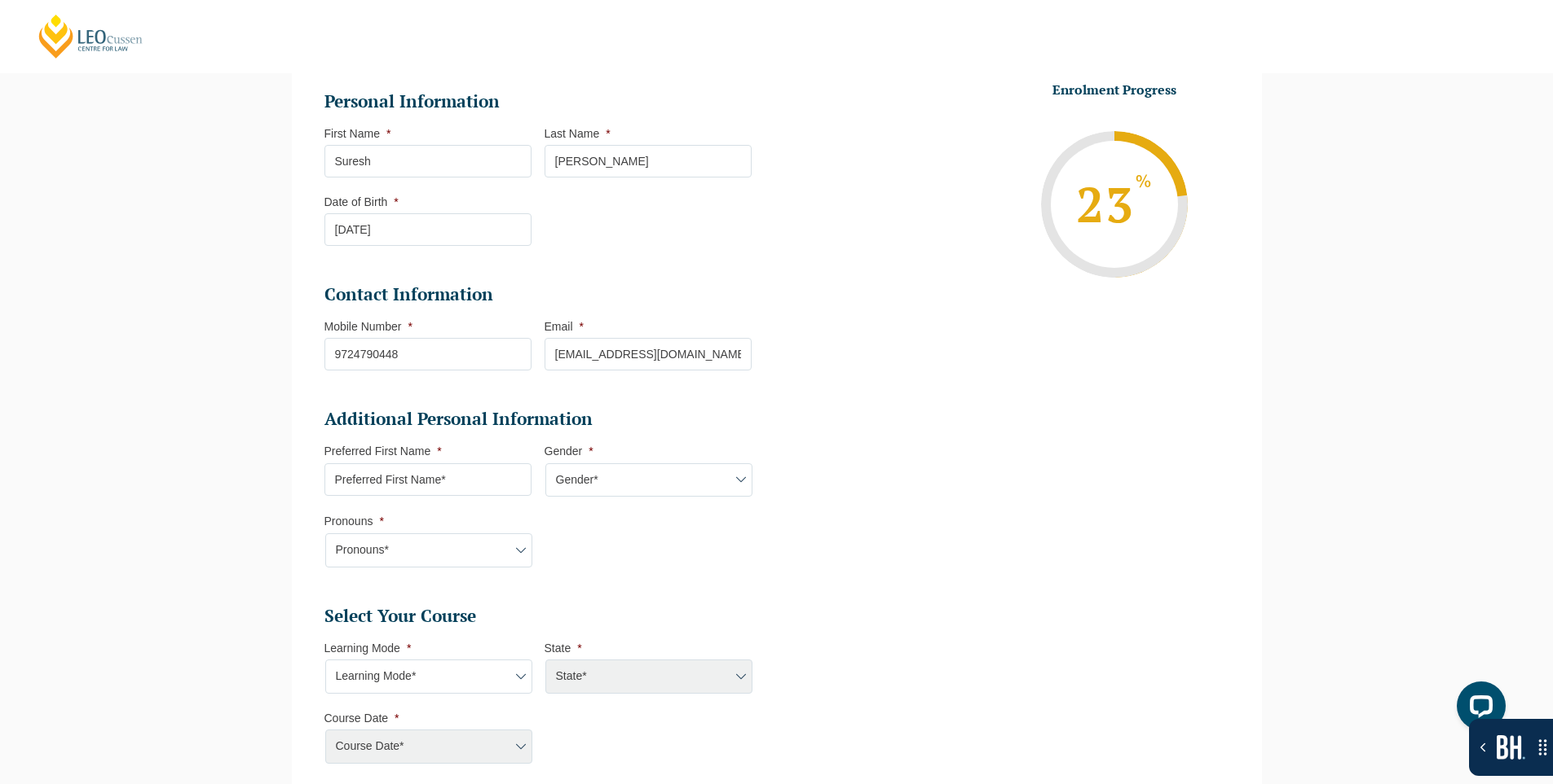
scroll to position [291, 0]
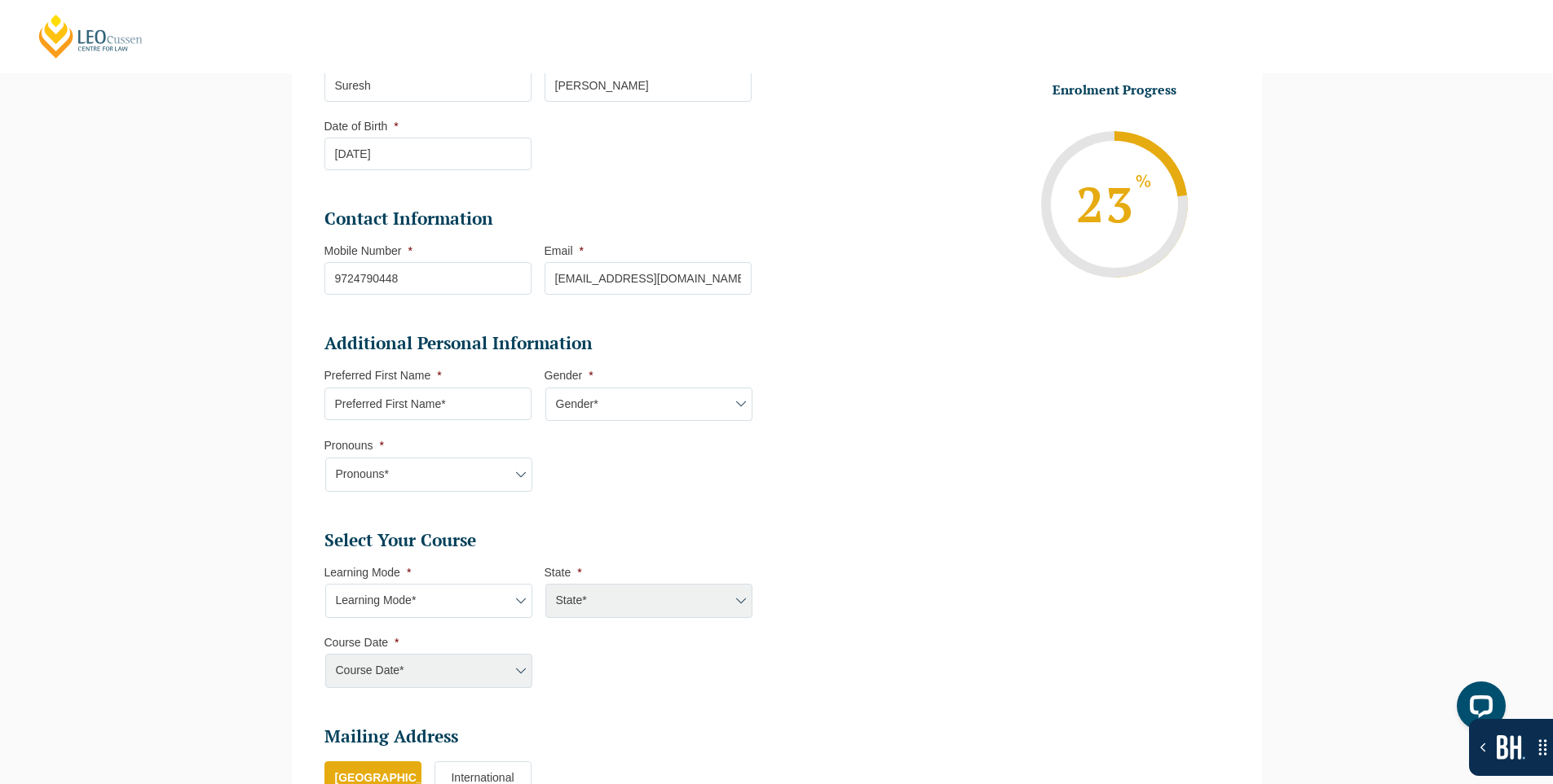
click at [402, 392] on input "Preferred First Name *" at bounding box center [427, 404] width 207 height 33
type input "fdsf"
click at [588, 400] on select "Gender* [DEMOGRAPHIC_DATA] [DEMOGRAPHIC_DATA] [DEMOGRAPHIC_DATA] [DEMOGRAPHIC_D…" at bounding box center [649, 405] width 207 height 35
select select "[DEMOGRAPHIC_DATA]"
click at [545, 388] on select "Gender* [DEMOGRAPHIC_DATA] [DEMOGRAPHIC_DATA] [DEMOGRAPHIC_DATA] [DEMOGRAPHIC_D…" at bounding box center [649, 405] width 207 height 35
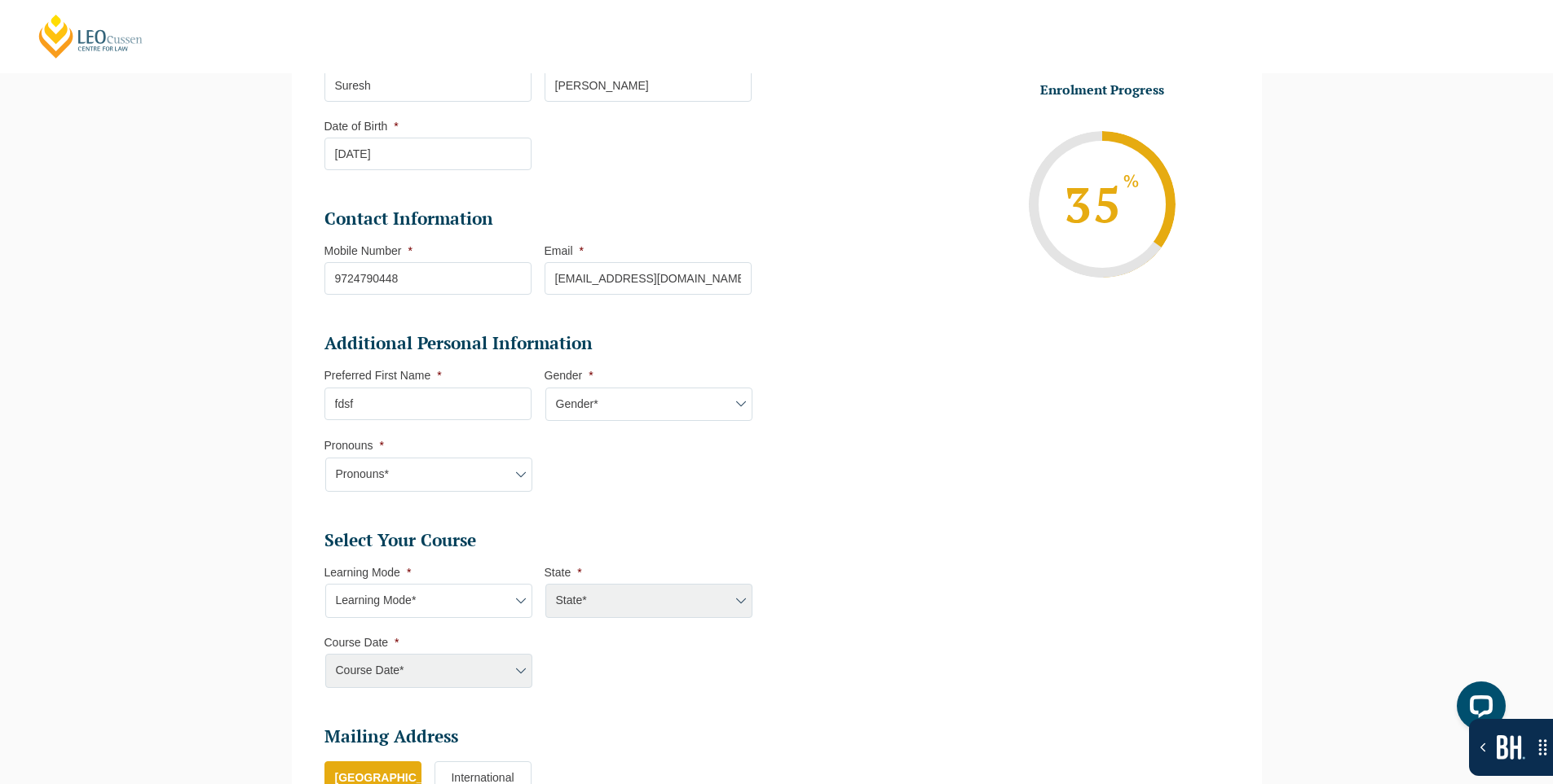
click at [459, 466] on select "Pronouns* She/Her/Hers He/Him/His They/Them/Theirs Other Prefer not to disclose" at bounding box center [428, 475] width 207 height 35
select select "She/Her/Hers"
click at [325, 458] on select "Pronouns* She/Her/Hers He/Him/His They/Them/Theirs Other Prefer not to disclose" at bounding box center [428, 475] width 207 height 35
click at [417, 614] on select "Learning Mode* Blended Part Time Learning" at bounding box center [428, 601] width 207 height 35
select select "Blended Part Time Learning"
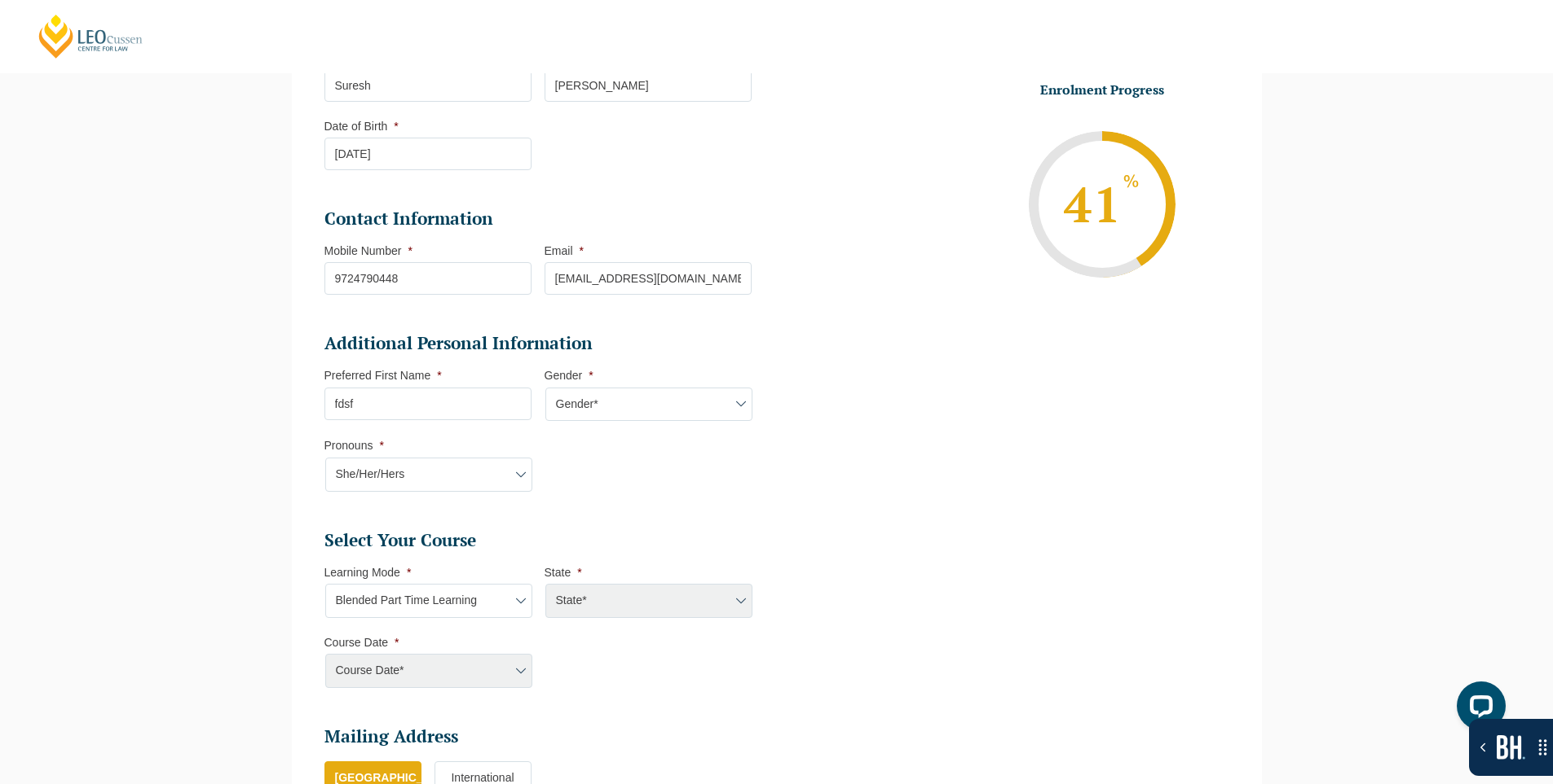
click at [325, 584] on select "Learning Mode* Blended Part Time Learning" at bounding box center [428, 601] width 207 height 35
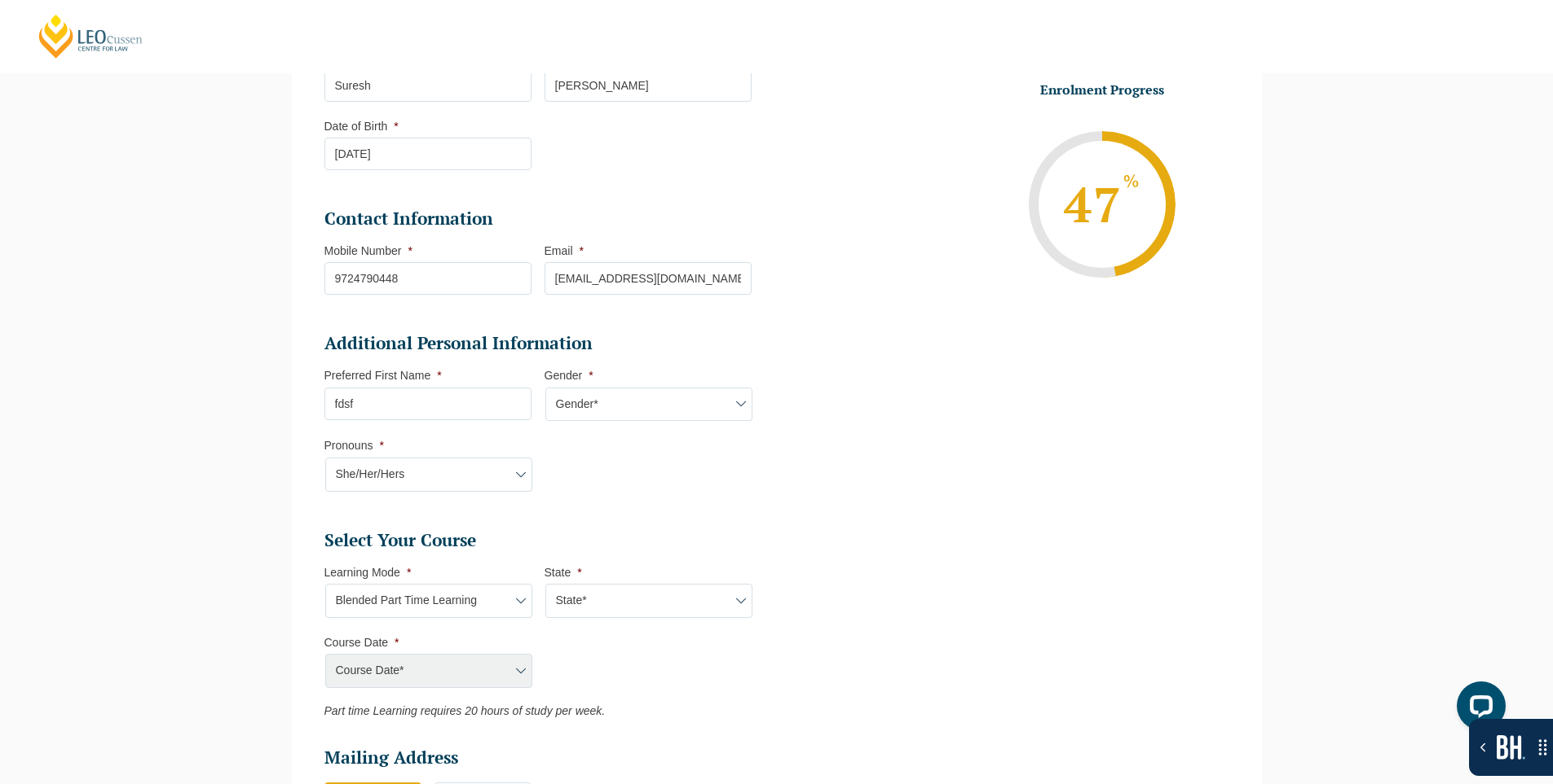
click at [462, 598] on select "Learning Mode* Blended Part Time Learning" at bounding box center [428, 601] width 207 height 35
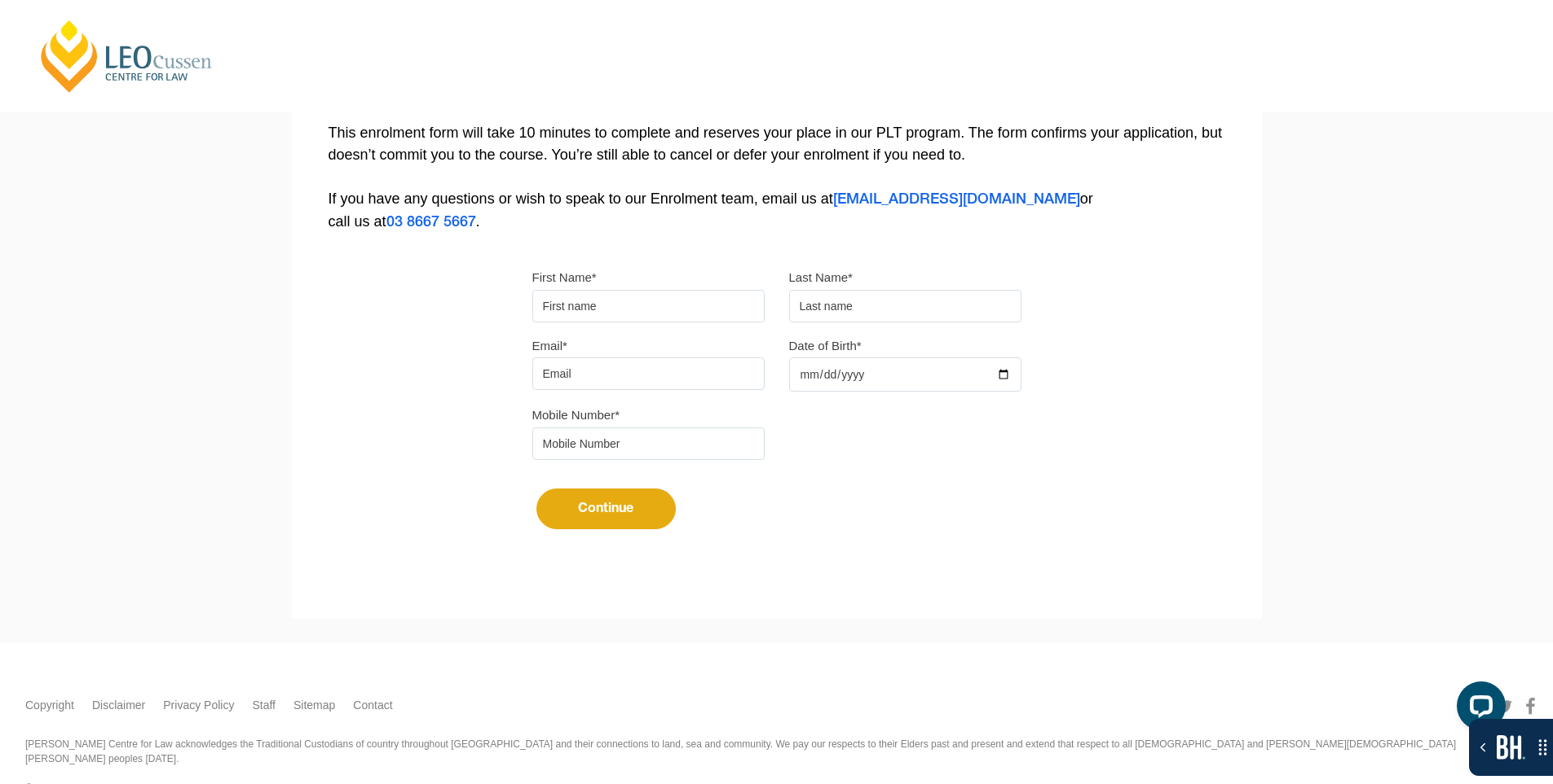
click at [620, 306] on input "First Name*" at bounding box center [649, 306] width 232 height 33
type input "Suresh"
type input "[PERSON_NAME]"
click at [628, 369] on input "Email*" at bounding box center [649, 374] width 232 height 33
type input "[EMAIL_ADDRESS][DOMAIN_NAME]"
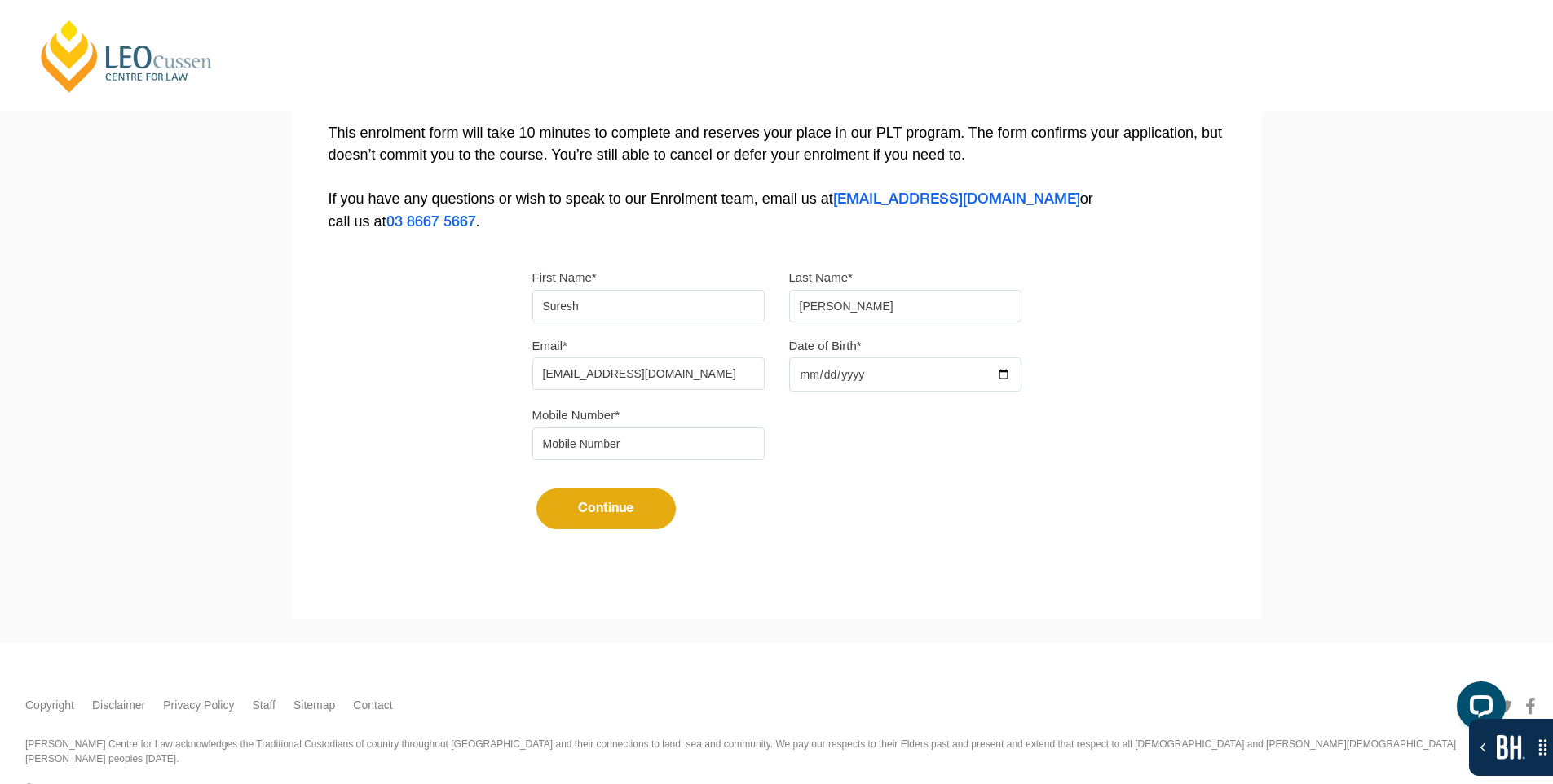
click at [1009, 370] on input "Date of Birth*" at bounding box center [905, 375] width 232 height 35
type input "[DATE]"
click at [668, 451] on input "tel" at bounding box center [649, 444] width 232 height 33
type input "9724790448"
click at [609, 514] on button "Continue" at bounding box center [605, 509] width 140 height 40
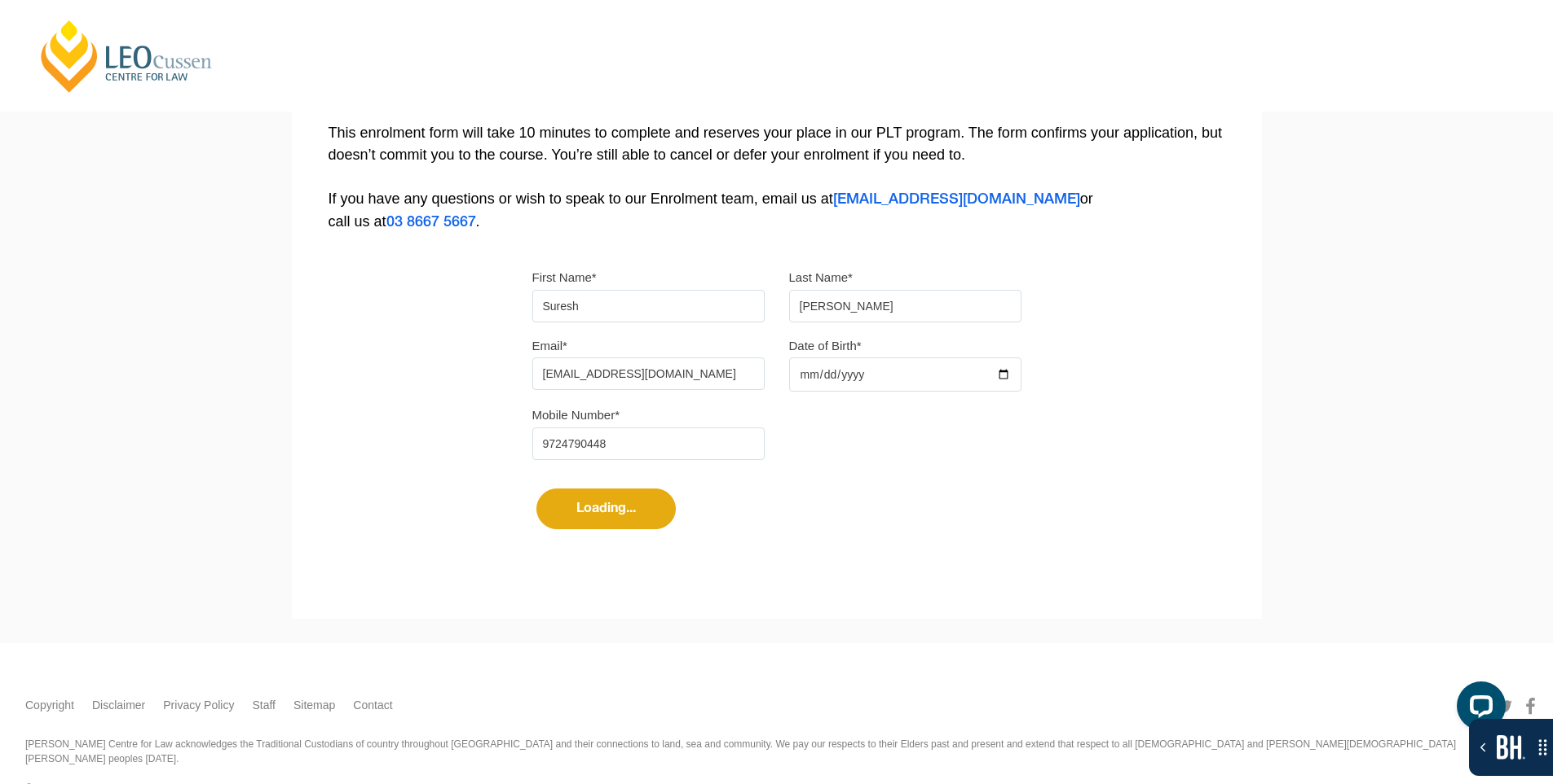
select select
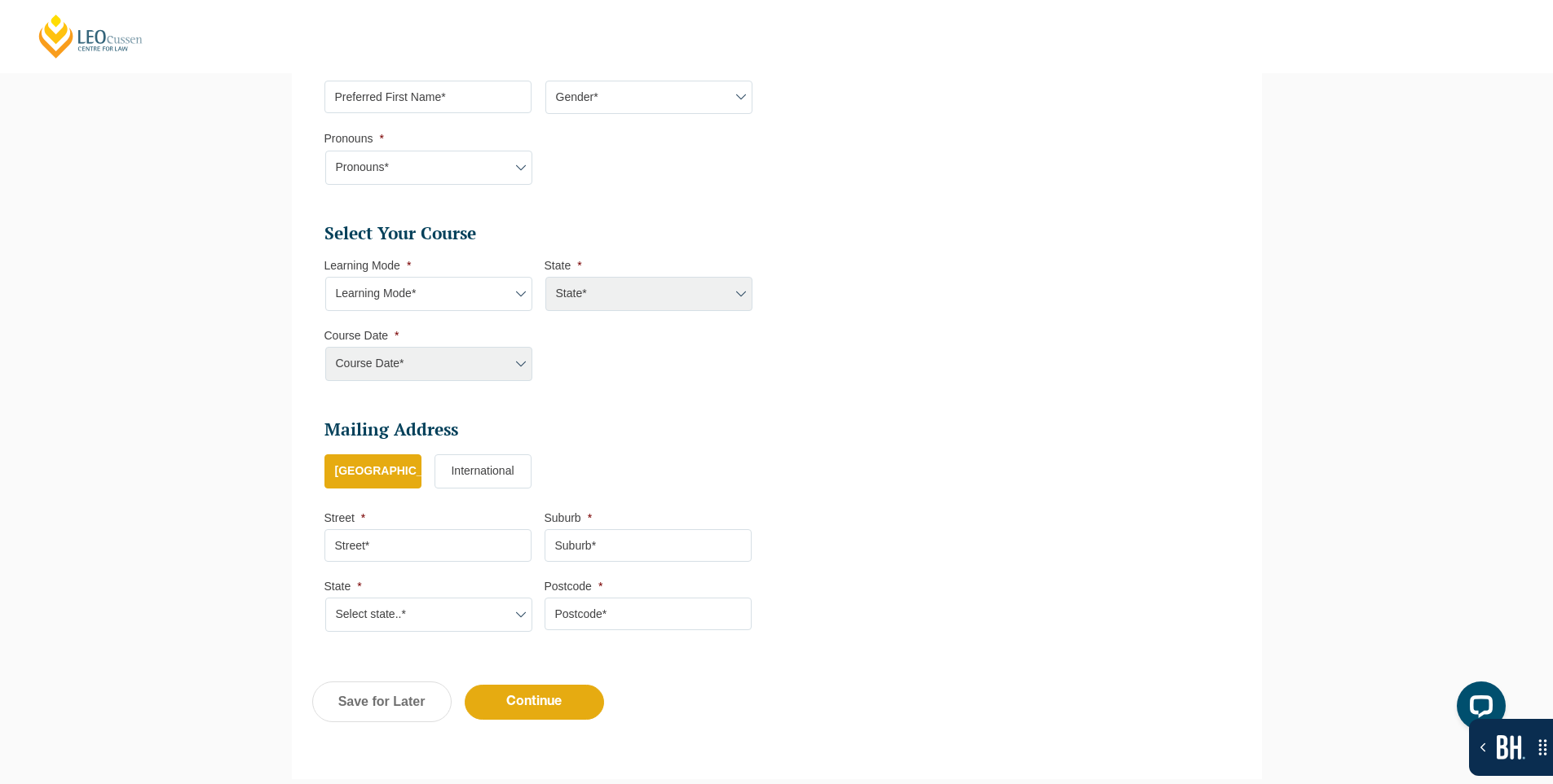
scroll to position [454, 0]
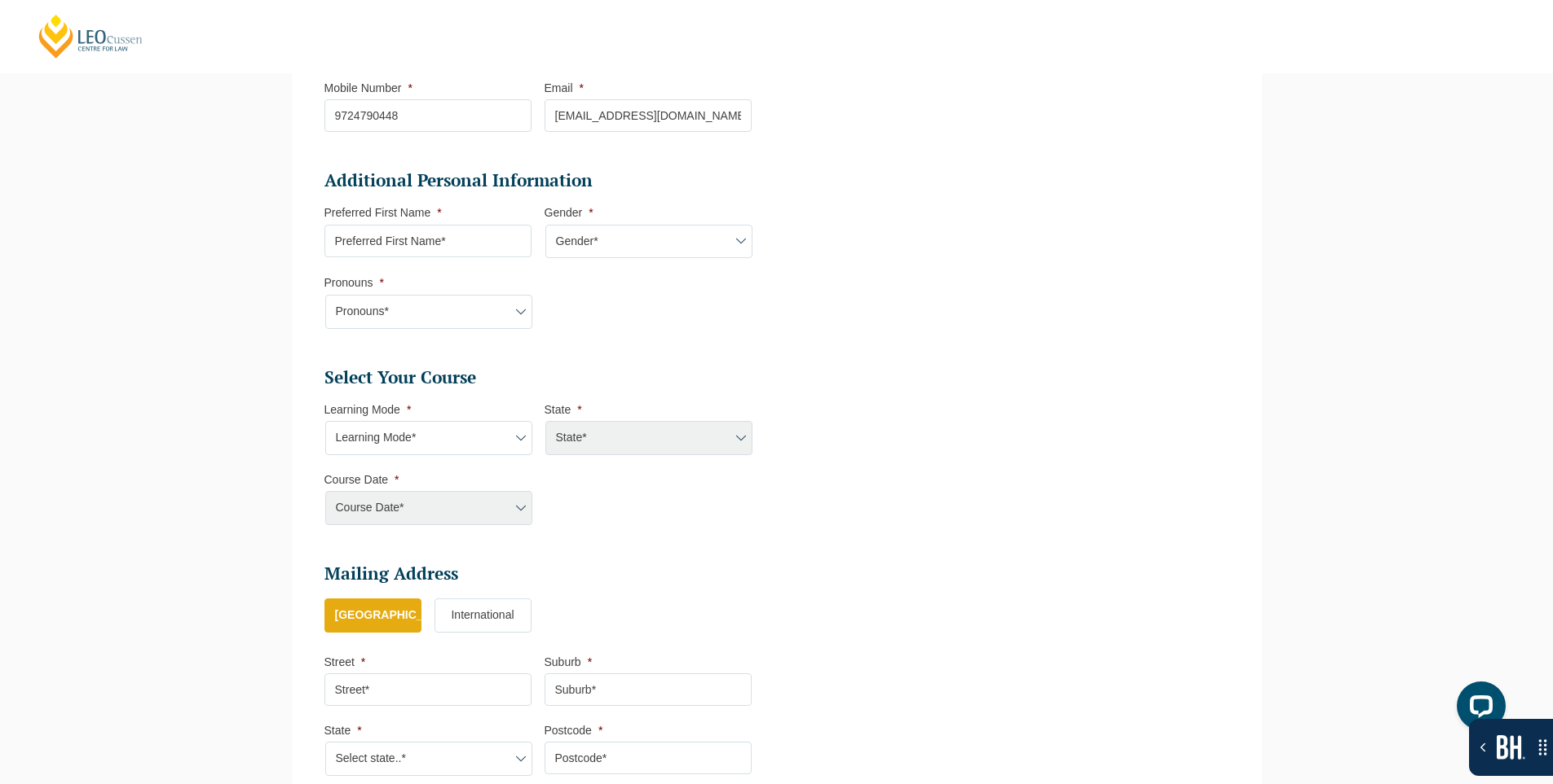
select select "[GEOGRAPHIC_DATA]"
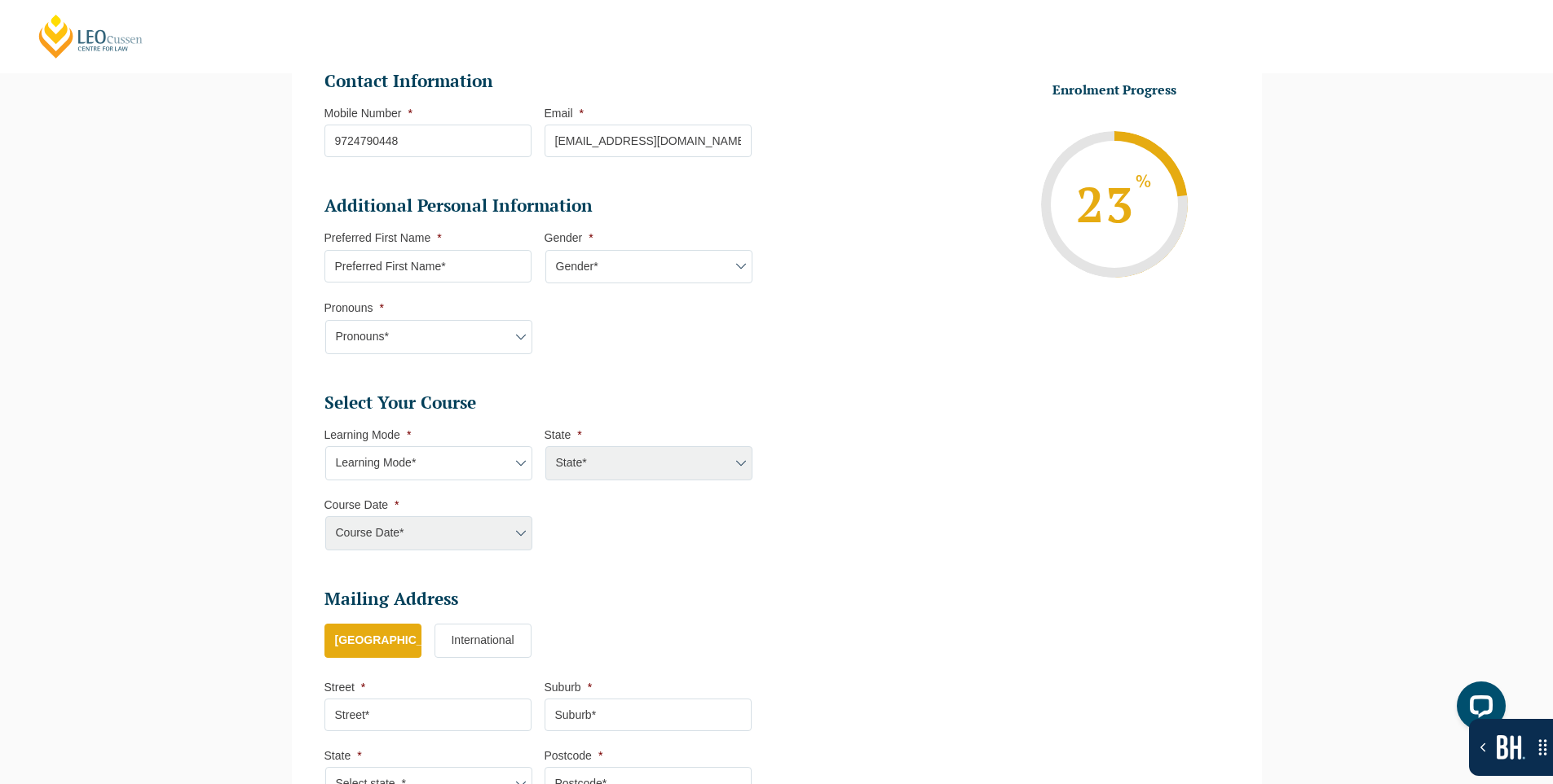
scroll to position [536, 0]
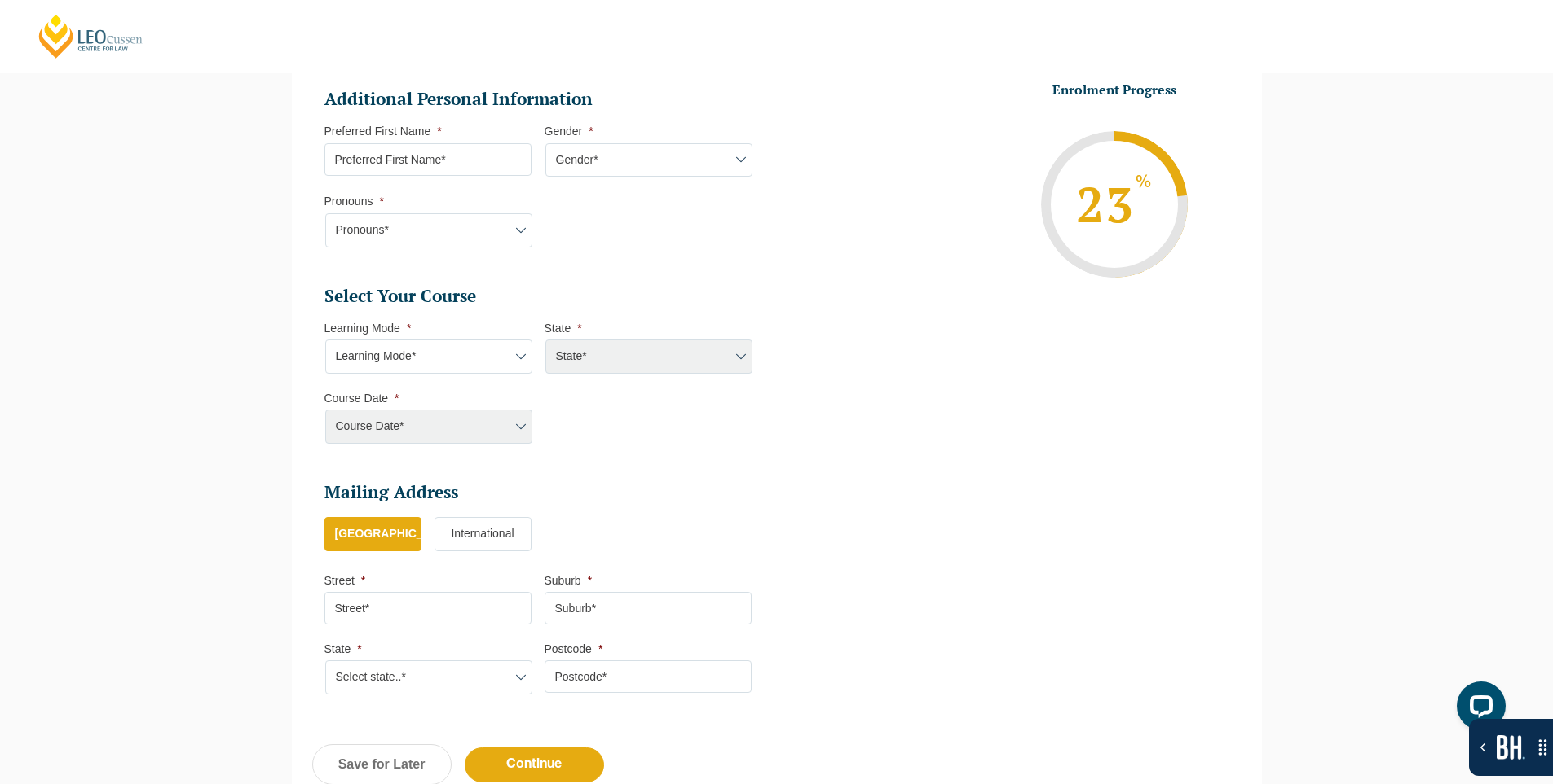
click at [475, 355] on select "Learning Mode* Online Full Time Learning Online Part Time Learning" at bounding box center [428, 357] width 207 height 35
select select "Online Full Time Learning"
click at [325, 340] on select "Learning Mode* Online Full Time Learning Online Part Time Learning" at bounding box center [428, 357] width 207 height 35
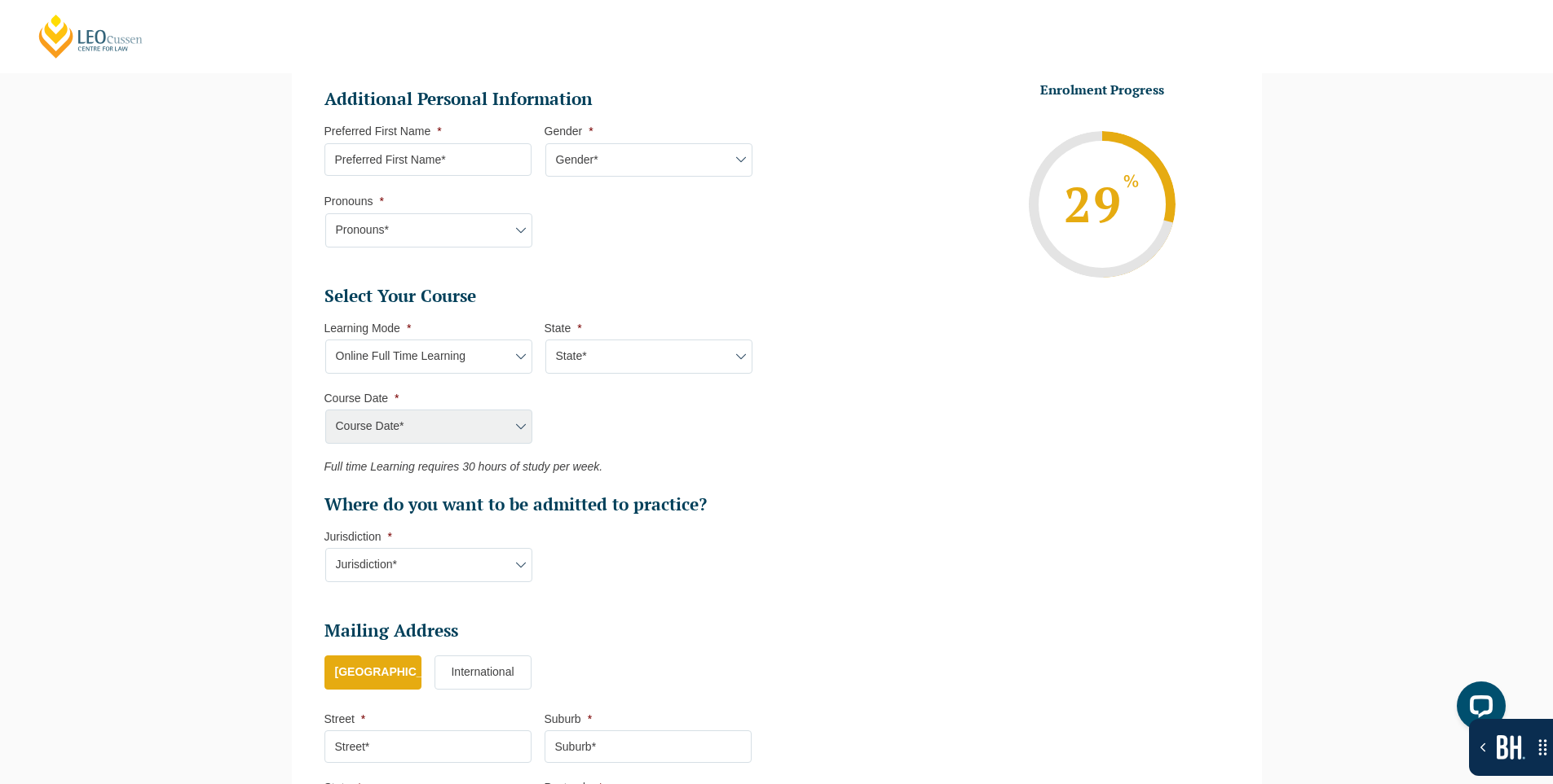
click at [641, 370] on select "State* [GEOGRAPHIC_DATA]" at bounding box center [649, 357] width 207 height 35
select select "[GEOGRAPHIC_DATA]"
click at [545, 340] on select "State* [GEOGRAPHIC_DATA]" at bounding box center [649, 357] width 207 height 35
click at [478, 407] on li "Course Date * Course Date* [GEOGRAPHIC_DATA] 2025" at bounding box center [434, 417] width 220 height 53
click at [476, 416] on select "Course Date* [GEOGRAPHIC_DATA] 2025" at bounding box center [428, 426] width 207 height 35
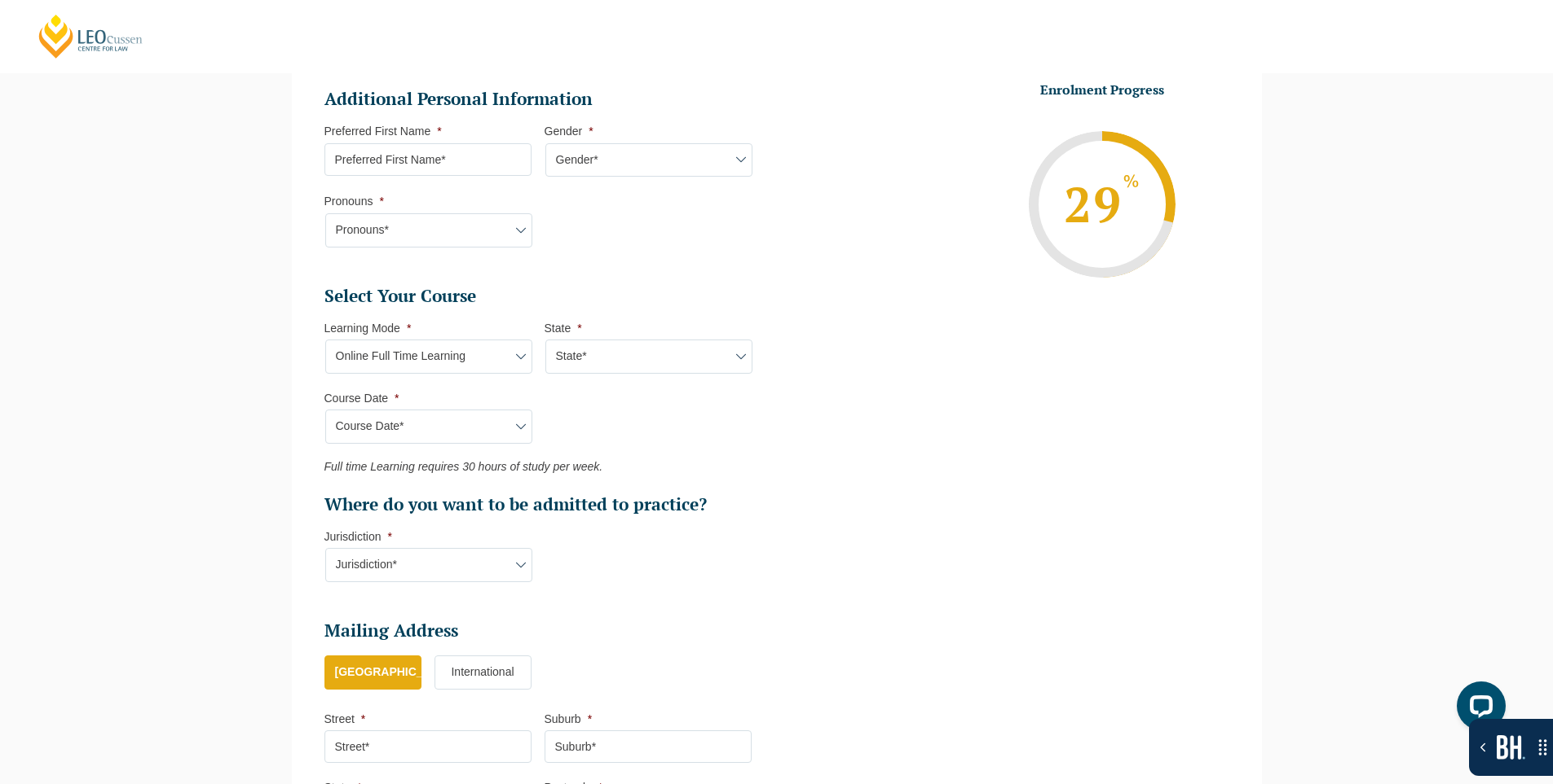
select select "NSW 2025"
click at [325, 409] on select "Course Date* [GEOGRAPHIC_DATA] 2025" at bounding box center [428, 426] width 207 height 35
type input "NSW 2025"
type input "Practical Legal Training ([GEOGRAPHIC_DATA])"
select select
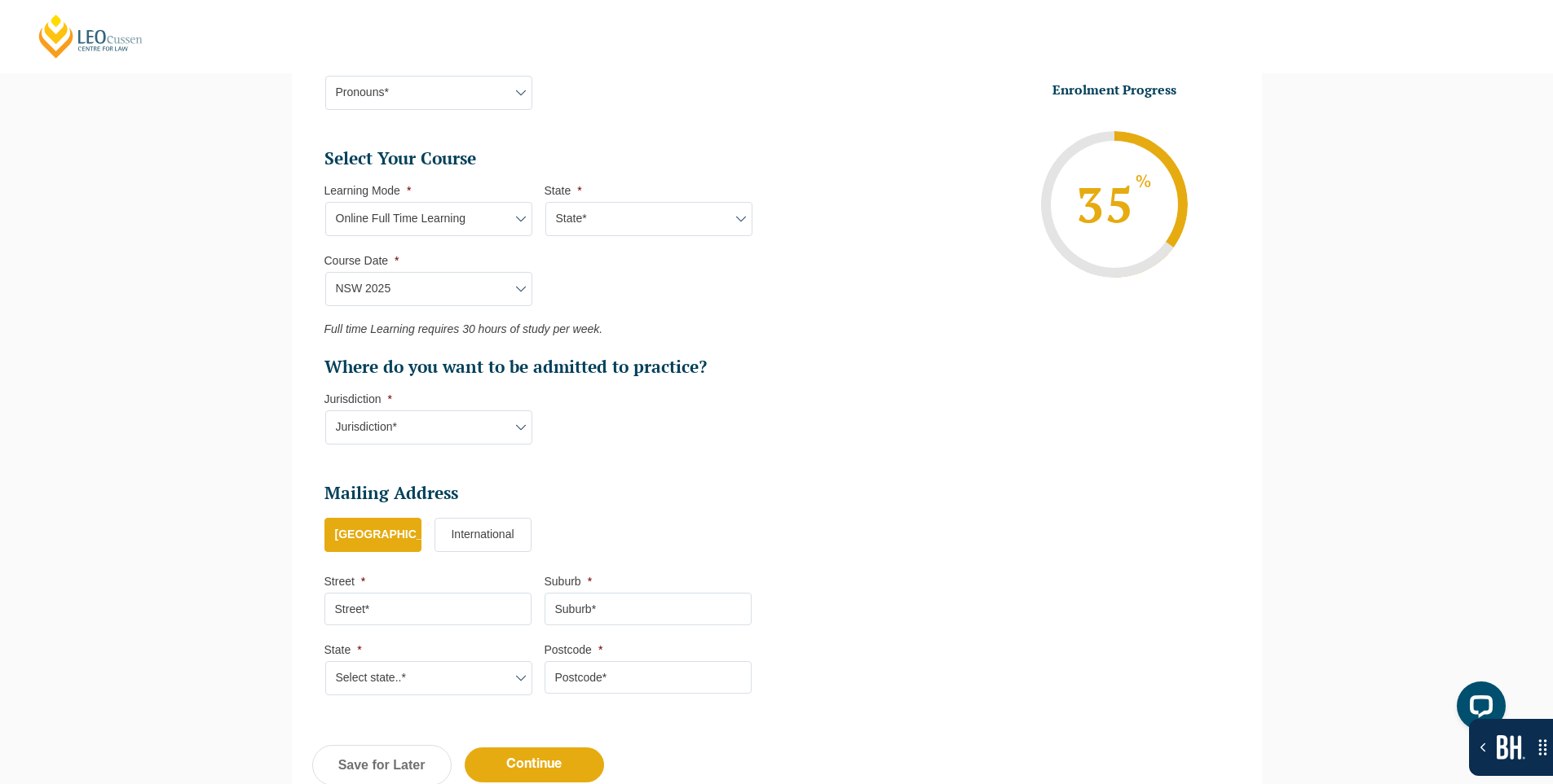
scroll to position [862, 0]
